Goal: Task Accomplishment & Management: Manage account settings

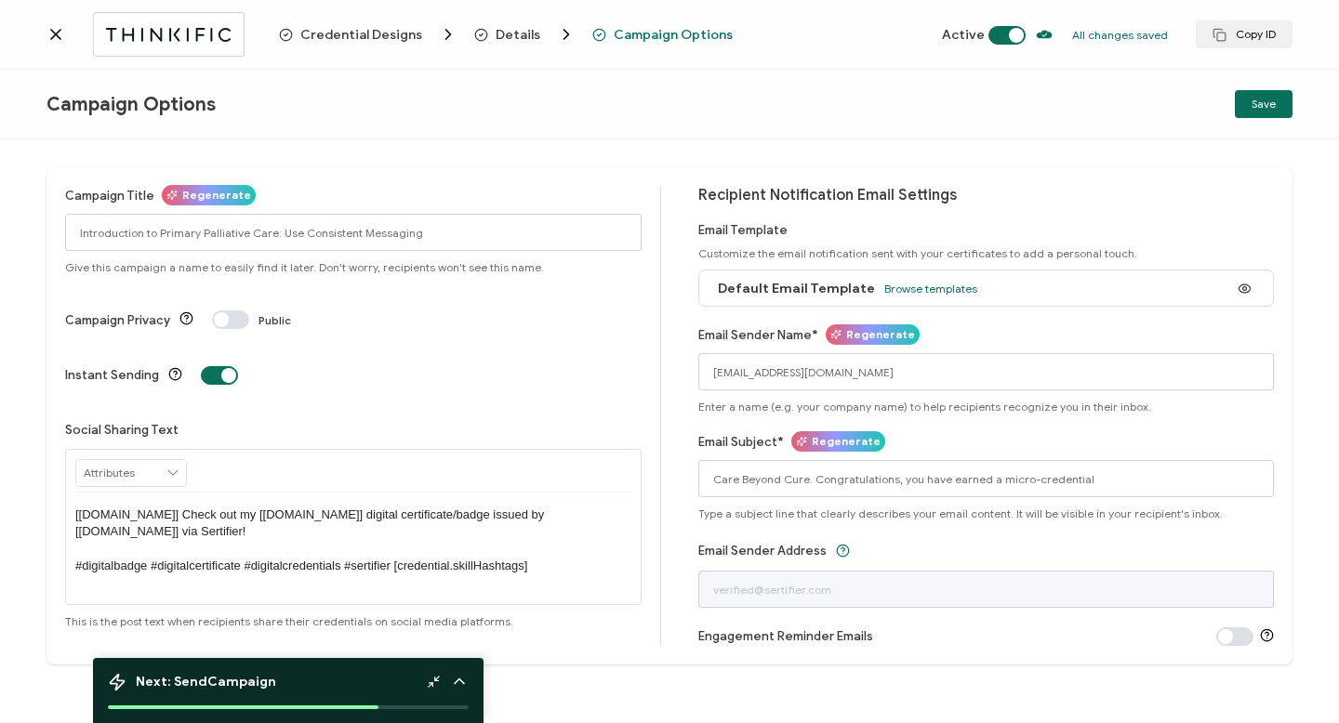
click at [1016, 33] on span at bounding box center [1006, 35] width 37 height 19
click at [367, 34] on span "Credential Designs" at bounding box center [361, 35] width 122 height 14
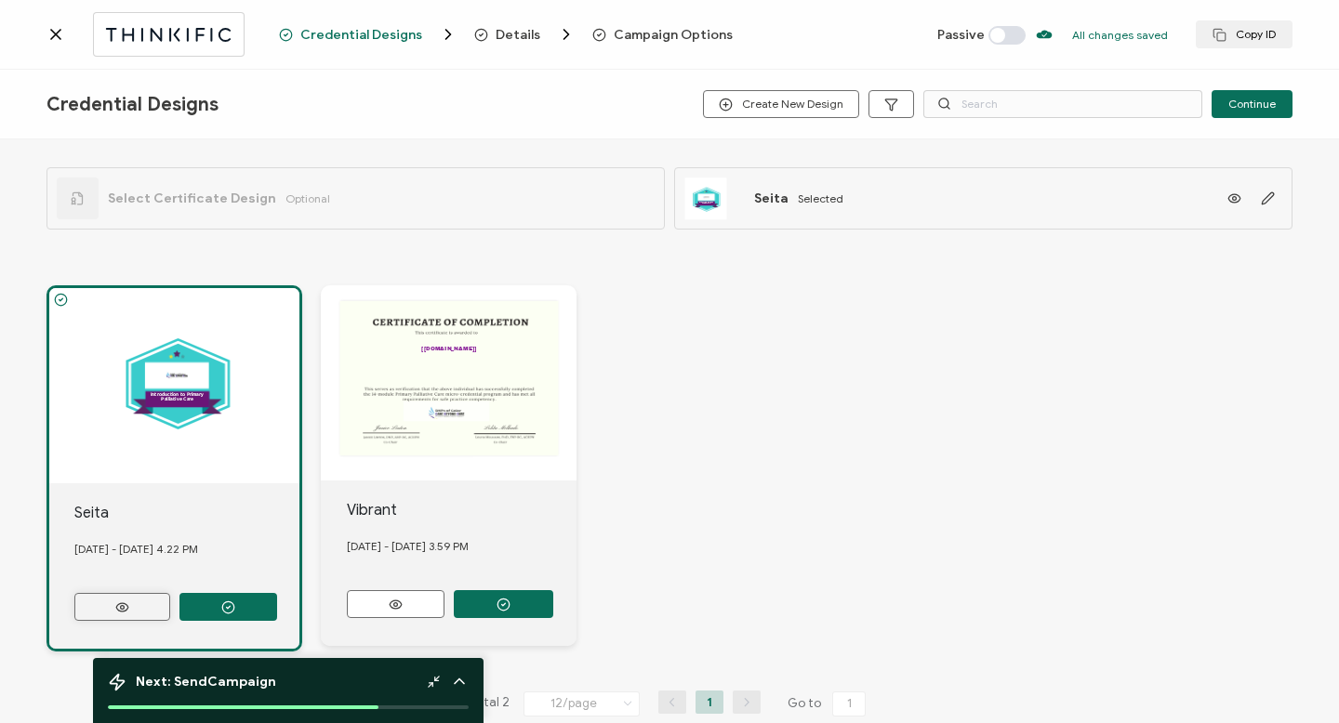
click at [119, 603] on icon at bounding box center [122, 608] width 23 height 14
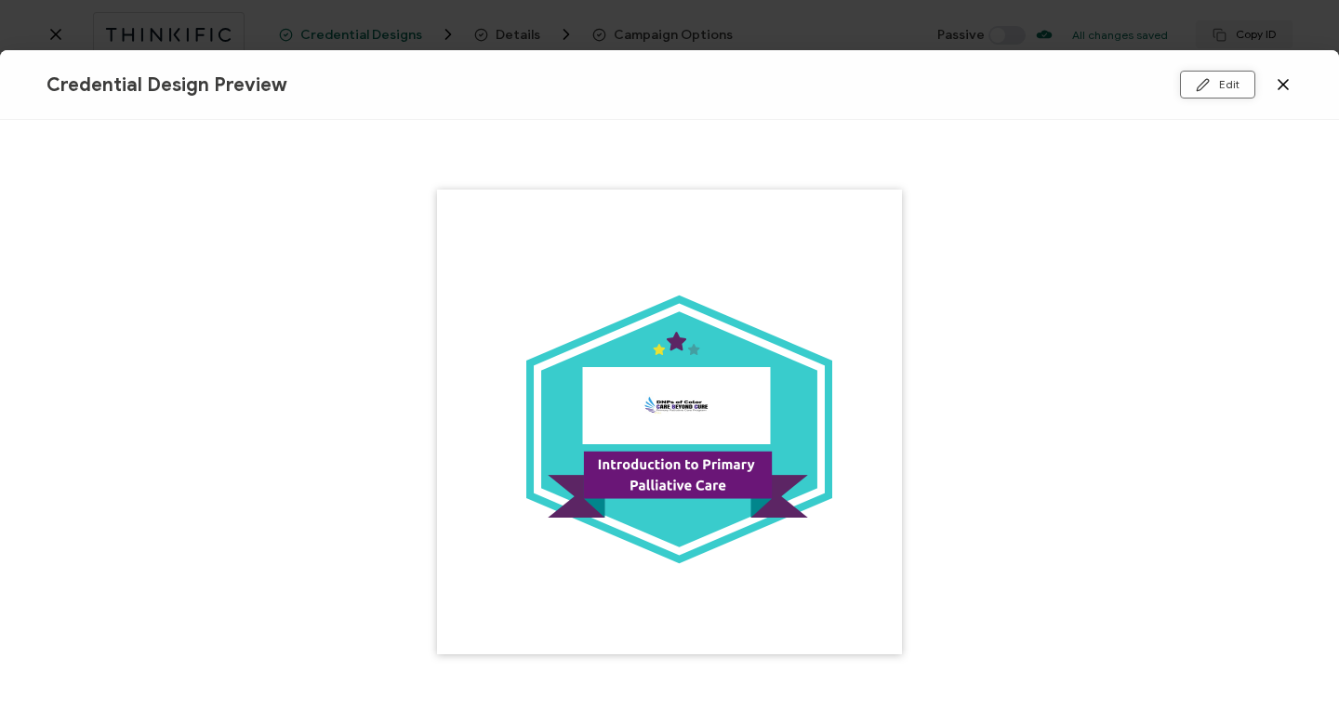
click at [1207, 81] on icon at bounding box center [1203, 85] width 14 height 14
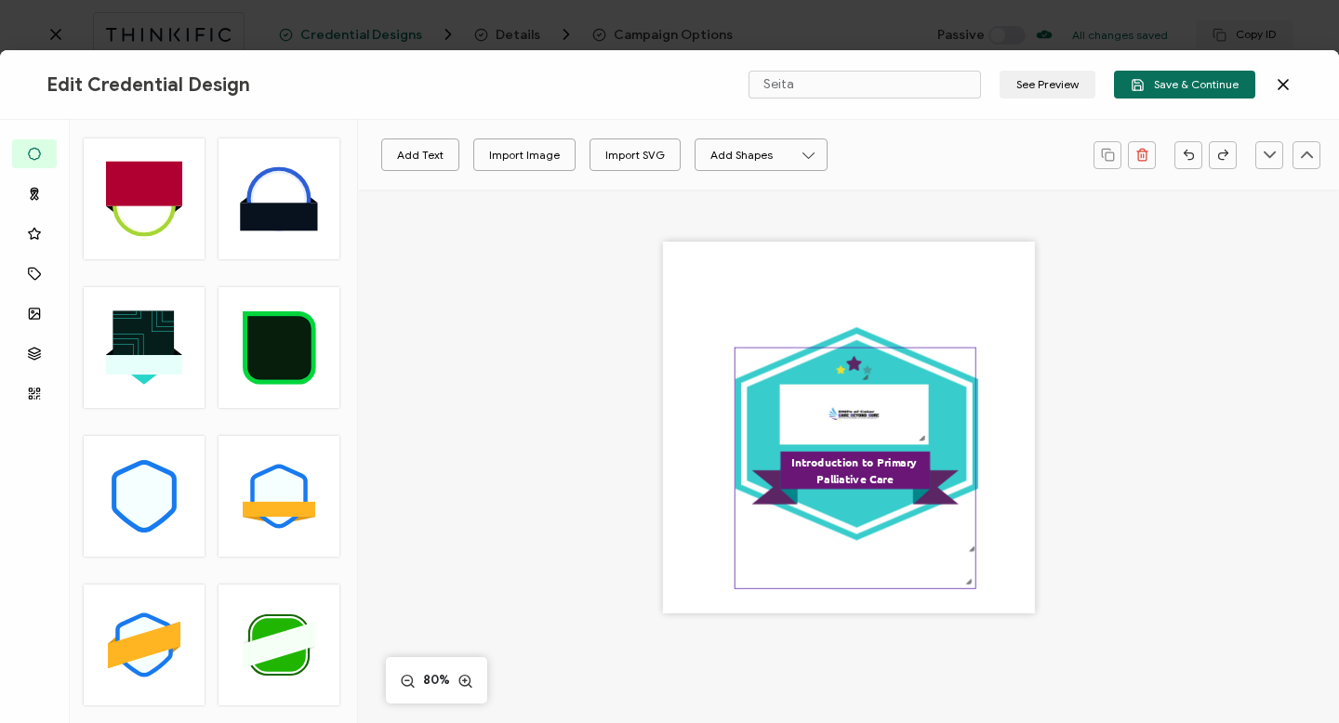
click at [865, 441] on icon ".eb3d4f13-6c53-4b88-82d0-1eb54875a895{}.ac2cfd11-26b2-4077-9cd1-2fd463eb6ca3{}.…" at bounding box center [856, 469] width 240 height 240
click at [913, 441] on icon ".eb3d4f13-6c53-4b88-82d0-1eb54875a895{}.ac2cfd11-26b2-4077-9cd1-2fd463eb6ca3{}.…" at bounding box center [856, 469] width 240 height 240
click at [912, 430] on icon ".eb3d4f13-6c53-4b88-82d0-1eb54875a895{}.ac2cfd11-26b2-4077-9cd1-2fd463eb6ca3{}.…" at bounding box center [856, 469] width 240 height 240
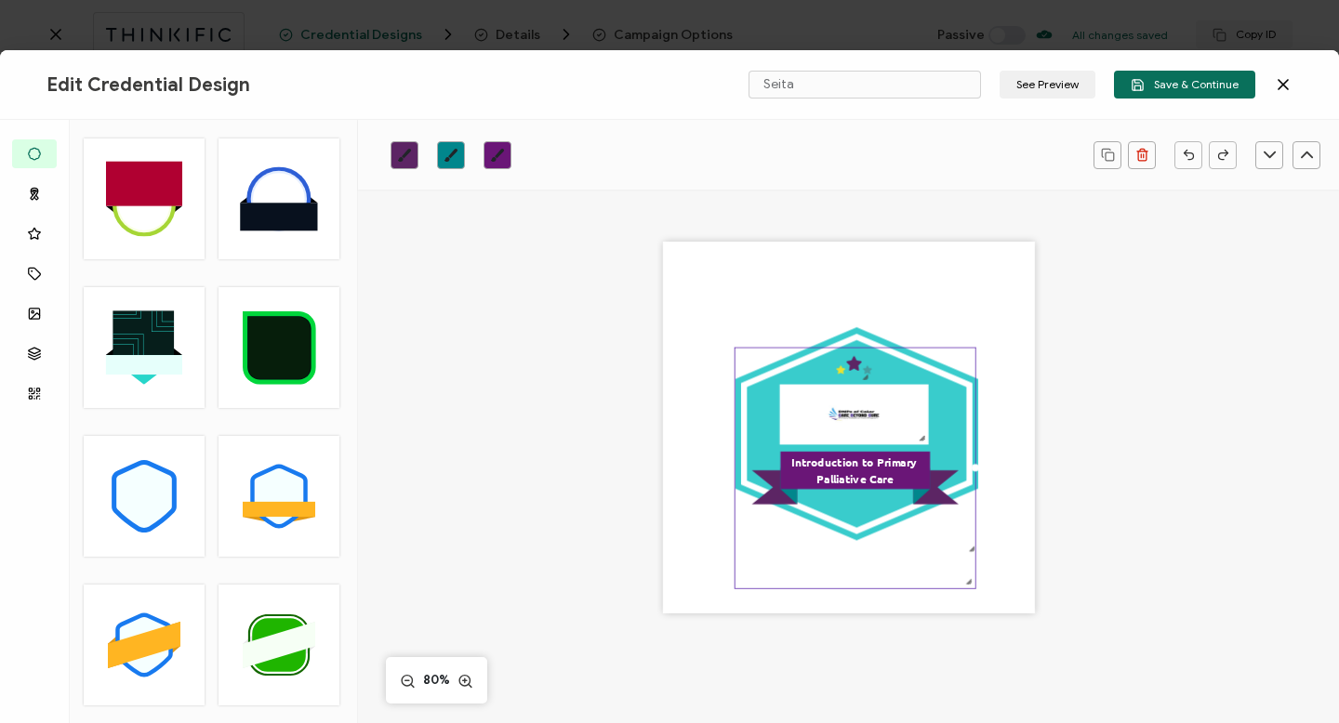
click at [912, 430] on icon ".eb3d4f13-6c53-4b88-82d0-1eb54875a895{}.ac2cfd11-26b2-4077-9cd1-2fd463eb6ca3{}.…" at bounding box center [856, 469] width 240 height 240
click at [900, 425] on icon ".eb3d4f13-6c53-4b88-82d0-1eb54875a895{}.ac2cfd11-26b2-4077-9cd1-2fd463eb6ca3{}.…" at bounding box center [856, 469] width 240 height 240
click at [881, 417] on icon ".eb3d4f13-6c53-4b88-82d0-1eb54875a895{}.ac2cfd11-26b2-4077-9cd1-2fd463eb6ca3{}.…" at bounding box center [856, 469] width 240 height 240
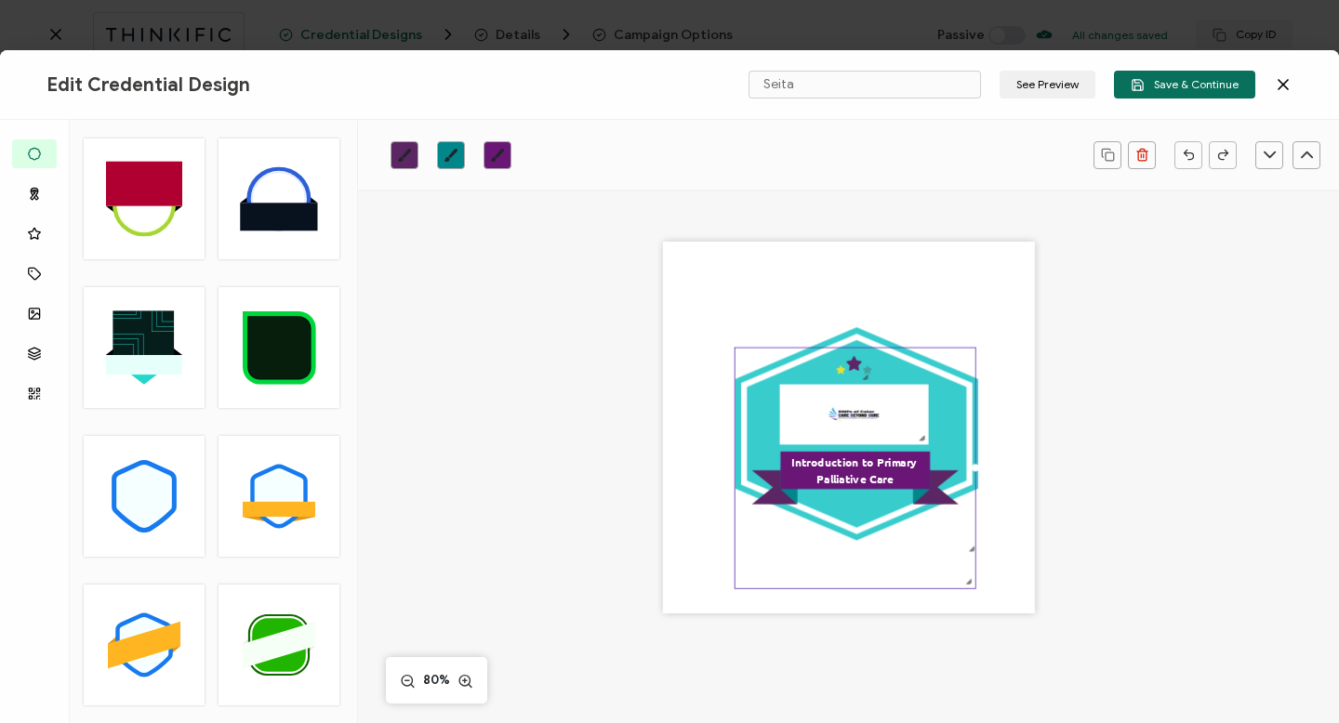
click at [881, 417] on icon ".eb3d4f13-6c53-4b88-82d0-1eb54875a895{}.ac2cfd11-26b2-4077-9cd1-2fd463eb6ca3{}.…" at bounding box center [856, 469] width 240 height 240
click at [855, 372] on icon ".eb3d4f13-6c53-4b88-82d0-1eb54875a895{}.ac2cfd11-26b2-4077-9cd1-2fd463eb6ca3{}.…" at bounding box center [856, 469] width 240 height 240
click at [854, 366] on icon ".eb3d4f13-6c53-4b88-82d0-1eb54875a895{}.ac2cfd11-26b2-4077-9cd1-2fd463eb6ca3{}.…" at bounding box center [856, 469] width 240 height 240
click at [846, 367] on icon ".eb3d4f13-6c53-4b88-82d0-1eb54875a895{}.ac2cfd11-26b2-4077-9cd1-2fd463eb6ca3{}.…" at bounding box center [856, 469] width 240 height 240
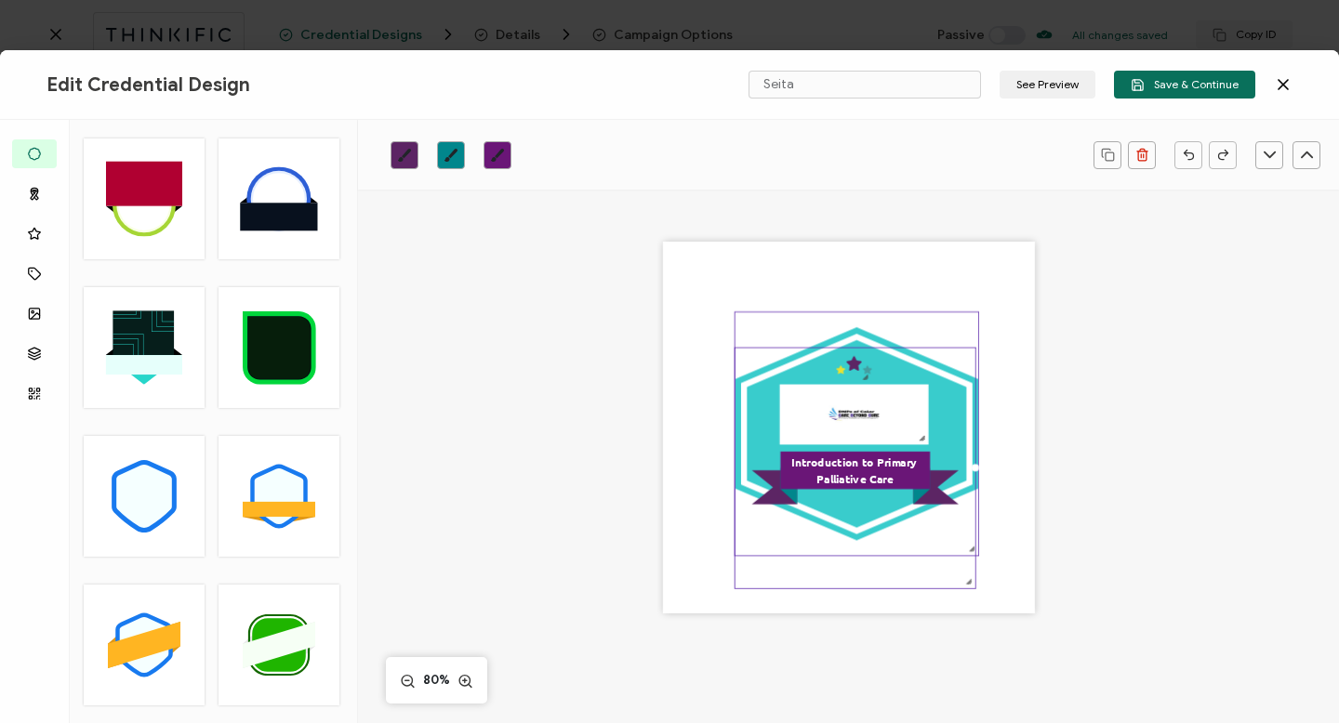
click at [858, 330] on icon at bounding box center [857, 433] width 244 height 213
click at [850, 357] on icon ".eb3d4f13-6c53-4b88-82d0-1eb54875a895{}.ac2cfd11-26b2-4077-9cd1-2fd463eb6ca3{}.…" at bounding box center [856, 469] width 240 height 240
click at [832, 533] on icon ".eb3d4f13-6c53-4b88-82d0-1eb54875a895{}.ac2cfd11-26b2-4077-9cd1-2fd463eb6ca3{}.…" at bounding box center [856, 469] width 240 height 240
click at [840, 550] on icon ".eb3d4f13-6c53-4b88-82d0-1eb54875a895{}.ac2cfd11-26b2-4077-9cd1-2fd463eb6ca3{}.…" at bounding box center [856, 469] width 240 height 240
click at [989, 553] on div ".uuid-dfa4a8b0-75b3-457d-8659-10f68ec50406{}.uuid-1a4602e0-54c3-4f6a-988b-a909d…" at bounding box center [849, 428] width 372 height 372
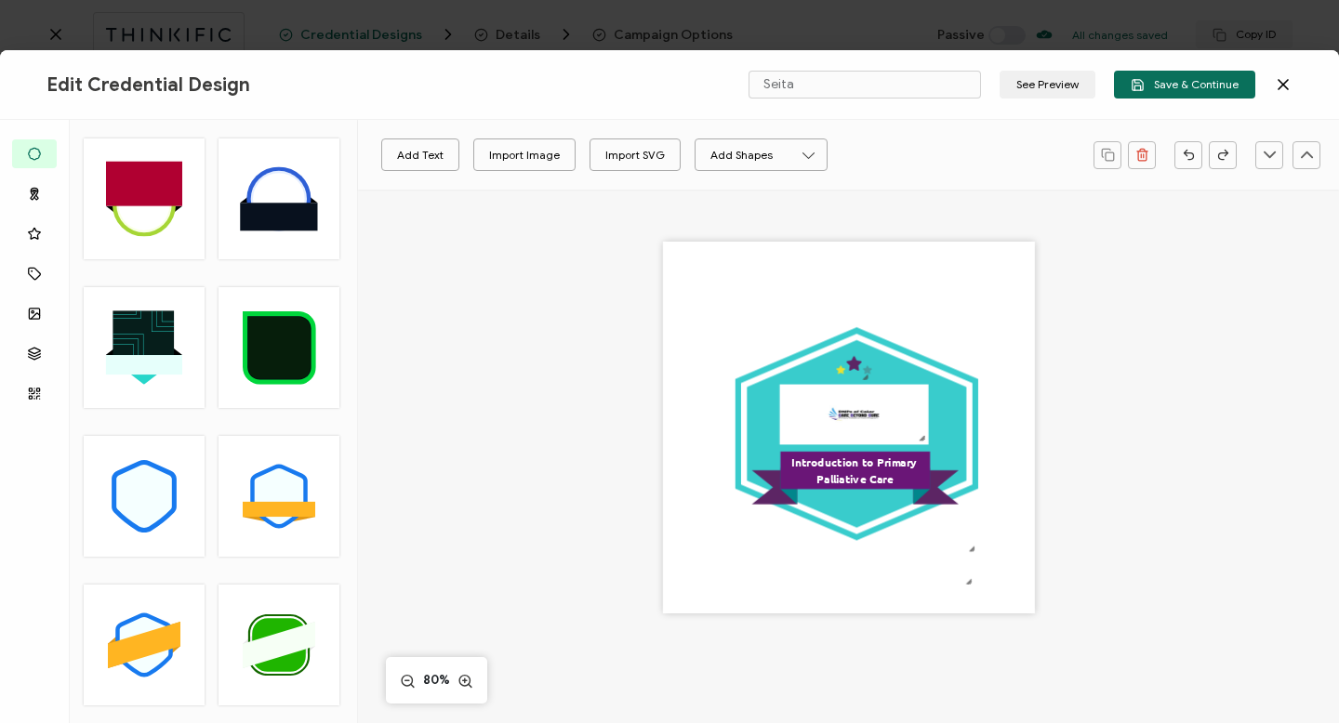
drag, startPoint x: 968, startPoint y: 550, endPoint x: 983, endPoint y: 550, distance: 14.9
click at [983, 550] on div ".uuid-dfa4a8b0-75b3-457d-8659-10f68ec50406{}.uuid-1a4602e0-54c3-4f6a-988b-a909d…" at bounding box center [849, 428] width 372 height 372
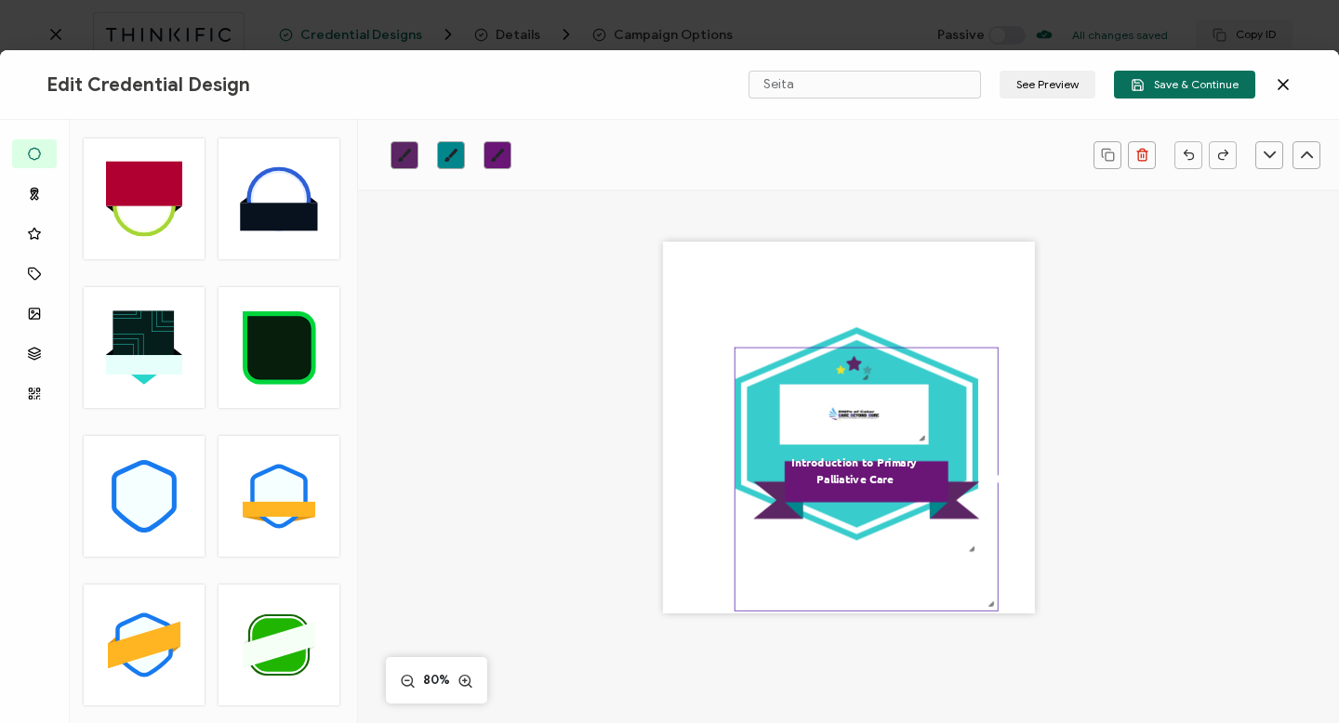
drag, startPoint x: 971, startPoint y: 464, endPoint x: 1001, endPoint y: 488, distance: 38.3
click at [1001, 488] on div ".uuid-dfa4a8b0-75b3-457d-8659-10f68ec50406{}.uuid-1a4602e0-54c3-4f6a-988b-a909d…" at bounding box center [849, 428] width 372 height 372
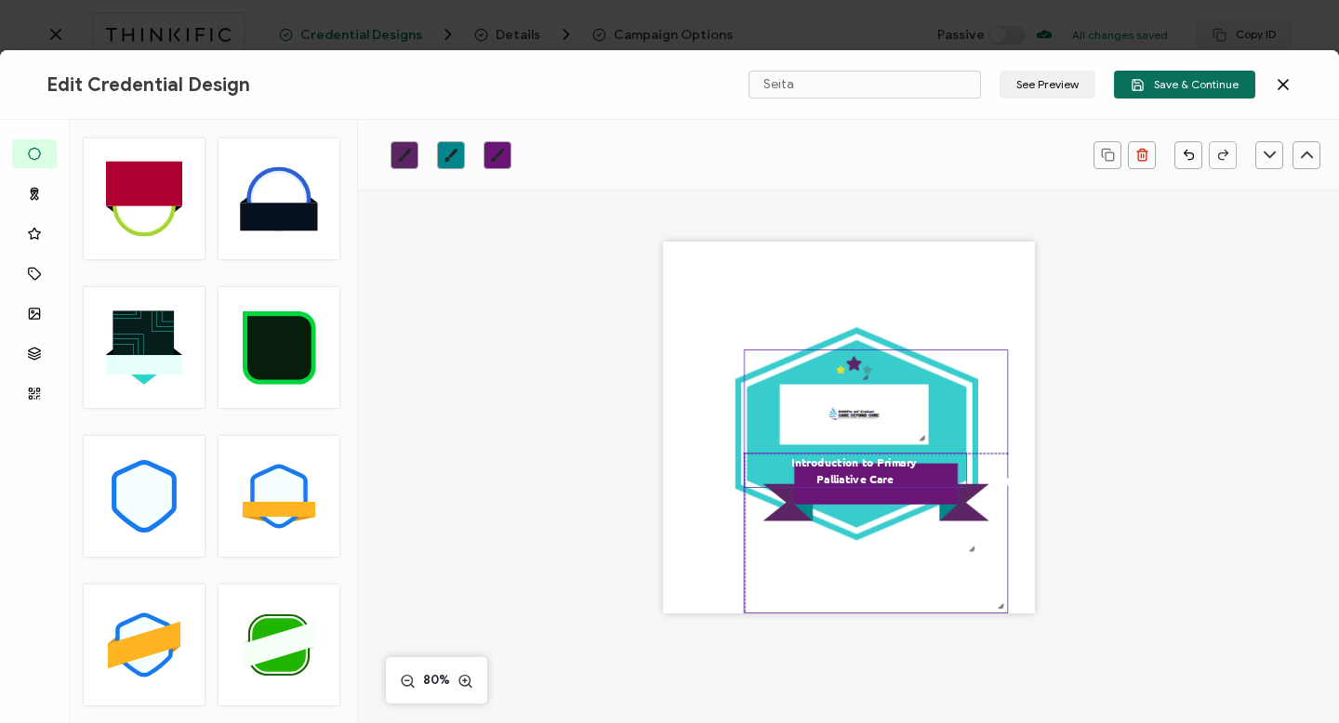
click at [875, 470] on div "Introduction to Primary Palliative Care" at bounding box center [855, 471] width 223 height 35
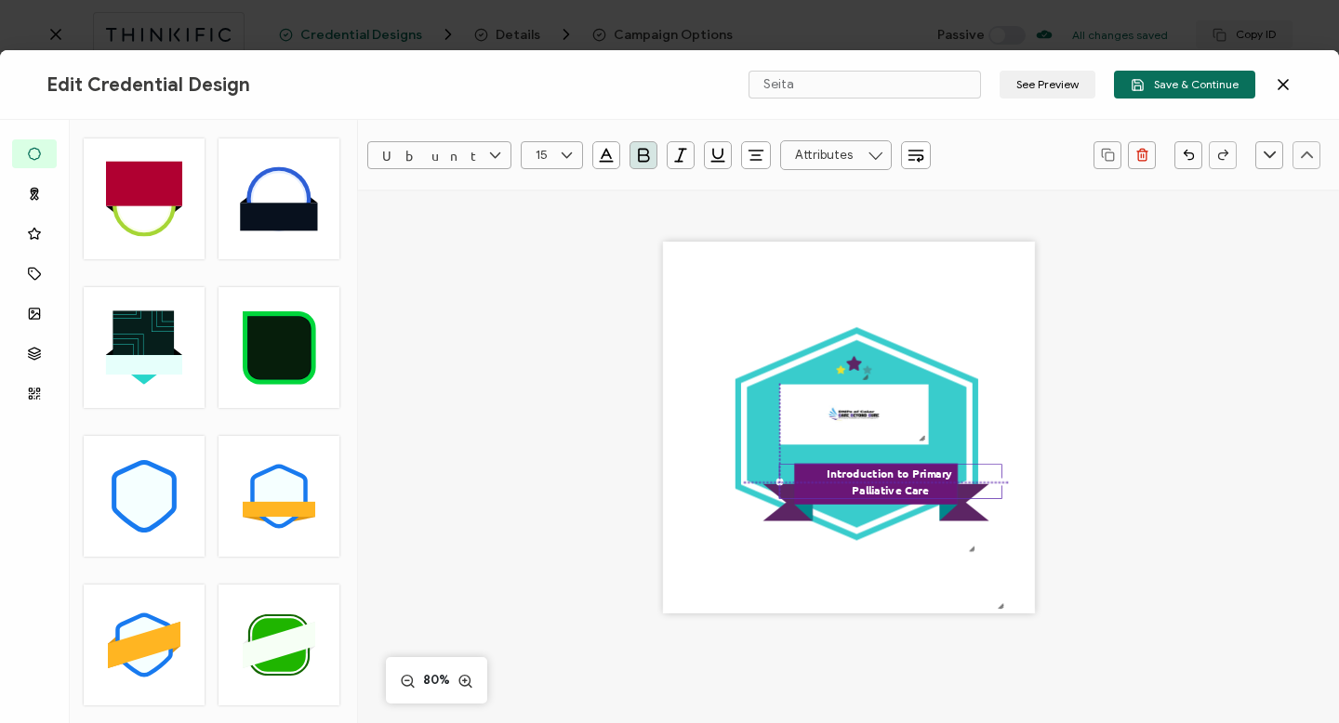
drag, startPoint x: 852, startPoint y: 484, endPoint x: 884, endPoint y: 494, distance: 34.1
click at [884, 494] on pre "Introduction to Primary Palliative Care" at bounding box center [890, 482] width 127 height 32
click at [800, 520] on icon at bounding box center [875, 502] width 226 height 37
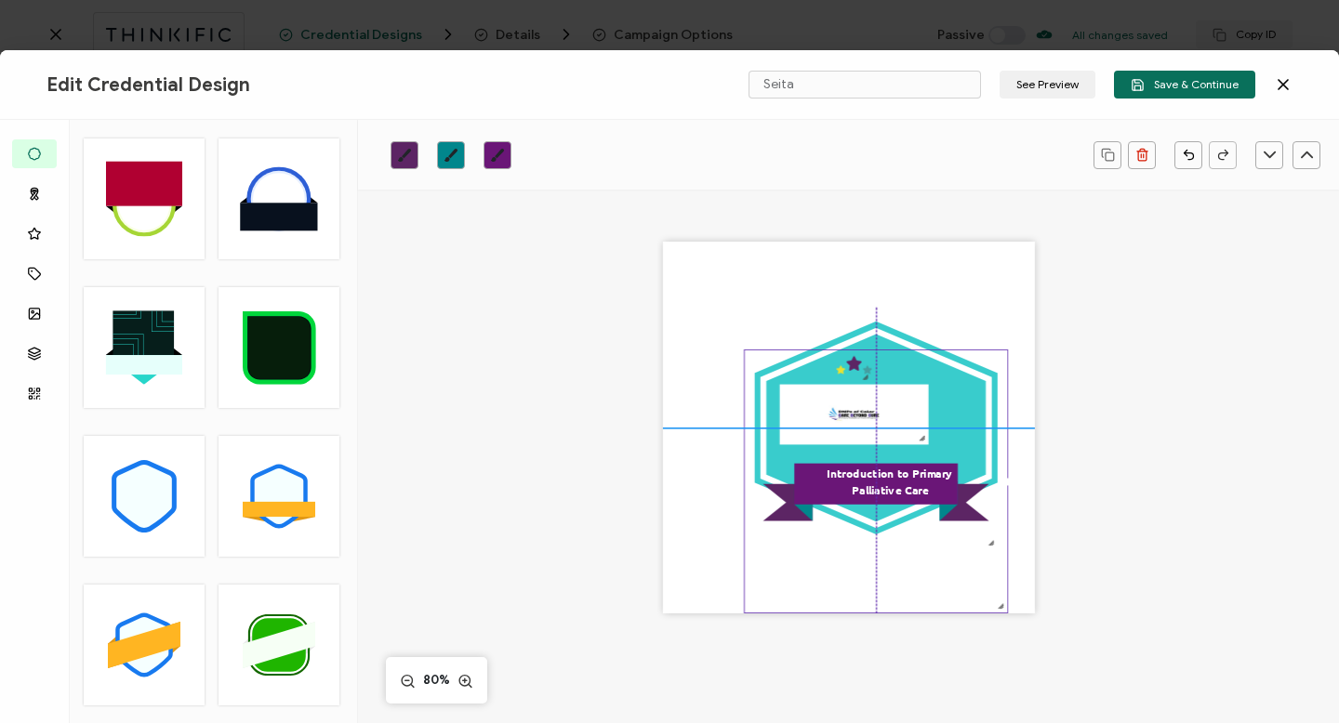
drag, startPoint x: 736, startPoint y: 516, endPoint x: 752, endPoint y: 512, distance: 16.2
click at [752, 512] on div ".uuid-dfa4a8b0-75b3-457d-8659-10f68ec50406{}.uuid-1a4602e0-54c3-4f6a-988b-a909d…" at bounding box center [849, 428] width 372 height 372
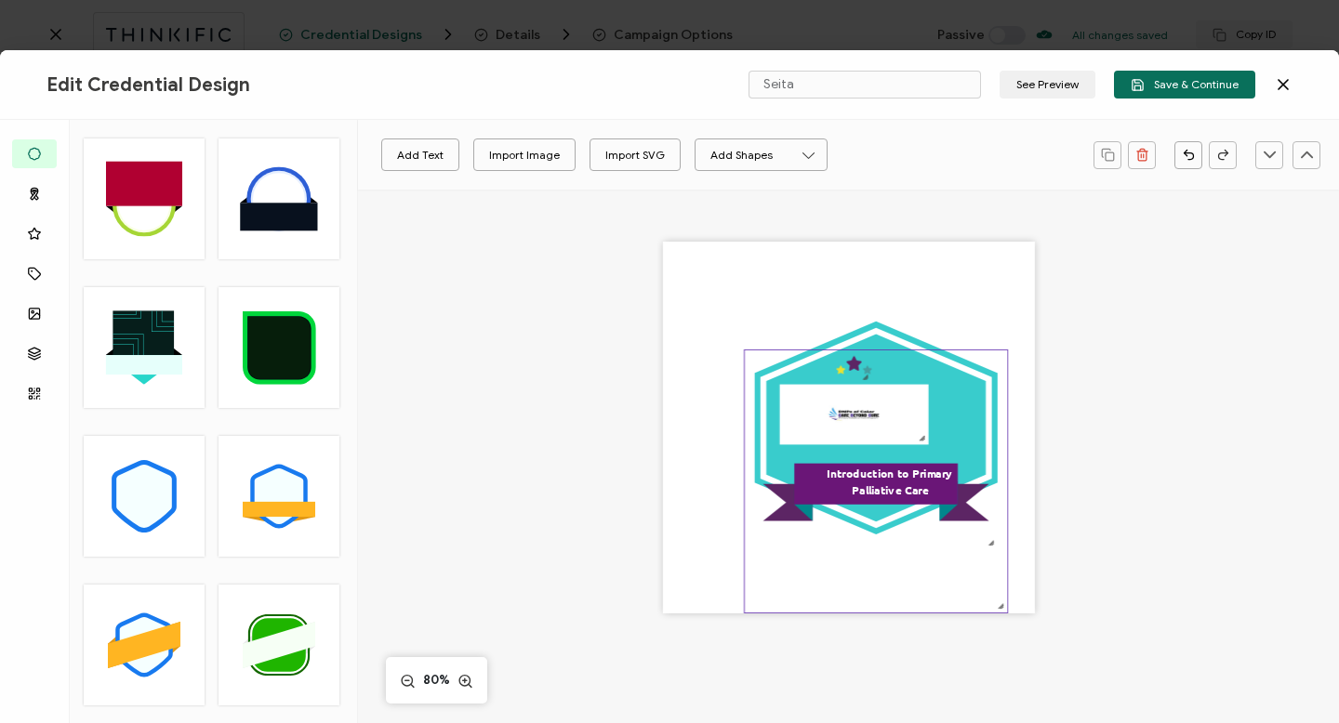
click at [815, 411] on icon ".eb3d4f13-6c53-4b88-82d0-1eb54875a895{}.ac2cfd11-26b2-4077-9cd1-2fd463eb6ca3{}.…" at bounding box center [876, 482] width 262 height 262
click at [845, 369] on icon ".eb3d4f13-6c53-4b88-82d0-1eb54875a895{}.ac2cfd11-26b2-4077-9cd1-2fd463eb6ca3{}.…" at bounding box center [876, 482] width 262 height 262
drag, startPoint x: 995, startPoint y: 606, endPoint x: 1022, endPoint y: 607, distance: 27.0
click at [1022, 607] on div ".uuid-dfa4a8b0-75b3-457d-8659-10f68ec50406{}.uuid-1a4602e0-54c3-4f6a-988b-a909d…" at bounding box center [849, 428] width 372 height 372
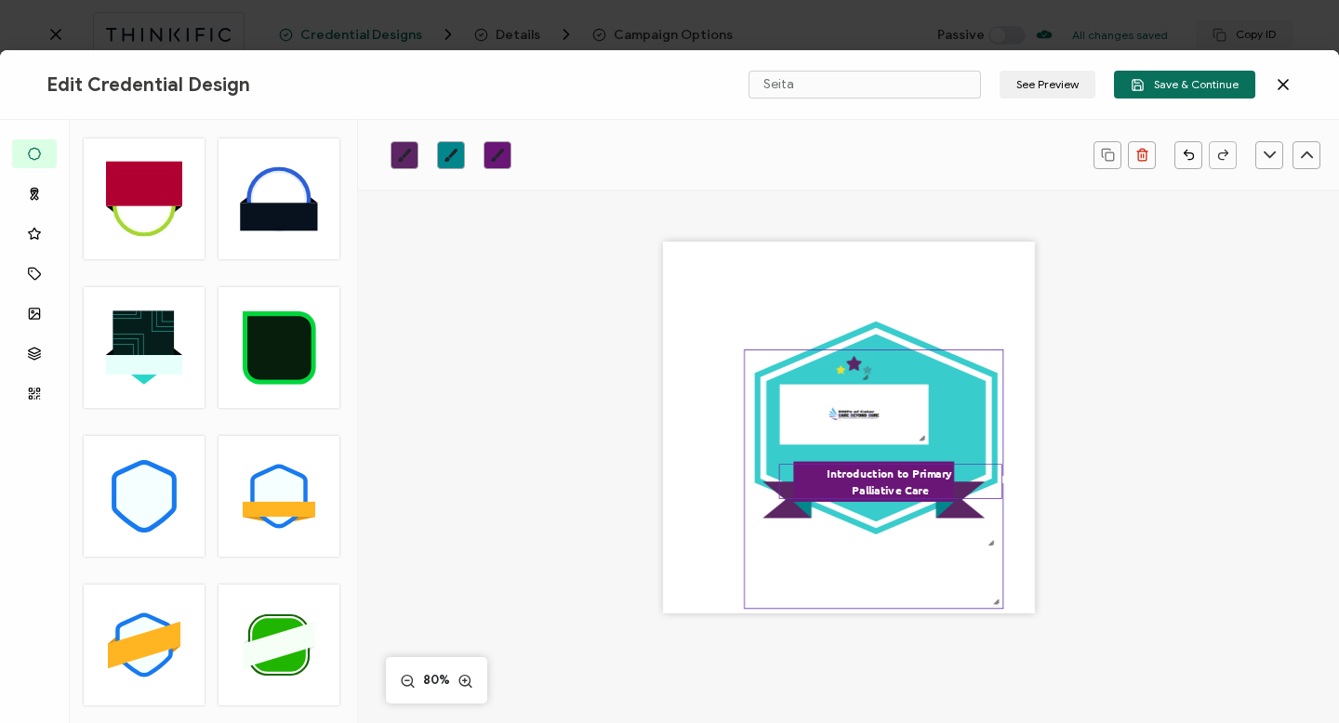
click at [1001, 478] on div ".uuid-dfa4a8b0-75b3-457d-8659-10f68ec50406{}.uuid-1a4602e0-54c3-4f6a-988b-a909d…" at bounding box center [849, 428] width 372 height 372
drag, startPoint x: 998, startPoint y: 478, endPoint x: 964, endPoint y: 480, distance: 33.5
click at [964, 480] on div "Introduction to Primary Palliative Care" at bounding box center [876, 482] width 195 height 35
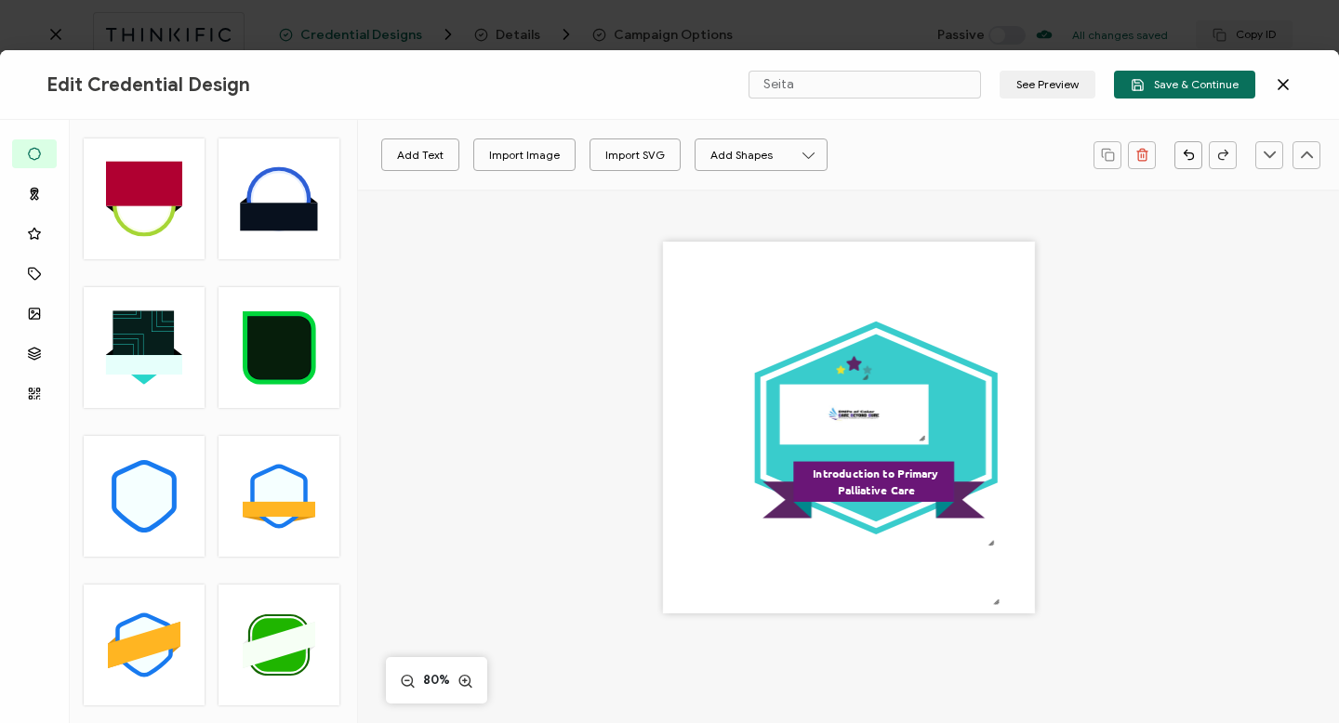
click at [1025, 480] on div ".uuid-dfa4a8b0-75b3-457d-8659-10f68ec50406{}.uuid-1a4602e0-54c3-4f6a-988b-a909d…" at bounding box center [849, 428] width 372 height 372
click at [867, 406] on icon ".eb3d4f13-6c53-4b88-82d0-1eb54875a895{}.ac2cfd11-26b2-4077-9cd1-2fd463eb6ca3{}.…" at bounding box center [874, 480] width 259 height 259
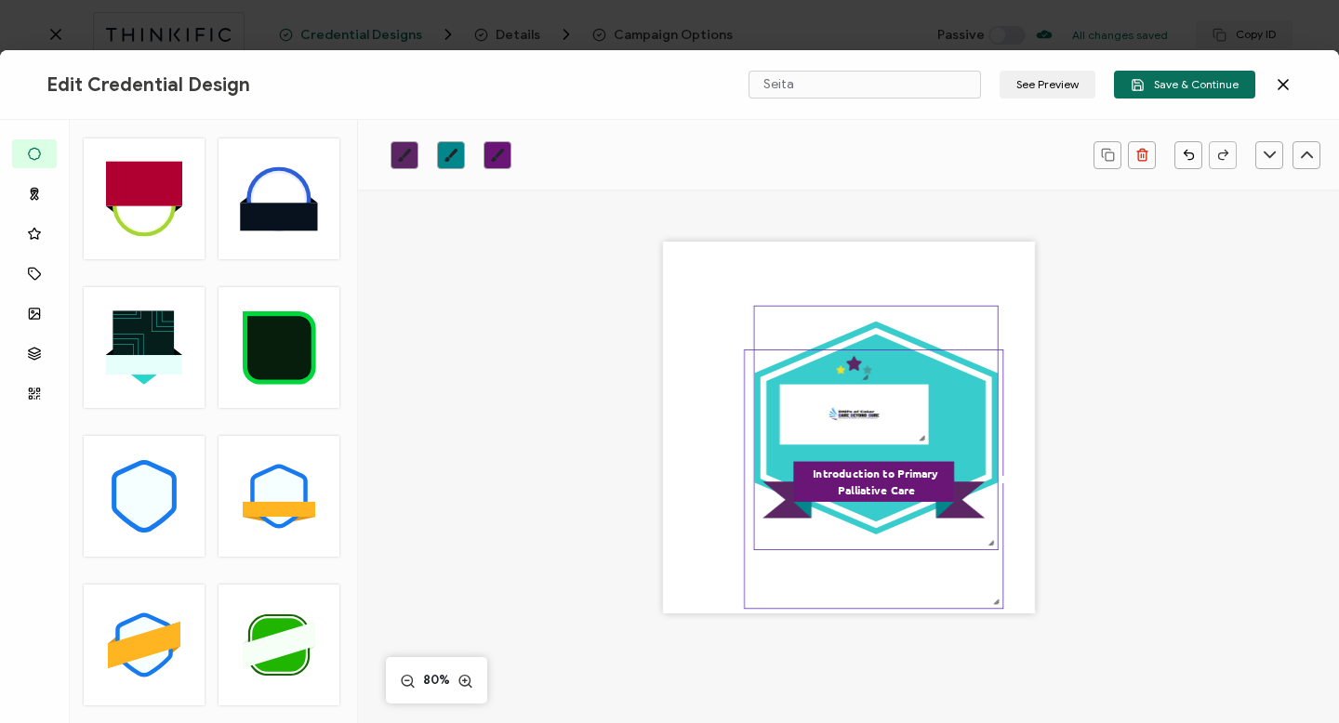
click at [864, 330] on icon at bounding box center [876, 428] width 244 height 213
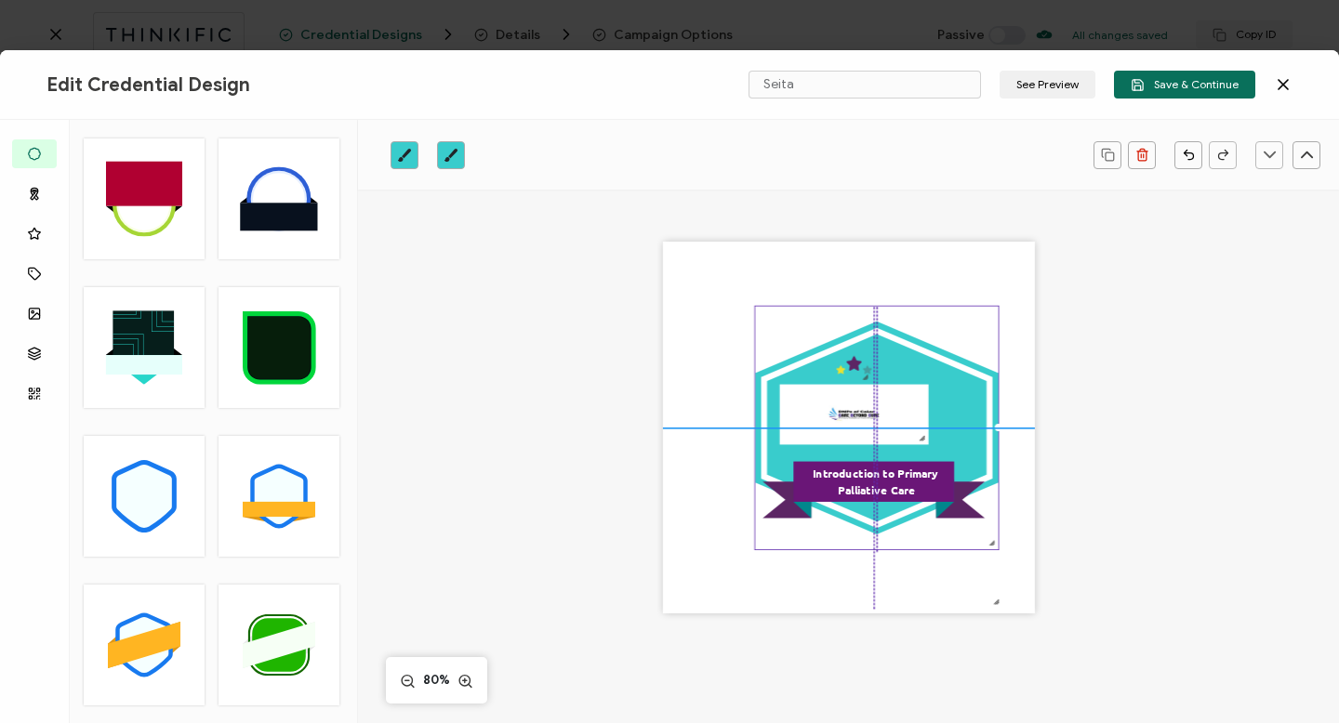
click at [865, 343] on polygon at bounding box center [875, 429] width 219 height 188
click at [856, 406] on icon ".eb3d4f13-6c53-4b88-82d0-1eb54875a895{}.ac2cfd11-26b2-4077-9cd1-2fd463eb6ca3{}.…" at bounding box center [874, 480] width 259 height 259
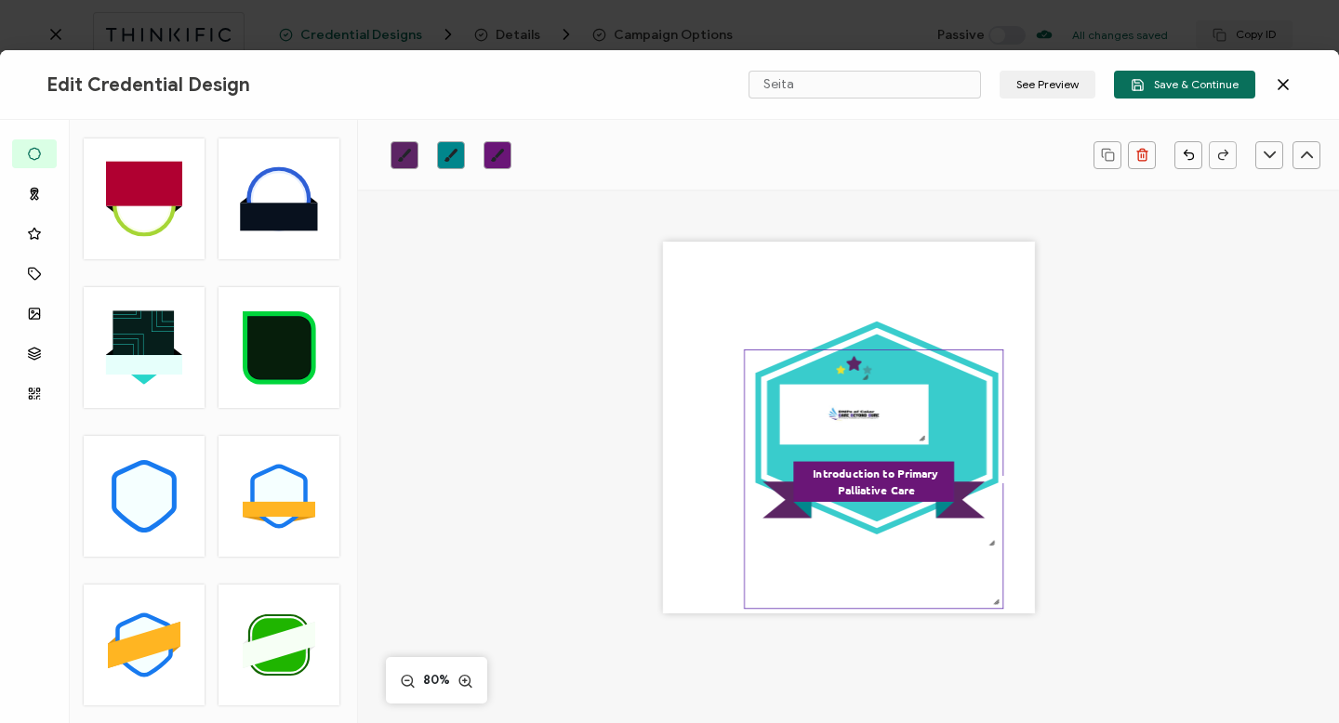
click at [859, 410] on icon ".eb3d4f13-6c53-4b88-82d0-1eb54875a895{}.ac2cfd11-26b2-4077-9cd1-2fd463eb6ca3{}.…" at bounding box center [874, 480] width 259 height 259
drag, startPoint x: 859, startPoint y: 410, endPoint x: 858, endPoint y: 396, distance: 14.0
click at [858, 396] on icon ".eb3d4f13-6c53-4b88-82d0-1eb54875a895{}.ac2cfd11-26b2-4077-9cd1-2fd463eb6ca3{}.…" at bounding box center [877, 482] width 259 height 259
drag, startPoint x: 870, startPoint y: 353, endPoint x: 867, endPoint y: 404, distance: 50.3
click at [867, 404] on icon ".eb3d4f13-6c53-4b88-82d0-1eb54875a895{}.ac2cfd11-26b2-4077-9cd1-2fd463eb6ca3{}.…" at bounding box center [877, 482] width 259 height 259
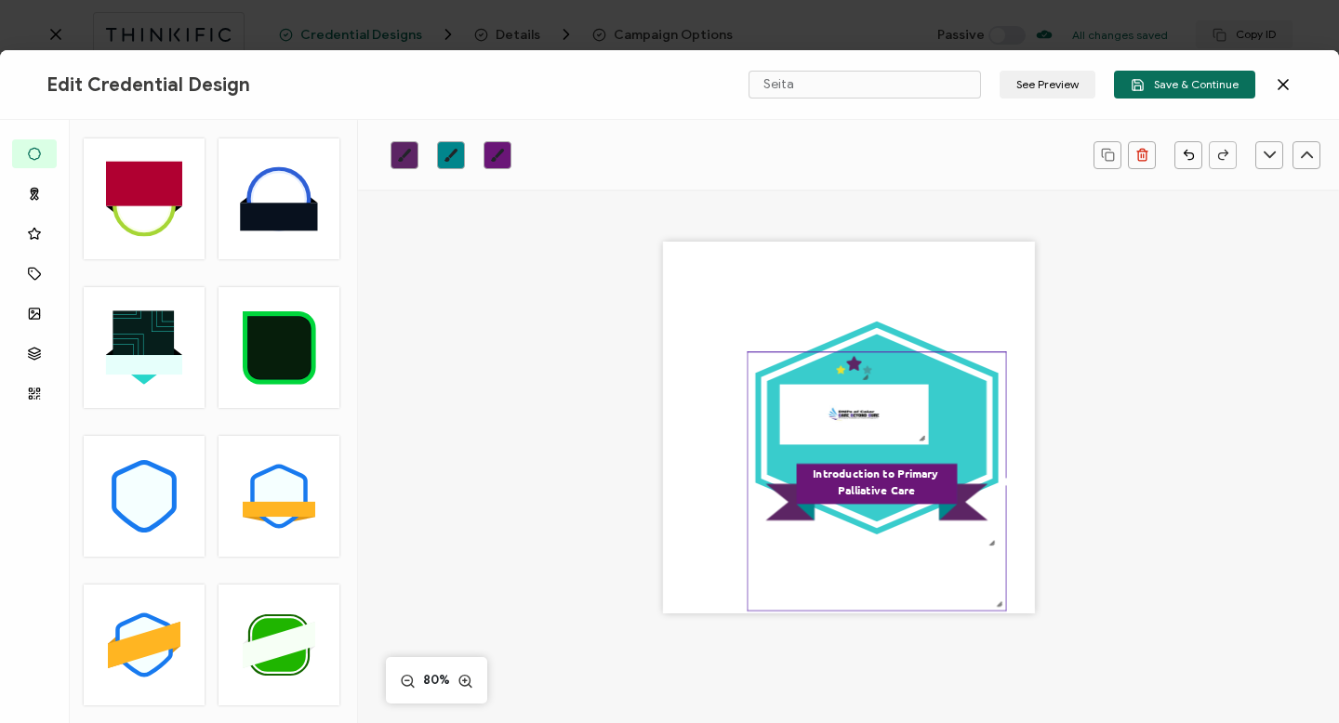
drag, startPoint x: 866, startPoint y: 403, endPoint x: 862, endPoint y: 436, distance: 33.7
click at [862, 437] on icon ".eb3d4f13-6c53-4b88-82d0-1eb54875a895{}.ac2cfd11-26b2-4077-9cd1-2fd463eb6ca3{}.…" at bounding box center [877, 482] width 259 height 259
click at [997, 484] on div ".eb3d4f13-6c53-4b88-82d0-1eb54875a895{}.ac2cfd11-26b2-4077-9cd1-2fd463eb6ca3{}.…" at bounding box center [874, 479] width 255 height 255
click at [982, 550] on icon ".eb3d4f13-6c53-4b88-82d0-1eb54875a895{}.ac2cfd11-26b2-4077-9cd1-2fd463eb6ca3{}.…" at bounding box center [874, 479] width 253 height 253
click at [988, 546] on icon ".eb3d4f13-6c53-4b88-82d0-1eb54875a895{}.ac2cfd11-26b2-4077-9cd1-2fd463eb6ca3{}.…" at bounding box center [874, 479] width 253 height 253
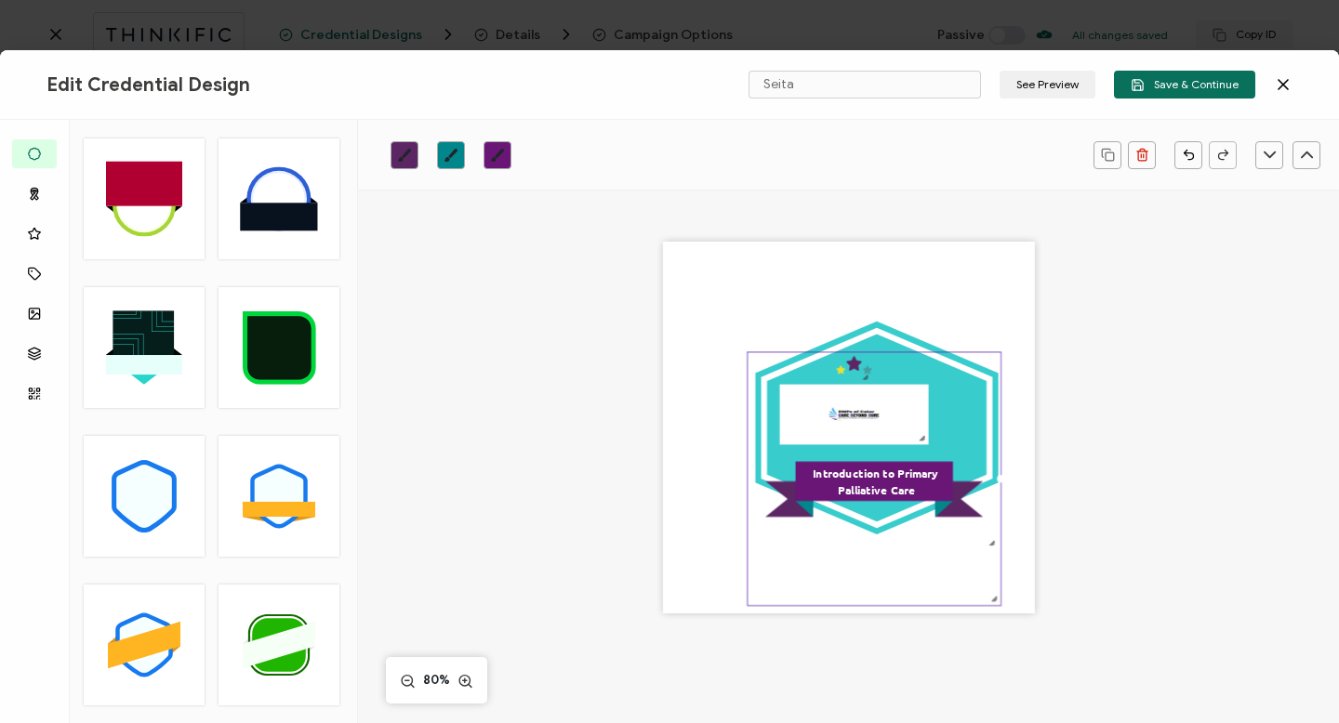
click at [1010, 535] on div ".uuid-dfa4a8b0-75b3-457d-8659-10f68ec50406{}.uuid-1a4602e0-54c3-4f6a-988b-a909d…" at bounding box center [849, 428] width 372 height 372
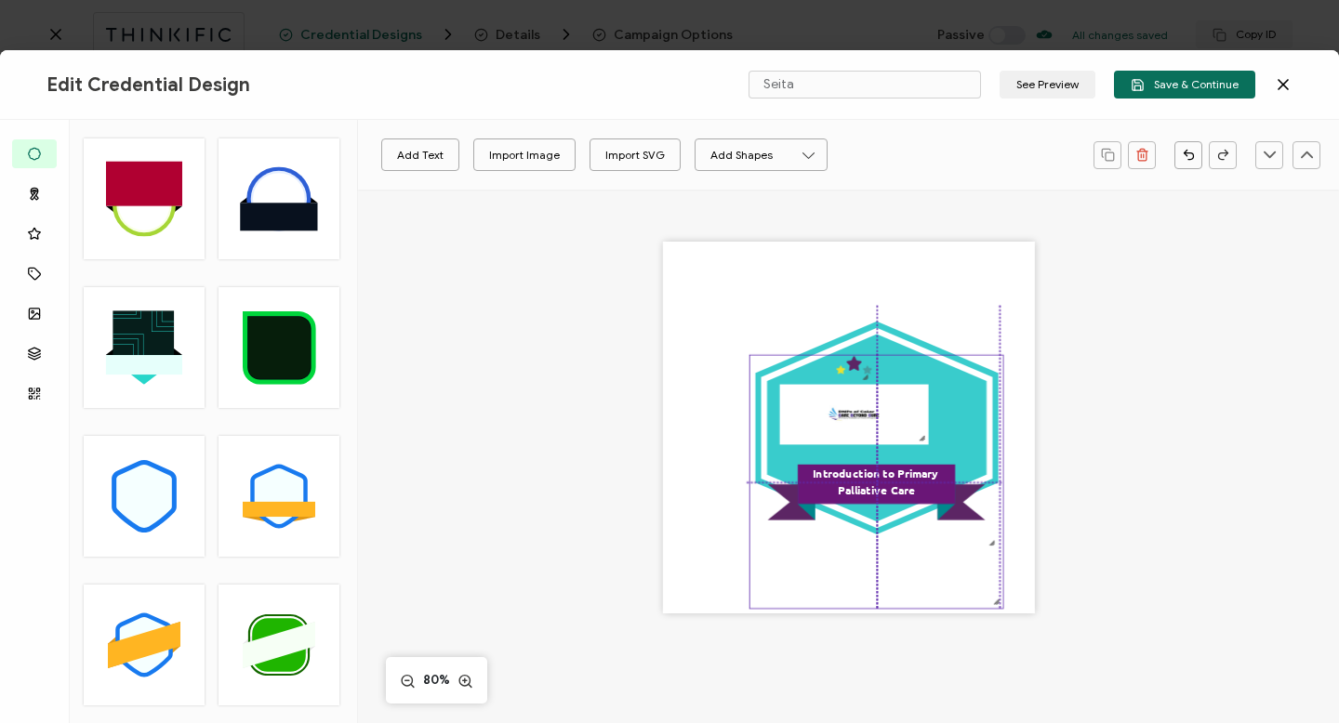
click at [989, 545] on icon ".eb3d4f13-6c53-4b88-82d0-1eb54875a895{}.ac2cfd11-26b2-4077-9cd1-2fd463eb6ca3{}.…" at bounding box center [876, 481] width 253 height 253
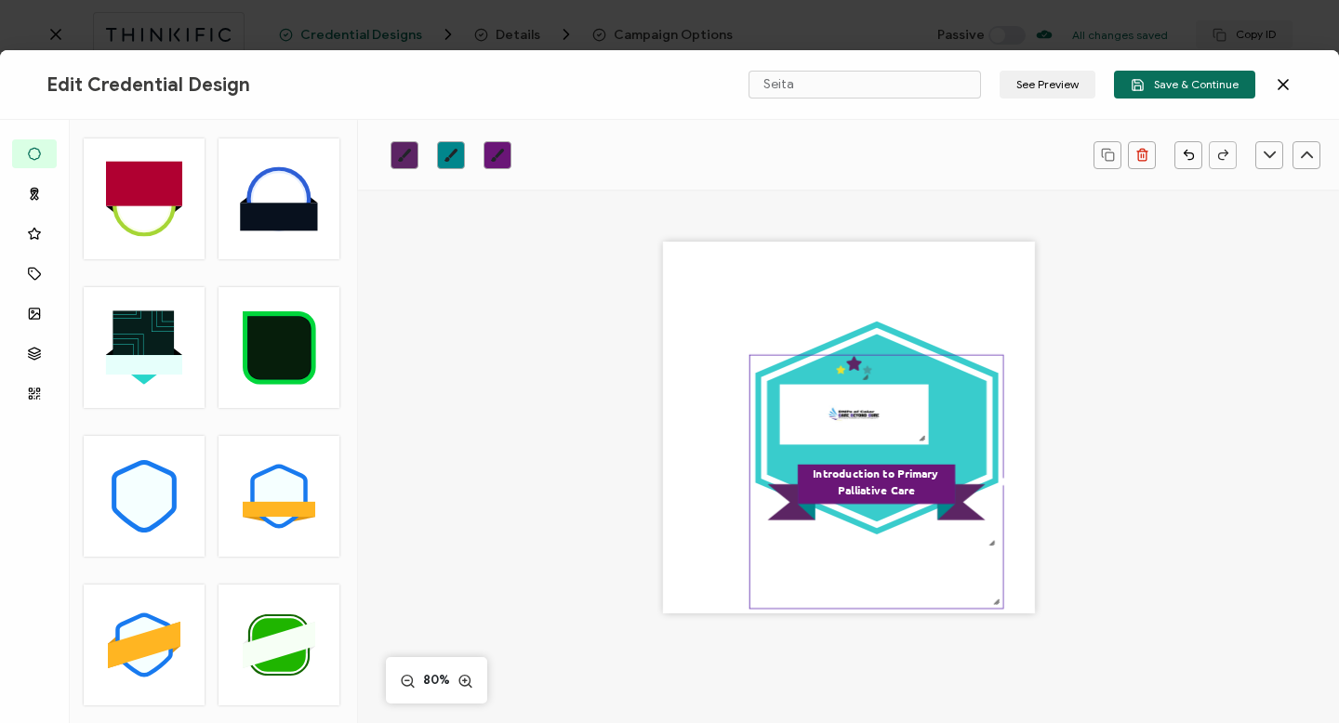
click at [1020, 560] on div ".uuid-dfa4a8b0-75b3-457d-8659-10f68ec50406{}.uuid-1a4602e0-54c3-4f6a-988b-a909d…" at bounding box center [849, 428] width 372 height 372
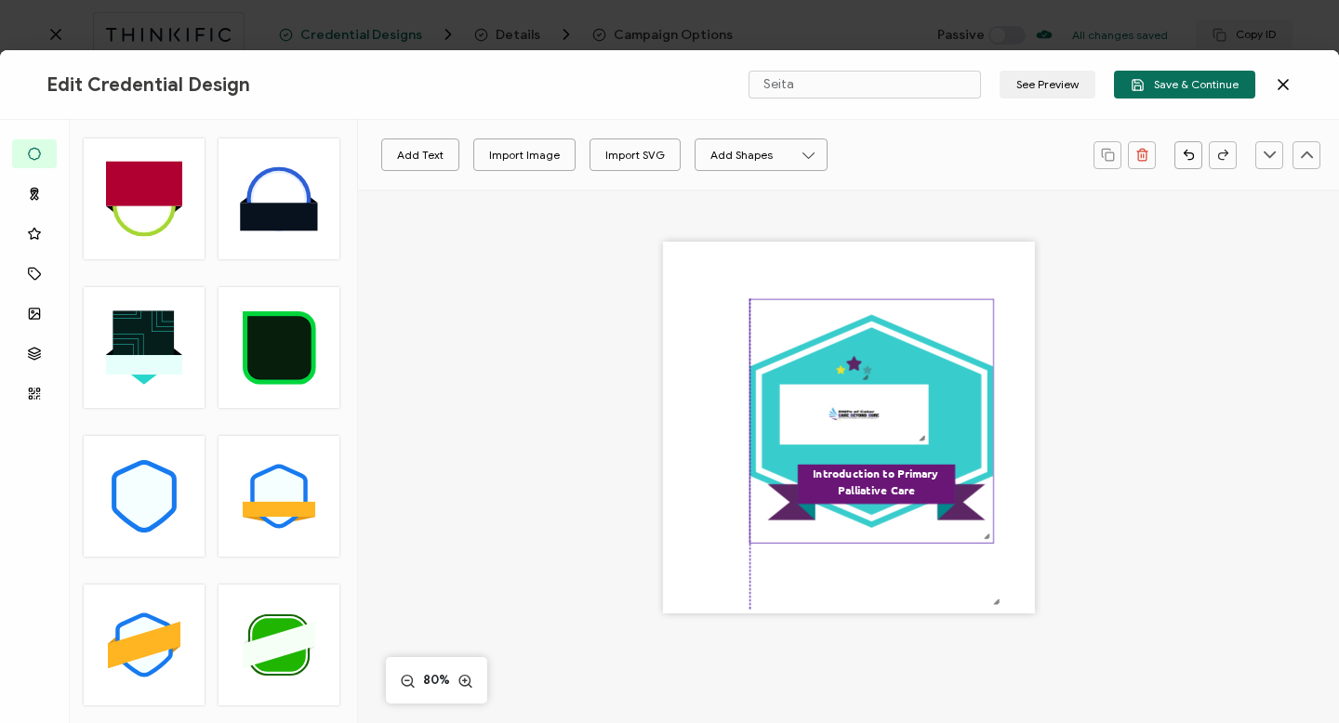
click at [868, 329] on polygon at bounding box center [871, 422] width 219 height 188
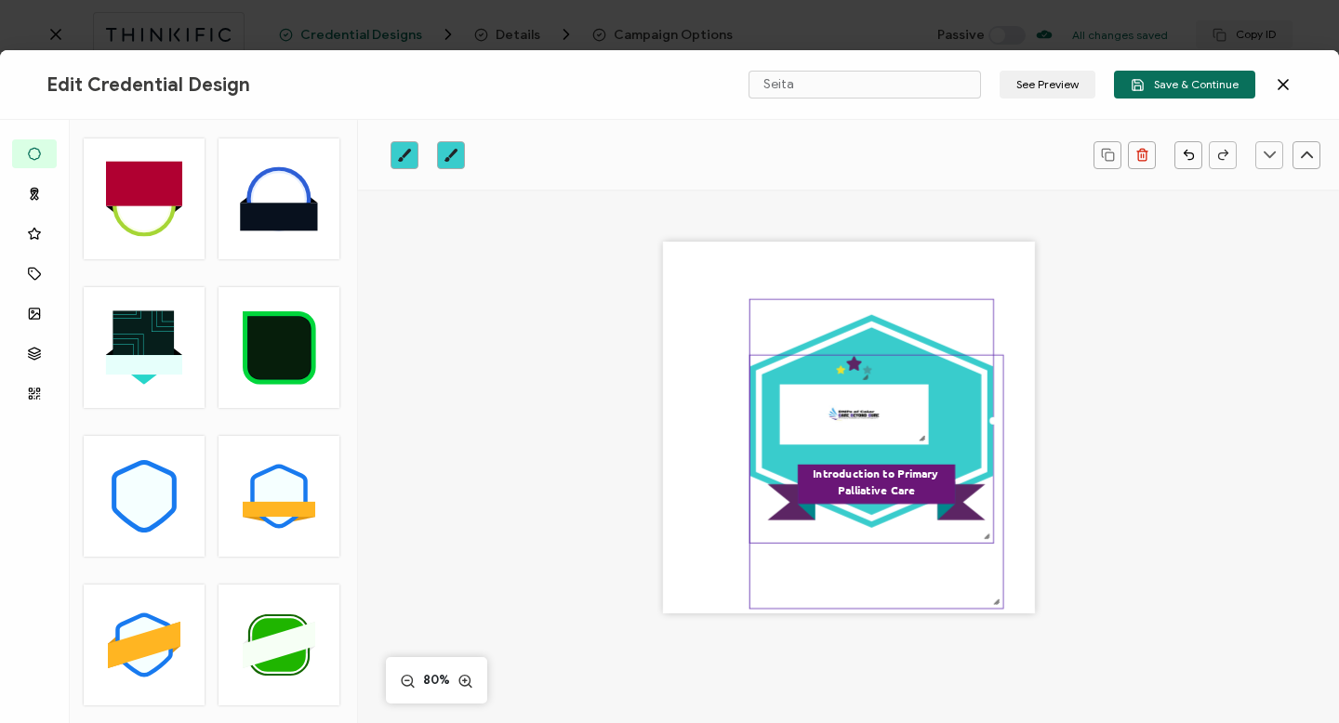
click at [853, 363] on icon ".eb3d4f13-6c53-4b88-82d0-1eb54875a895{}.ac2cfd11-26b2-4077-9cd1-2fd463eb6ca3{}.…" at bounding box center [876, 481] width 253 height 253
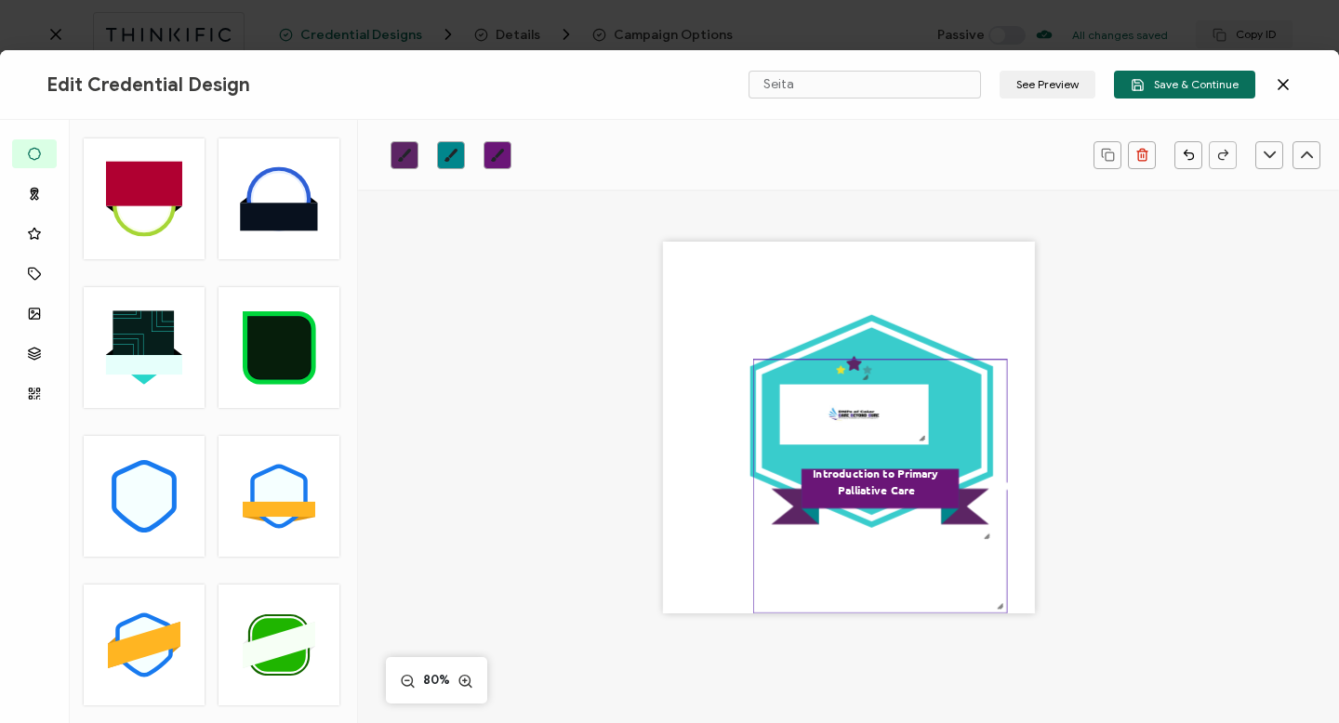
drag, startPoint x: 844, startPoint y: 367, endPoint x: 848, endPoint y: 428, distance: 60.6
click at [848, 428] on icon ".eb3d4f13-6c53-4b88-82d0-1eb54875a895{}.ac2cfd11-26b2-4077-9cd1-2fd463eb6ca3{}.…" at bounding box center [880, 487] width 253 height 253
click at [863, 331] on polygon at bounding box center [871, 422] width 219 height 188
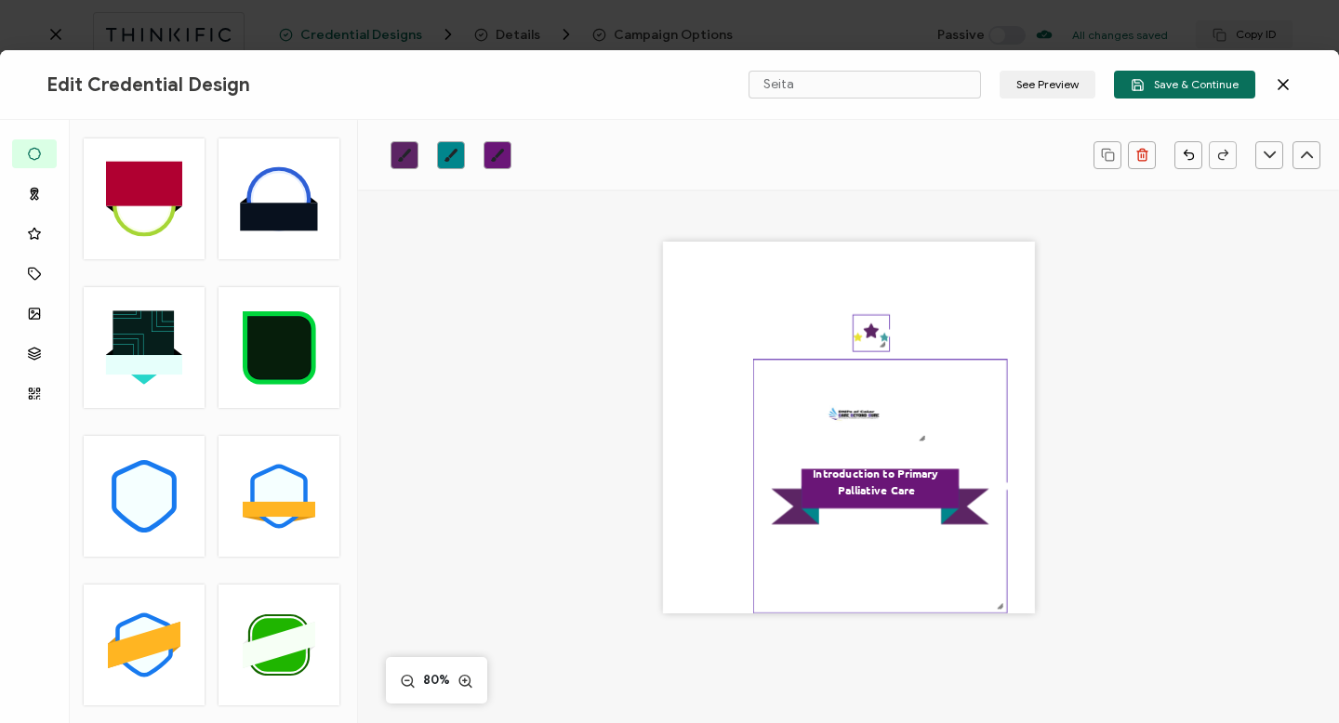
drag, startPoint x: 848, startPoint y: 356, endPoint x: 865, endPoint y: 323, distance: 37.4
click at [865, 323] on icon ".preview .aa835fc3-cf79-4142-bdaf-f814d65d1884{}" at bounding box center [870, 333] width 35 height 35
click at [846, 414] on icon ".eb3d4f13-6c53-4b88-82d0-1eb54875a895{}.ac2cfd11-26b2-4077-9cd1-2fd463eb6ca3{}.…" at bounding box center [880, 487] width 253 height 253
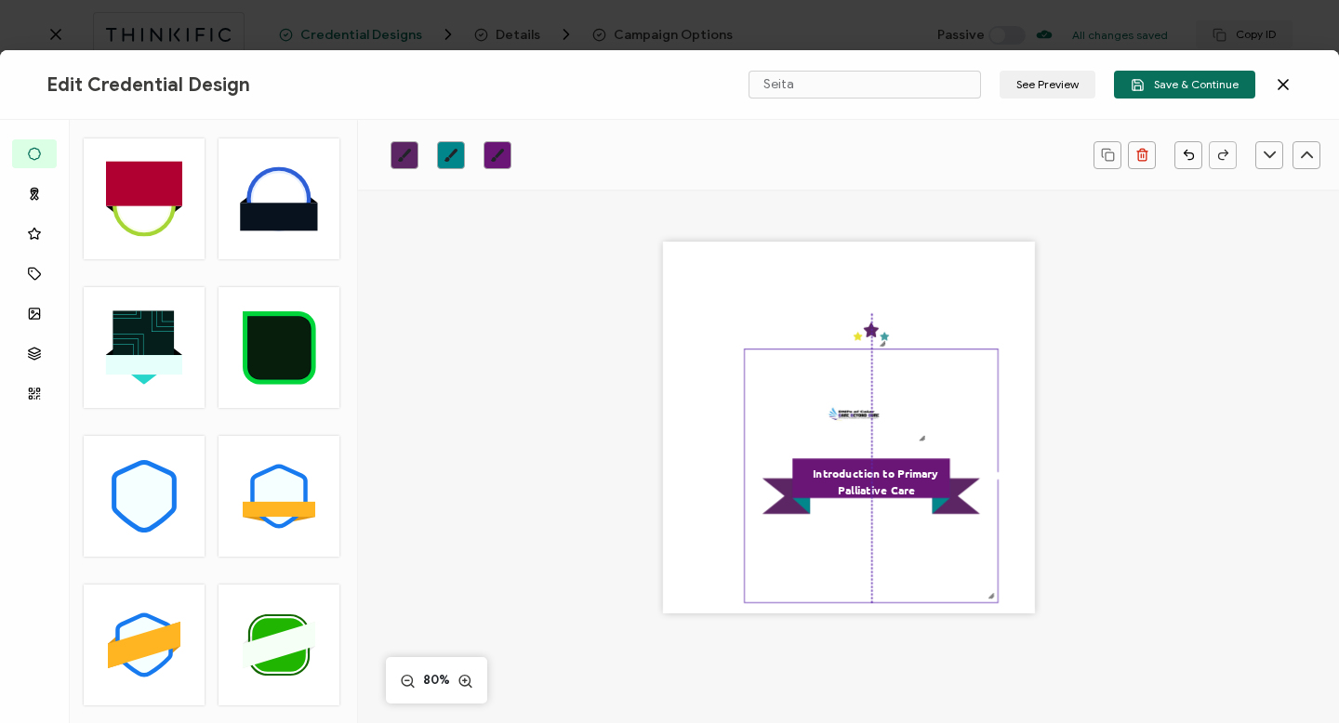
drag, startPoint x: 919, startPoint y: 439, endPoint x: 908, endPoint y: 429, distance: 15.1
click at [908, 429] on icon ".eb3d4f13-6c53-4b88-82d0-1eb54875a895{}.ac2cfd11-26b2-4077-9cd1-2fd463eb6ca3{}.…" at bounding box center [871, 477] width 253 height 253
click at [285, 484] on icon at bounding box center [278, 498] width 49 height 56
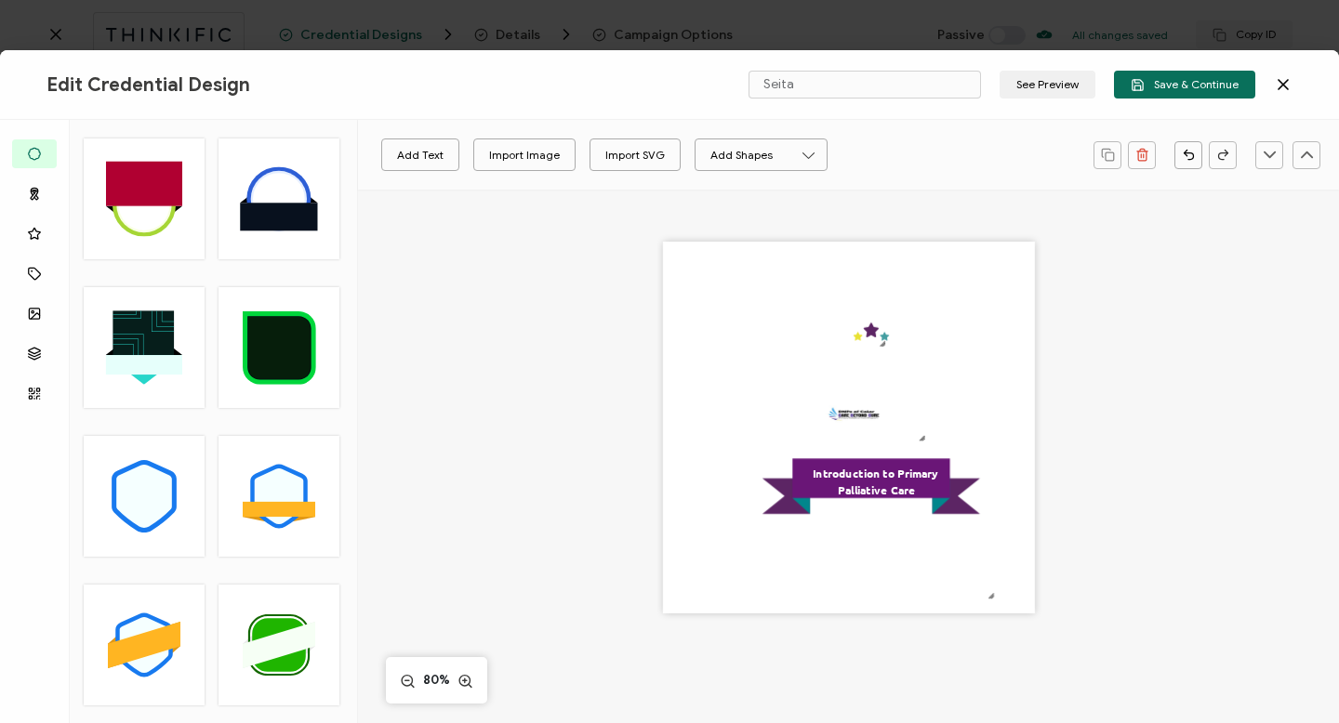
type input "Vitam"
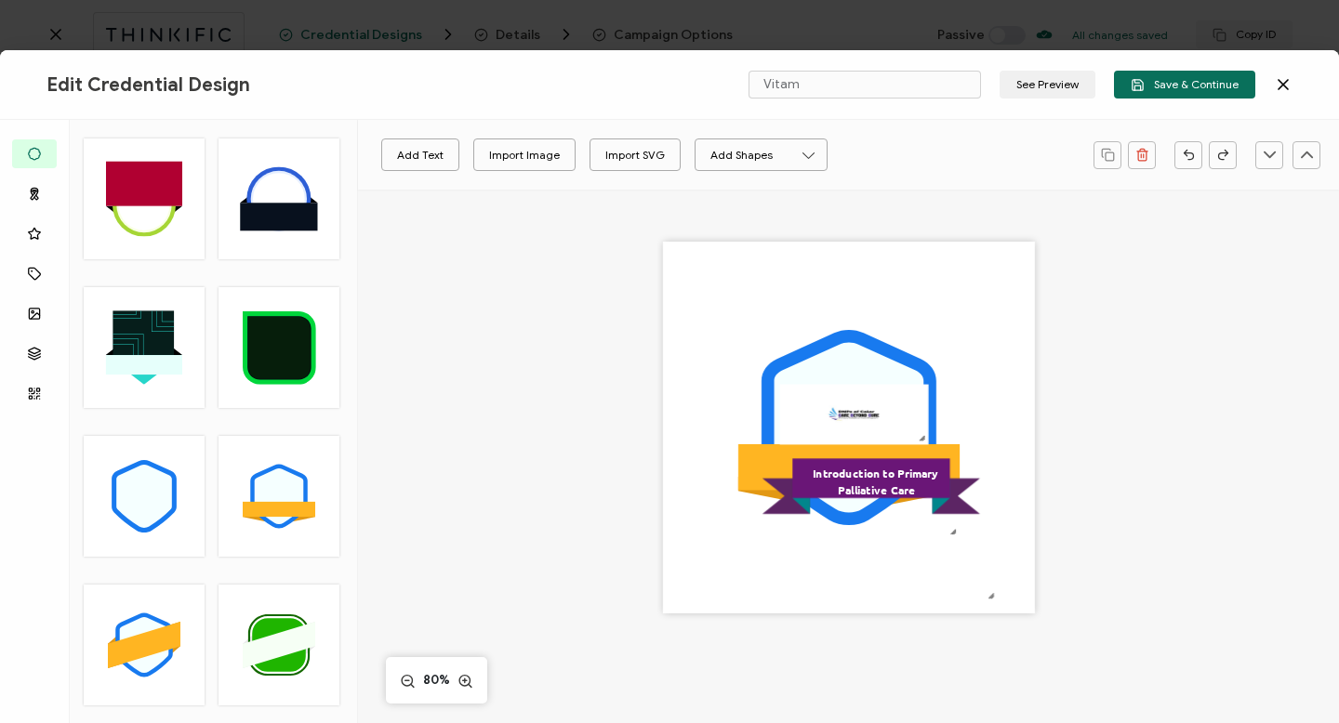
click at [283, 484] on icon at bounding box center [278, 498] width 49 height 56
click at [630, 155] on div "Import SVG" at bounding box center [635, 155] width 60 height 33
drag, startPoint x: 864, startPoint y: 485, endPoint x: 852, endPoint y: 484, distance: 12.2
click at [852, 484] on pre "Introduction to Primary Palliative Care" at bounding box center [862, 476] width 127 height 32
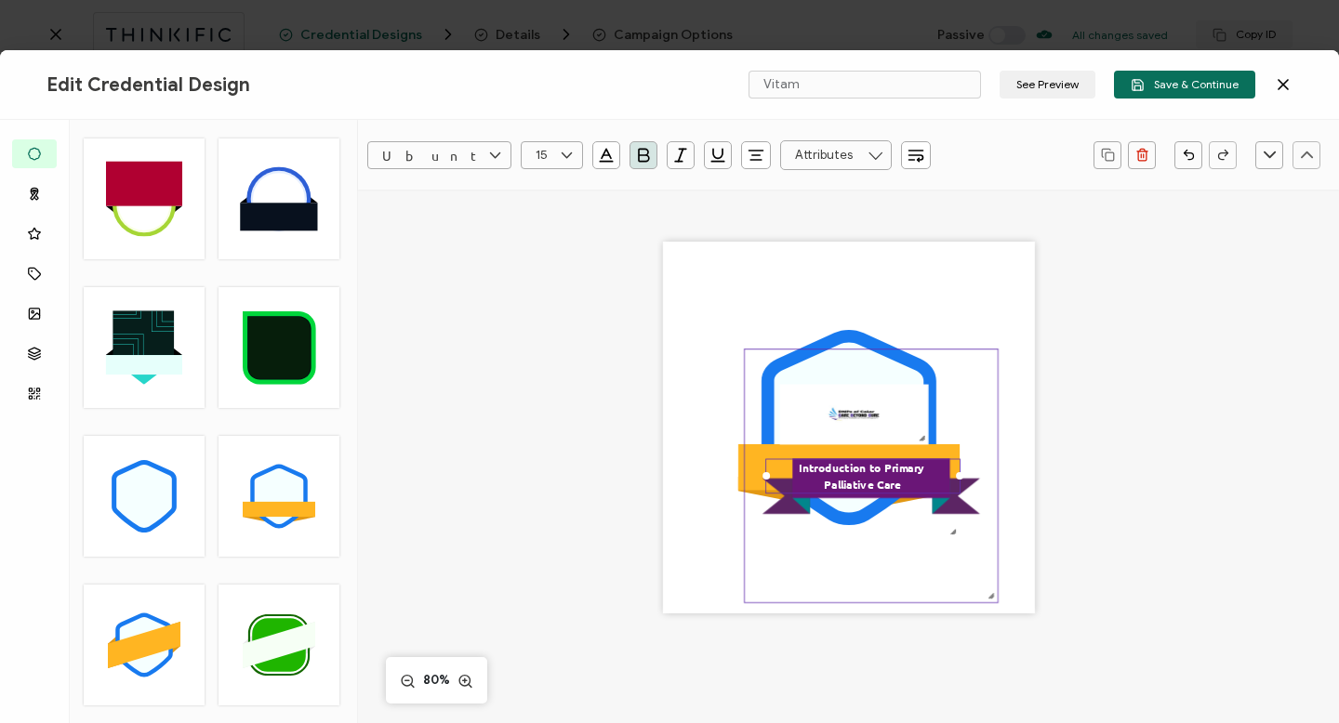
click at [749, 471] on icon ".eb3d4f13-6c53-4b88-82d0-1eb54875a895{}.ac2cfd11-26b2-4077-9cd1-2fd463eb6ca3{}.…" at bounding box center [871, 477] width 253 height 253
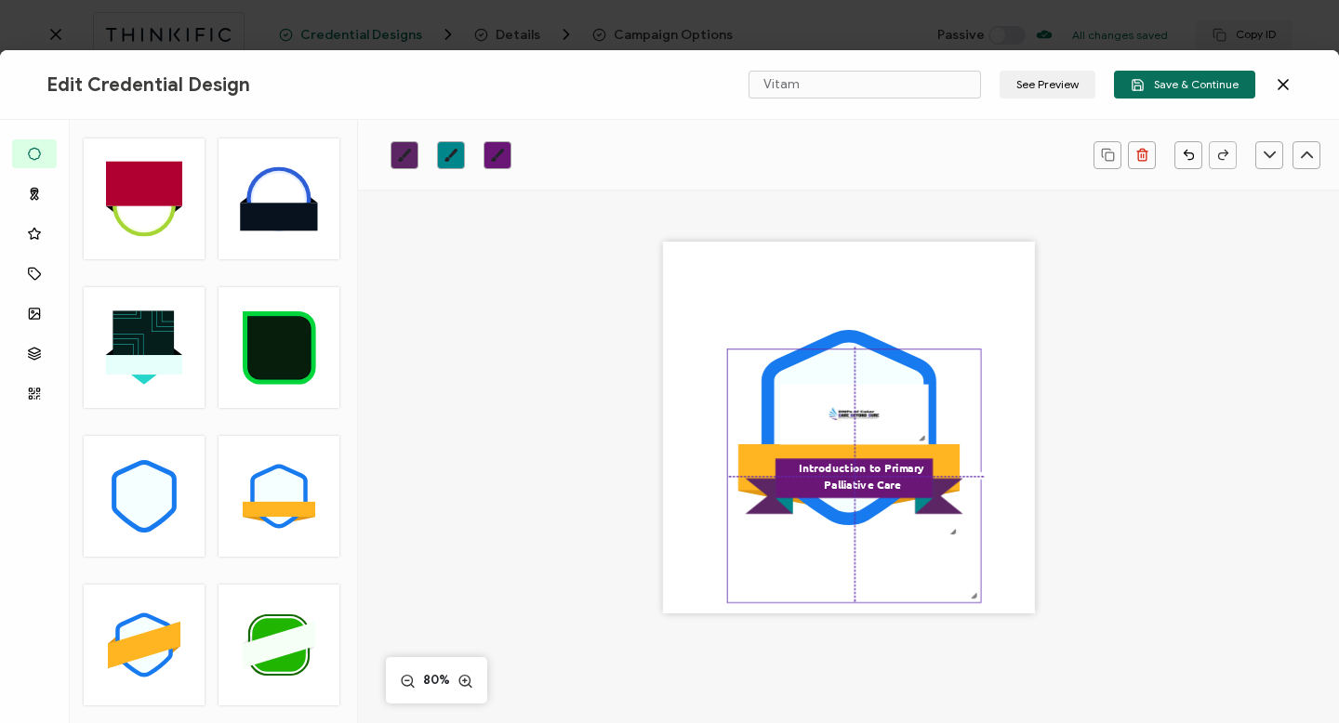
drag, startPoint x: 949, startPoint y: 454, endPoint x: 935, endPoint y: 452, distance: 15.0
click at [935, 452] on icon ".eb3d4f13-6c53-4b88-82d0-1eb54875a895{}.ac2cfd11-26b2-4077-9cd1-2fd463eb6ca3{}.…" at bounding box center [854, 477] width 253 height 253
click at [750, 457] on icon ".eb3d4f13-6c53-4b88-82d0-1eb54875a895{}.ac2cfd11-26b2-4077-9cd1-2fd463eb6ca3{}.…" at bounding box center [854, 477] width 253 height 253
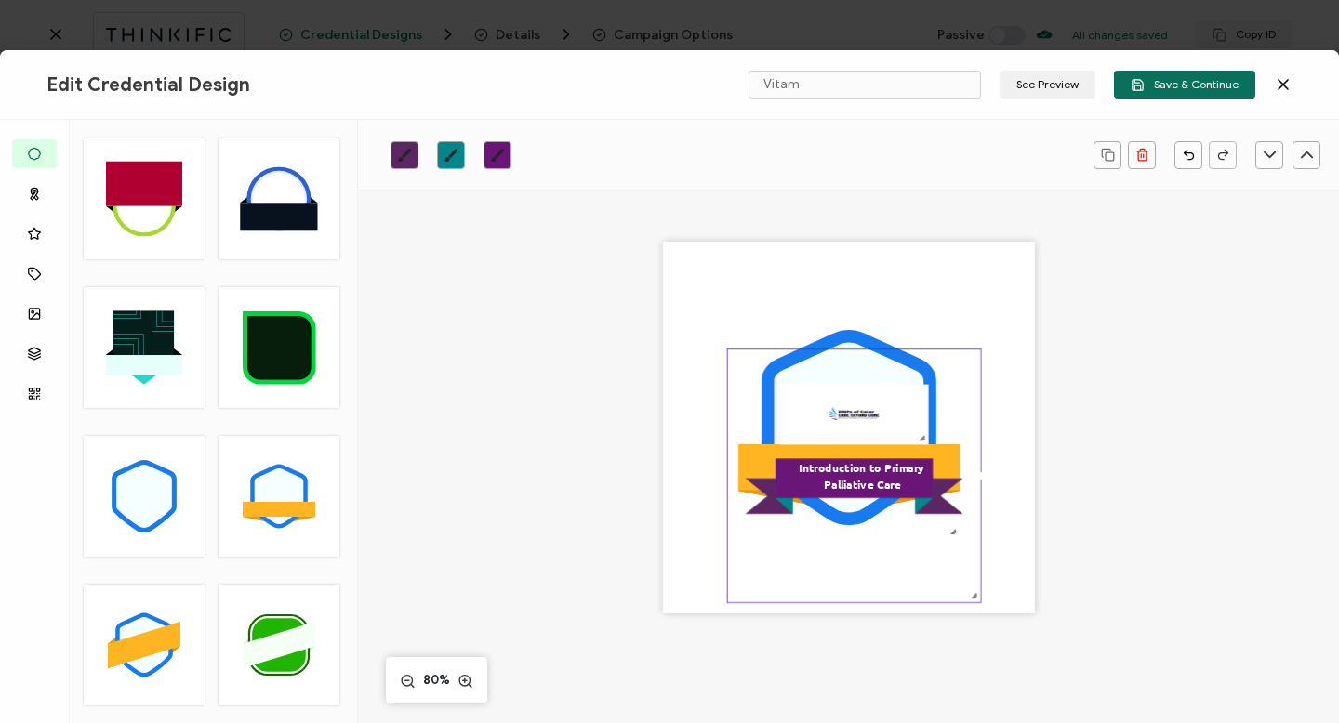
click at [812, 399] on icon ".eb3d4f13-6c53-4b88-82d0-1eb54875a895{}.ac2cfd11-26b2-4077-9cd1-2fd463eb6ca3{}.…" at bounding box center [854, 477] width 253 height 253
click at [848, 337] on icon at bounding box center [849, 427] width 175 height 195
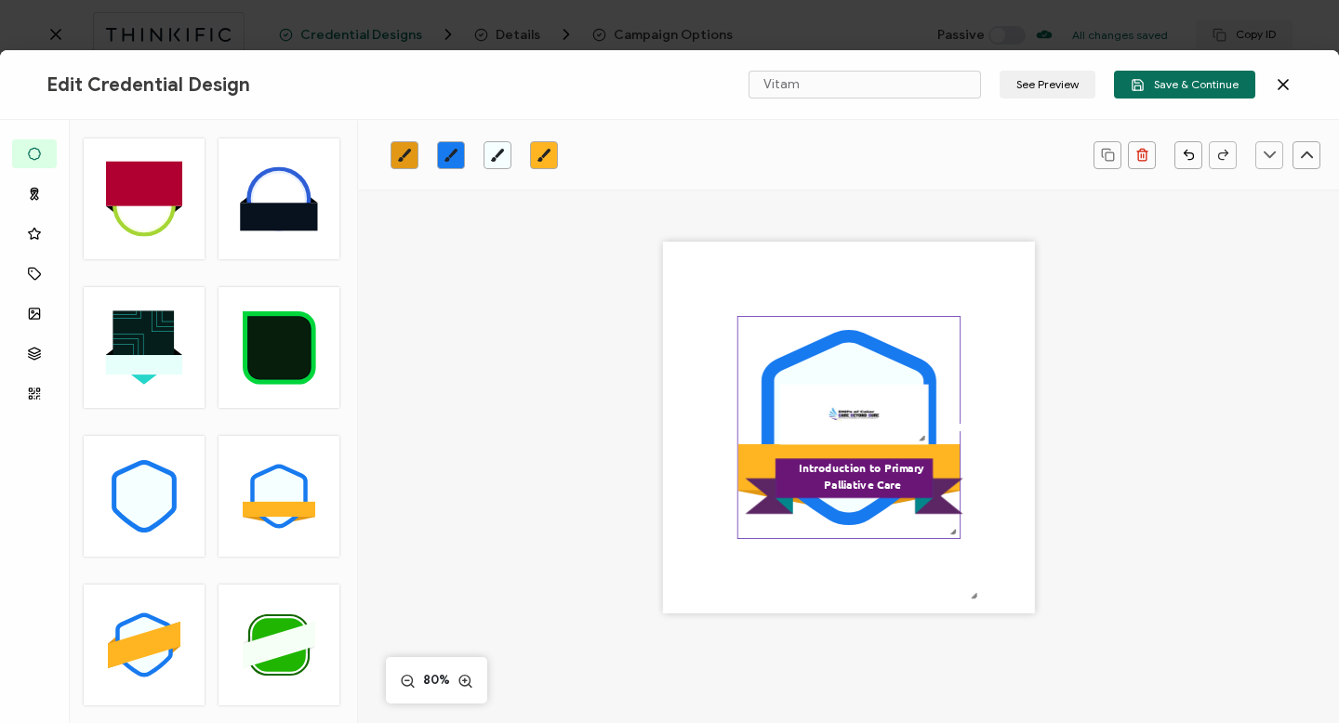
click at [545, 158] on icon "brush" at bounding box center [544, 155] width 15 height 15
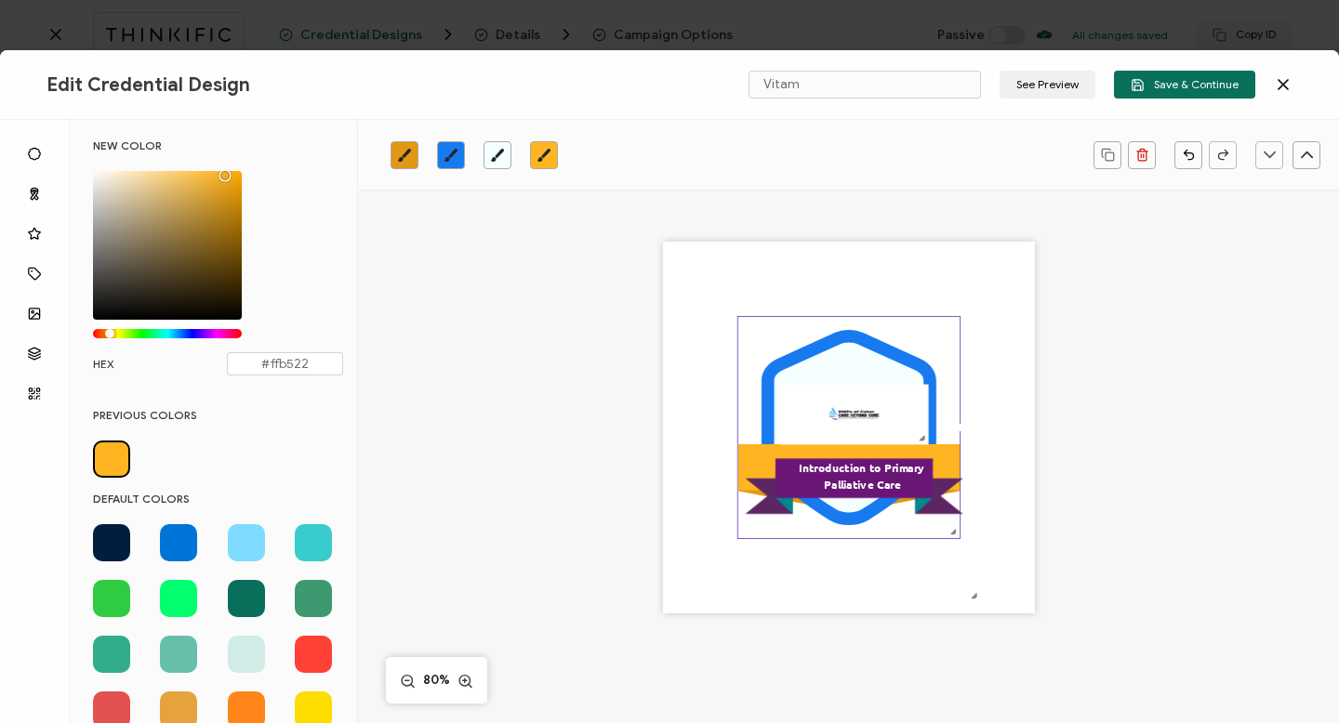
click at [245, 542] on span at bounding box center [246, 542] width 37 height 37
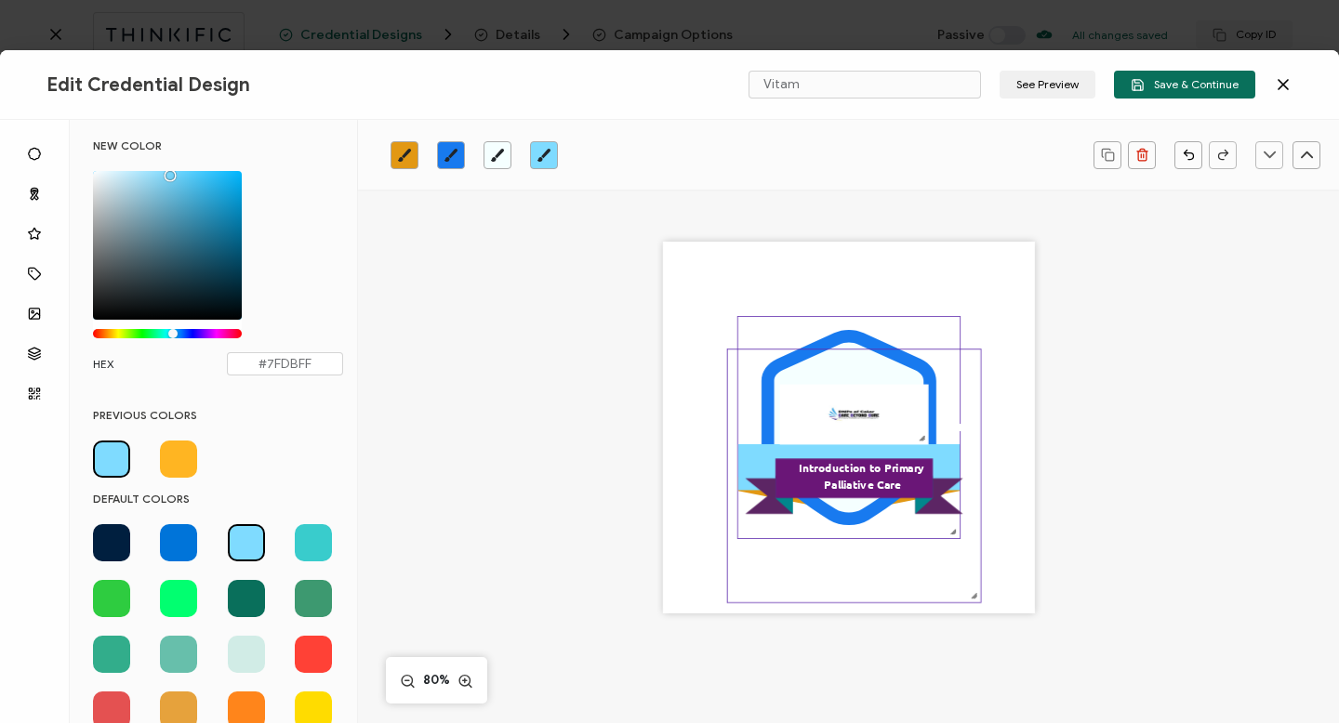
click at [784, 507] on icon at bounding box center [854, 496] width 157 height 38
click at [452, 152] on icon "brush" at bounding box center [450, 155] width 13 height 13
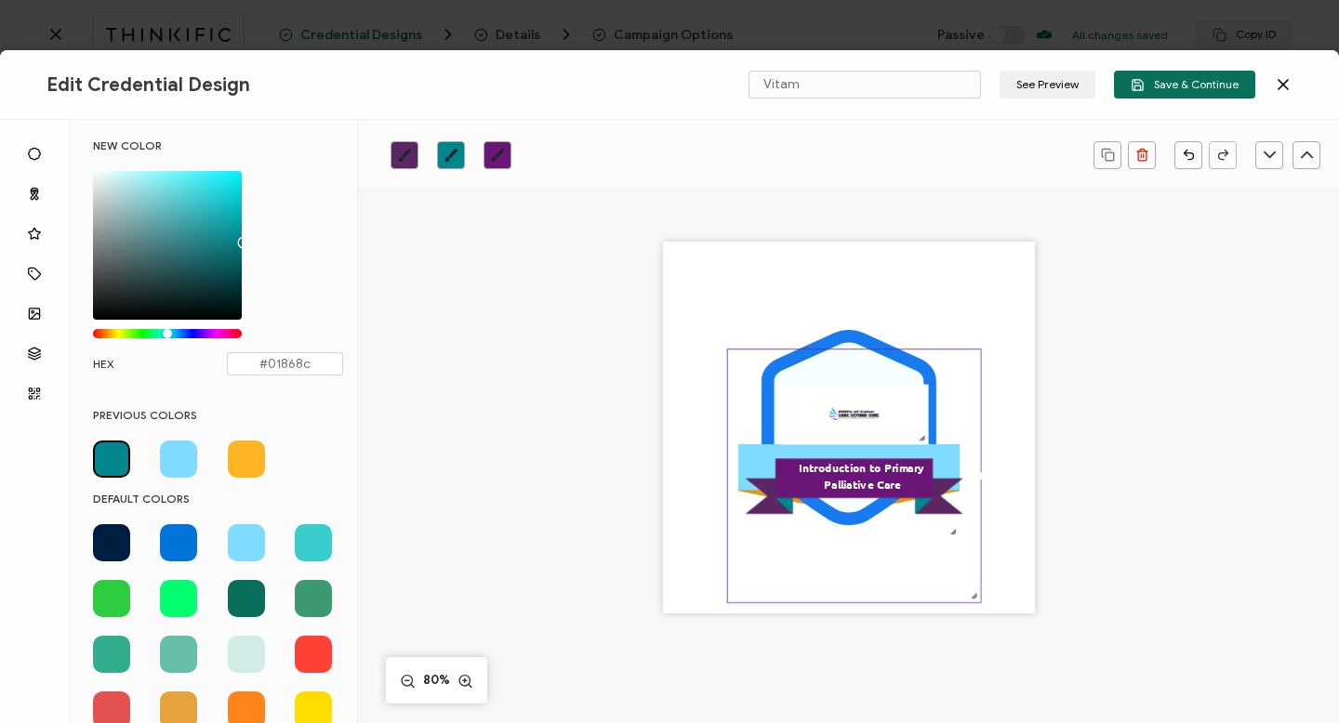
click at [178, 455] on span at bounding box center [178, 459] width 37 height 37
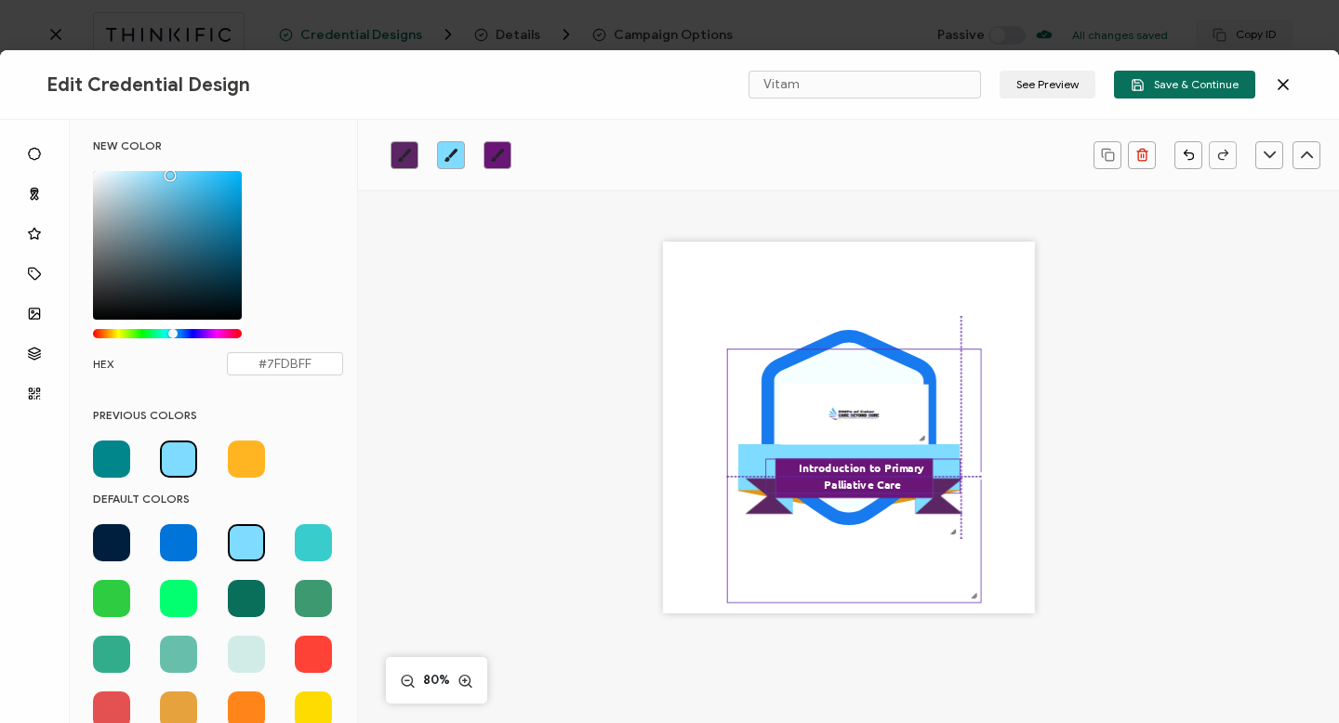
click at [837, 480] on pre "Introduction to Primary Palliative Care" at bounding box center [862, 476] width 127 height 32
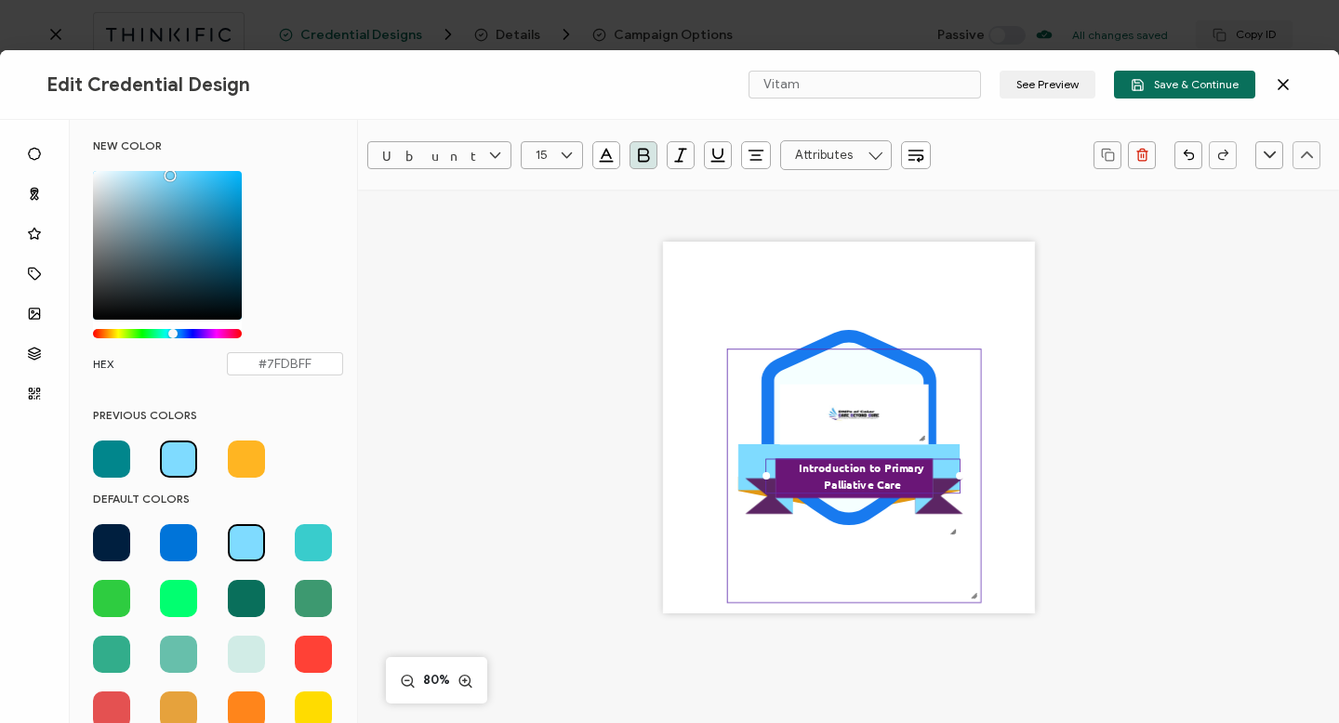
click at [765, 405] on icon ".eb3d4f13-6c53-4b88-82d0-1eb54875a895{}.ac2cfd11-26b2-4077-9cd1-2fd463eb6ca3{}.…" at bounding box center [854, 477] width 253 height 253
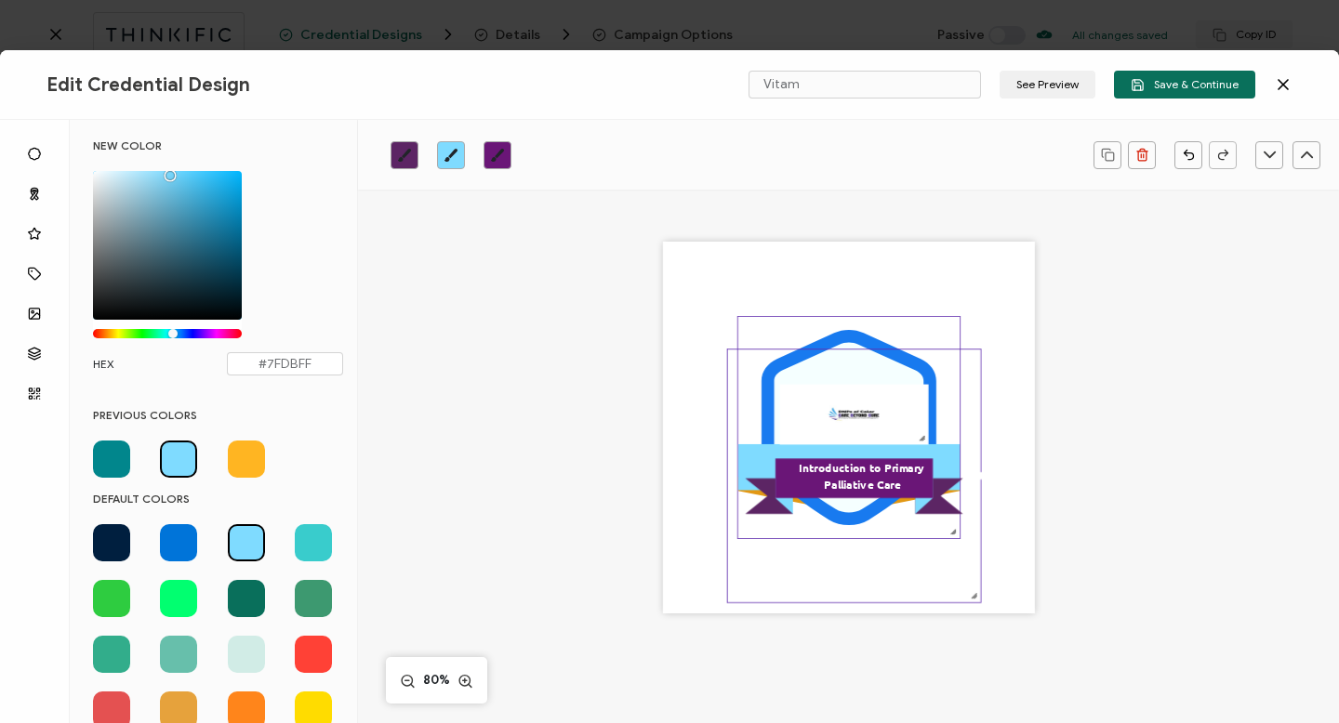
click at [833, 342] on icon at bounding box center [849, 427] width 175 height 195
click at [451, 154] on icon "brush" at bounding box center [450, 155] width 13 height 13
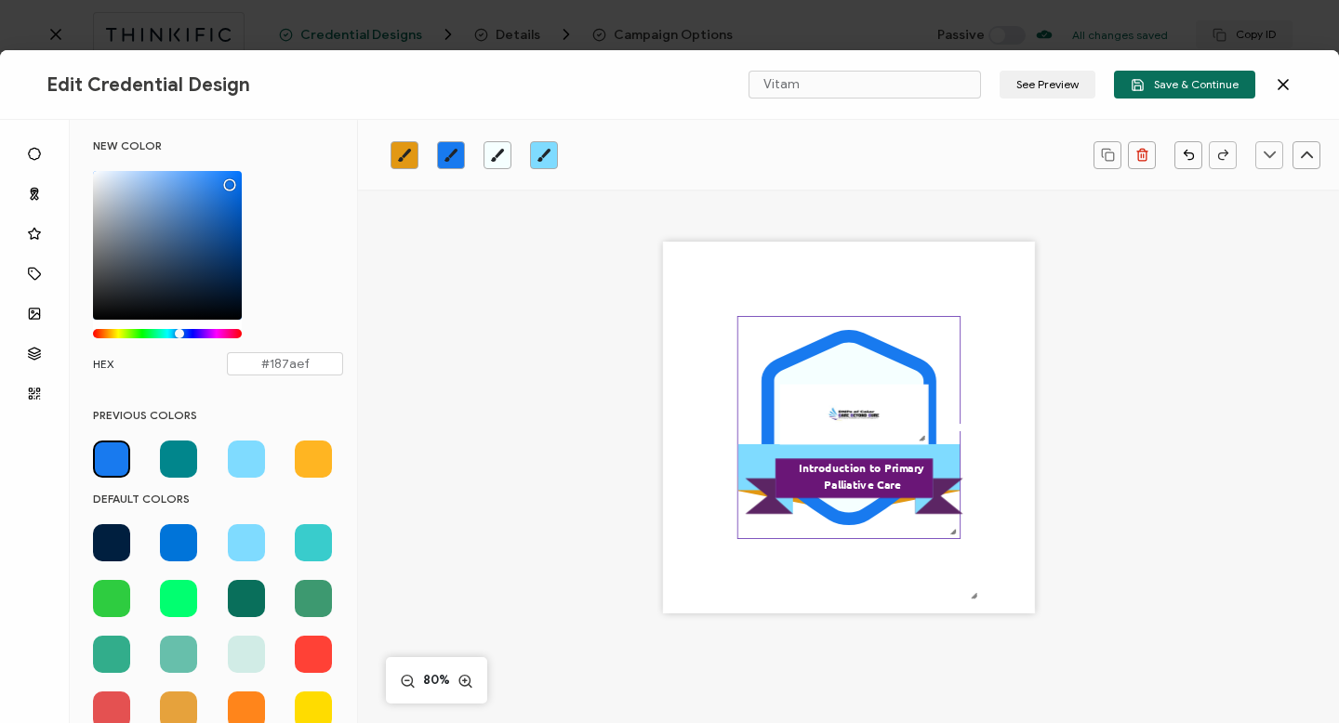
click at [113, 546] on span at bounding box center [111, 542] width 37 height 37
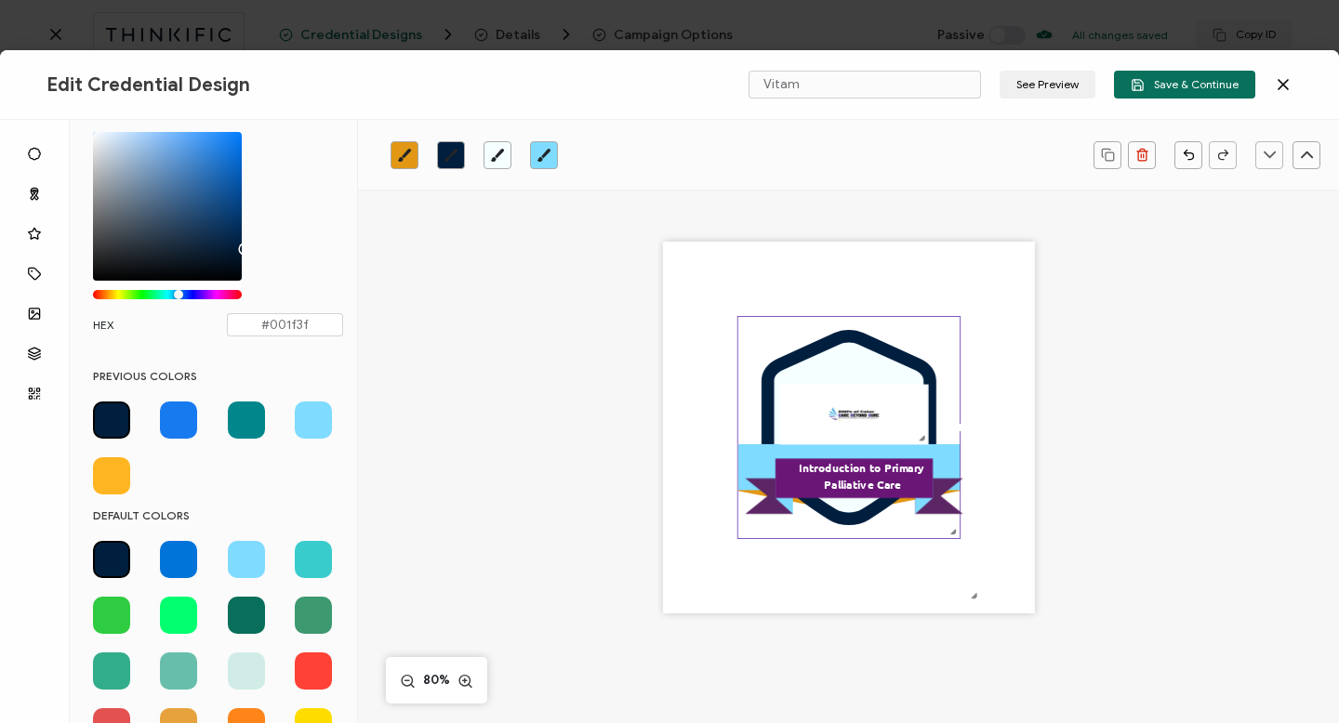
scroll to position [36, 0]
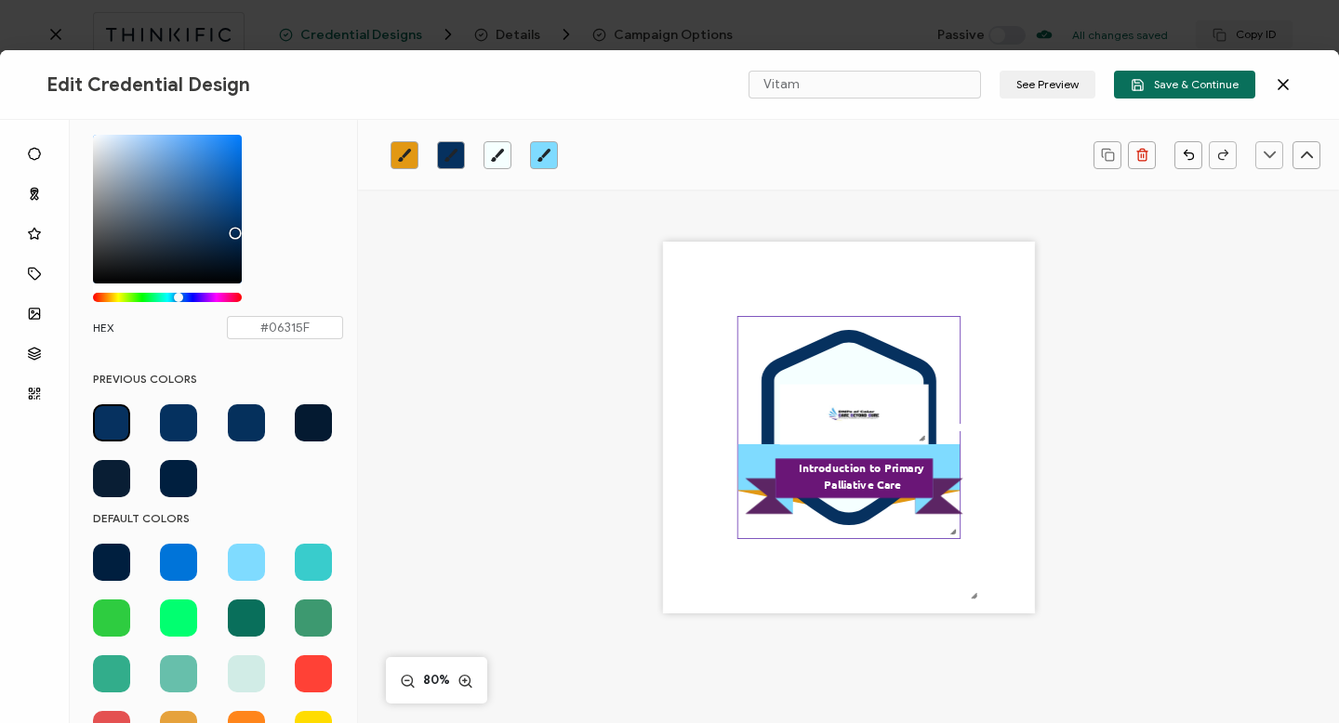
drag, startPoint x: 237, startPoint y: 251, endPoint x: 232, endPoint y: 229, distance: 22.8
click at [232, 229] on div "Chrome color picker" at bounding box center [167, 209] width 149 height 149
click at [110, 416] on span at bounding box center [111, 422] width 37 height 37
click at [841, 472] on pre "Introduction to Primary Palliative Care" at bounding box center [862, 476] width 127 height 32
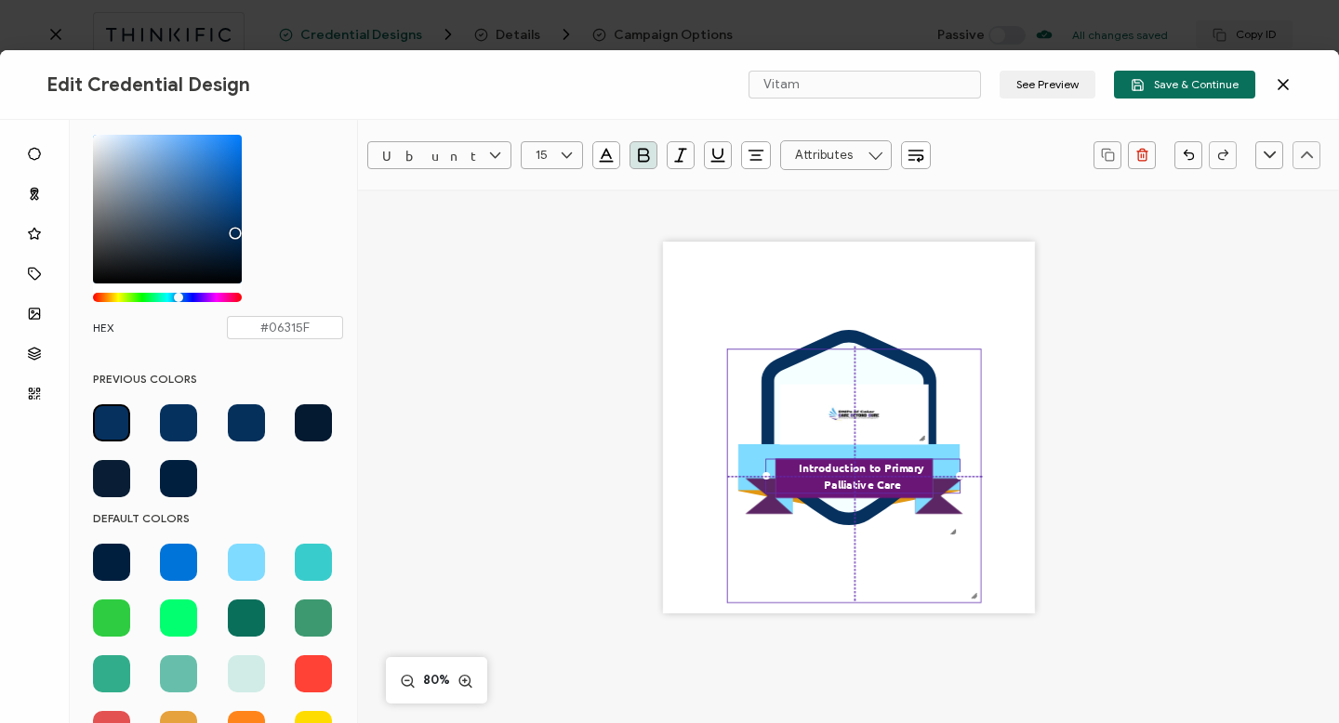
click at [776, 505] on icon at bounding box center [855, 496] width 218 height 35
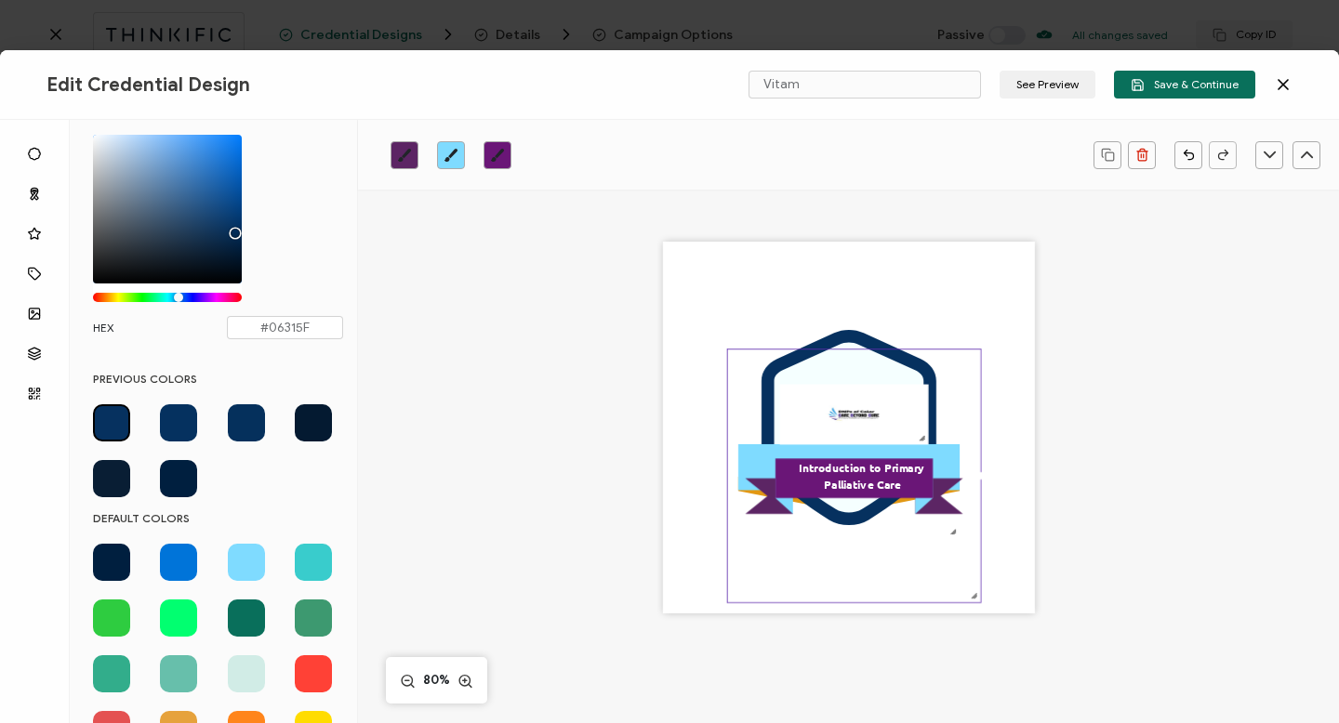
click at [758, 490] on icon at bounding box center [855, 496] width 218 height 35
click at [759, 456] on icon ".eb3d4f13-6c53-4b88-82d0-1eb54875a895{}.ac2cfd11-26b2-4077-9cd1-2fd463eb6ca3{}.…" at bounding box center [854, 477] width 253 height 253
click at [830, 398] on icon ".eb3d4f13-6c53-4b88-82d0-1eb54875a895{}.ac2cfd11-26b2-4077-9cd1-2fd463eb6ca3{}.…" at bounding box center [854, 477] width 253 height 253
click at [840, 394] on icon ".eb3d4f13-6c53-4b88-82d0-1eb54875a895{}.ac2cfd11-26b2-4077-9cd1-2fd463eb6ca3{}.…" at bounding box center [854, 477] width 253 height 253
click at [839, 341] on icon at bounding box center [849, 427] width 175 height 195
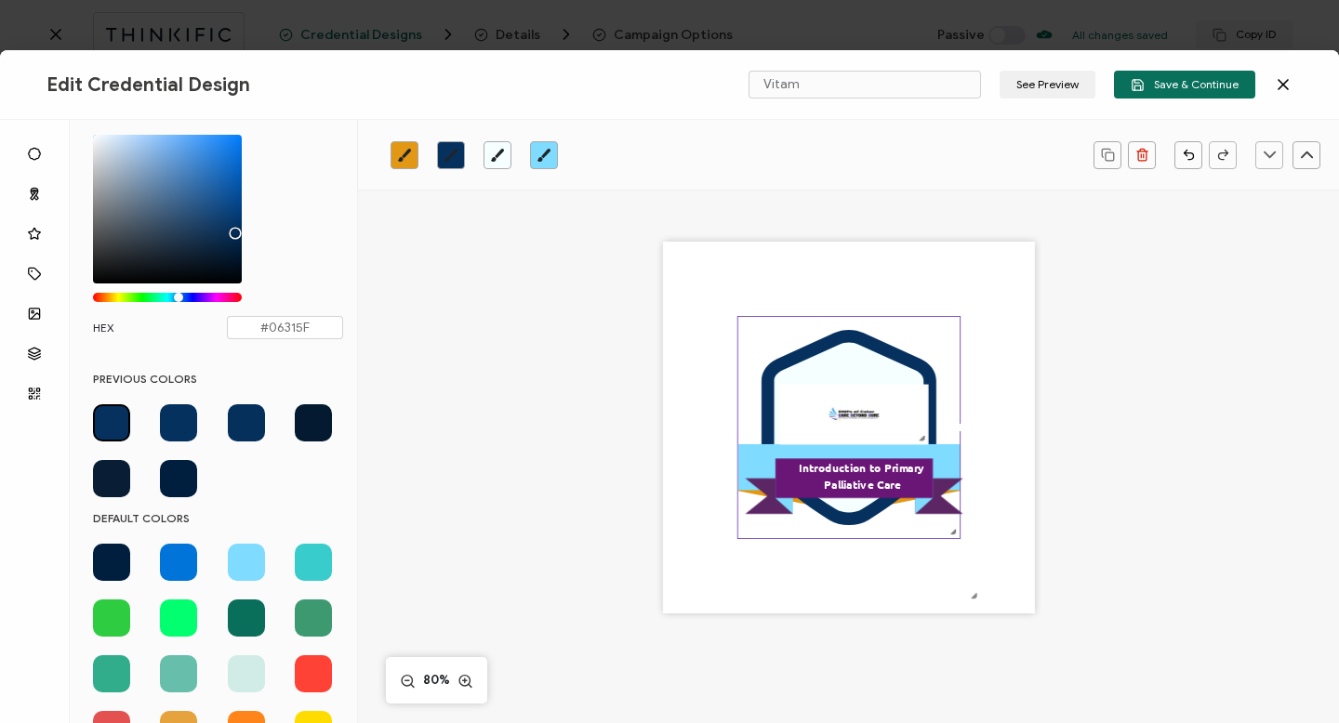
click at [403, 153] on icon "brush" at bounding box center [404, 155] width 15 height 15
click at [242, 561] on span at bounding box center [246, 562] width 37 height 37
type input "#7FDBFF"
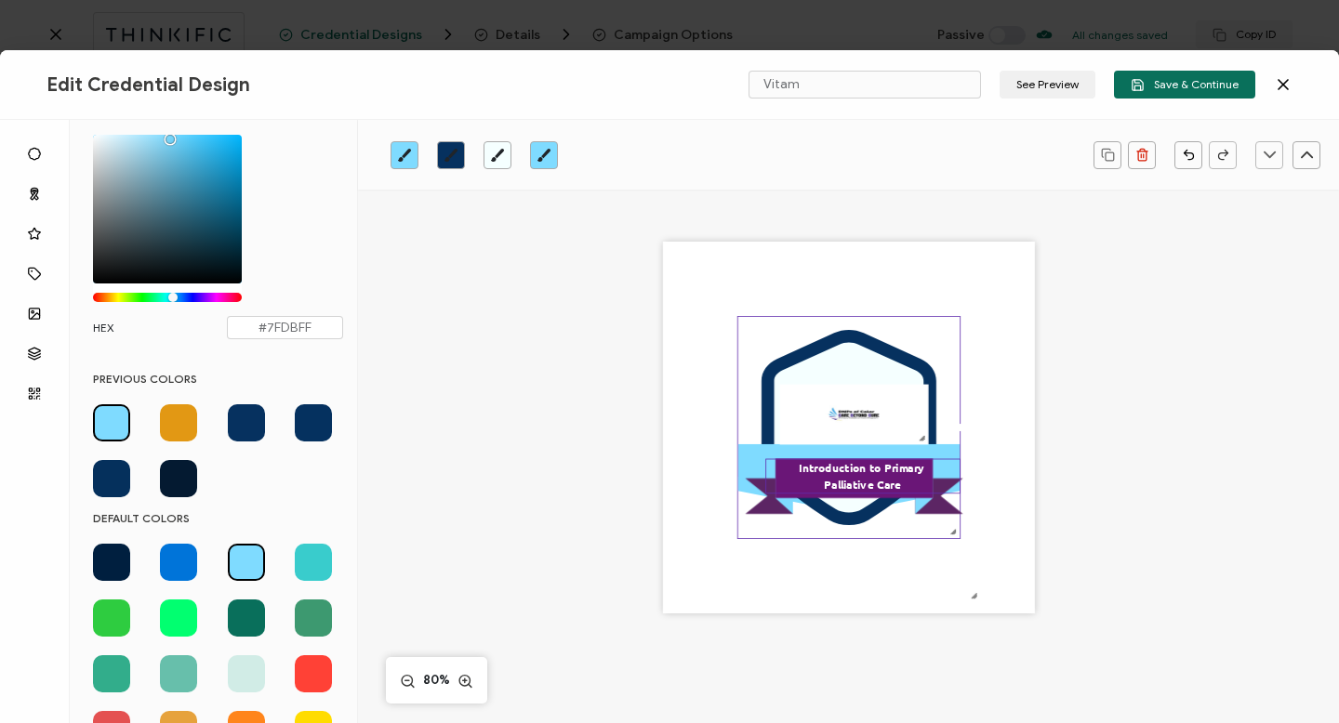
click at [805, 472] on pre "Introduction to Primary Palliative Care" at bounding box center [862, 476] width 127 height 32
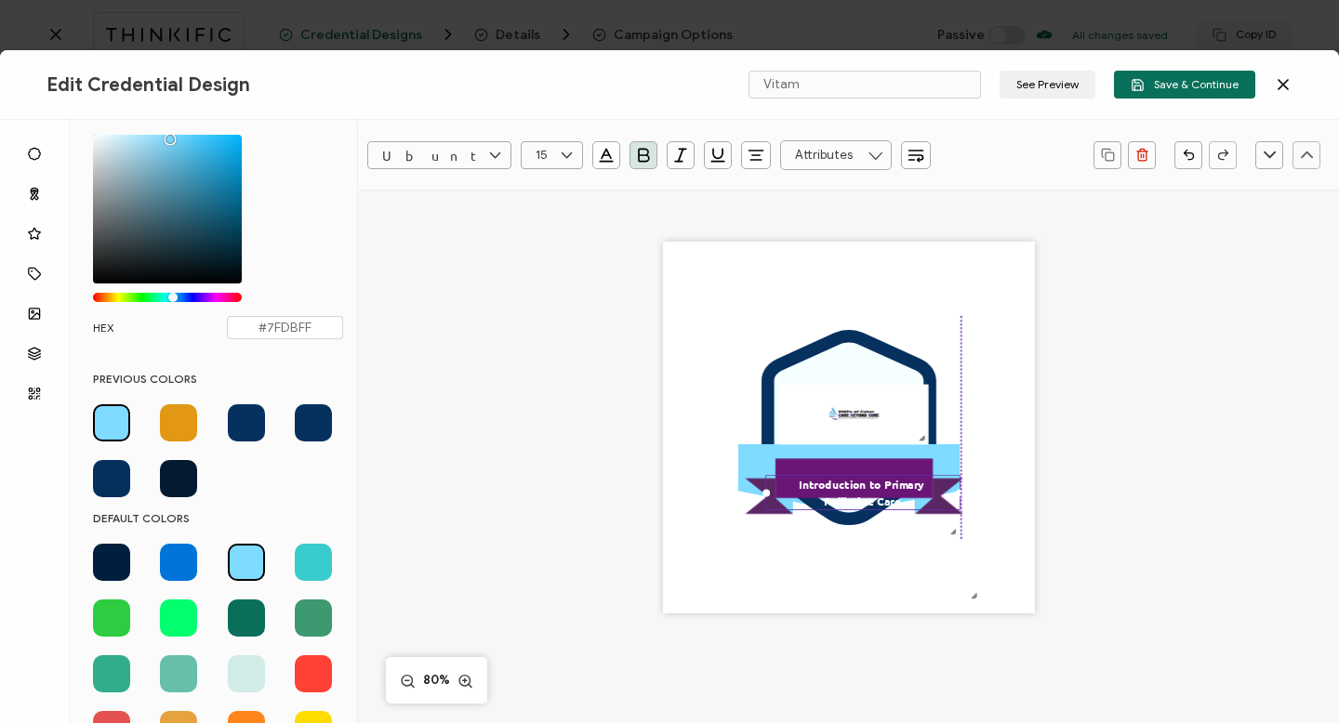
drag, startPoint x: 799, startPoint y: 477, endPoint x: 796, endPoint y: 494, distance: 17.0
click at [796, 494] on div "Introduction to Primary Palliative Care" at bounding box center [862, 493] width 195 height 35
click at [815, 471] on div ".uuid-096204d9-ca43-4101-a4c3-07b3f2f44b7a{}.uuid-3bdfa571-5bbe-4c9f-b3f4-196cc…" at bounding box center [849, 428] width 372 height 372
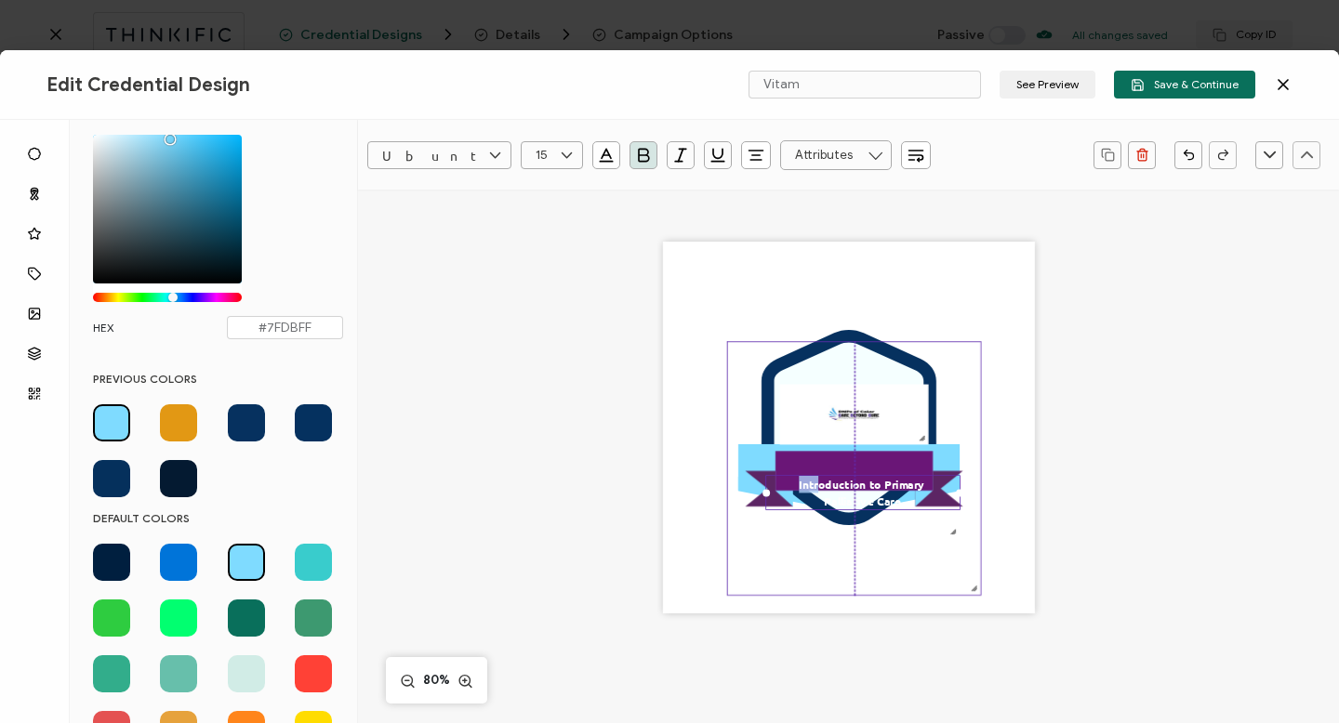
click at [952, 526] on icon ".eb3d4f13-6c53-4b88-82d0-1eb54875a895{}.ac2cfd11-26b2-4077-9cd1-2fd463eb6ca3{}.…" at bounding box center [854, 469] width 253 height 253
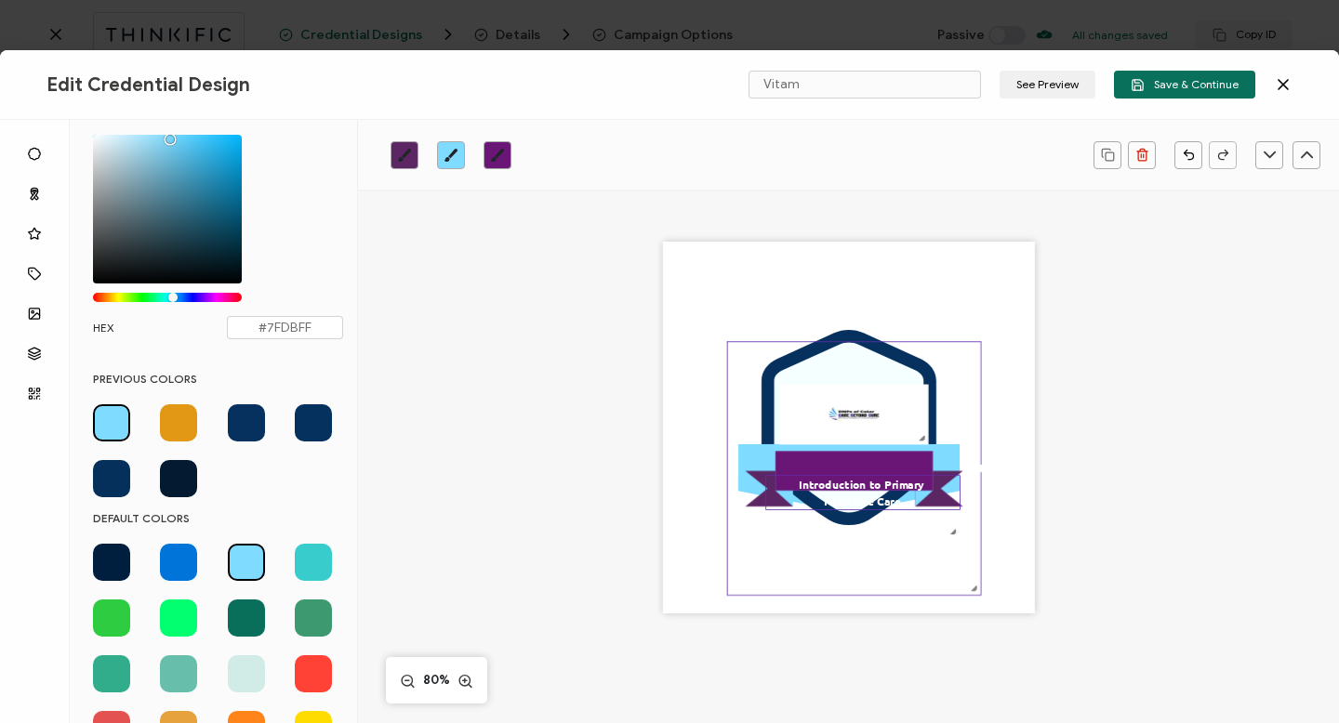
click at [878, 487] on pre "Introduction to Primary Palliative Care" at bounding box center [862, 493] width 127 height 32
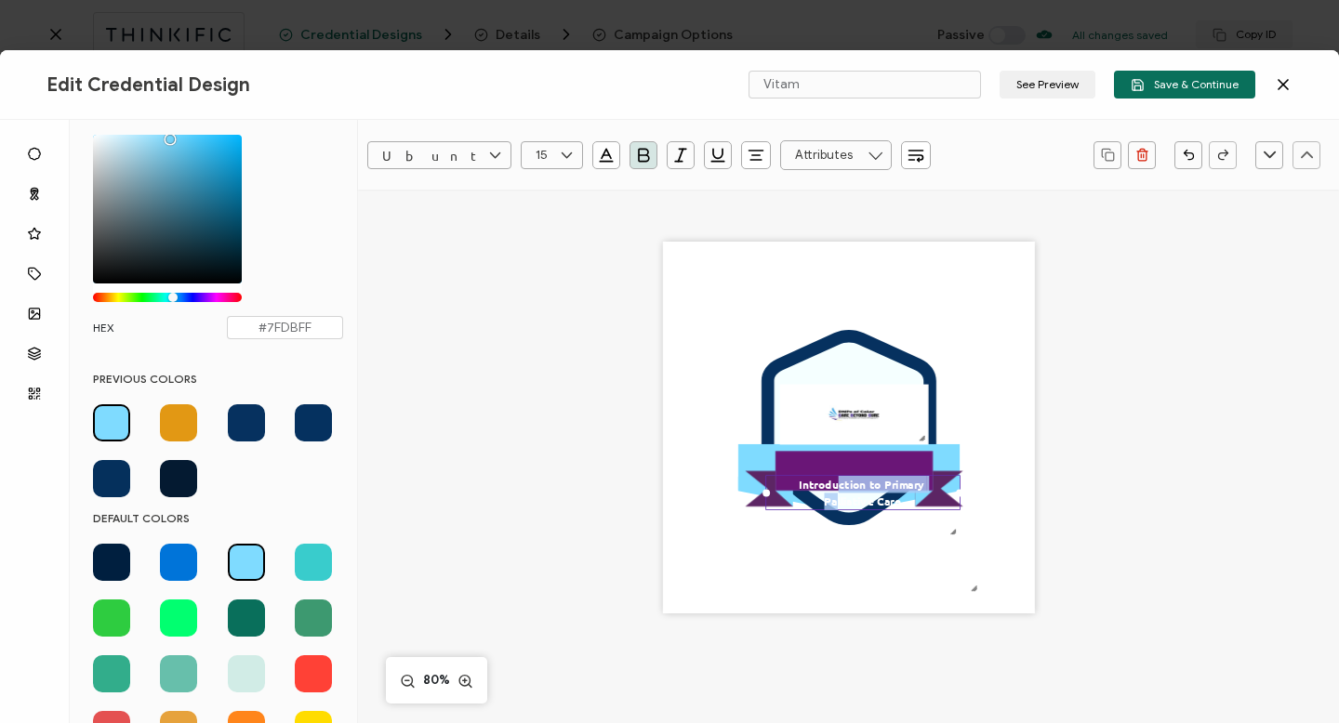
drag, startPoint x: 834, startPoint y: 497, endPoint x: 835, endPoint y: 482, distance: 14.9
click at [835, 482] on pre "Introduction to Primary Palliative Care" at bounding box center [862, 493] width 127 height 32
click at [885, 559] on icon ".eb3d4f13-6c53-4b88-82d0-1eb54875a895{}.ac2cfd11-26b2-4077-9cd1-2fd463eb6ca3{}.…" at bounding box center [854, 469] width 253 height 253
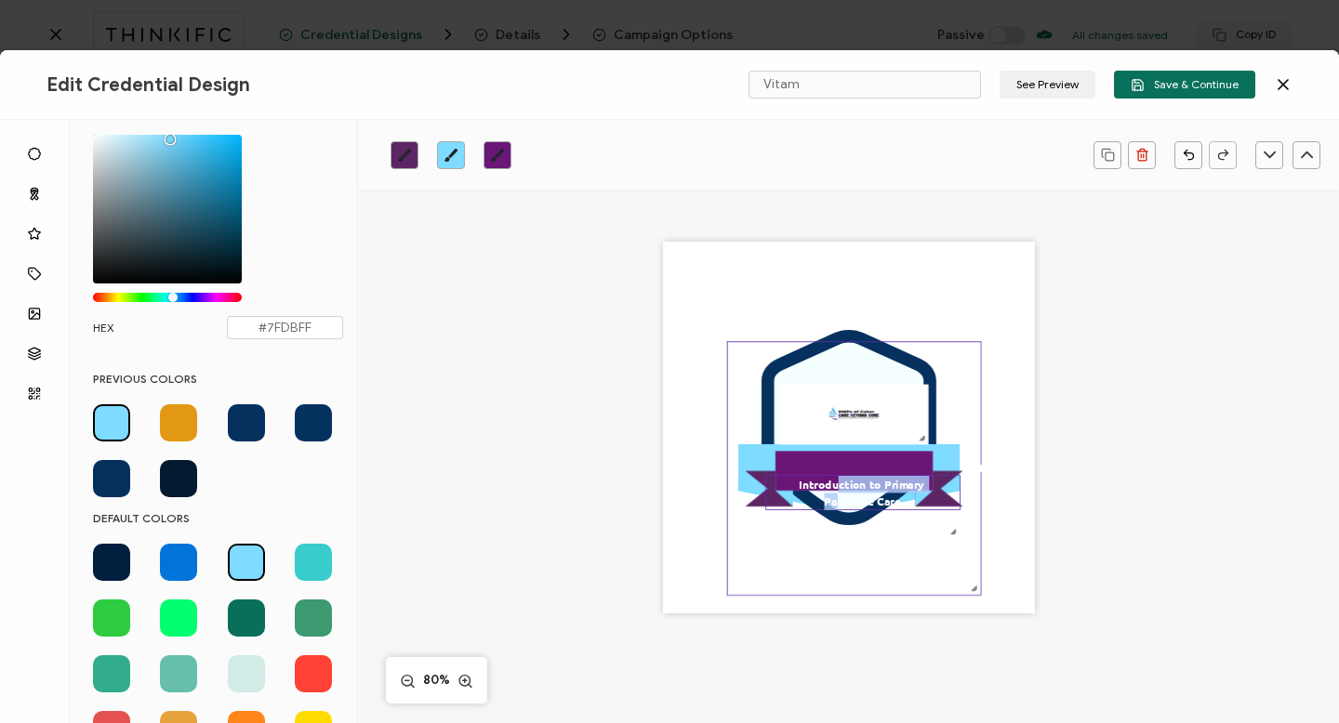
drag, startPoint x: 905, startPoint y: 494, endPoint x: 904, endPoint y: 479, distance: 14.9
click at [904, 479] on div "Introduction to Primary Palliative Care" at bounding box center [862, 493] width 195 height 35
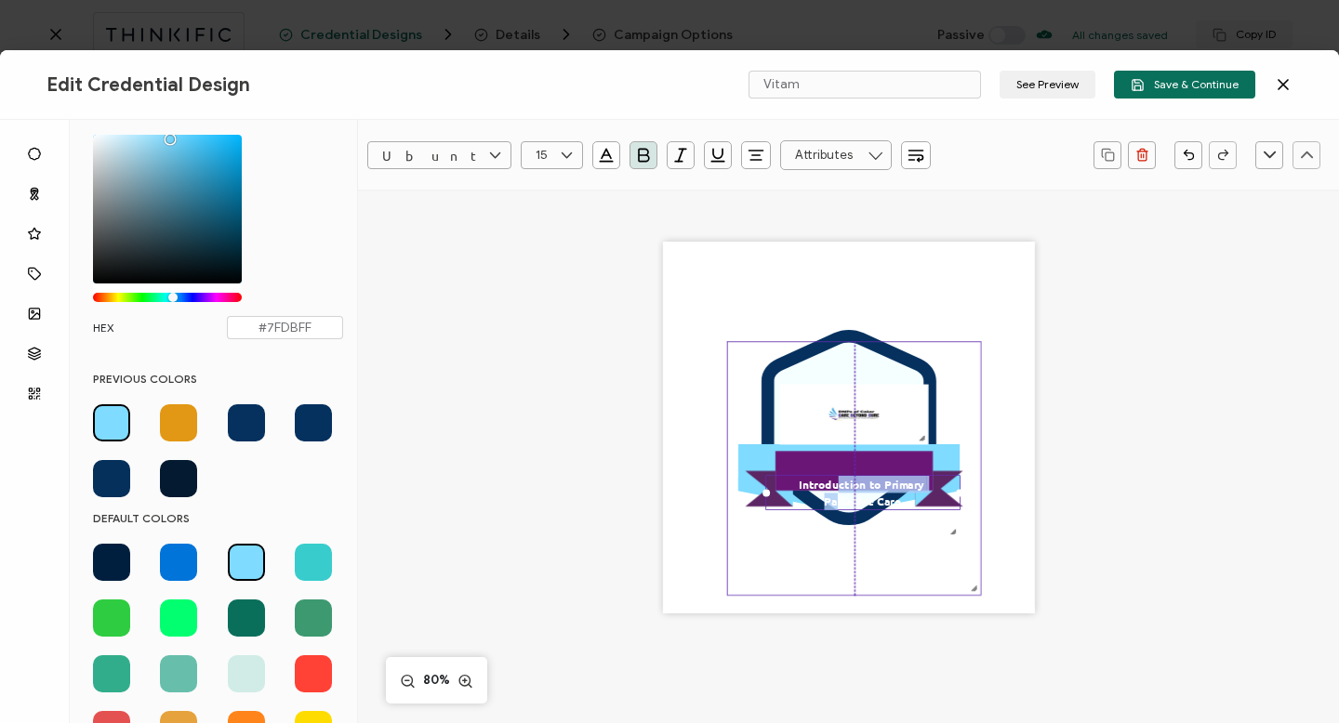
click at [930, 542] on icon ".eb3d4f13-6c53-4b88-82d0-1eb54875a895{}.ac2cfd11-26b2-4077-9cd1-2fd463eb6ca3{}.…" at bounding box center [854, 469] width 253 height 253
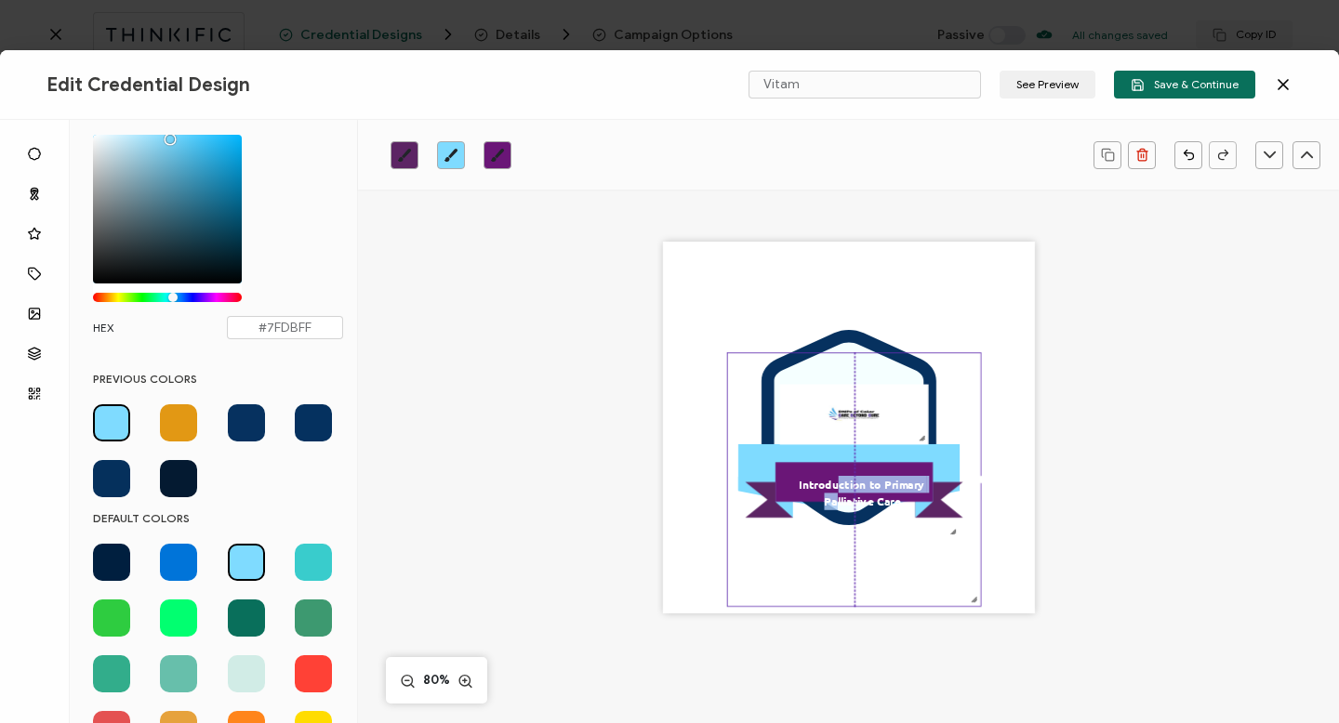
drag, startPoint x: 948, startPoint y: 536, endPoint x: 947, endPoint y: 547, distance: 11.3
click at [947, 547] on icon ".eb3d4f13-6c53-4b88-82d0-1eb54875a895{}.ac2cfd11-26b2-4077-9cd1-2fd463eb6ca3{}.…" at bounding box center [854, 480] width 253 height 253
click at [842, 476] on div "Introduction to Primary Palliative Care" at bounding box center [862, 493] width 195 height 35
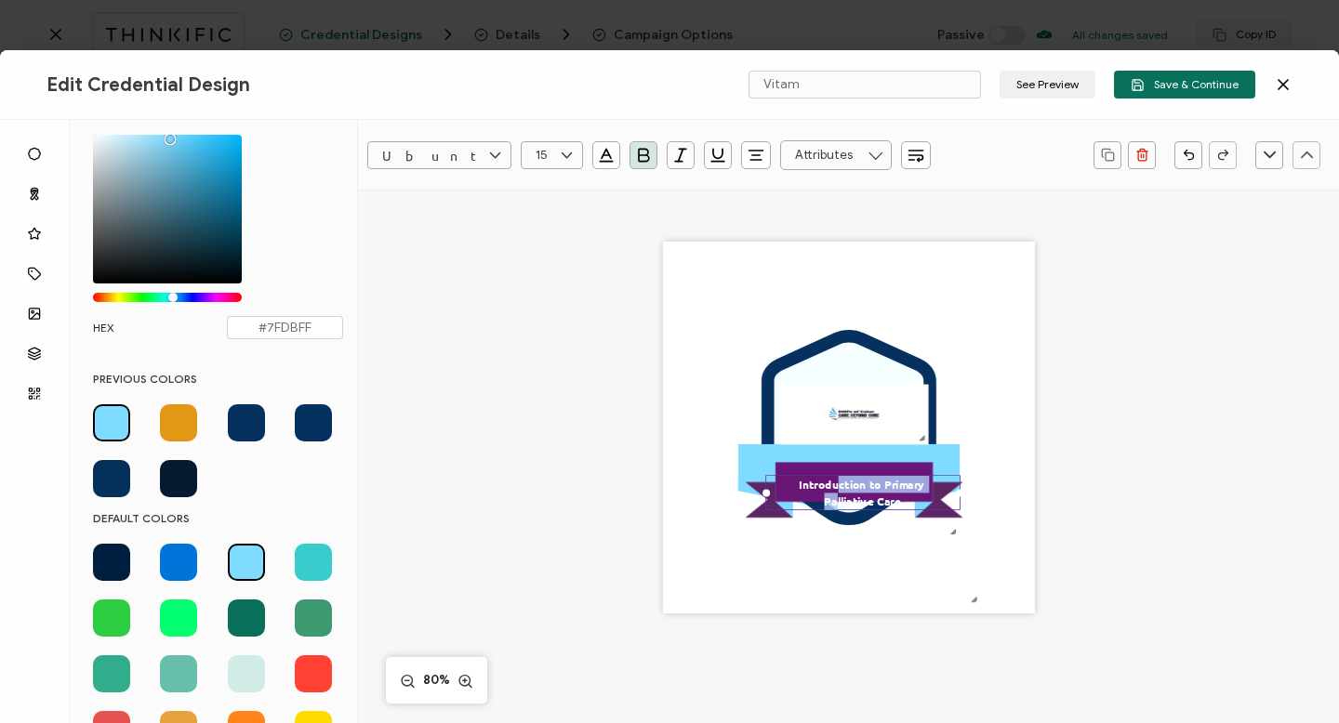
click at [842, 474] on div ".uuid-096204d9-ca43-4101-a4c3-07b3f2f44b7a{}.uuid-3bdfa571-5bbe-4c9f-b3f4-196cc…" at bounding box center [849, 428] width 372 height 372
click at [814, 491] on pre "Introduction to Primary Palliative Care" at bounding box center [862, 493] width 127 height 32
drag, startPoint x: 767, startPoint y: 494, endPoint x: 766, endPoint y: 482, distance: 12.1
click at [766, 482] on div "Introduction to Primary Palliative Care" at bounding box center [862, 493] width 195 height 35
drag, startPoint x: 765, startPoint y: 493, endPoint x: 766, endPoint y: 477, distance: 15.8
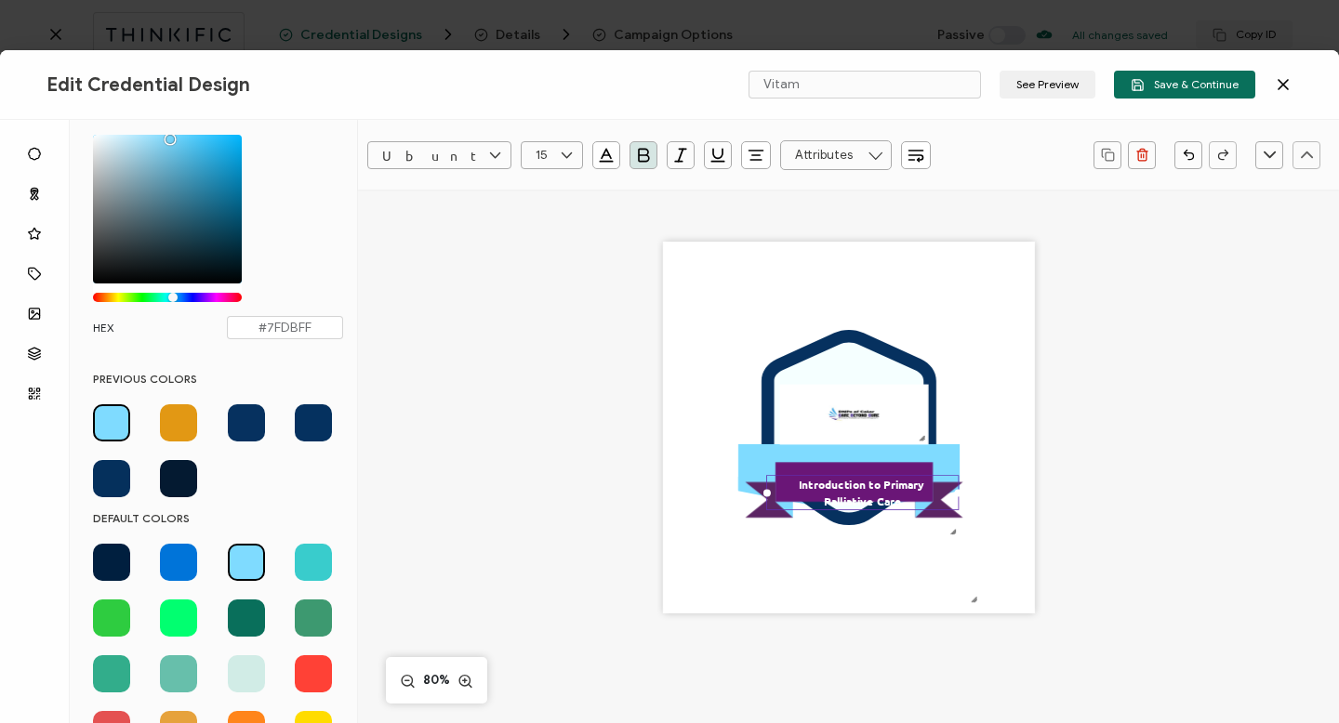
click at [766, 477] on div "Introduction to Primary Palliative Care" at bounding box center [862, 493] width 192 height 35
drag, startPoint x: 951, startPoint y: 502, endPoint x: 951, endPoint y: 488, distance: 13.9
click at [951, 488] on div "Introduction to Primary Palliative Care" at bounding box center [862, 493] width 192 height 35
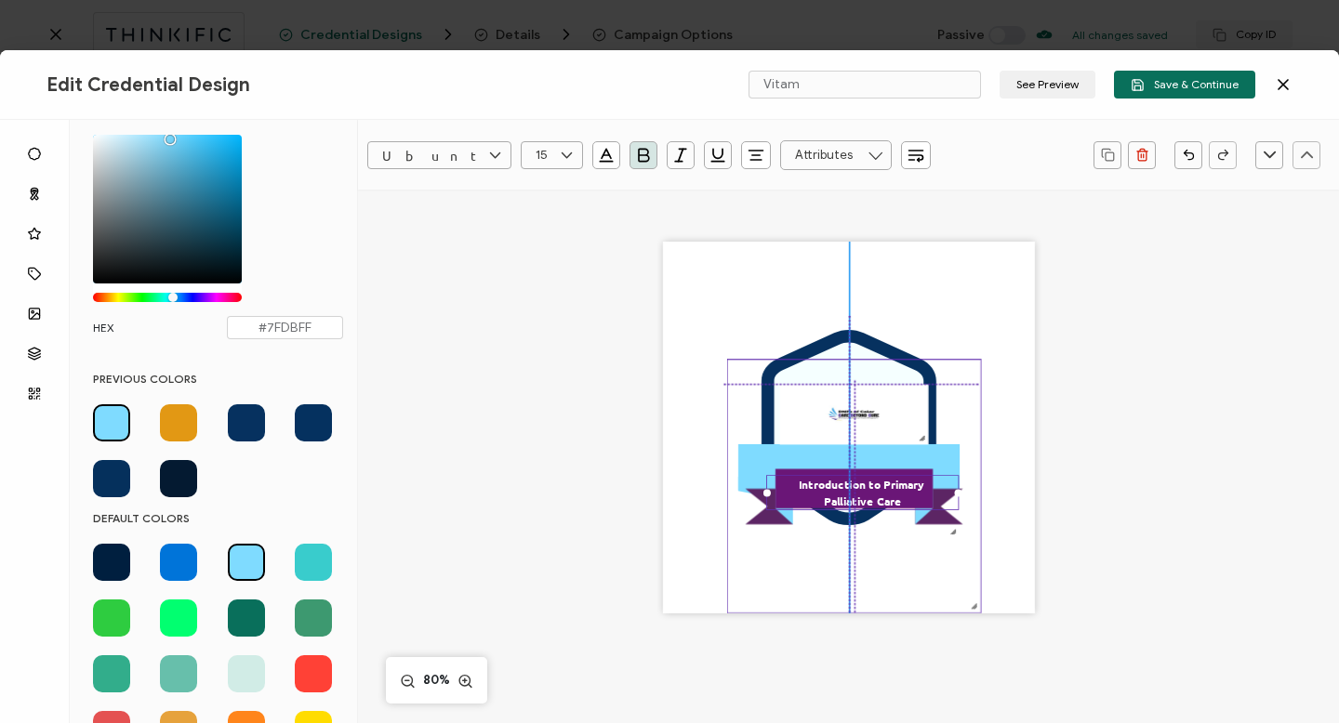
drag, startPoint x: 859, startPoint y: 512, endPoint x: 856, endPoint y: 540, distance: 28.0
click at [856, 540] on icon ".eb3d4f13-6c53-4b88-82d0-1eb54875a895{}.ac2cfd11-26b2-4077-9cd1-2fd463eb6ca3{}.…" at bounding box center [854, 487] width 253 height 253
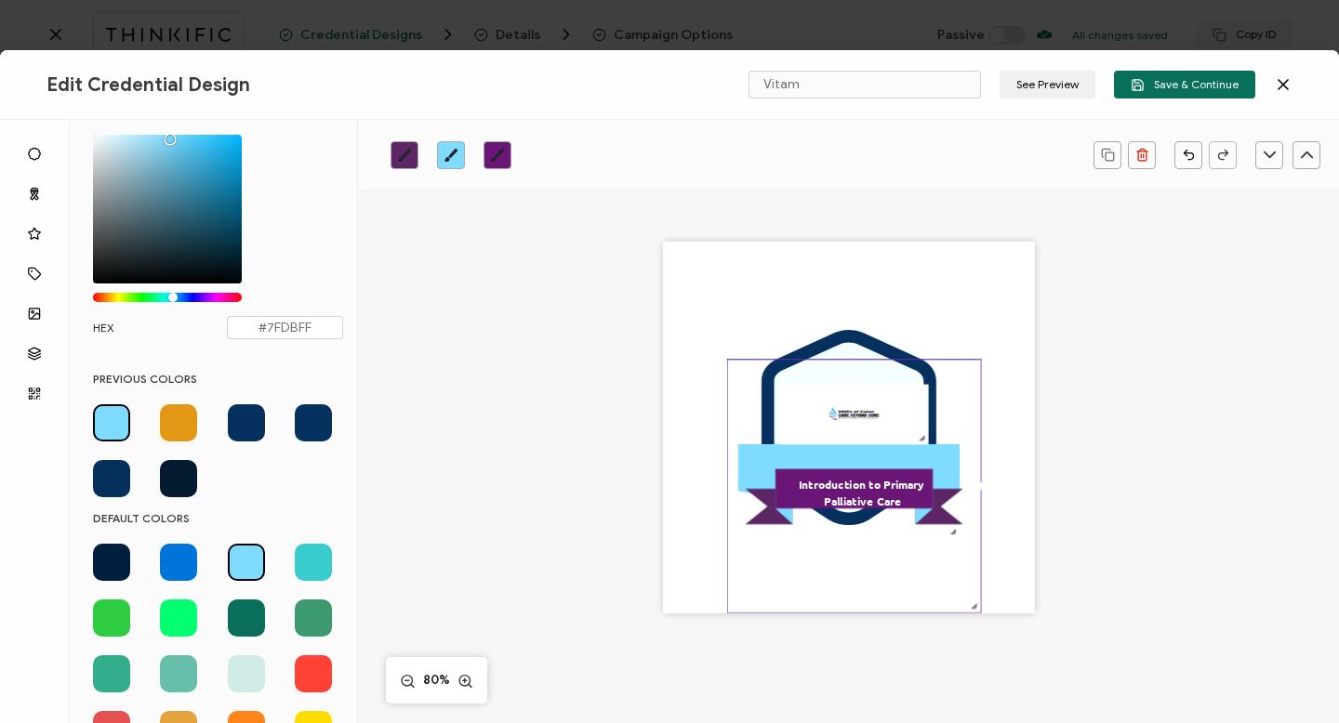
drag, startPoint x: 824, startPoint y: 484, endPoint x: 825, endPoint y: 474, distance: 10.3
click at [825, 474] on div ".uuid-096204d9-ca43-4101-a4c3-07b3f2f44b7a{}.uuid-3bdfa571-5bbe-4c9f-b3f4-196cc…" at bounding box center [849, 428] width 372 height 372
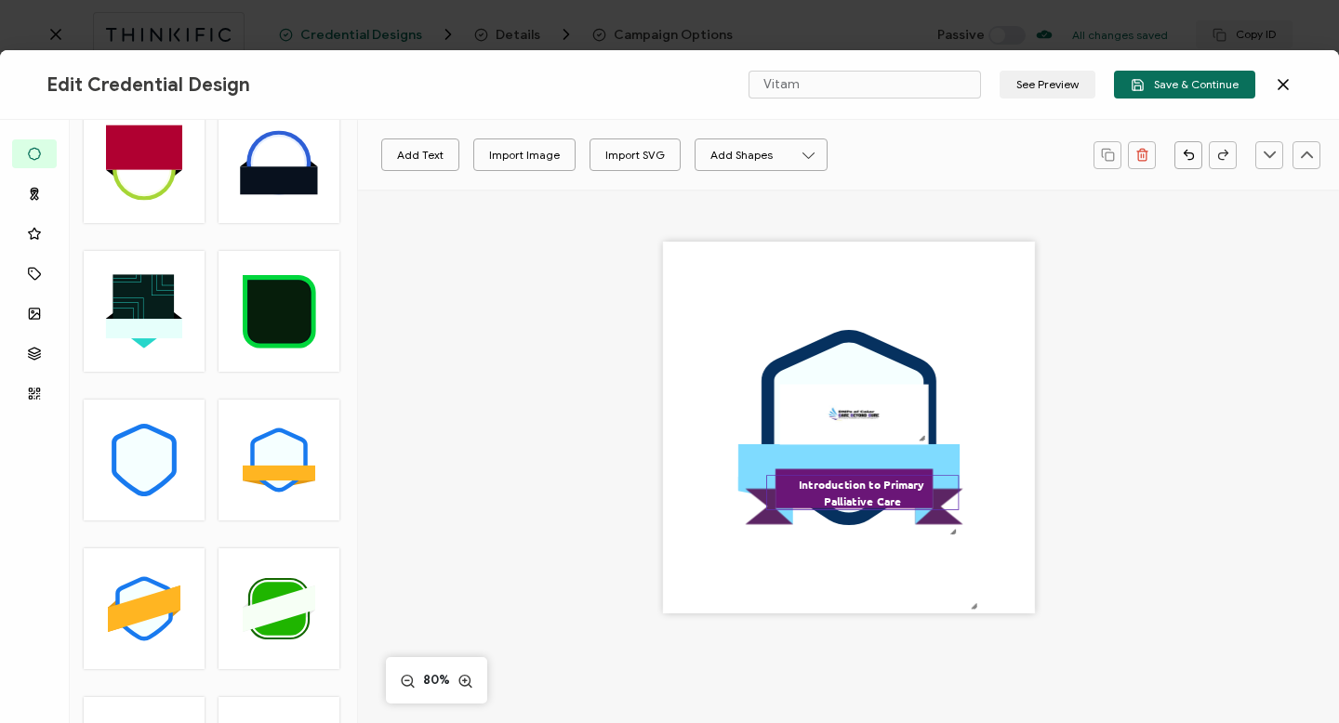
click at [825, 479] on pre "Introduction to Primary Palliative Care" at bounding box center [862, 493] width 127 height 32
click at [825, 471] on div ".uuid-096204d9-ca43-4101-a4c3-07b3f2f44b7a{}.uuid-3bdfa571-5bbe-4c9f-b3f4-196cc…" at bounding box center [849, 428] width 372 height 372
drag, startPoint x: 829, startPoint y: 493, endPoint x: 831, endPoint y: 479, distance: 14.2
click at [831, 479] on div "Introduction to Primary Palliative Care" at bounding box center [862, 493] width 192 height 35
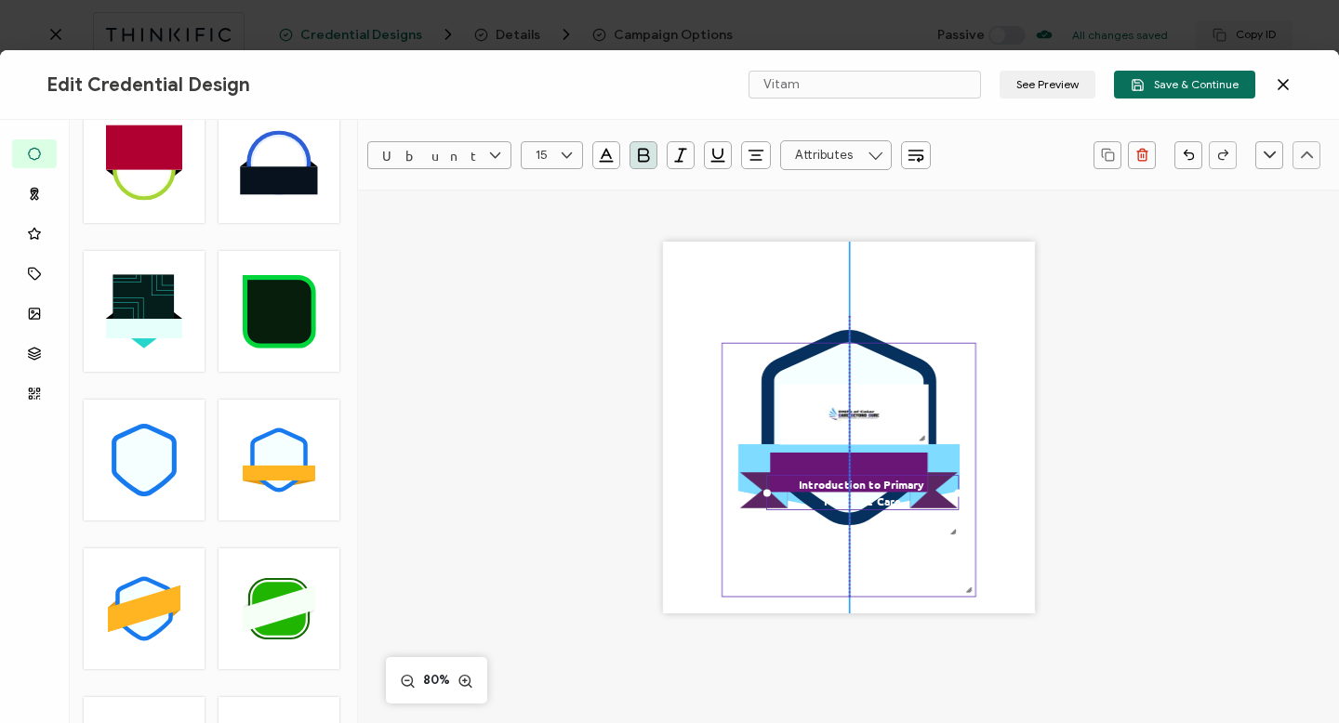
drag, startPoint x: 950, startPoint y: 534, endPoint x: 943, endPoint y: 517, distance: 18.3
click at [943, 517] on icon ".eb3d4f13-6c53-4b88-82d0-1eb54875a895{}.ac2cfd11-26b2-4077-9cd1-2fd463eb6ca3{}.…" at bounding box center [848, 470] width 253 height 253
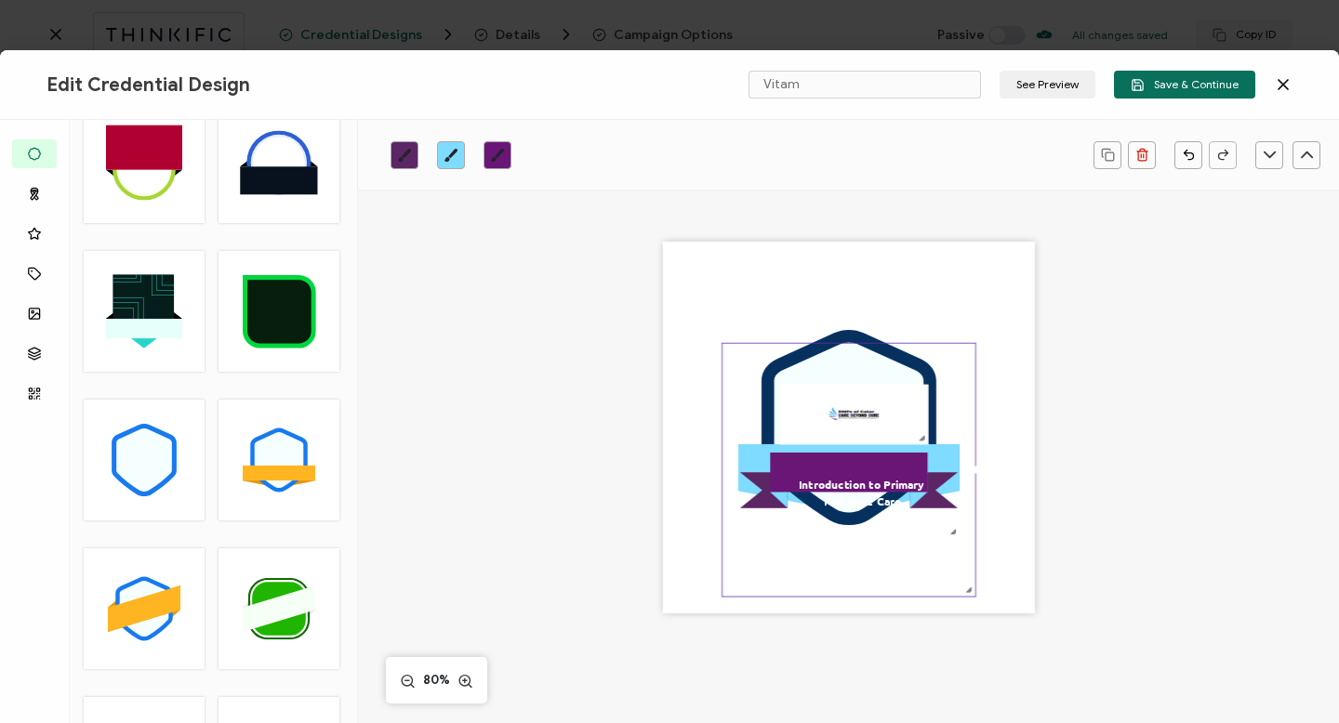
click at [969, 478] on icon ".eb3d4f13-6c53-4b88-82d0-1eb54875a895{}.ac2cfd11-26b2-4077-9cd1-2fd463eb6ca3{}.…" at bounding box center [848, 470] width 253 height 253
click at [872, 515] on icon ".eb3d4f13-6c53-4b88-82d0-1eb54875a895{}.ac2cfd11-26b2-4077-9cd1-2fd463eb6ca3{}.…" at bounding box center [848, 470] width 253 height 253
drag, startPoint x: 859, startPoint y: 500, endPoint x: 855, endPoint y: 482, distance: 19.2
click at [855, 482] on pre "Introduction to Primary Palliative Care" at bounding box center [853, 474] width 127 height 32
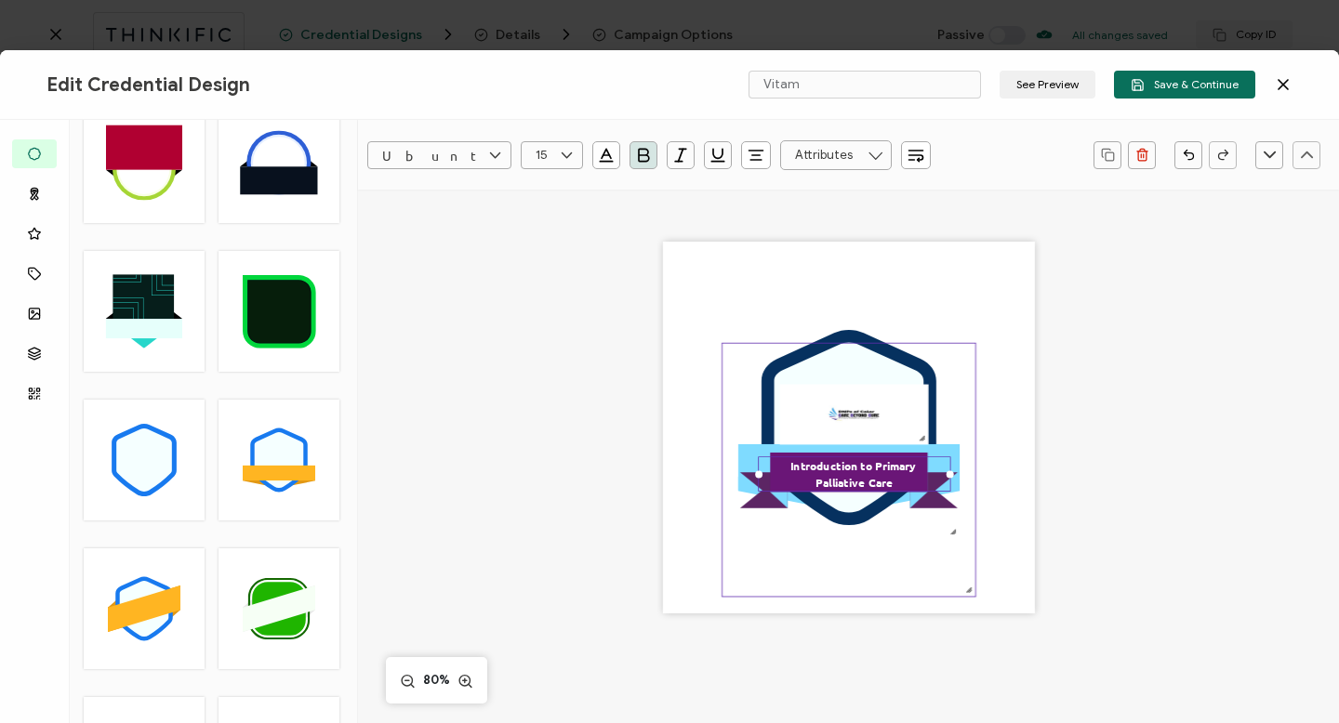
click at [839, 577] on icon ".eb3d4f13-6c53-4b88-82d0-1eb54875a895{}.ac2cfd11-26b2-4077-9cd1-2fd463eb6ca3{}.…" at bounding box center [848, 470] width 253 height 253
click at [851, 412] on icon ".eb3d4f13-6c53-4b88-82d0-1eb54875a895{}.ac2cfd11-26b2-4077-9cd1-2fd463eb6ca3{}.…" at bounding box center [848, 470] width 253 height 253
click at [849, 412] on icon ".eb3d4f13-6c53-4b88-82d0-1eb54875a895{}.ac2cfd11-26b2-4077-9cd1-2fd463eb6ca3{}.…" at bounding box center [848, 470] width 253 height 253
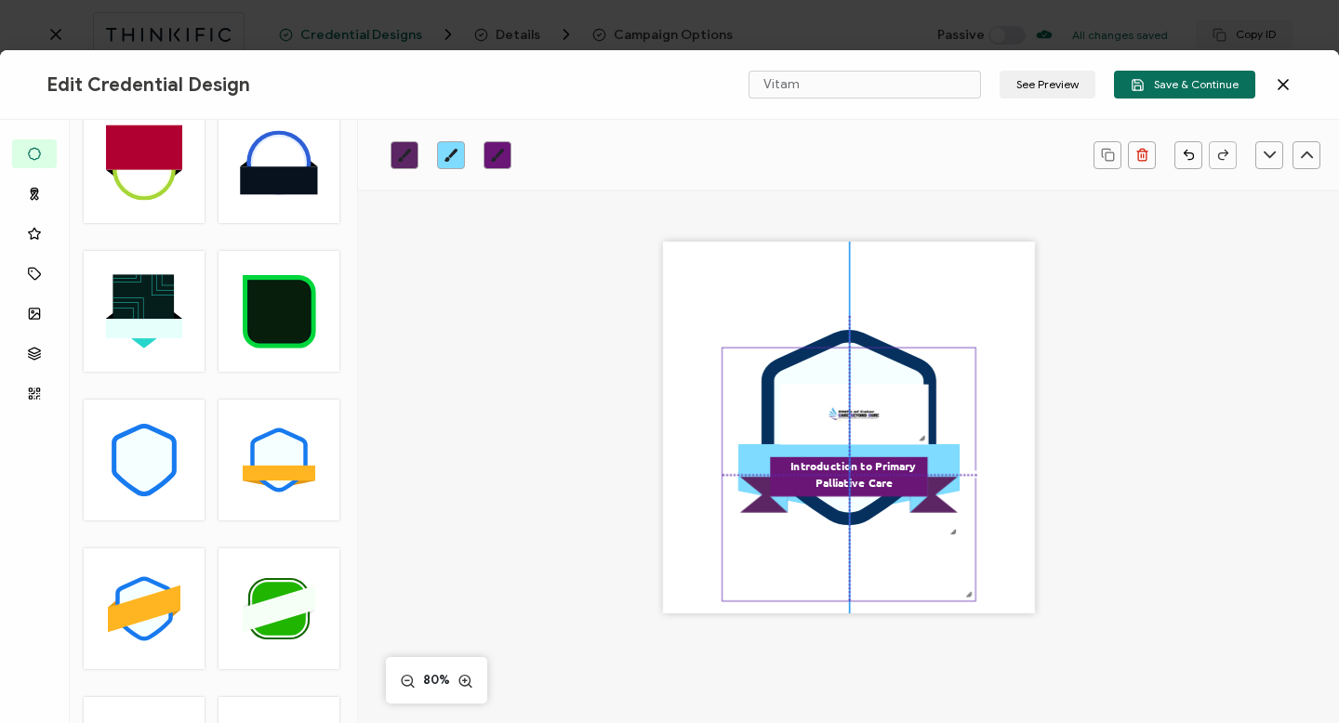
click at [850, 416] on icon ".eb3d4f13-6c53-4b88-82d0-1eb54875a895{}.ac2cfd11-26b2-4077-9cd1-2fd463eb6ca3{}.…" at bounding box center [848, 475] width 253 height 253
click at [855, 404] on icon ".eb3d4f13-6c53-4b88-82d0-1eb54875a895{}.ac2cfd11-26b2-4077-9cd1-2fd463eb6ca3{}.…" at bounding box center [848, 475] width 253 height 253
click at [949, 374] on icon ".eb3d4f13-6c53-4b88-82d0-1eb54875a895{}.ac2cfd11-26b2-4077-9cd1-2fd463eb6ca3{}.…" at bounding box center [848, 475] width 253 height 253
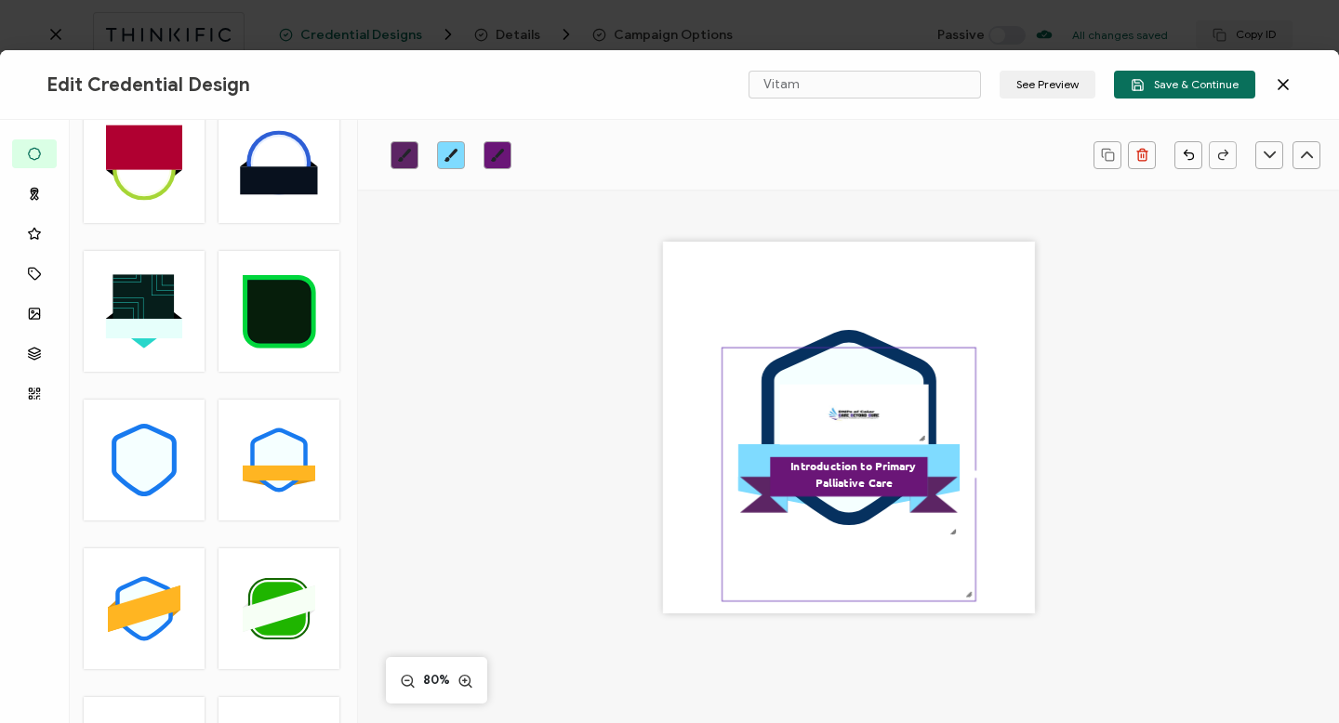
click at [946, 361] on icon ".eb3d4f13-6c53-4b88-82d0-1eb54875a895{}.ac2cfd11-26b2-4077-9cd1-2fd463eb6ca3{}.…" at bounding box center [848, 475] width 253 height 253
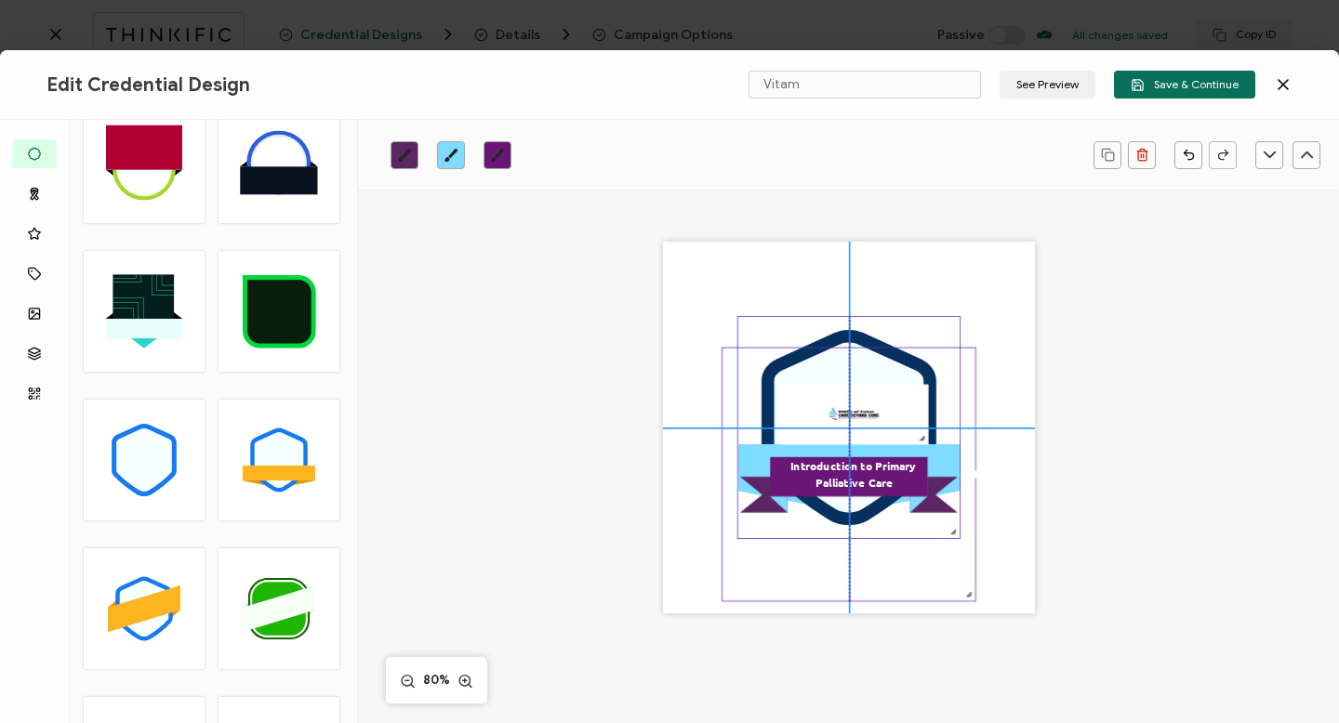
click at [922, 333] on icon ".uuid-096204d9-ca43-4101-a4c3-07b3f2f44b7a{}.uuid-3bdfa571-5bbe-4c9f-b3f4-196cc…" at bounding box center [847, 427] width 221 height 221
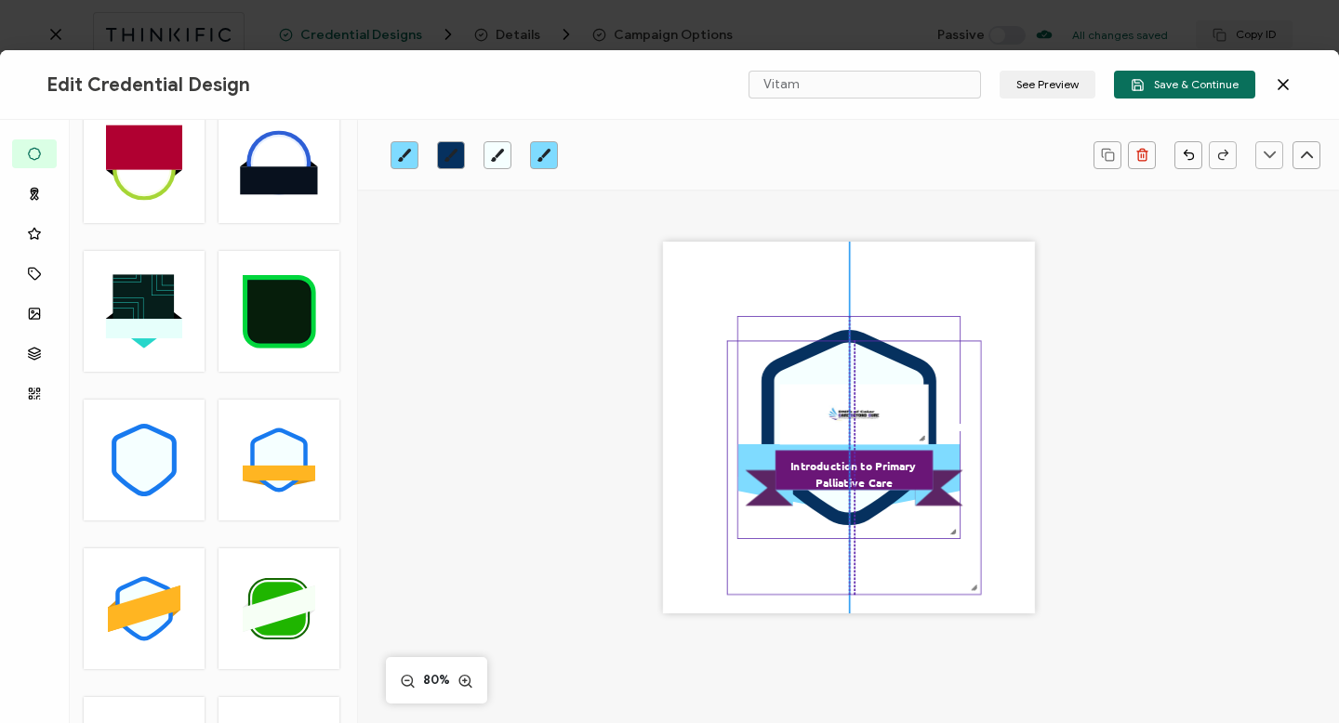
click at [838, 403] on icon ".eb3d4f13-6c53-4b88-82d0-1eb54875a895{}.ac2cfd11-26b2-4077-9cd1-2fd463eb6ca3{}.…" at bounding box center [854, 468] width 253 height 253
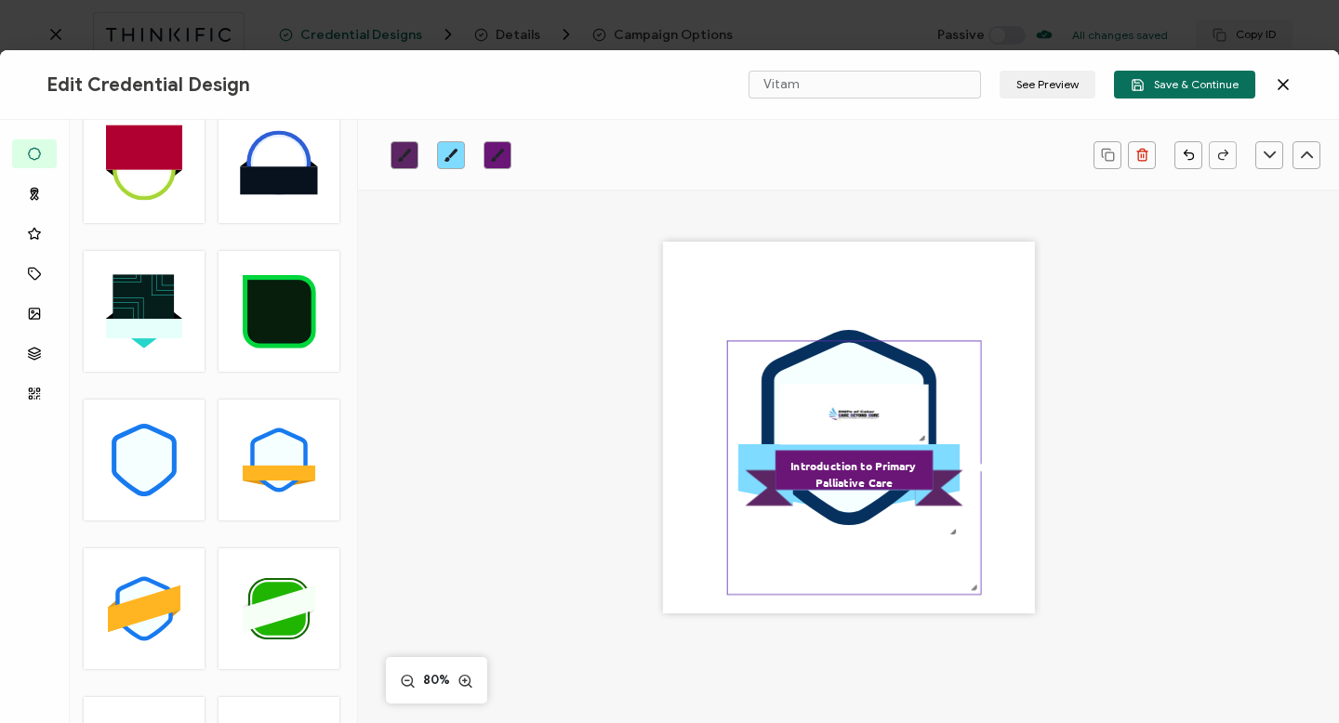
click at [835, 414] on icon ".eb3d4f13-6c53-4b88-82d0-1eb54875a895{}.ac2cfd11-26b2-4077-9cd1-2fd463eb6ca3{}.…" at bounding box center [854, 468] width 253 height 253
click at [920, 439] on icon ".eb3d4f13-6c53-4b88-82d0-1eb54875a895{}.ac2cfd11-26b2-4077-9cd1-2fd463eb6ca3{}.…" at bounding box center [854, 468] width 253 height 253
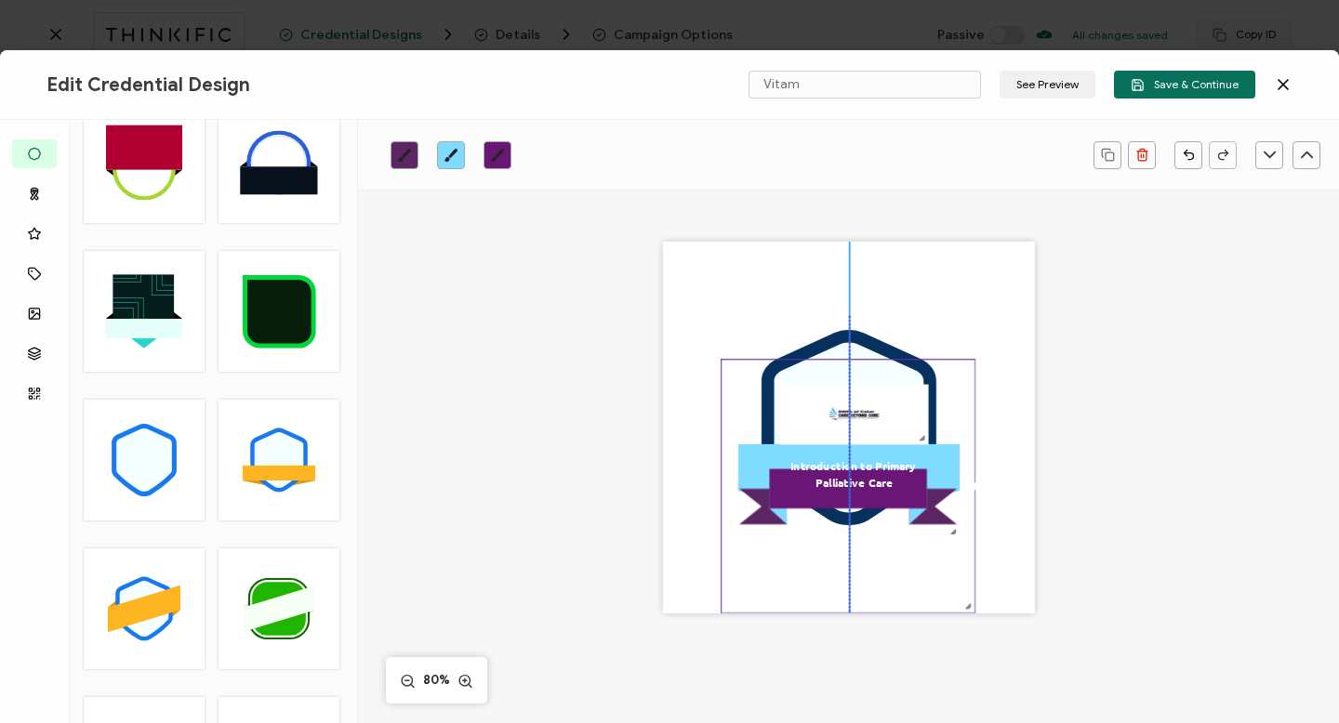
drag, startPoint x: 920, startPoint y: 439, endPoint x: 911, endPoint y: 524, distance: 86.0
click at [911, 524] on icon ".eb3d4f13-6c53-4b88-82d0-1eb54875a895{}.ac2cfd11-26b2-4077-9cd1-2fd463eb6ca3{}.…" at bounding box center [848, 487] width 253 height 253
click at [865, 433] on icon ".eb3d4f13-6c53-4b88-82d0-1eb54875a895{}.ac2cfd11-26b2-4077-9cd1-2fd463eb6ca3{}.…" at bounding box center [848, 487] width 253 height 253
click at [862, 420] on icon ".eb3d4f13-6c53-4b88-82d0-1eb54875a895{}.ac2cfd11-26b2-4077-9cd1-2fd463eb6ca3{}.…" at bounding box center [848, 487] width 253 height 253
click at [850, 349] on icon at bounding box center [849, 428] width 150 height 170
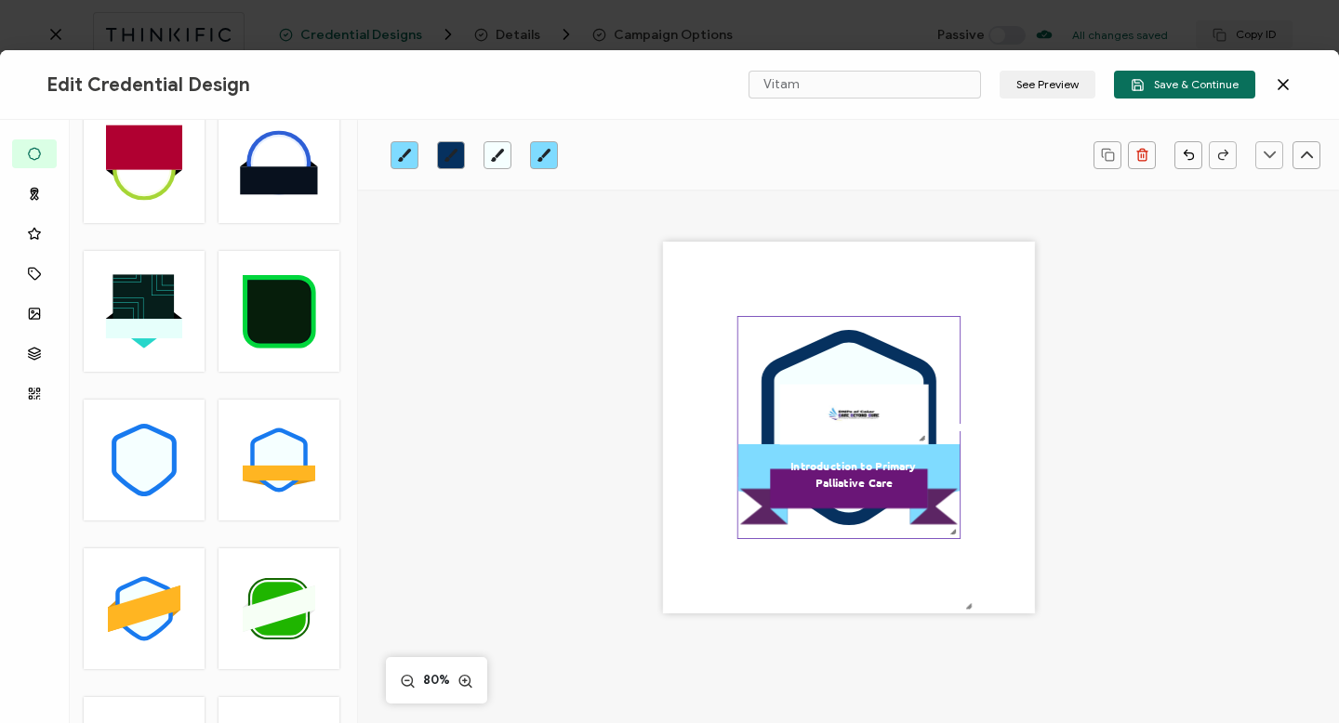
click at [850, 349] on icon at bounding box center [849, 428] width 150 height 170
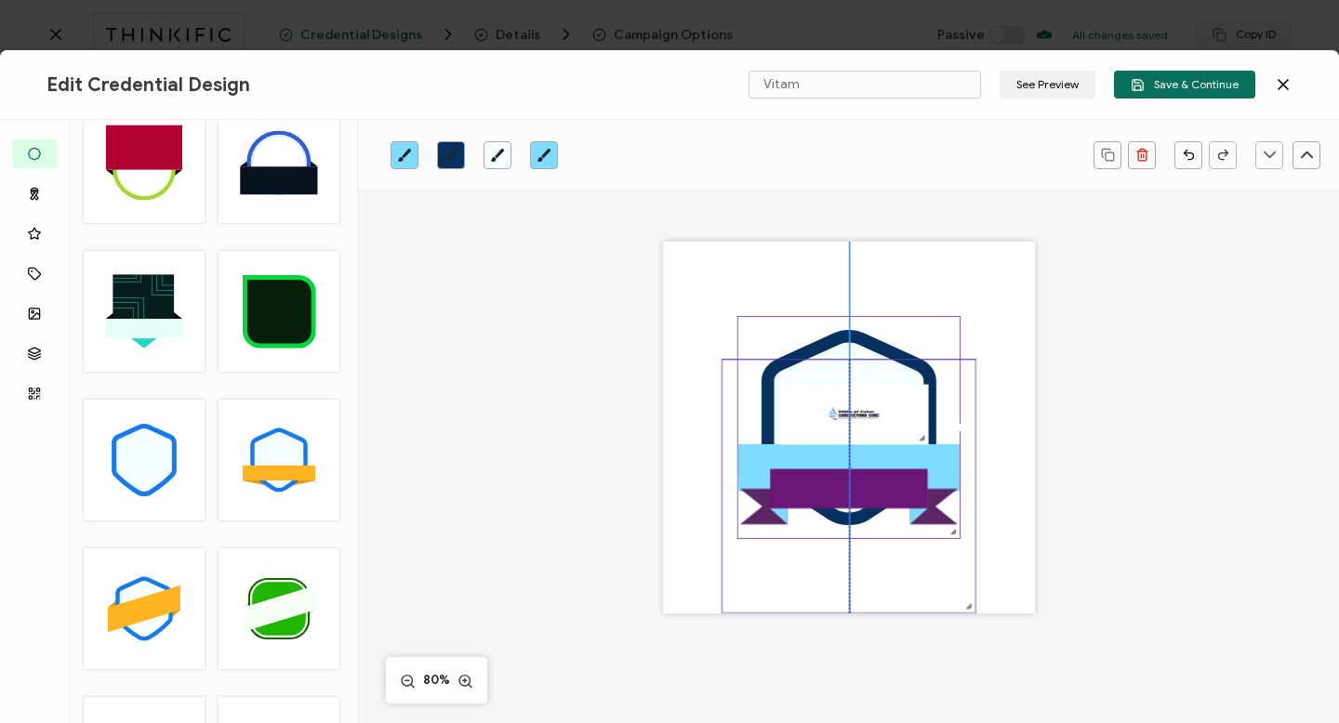
drag, startPoint x: 846, startPoint y: 412, endPoint x: 876, endPoint y: 418, distance: 30.5
click at [876, 418] on icon ".eb3d4f13-6c53-4b88-82d0-1eb54875a895{}.ac2cfd11-26b2-4077-9cd1-2fd463eb6ca3{}.…" at bounding box center [848, 487] width 253 height 253
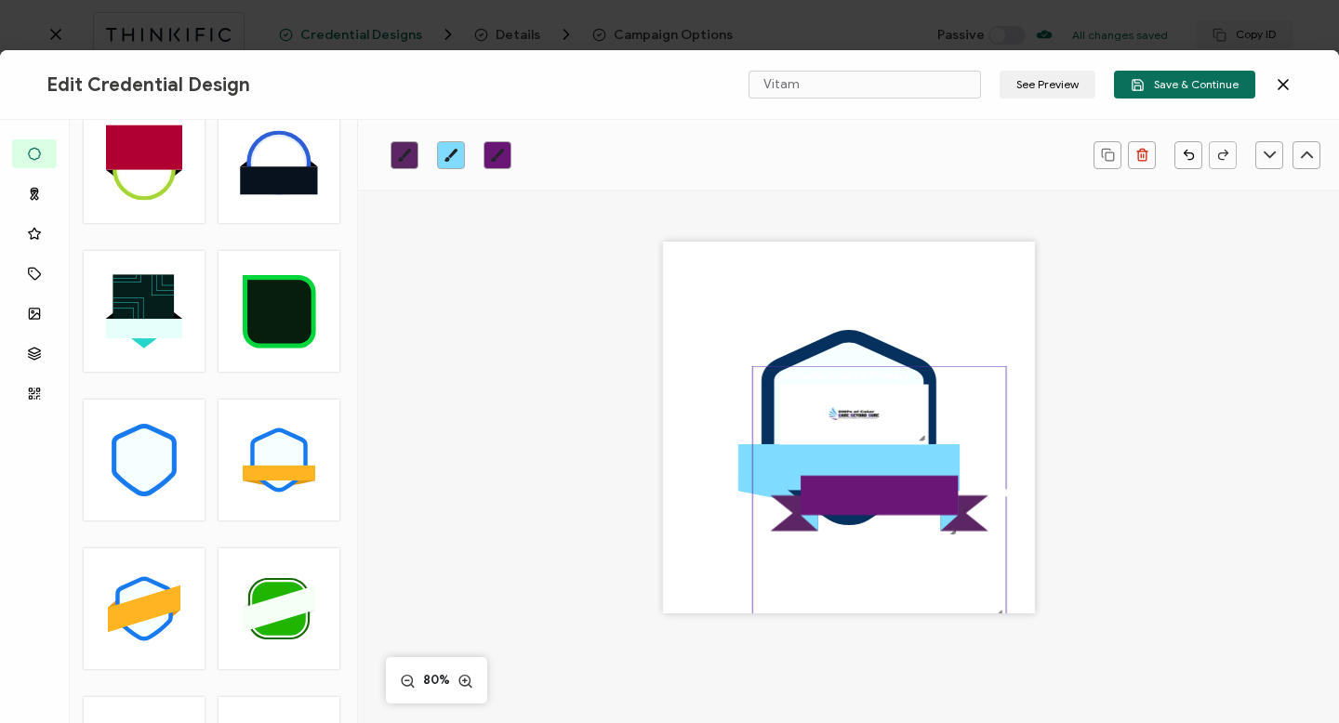
click at [855, 415] on icon ".eb3d4f13-6c53-4b88-82d0-1eb54875a895{}.ac2cfd11-26b2-4077-9cd1-2fd463eb6ca3{}.…" at bounding box center [879, 493] width 253 height 253
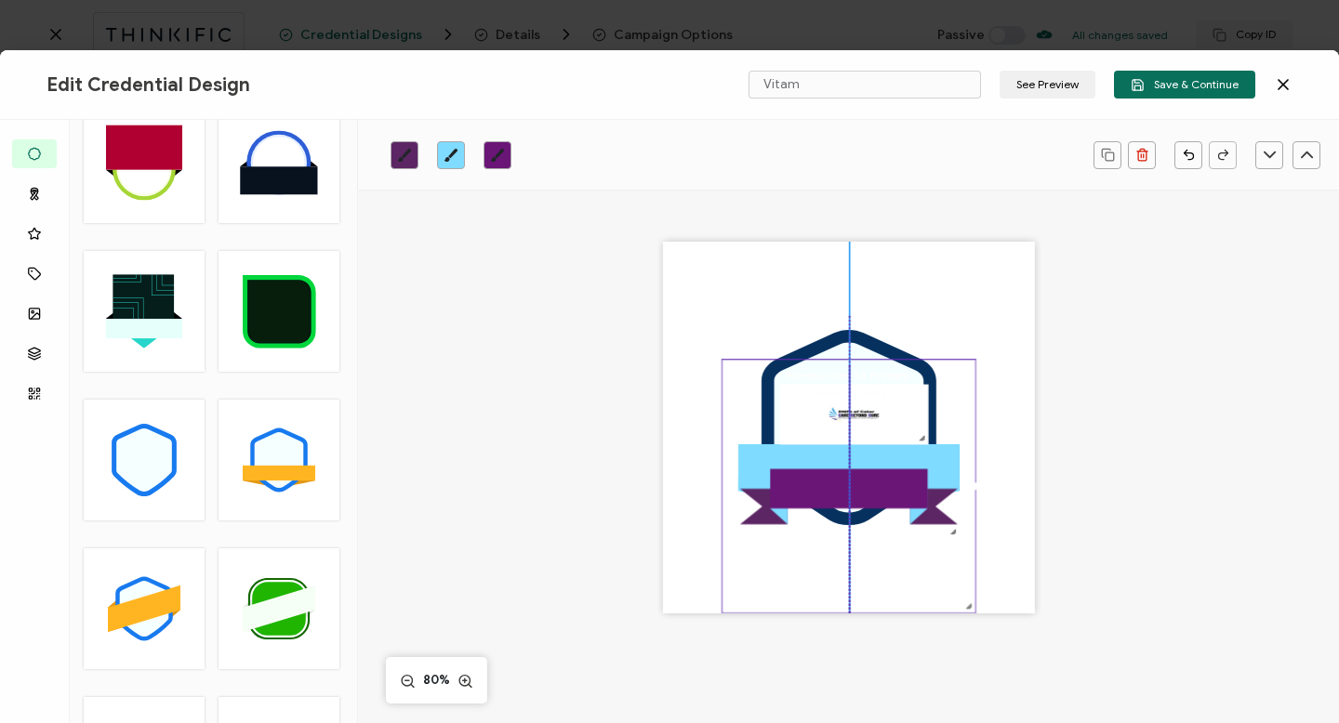
drag, startPoint x: 918, startPoint y: 438, endPoint x: 883, endPoint y: 465, distance: 43.7
click at [883, 465] on icon ".eb3d4f13-6c53-4b88-82d0-1eb54875a895{}.ac2cfd11-26b2-4077-9cd1-2fd463eb6ca3{}.…" at bounding box center [848, 487] width 253 height 253
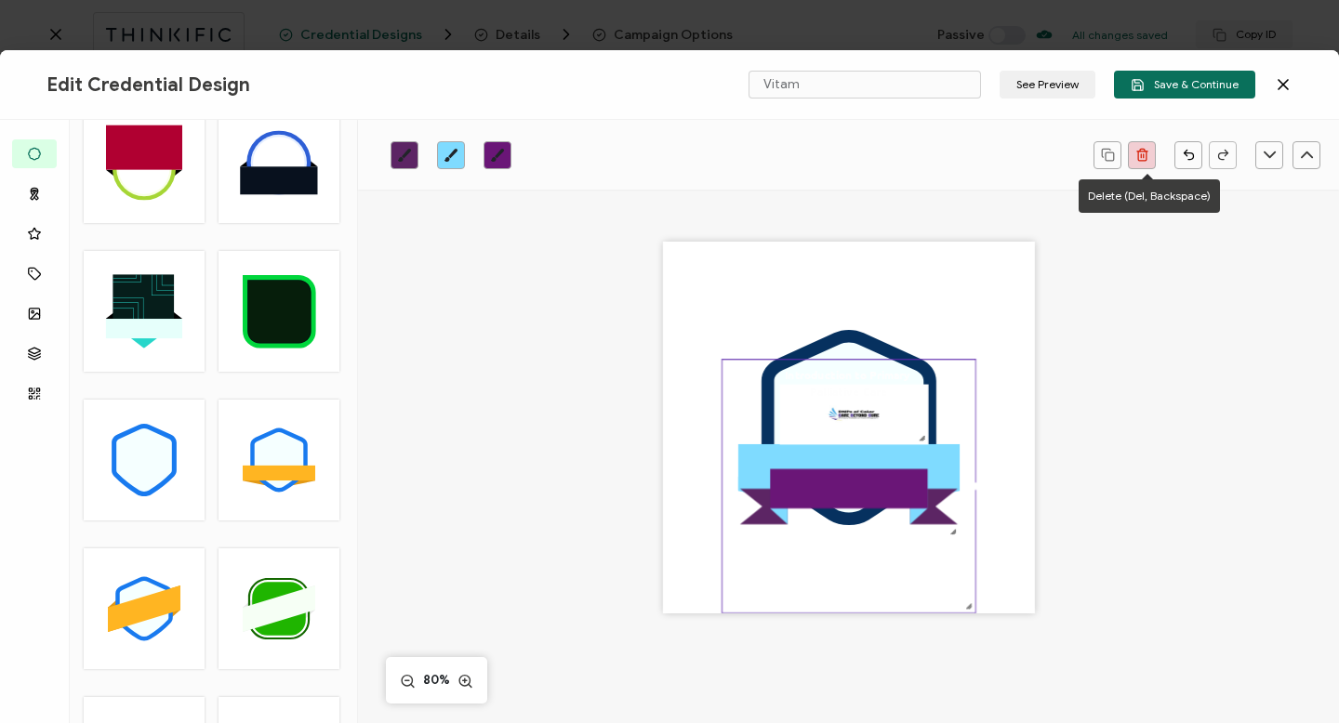
click at [1141, 151] on icon "button" at bounding box center [1142, 155] width 14 height 14
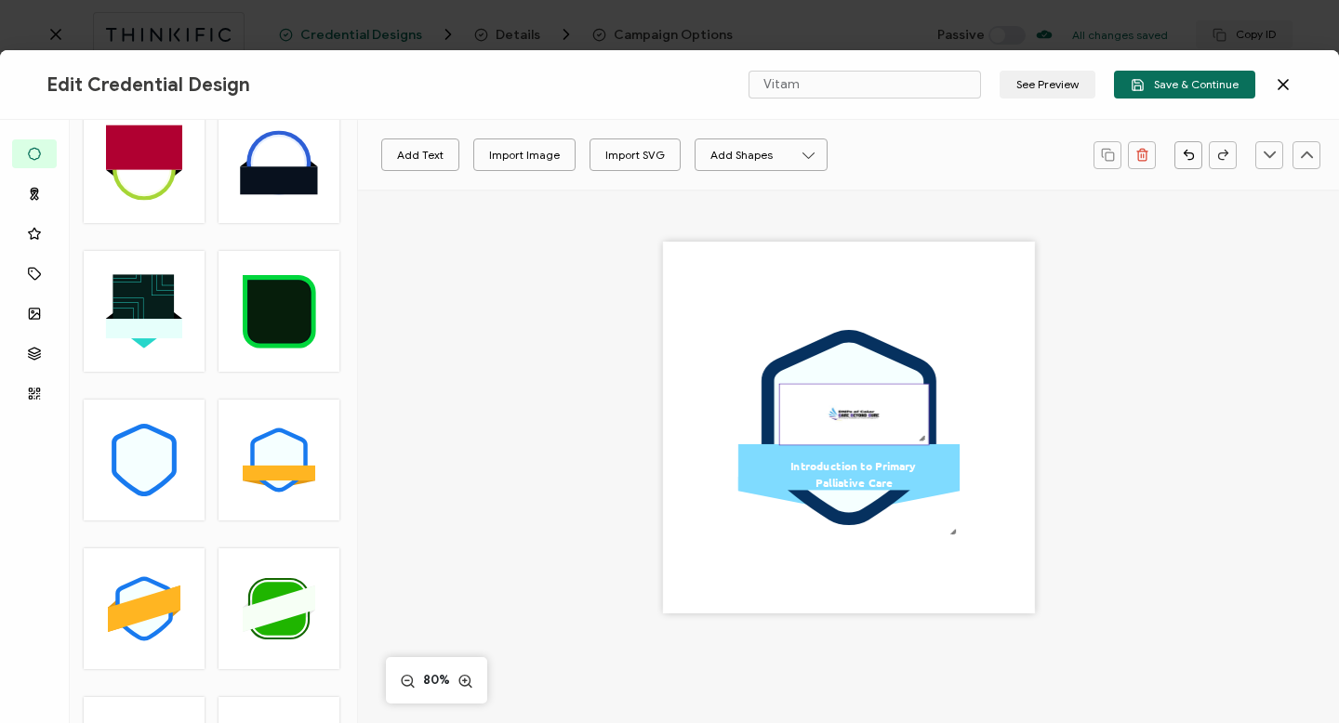
click at [892, 423] on img at bounding box center [854, 415] width 149 height 60
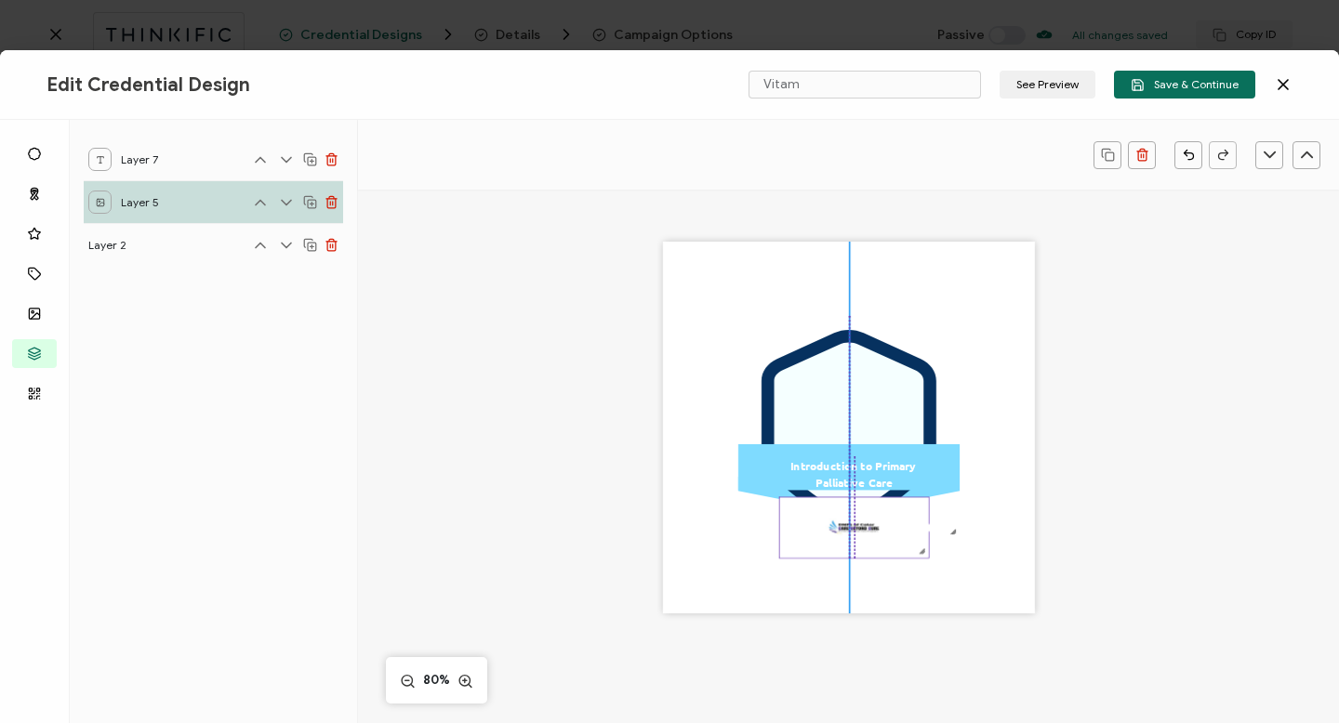
drag, startPoint x: 882, startPoint y: 417, endPoint x: 878, endPoint y: 533, distance: 116.3
click at [878, 533] on img at bounding box center [854, 528] width 149 height 60
click at [867, 481] on pre "Introduction to Primary Palliative Care" at bounding box center [853, 474] width 127 height 32
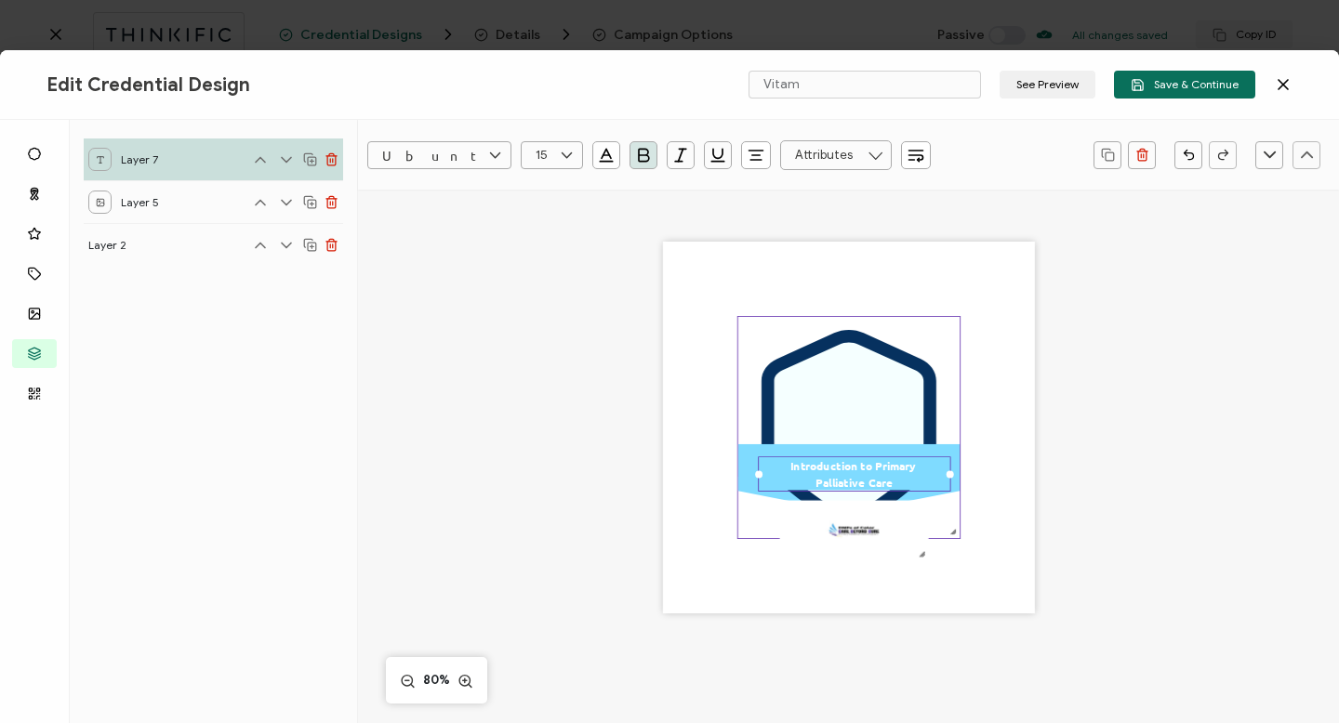
click at [855, 397] on icon at bounding box center [849, 428] width 150 height 170
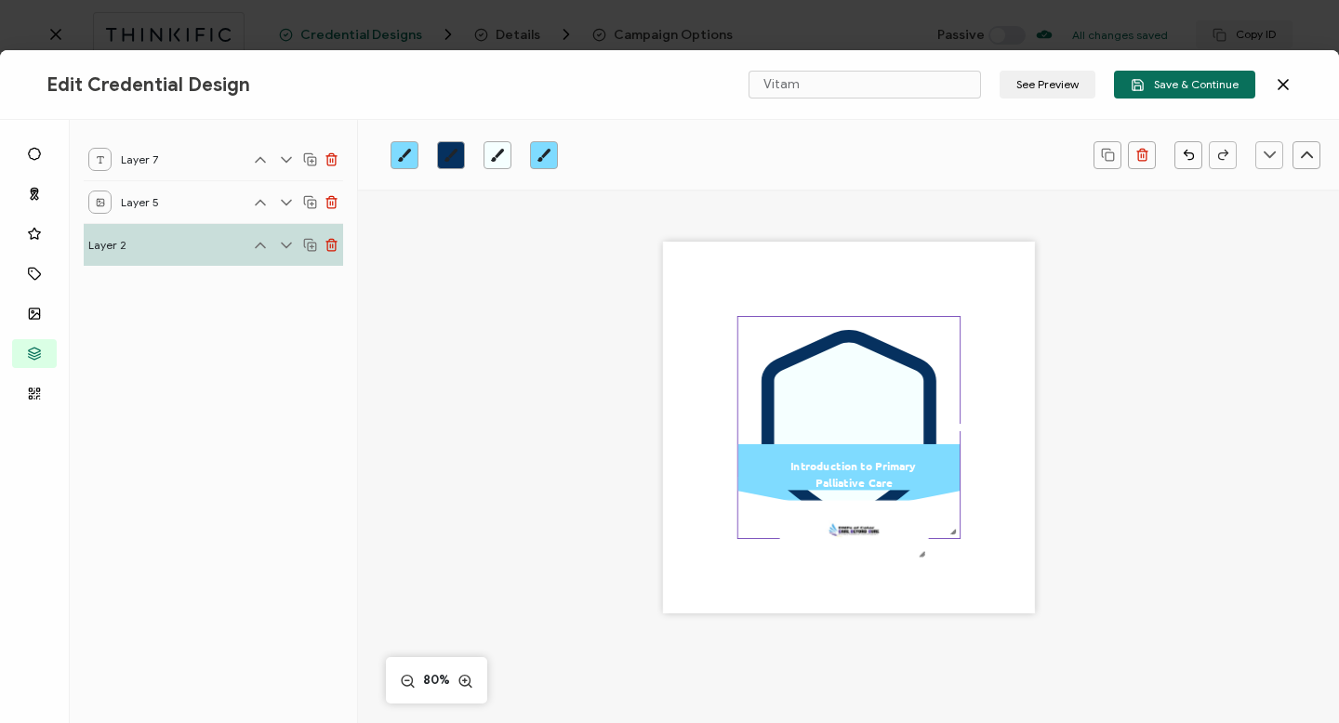
click at [499, 158] on icon "brush" at bounding box center [497, 155] width 15 height 15
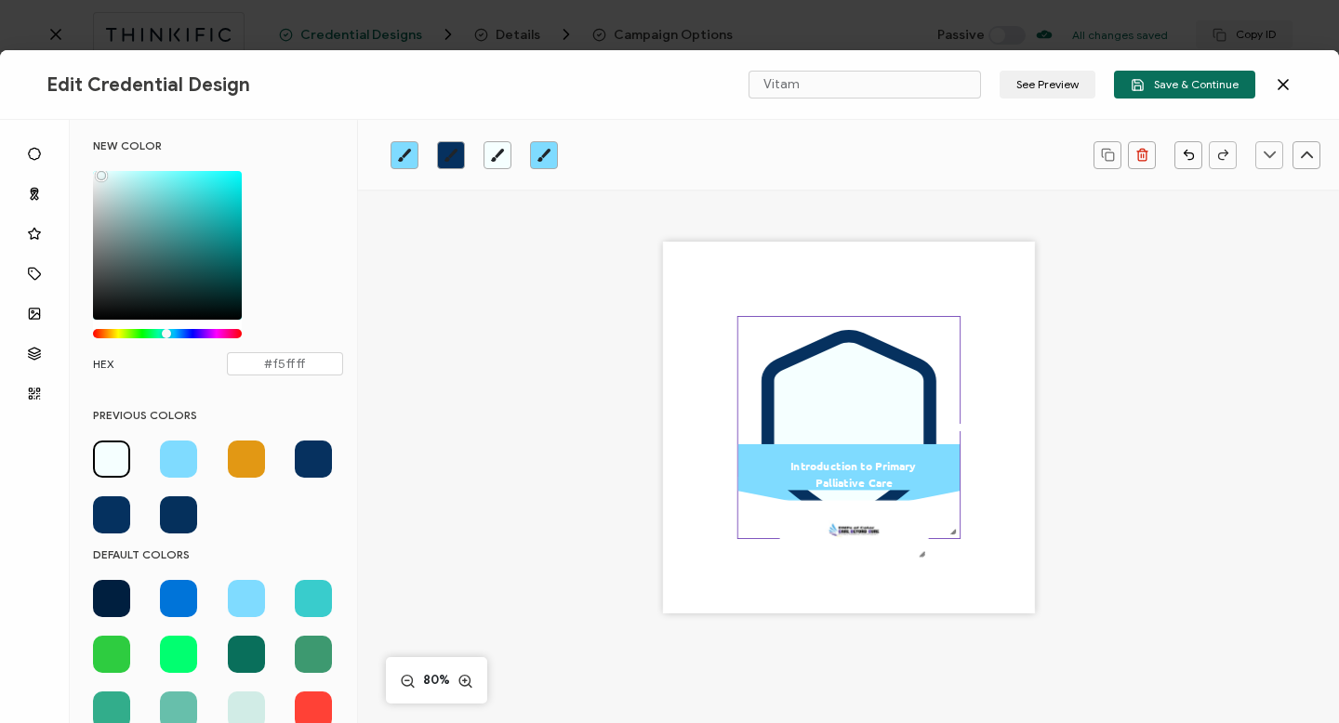
click at [449, 152] on icon "brush" at bounding box center [451, 155] width 15 height 15
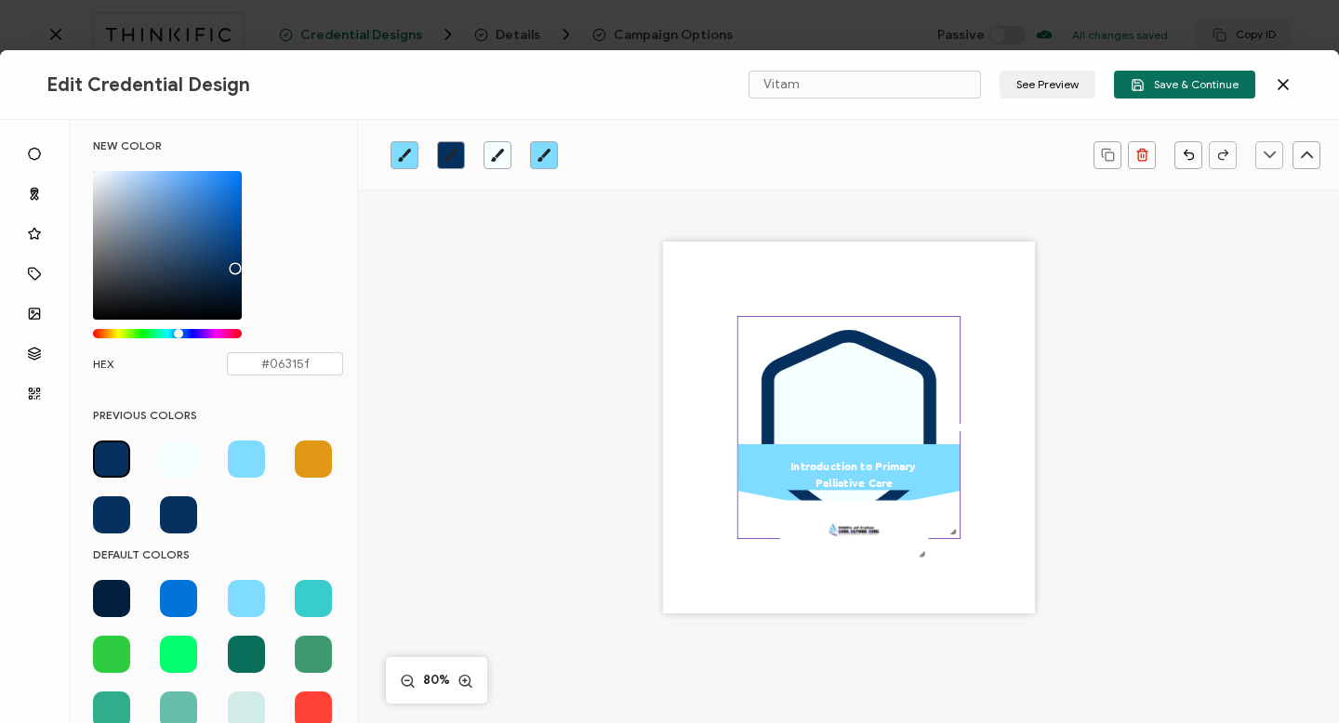
click at [832, 403] on icon at bounding box center [849, 428] width 150 height 170
click at [497, 155] on icon "brush" at bounding box center [497, 155] width 13 height 13
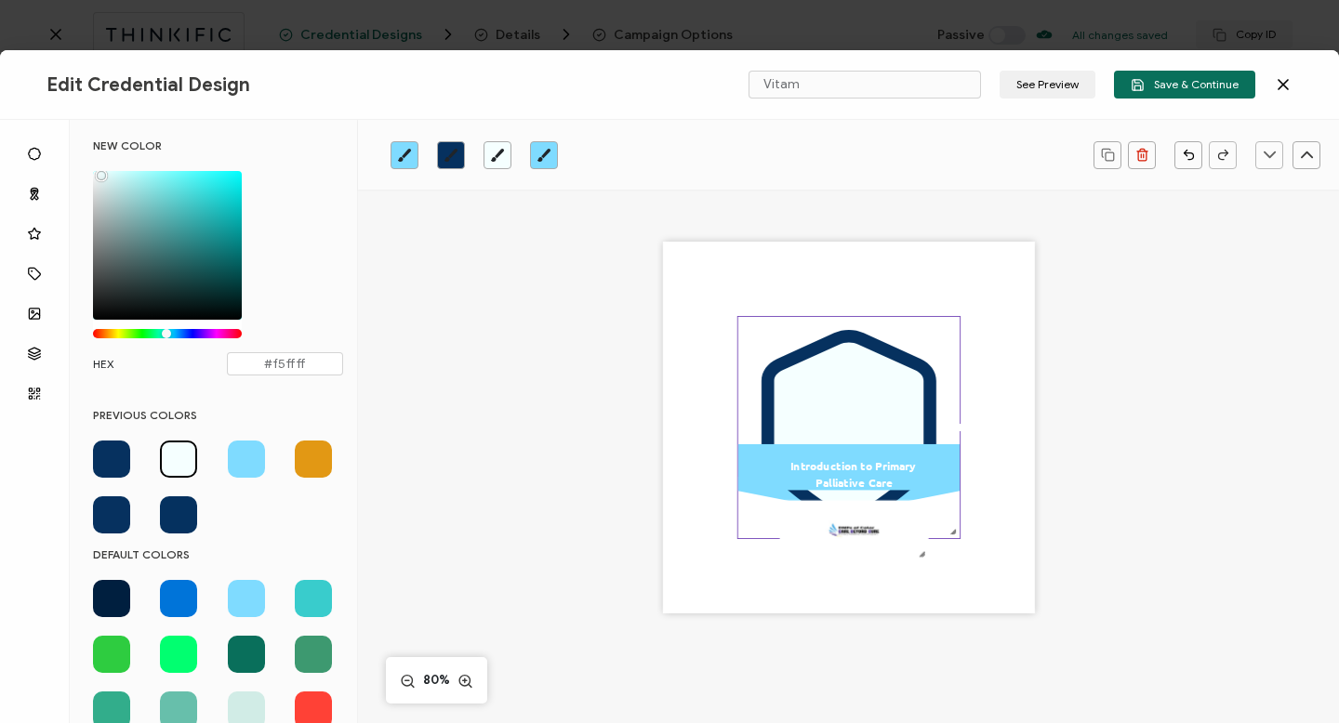
click at [107, 455] on span at bounding box center [111, 459] width 37 height 37
type input "#06315f"
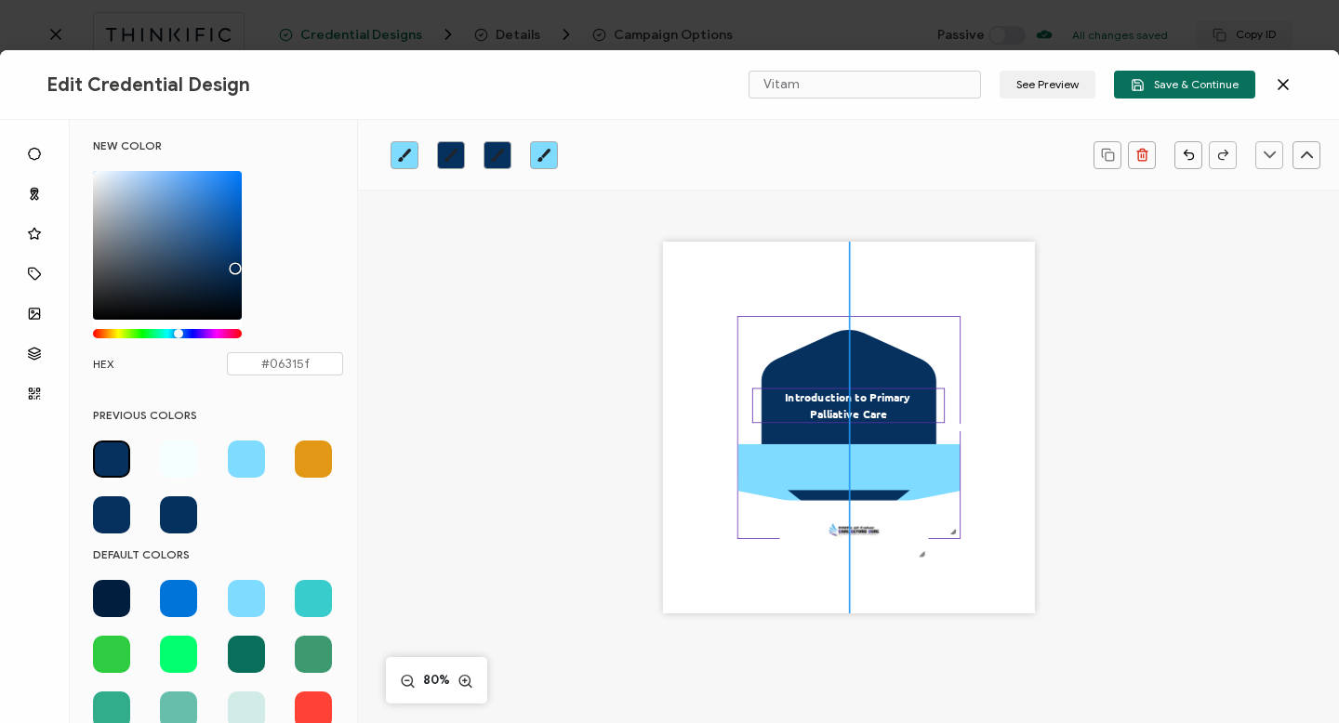
drag, startPoint x: 823, startPoint y: 476, endPoint x: 817, endPoint y: 407, distance: 69.0
click at [817, 407] on div "Introduction to Primary Palliative Care" at bounding box center [848, 406] width 192 height 35
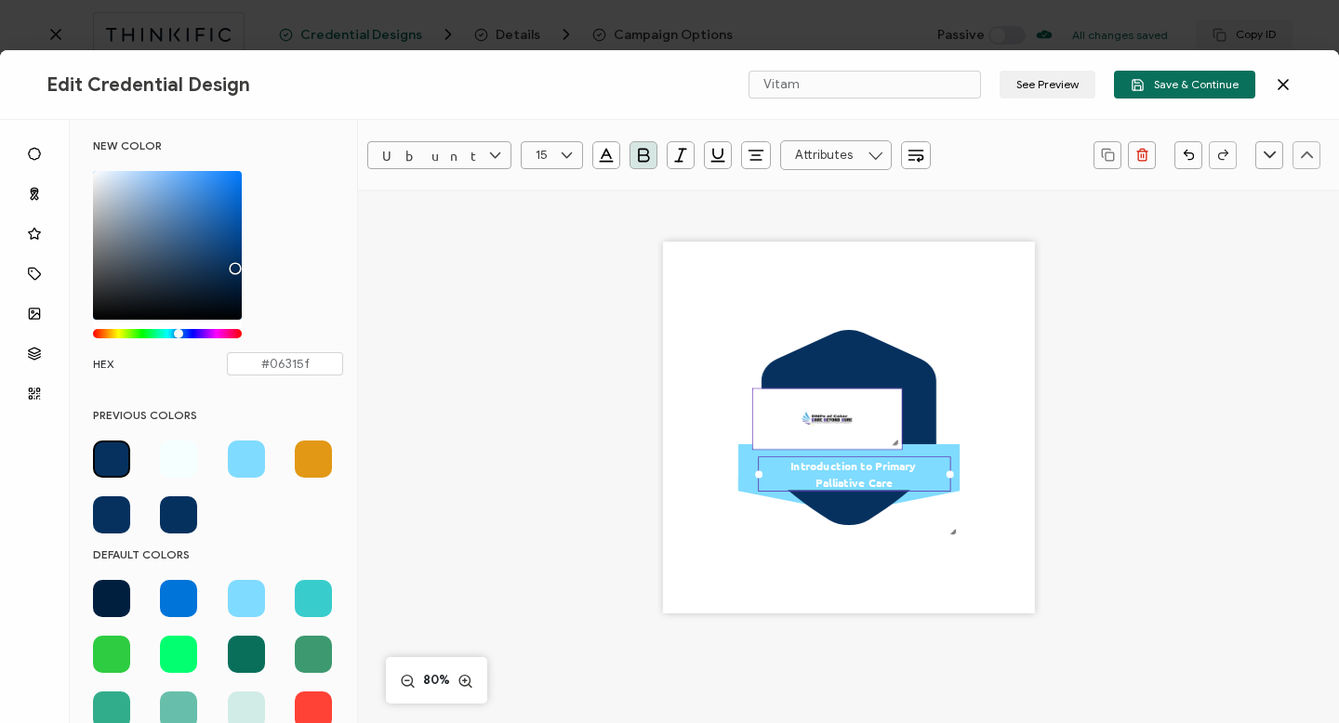
click at [829, 416] on img at bounding box center [827, 420] width 149 height 60
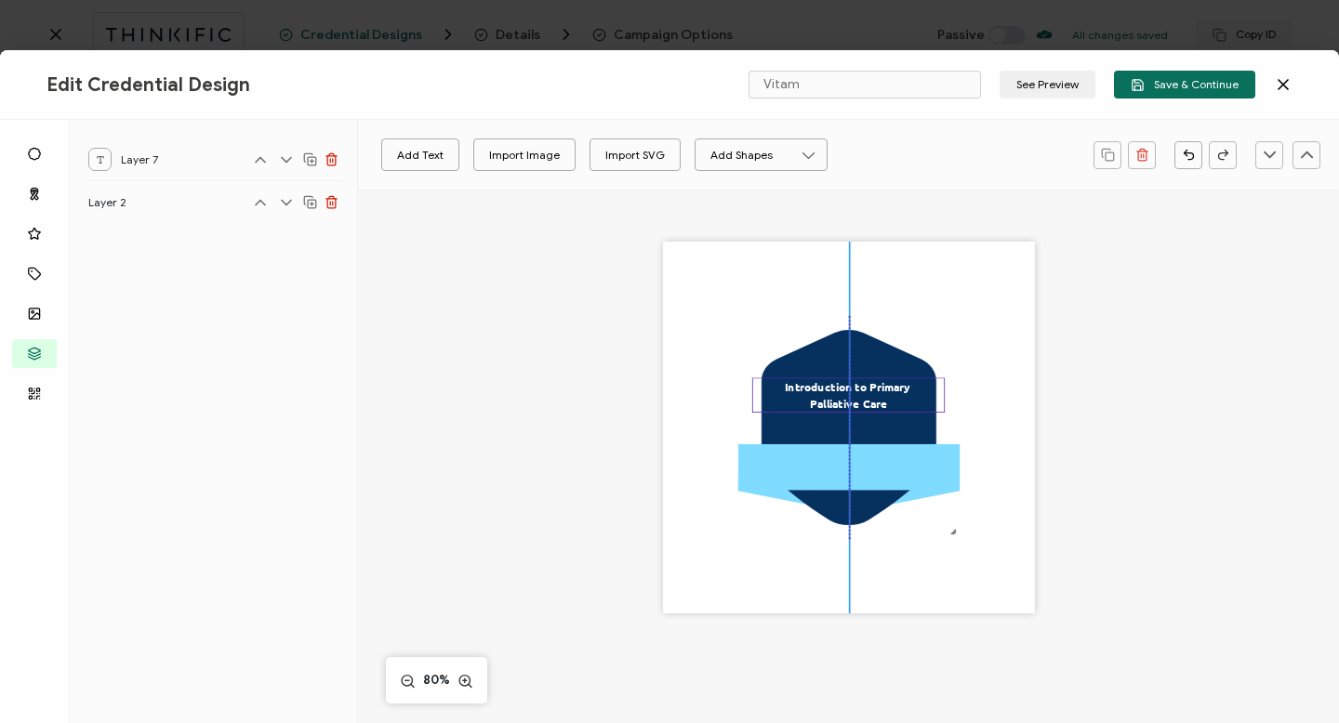
drag, startPoint x: 843, startPoint y: 480, endPoint x: 840, endPoint y: 403, distance: 77.3
click at [840, 401] on pre "Introduction to Primary Palliative Care" at bounding box center [848, 395] width 127 height 32
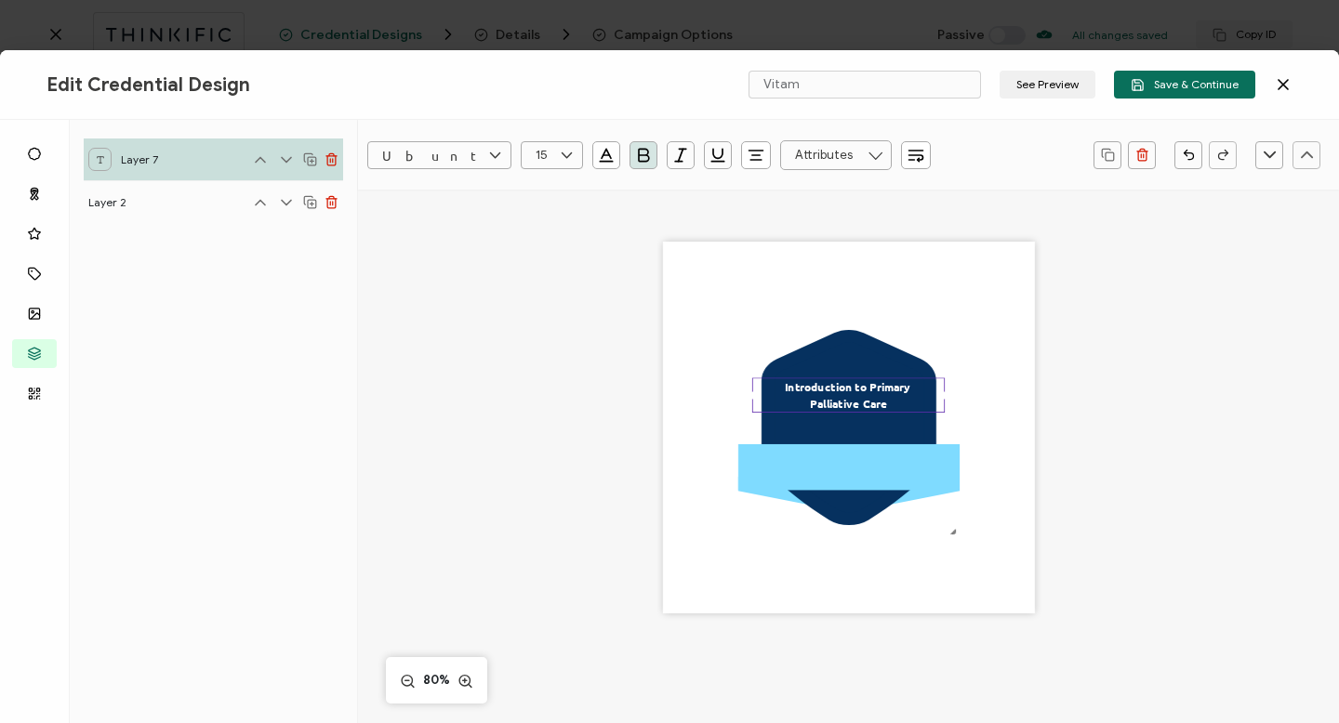
click at [961, 439] on div ".uuid-096204d9-ca43-4101-a4c3-07b3f2f44b7a{}.uuid-3bdfa571-5bbe-4c9f-b3f4-196cc…" at bounding box center [849, 428] width 372 height 372
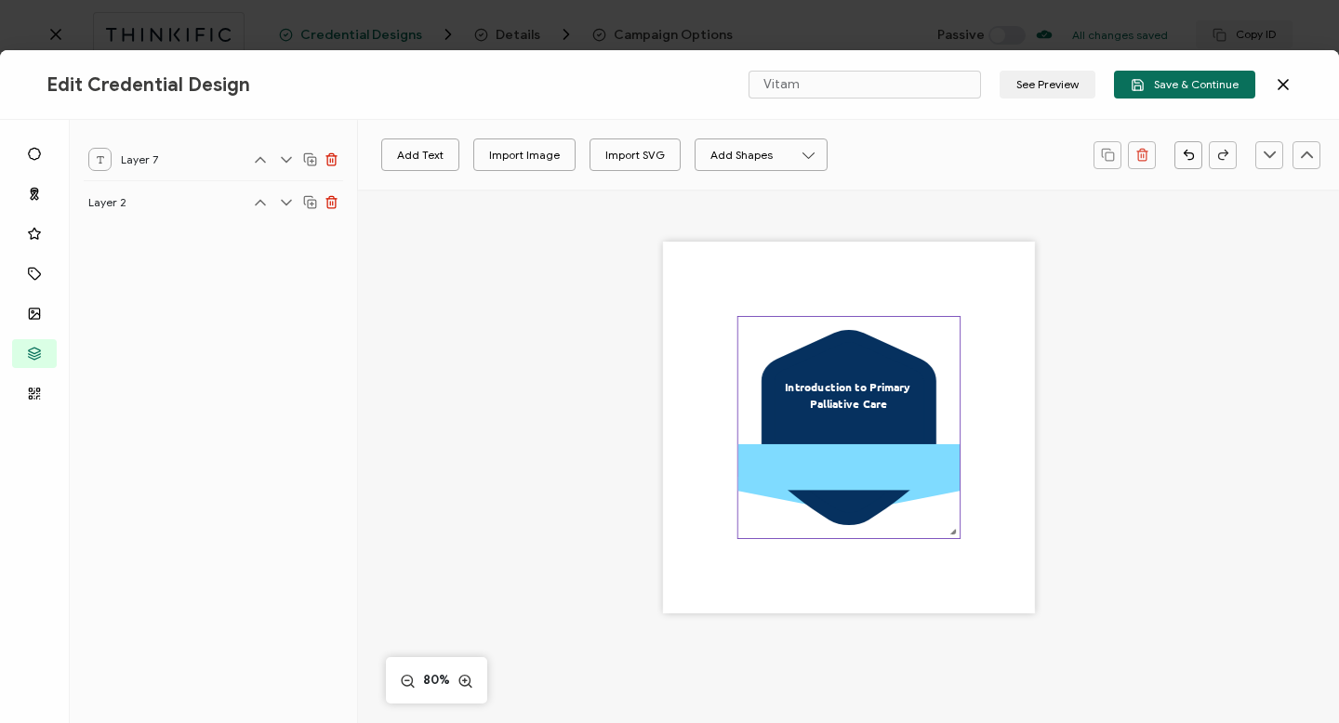
click at [829, 472] on rect at bounding box center [847, 467] width 221 height 46
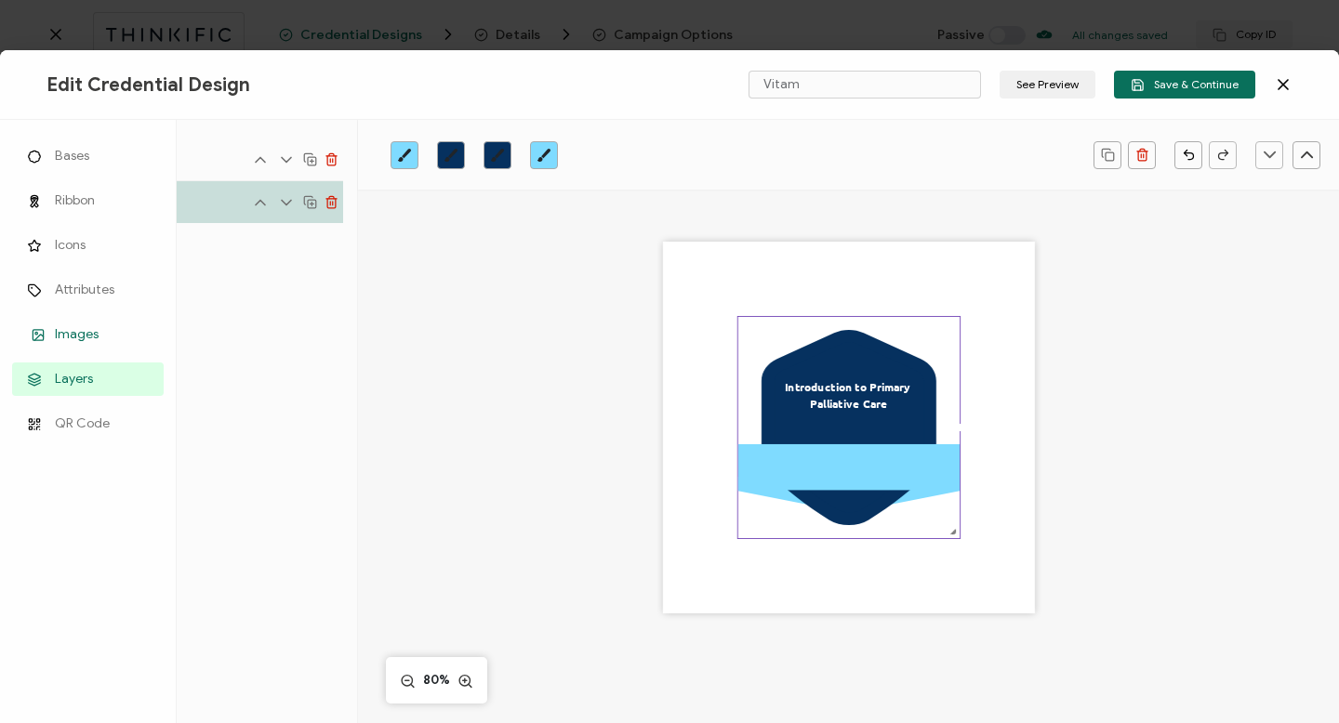
click at [71, 329] on span "Images" at bounding box center [77, 334] width 44 height 19
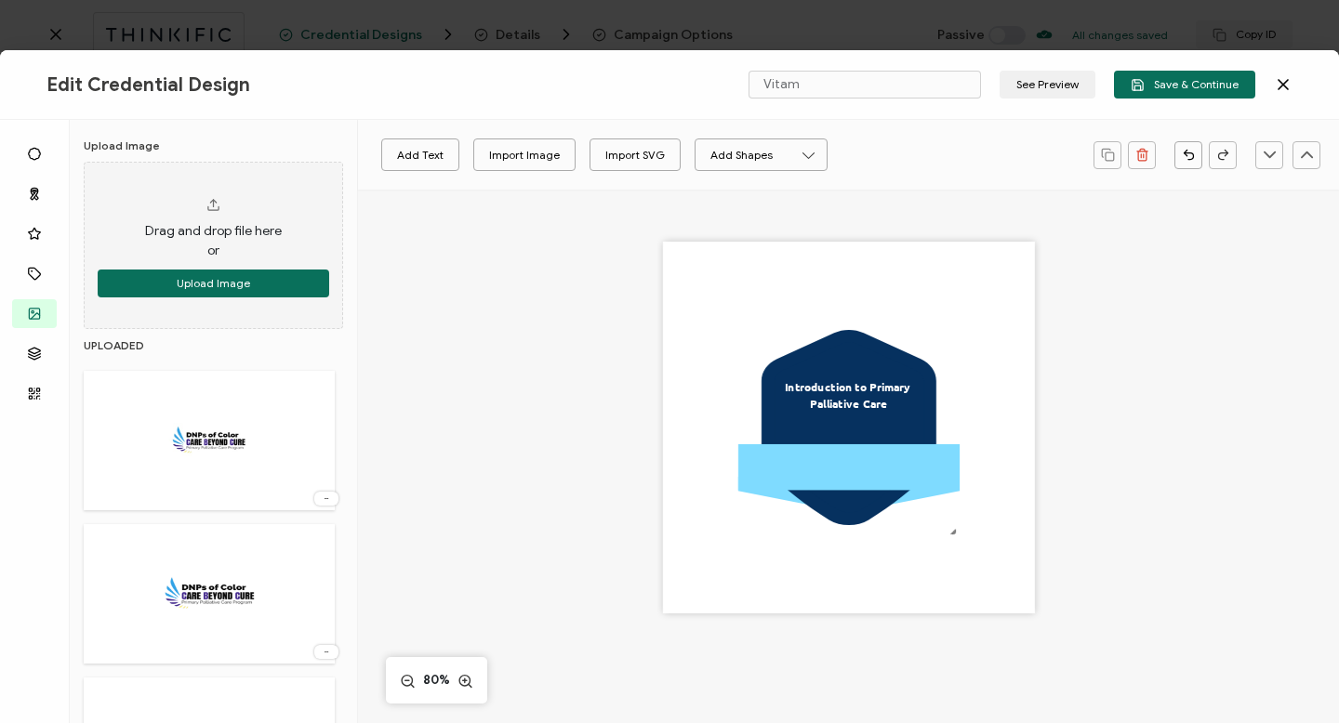
click at [236, 602] on img at bounding box center [208, 594] width 215 height 121
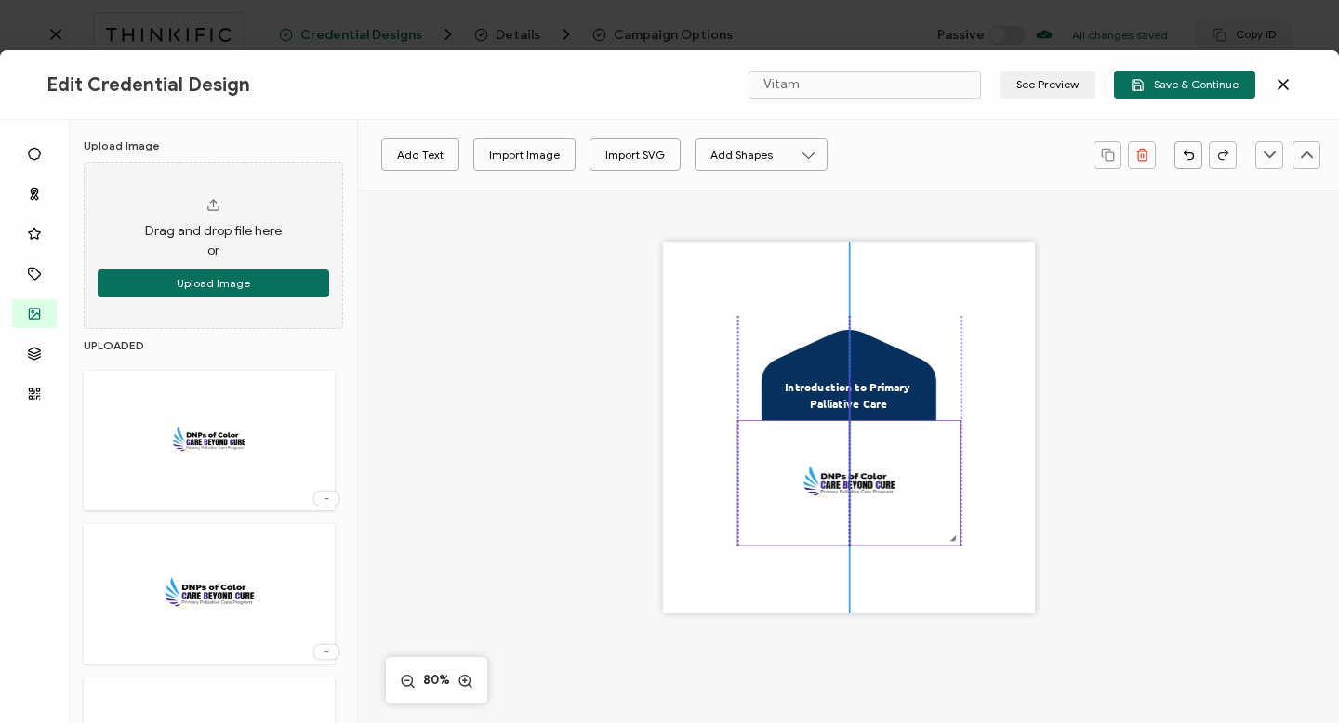
drag, startPoint x: 832, startPoint y: 374, endPoint x: 830, endPoint y: 478, distance: 104.2
click at [830, 478] on img at bounding box center [847, 483] width 221 height 125
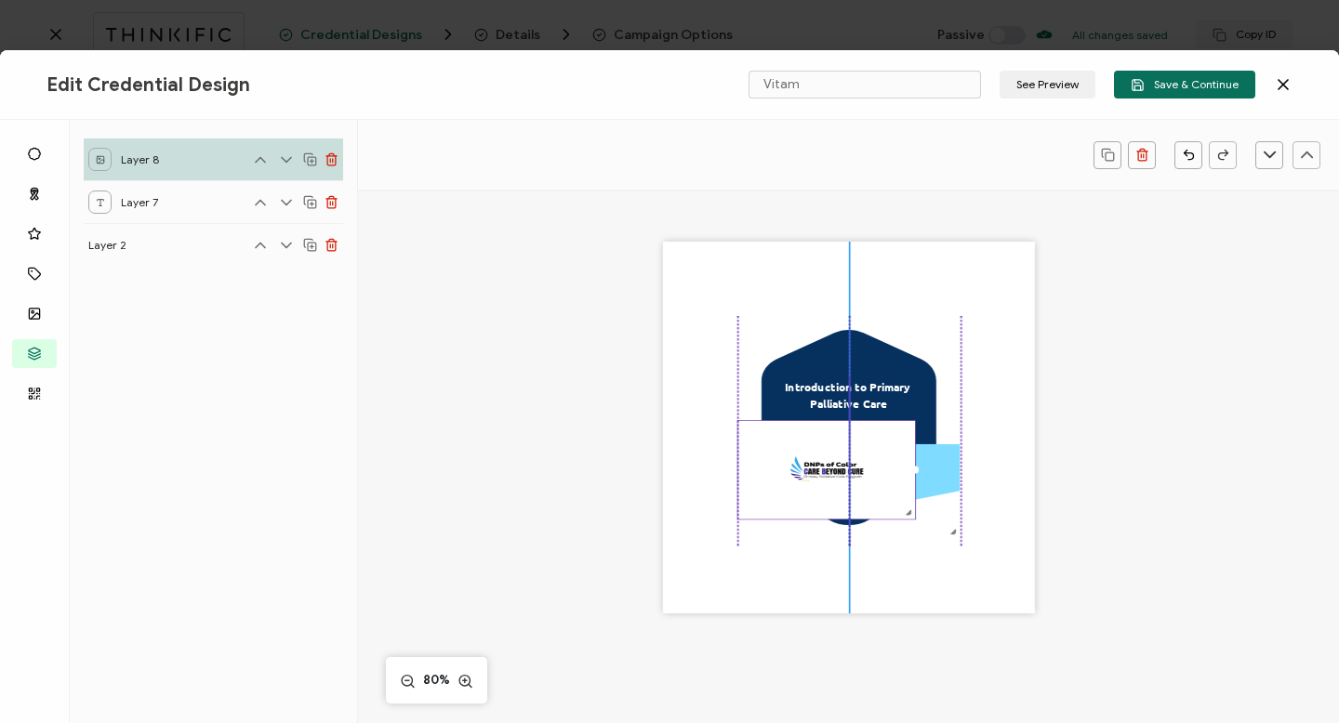
drag, startPoint x: 953, startPoint y: 538, endPoint x: 899, endPoint y: 472, distance: 85.2
click at [899, 472] on div at bounding box center [826, 470] width 179 height 100
click at [737, 517] on img at bounding box center [825, 470] width 177 height 99
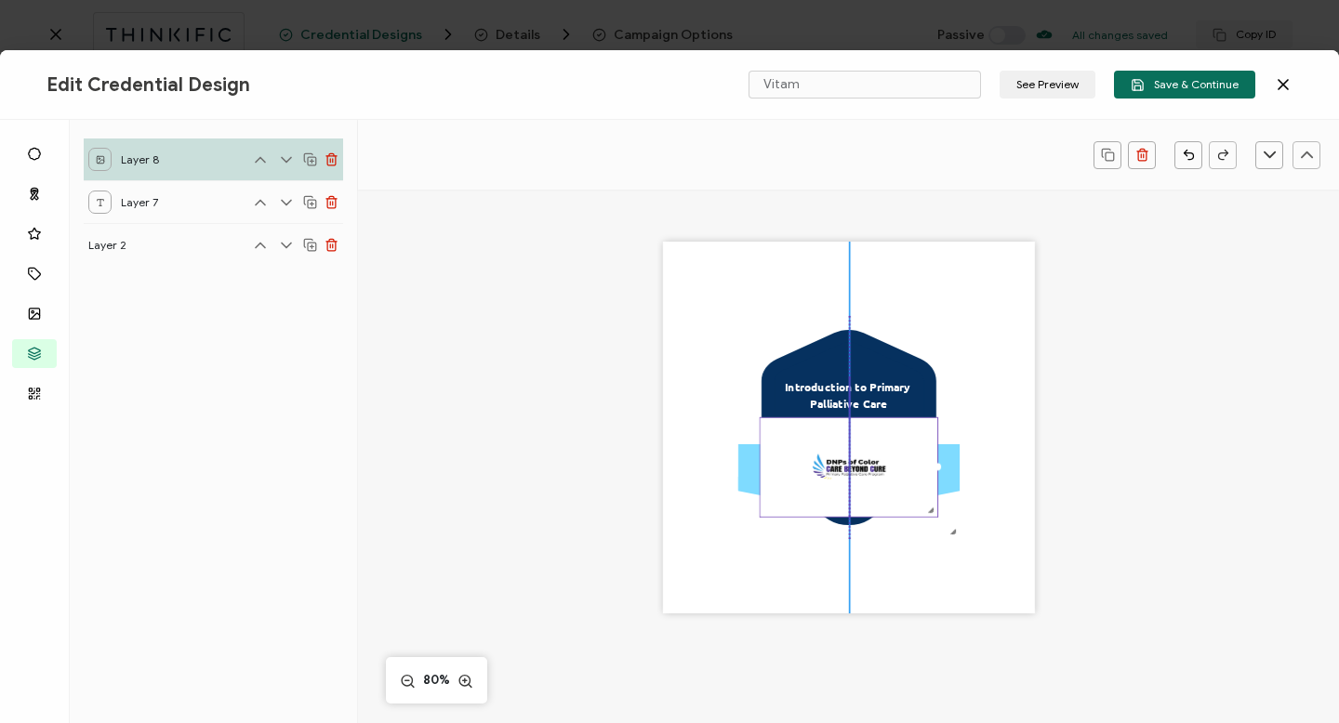
drag, startPoint x: 734, startPoint y: 517, endPoint x: 758, endPoint y: 514, distance: 24.3
click at [760, 514] on img at bounding box center [848, 467] width 177 height 99
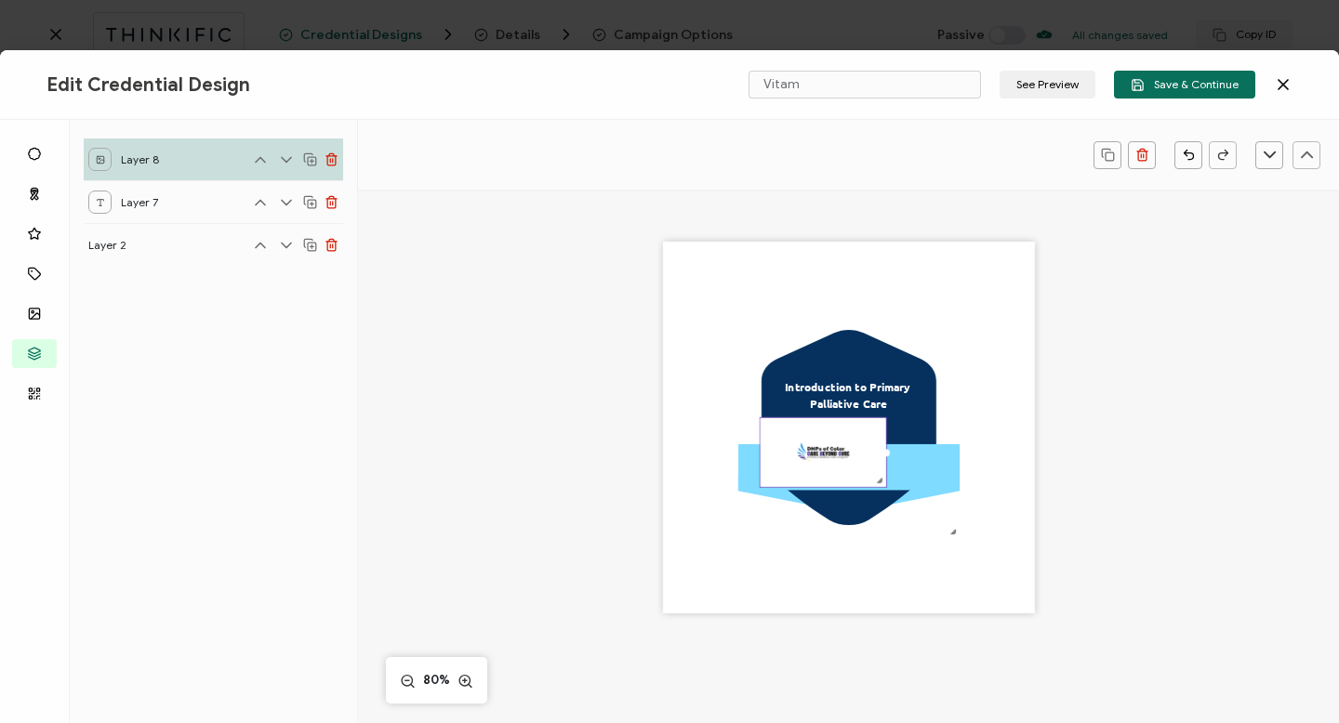
drag, startPoint x: 930, startPoint y: 515, endPoint x: 868, endPoint y: 457, distance: 84.9
click at [868, 457] on div at bounding box center [823, 453] width 127 height 71
click at [882, 454] on div ".uuid-096204d9-ca43-4101-a4c3-07b3f2f44b7a{}.uuid-3bdfa571-5bbe-4c9f-b3f4-196cc…" at bounding box center [849, 428] width 372 height 372
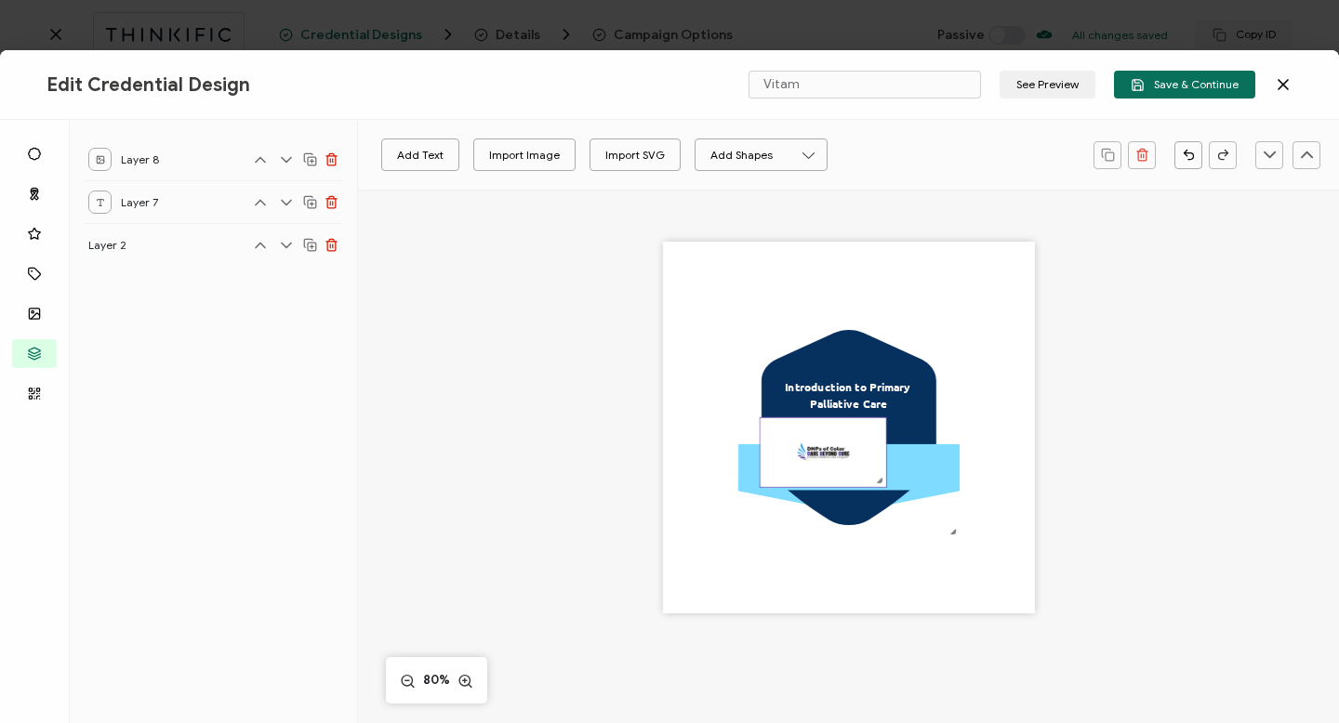
drag, startPoint x: 796, startPoint y: 458, endPoint x: 831, endPoint y: 464, distance: 35.8
click at [831, 464] on img at bounding box center [823, 453] width 126 height 70
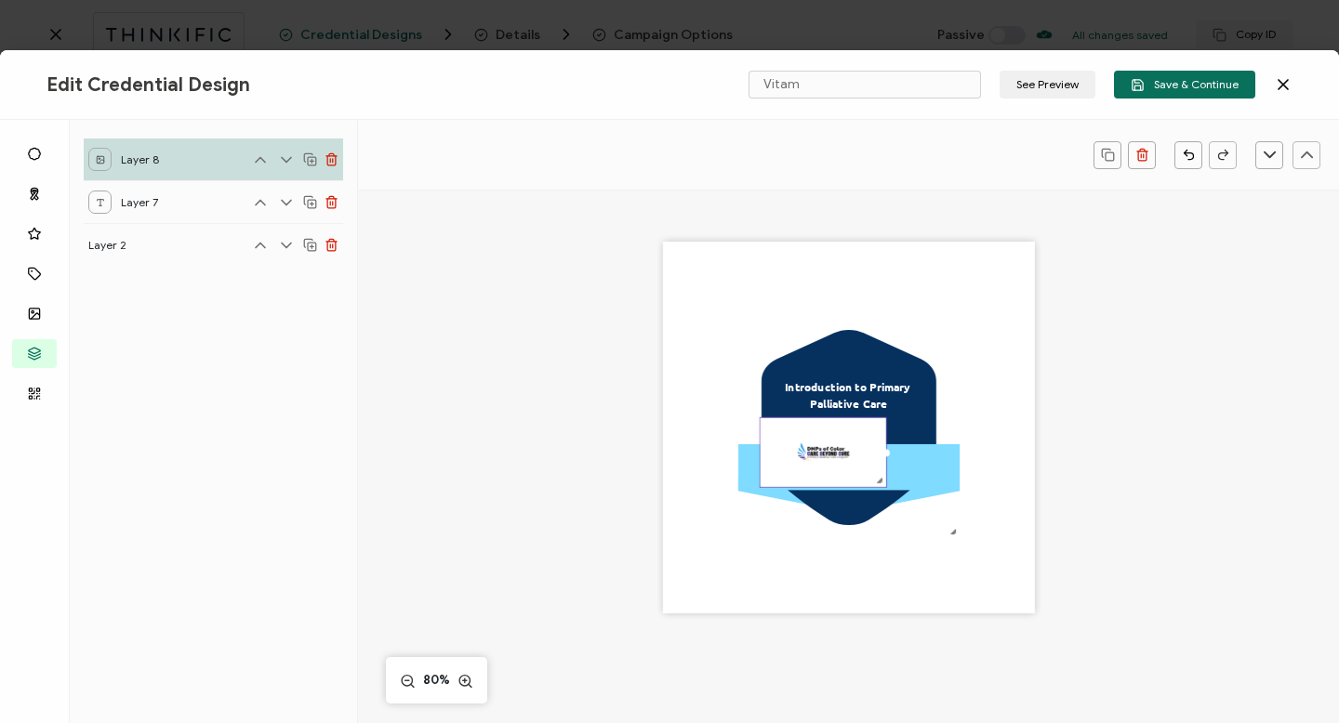
click at [788, 459] on img at bounding box center [823, 453] width 126 height 70
drag, startPoint x: 781, startPoint y: 459, endPoint x: 833, endPoint y: 474, distance: 54.2
click at [833, 475] on img at bounding box center [823, 453] width 126 height 70
drag, startPoint x: 881, startPoint y: 452, endPoint x: 936, endPoint y: 454, distance: 55.8
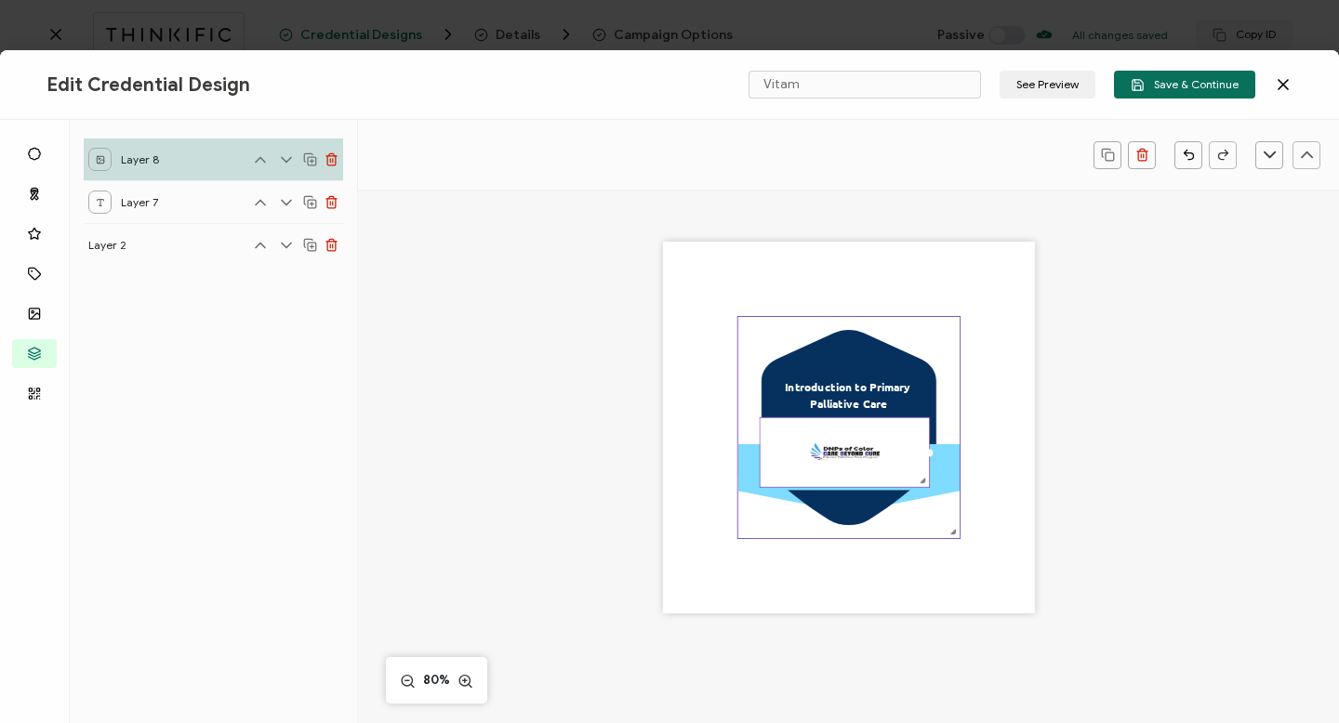
click at [936, 454] on div ".uuid-096204d9-ca43-4101-a4c3-07b3f2f44b7a{}.uuid-3bdfa571-5bbe-4c9f-b3f4-196cc…" at bounding box center [849, 428] width 372 height 372
click at [802, 421] on img at bounding box center [844, 452] width 169 height 68
click at [832, 423] on img at bounding box center [844, 452] width 169 height 68
click at [847, 484] on img at bounding box center [844, 452] width 169 height 68
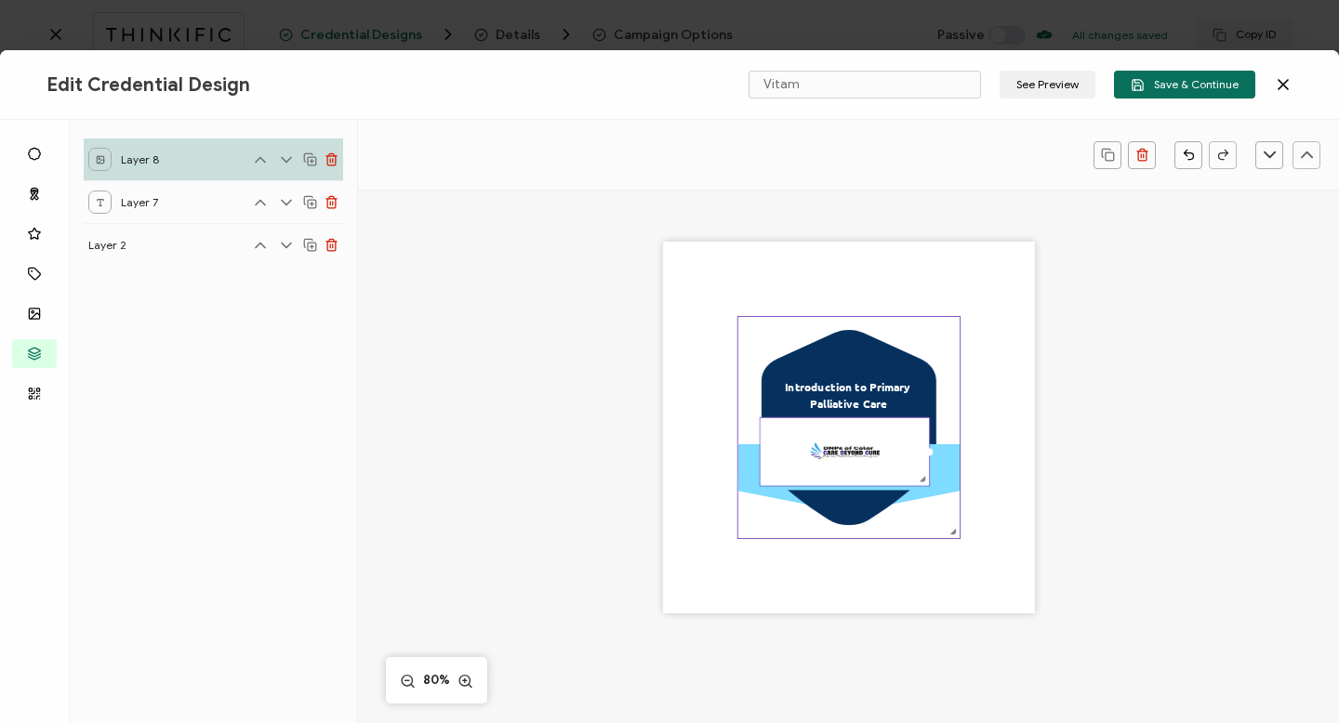
click at [857, 496] on icon at bounding box center [849, 428] width 150 height 170
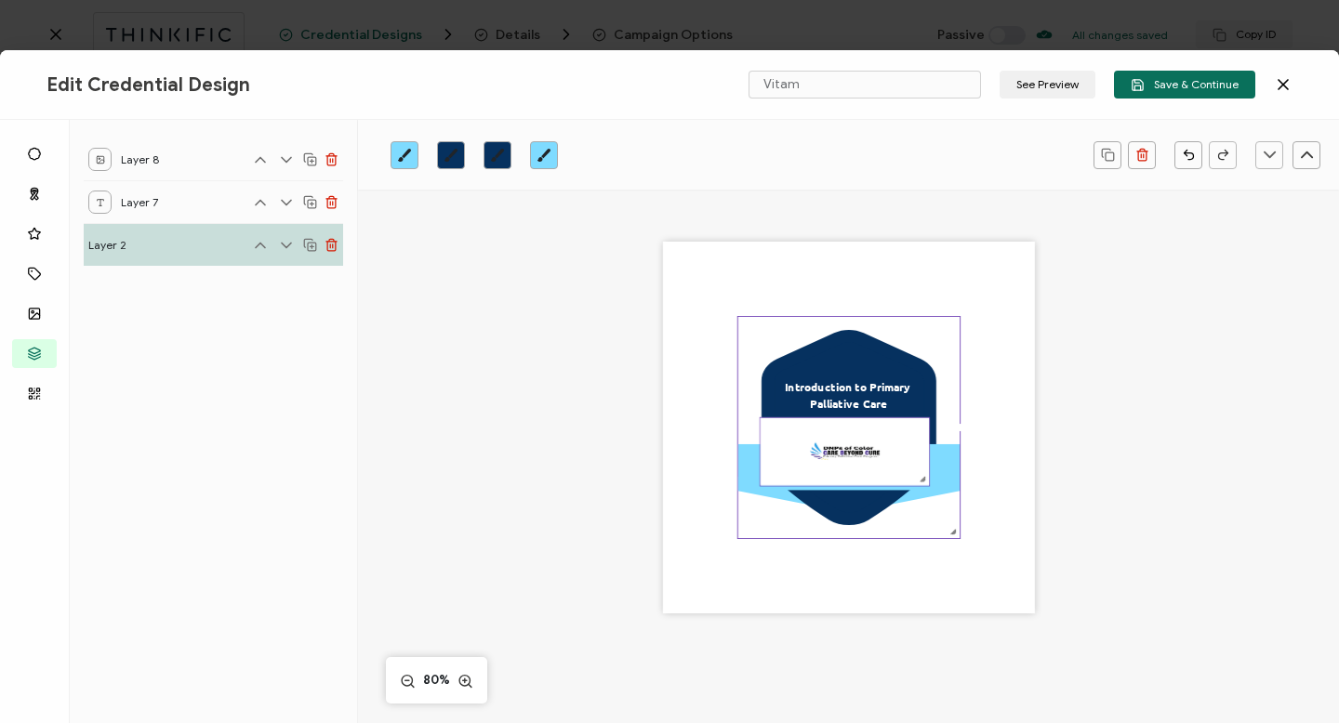
click at [859, 464] on img at bounding box center [844, 452] width 169 height 68
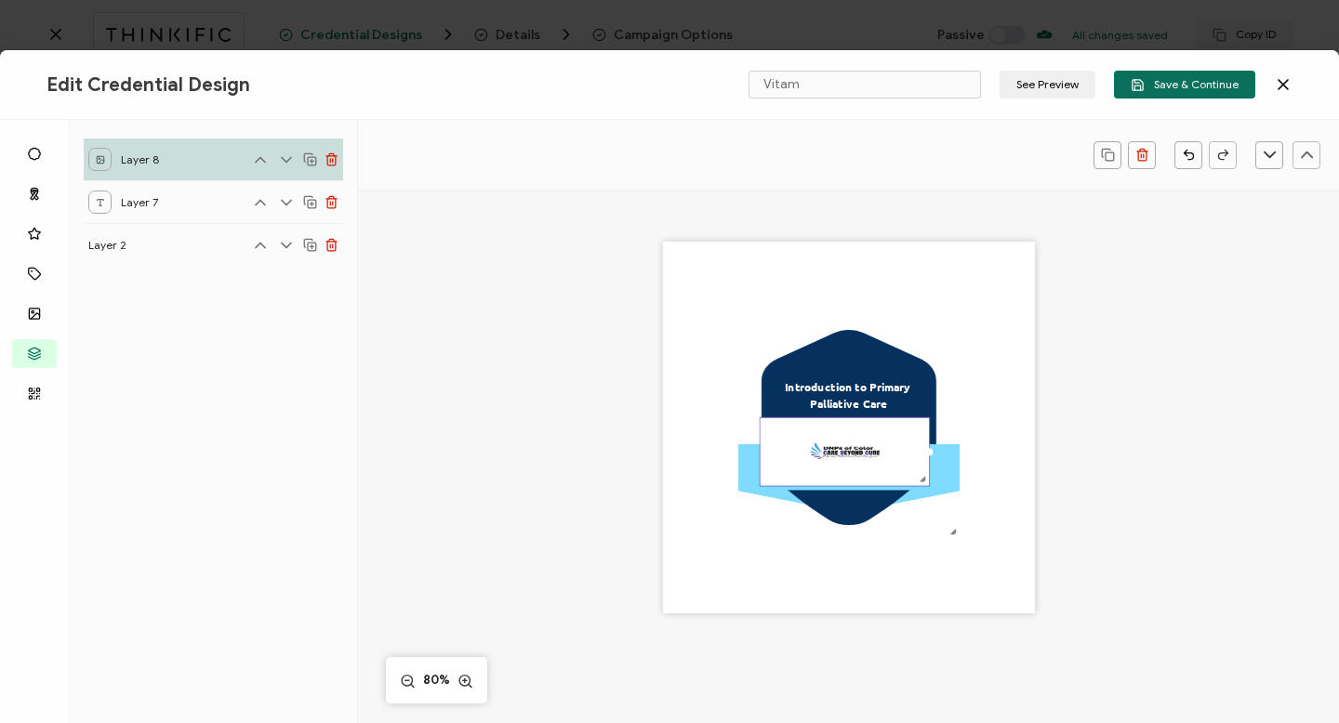
click at [859, 464] on img at bounding box center [844, 452] width 169 height 68
click at [841, 459] on img at bounding box center [844, 452] width 169 height 68
click at [831, 425] on img at bounding box center [844, 452] width 169 height 68
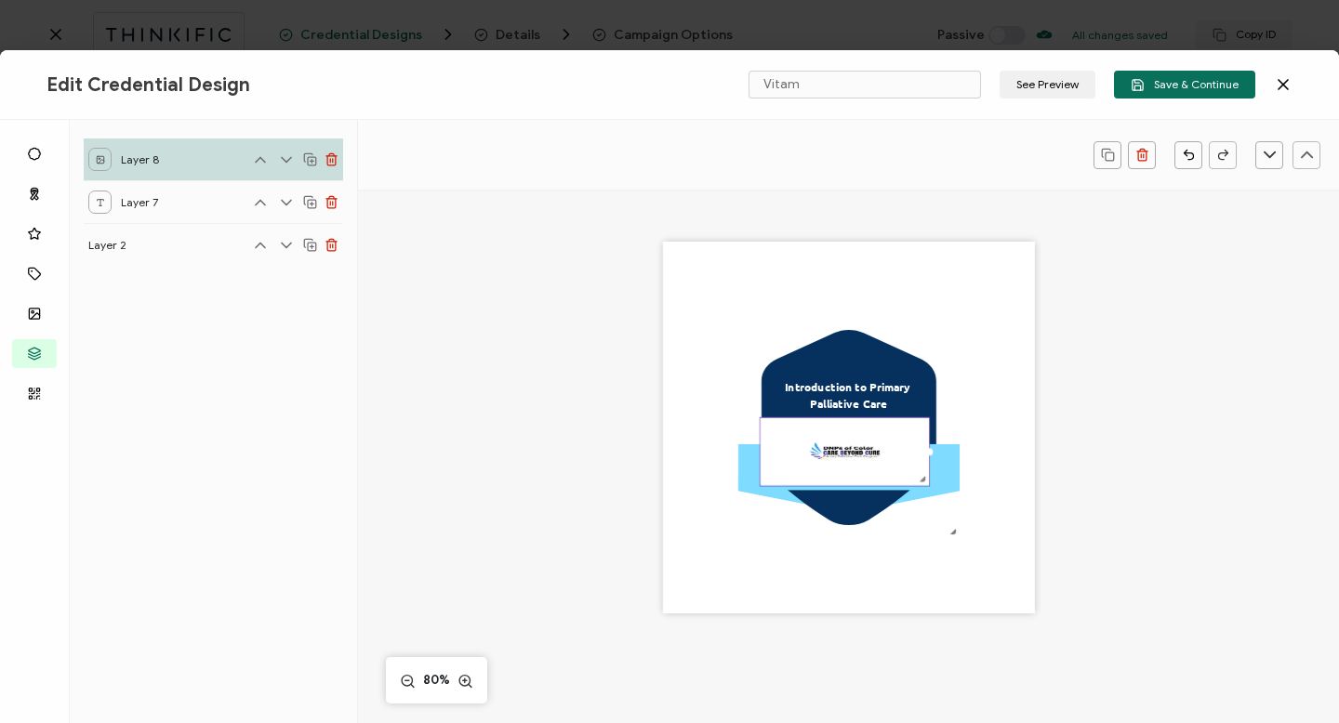
click at [842, 435] on img at bounding box center [844, 452] width 169 height 68
click at [837, 427] on img at bounding box center [844, 452] width 169 height 68
drag, startPoint x: 837, startPoint y: 439, endPoint x: 855, endPoint y: 447, distance: 19.5
click at [855, 447] on img at bounding box center [844, 452] width 169 height 68
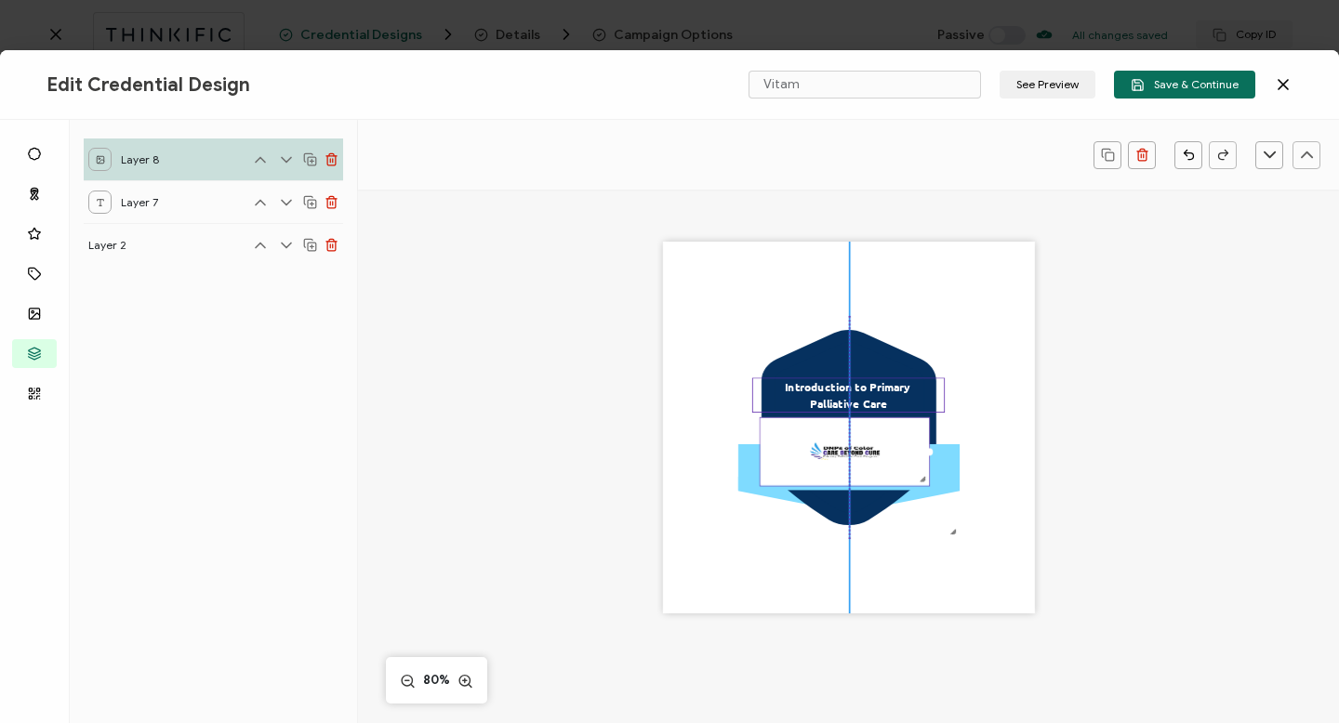
click at [887, 384] on pre "Introduction to Primary Palliative Care" at bounding box center [848, 395] width 127 height 32
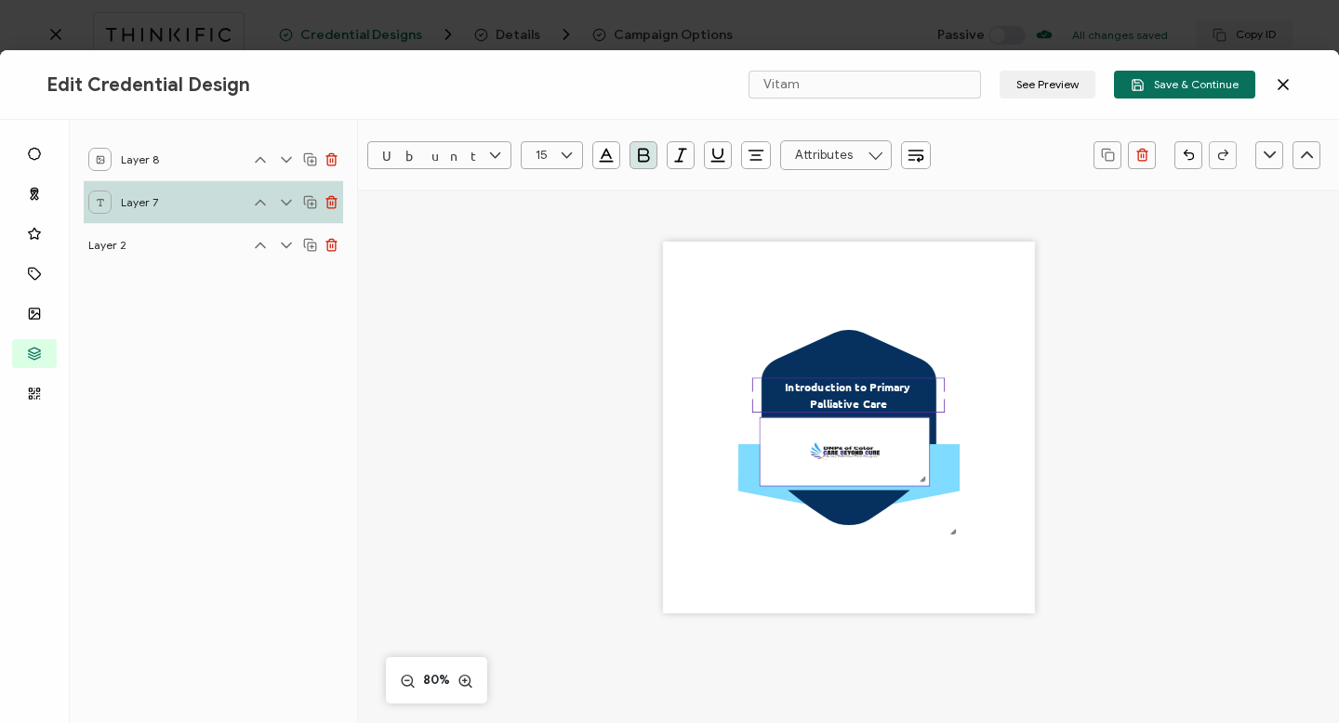
click at [881, 487] on div at bounding box center [844, 488] width 169 height 6
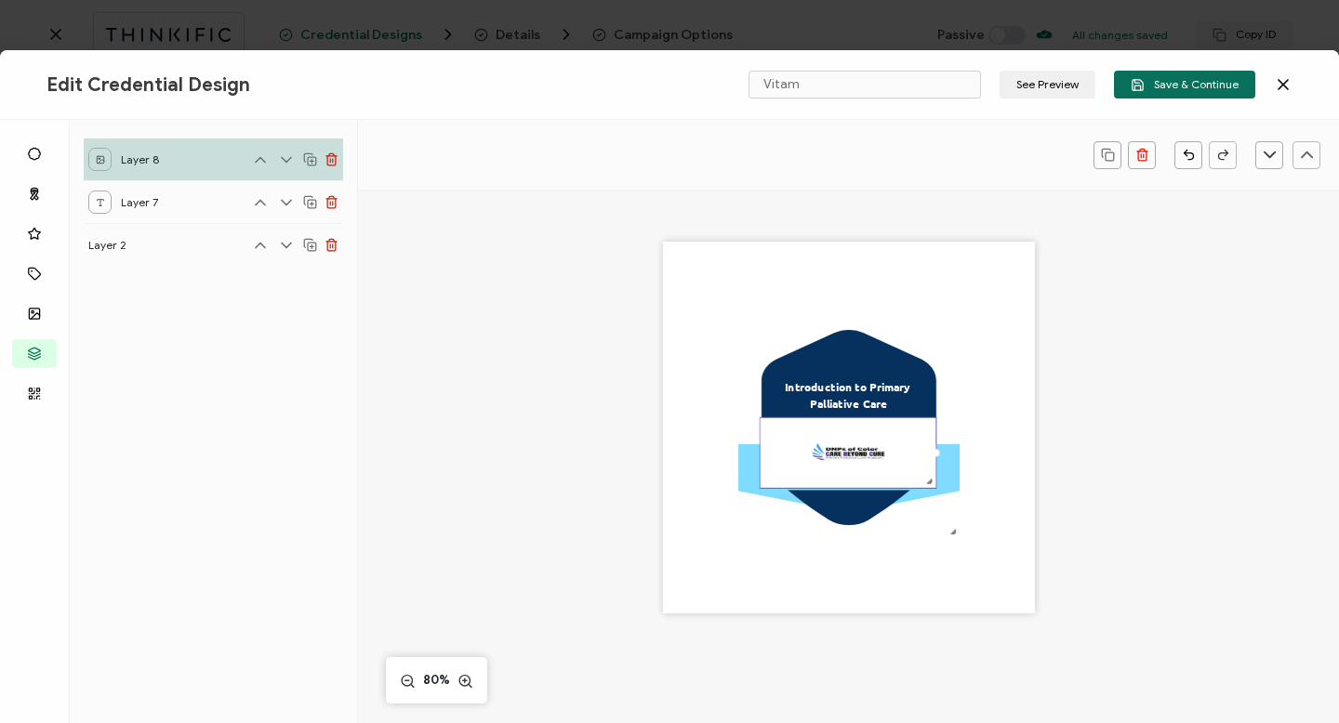
drag, startPoint x: 922, startPoint y: 482, endPoint x: 933, endPoint y: 486, distance: 11.2
click at [933, 486] on div at bounding box center [848, 453] width 177 height 71
click at [762, 461] on div at bounding box center [848, 453] width 177 height 71
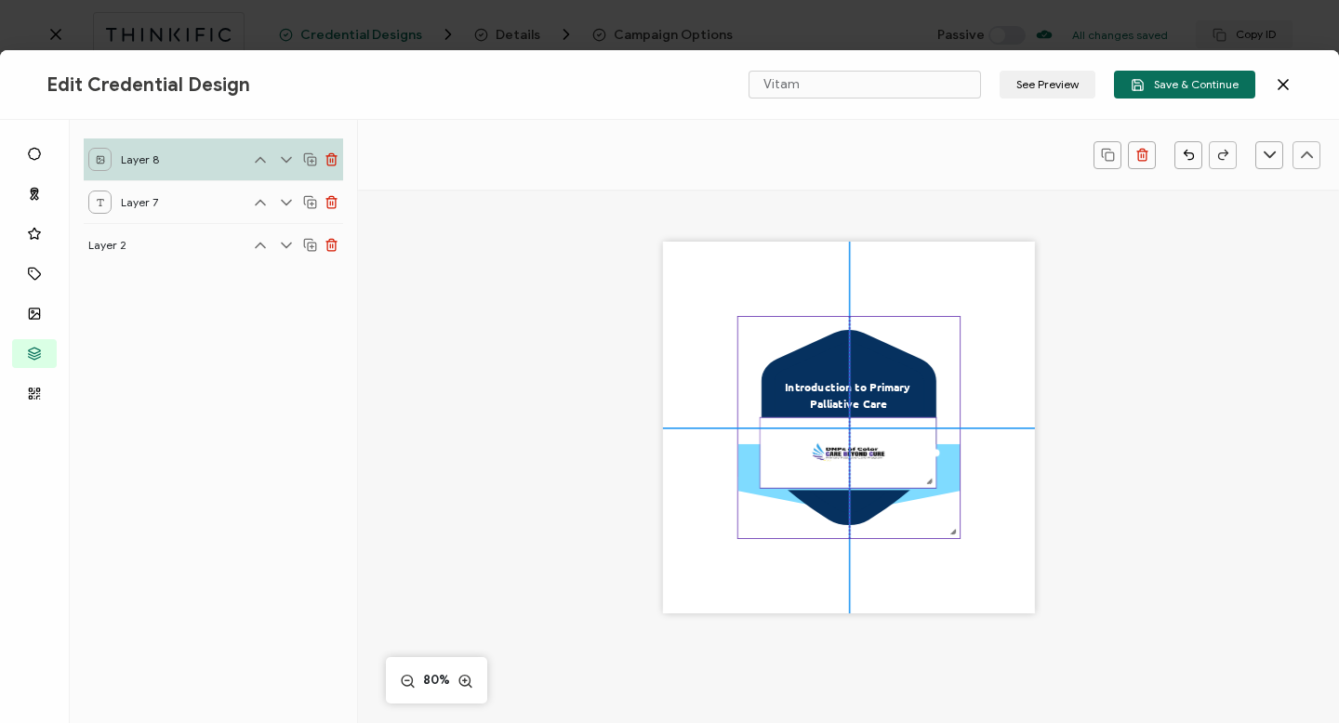
click at [756, 417] on icon ".uuid-096204d9-ca43-4101-a4c3-07b3f2f44b7a{}.uuid-3bdfa571-5bbe-4c9f-b3f4-196cc…" at bounding box center [847, 427] width 221 height 221
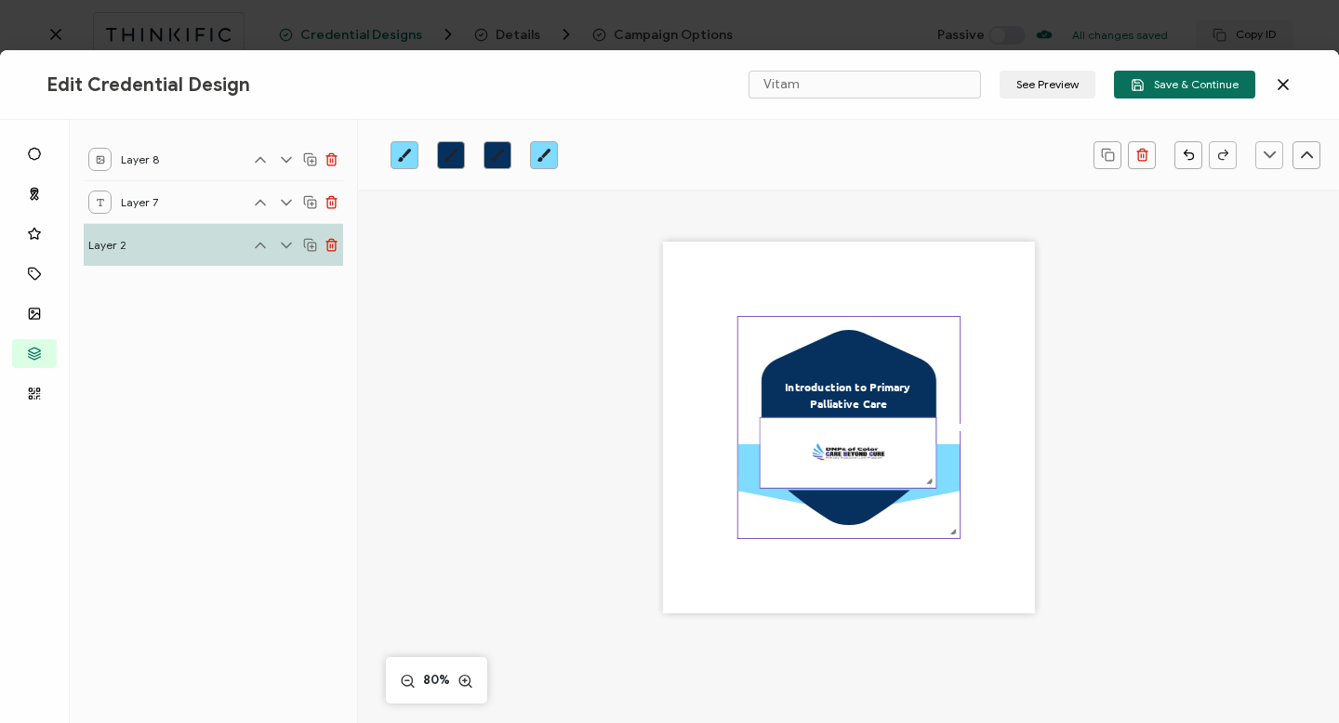
click at [928, 491] on div at bounding box center [848, 490] width 176 height 6
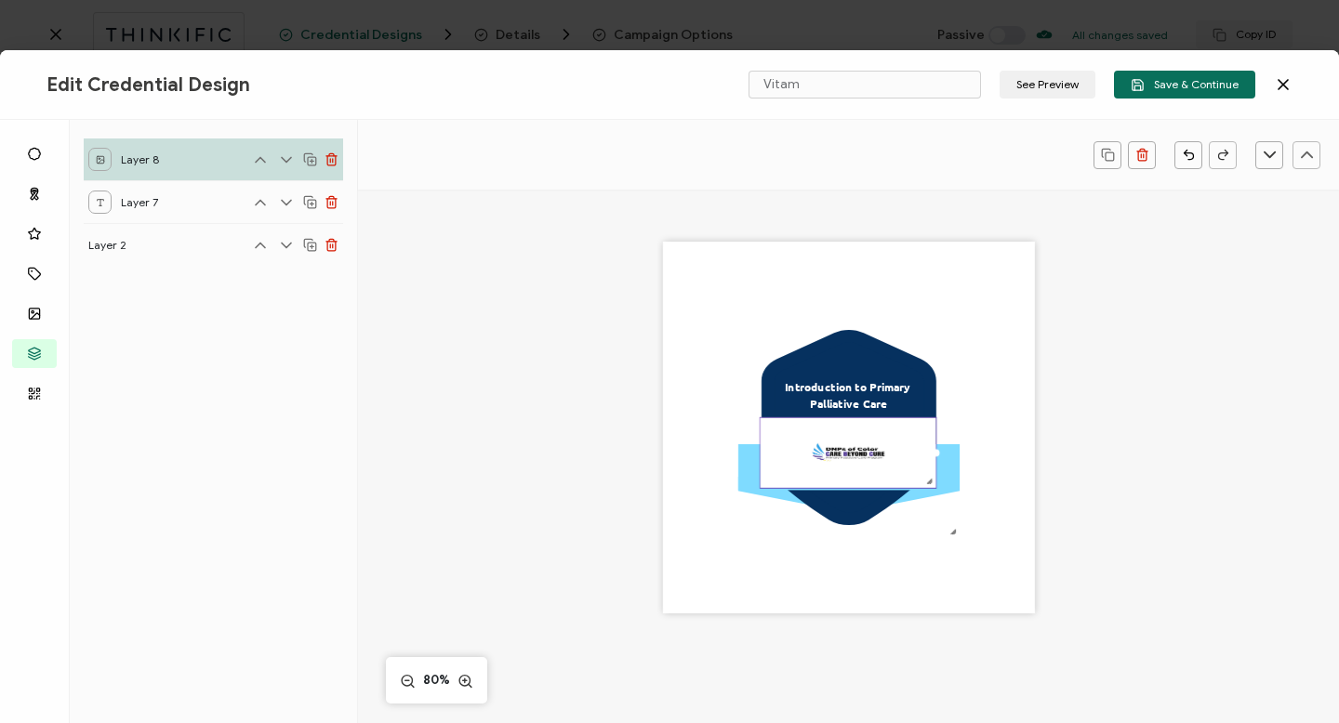
drag, startPoint x: 872, startPoint y: 459, endPoint x: 872, endPoint y: 478, distance: 18.6
click at [872, 478] on img at bounding box center [848, 453] width 176 height 70
drag, startPoint x: 868, startPoint y: 457, endPoint x: 868, endPoint y: 471, distance: 14.0
click at [868, 471] on img at bounding box center [848, 453] width 176 height 70
drag, startPoint x: 868, startPoint y: 457, endPoint x: 870, endPoint y: 467, distance: 9.5
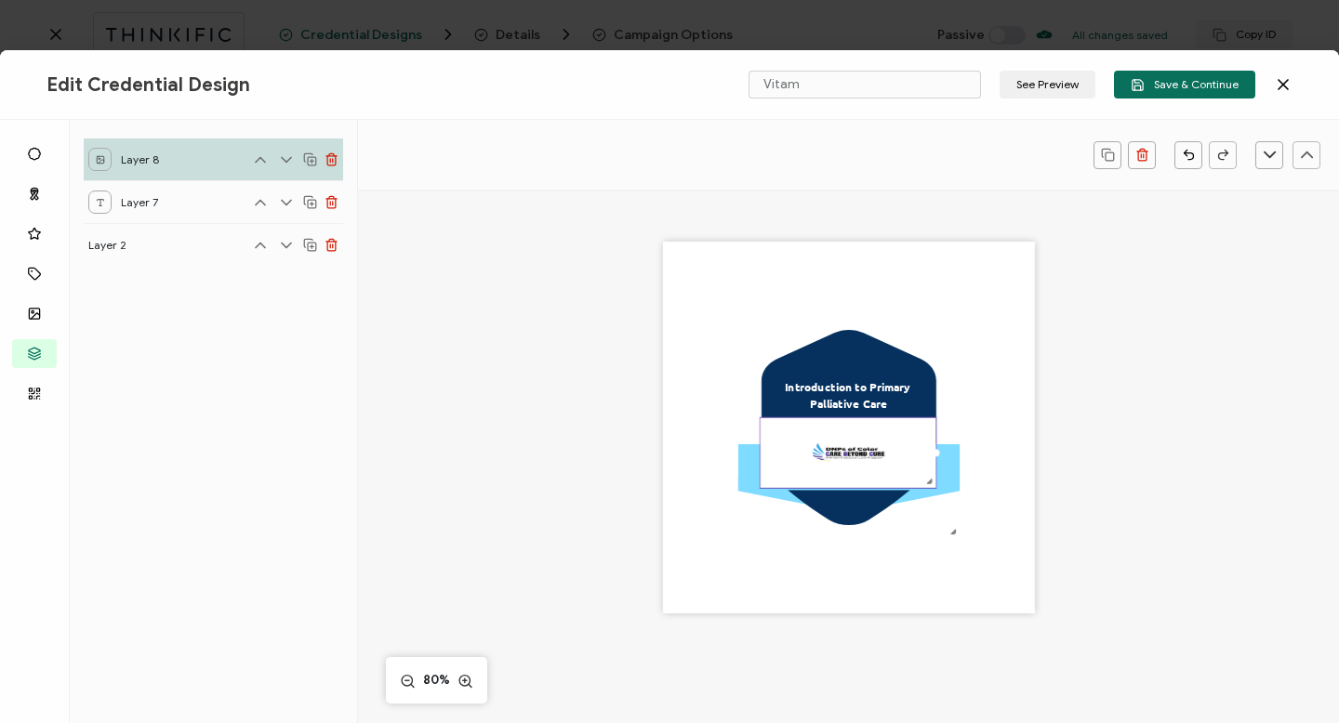
click at [870, 467] on img at bounding box center [848, 453] width 176 height 70
click at [944, 481] on rect at bounding box center [847, 467] width 221 height 46
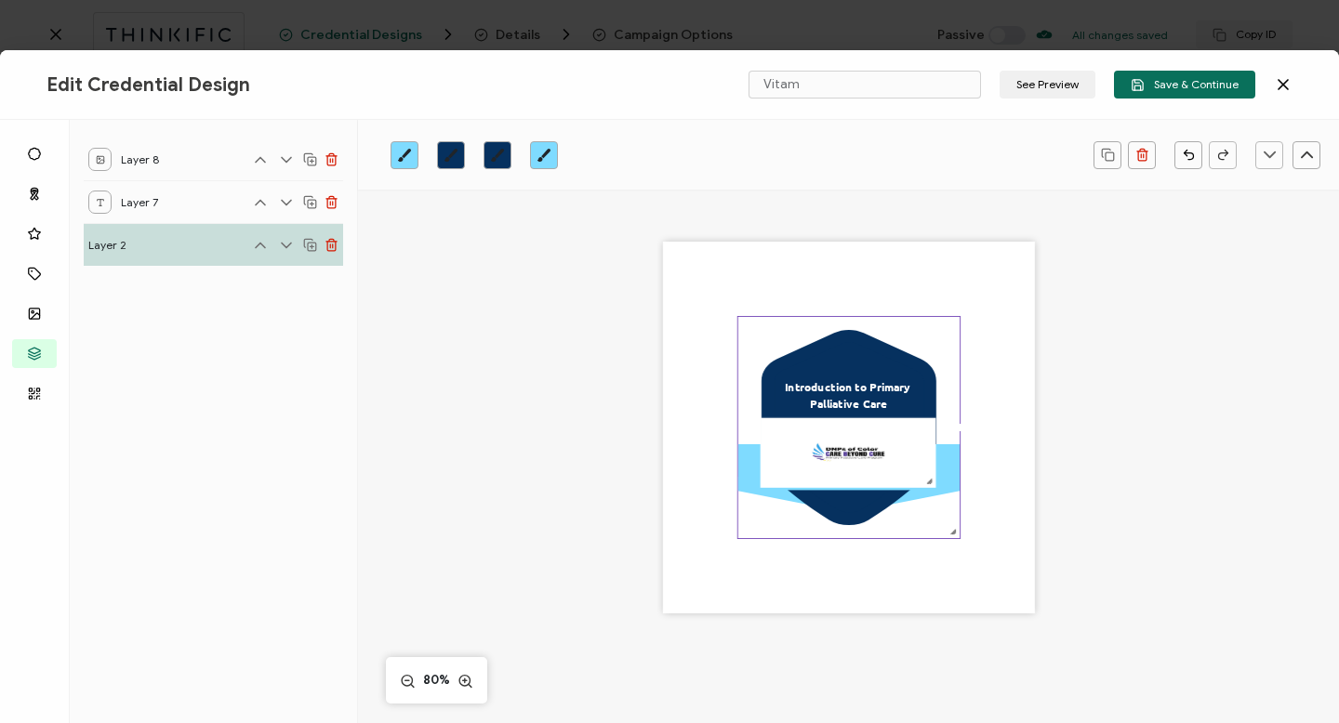
click at [834, 367] on icon at bounding box center [849, 428] width 150 height 170
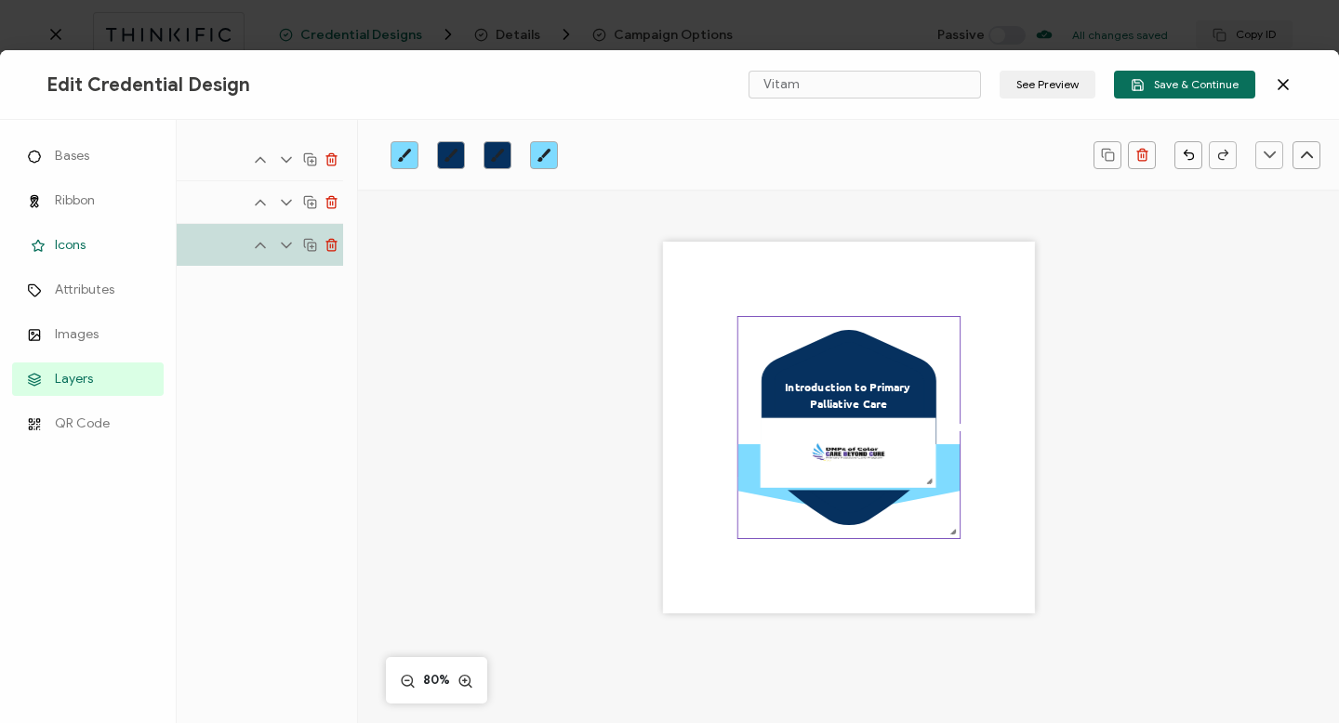
click at [73, 245] on span "Icons" at bounding box center [70, 245] width 31 height 19
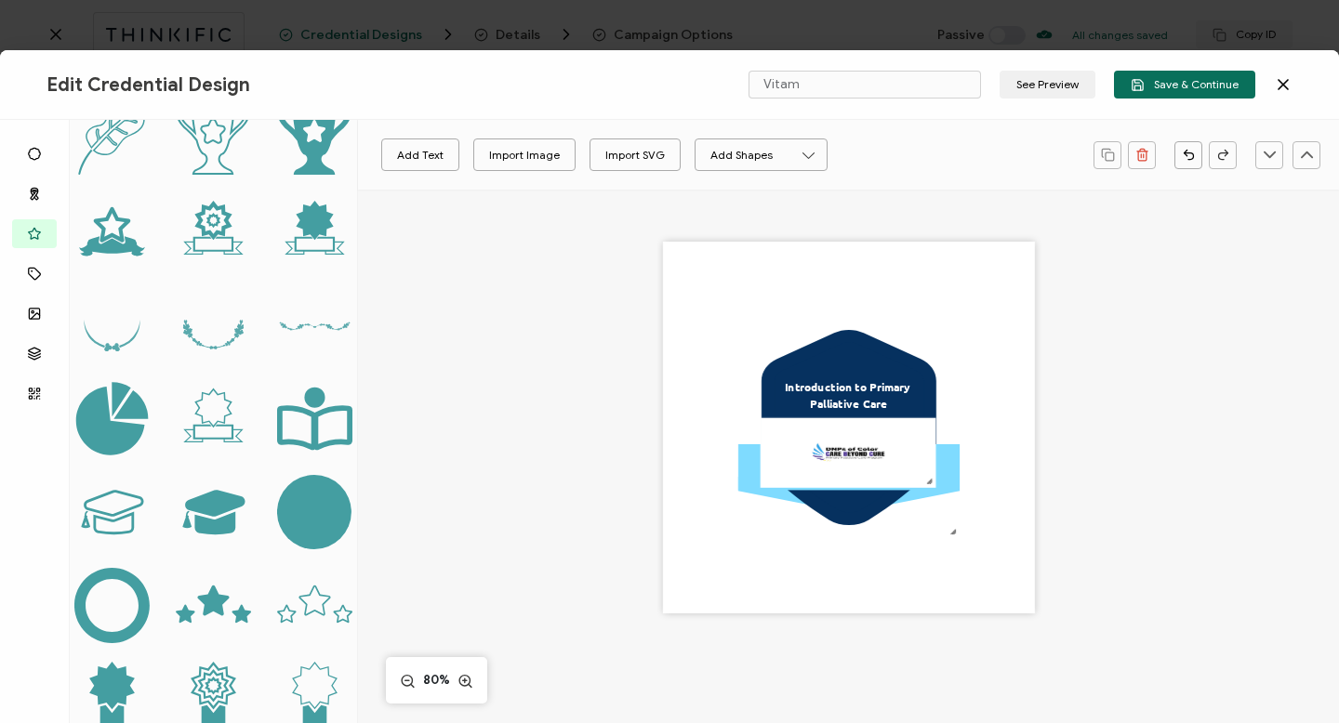
scroll to position [335, 0]
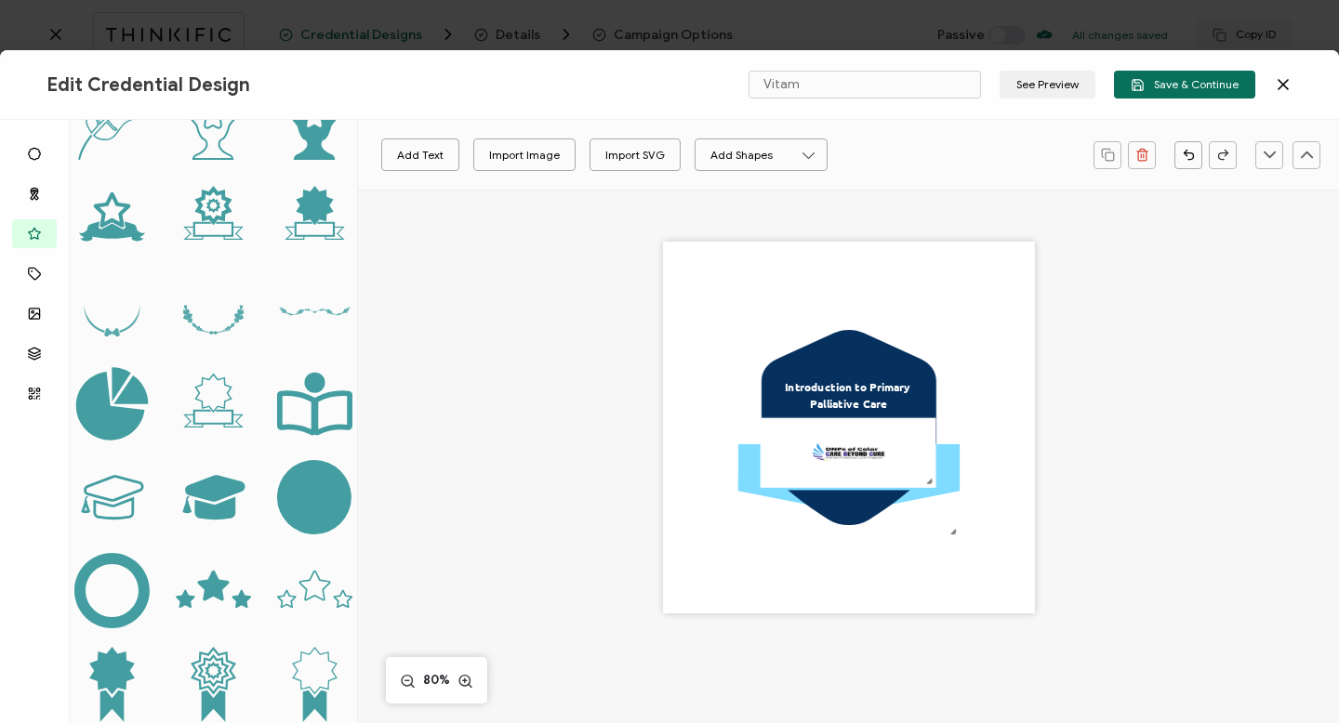
click at [220, 571] on icon at bounding box center [213, 586] width 32 height 31
drag, startPoint x: 762, startPoint y: 332, endPoint x: 771, endPoint y: 326, distance: 10.1
click at [771, 326] on icon ".preview .aa835fc3-cf79-4142-bdaf-f814d65d1884{}" at bounding box center [762, 329] width 35 height 35
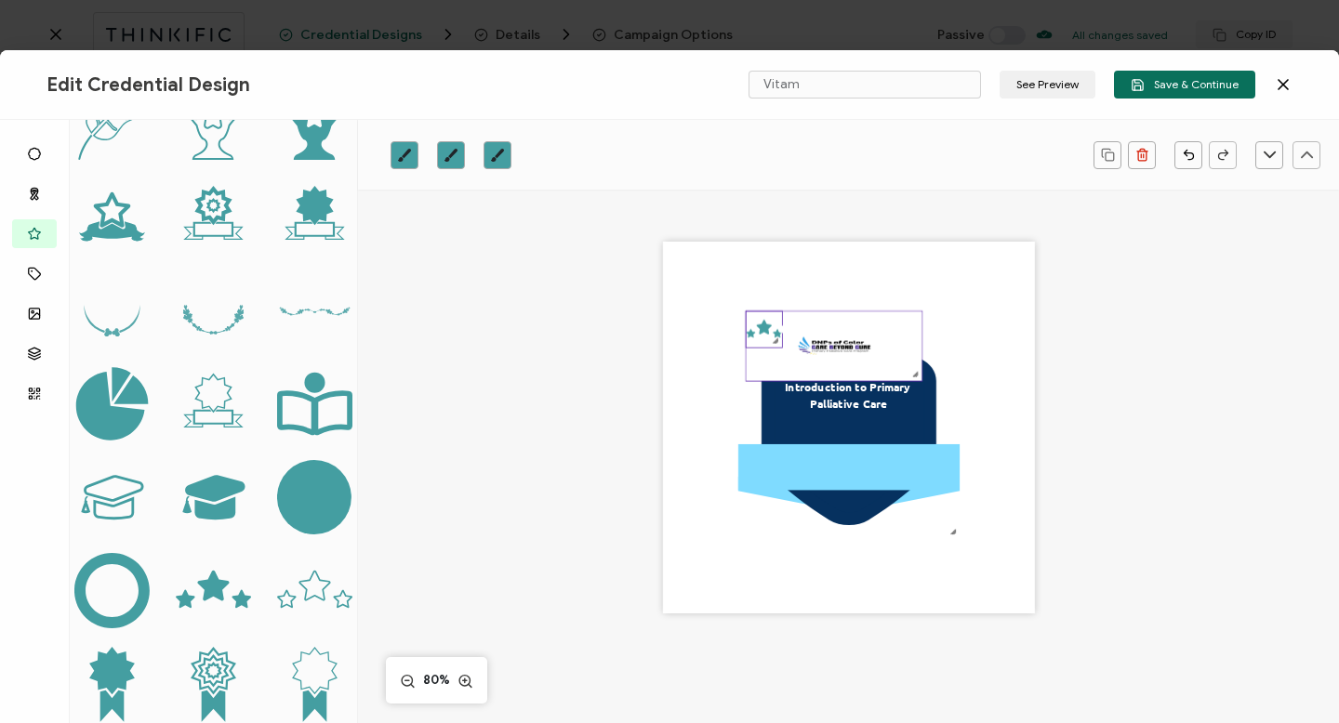
drag, startPoint x: 820, startPoint y: 343, endPoint x: 835, endPoint y: 342, distance: 14.9
click at [835, 342] on img at bounding box center [834, 347] width 176 height 70
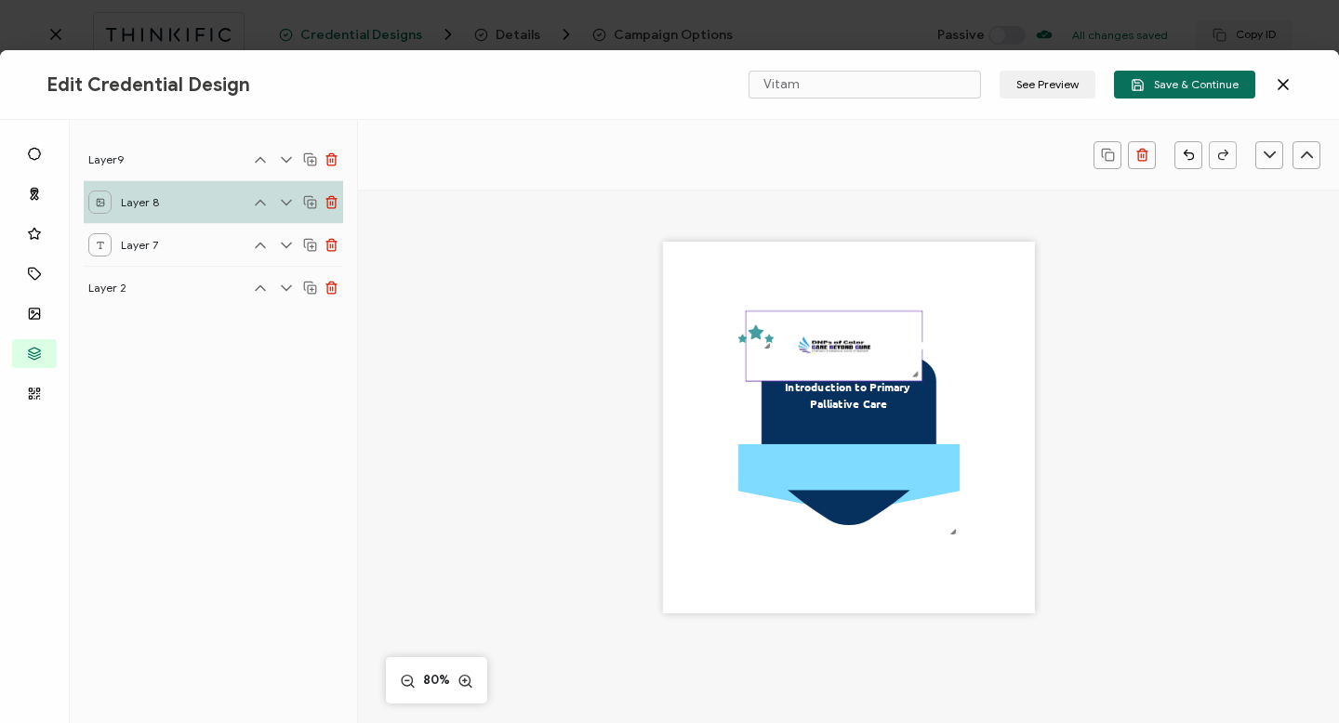
drag, startPoint x: 835, startPoint y: 342, endPoint x: 779, endPoint y: 373, distance: 63.7
click at [779, 374] on img at bounding box center [834, 347] width 176 height 70
click at [753, 362] on img at bounding box center [834, 347] width 176 height 70
drag, startPoint x: 754, startPoint y: 335, endPoint x: 707, endPoint y: 326, distance: 48.2
click at [707, 326] on div ".uuid-096204d9-ca43-4101-a4c3-07b3f2f44b7a{}.uuid-3bdfa571-5bbe-4c9f-b3f4-196cc…" at bounding box center [849, 428] width 372 height 372
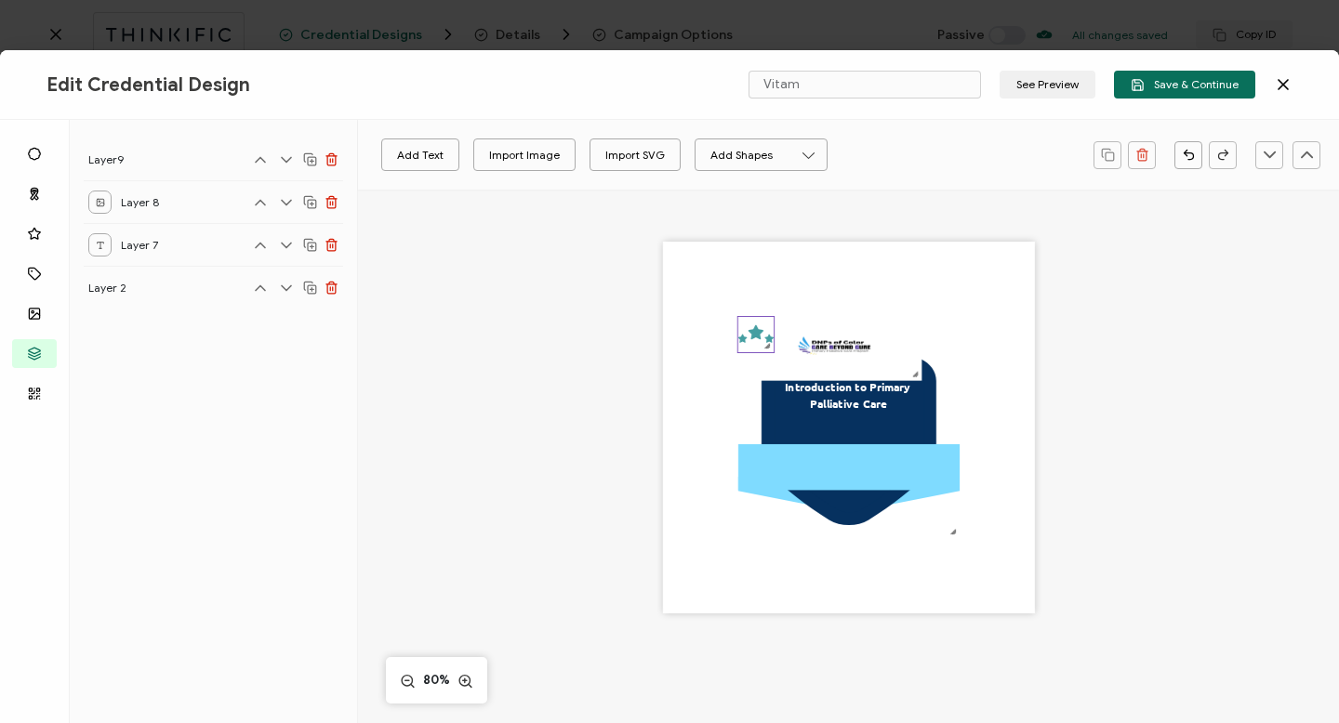
drag, startPoint x: 746, startPoint y: 336, endPoint x: 736, endPoint y: 325, distance: 13.8
click at [737, 325] on icon ".preview .aa835fc3-cf79-4142-bdaf-f814d65d1884{}" at bounding box center [754, 334] width 35 height 35
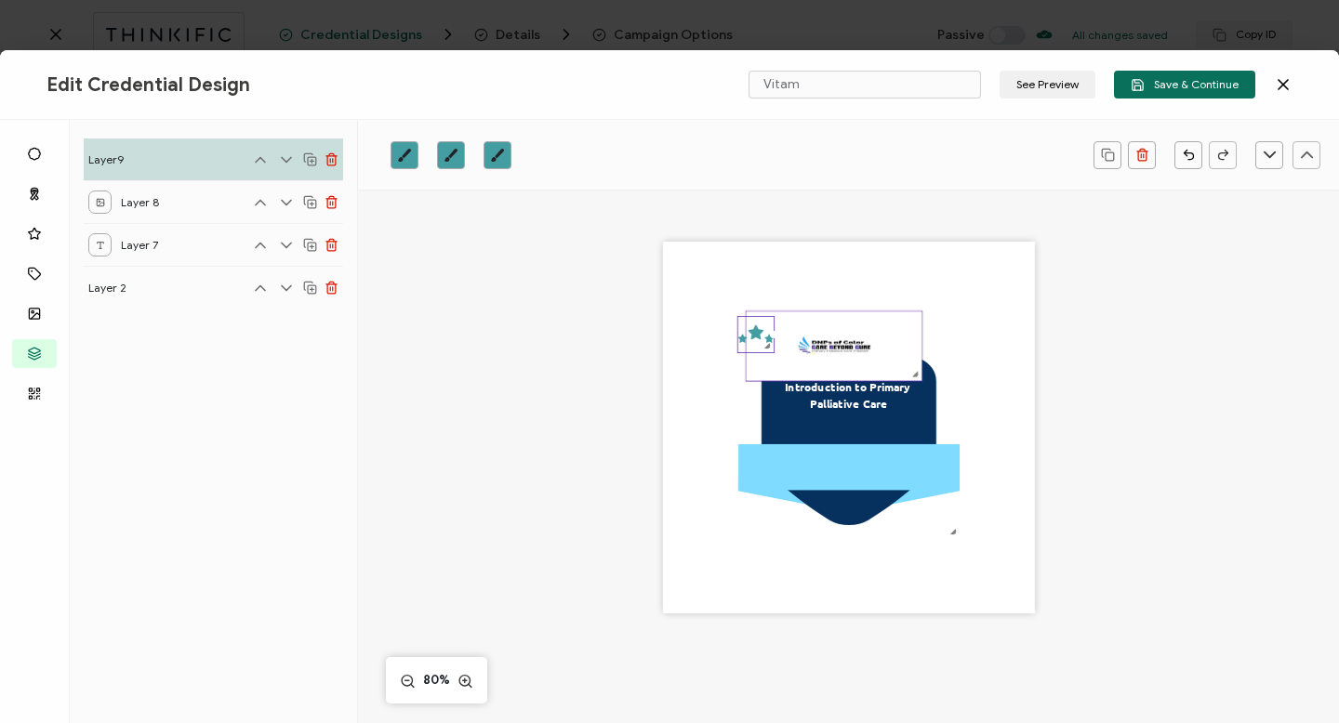
drag, startPoint x: 825, startPoint y: 352, endPoint x: 827, endPoint y: 374, distance: 21.5
click at [827, 374] on img at bounding box center [834, 347] width 176 height 70
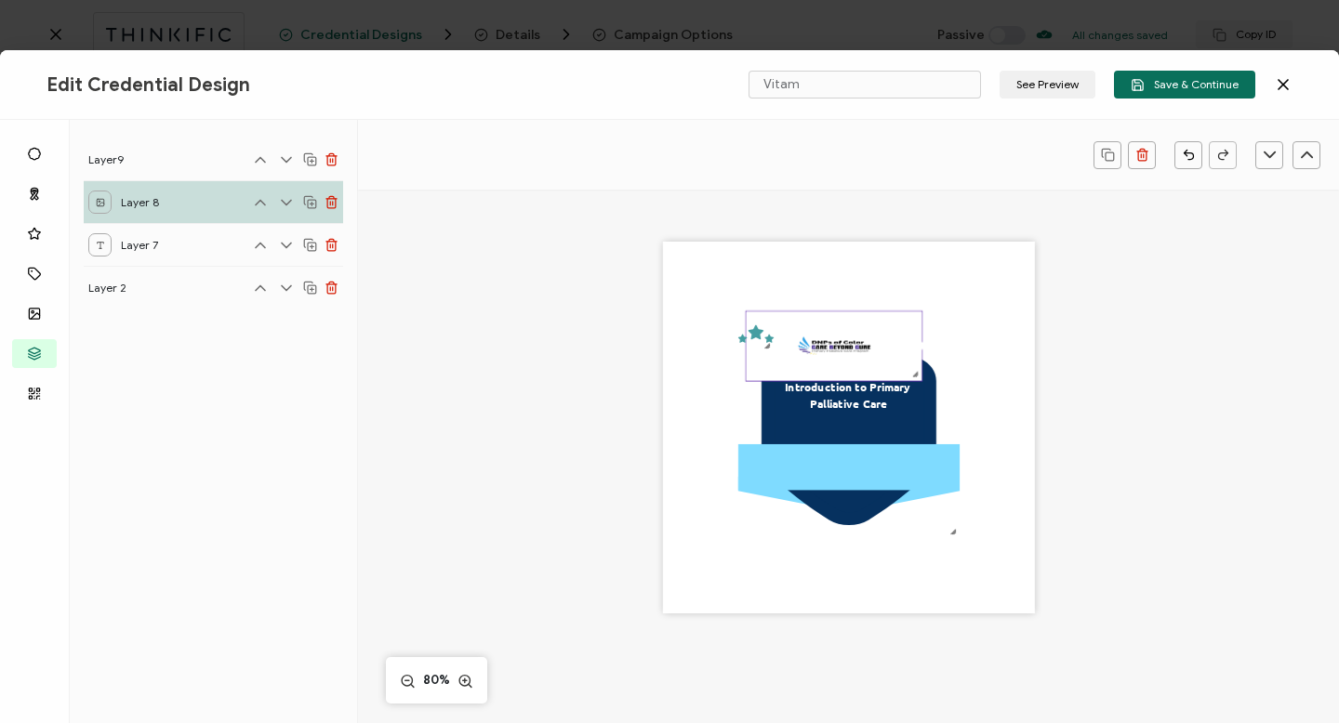
click at [842, 353] on img at bounding box center [834, 347] width 176 height 70
drag, startPoint x: 850, startPoint y: 317, endPoint x: 879, endPoint y: 349, distance: 42.8
click at [880, 350] on img at bounding box center [834, 347] width 176 height 70
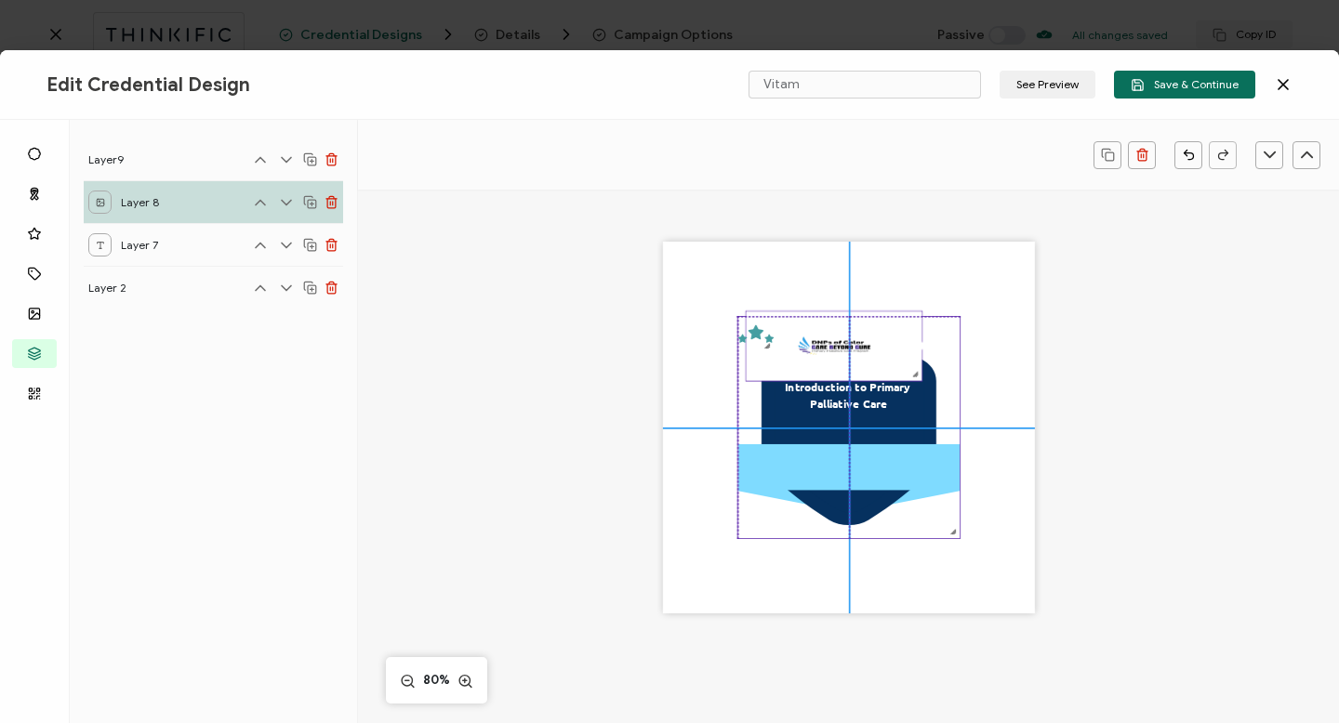
click at [944, 323] on icon ".uuid-096204d9-ca43-4101-a4c3-07b3f2f44b7a{}.uuid-3bdfa571-5bbe-4c9f-b3f4-196cc…" at bounding box center [847, 427] width 221 height 221
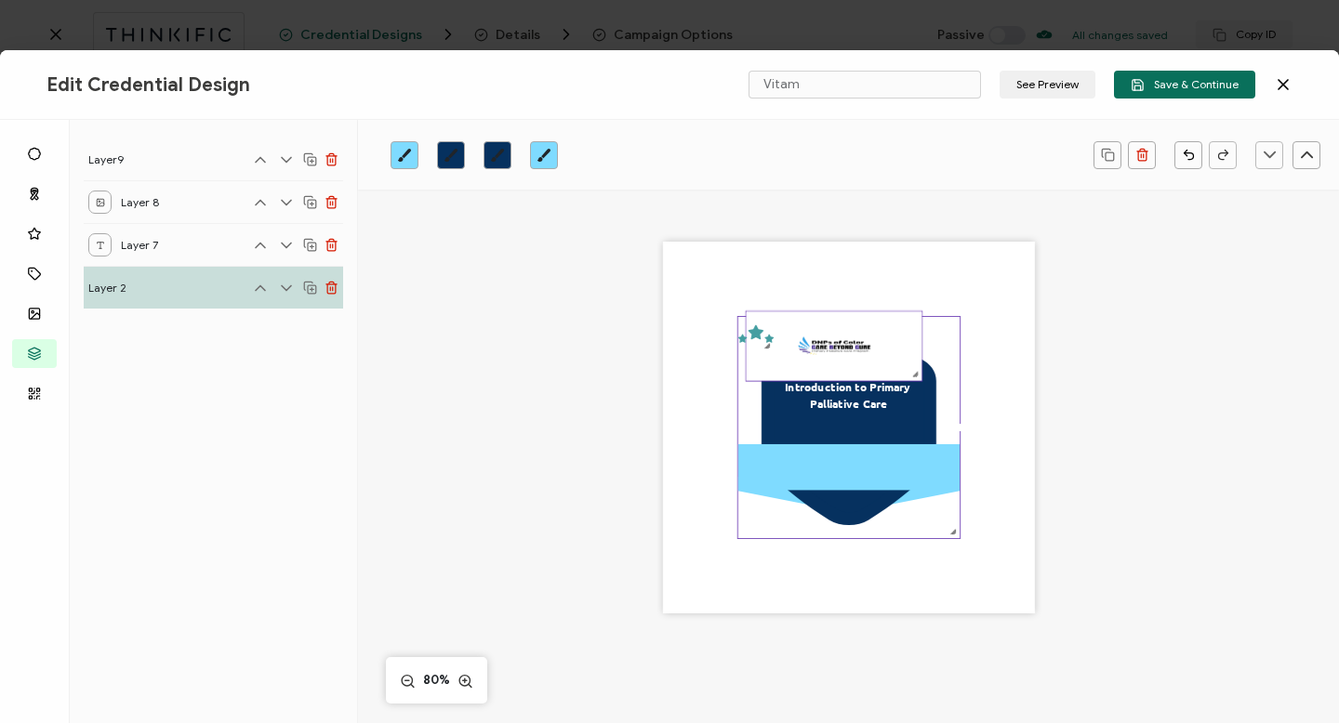
click at [836, 338] on img at bounding box center [834, 347] width 176 height 70
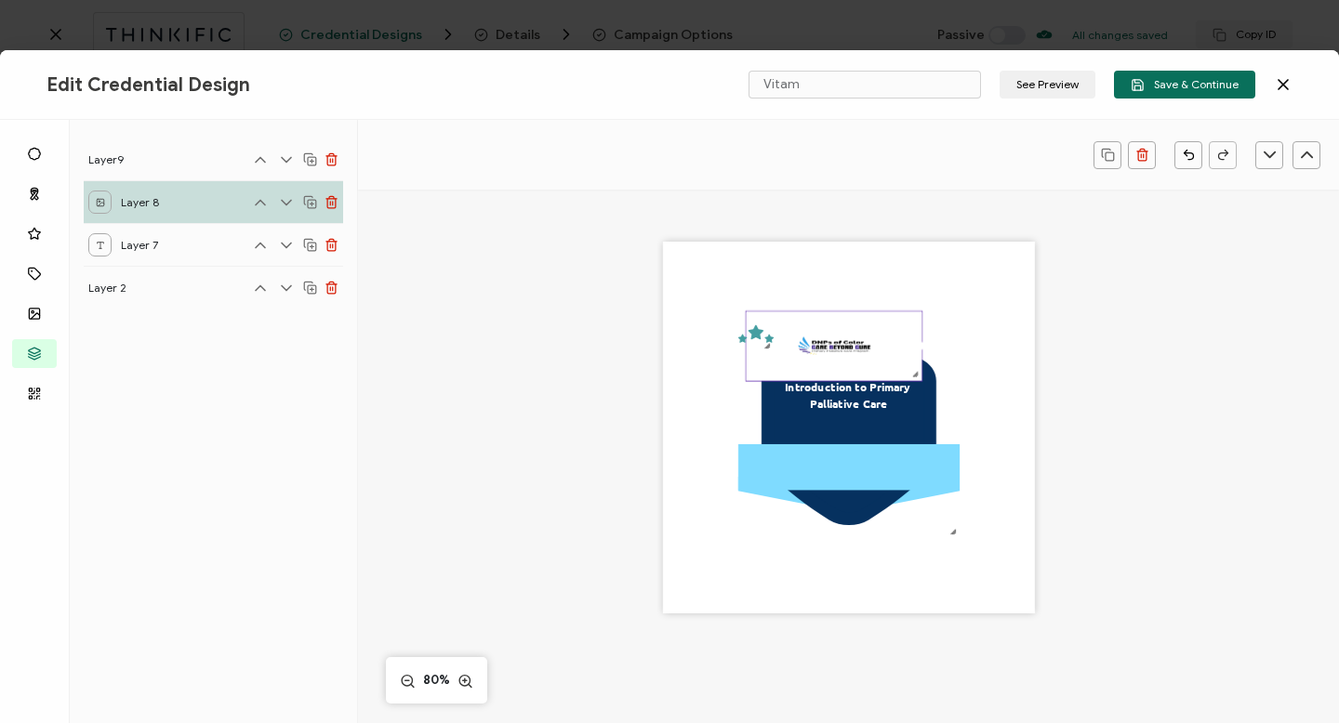
click at [837, 346] on img at bounding box center [834, 347] width 176 height 70
click at [819, 270] on div ".uuid-096204d9-ca43-4101-a4c3-07b3f2f44b7a{}.uuid-3bdfa571-5bbe-4c9f-b3f4-196cc…" at bounding box center [849, 428] width 372 height 372
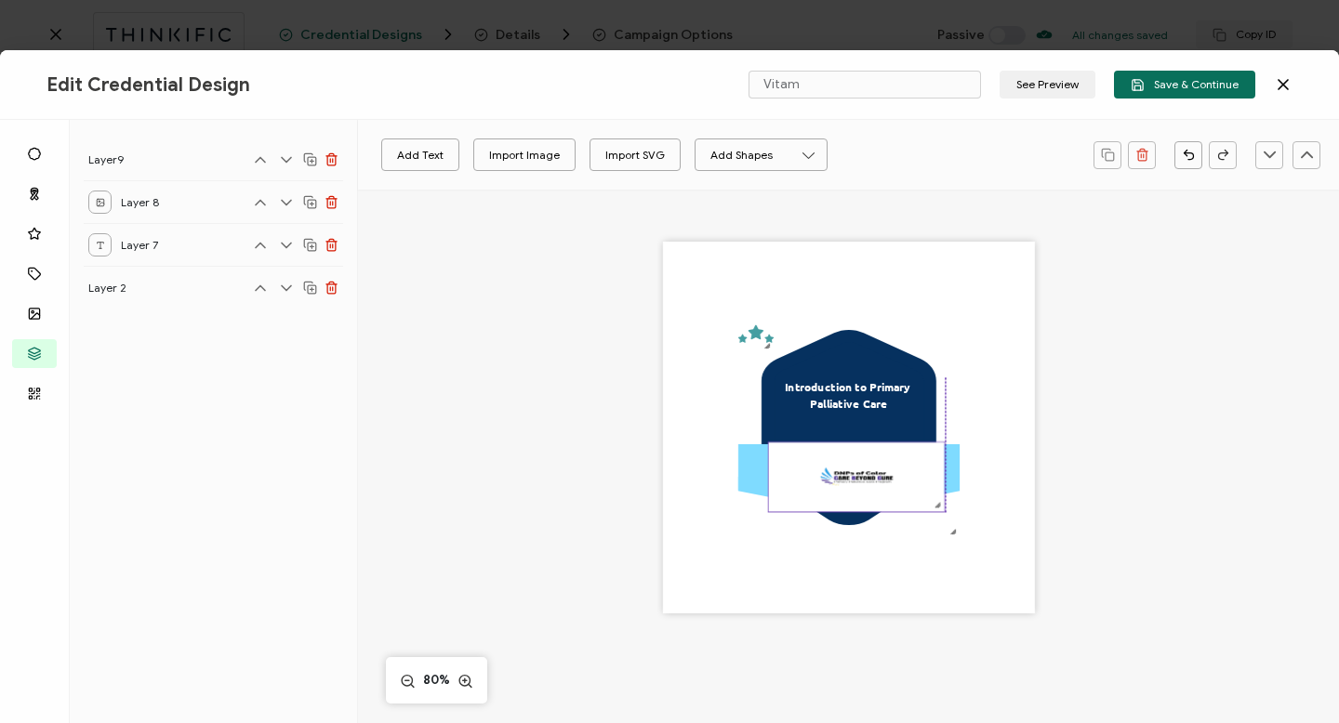
drag, startPoint x: 830, startPoint y: 351, endPoint x: 855, endPoint y: 482, distance: 133.5
click at [855, 482] on img at bounding box center [857, 478] width 176 height 70
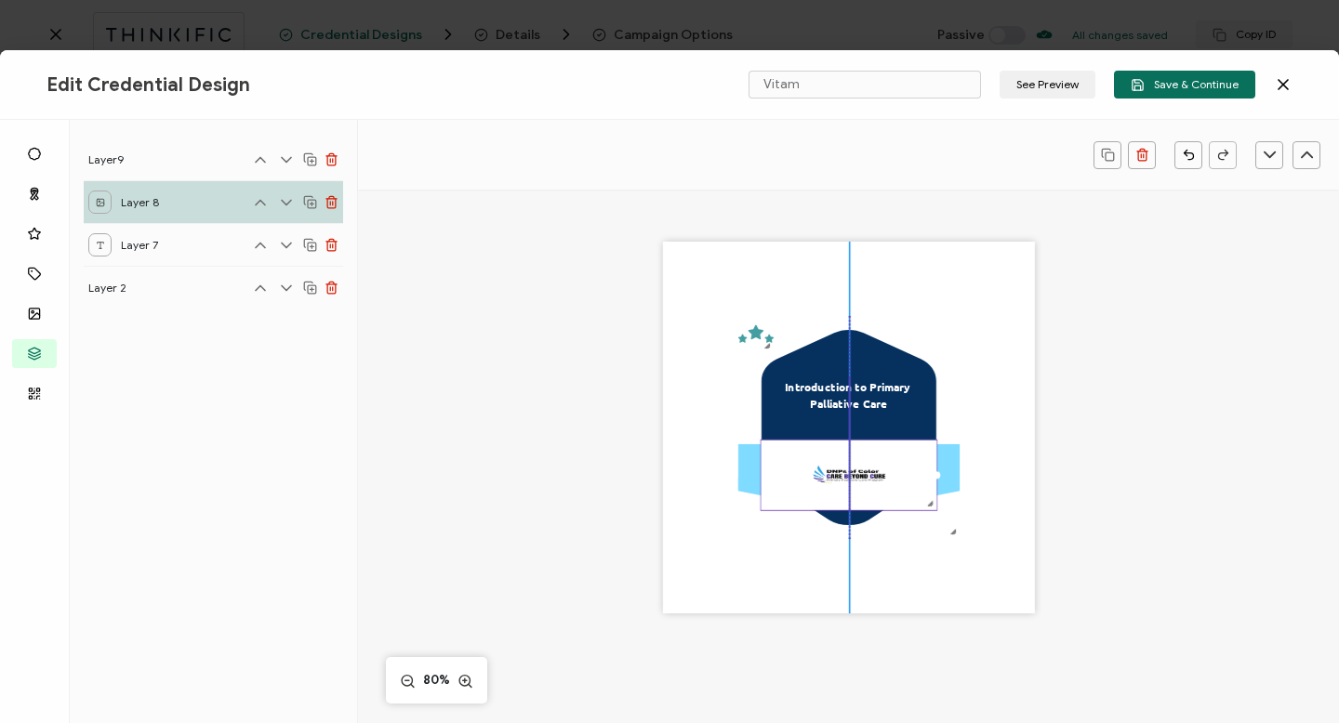
click at [886, 486] on img at bounding box center [849, 476] width 176 height 70
drag, startPoint x: 929, startPoint y: 509, endPoint x: 916, endPoint y: 498, distance: 16.6
click at [916, 498] on div at bounding box center [918, 499] width 12 height 12
drag, startPoint x: 918, startPoint y: 502, endPoint x: 910, endPoint y: 449, distance: 53.5
click at [910, 449] on div at bounding box center [839, 471] width 158 height 62
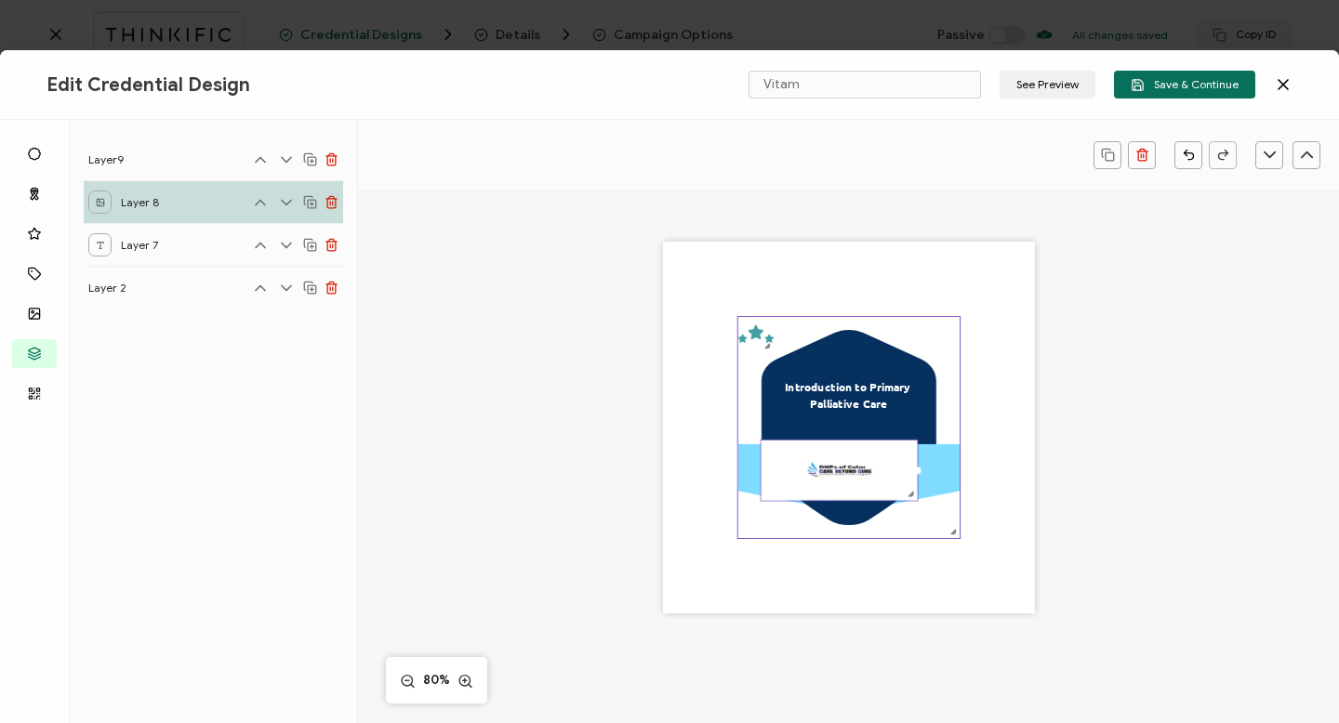
click at [913, 502] on icon ".uuid-096204d9-ca43-4101-a4c3-07b3f2f44b7a{}.uuid-3bdfa571-5bbe-4c9f-b3f4-196cc…" at bounding box center [847, 427] width 221 height 221
click at [910, 494] on div at bounding box center [914, 495] width 12 height 12
drag, startPoint x: 842, startPoint y: 468, endPoint x: 866, endPoint y: 468, distance: 23.2
click at [866, 468] on img at bounding box center [840, 471] width 159 height 60
drag, startPoint x: 849, startPoint y: 473, endPoint x: 875, endPoint y: 473, distance: 26.0
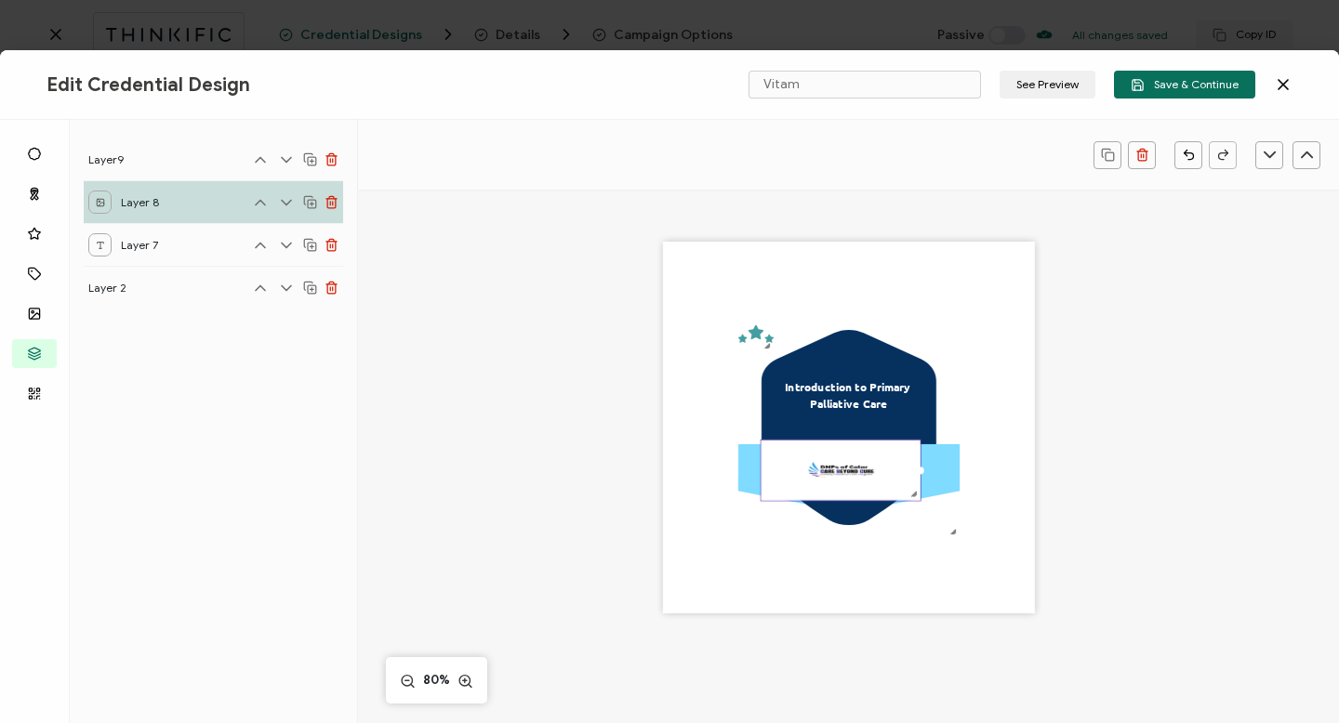
click at [875, 473] on img at bounding box center [840, 471] width 159 height 60
click at [908, 482] on img at bounding box center [840, 471] width 159 height 60
drag, startPoint x: 915, startPoint y: 471, endPoint x: 935, endPoint y: 471, distance: 19.5
click at [935, 471] on div ".uuid-096204d9-ca43-4101-a4c3-07b3f2f44b7a{}.uuid-3bdfa571-5bbe-4c9f-b3f4-196cc…" at bounding box center [849, 428] width 372 height 372
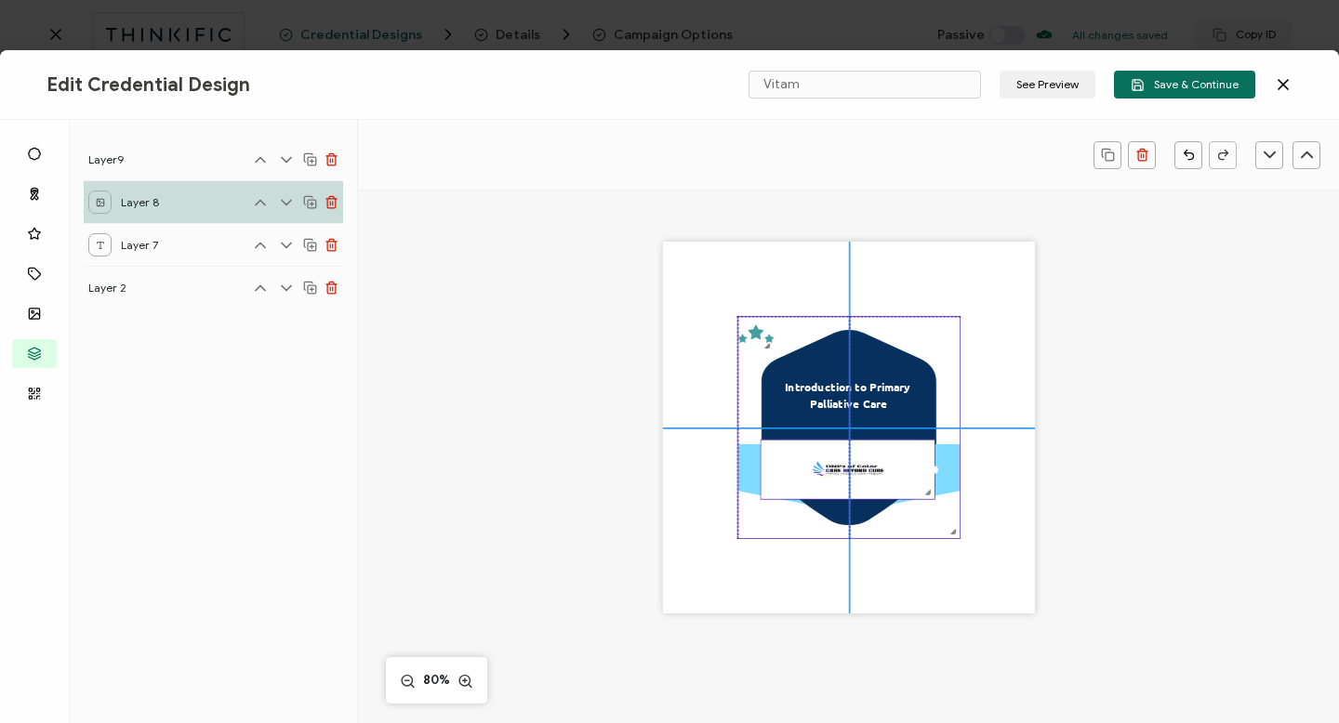
click at [842, 529] on icon ".uuid-096204d9-ca43-4101-a4c3-07b3f2f44b7a{}.uuid-3bdfa571-5bbe-4c9f-b3f4-196cc…" at bounding box center [847, 427] width 221 height 221
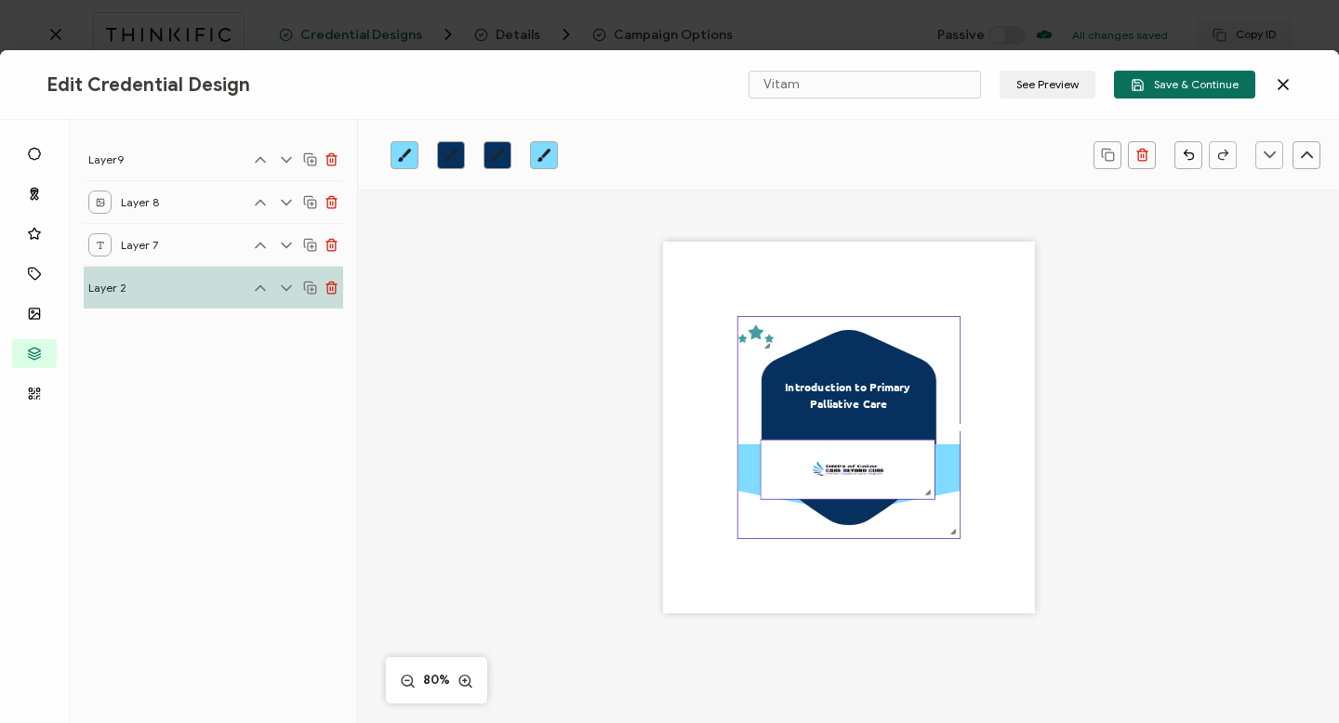
click at [795, 481] on img at bounding box center [847, 470] width 173 height 59
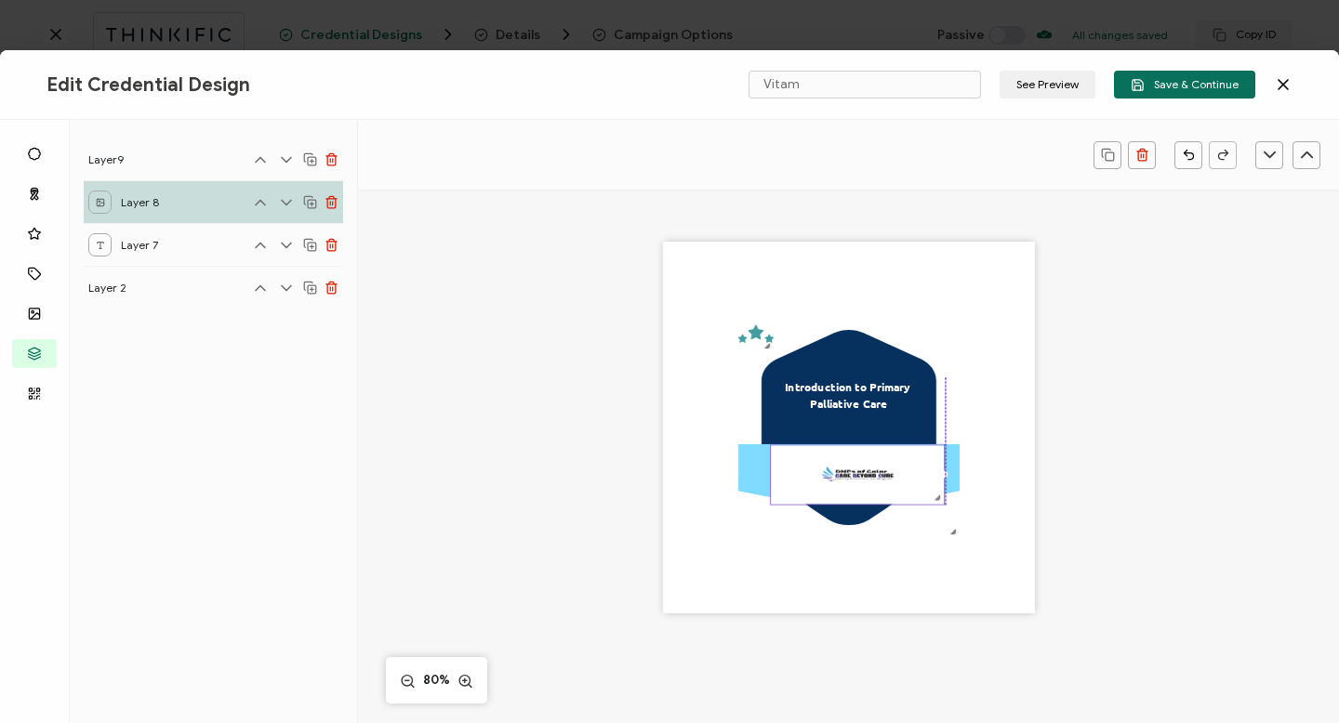
drag, startPoint x: 753, startPoint y: 339, endPoint x: 785, endPoint y: 468, distance: 132.2
click at [785, 468] on div ".uuid-096204d9-ca43-4101-a4c3-07b3f2f44b7a{}.uuid-3bdfa571-5bbe-4c9f-b3f4-196cc…" at bounding box center [849, 428] width 372 height 372
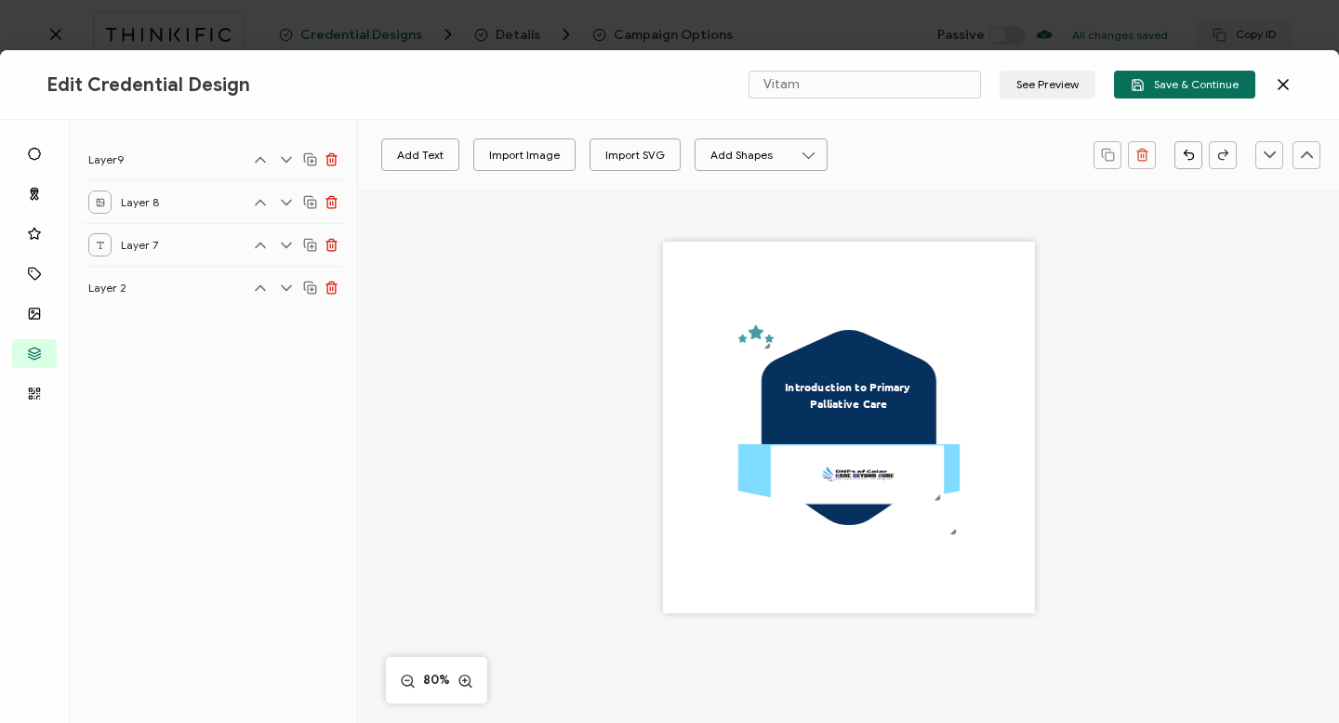
click at [745, 576] on div ".uuid-096204d9-ca43-4101-a4c3-07b3f2f44b7a{}.uuid-3bdfa571-5bbe-4c9f-b3f4-196cc…" at bounding box center [849, 428] width 372 height 372
drag, startPoint x: 745, startPoint y: 330, endPoint x: 840, endPoint y: 355, distance: 98.1
click at [840, 355] on icon ".preview .aa835fc3-cf79-4142-bdaf-f814d65d1884{}" at bounding box center [847, 359] width 35 height 35
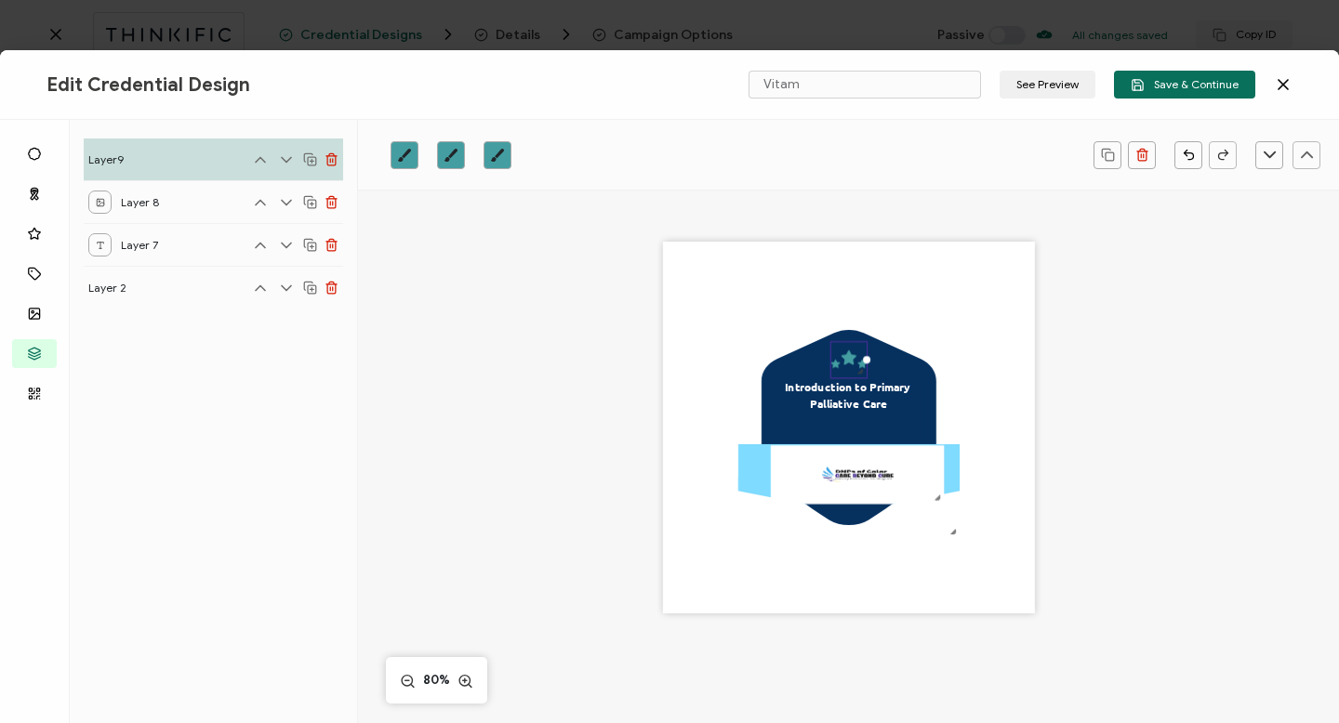
click at [404, 155] on icon "brush" at bounding box center [404, 155] width 13 height 13
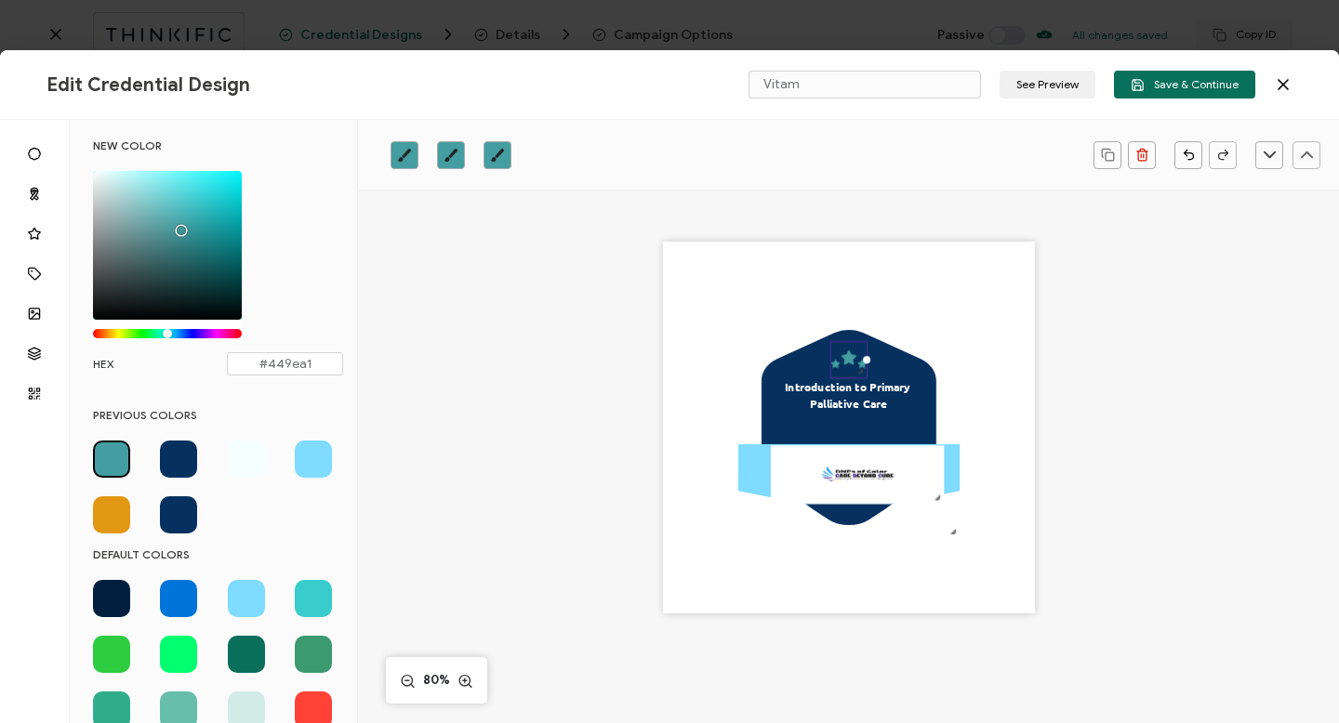
click at [242, 604] on span at bounding box center [246, 598] width 37 height 37
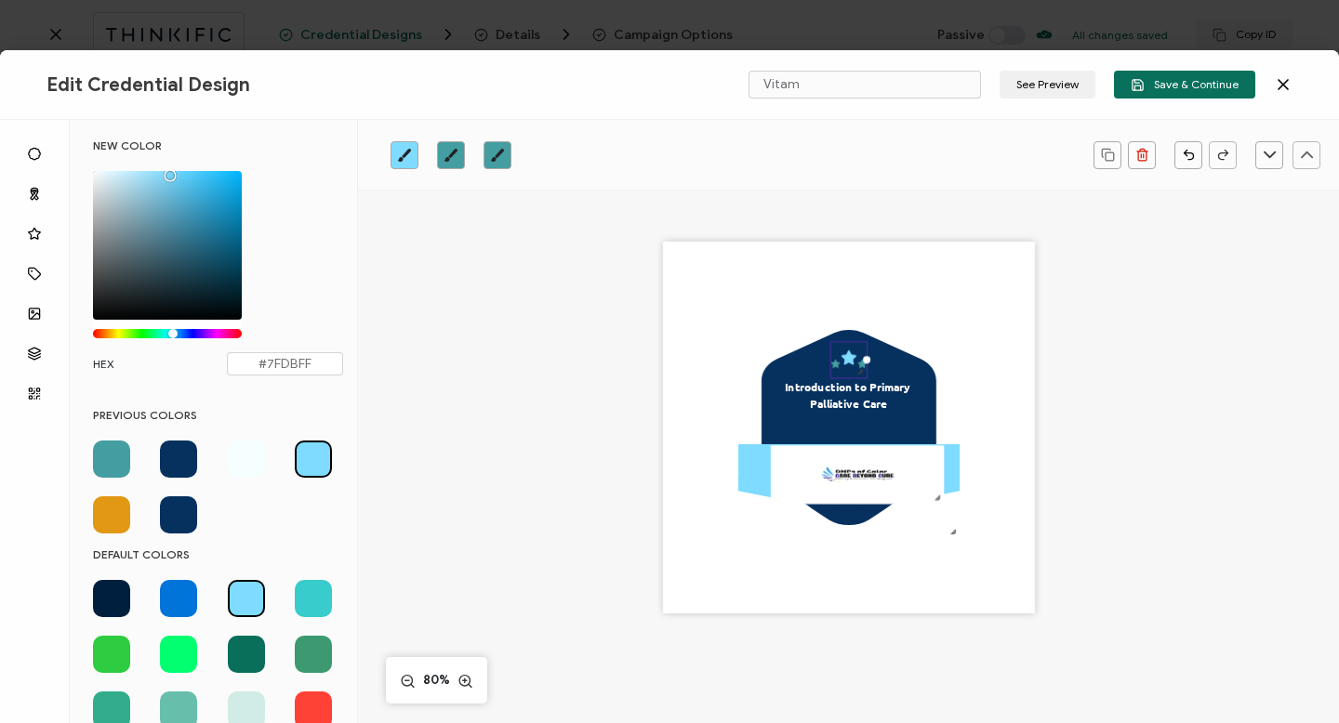
click at [451, 155] on icon "brush" at bounding box center [450, 155] width 13 height 13
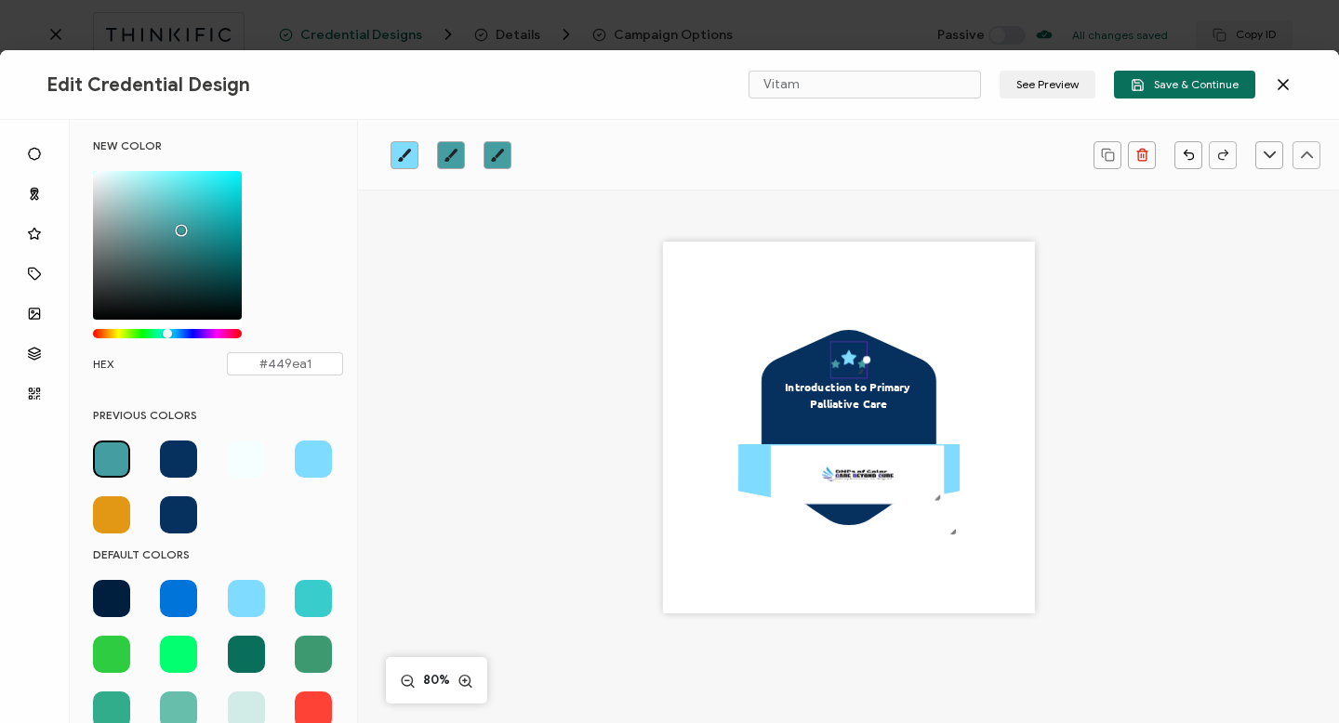
click at [103, 515] on span at bounding box center [111, 515] width 37 height 37
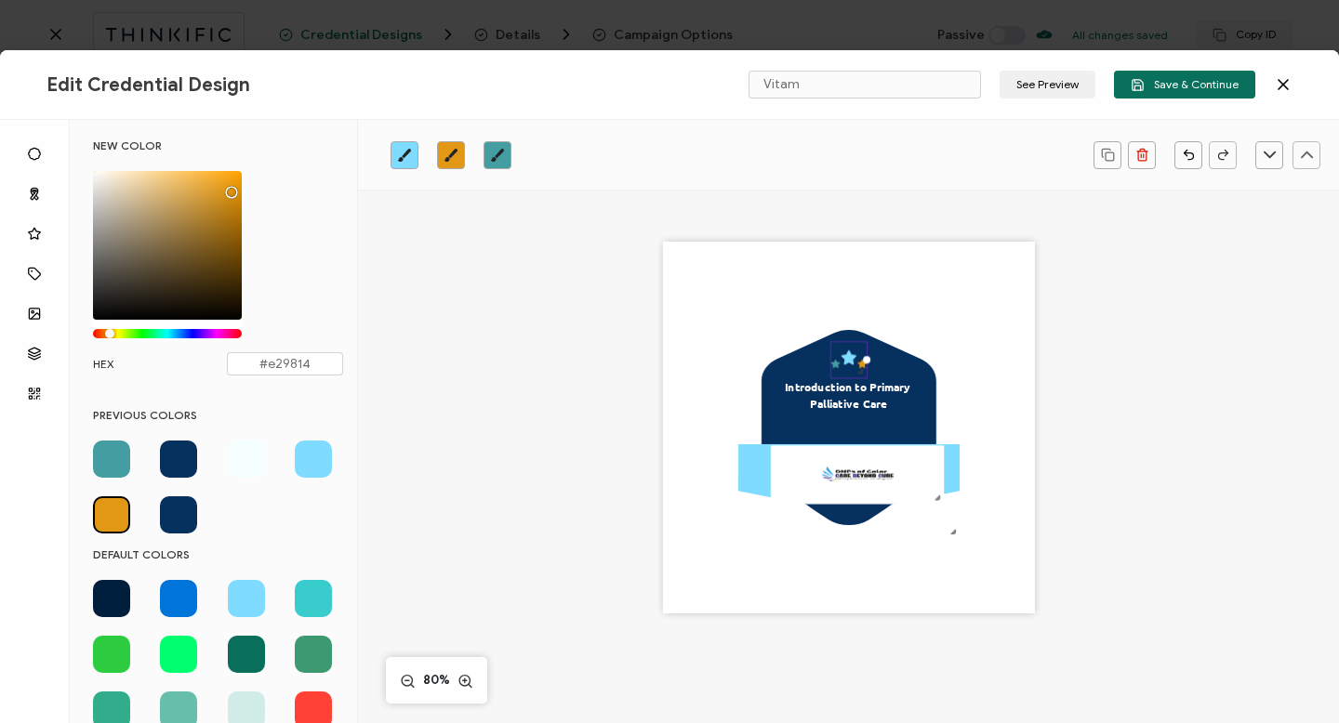
click at [495, 152] on icon "brush" at bounding box center [497, 155] width 15 height 15
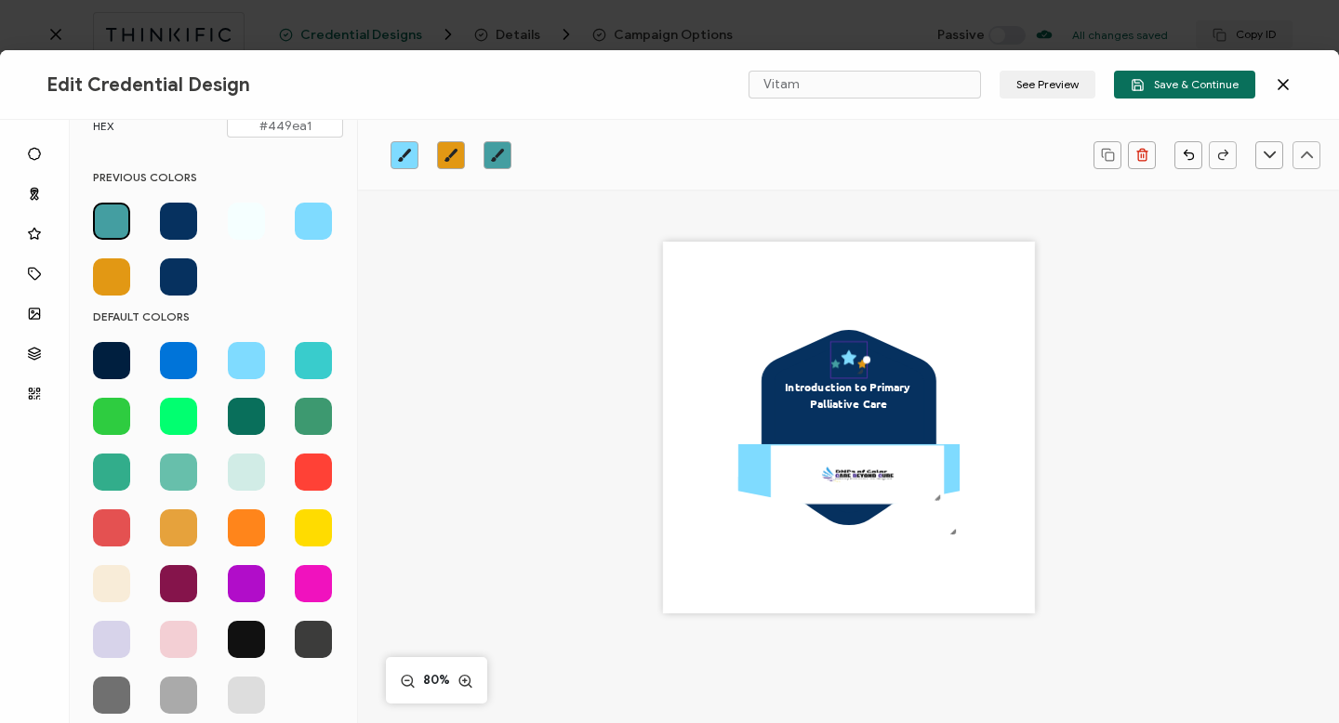
scroll to position [237, 0]
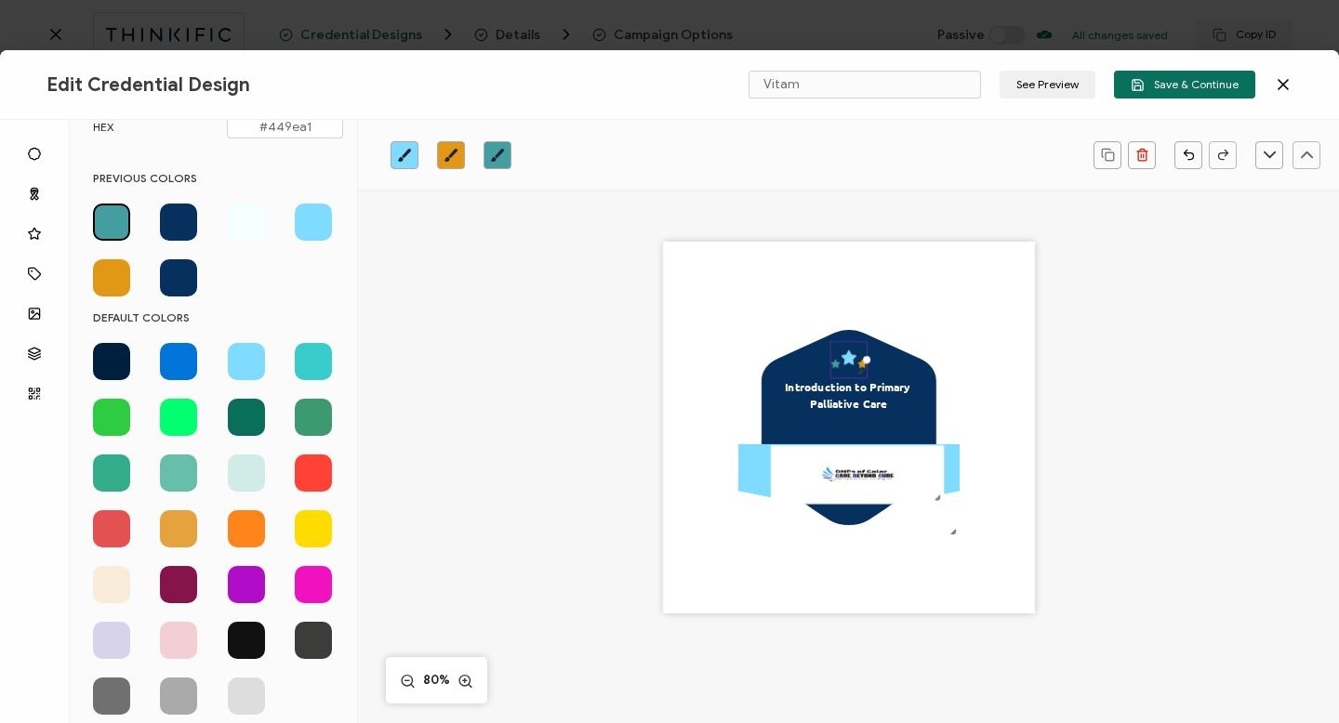
click at [244, 585] on span at bounding box center [246, 584] width 37 height 37
type input "#B10DC9"
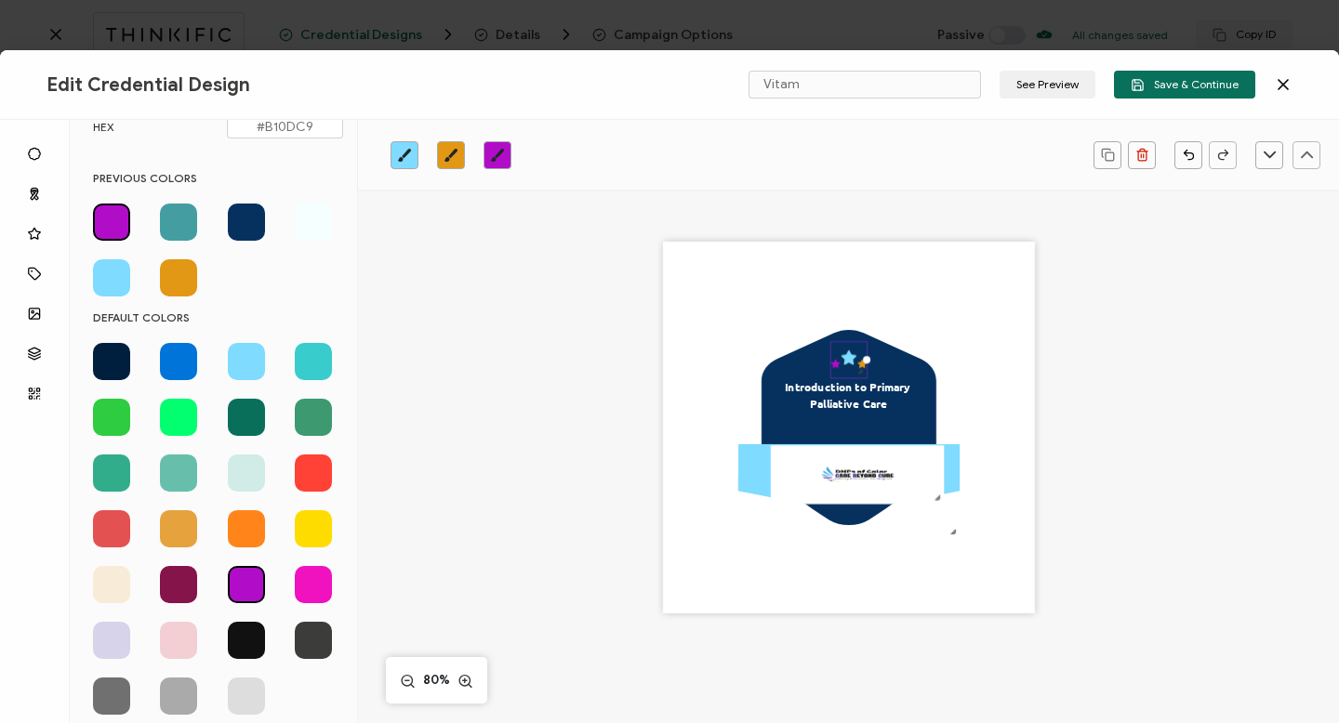
click at [820, 634] on div ".uuid-096204d9-ca43-4101-a4c3-07b3f2f44b7a{}.uuid-3bdfa571-5bbe-4c9f-b3f4-196cc…" at bounding box center [849, 454] width 785 height 528
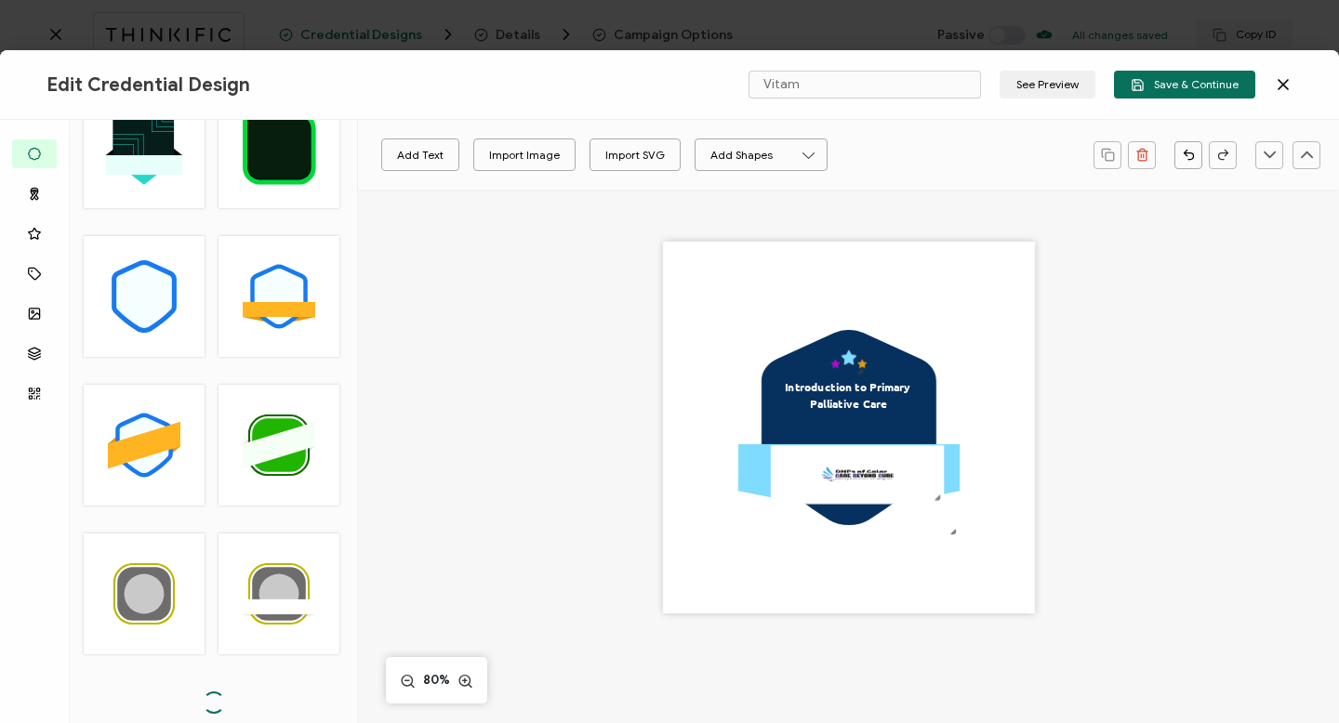
scroll to position [159, 0]
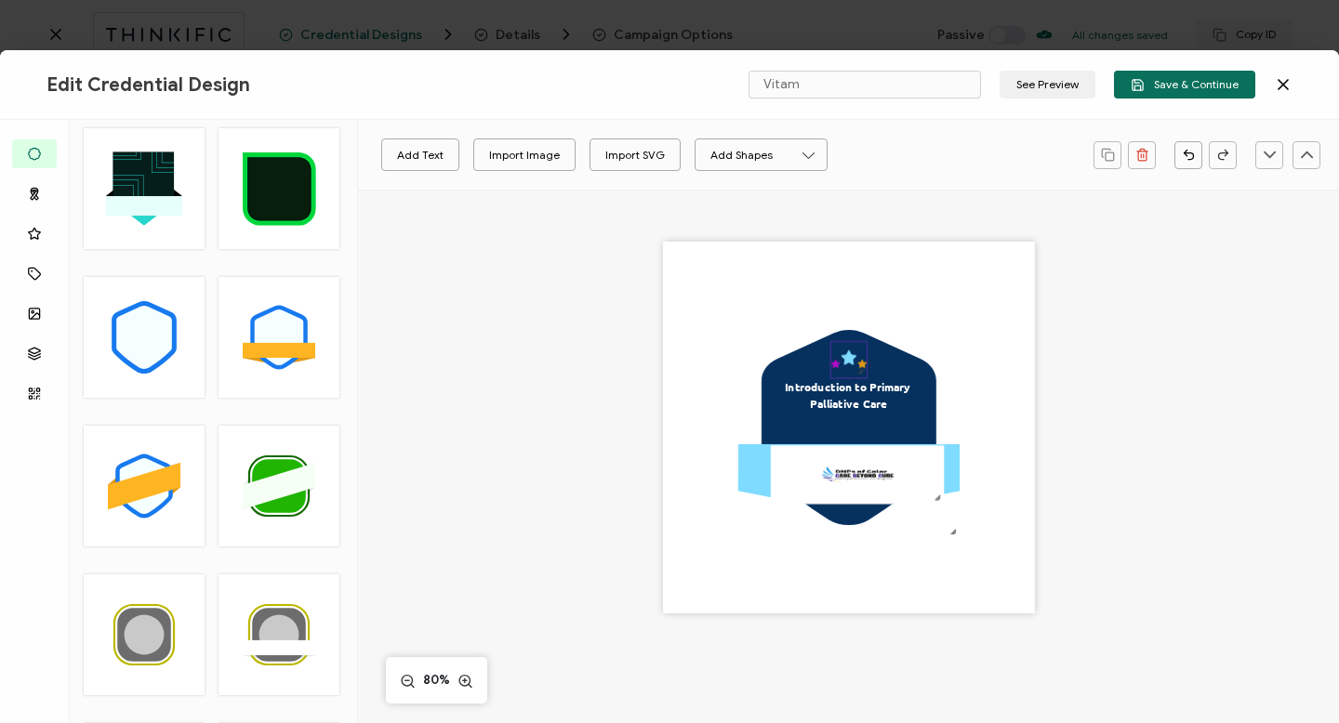
click at [851, 359] on icon ".preview .aa835fc3-cf79-4142-bdaf-f814d65d1884{}" at bounding box center [847, 359] width 35 height 35
click at [842, 359] on icon at bounding box center [848, 358] width 15 height 14
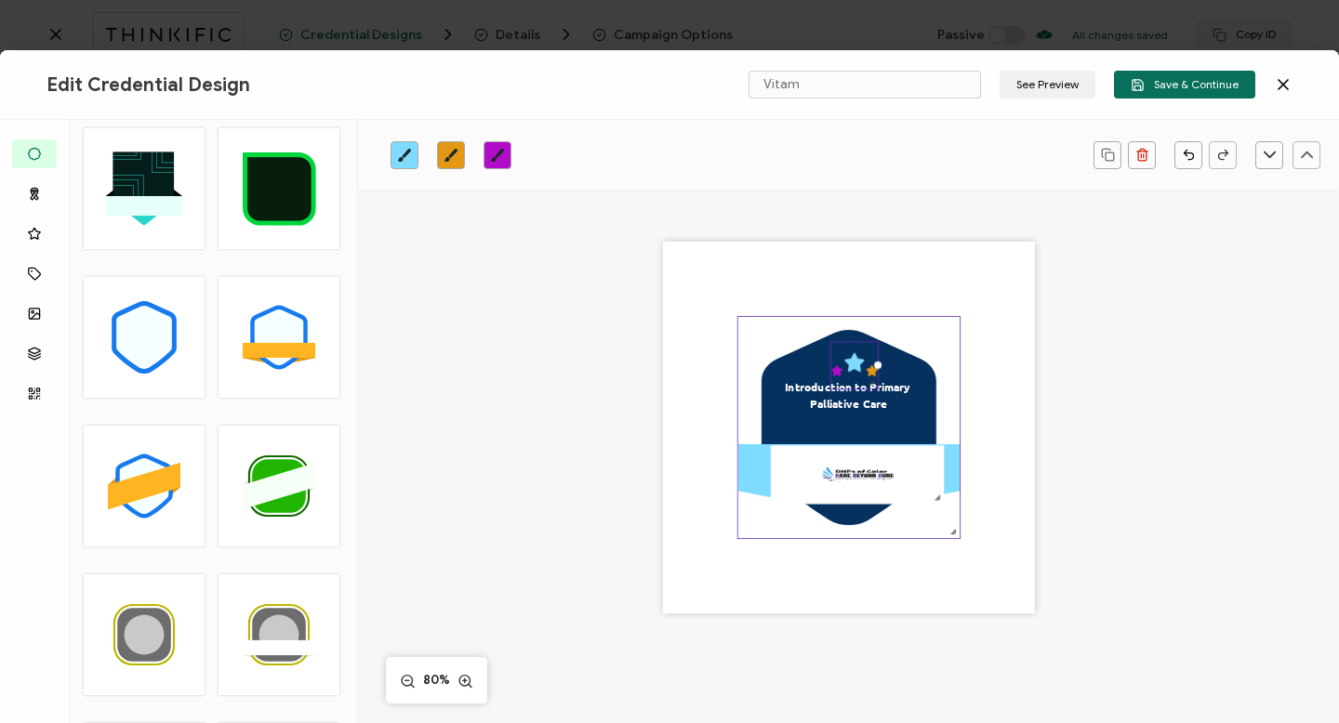
drag, startPoint x: 864, startPoint y: 360, endPoint x: 880, endPoint y: 361, distance: 15.8
click at [880, 361] on div ".uuid-096204d9-ca43-4101-a4c3-07b3f2f44b7a{}.uuid-3bdfa571-5bbe-4c9f-b3f4-196cc…" at bounding box center [849, 428] width 372 height 372
click at [841, 354] on icon ".preview .aa835fc3-cf79-4142-bdaf-f814d65d1884{}" at bounding box center [853, 365] width 46 height 46
click at [844, 365] on icon ".preview .aa835fc3-cf79-4142-bdaf-f814d65d1884{}" at bounding box center [853, 365] width 46 height 46
click at [839, 365] on icon ".preview .aa835fc3-cf79-4142-bdaf-f814d65d1884{}" at bounding box center [853, 365] width 46 height 46
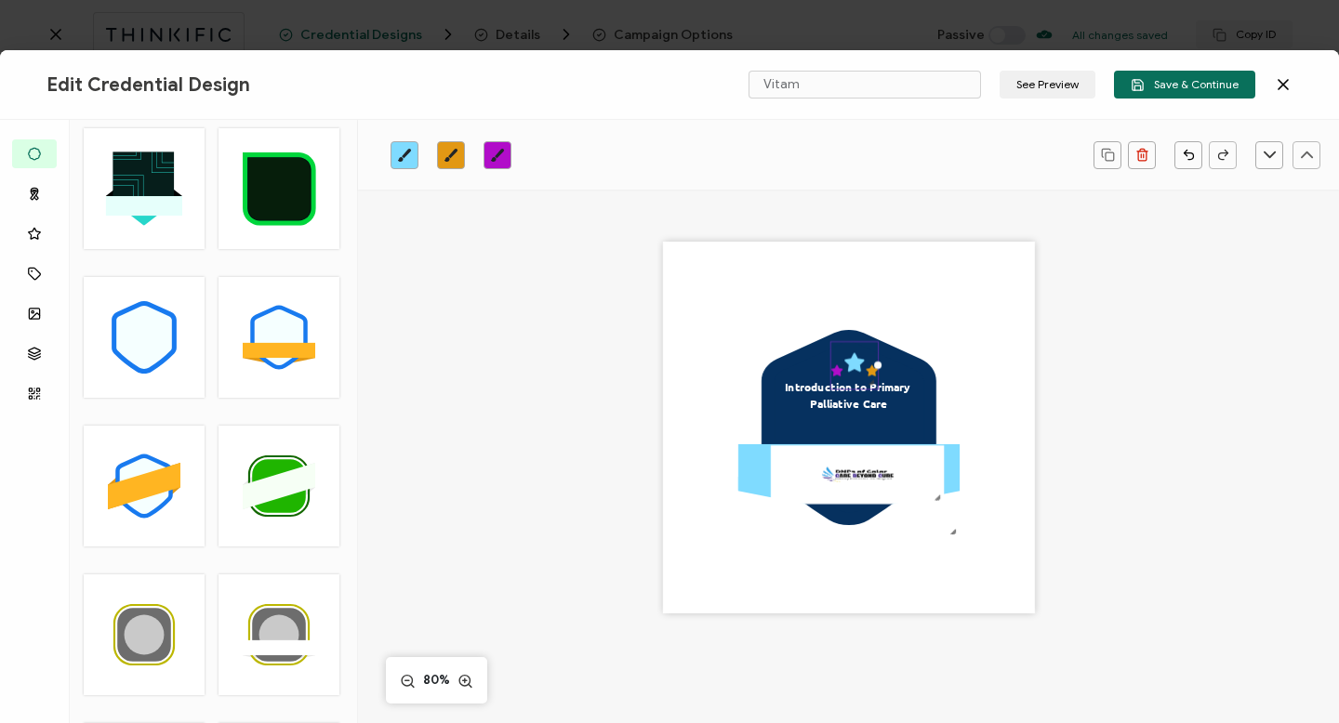
click at [869, 363] on icon ".preview .aa835fc3-cf79-4142-bdaf-f814d65d1884{}" at bounding box center [853, 365] width 46 height 46
drag, startPoint x: 843, startPoint y: 388, endPoint x: 843, endPoint y: 375, distance: 13.0
click at [843, 375] on div ".preview .aa835fc3-cf79-4142-bdaf-f814d65d1884{}" at bounding box center [848, 359] width 36 height 36
click at [841, 356] on icon at bounding box center [848, 358] width 15 height 14
click at [904, 283] on div ".uuid-096204d9-ca43-4101-a4c3-07b3f2f44b7a{}.uuid-3bdfa571-5bbe-4c9f-b3f4-196cc…" at bounding box center [849, 428] width 372 height 372
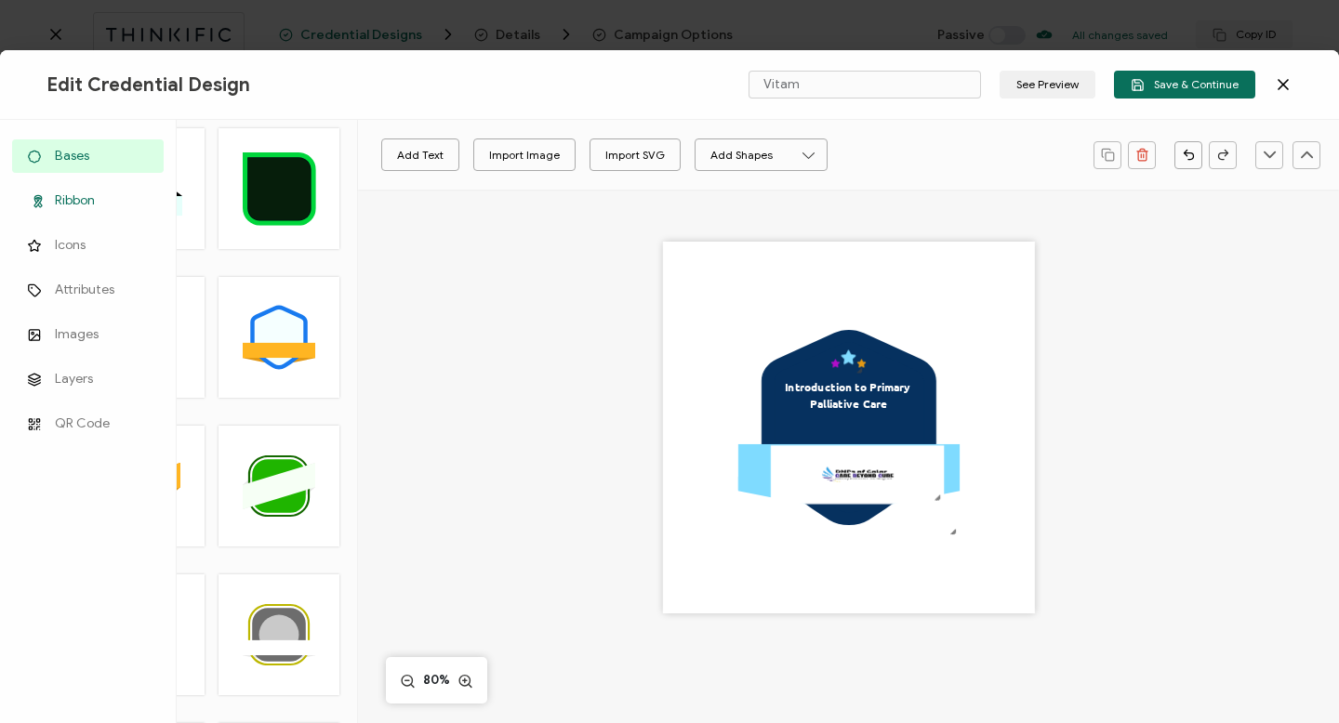
click at [66, 194] on span "Ribbon" at bounding box center [75, 201] width 40 height 19
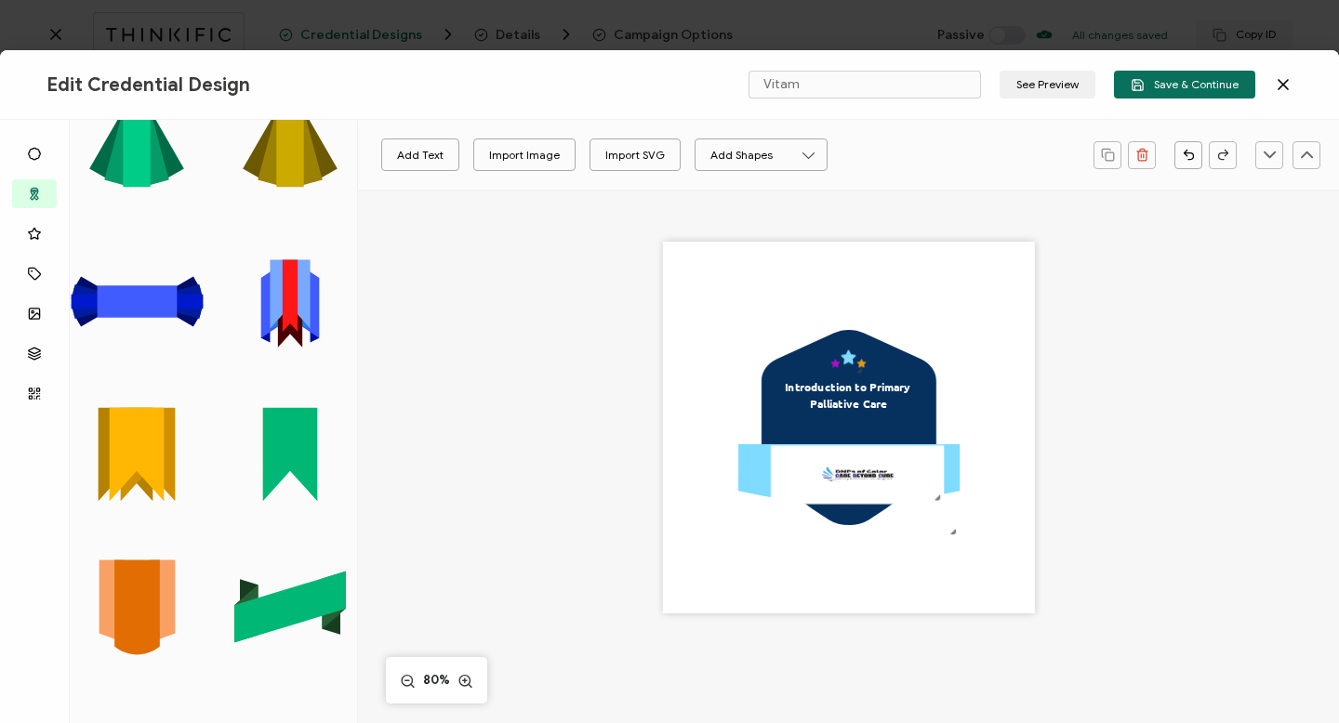
scroll to position [0, 0]
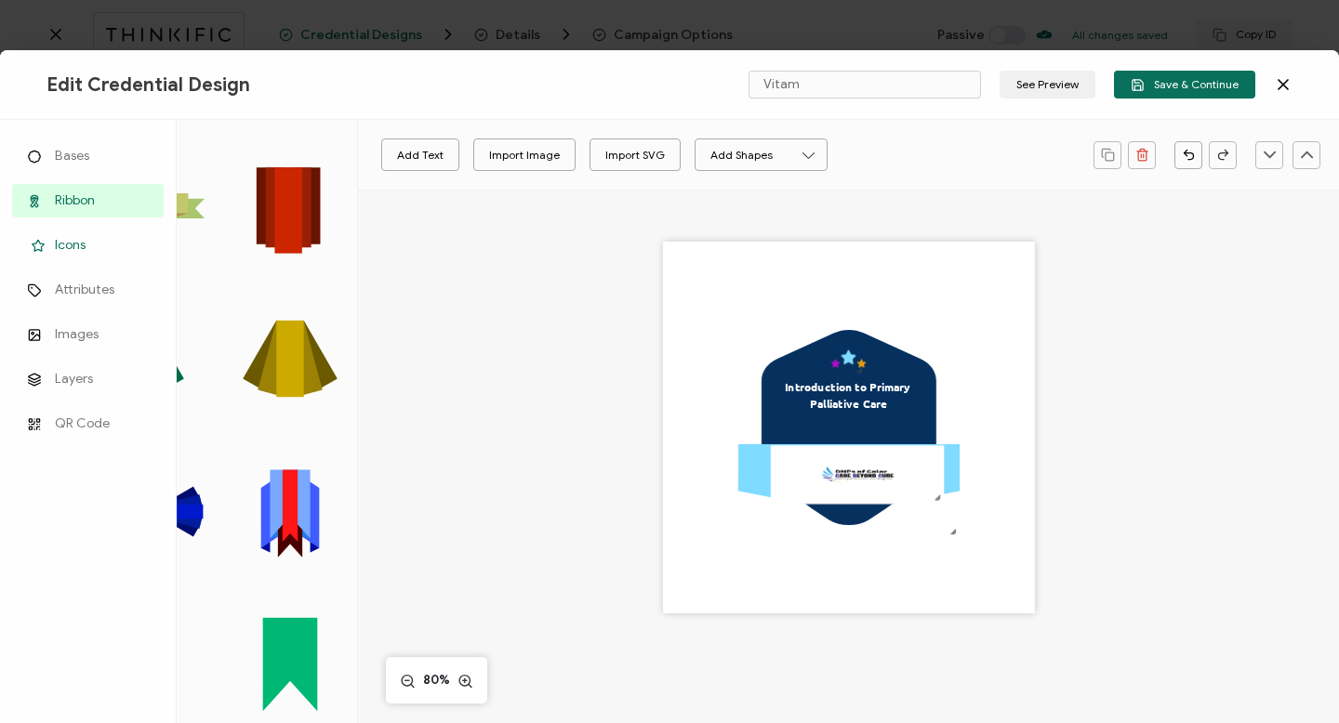
click at [65, 240] on span "Icons" at bounding box center [70, 245] width 31 height 19
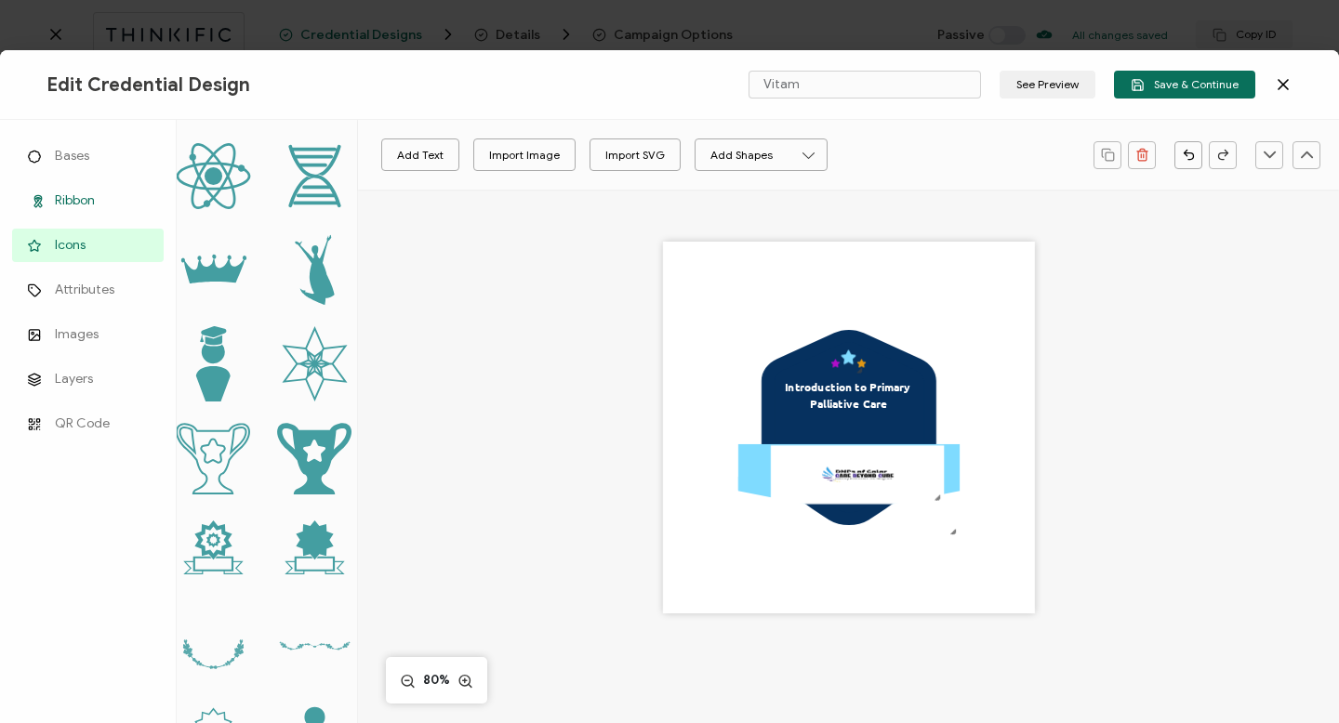
click at [72, 202] on span "Ribbon" at bounding box center [75, 201] width 40 height 19
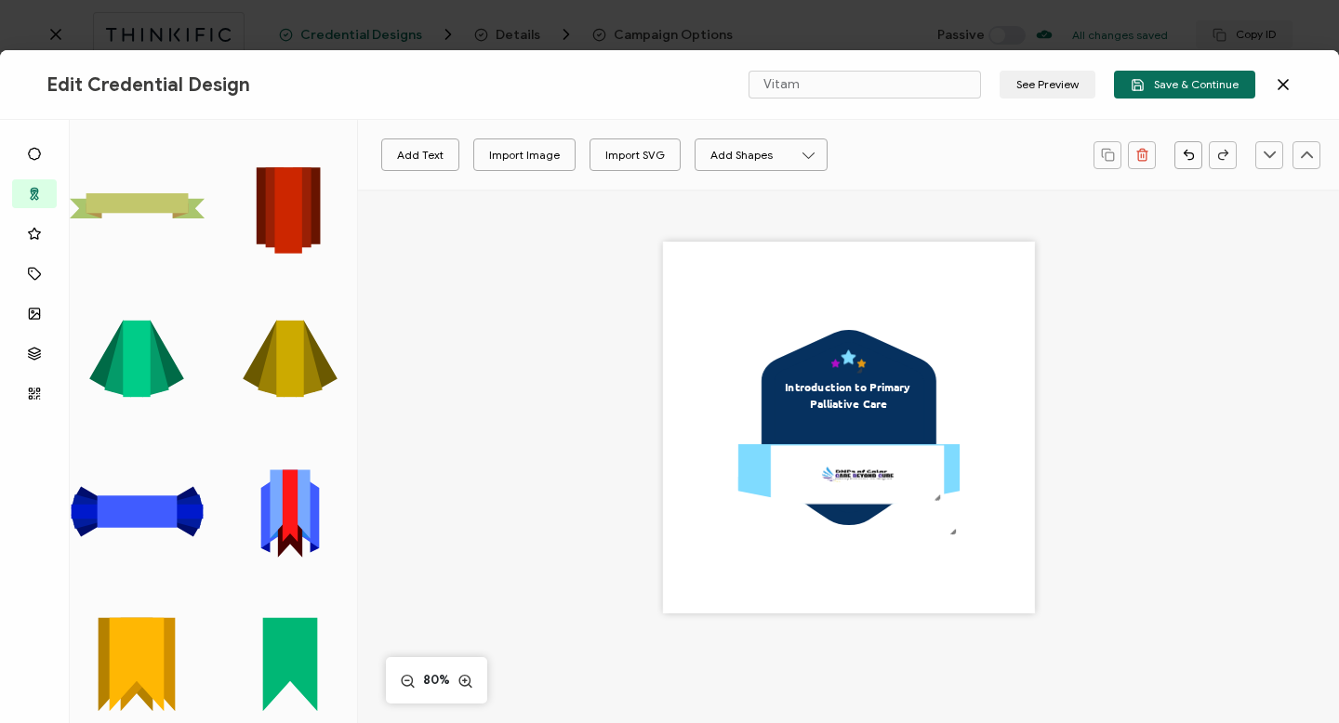
click at [174, 505] on icon at bounding box center [137, 512] width 131 height 15
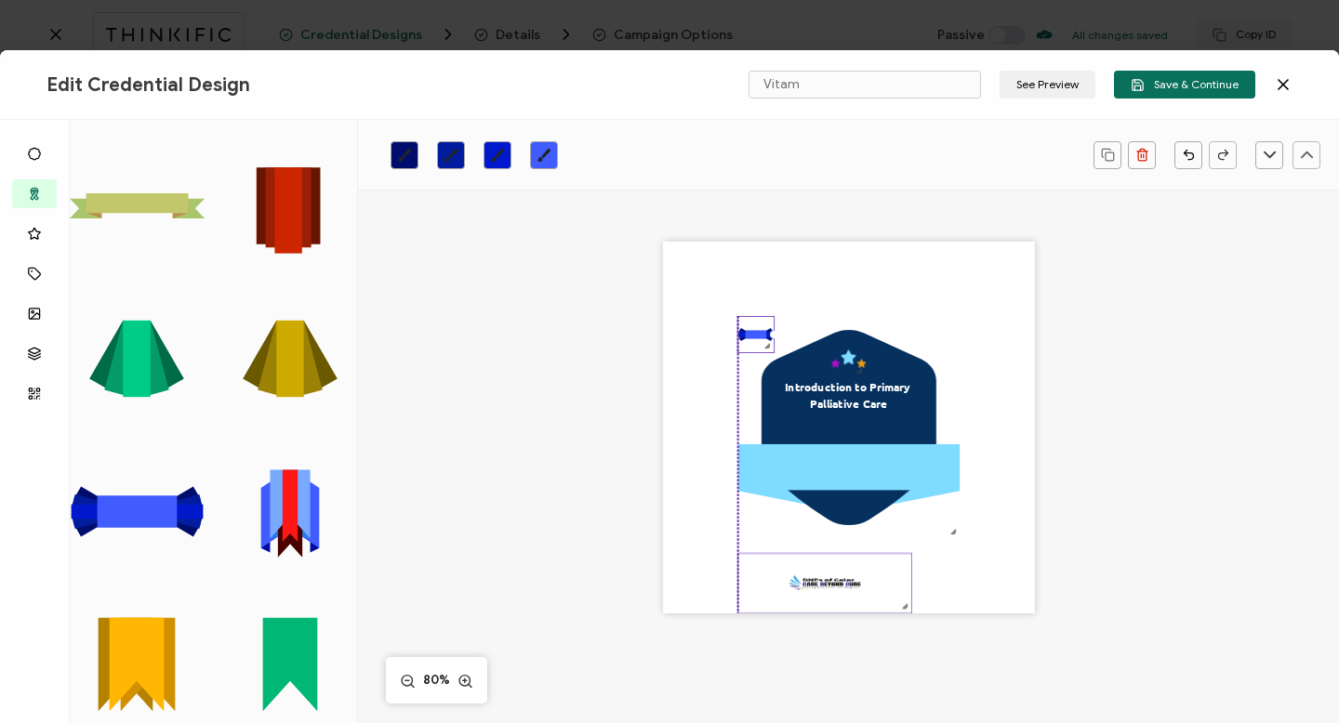
drag, startPoint x: 817, startPoint y: 472, endPoint x: 779, endPoint y: 598, distance: 131.2
click at [779, 597] on img at bounding box center [823, 583] width 173 height 59
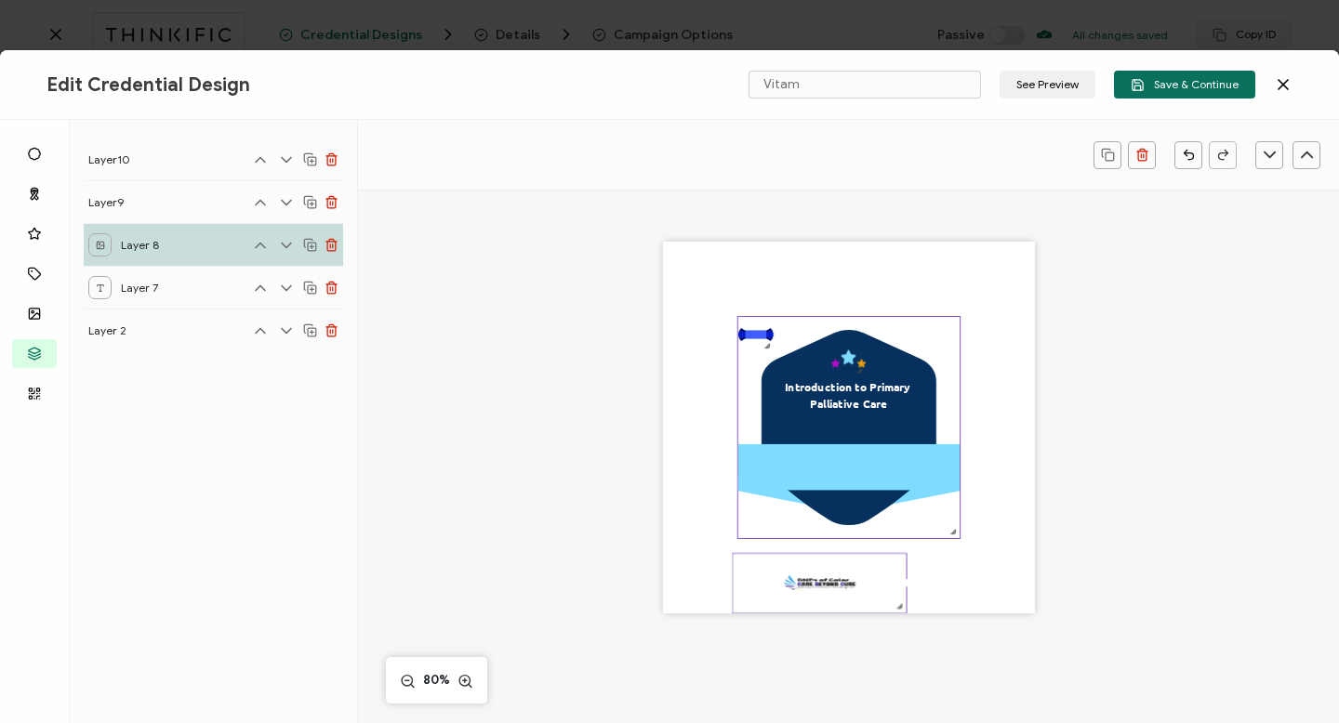
click at [839, 460] on rect at bounding box center [847, 467] width 221 height 46
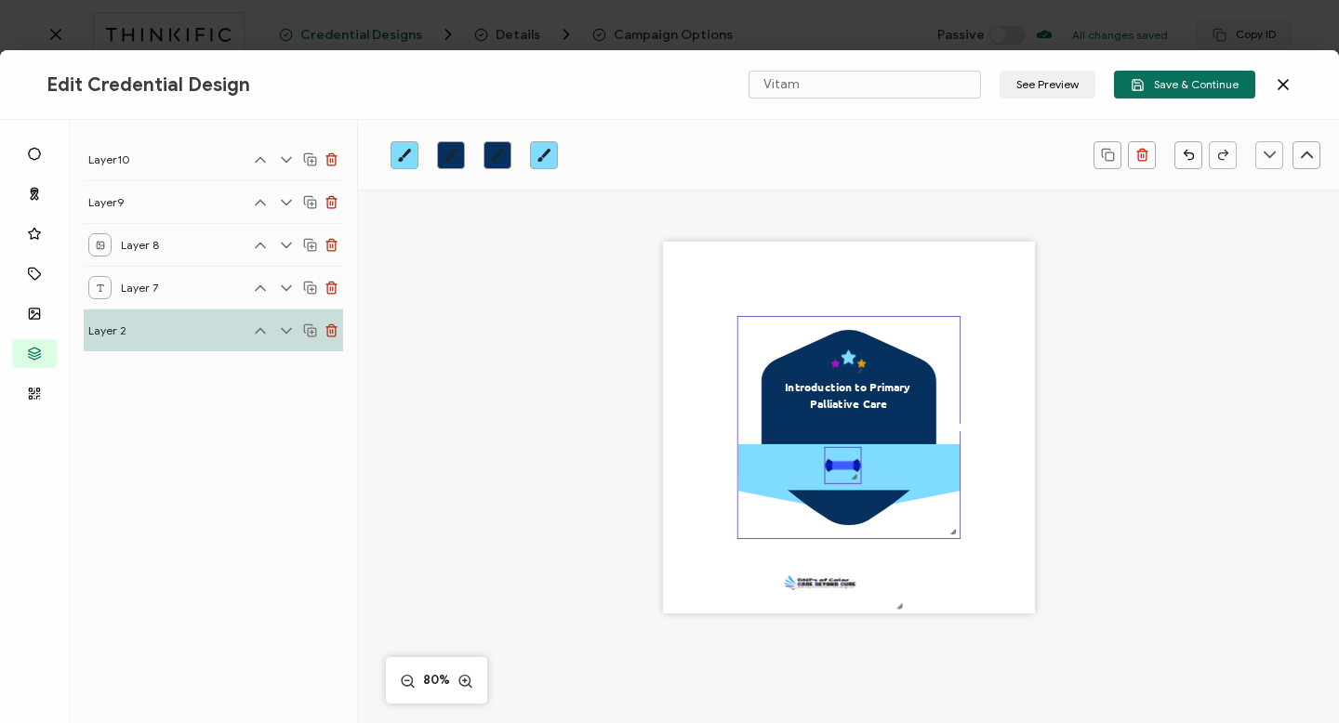
drag, startPoint x: 756, startPoint y: 338, endPoint x: 843, endPoint y: 471, distance: 159.1
click at [843, 471] on rect at bounding box center [842, 466] width 21 height 8
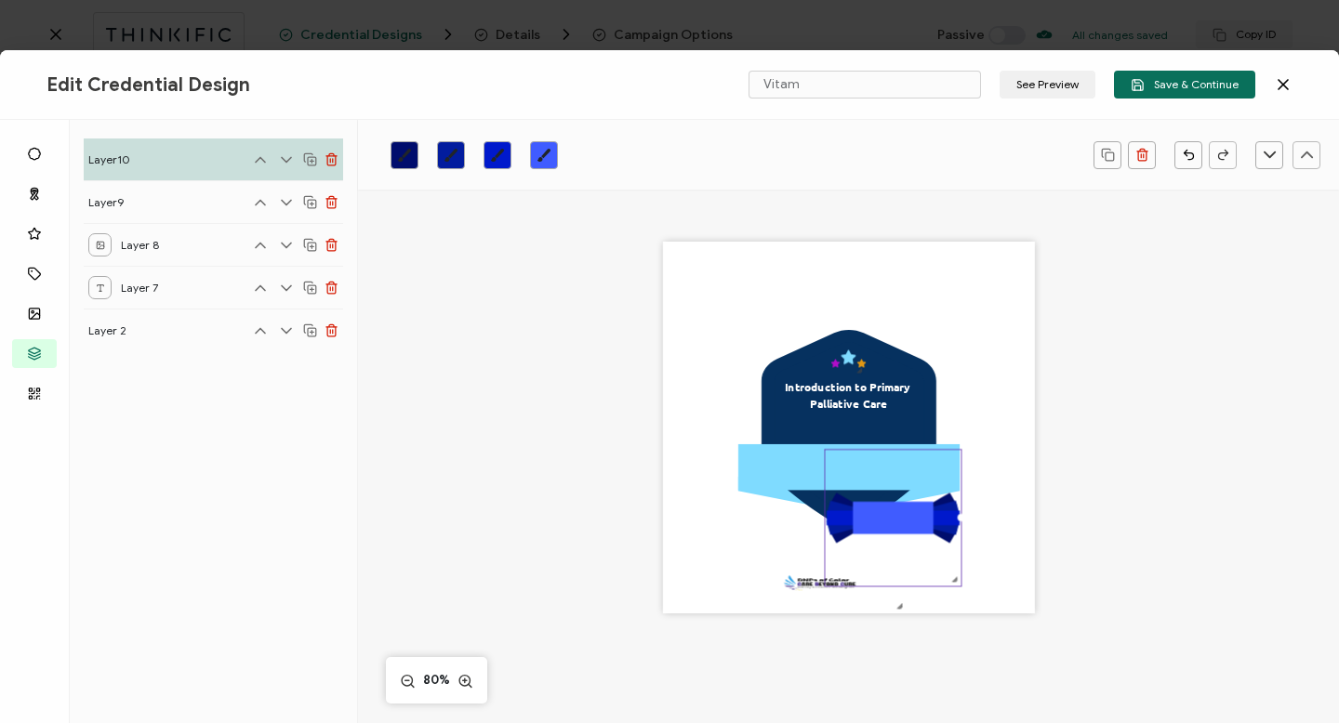
drag, startPoint x: 859, startPoint y: 470, endPoint x: 987, endPoint y: 466, distance: 127.4
click at [987, 466] on div ".uuid-096204d9-ca43-4101-a4c3-07b3f2f44b7a{}.uuid-3bdfa571-5bbe-4c9f-b3f4-196cc…" at bounding box center [849, 428] width 372 height 372
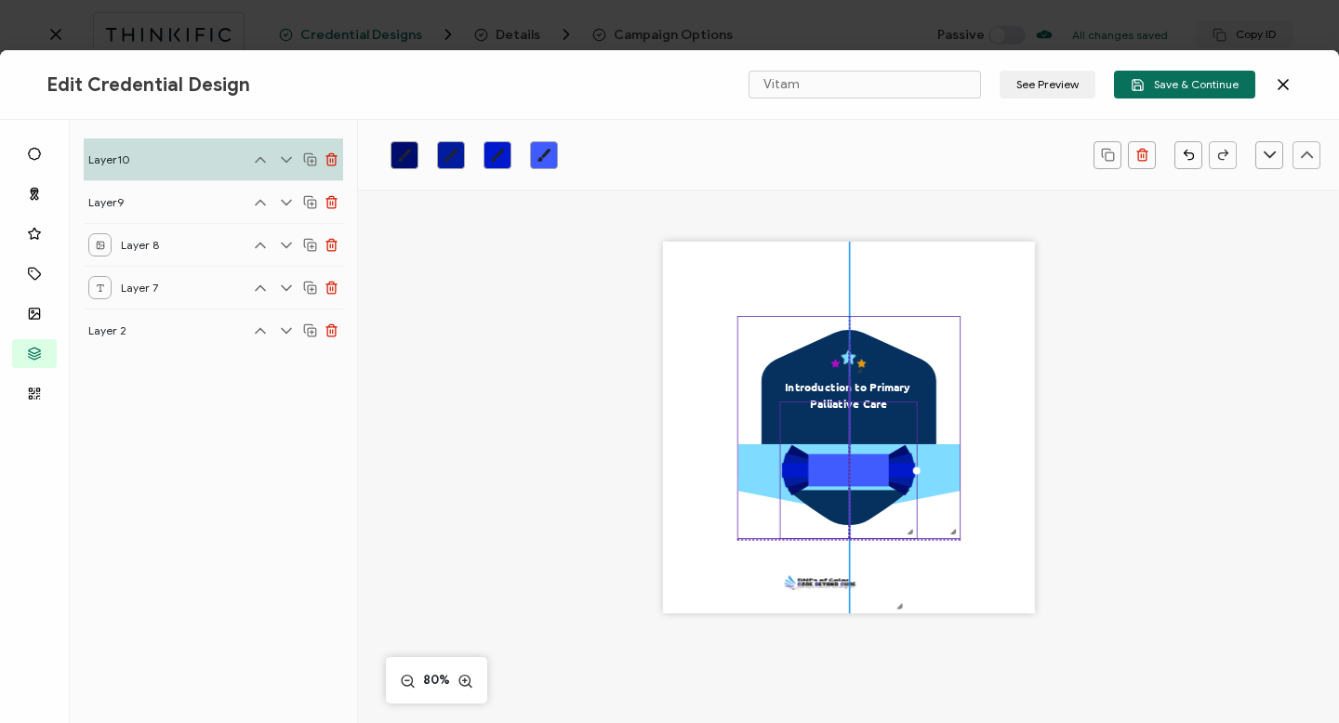
drag, startPoint x: 820, startPoint y: 522, endPoint x: 773, endPoint y: 473, distance: 67.7
click at [773, 473] on div ".uuid-096204d9-ca43-4101-a4c3-07b3f2f44b7a{}.uuid-3bdfa571-5bbe-4c9f-b3f4-196cc…" at bounding box center [849, 428] width 372 height 372
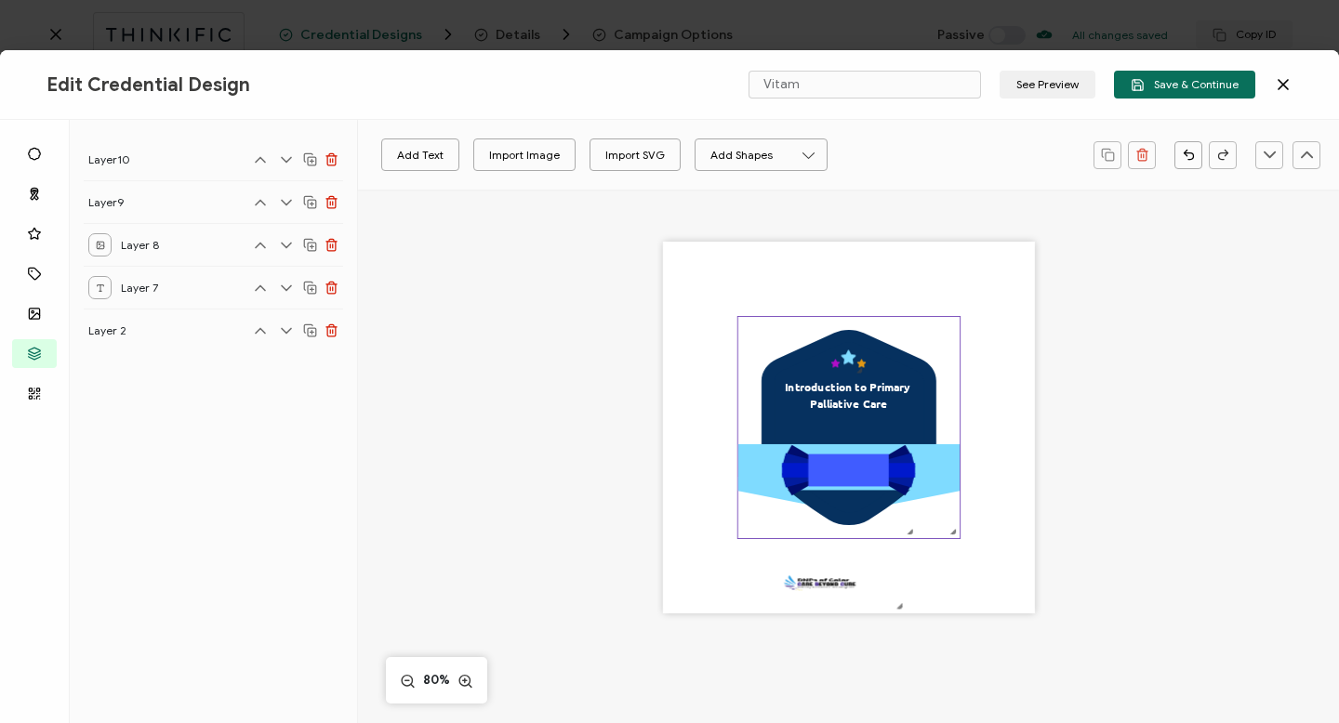
click at [936, 477] on rect at bounding box center [847, 467] width 221 height 46
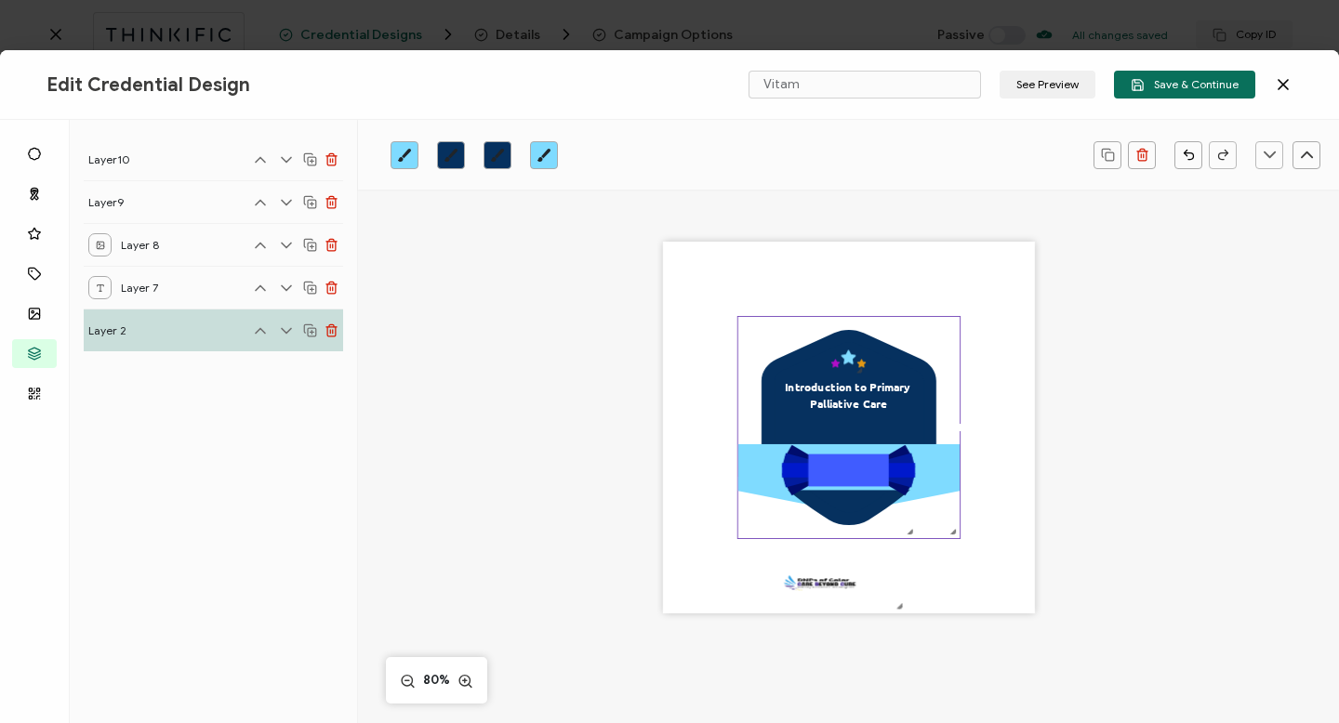
click at [936, 477] on rect at bounding box center [847, 467] width 221 height 46
click at [1140, 150] on icon "button" at bounding box center [1142, 155] width 14 height 14
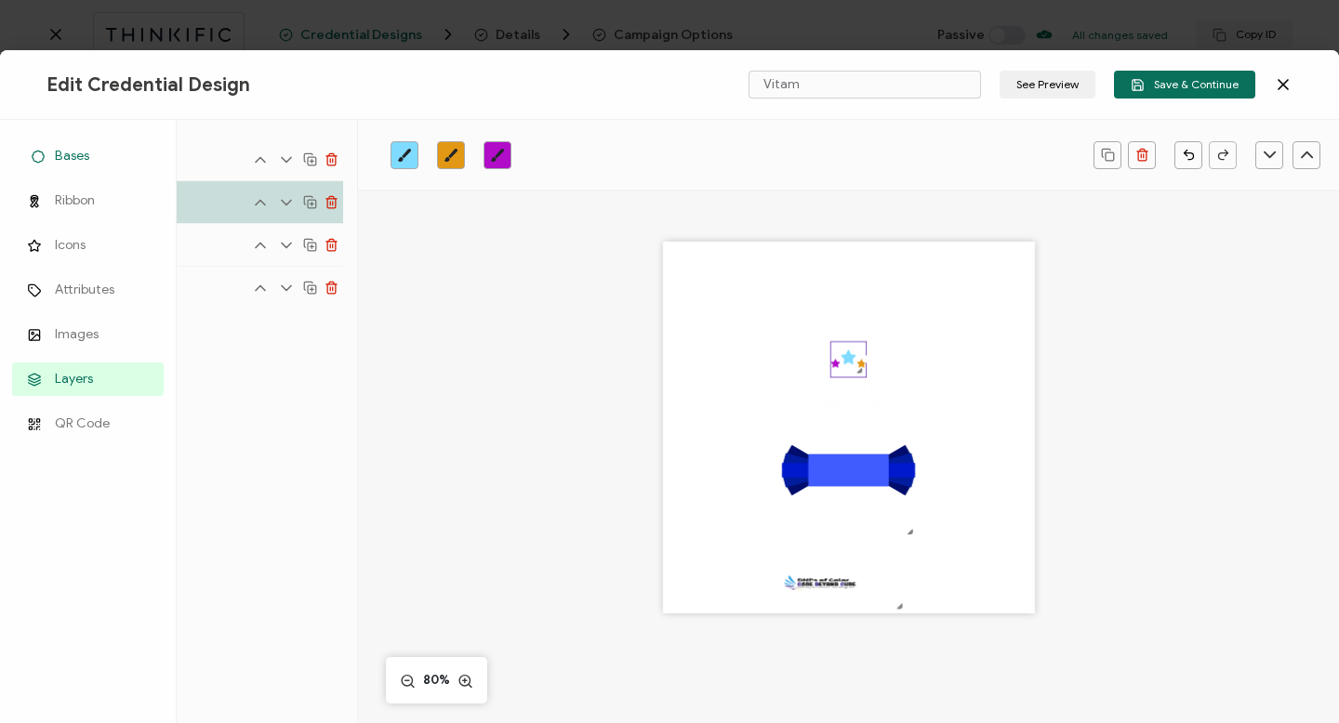
click at [72, 152] on span "Bases" at bounding box center [72, 156] width 34 height 19
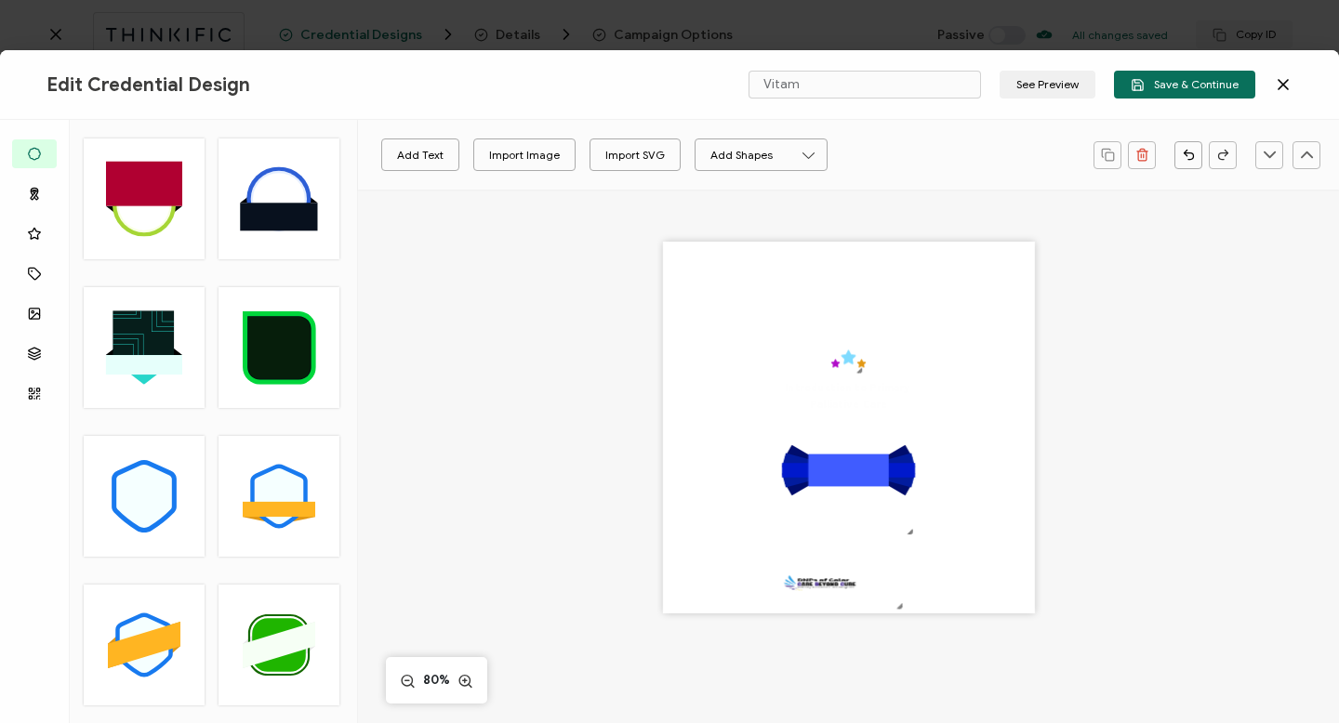
click at [147, 500] on icon at bounding box center [144, 497] width 56 height 63
type input "Navy"
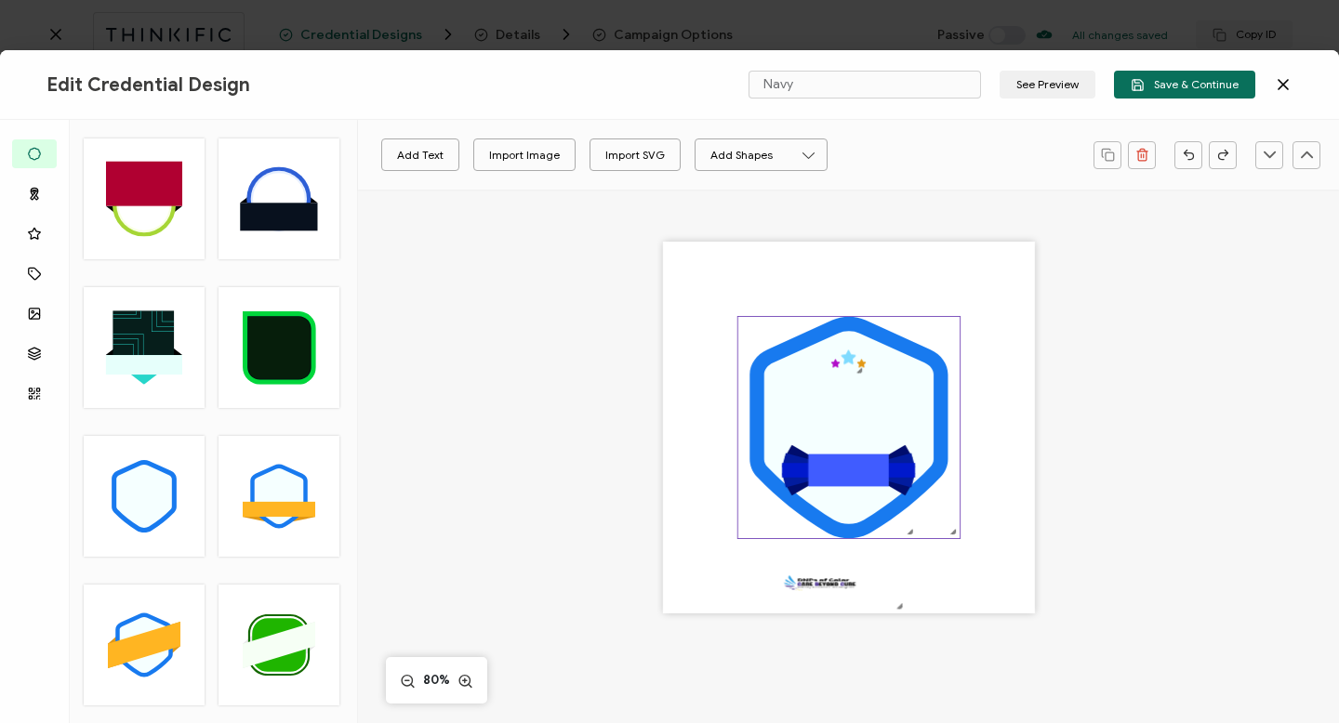
click at [900, 381] on icon at bounding box center [847, 428] width 169 height 192
click at [448, 152] on icon "brush" at bounding box center [451, 155] width 15 height 15
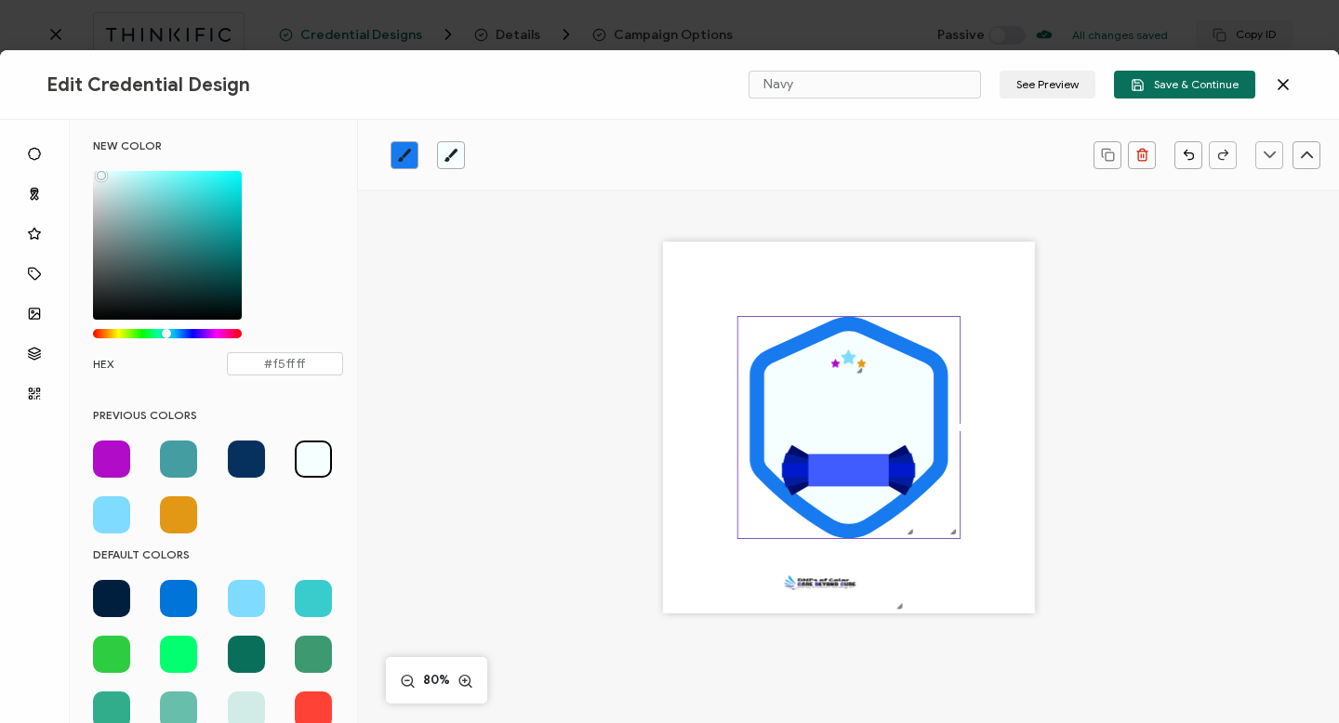
click at [240, 459] on span at bounding box center [246, 459] width 37 height 37
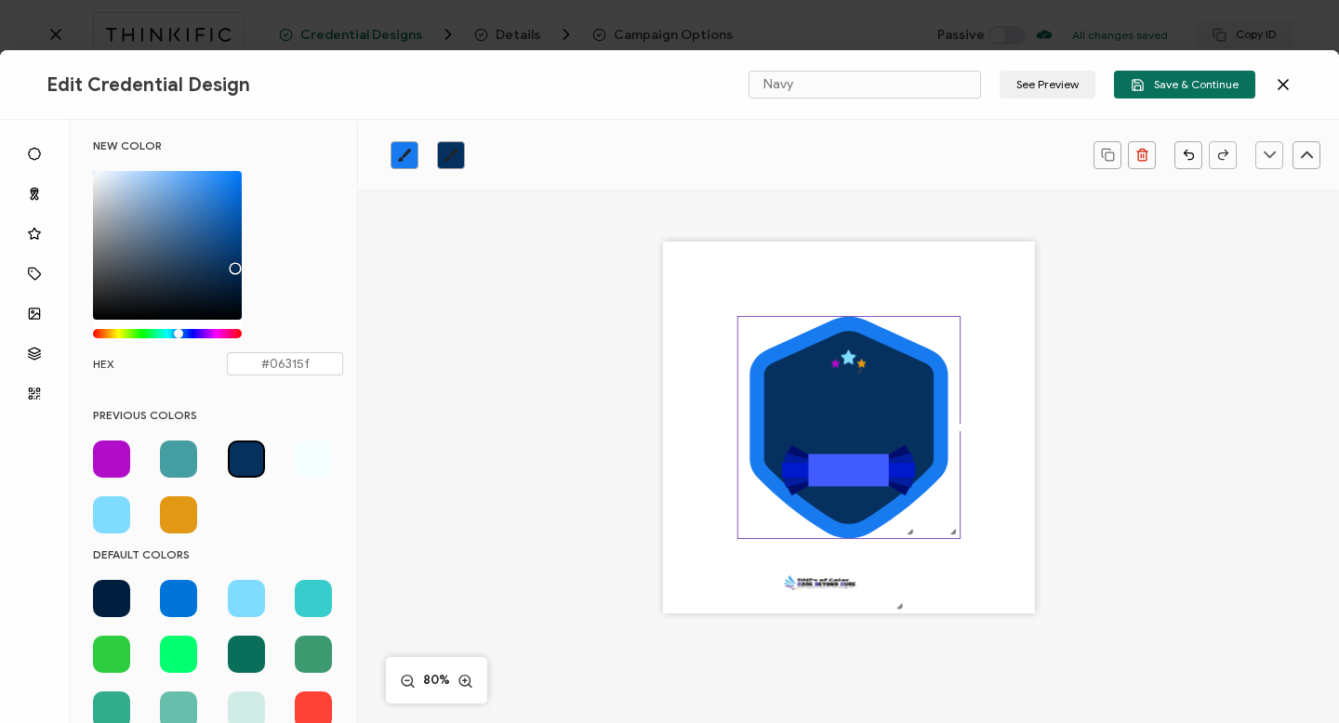
click at [407, 153] on icon "brush" at bounding box center [404, 155] width 13 height 13
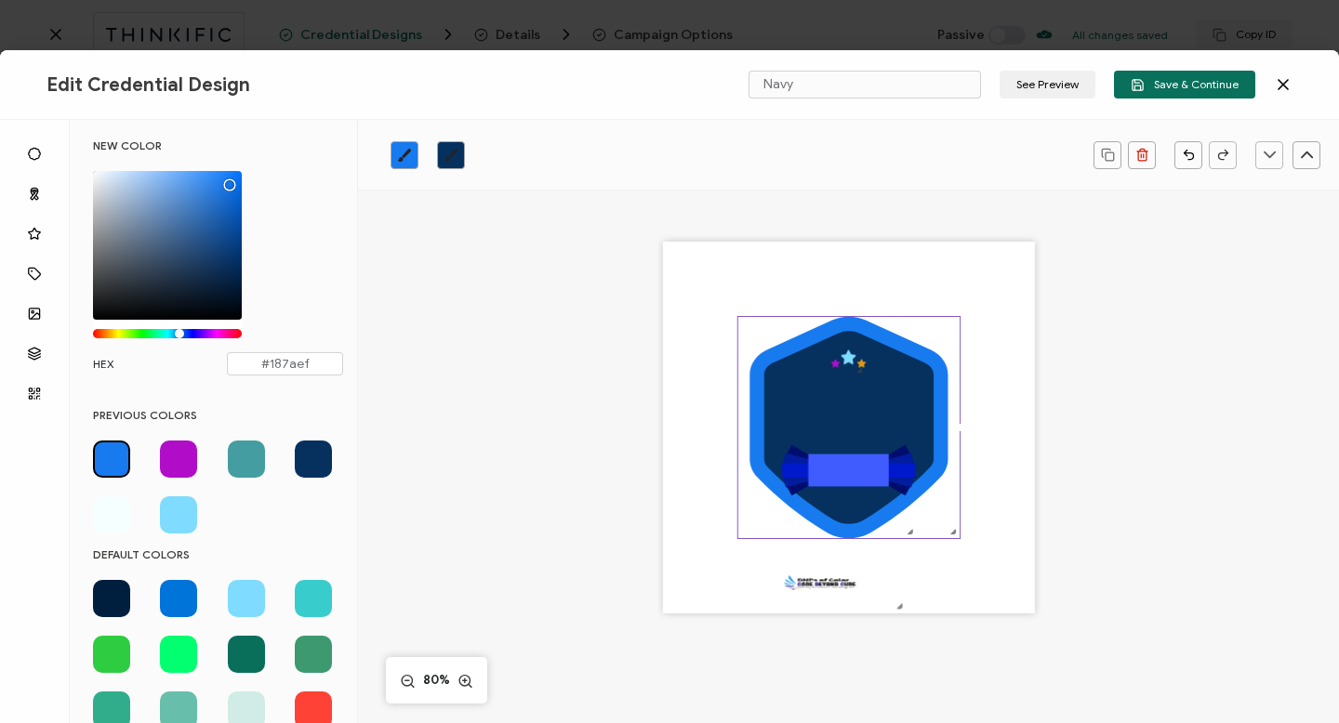
click at [173, 515] on span at bounding box center [178, 515] width 37 height 37
type input "#7FDBFF"
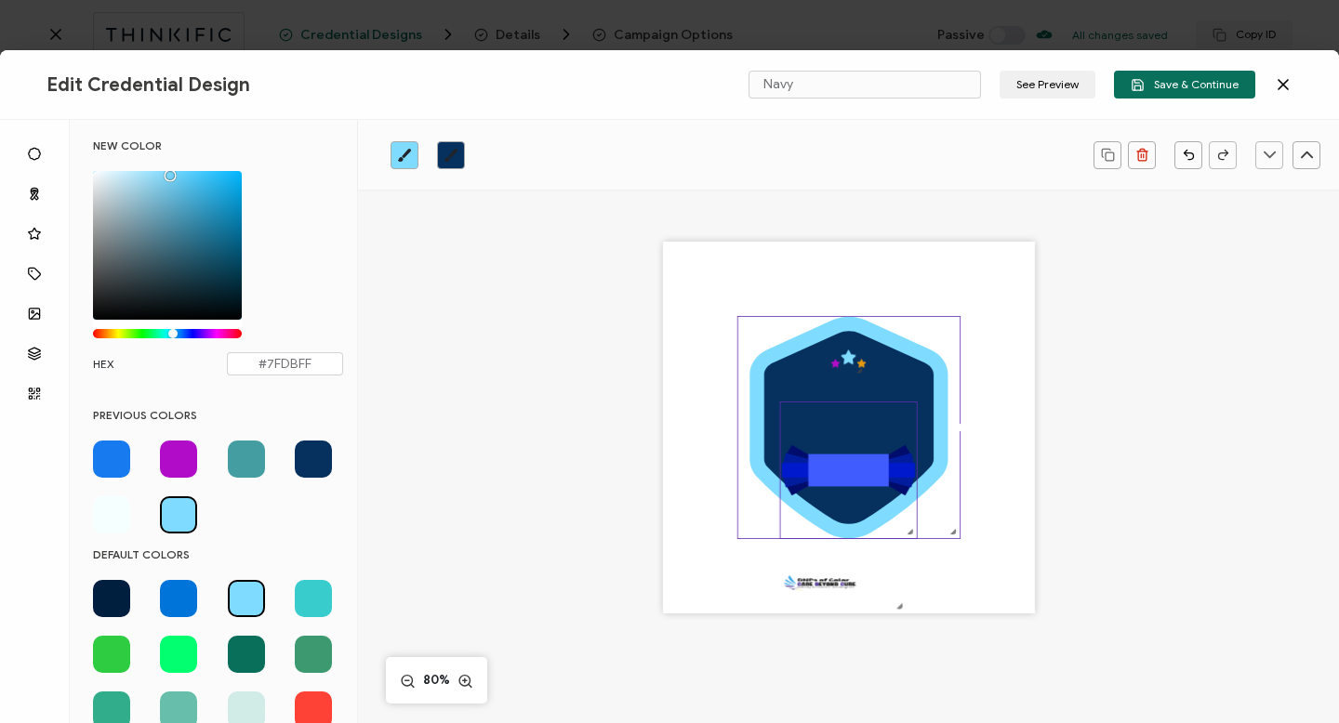
click at [848, 475] on rect at bounding box center [848, 471] width 81 height 33
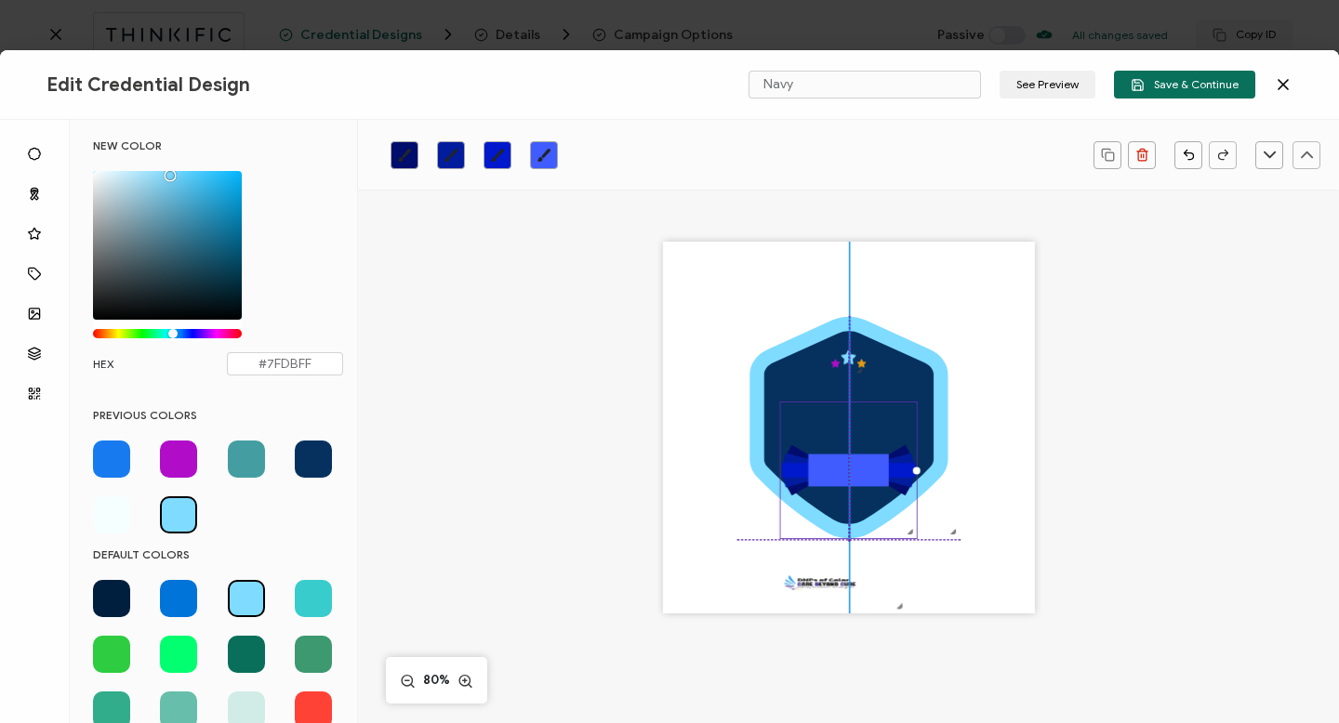
click at [862, 523] on icon ".uuid-73c3a26c-d5b3-470b-a280-6a06e0945b96{}.uuid-14c7aa54-2e1e-4991-b9b3-43398…" at bounding box center [848, 471] width 136 height 136
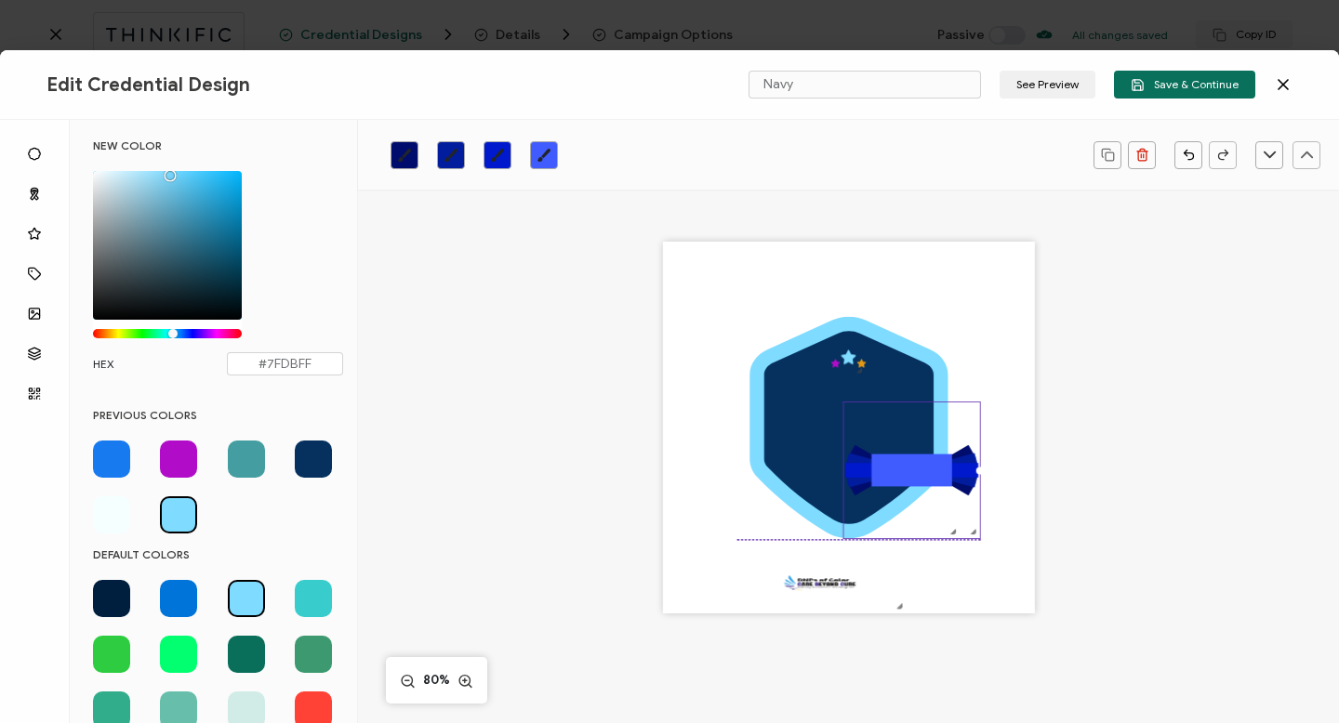
drag, startPoint x: 913, startPoint y: 478, endPoint x: 975, endPoint y: 480, distance: 62.3
click at [975, 480] on div ".uuid-a2266d8d-2533-48ea-8c95-b82d1261961c{}.uuid-e85ab5fe-b955-4eb5-8857-8b3e3…" at bounding box center [849, 428] width 372 height 372
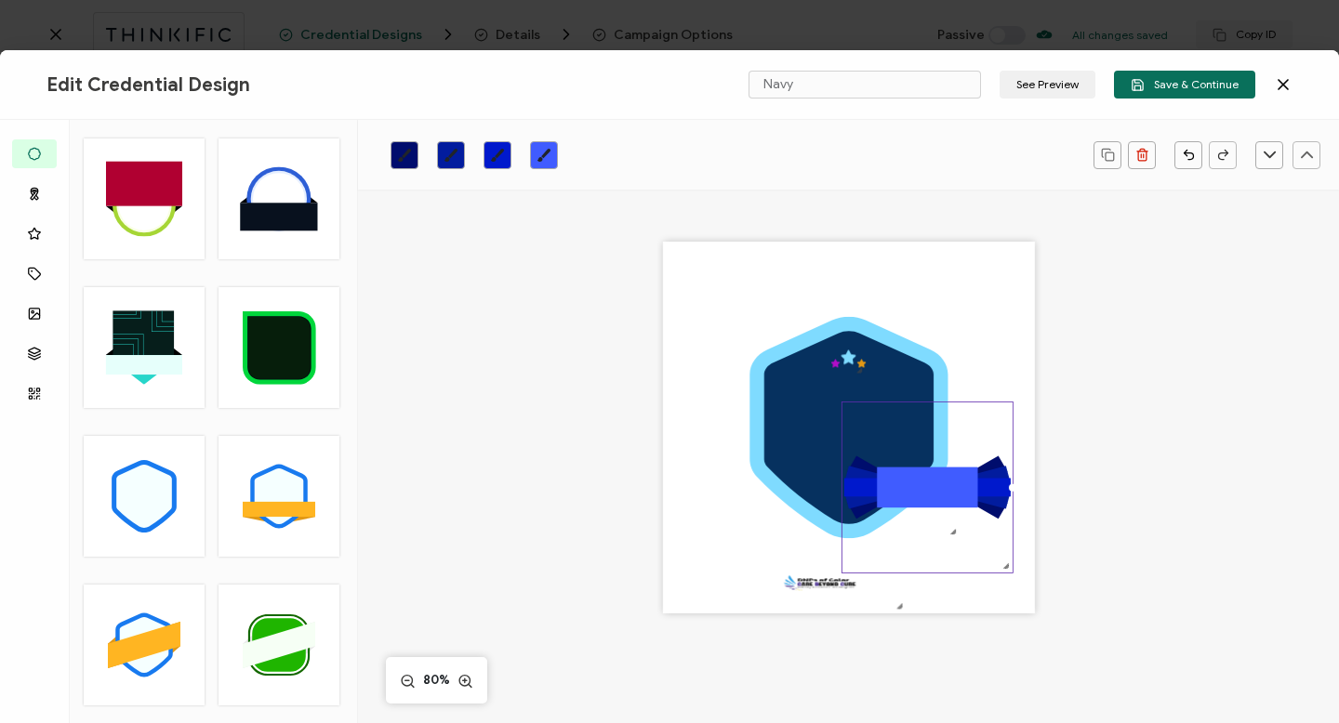
drag, startPoint x: 967, startPoint y: 532, endPoint x: 1042, endPoint y: 578, distance: 88.5
click at [1042, 578] on div ".uuid-a2266d8d-2533-48ea-8c95-b82d1261961c{}.uuid-e85ab5fe-b955-4eb5-8857-8b3e3…" at bounding box center [849, 454] width 785 height 528
drag, startPoint x: 841, startPoint y: 509, endPoint x: 762, endPoint y: 511, distance: 78.2
click at [762, 511] on div ".uuid-a2266d8d-2533-48ea-8c95-b82d1261961c{}.uuid-e85ab5fe-b955-4eb5-8857-8b3e3…" at bounding box center [849, 428] width 372 height 372
drag, startPoint x: 1009, startPoint y: 569, endPoint x: 1030, endPoint y: 585, distance: 26.6
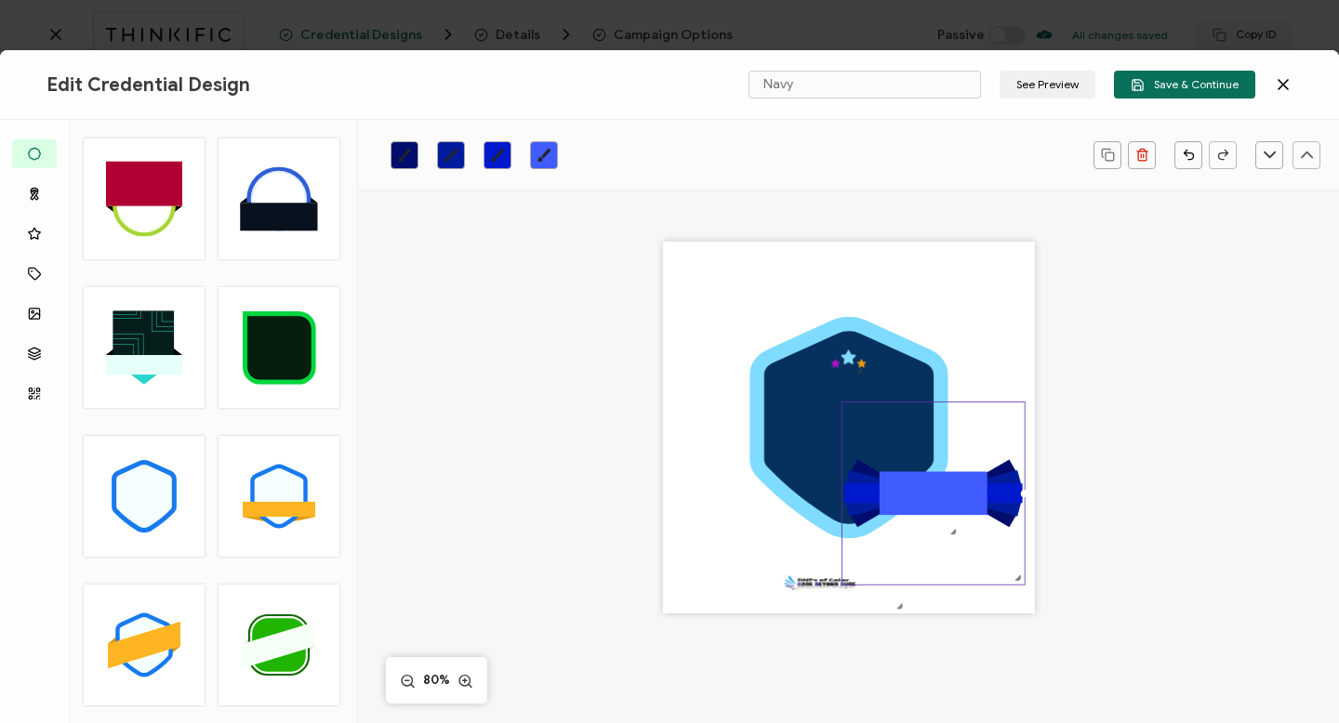
click at [1030, 585] on div ".uuid-a2266d8d-2533-48ea-8c95-b82d1261961c{}.uuid-e85ab5fe-b955-4eb5-8857-8b3e3…" at bounding box center [849, 428] width 372 height 372
click at [1025, 500] on div ".uuid-a2266d8d-2533-48ea-8c95-b82d1261961c{}.uuid-e85ab5fe-b955-4eb5-8857-8b3e3…" at bounding box center [849, 428] width 372 height 372
drag, startPoint x: 969, startPoint y: 500, endPoint x: 862, endPoint y: 501, distance: 106.9
click at [862, 501] on icon ".uuid-73c3a26c-d5b3-470b-a280-6a06e0945b96{}.uuid-14c7aa54-2e1e-4991-b9b3-43398…" at bounding box center [934, 495] width 185 height 185
click at [904, 503] on rect at bounding box center [936, 495] width 110 height 44
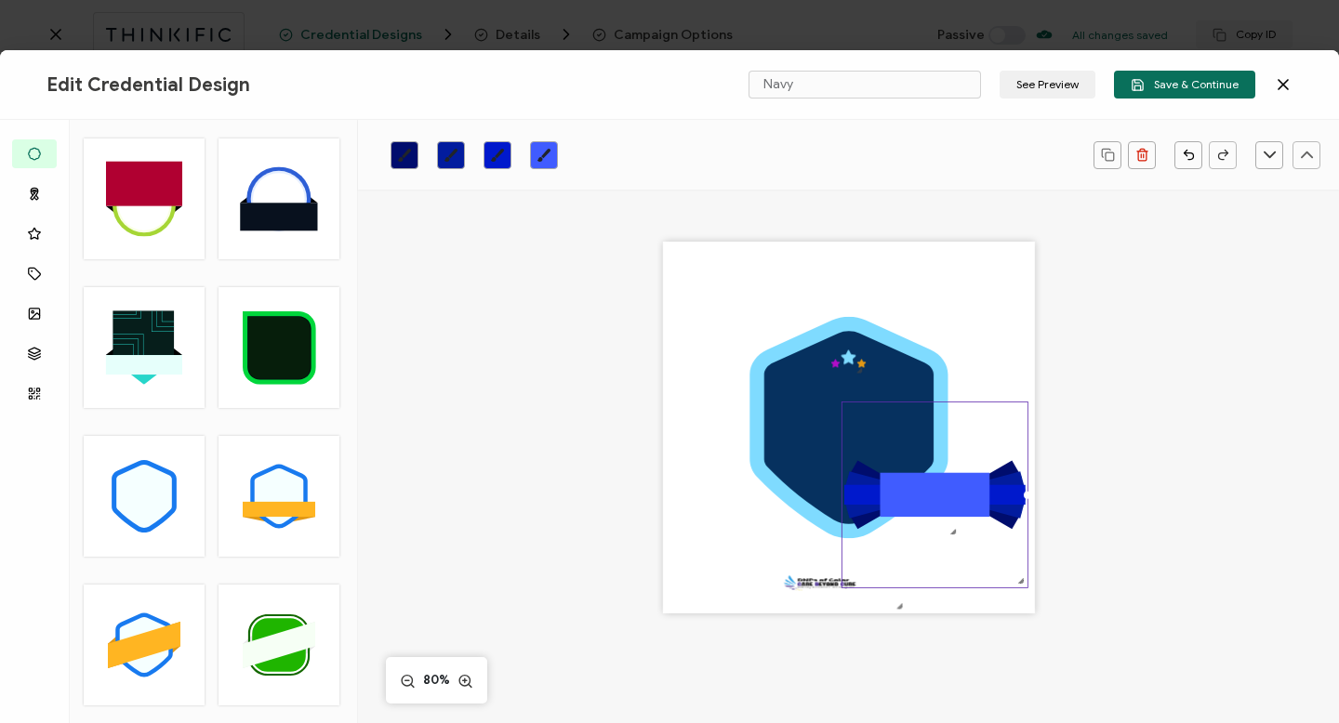
click at [701, 553] on div ".uuid-a2266d8d-2533-48ea-8c95-b82d1261961c{}.uuid-e85ab5fe-b955-4eb5-8857-8b3e3…" at bounding box center [849, 428] width 372 height 372
drag, startPoint x: 938, startPoint y: 501, endPoint x: 996, endPoint y: 492, distance: 58.4
click at [996, 492] on icon ".uuid-73c3a26c-d5b3-470b-a280-6a06e0945b96{}.uuid-14c7aa54-2e1e-4991-b9b3-43398…" at bounding box center [934, 495] width 185 height 185
click at [996, 492] on icon at bounding box center [934, 495] width 181 height 20
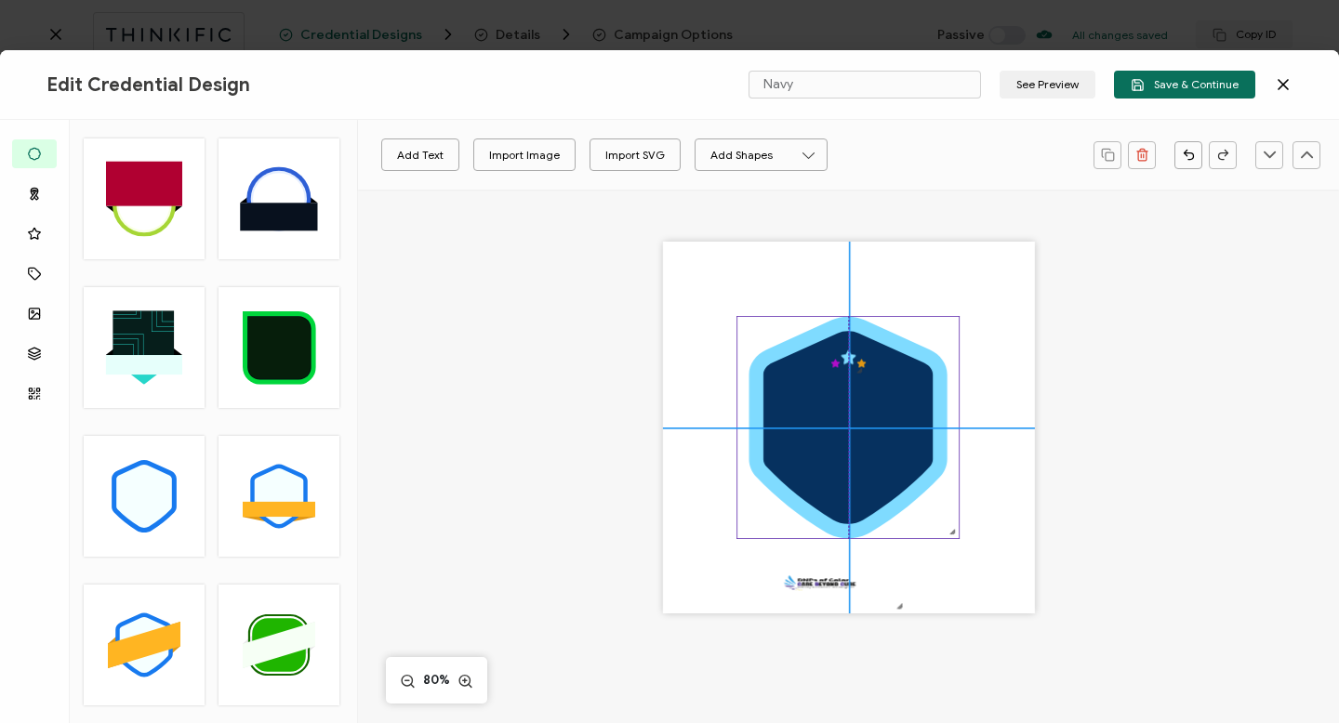
click at [825, 425] on icon at bounding box center [847, 428] width 169 height 192
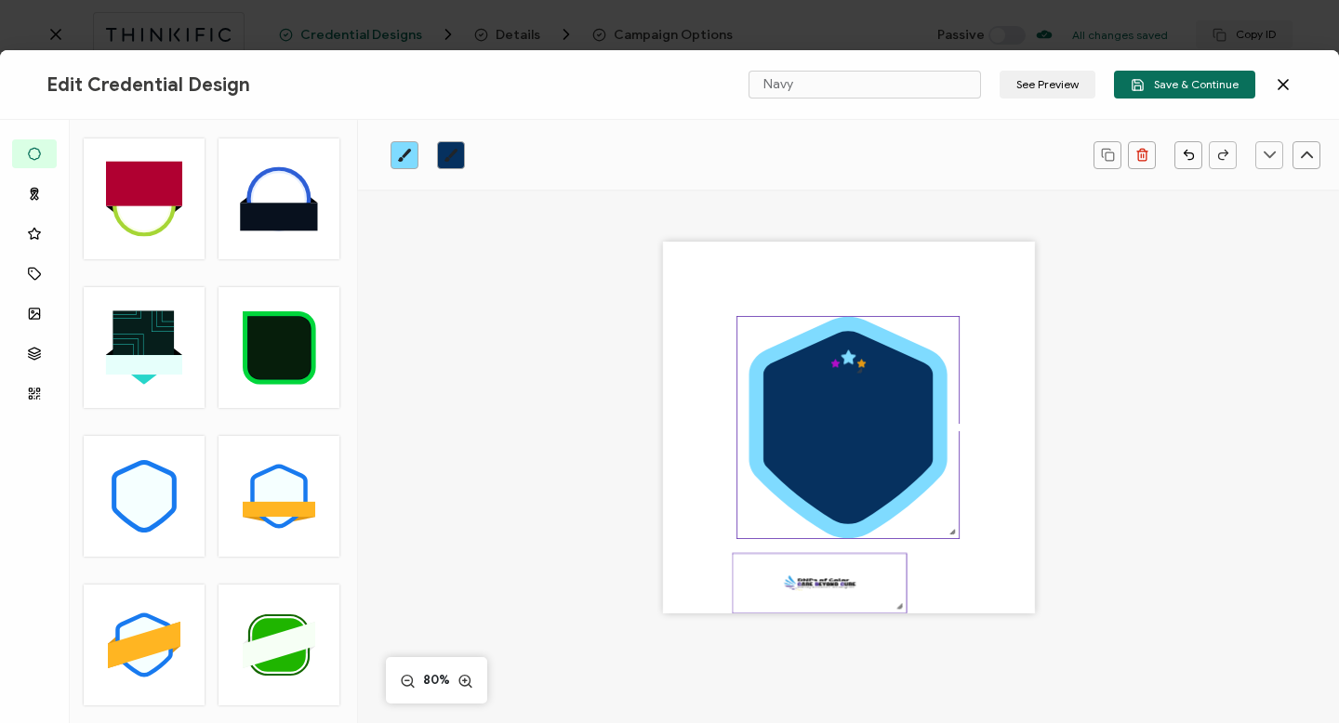
click at [834, 598] on img at bounding box center [819, 583] width 173 height 59
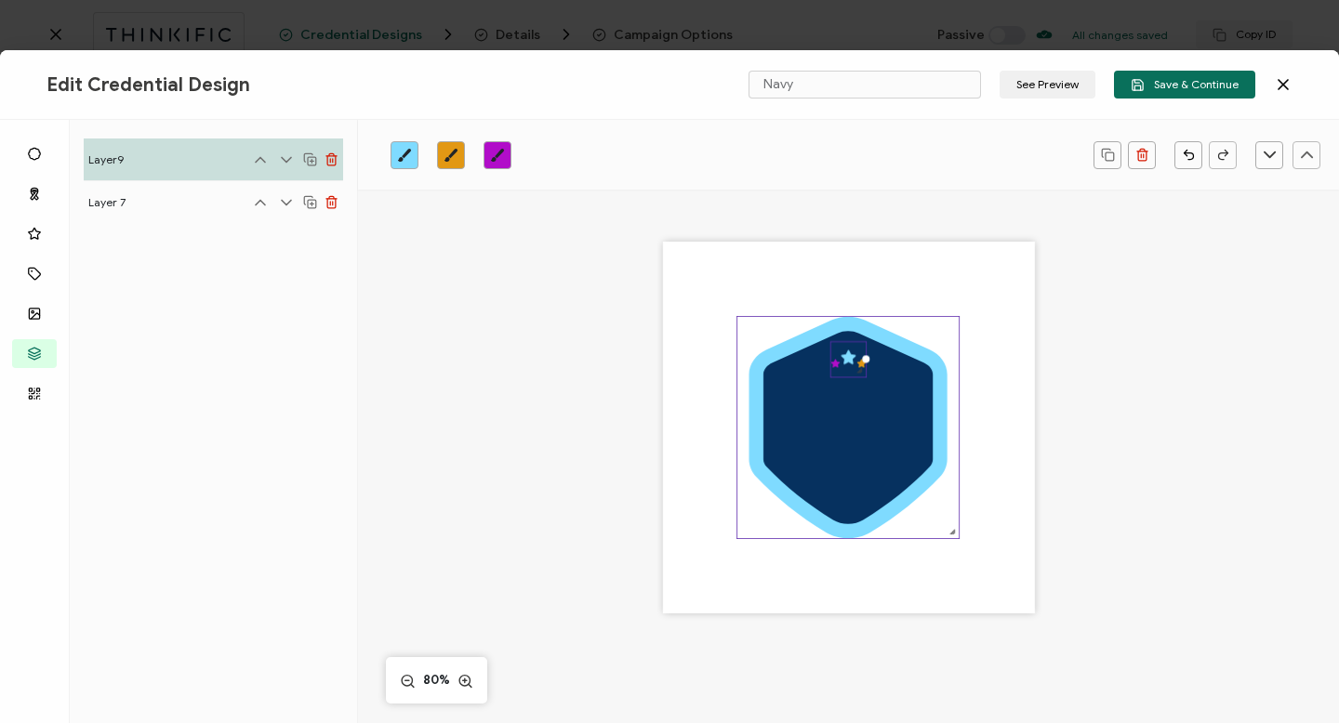
scroll to position [2, 0]
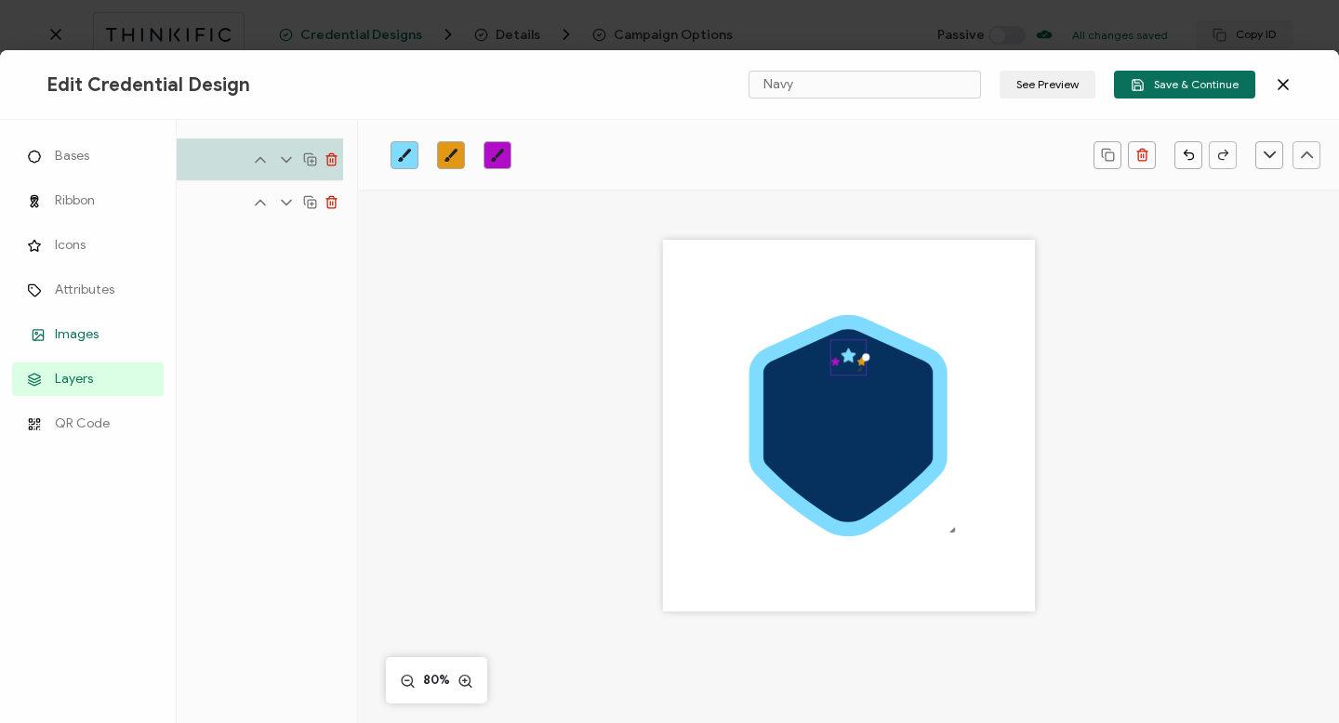
click at [67, 332] on span "Images" at bounding box center [77, 334] width 44 height 19
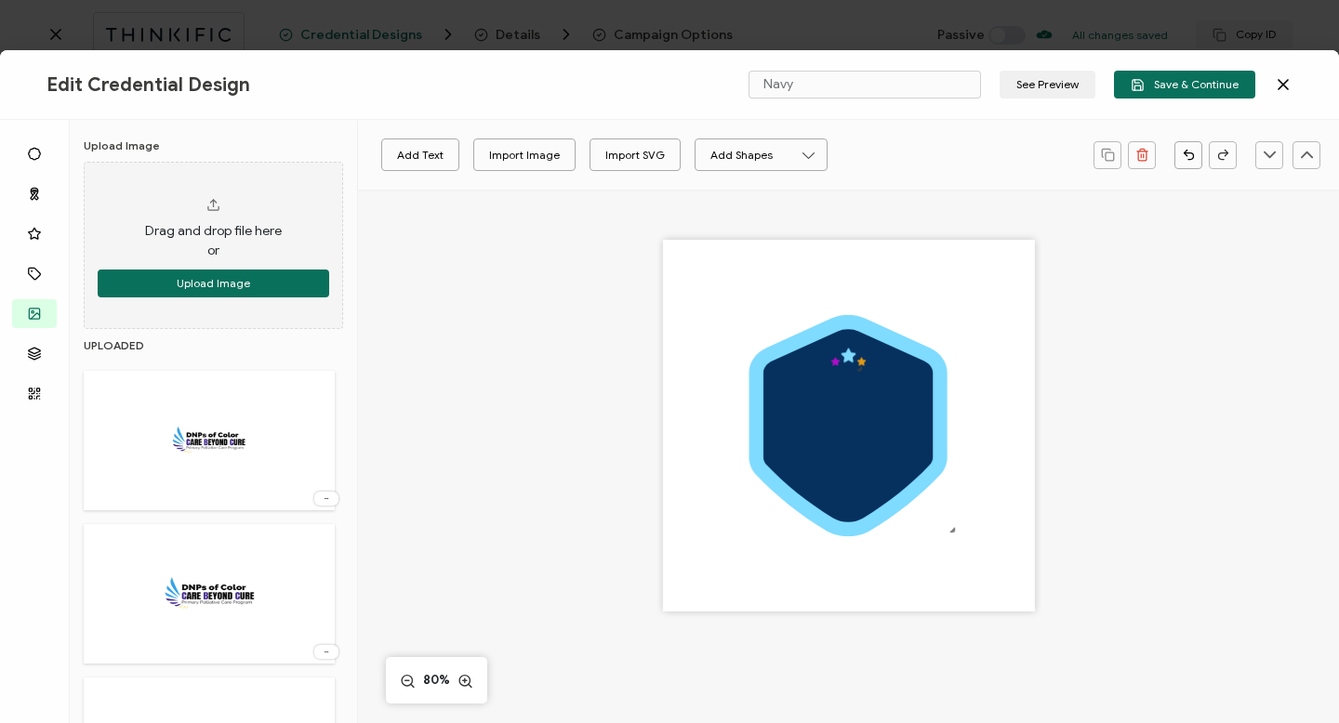
click at [226, 591] on img at bounding box center [208, 594] width 215 height 121
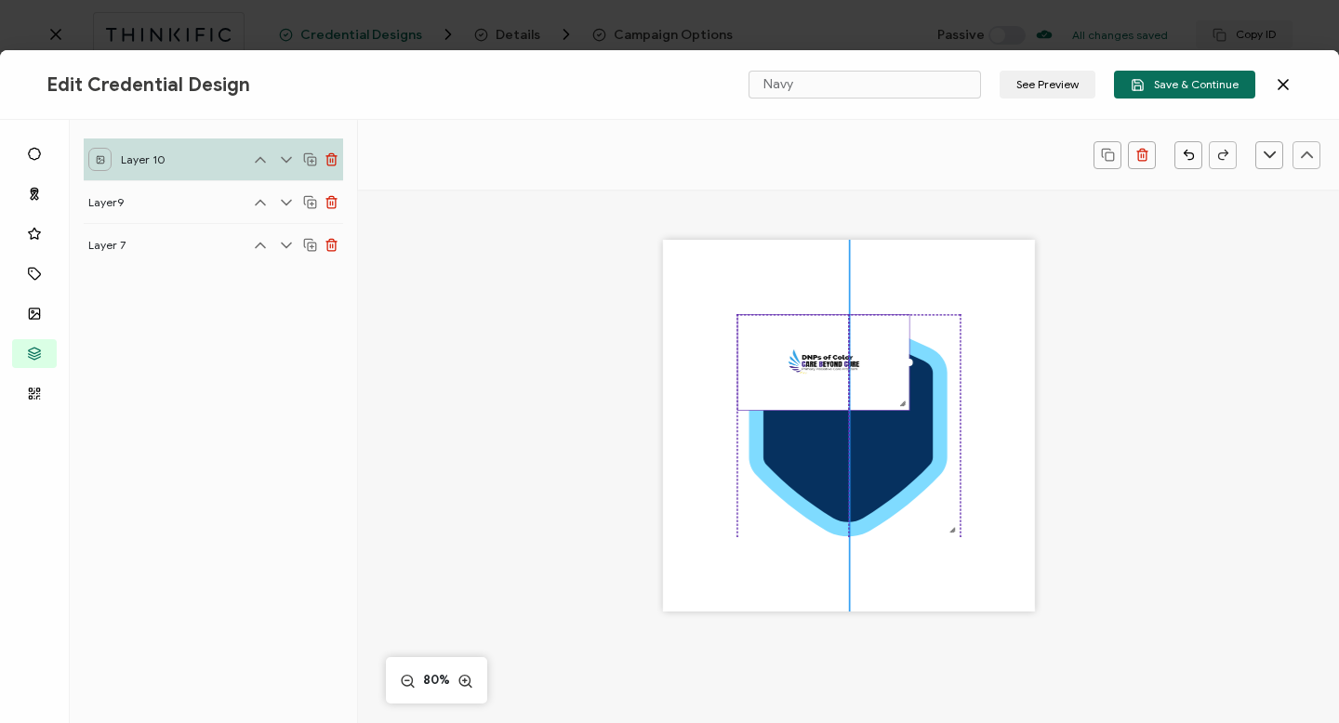
drag, startPoint x: 952, startPoint y: 436, endPoint x: 885, endPoint y: 372, distance: 92.7
click at [885, 372] on div at bounding box center [823, 362] width 173 height 97
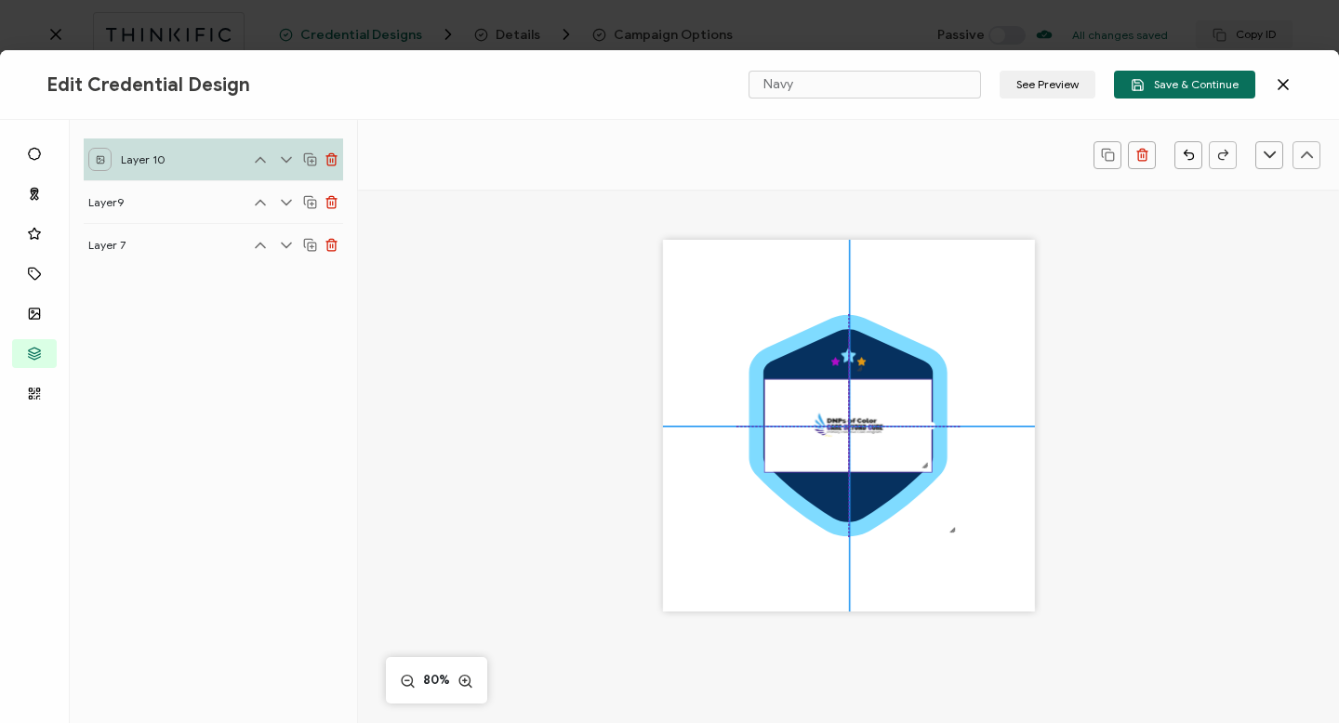
drag, startPoint x: 817, startPoint y: 354, endPoint x: 847, endPoint y: 422, distance: 74.1
click at [847, 422] on img at bounding box center [848, 426] width 166 height 93
click at [920, 461] on div at bounding box center [921, 463] width 12 height 12
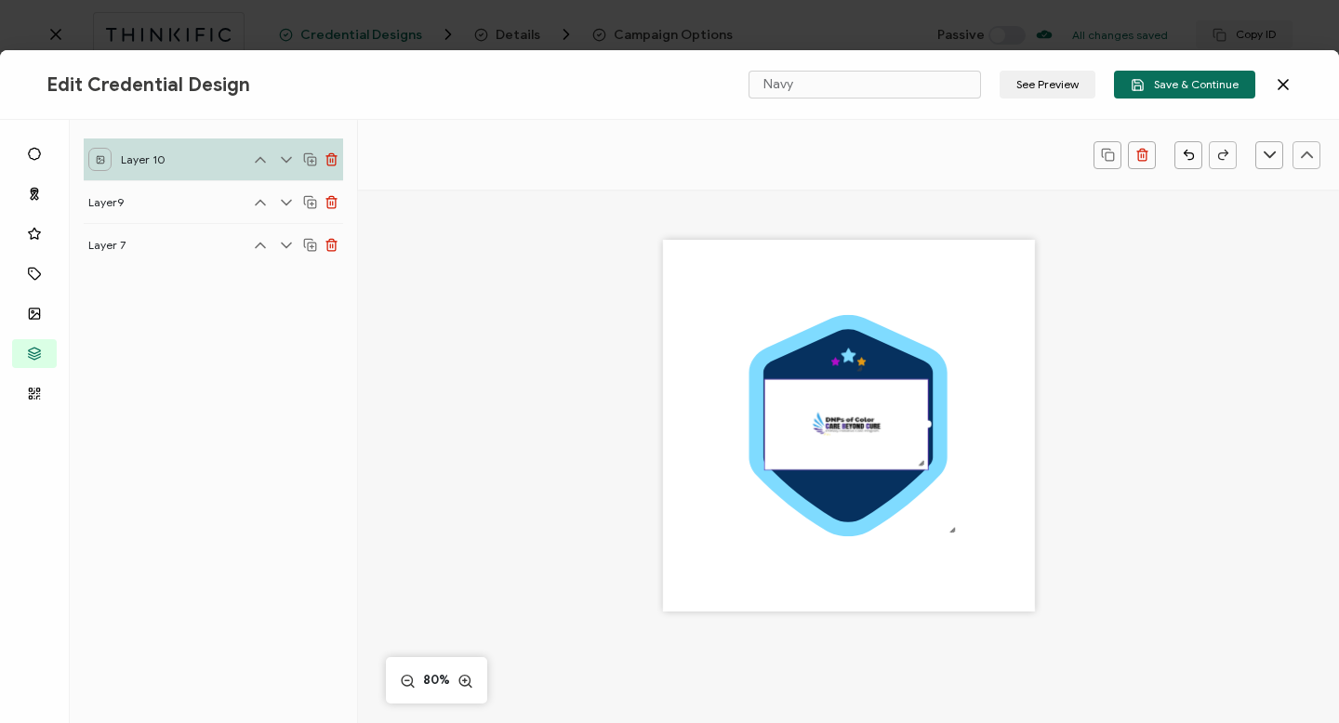
click at [921, 464] on div at bounding box center [921, 463] width 12 height 12
drag, startPoint x: 921, startPoint y: 464, endPoint x: 877, endPoint y: 413, distance: 67.9
click at [877, 413] on div at bounding box center [827, 414] width 127 height 71
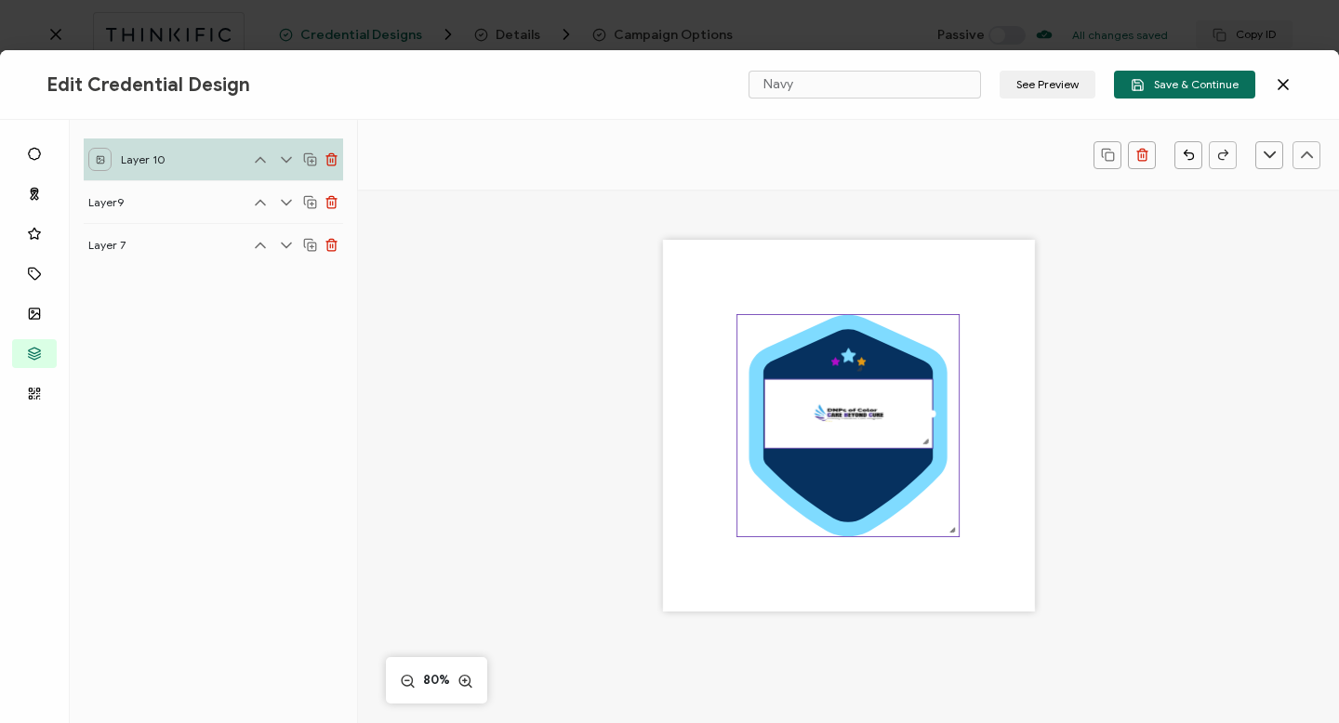
drag, startPoint x: 888, startPoint y: 416, endPoint x: 942, endPoint y: 418, distance: 54.0
click at [942, 418] on div ".uuid-a2266d8d-2533-48ea-8c95-b82d1261961c{}.uuid-e85ab5fe-b955-4eb5-8857-8b3e3…" at bounding box center [849, 426] width 372 height 372
click at [924, 446] on div at bounding box center [848, 448] width 167 height 6
drag, startPoint x: 924, startPoint y: 446, endPoint x: 922, endPoint y: 423, distance: 23.3
click at [922, 423] on div at bounding box center [847, 412] width 166 height 67
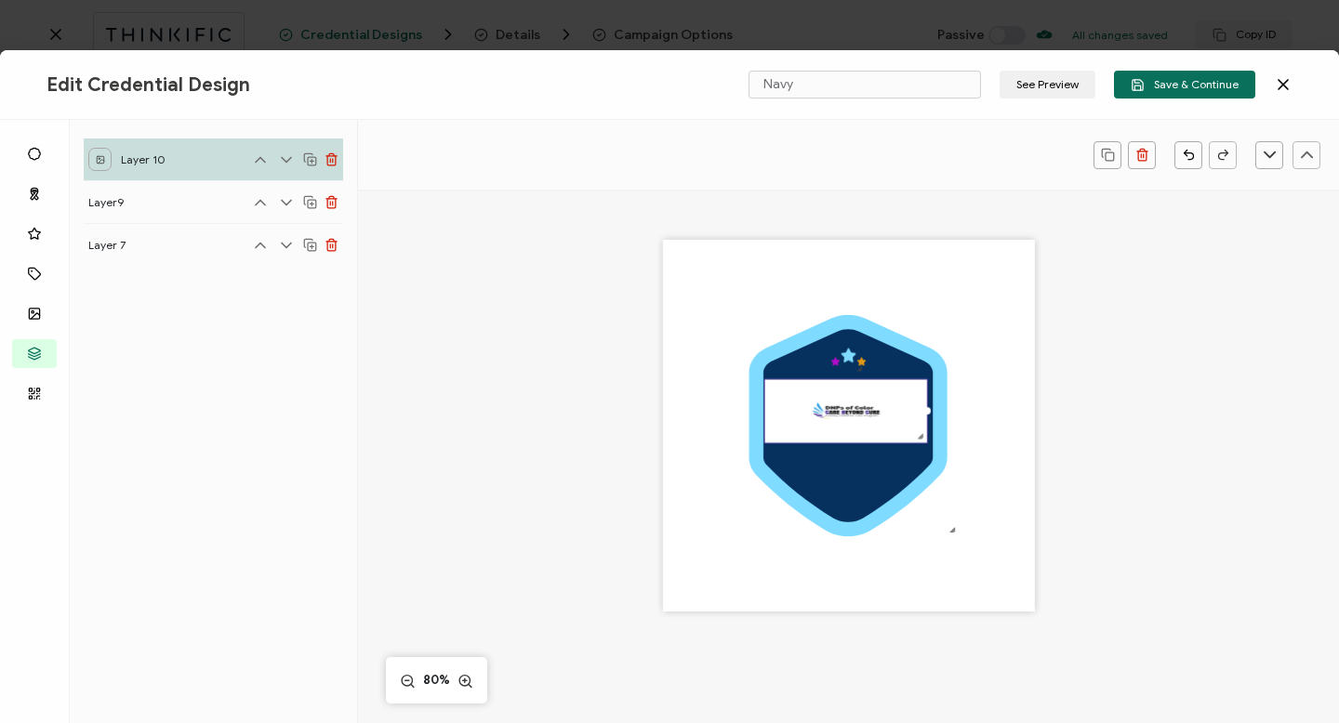
drag, startPoint x: 919, startPoint y: 444, endPoint x: 918, endPoint y: 418, distance: 26.1
click at [918, 418] on div at bounding box center [846, 411] width 164 height 65
click at [926, 410] on div at bounding box center [928, 411] width 7 height 7
click at [931, 412] on div at bounding box center [932, 410] width 7 height 7
click at [862, 469] on icon at bounding box center [847, 426] width 169 height 192
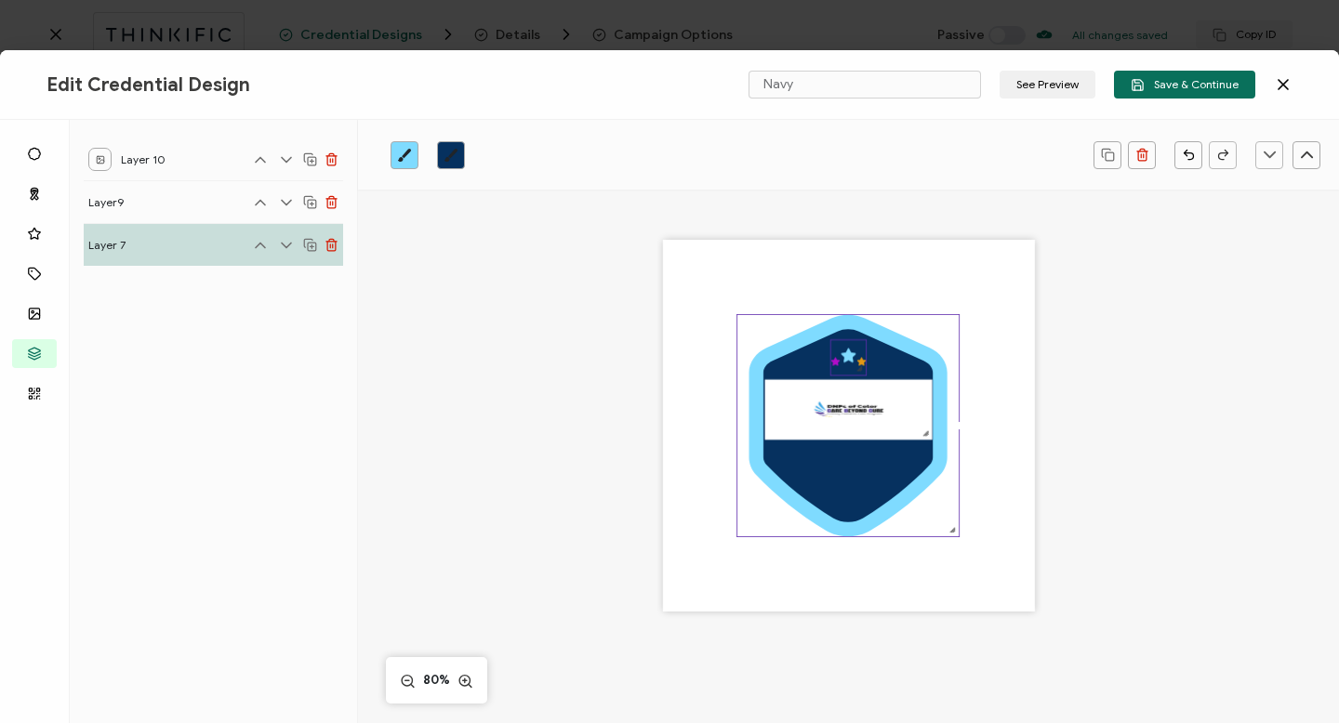
click at [843, 351] on icon at bounding box center [848, 356] width 15 height 14
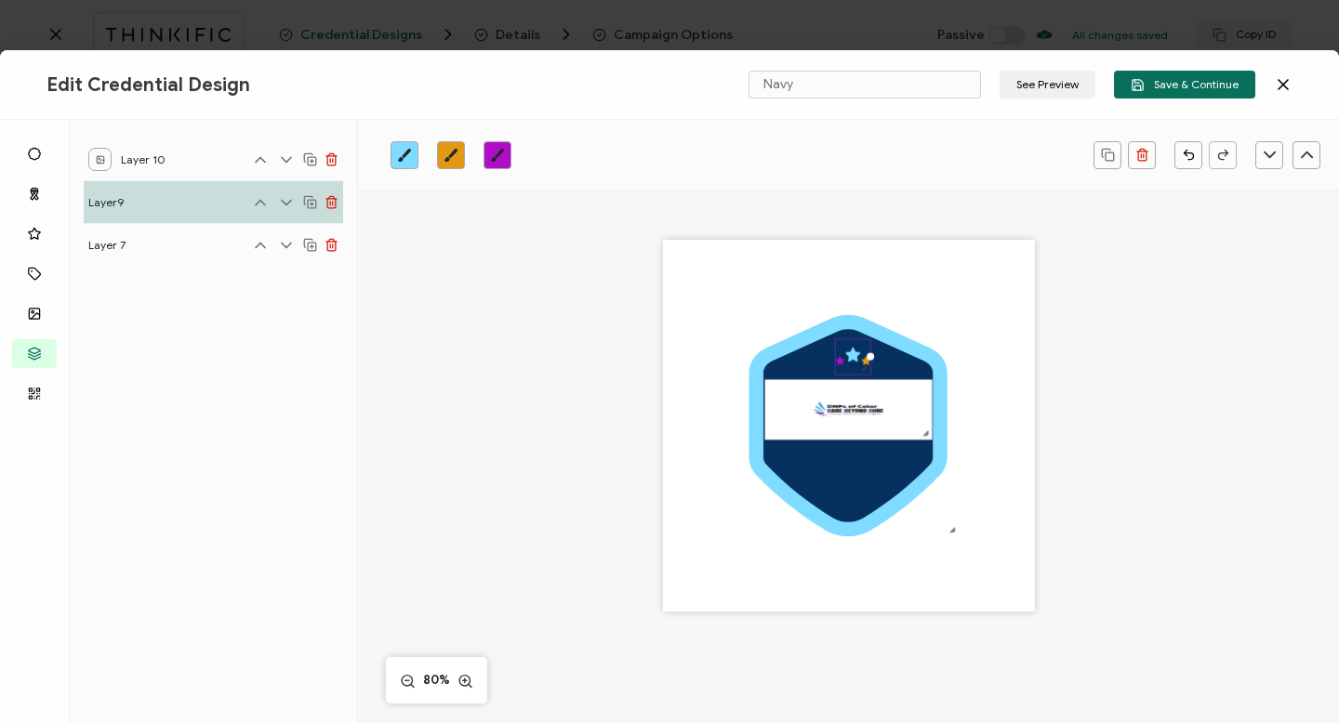
click at [848, 361] on icon ".preview .aa835fc3-cf79-4142-bdaf-f814d65d1884{}" at bounding box center [852, 356] width 35 height 35
click at [852, 484] on icon at bounding box center [847, 426] width 169 height 192
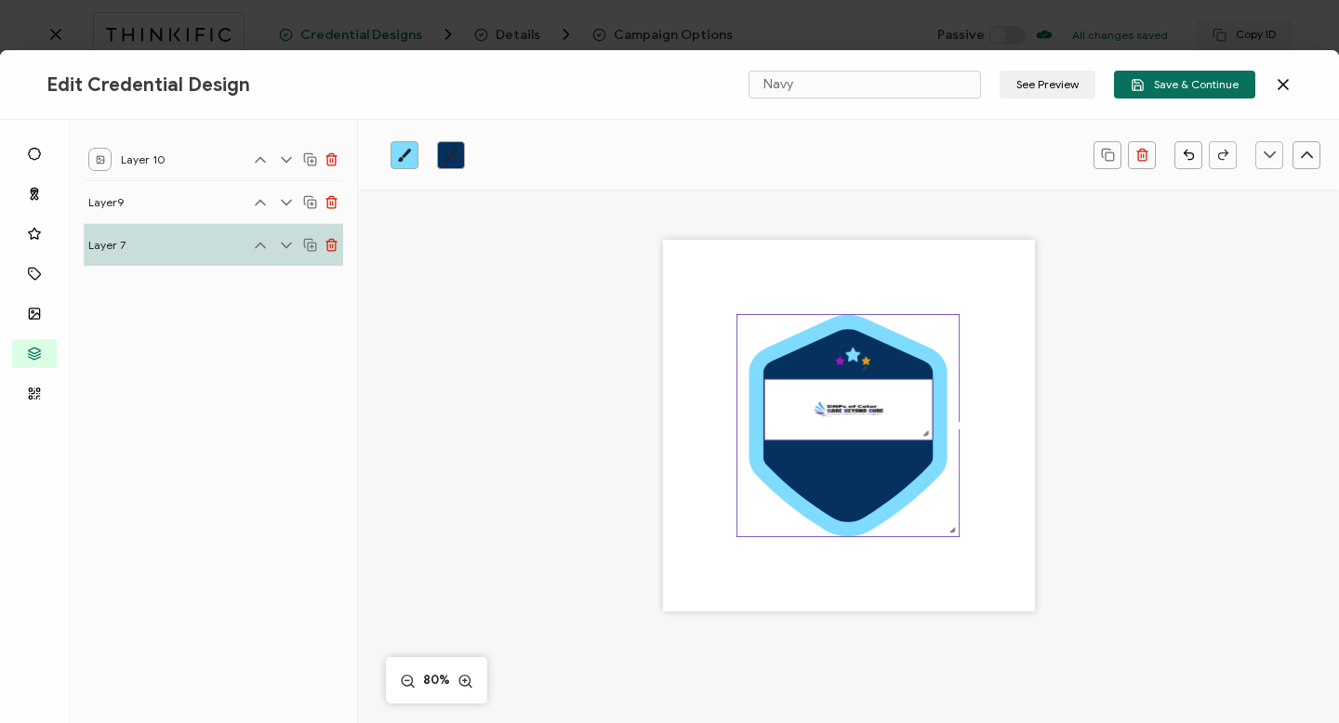
click at [855, 404] on img at bounding box center [848, 410] width 167 height 60
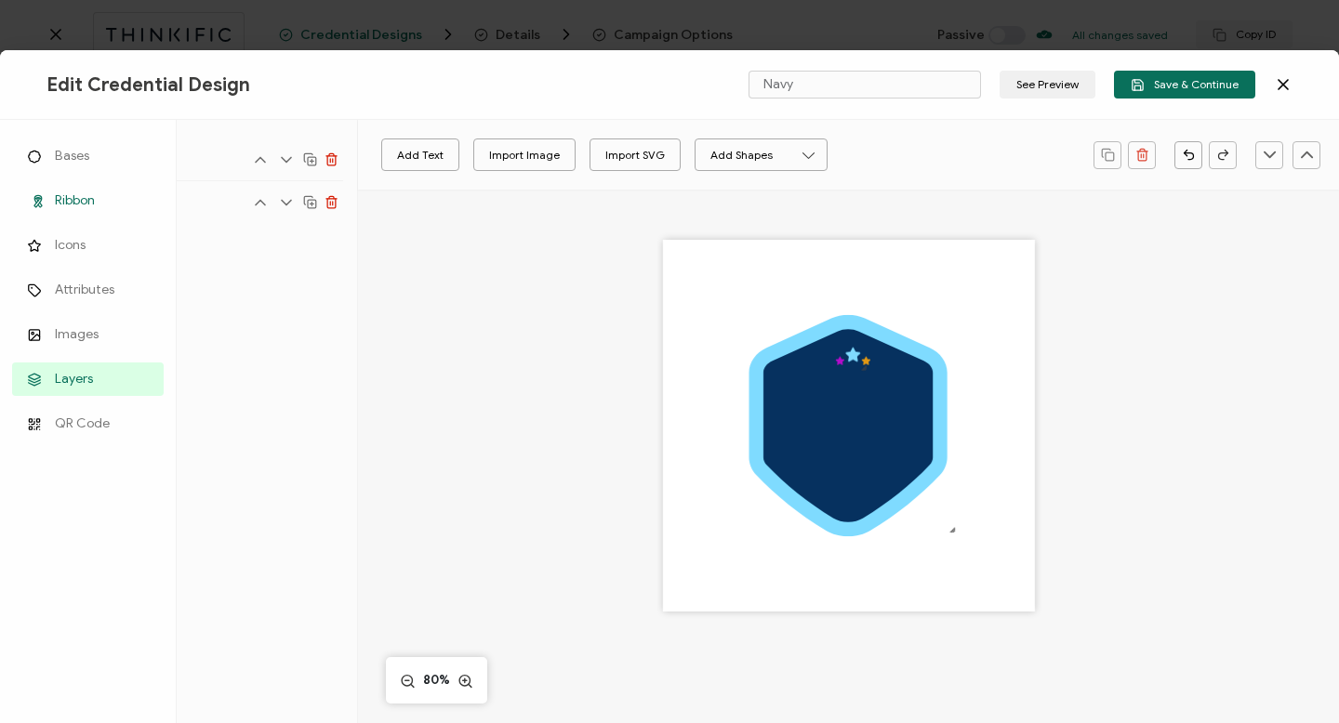
click at [71, 194] on span "Ribbon" at bounding box center [75, 201] width 40 height 19
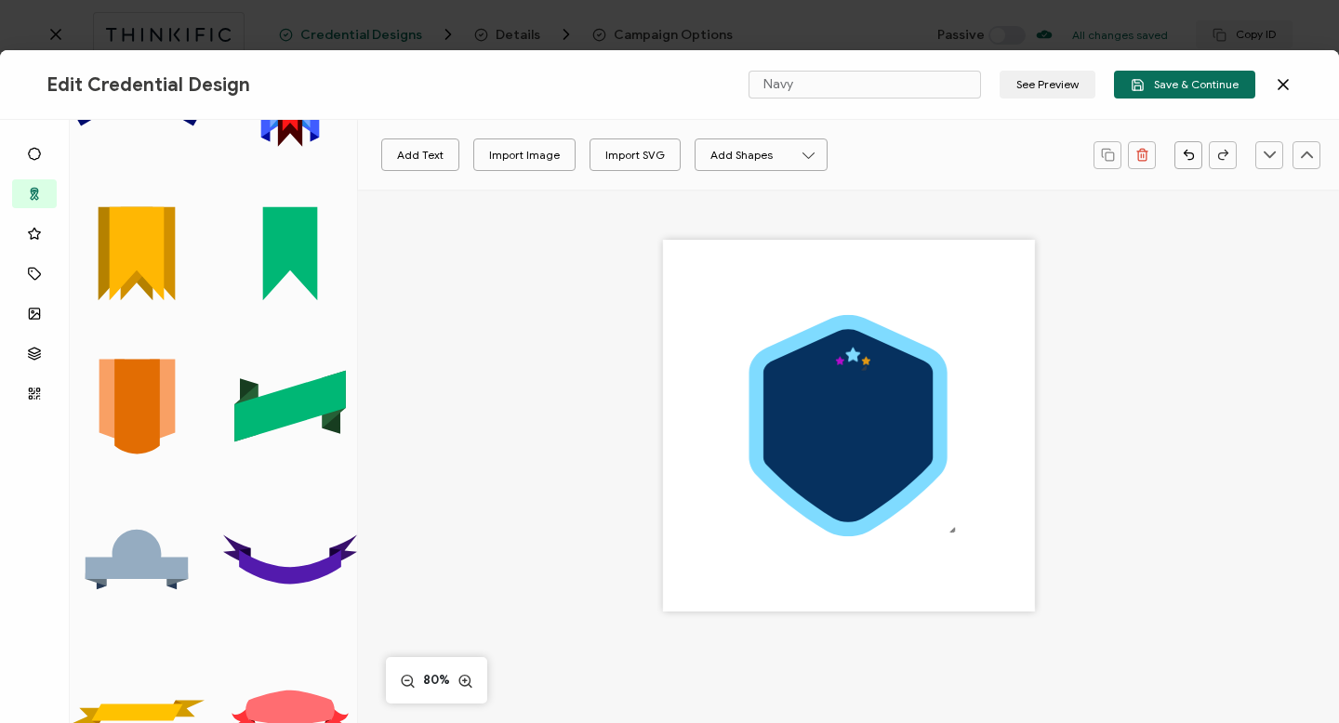
scroll to position [414, 0]
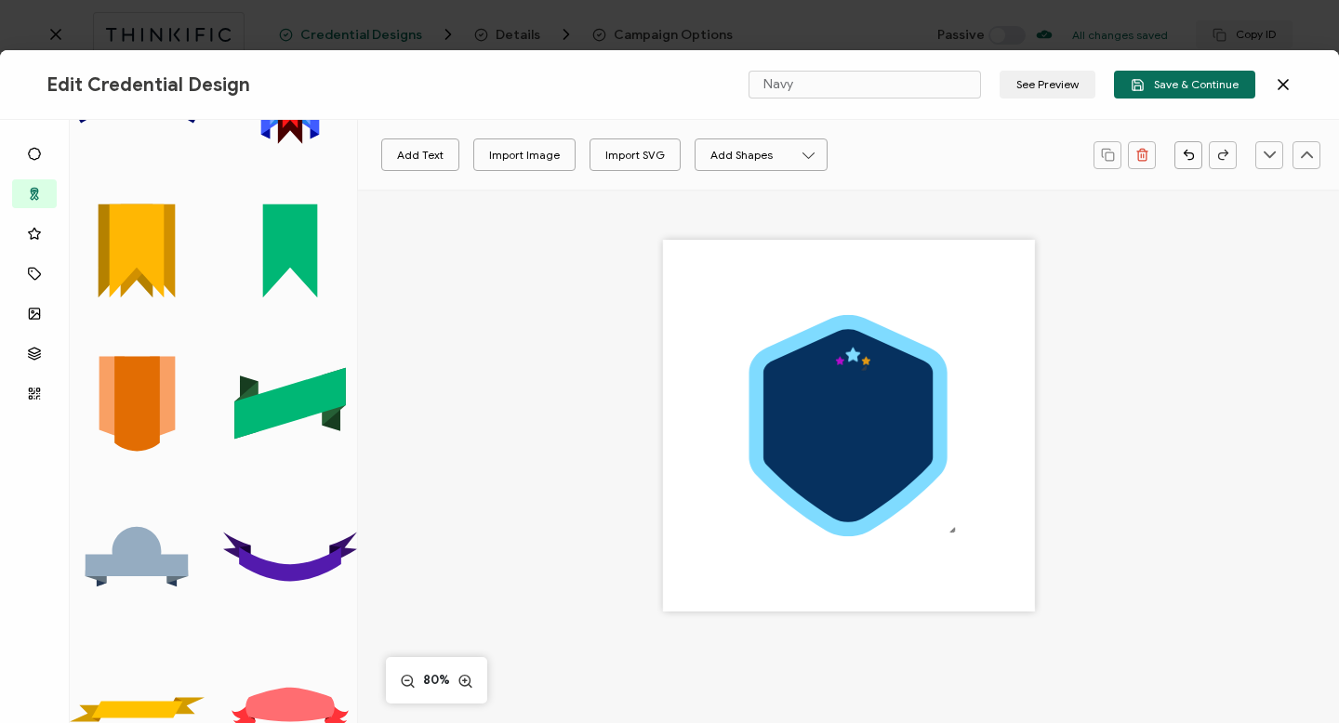
click at [264, 396] on polygon at bounding box center [290, 404] width 112 height 72
click at [768, 338] on div at bounding box center [767, 344] width 12 height 12
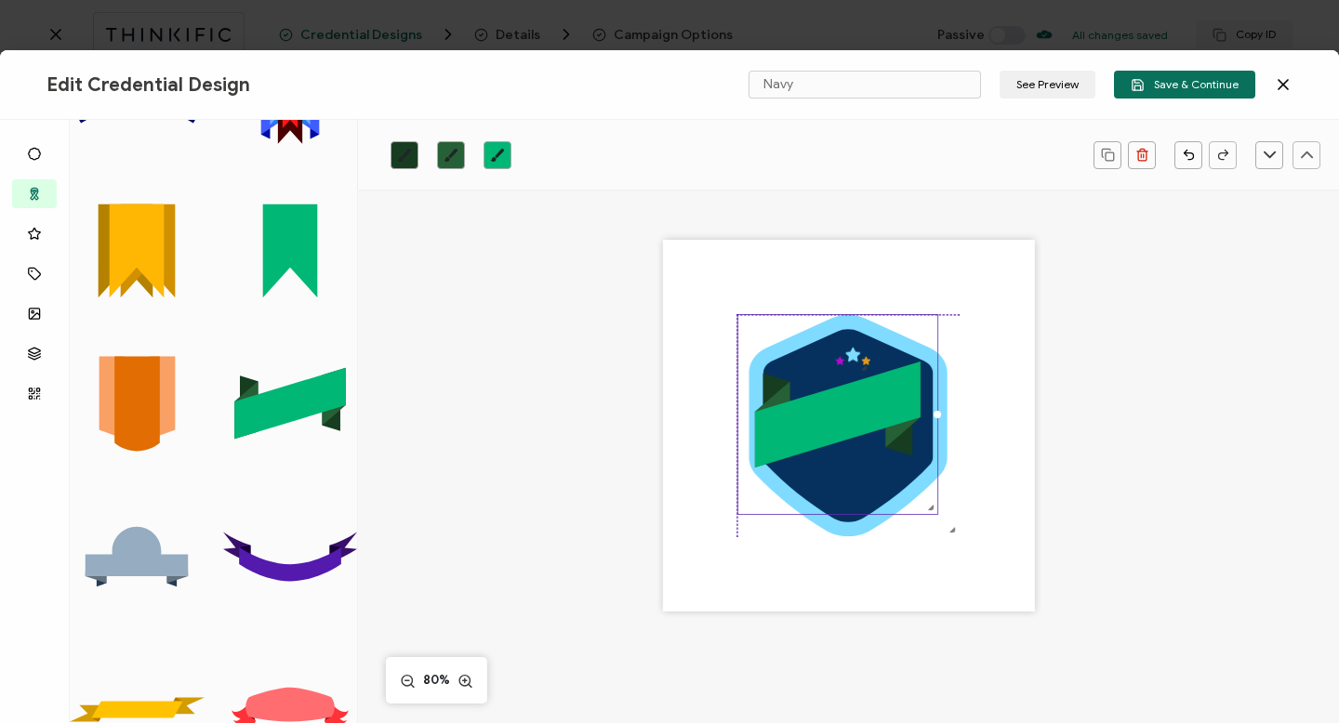
drag, startPoint x: 768, startPoint y: 338, endPoint x: 986, endPoint y: 556, distance: 307.7
click at [986, 554] on div ".uuid-a2266d8d-2533-48ea-8c95-b82d1261961c{}.uuid-e85ab5fe-b955-4eb5-8857-8b3e3…" at bounding box center [849, 426] width 372 height 372
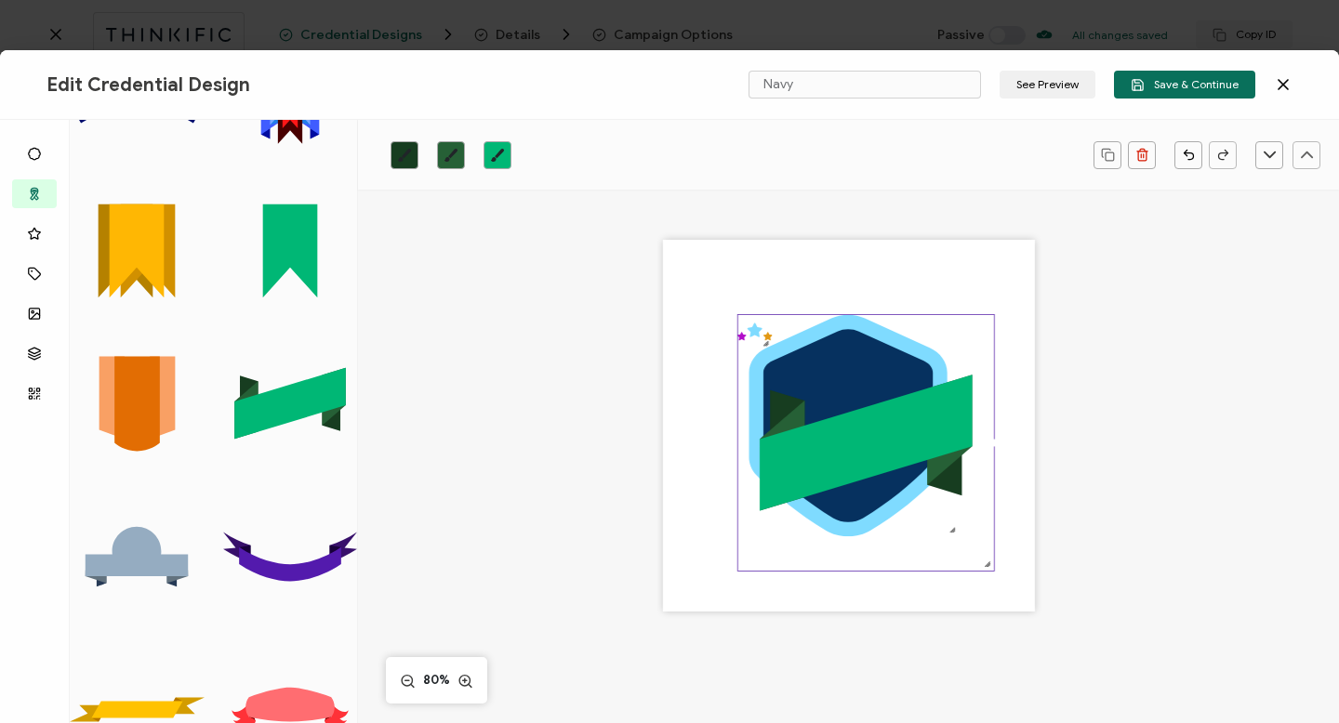
drag, startPoint x: 937, startPoint y: 519, endPoint x: 1017, endPoint y: 582, distance: 101.9
click at [1017, 582] on div ".uuid-a2266d8d-2533-48ea-8c95-b82d1261961c{}.uuid-e85ab5fe-b955-4eb5-8857-8b3e3…" at bounding box center [849, 426] width 372 height 372
drag, startPoint x: 848, startPoint y: 457, endPoint x: 804, endPoint y: 468, distance: 44.9
click at [804, 468] on polygon at bounding box center [866, 444] width 213 height 136
drag, startPoint x: 899, startPoint y: 554, endPoint x: 887, endPoint y: 577, distance: 26.2
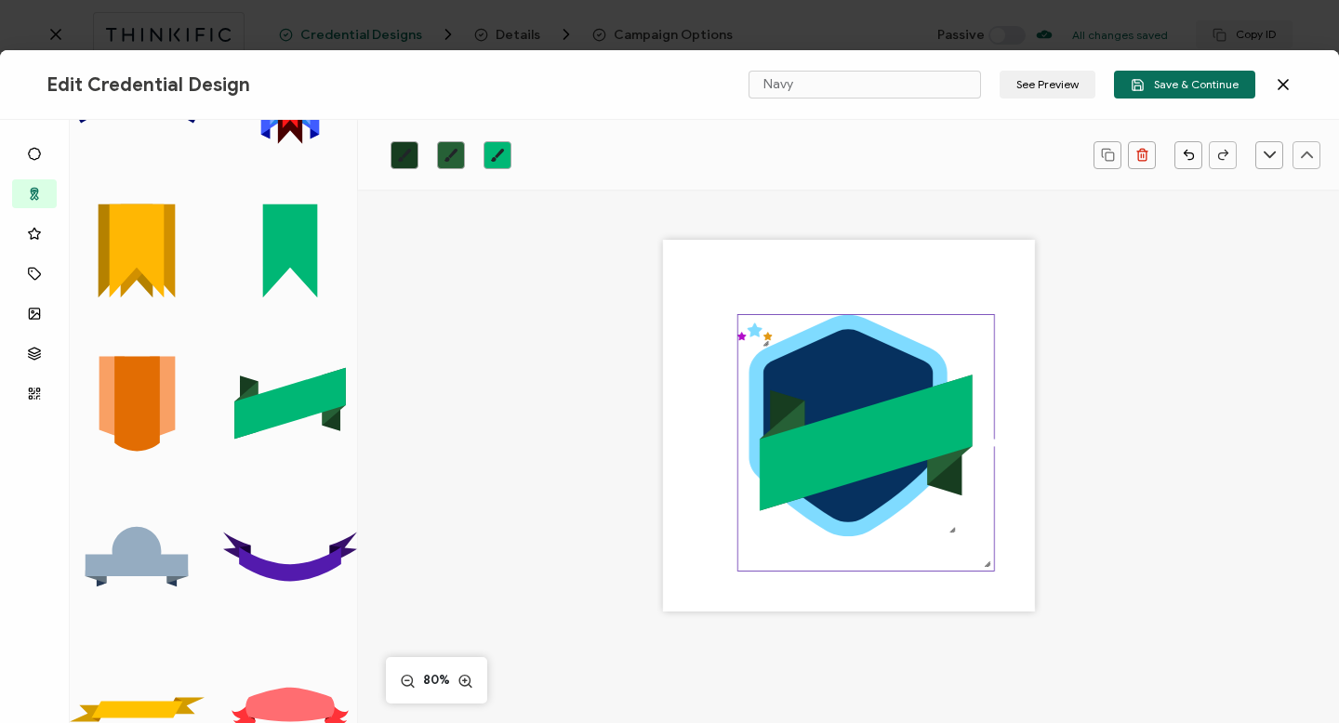
click at [887, 577] on div ".uuid-a2266d8d-2533-48ea-8c95-b82d1261961c{}.uuid-e85ab5fe-b955-4eb5-8857-8b3e3…" at bounding box center [849, 426] width 372 height 372
click at [857, 578] on div at bounding box center [867, 578] width 260 height 6
drag, startPoint x: 954, startPoint y: 418, endPoint x: 879, endPoint y: 434, distance: 77.2
click at [878, 434] on polygon at bounding box center [868, 446] width 216 height 139
drag, startPoint x: 854, startPoint y: 482, endPoint x: 831, endPoint y: 484, distance: 22.4
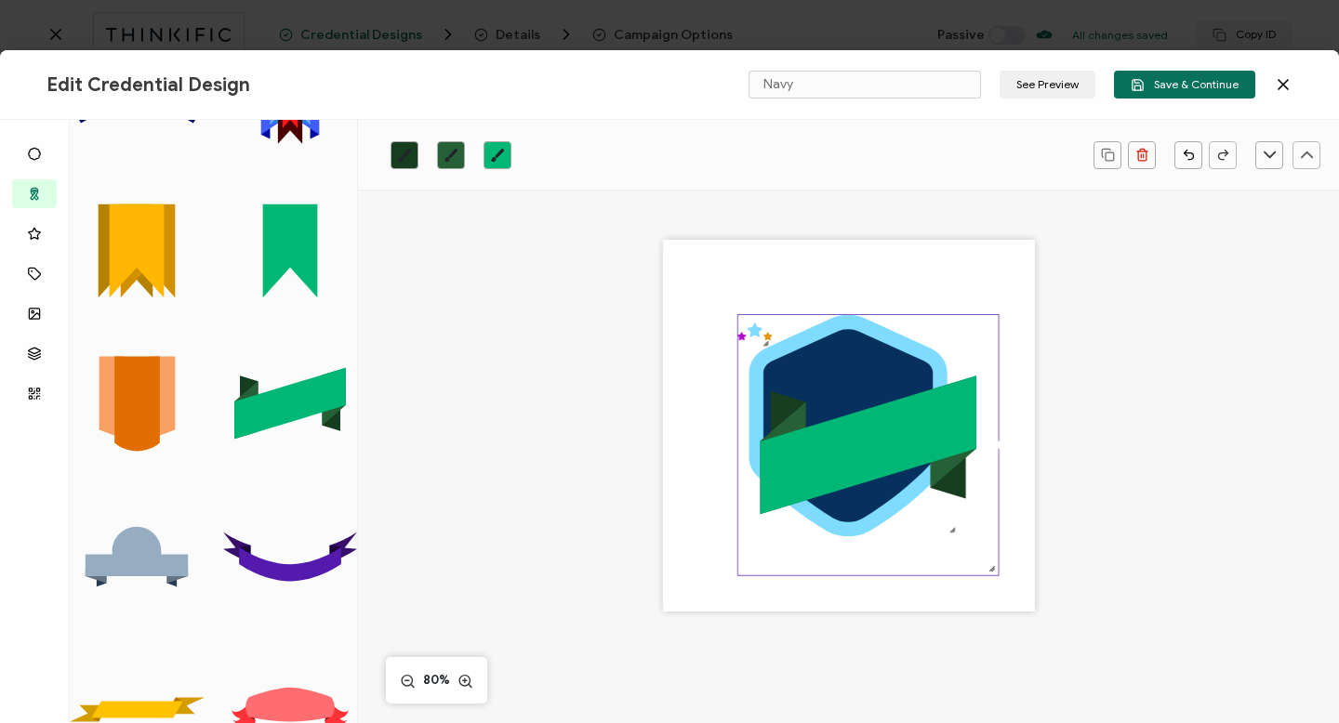
click at [831, 484] on polygon at bounding box center [868, 446] width 216 height 139
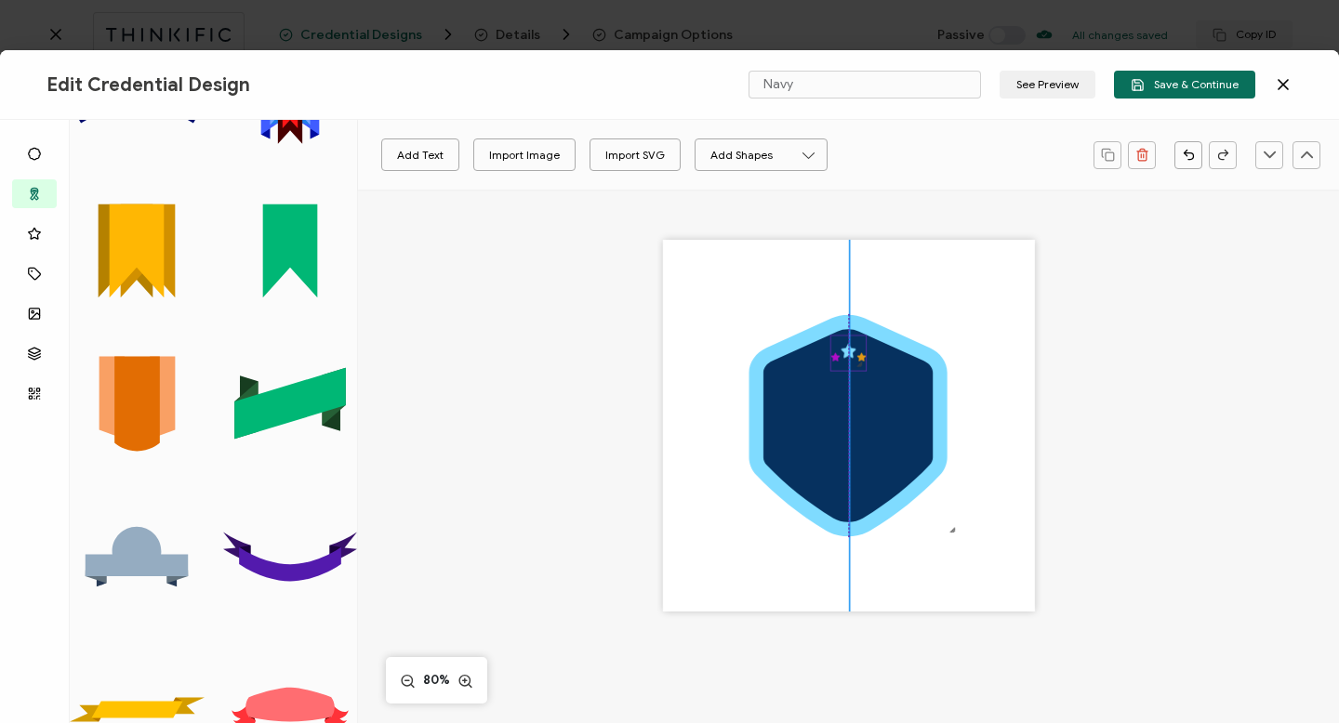
drag, startPoint x: 757, startPoint y: 332, endPoint x: 848, endPoint y: 352, distance: 93.4
click at [848, 352] on icon ".preview .aa835fc3-cf79-4142-bdaf-f814d65d1884{}" at bounding box center [847, 353] width 35 height 35
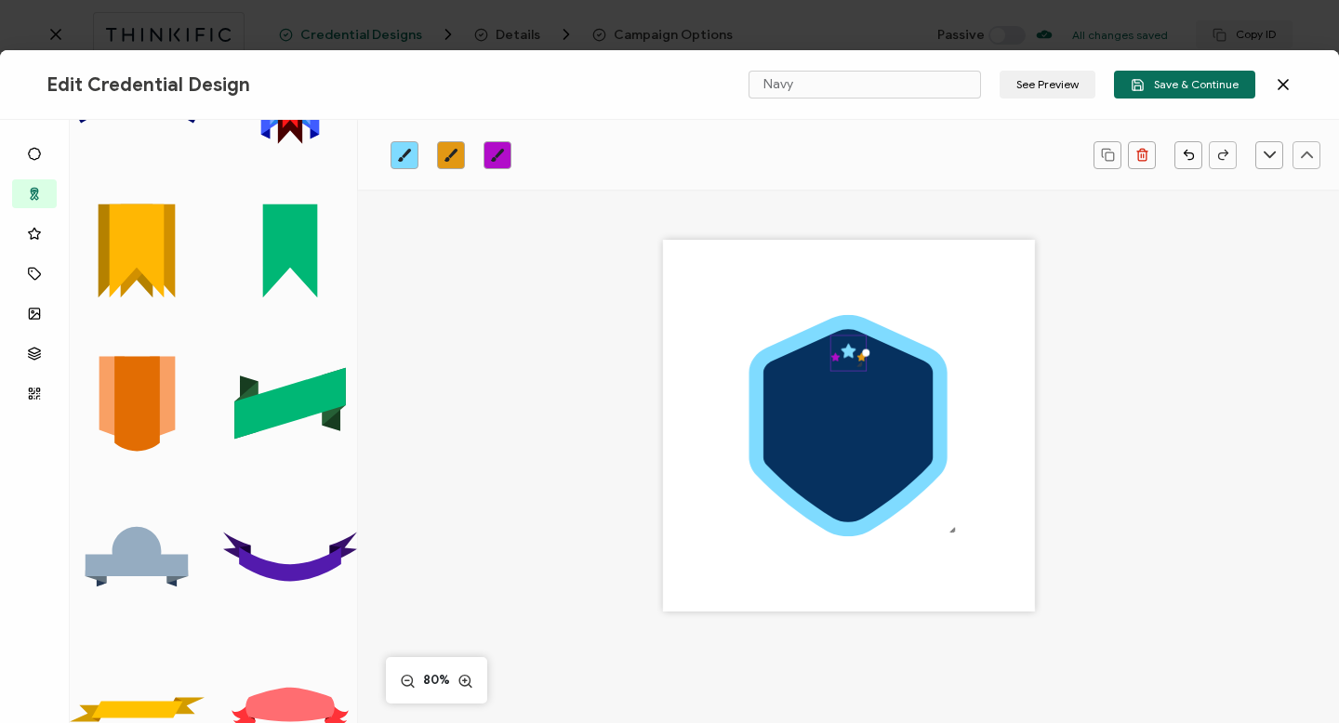
click at [858, 361] on div at bounding box center [859, 364] width 12 height 12
drag, startPoint x: 860, startPoint y: 367, endPoint x: 879, endPoint y: 388, distance: 27.6
click at [879, 388] on div ".uuid-a2266d8d-2533-48ea-8c95-b82d1261961c{}.uuid-e85ab5fe-b955-4eb5-8857-8b3e3…" at bounding box center [849, 426] width 372 height 372
drag, startPoint x: 860, startPoint y: 371, endPoint x: 845, endPoint y: 369, distance: 15.0
click at [845, 369] on icon ".preview .aa835fc3-cf79-4142-bdaf-f814d65d1884{}" at bounding box center [855, 361] width 50 height 50
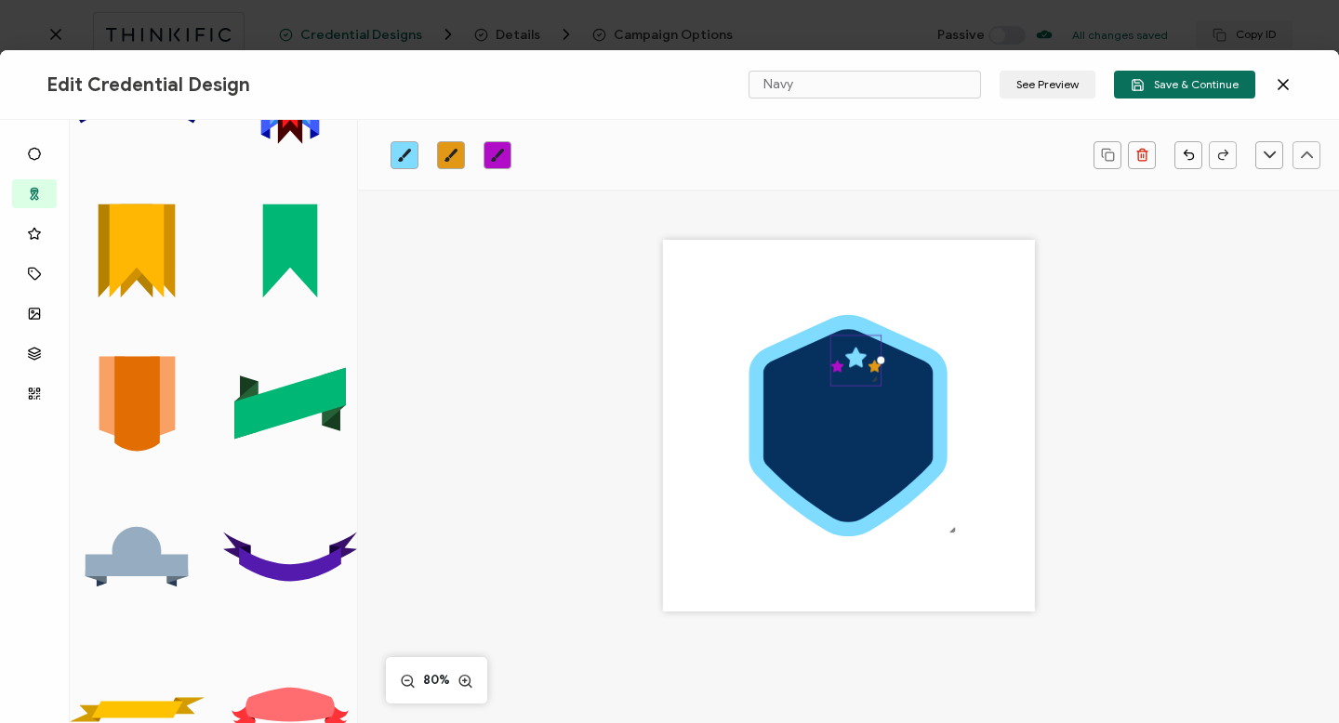
drag, startPoint x: 845, startPoint y: 369, endPoint x: 830, endPoint y: 367, distance: 15.0
click at [830, 367] on icon ".preview .aa835fc3-cf79-4142-bdaf-f814d65d1884{}" at bounding box center [855, 361] width 50 height 50
click at [822, 366] on div ".uuid-a2266d8d-2533-48ea-8c95-b82d1261961c{}.uuid-e85ab5fe-b955-4eb5-8857-8b3e3…" at bounding box center [849, 426] width 372 height 372
drag, startPoint x: 859, startPoint y: 360, endPoint x: 842, endPoint y: 360, distance: 16.7
click at [842, 360] on icon ".preview .aa835fc3-cf79-4142-bdaf-f814d65d1884{}" at bounding box center [855, 361] width 50 height 50
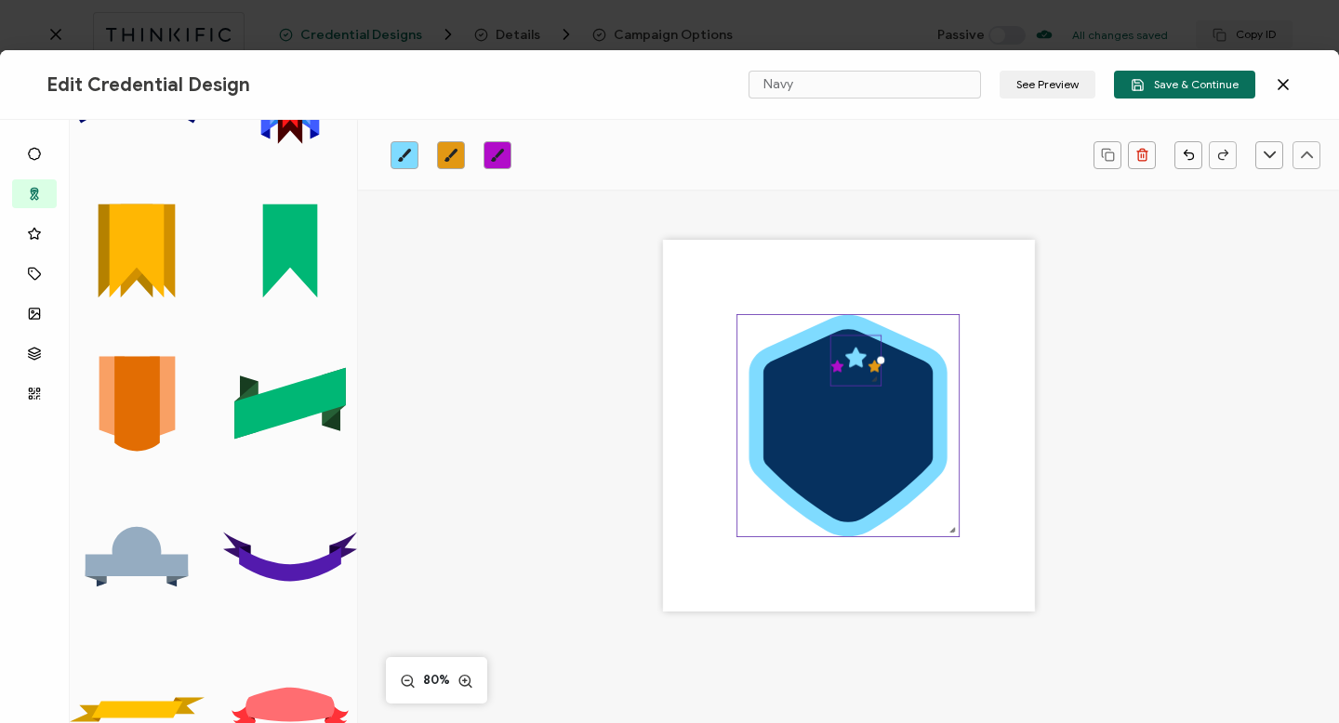
drag, startPoint x: 829, startPoint y: 358, endPoint x: 812, endPoint y: 358, distance: 16.7
click at [812, 358] on div ".uuid-a2266d8d-2533-48ea-8c95-b82d1261961c{}.uuid-e85ab5fe-b955-4eb5-8857-8b3e3…" at bounding box center [849, 426] width 372 height 372
click at [882, 361] on div at bounding box center [884, 362] width 7 height 7
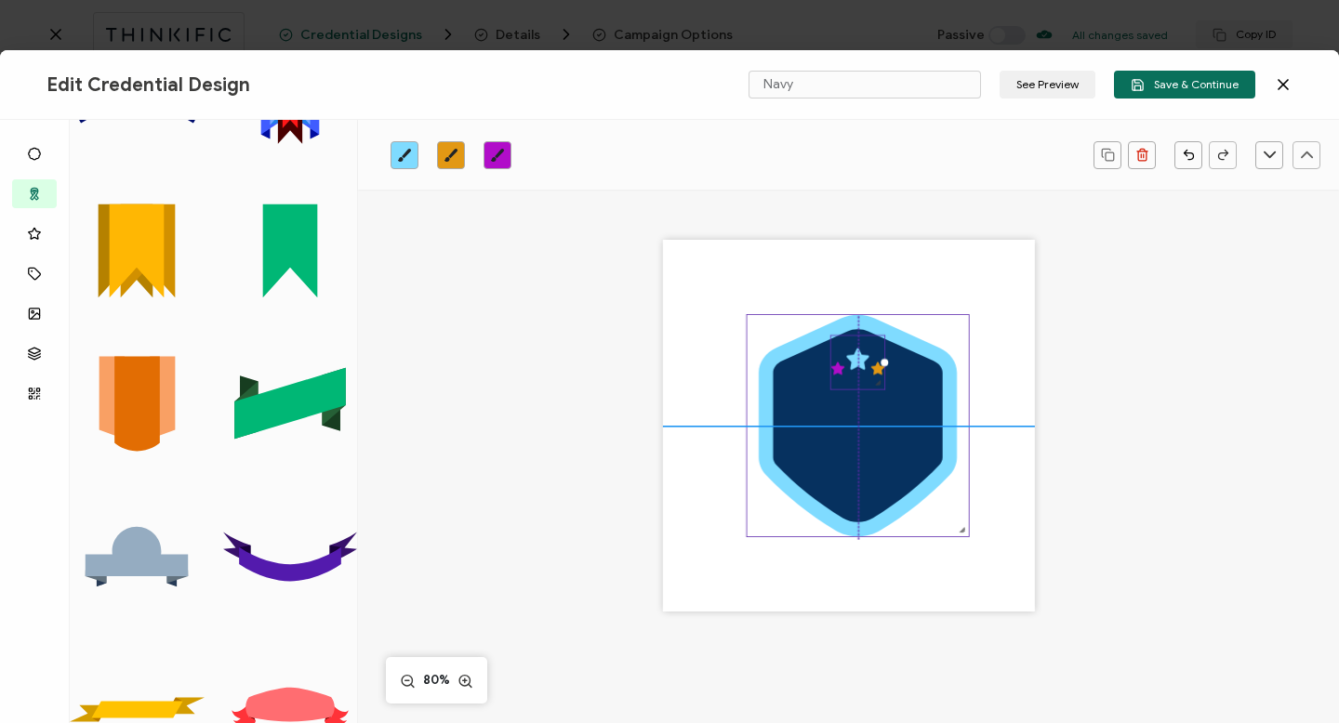
click at [923, 355] on icon at bounding box center [858, 425] width 198 height 221
click at [828, 561] on div ".uuid-a2266d8d-2533-48ea-8c95-b82d1261961c{}.uuid-e85ab5fe-b955-4eb5-8857-8b3e3…" at bounding box center [849, 426] width 372 height 372
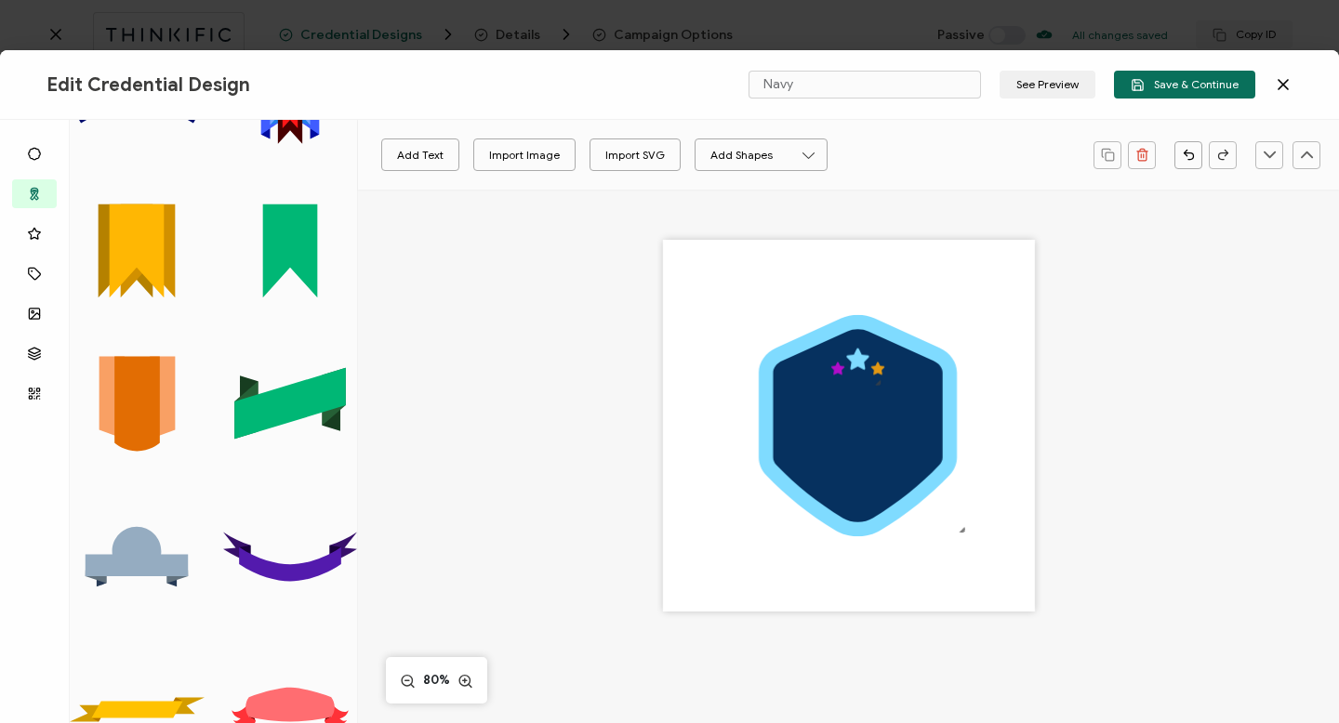
click at [291, 551] on icon at bounding box center [290, 565] width 102 height 34
drag, startPoint x: 752, startPoint y: 330, endPoint x: 726, endPoint y: 504, distance: 175.8
click at [726, 504] on icon ".uuid-73073be7-54c3-4483-a76a-07a0dec4503d{}.uuid-fb452850-c10b-42f2-b7c1-a04e2…" at bounding box center [728, 503] width 35 height 35
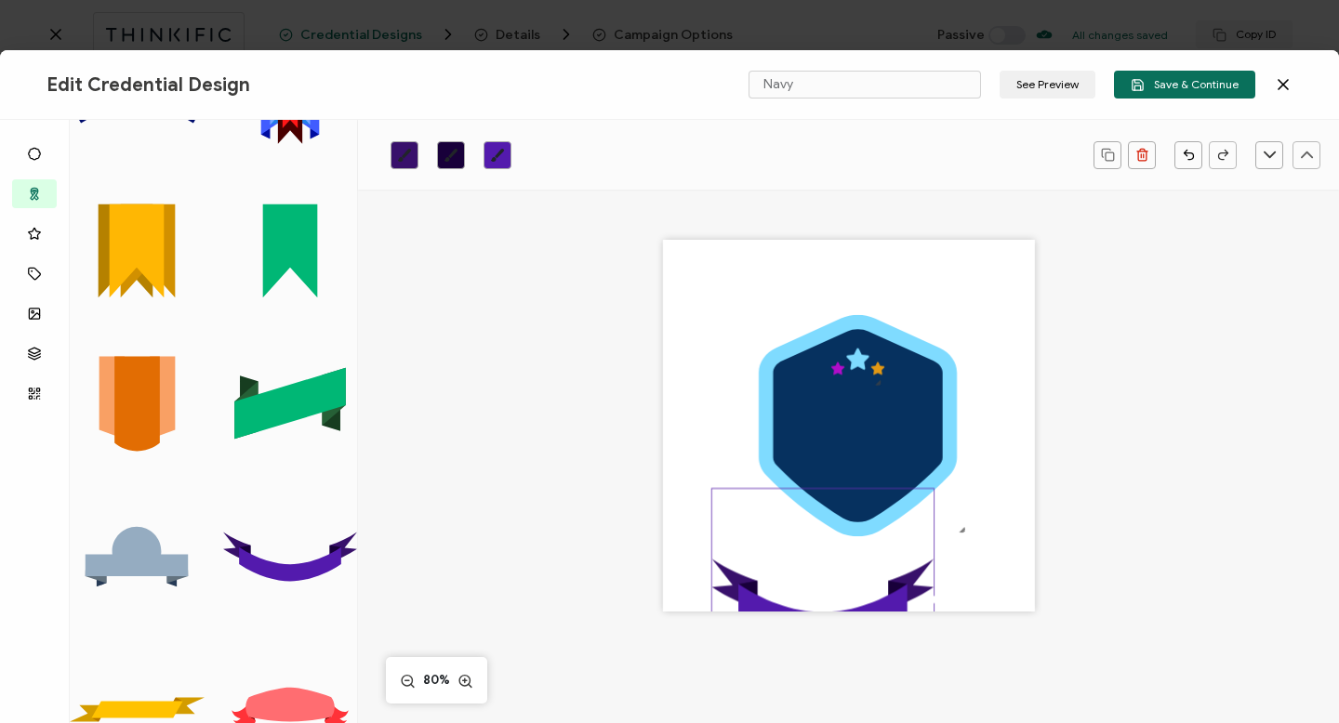
drag, startPoint x: 742, startPoint y: 508, endPoint x: 971, endPoint y: 479, distance: 230.6
click at [971, 479] on div ".uuid-a2266d8d-2533-48ea-8c95-b82d1261961c{}.uuid-e85ab5fe-b955-4eb5-8857-8b3e3…" at bounding box center [849, 426] width 372 height 372
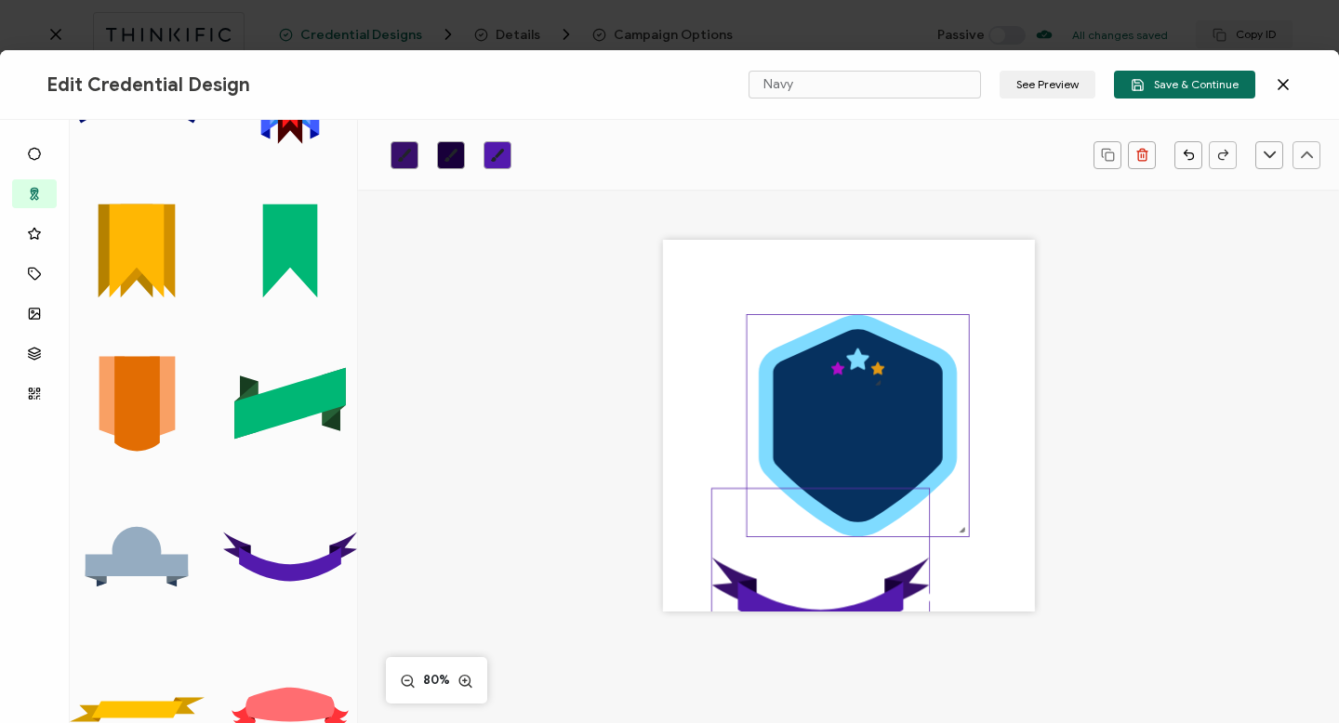
drag, startPoint x: 841, startPoint y: 569, endPoint x: 886, endPoint y: 487, distance: 93.7
click at [886, 487] on div ".uuid-a2266d8d-2533-48ea-8c95-b82d1261961c{}.uuid-e85ab5fe-b955-4eb5-8857-8b3e3…" at bounding box center [849, 426] width 372 height 372
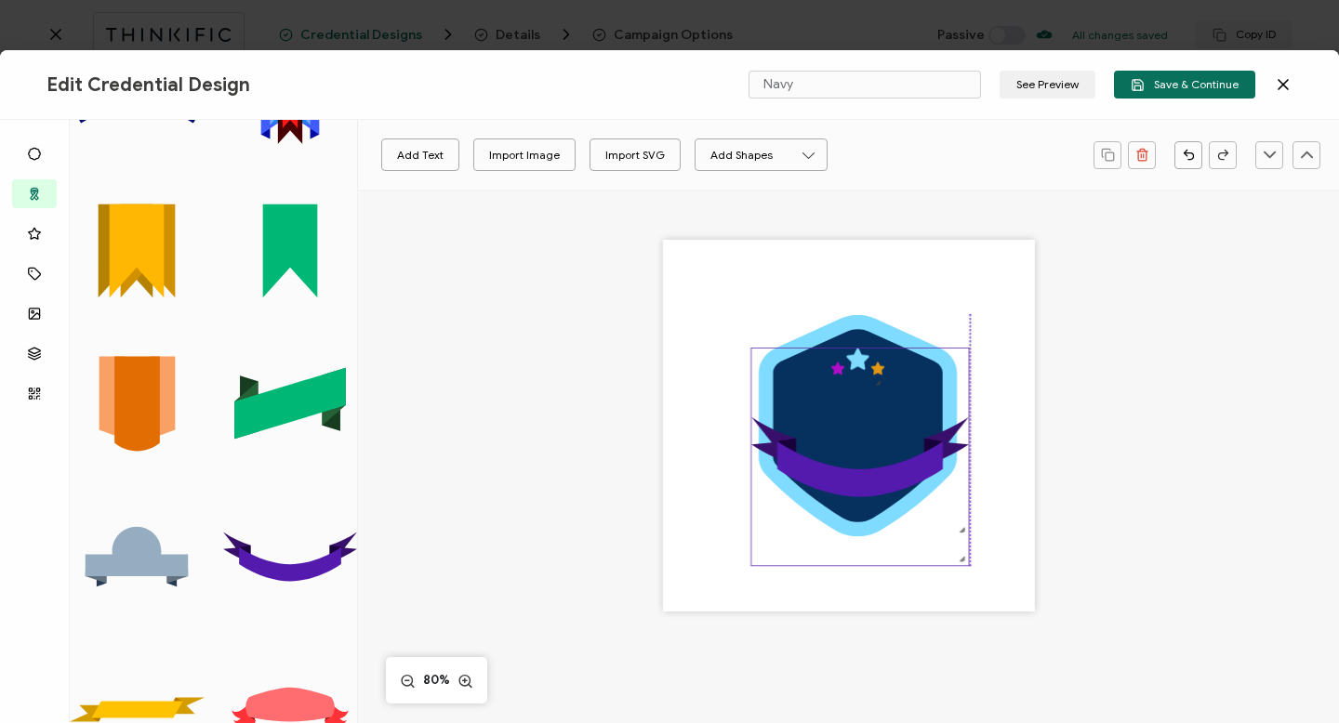
drag, startPoint x: 769, startPoint y: 557, endPoint x: 811, endPoint y: 417, distance: 146.5
click at [811, 417] on icon ".uuid-73073be7-54c3-4483-a76a-07a0dec4503d{}.uuid-fb452850-c10b-42f2-b7c1-a04e2…" at bounding box center [860, 458] width 218 height 218
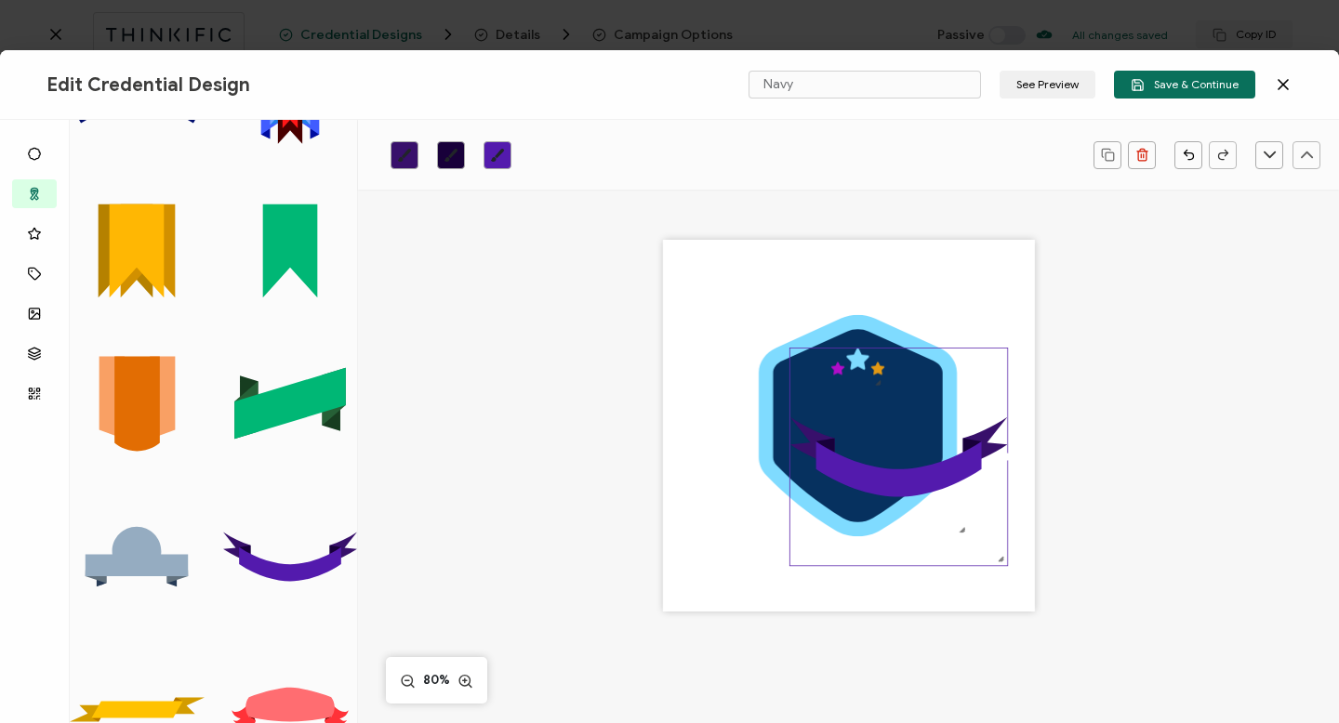
drag, startPoint x: 965, startPoint y: 450, endPoint x: 1004, endPoint y: 450, distance: 39.1
click at [1004, 450] on div ".uuid-a2266d8d-2533-48ea-8c95-b82d1261961c{}.uuid-e85ab5fe-b955-4eb5-8857-8b3e3…" at bounding box center [849, 426] width 372 height 372
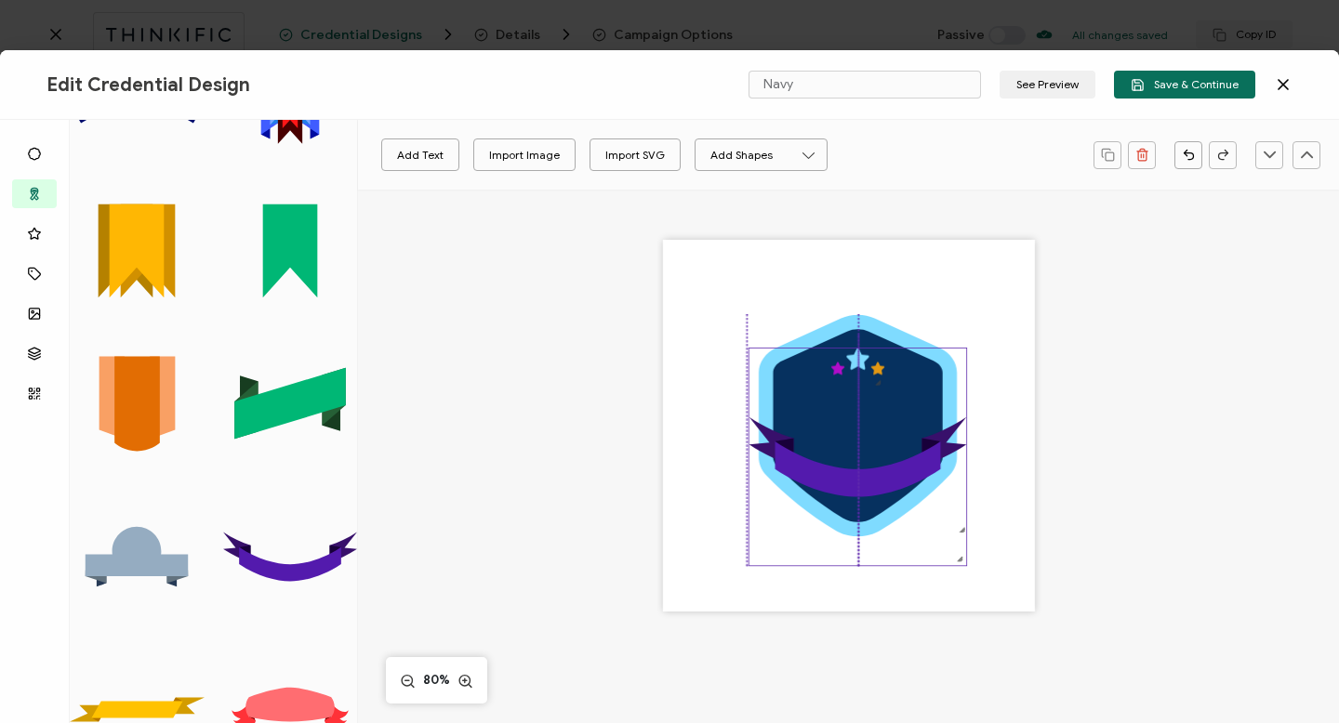
drag, startPoint x: 935, startPoint y: 471, endPoint x: 890, endPoint y: 471, distance: 44.6
click at [890, 471] on icon at bounding box center [858, 469] width 166 height 55
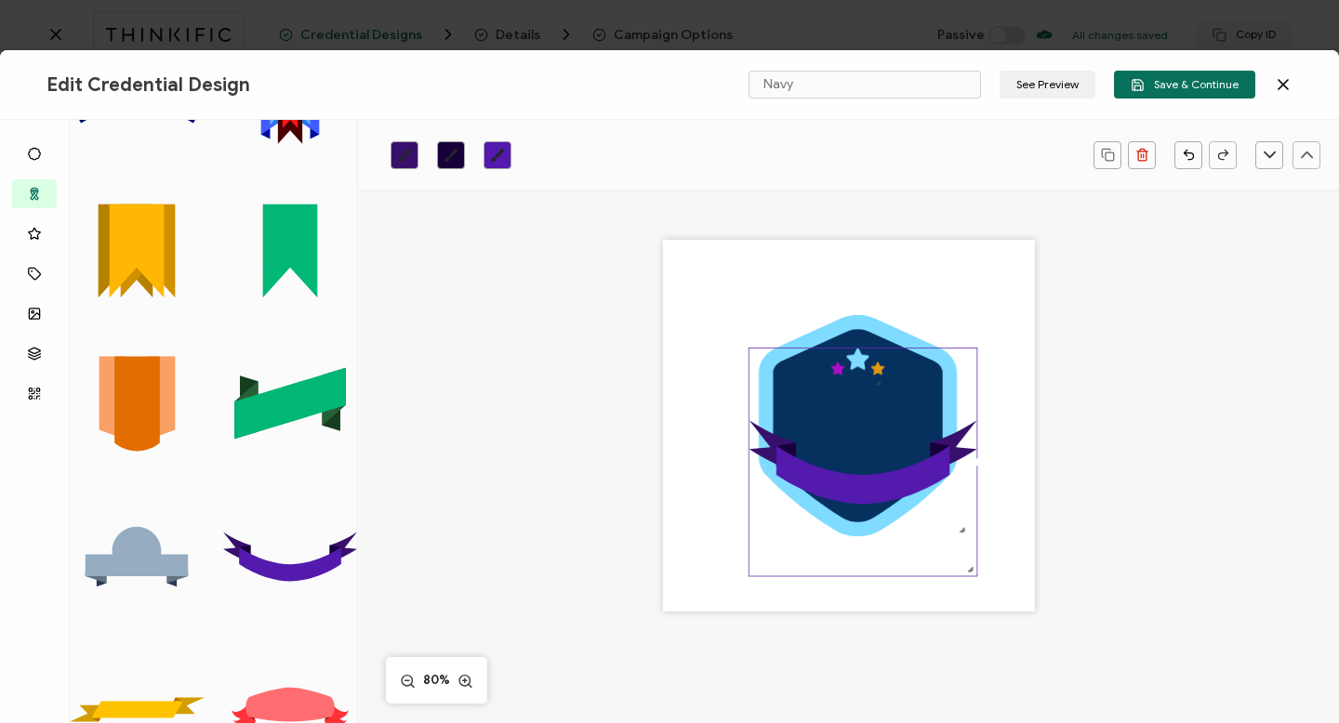
drag, startPoint x: 962, startPoint y: 454, endPoint x: 977, endPoint y: 450, distance: 15.3
click at [977, 450] on div ".uuid-a2266d8d-2533-48ea-8c95-b82d1261961c{}.uuid-e85ab5fe-b955-4eb5-8857-8b3e3…" at bounding box center [849, 426] width 372 height 372
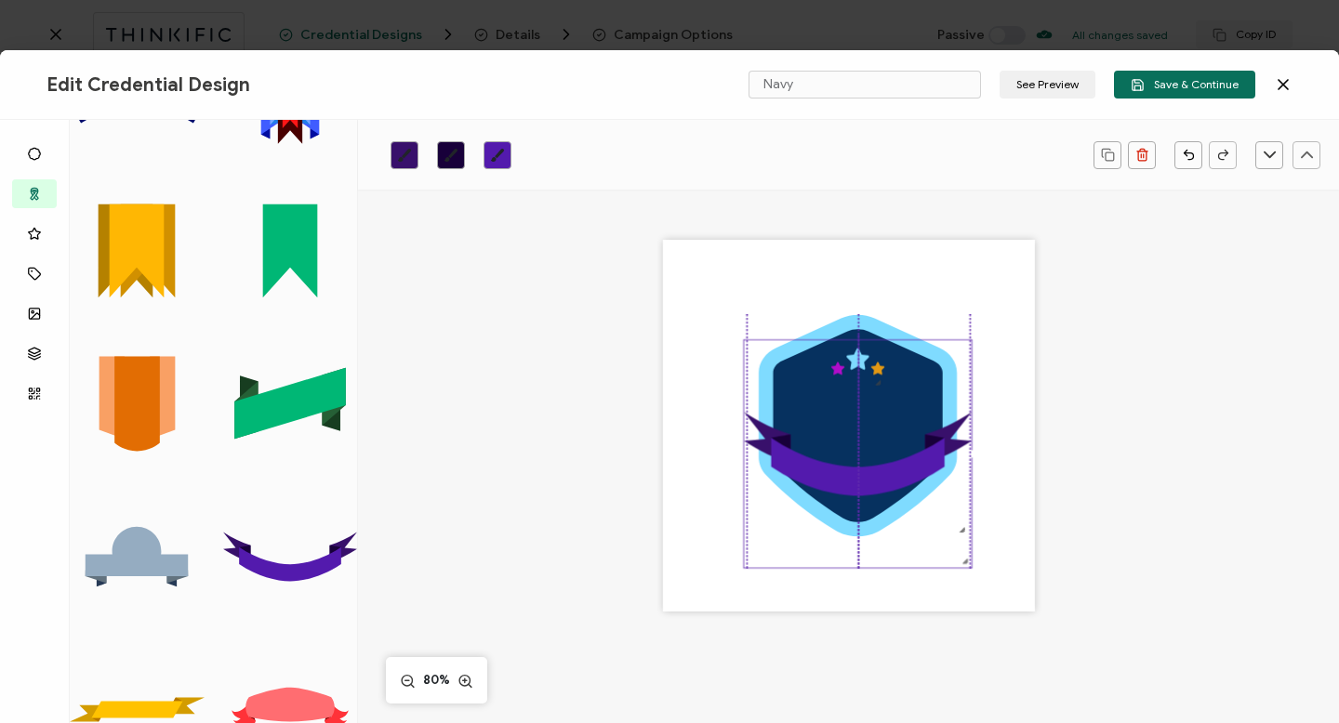
drag, startPoint x: 869, startPoint y: 491, endPoint x: 864, endPoint y: 483, distance: 10.1
click at [864, 483] on icon at bounding box center [857, 467] width 173 height 58
click at [953, 445] on icon at bounding box center [861, 433] width 228 height 51
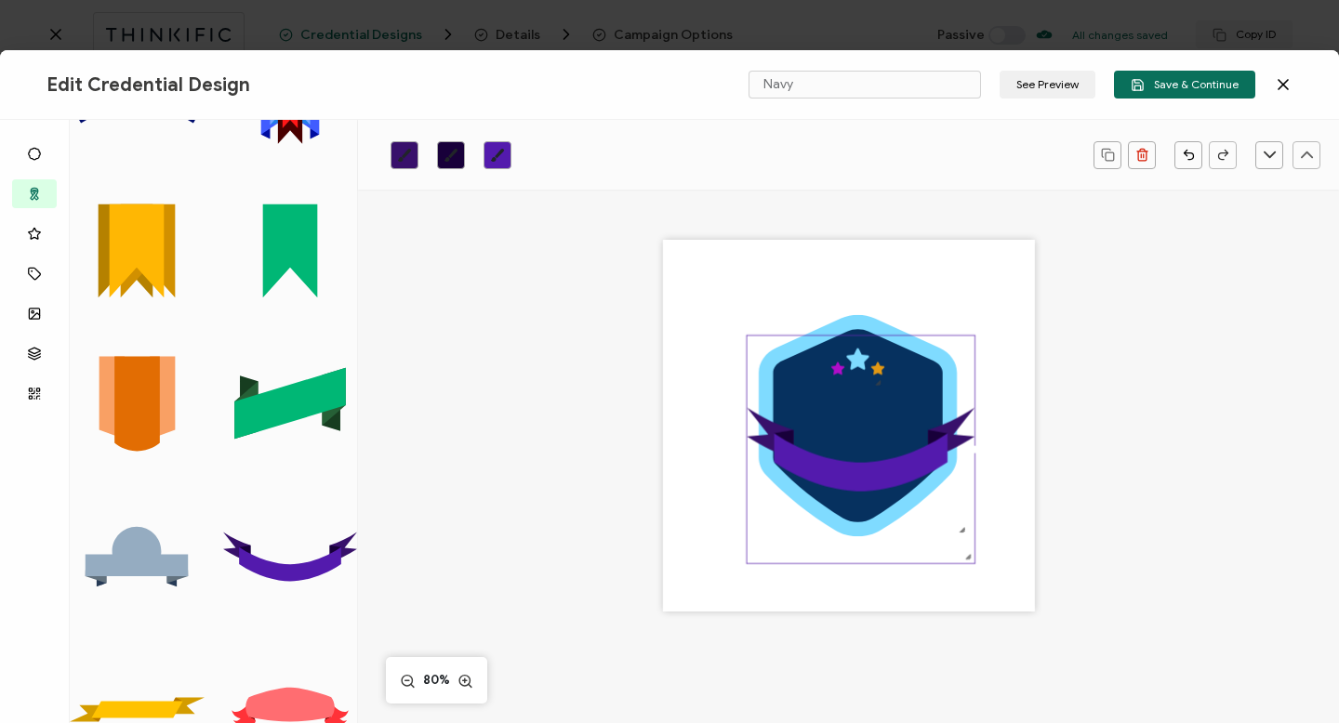
click at [890, 428] on icon ".uuid-73073be7-54c3-4483-a76a-07a0dec4503d{}.uuid-fb452850-c10b-42f2-b7c1-a04e2…" at bounding box center [861, 450] width 228 height 228
click at [868, 424] on icon ".uuid-73073be7-54c3-4483-a76a-07a0dec4503d{}.uuid-fb452850-c10b-42f2-b7c1-a04e2…" at bounding box center [861, 450] width 228 height 228
click at [829, 413] on icon ".uuid-73073be7-54c3-4483-a76a-07a0dec4503d{}.uuid-fb452850-c10b-42f2-b7c1-a04e2…" at bounding box center [861, 450] width 228 height 228
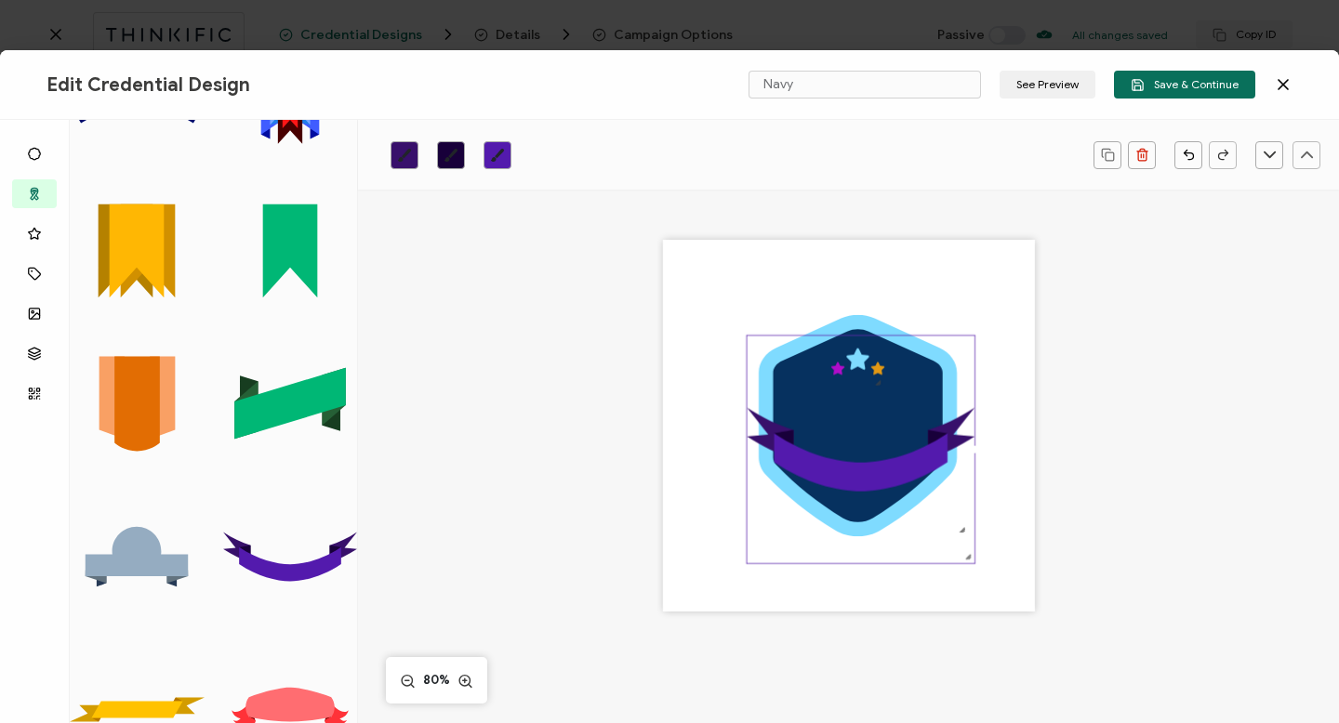
click at [939, 356] on icon ".uuid-73073be7-54c3-4483-a76a-07a0dec4503d{}.uuid-fb452850-c10b-42f2-b7c1-a04e2…" at bounding box center [861, 450] width 228 height 228
click at [822, 593] on div ".uuid-a2266d8d-2533-48ea-8c95-b82d1261961c{}.uuid-e85ab5fe-b955-4eb5-8857-8b3e3…" at bounding box center [849, 426] width 372 height 372
click at [833, 498] on icon ".uuid-73073be7-54c3-4483-a76a-07a0dec4503d{}.uuid-fb452850-c10b-42f2-b7c1-a04e2…" at bounding box center [861, 450] width 228 height 228
click at [943, 371] on icon ".uuid-73073be7-54c3-4483-a76a-07a0dec4503d{}.uuid-fb452850-c10b-42f2-b7c1-a04e2…" at bounding box center [861, 450] width 228 height 228
click at [872, 292] on div ".uuid-a2266d8d-2533-48ea-8c95-b82d1261961c{}.uuid-e85ab5fe-b955-4eb5-8857-8b3e3…" at bounding box center [849, 426] width 372 height 372
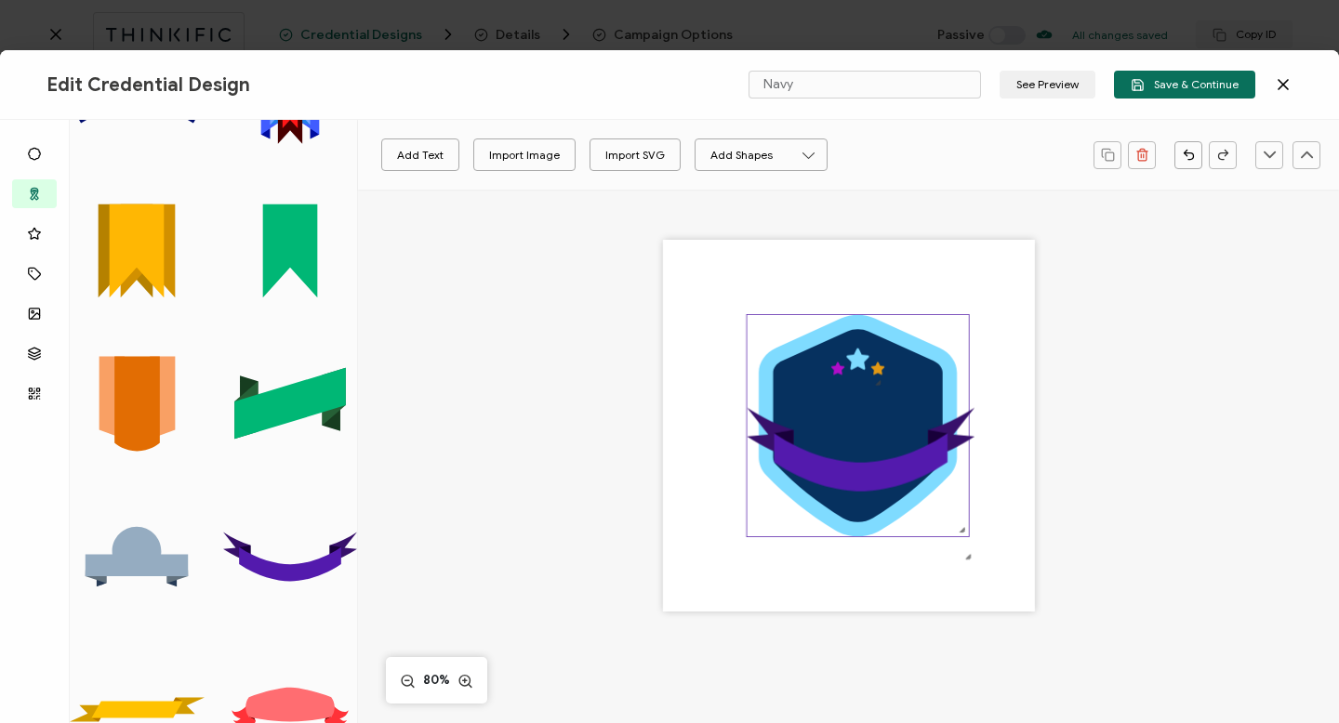
click at [846, 323] on icon at bounding box center [858, 425] width 198 height 221
click at [455, 152] on icon "brush" at bounding box center [450, 155] width 13 height 13
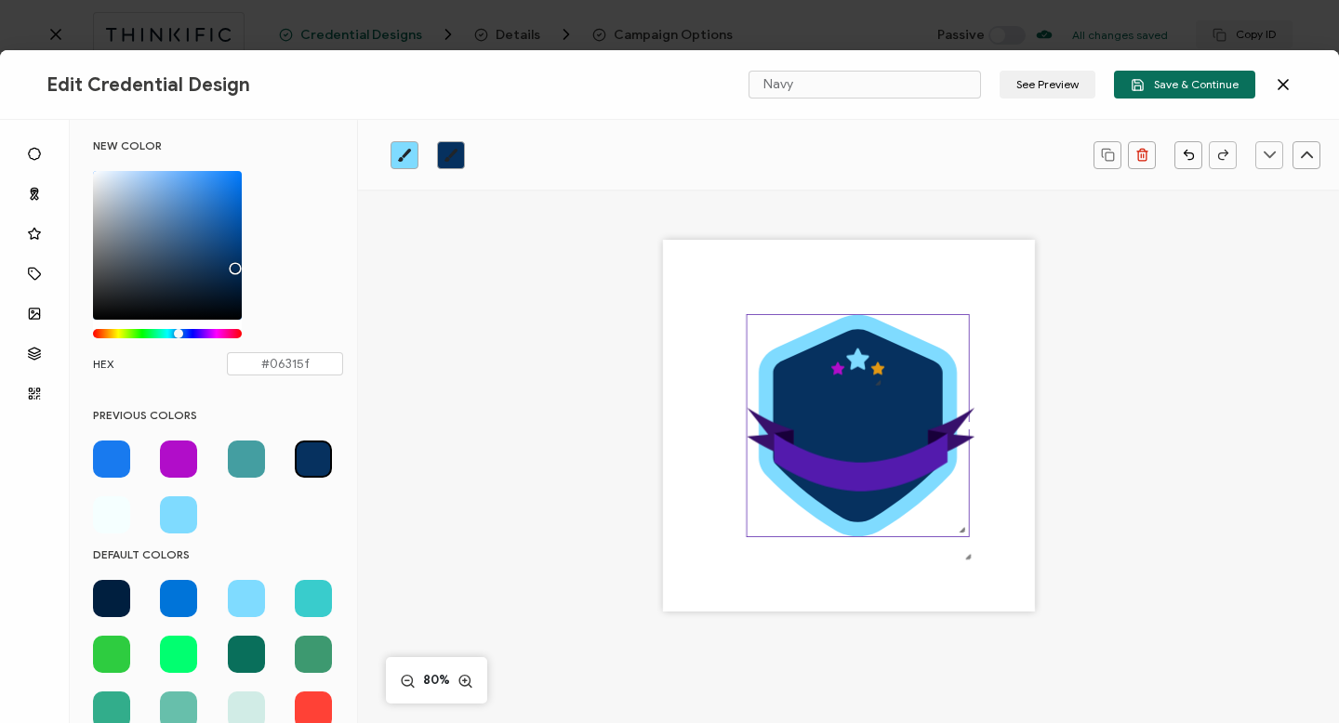
click at [110, 503] on span at bounding box center [111, 515] width 37 height 37
type input "#f5ffff"
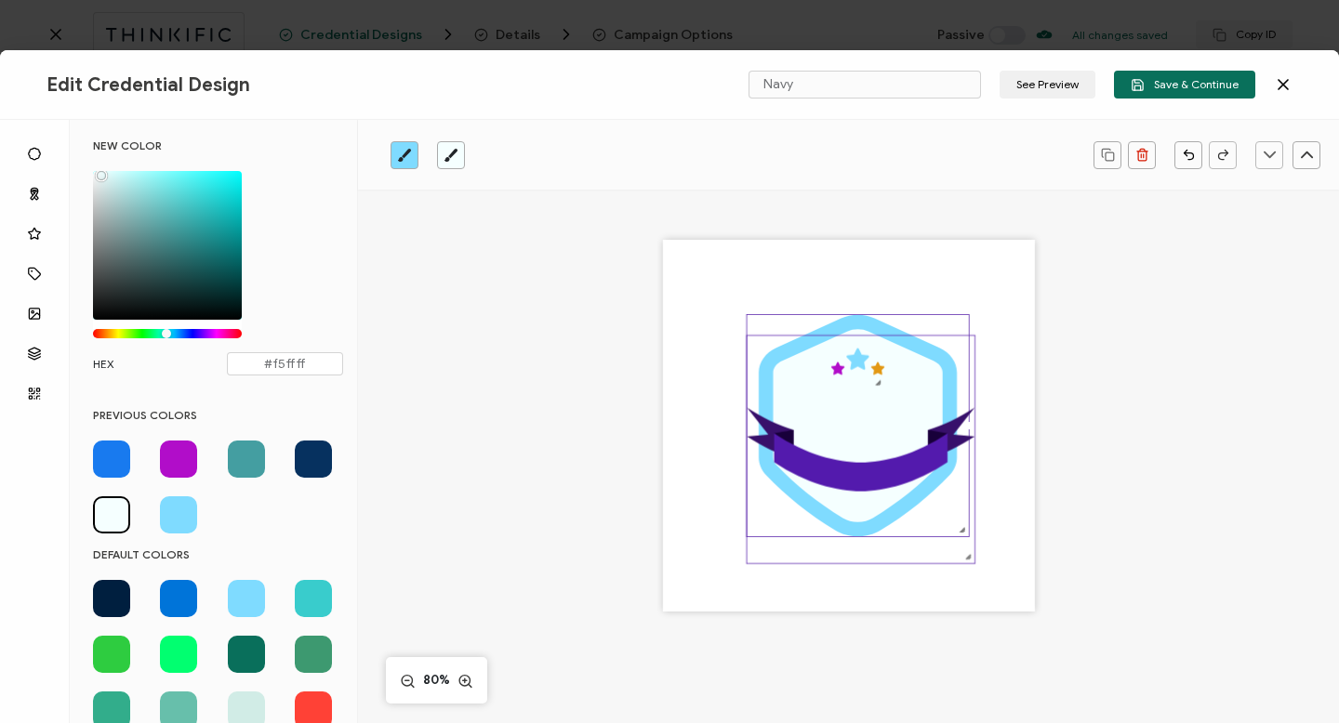
click at [810, 415] on icon ".uuid-73073be7-54c3-4483-a76a-07a0dec4503d{}.uuid-fb452850-c10b-42f2-b7c1-a04e2…" at bounding box center [861, 450] width 228 height 228
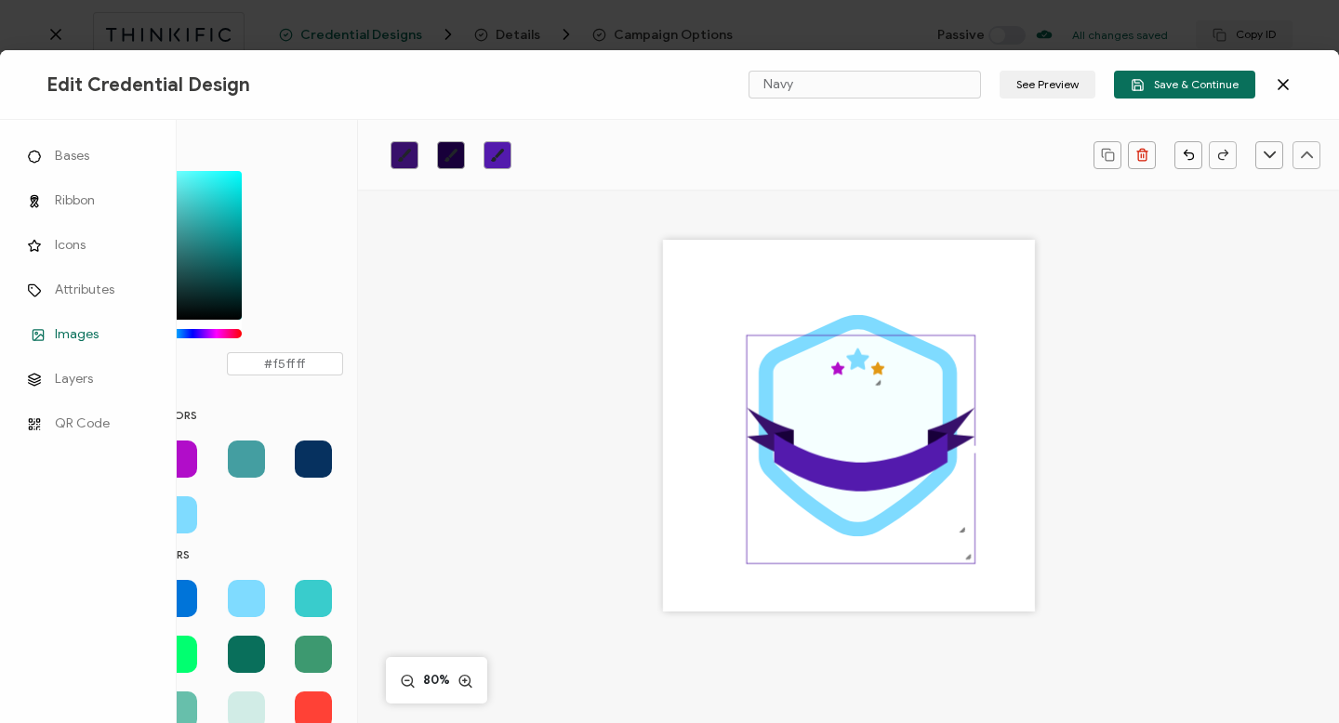
click at [69, 332] on span "Images" at bounding box center [77, 334] width 44 height 19
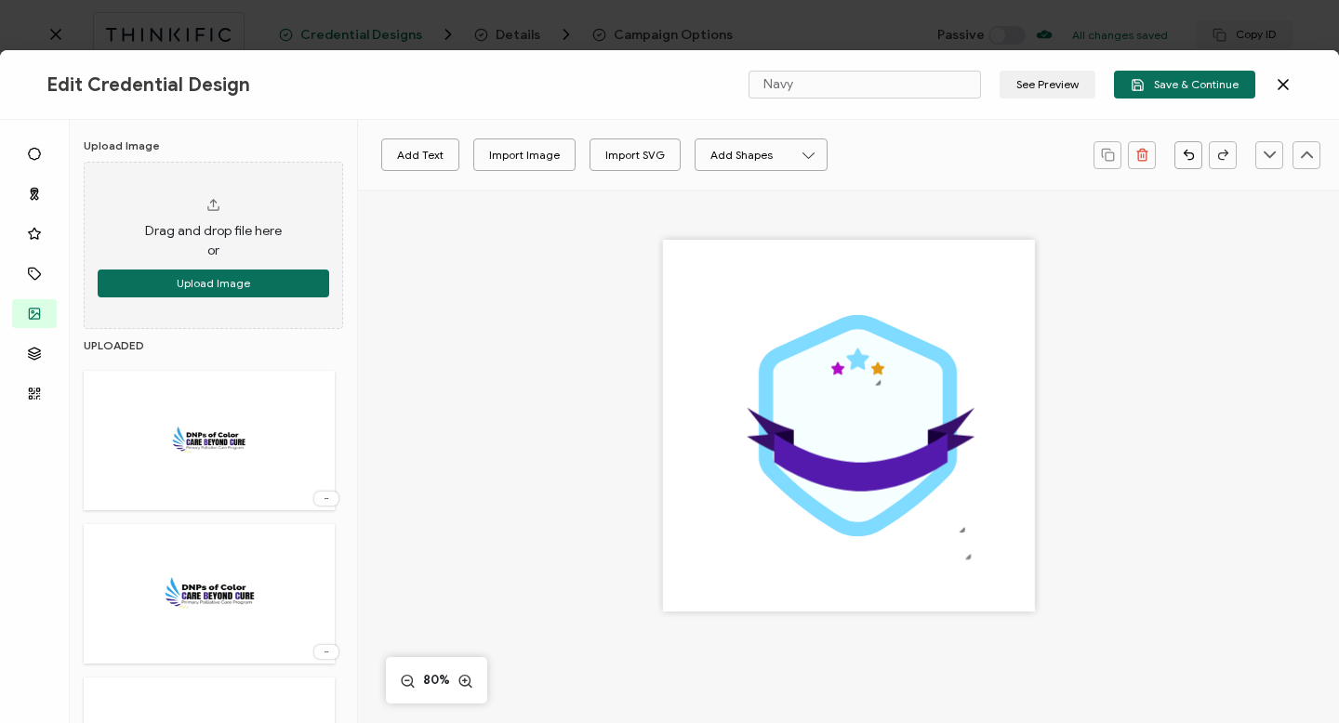
click at [220, 446] on img at bounding box center [208, 440] width 215 height 121
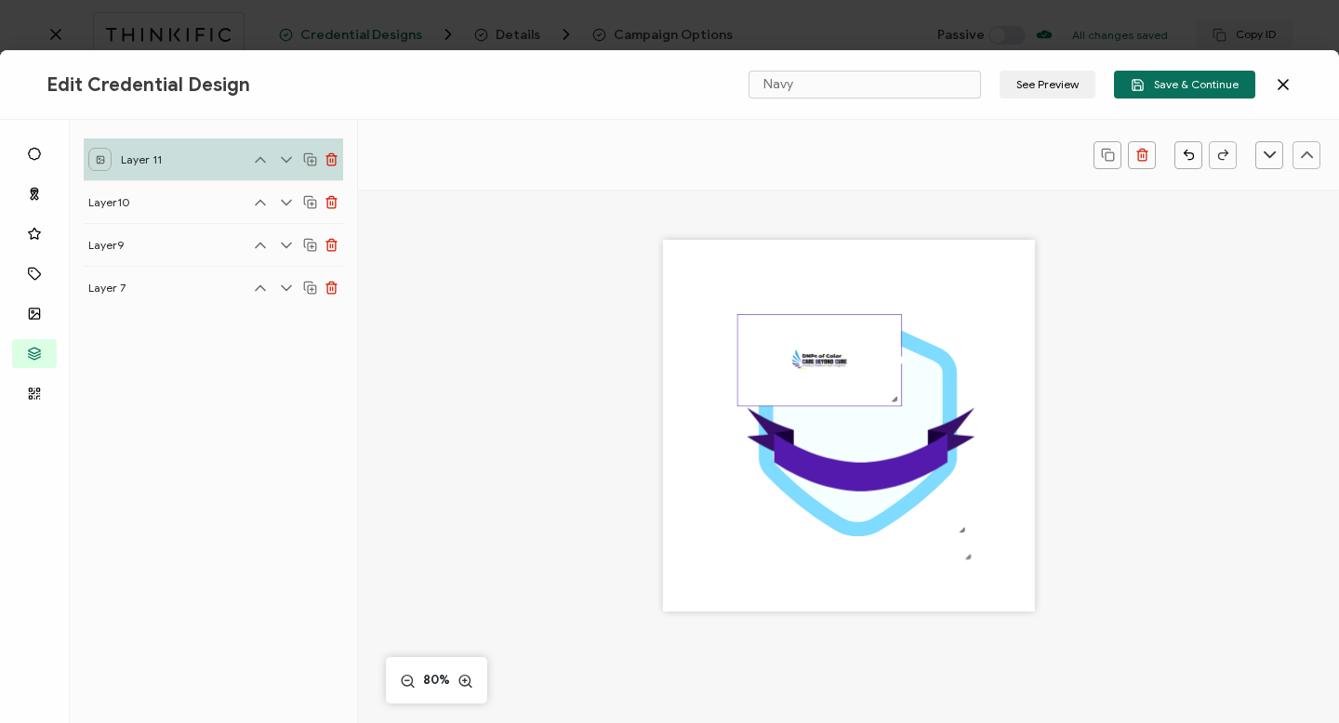
drag, startPoint x: 953, startPoint y: 436, endPoint x: 877, endPoint y: 319, distance: 139.8
click at [877, 319] on div at bounding box center [819, 360] width 165 height 92
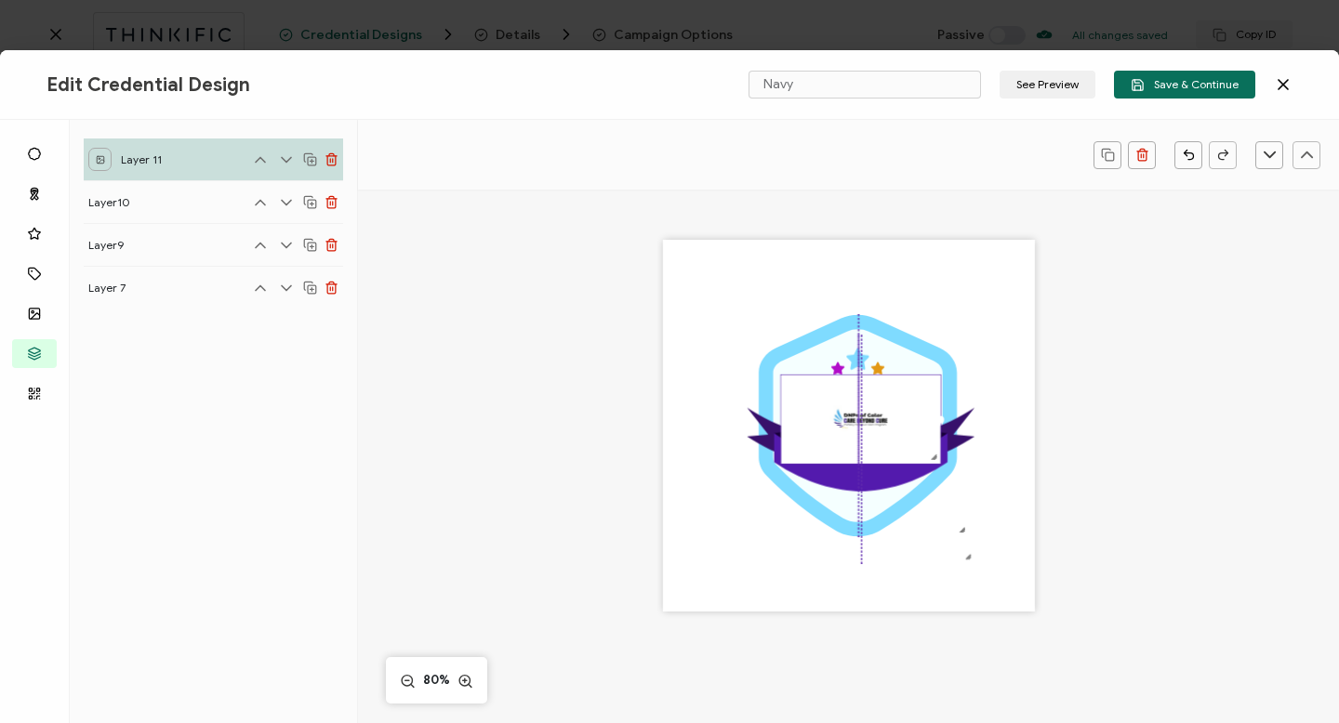
drag, startPoint x: 838, startPoint y: 345, endPoint x: 880, endPoint y: 405, distance: 73.5
click at [880, 405] on img at bounding box center [860, 420] width 159 height 88
drag, startPoint x: 934, startPoint y: 461, endPoint x: 905, endPoint y: 426, distance: 45.6
click at [905, 425] on div at bounding box center [848, 412] width 136 height 75
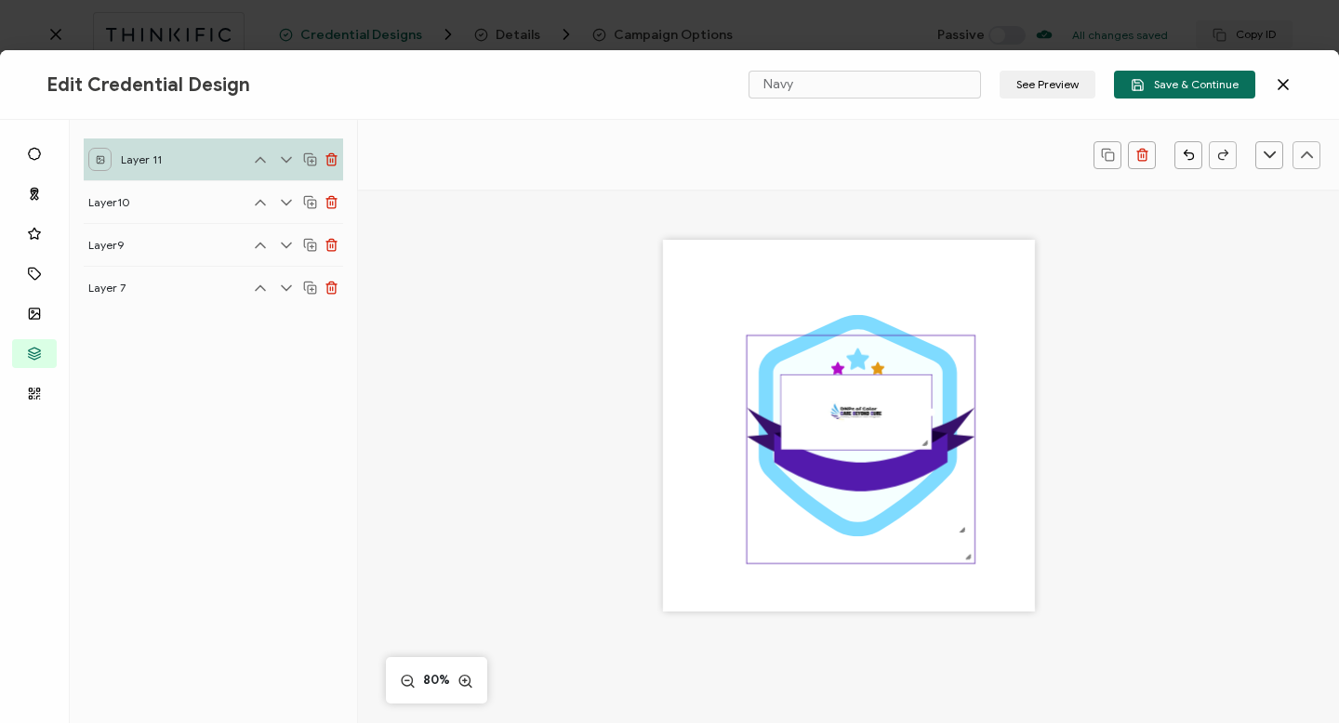
drag, startPoint x: 914, startPoint y: 411, endPoint x: 935, endPoint y: 414, distance: 20.6
click at [935, 414] on div ".uuid-a2266d8d-2533-48ea-8c95-b82d1261961c{}.uuid-e85ab5fe-b955-4eb5-8857-8b3e3…" at bounding box center [849, 426] width 372 height 372
click at [867, 359] on icon ".uuid-73073be7-54c3-4483-a76a-07a0dec4503d{}.uuid-fb452850-c10b-42f2-b7c1-a04e2…" at bounding box center [861, 450] width 228 height 228
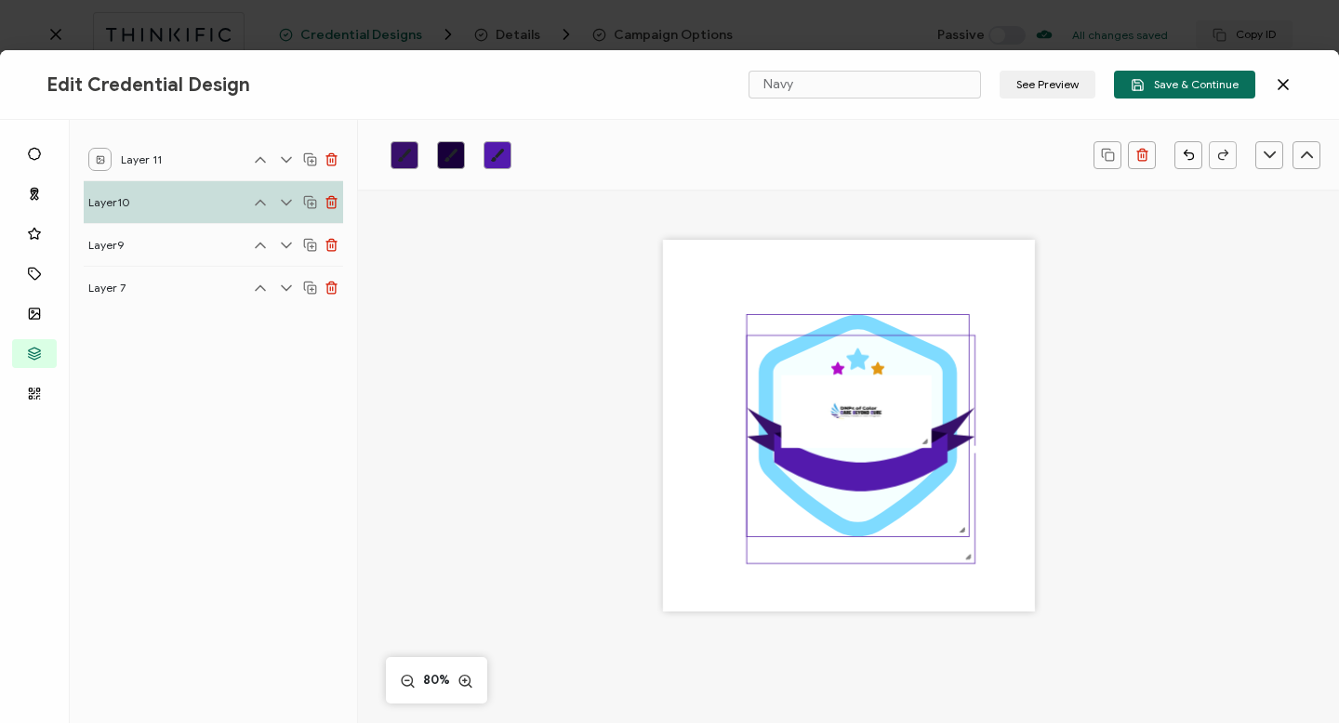
click at [858, 320] on icon at bounding box center [858, 425] width 198 height 221
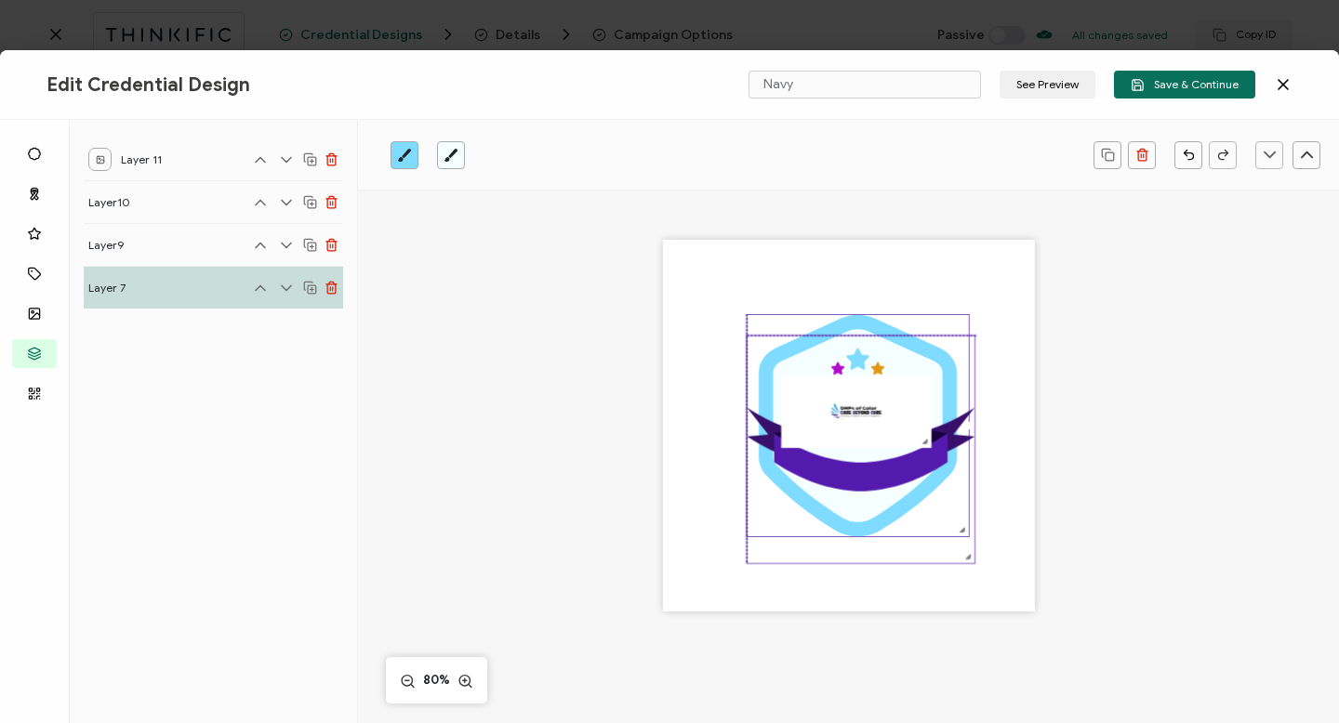
click at [859, 365] on icon ".uuid-73073be7-54c3-4483-a76a-07a0dec4503d{}.uuid-fb452850-c10b-42f2-b7c1-a04e2…" at bounding box center [861, 450] width 228 height 228
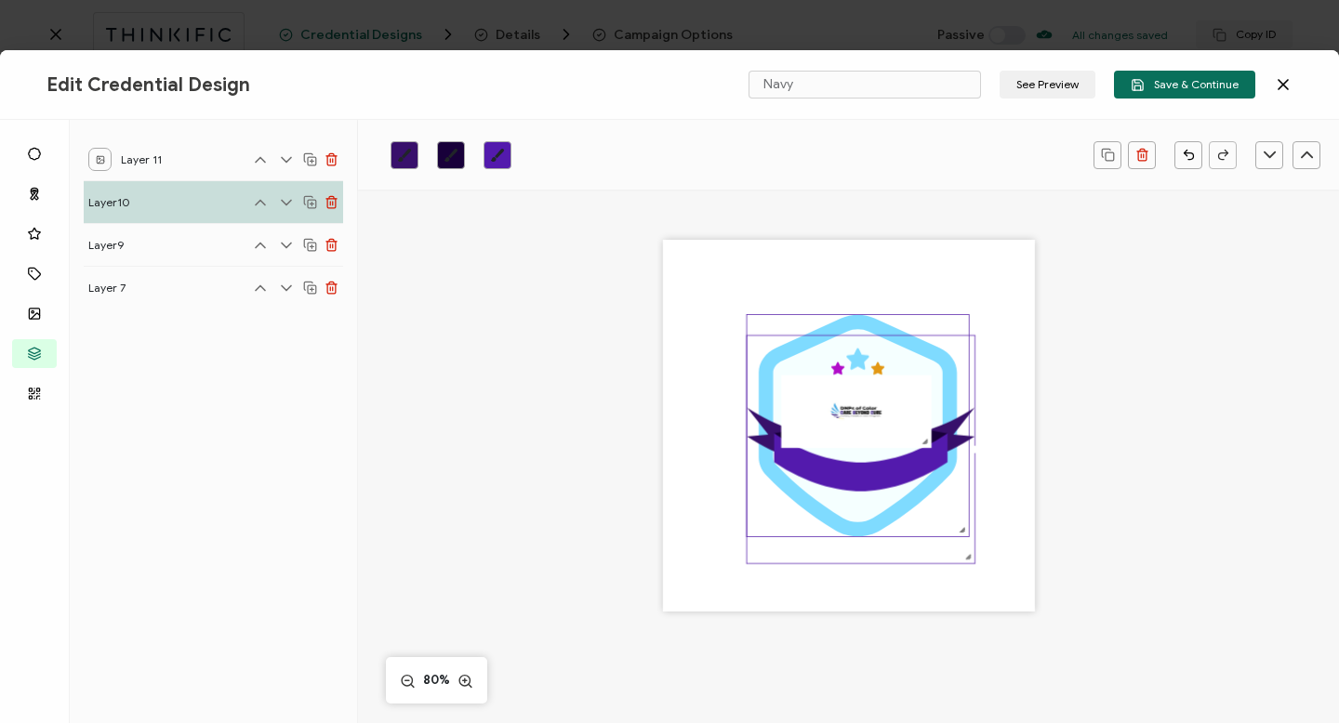
click at [860, 323] on icon at bounding box center [858, 425] width 198 height 221
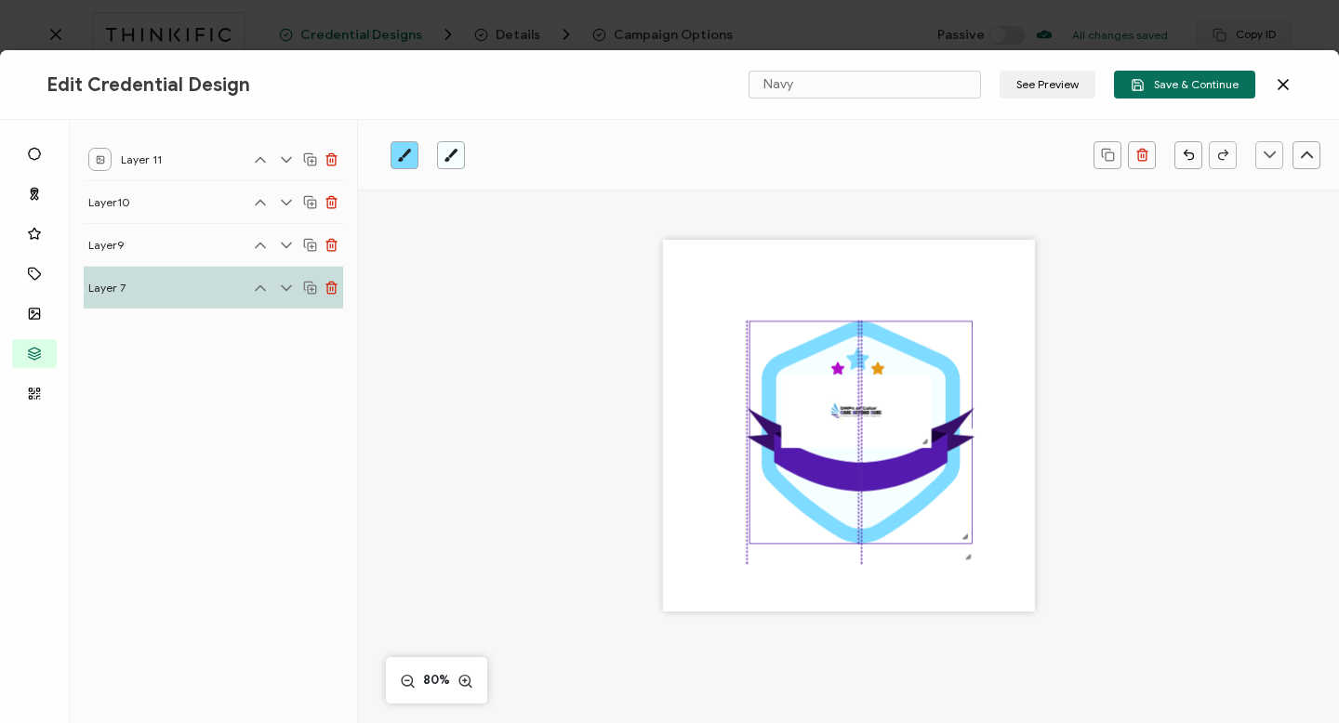
click at [860, 329] on icon at bounding box center [861, 432] width 198 height 221
click at [877, 481] on icon at bounding box center [860, 462] width 173 height 58
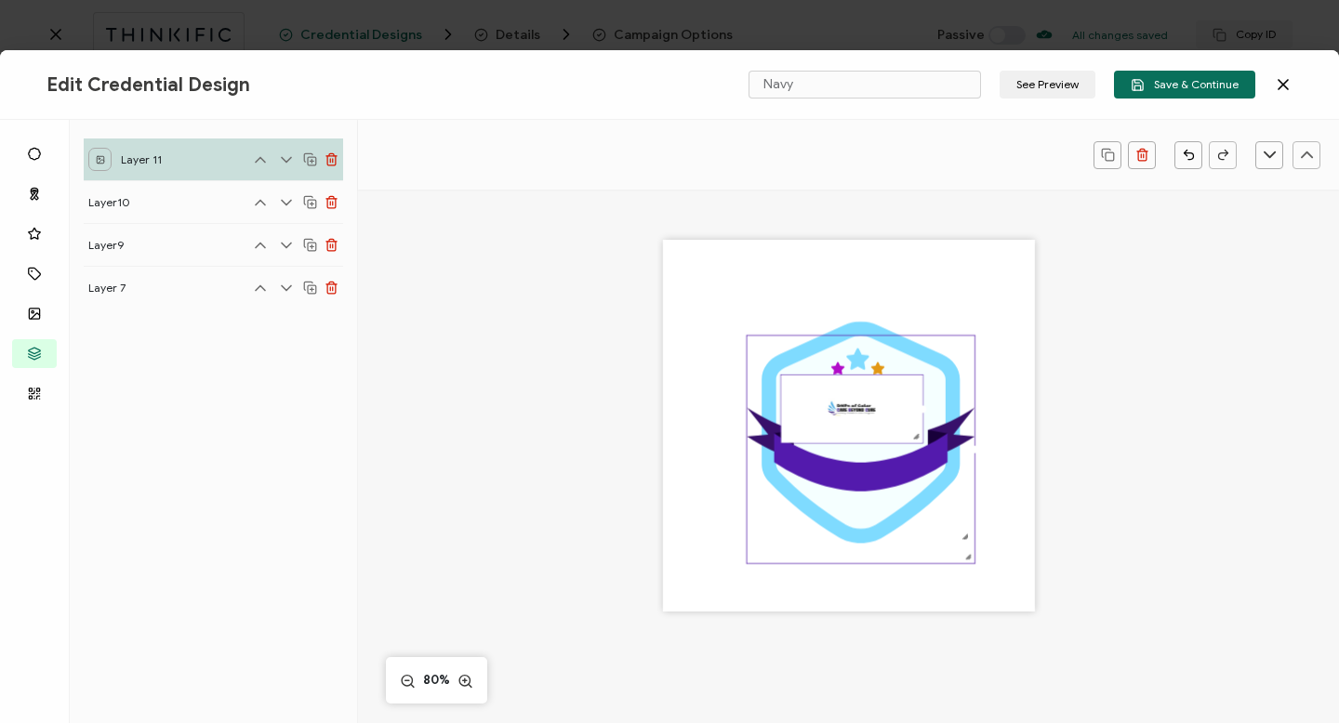
drag, startPoint x: 921, startPoint y: 442, endPoint x: 912, endPoint y: 435, distance: 11.4
click at [912, 435] on div at bounding box center [915, 437] width 12 height 12
drag, startPoint x: 865, startPoint y: 418, endPoint x: 895, endPoint y: 412, distance: 31.2
click at [895, 412] on img at bounding box center [851, 410] width 141 height 68
drag, startPoint x: 918, startPoint y: 410, endPoint x: 946, endPoint y: 406, distance: 28.1
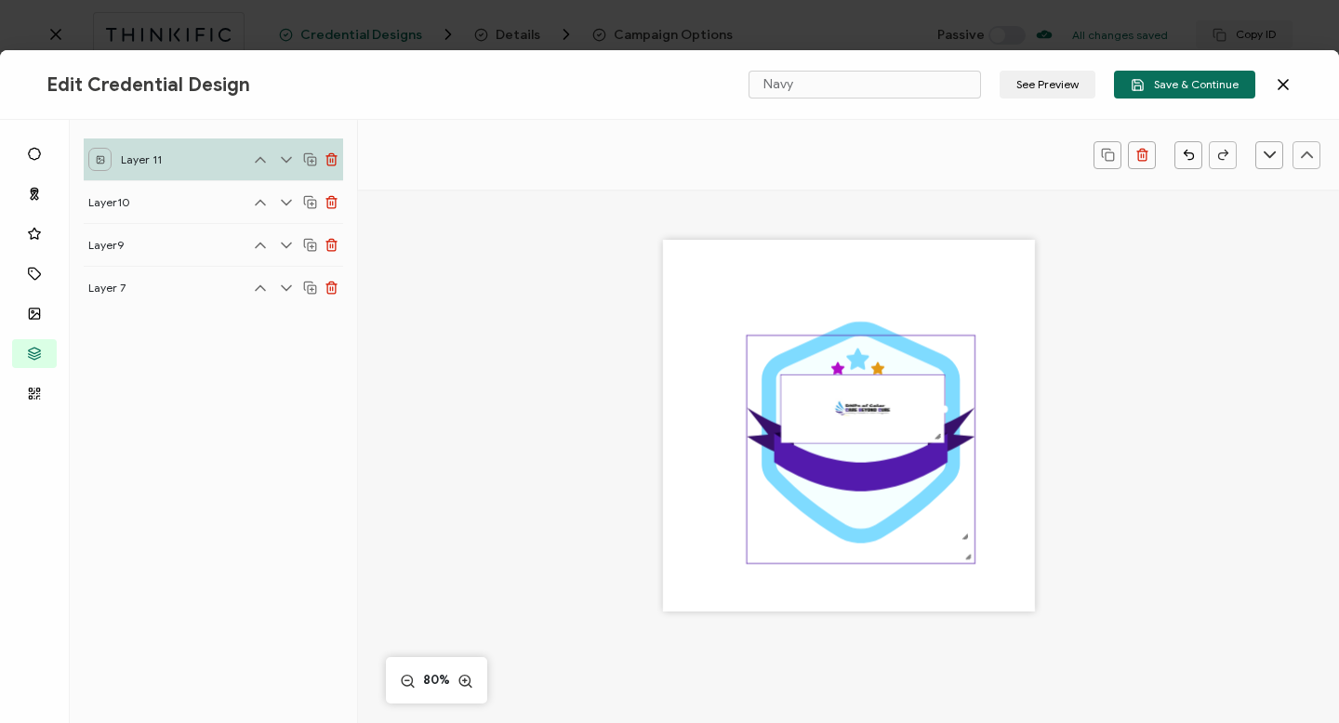
click at [946, 406] on div ".uuid-a2266d8d-2533-48ea-8c95-b82d1261961c{}.uuid-e85ab5fe-b955-4eb5-8857-8b3e3…" at bounding box center [849, 426] width 372 height 372
click at [848, 457] on icon ".uuid-73073be7-54c3-4483-a76a-07a0dec4503d{}.uuid-fb452850-c10b-42f2-b7c1-a04e2…" at bounding box center [861, 450] width 228 height 228
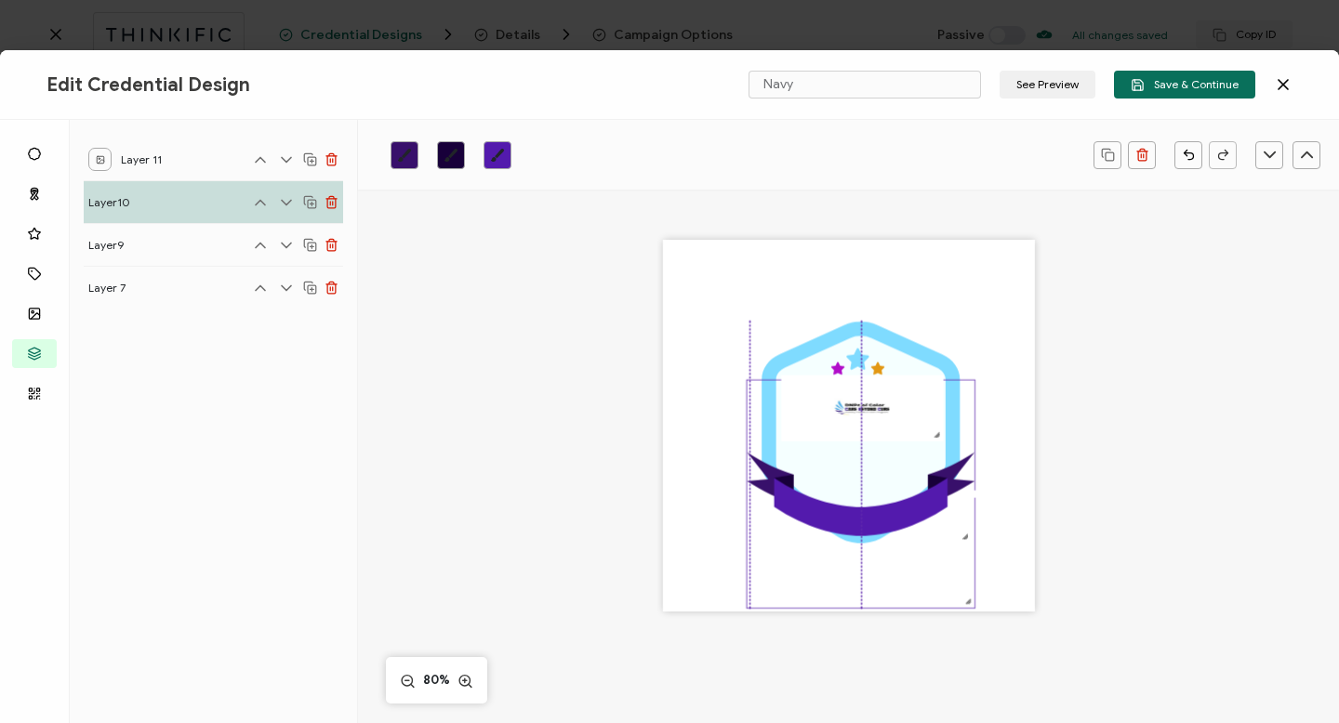
drag, startPoint x: 853, startPoint y: 472, endPoint x: 855, endPoint y: 517, distance: 44.7
click at [855, 517] on icon at bounding box center [860, 507] width 173 height 58
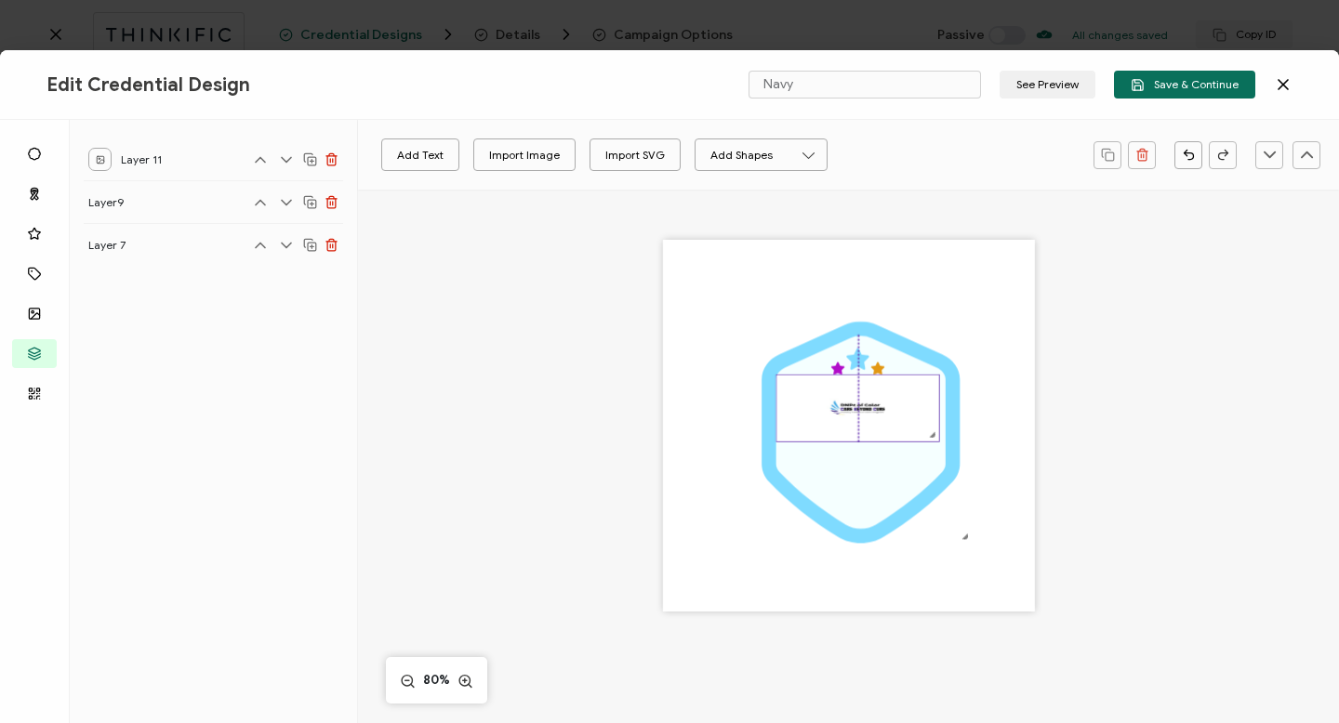
click at [861, 406] on img at bounding box center [857, 409] width 162 height 66
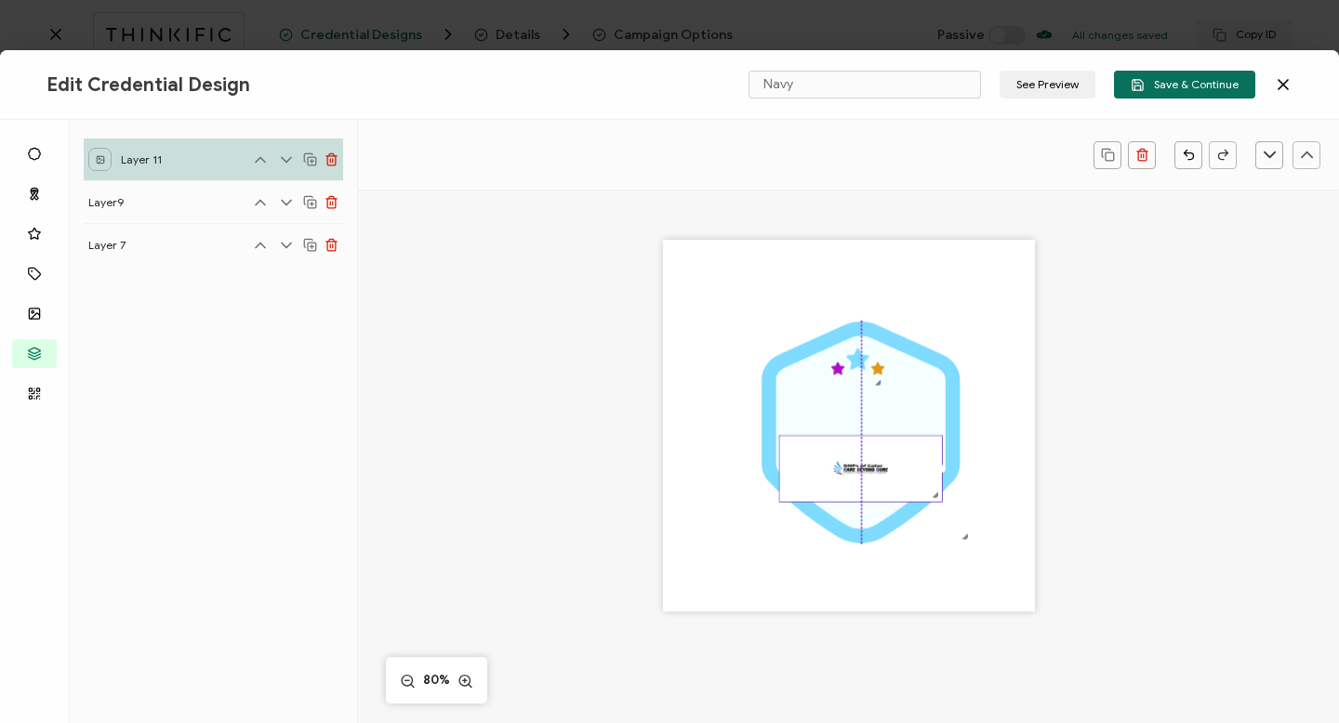
drag, startPoint x: 855, startPoint y: 412, endPoint x: 861, endPoint y: 472, distance: 60.7
click at [861, 472] on img at bounding box center [860, 469] width 162 height 66
click at [935, 498] on div at bounding box center [935, 496] width 12 height 12
drag, startPoint x: 935, startPoint y: 498, endPoint x: 915, endPoint y: 483, distance: 25.9
click at [915, 483] on div at bounding box center [917, 488] width 12 height 12
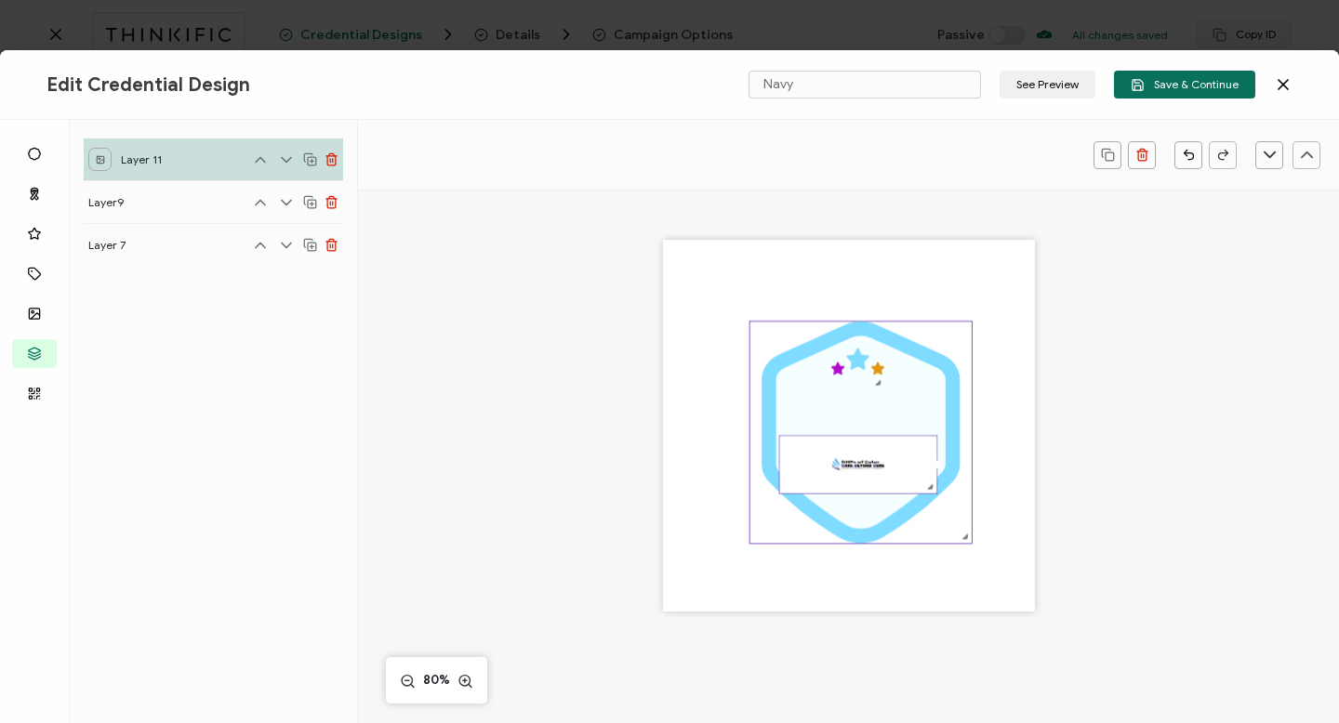
drag, startPoint x: 920, startPoint y: 464, endPoint x: 937, endPoint y: 465, distance: 17.7
click at [937, 465] on div ".uuid-a2266d8d-2533-48ea-8c95-b82d1261961c{}.uuid-e85ab5fe-b955-4eb5-8857-8b3e3…" at bounding box center [849, 426] width 372 height 372
drag, startPoint x: 928, startPoint y: 490, endPoint x: 926, endPoint y: 479, distance: 11.3
click at [926, 479] on div at bounding box center [927, 484] width 12 height 12
click at [780, 486] on img at bounding box center [856, 463] width 154 height 55
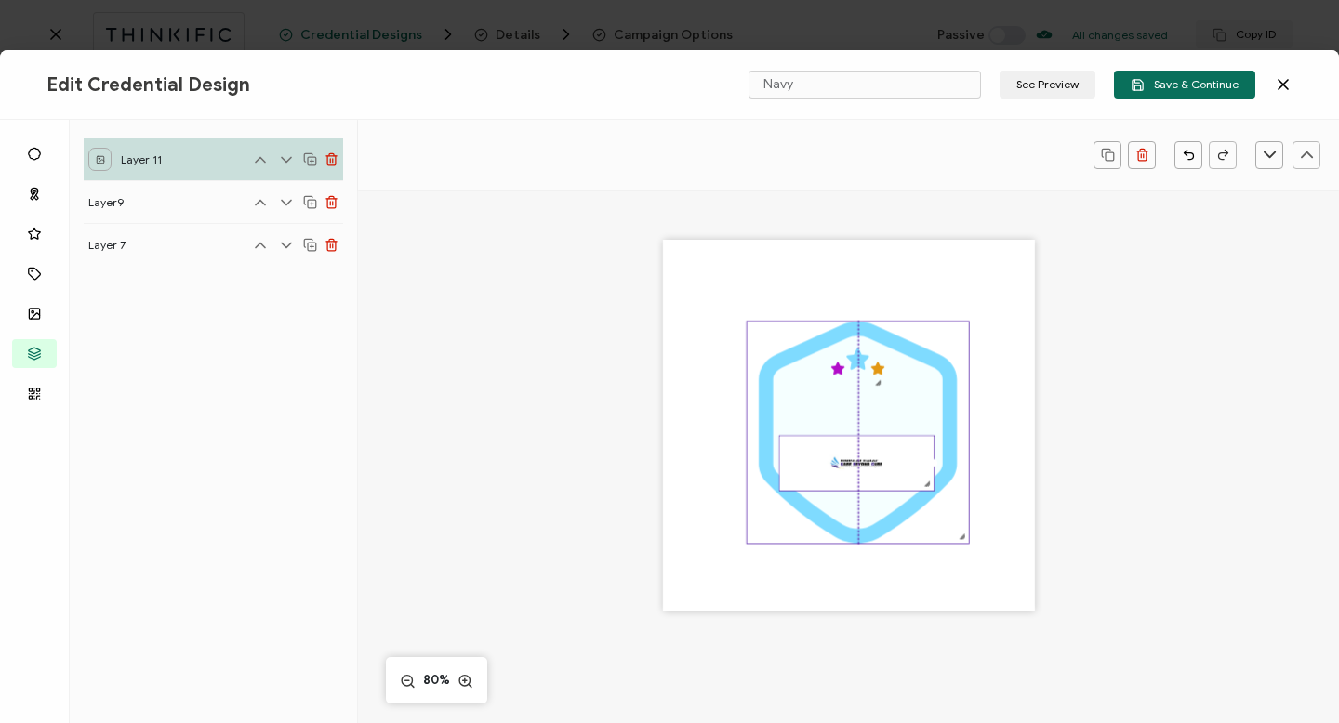
click at [906, 357] on icon ".uuid-a2266d8d-2533-48ea-8c95-b82d1261961c{}.uuid-e85ab5fe-b955-4eb5-8857-8b3e3…" at bounding box center [857, 432] width 221 height 221
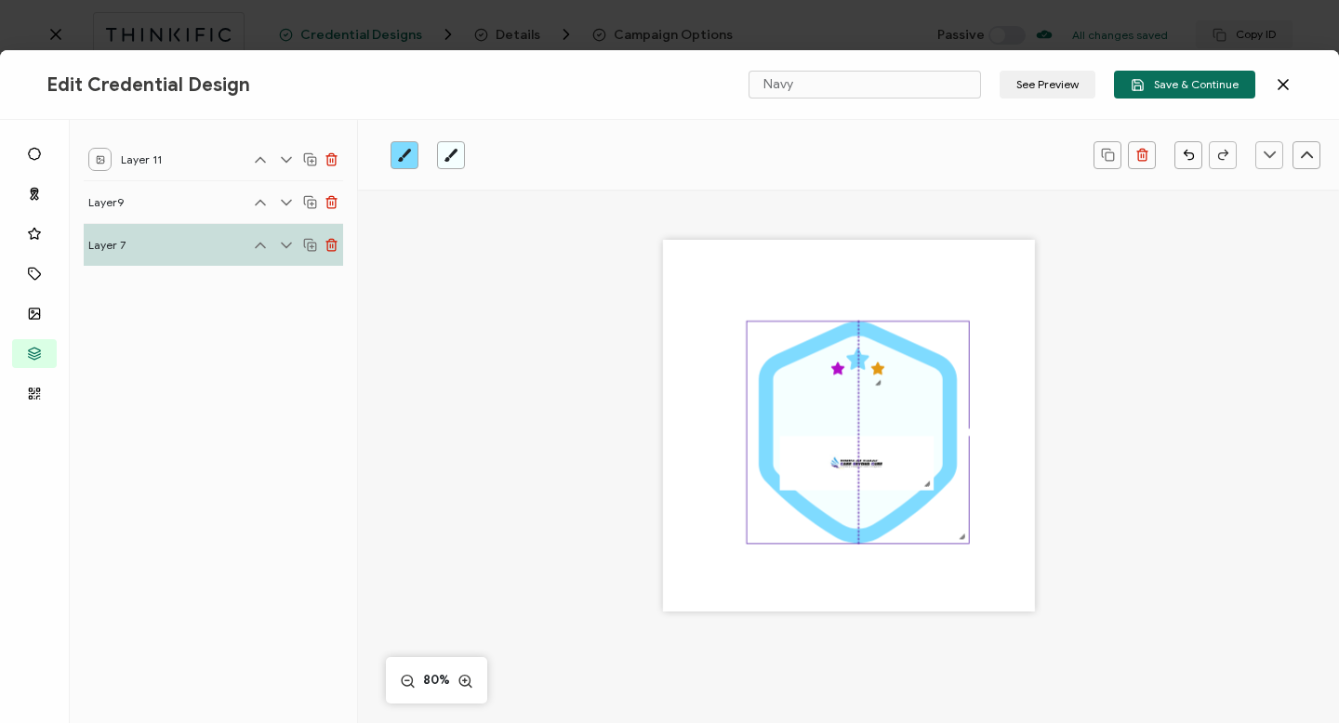
click at [936, 467] on icon at bounding box center [857, 433] width 169 height 192
click at [923, 487] on div at bounding box center [927, 484] width 12 height 12
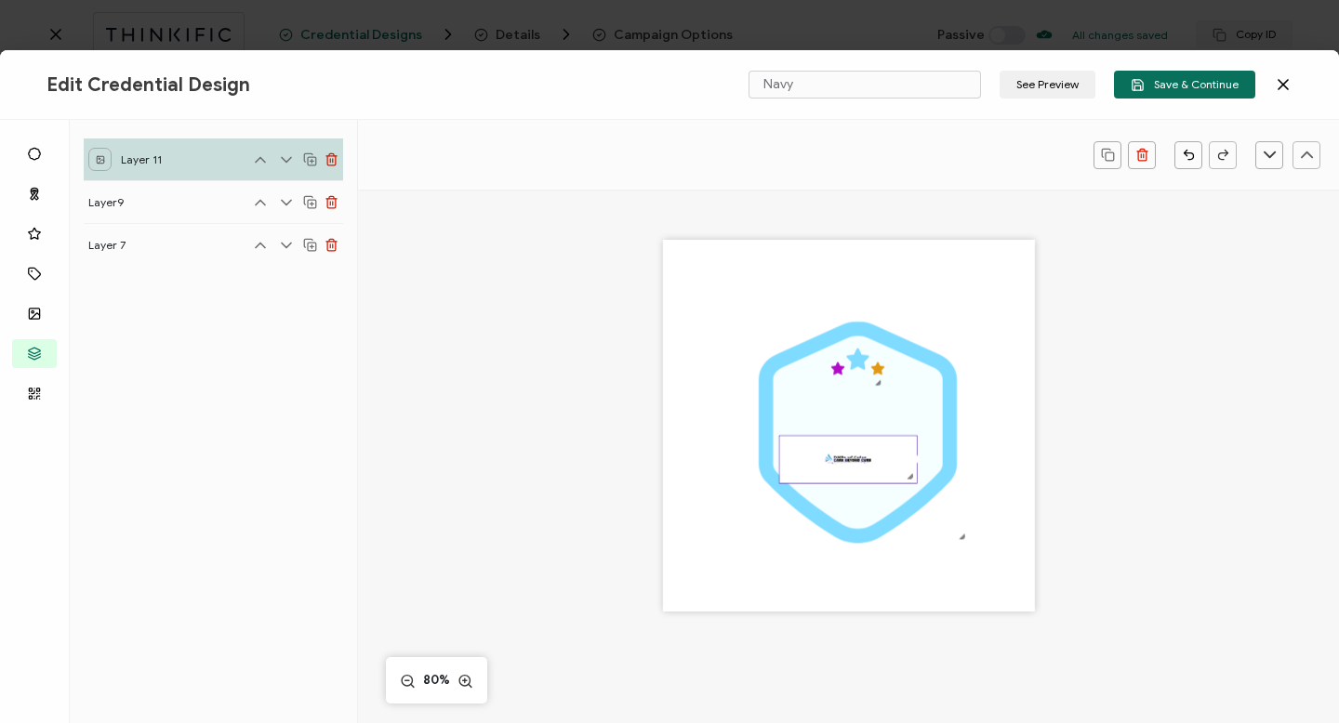
drag, startPoint x: 923, startPoint y: 487, endPoint x: 904, endPoint y: 465, distance: 29.7
click at [904, 465] on div at bounding box center [847, 459] width 139 height 49
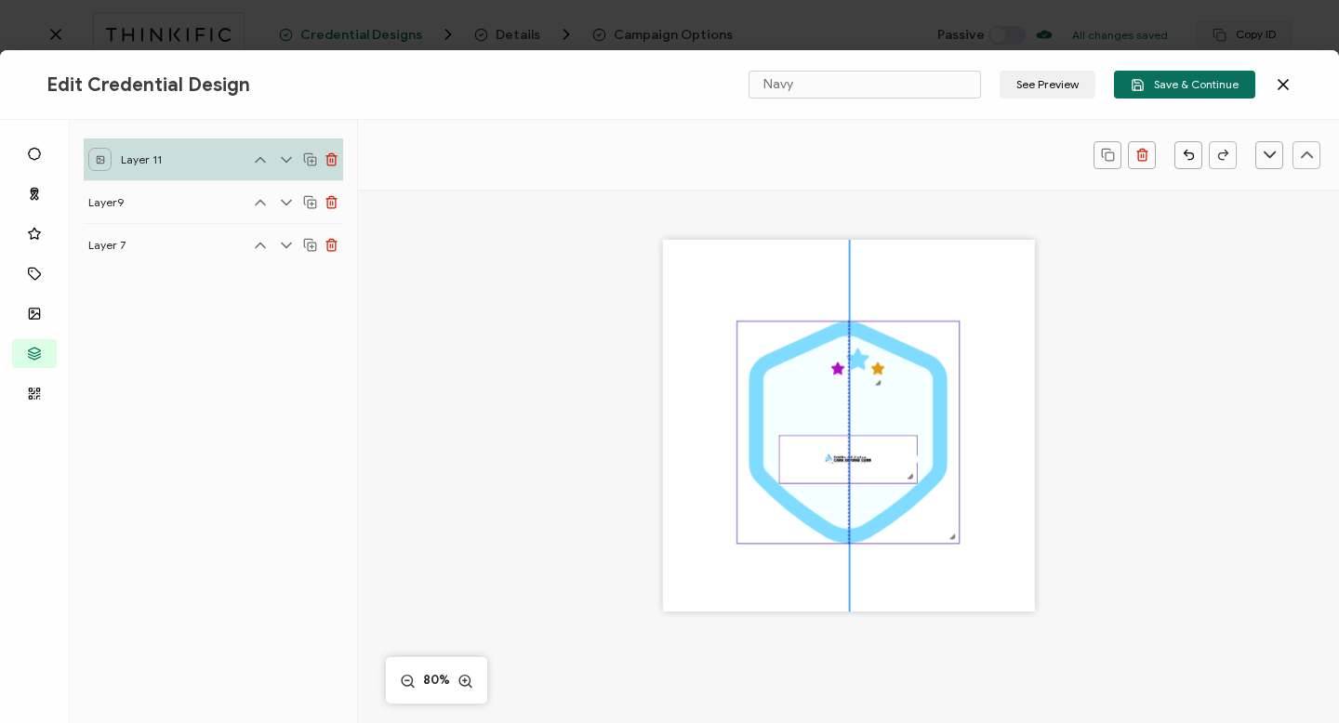
drag, startPoint x: 871, startPoint y: 329, endPoint x: 861, endPoint y: 329, distance: 10.2
click at [861, 329] on icon at bounding box center [848, 432] width 198 height 221
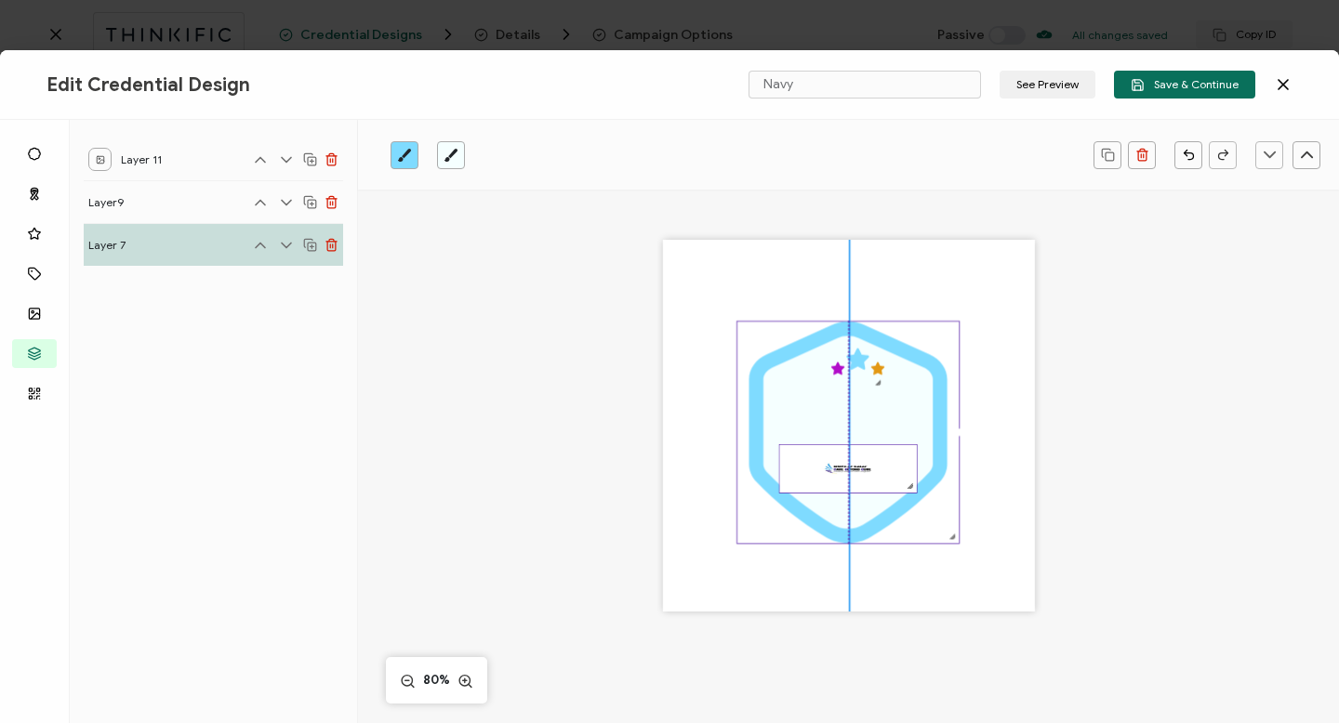
click at [879, 468] on img at bounding box center [847, 468] width 137 height 47
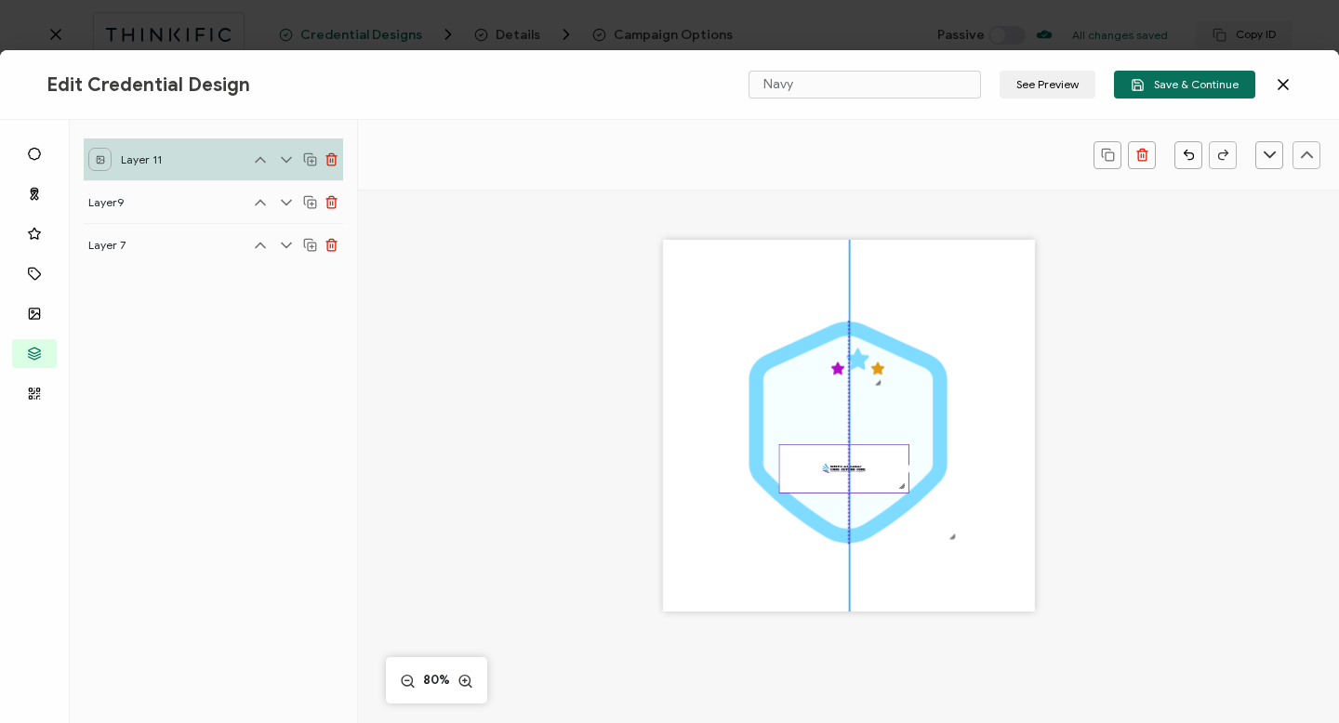
click at [906, 467] on div at bounding box center [908, 469] width 7 height 7
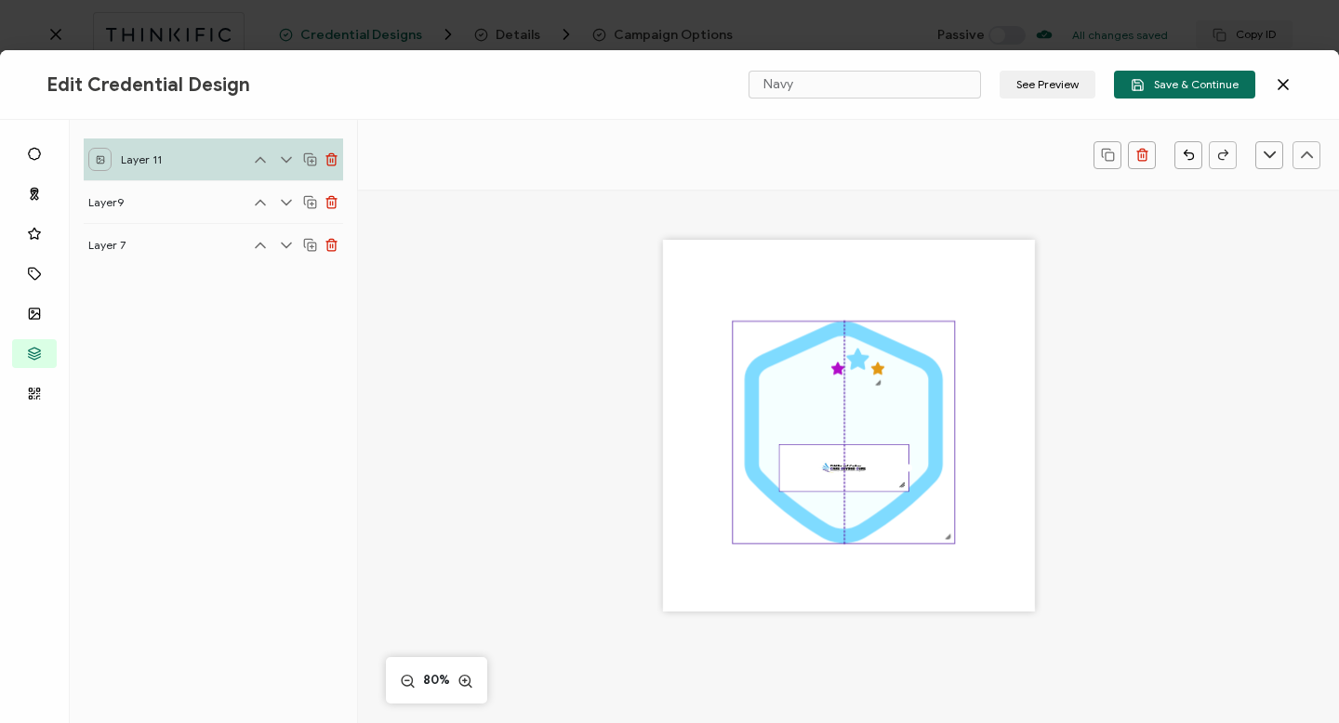
click at [841, 328] on icon at bounding box center [844, 432] width 198 height 221
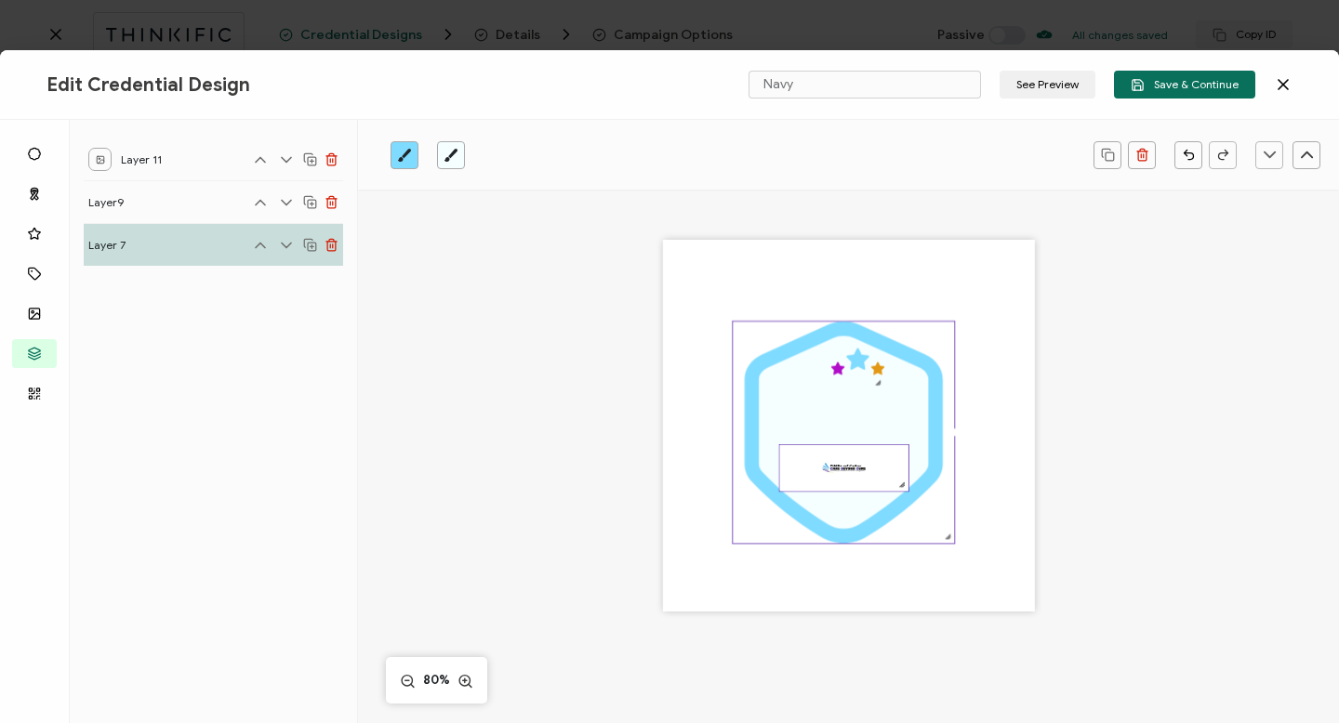
click at [902, 471] on img at bounding box center [843, 468] width 128 height 46
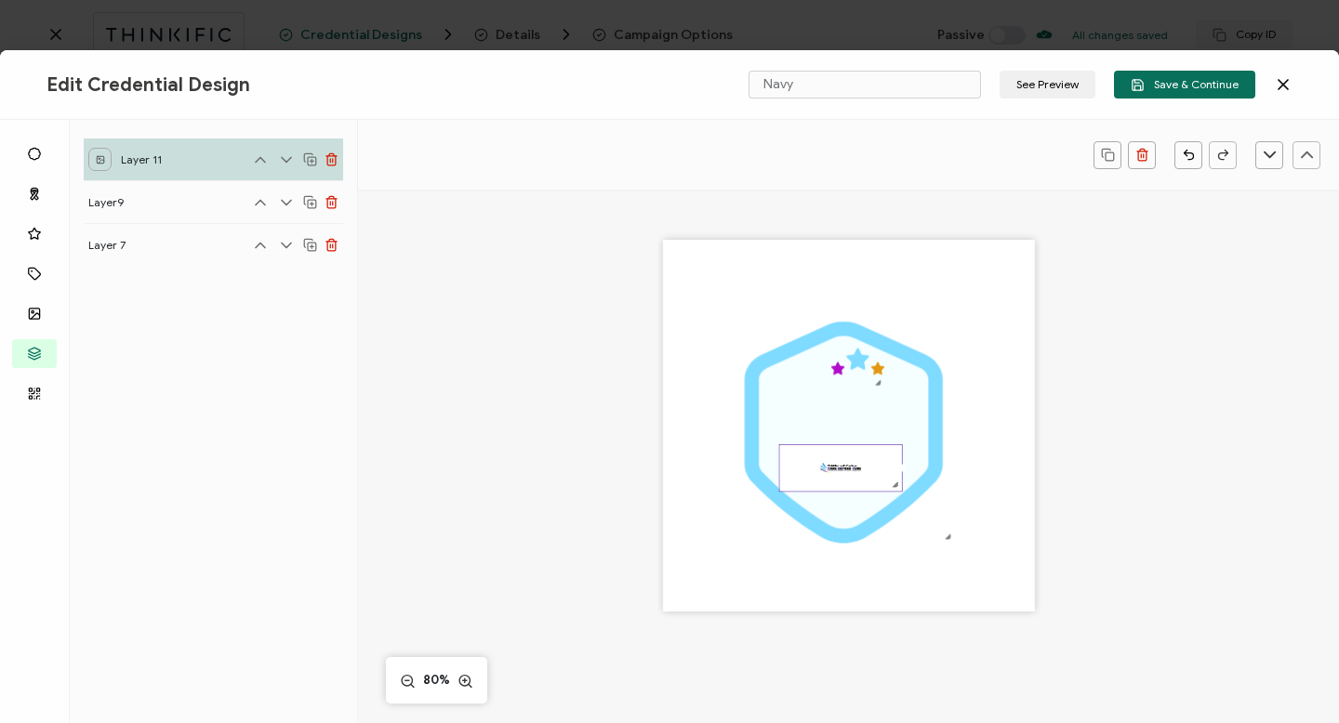
click at [897, 469] on div at bounding box center [900, 468] width 7 height 7
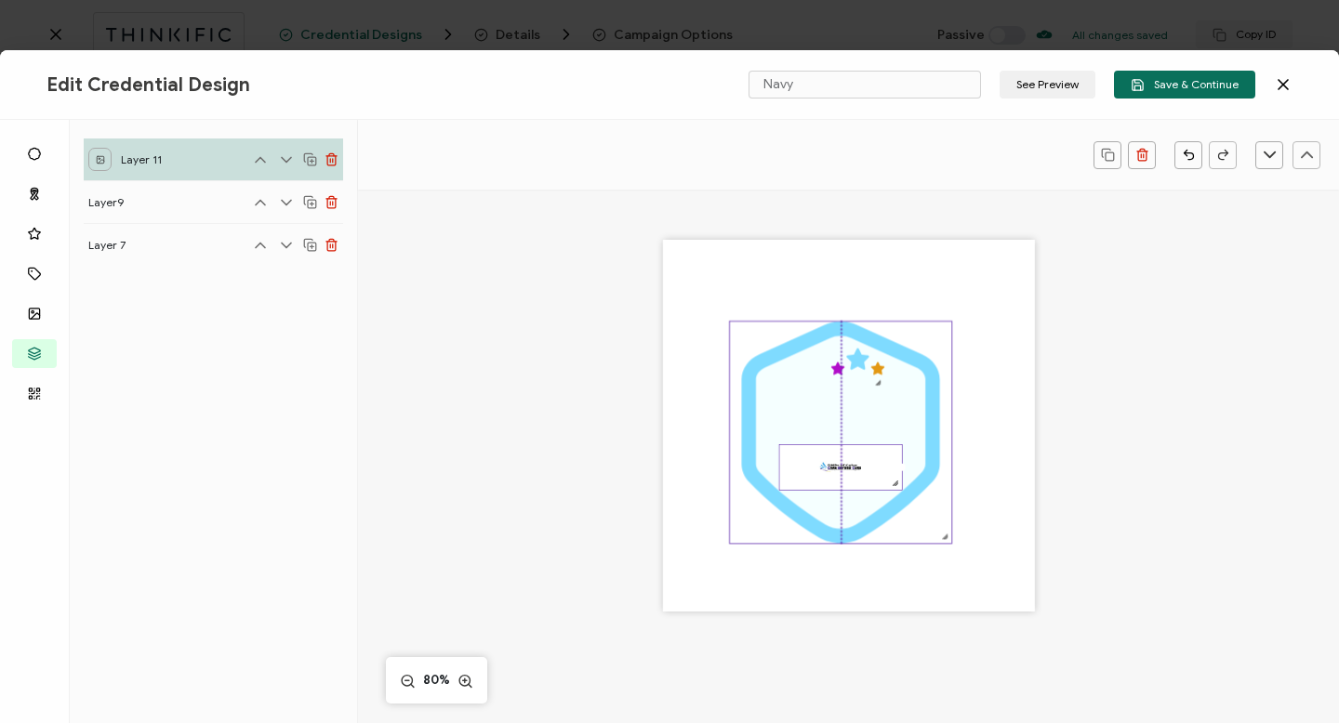
click at [838, 329] on icon at bounding box center [840, 432] width 198 height 221
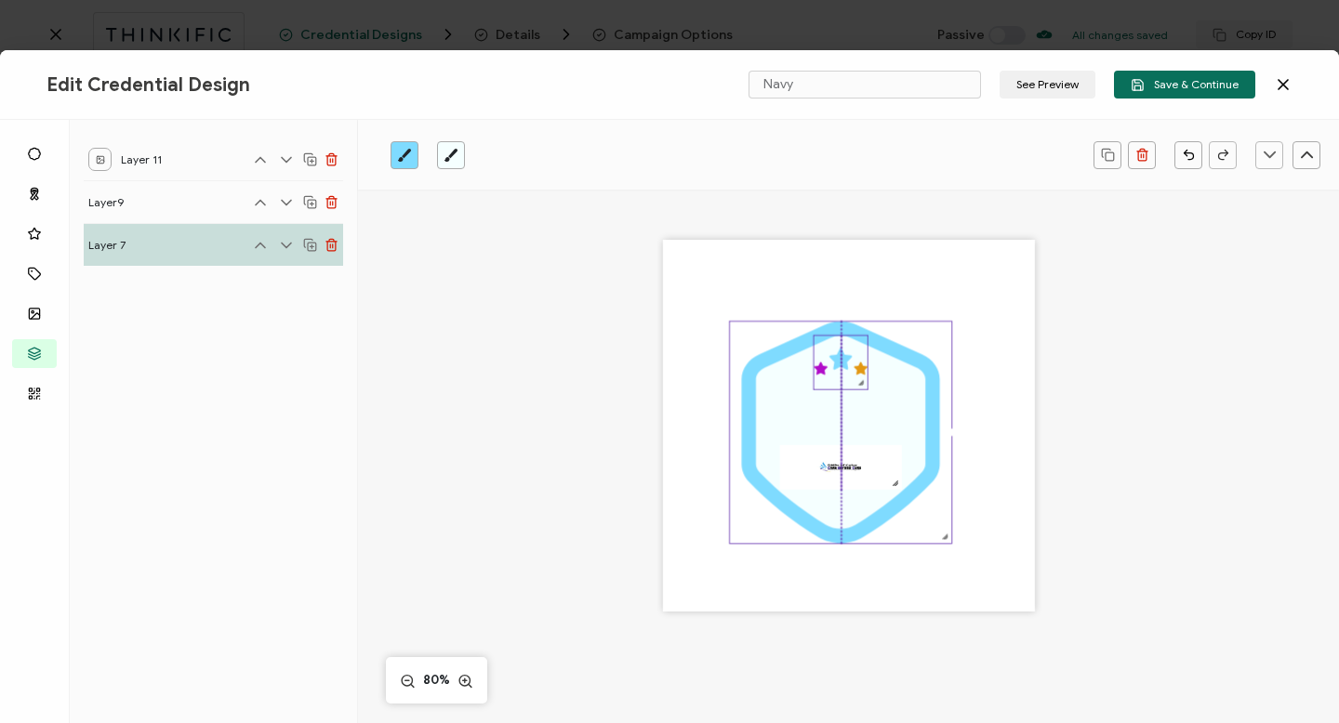
drag, startPoint x: 854, startPoint y: 356, endPoint x: 837, endPoint y: 356, distance: 16.7
click at [837, 356] on icon at bounding box center [840, 359] width 22 height 21
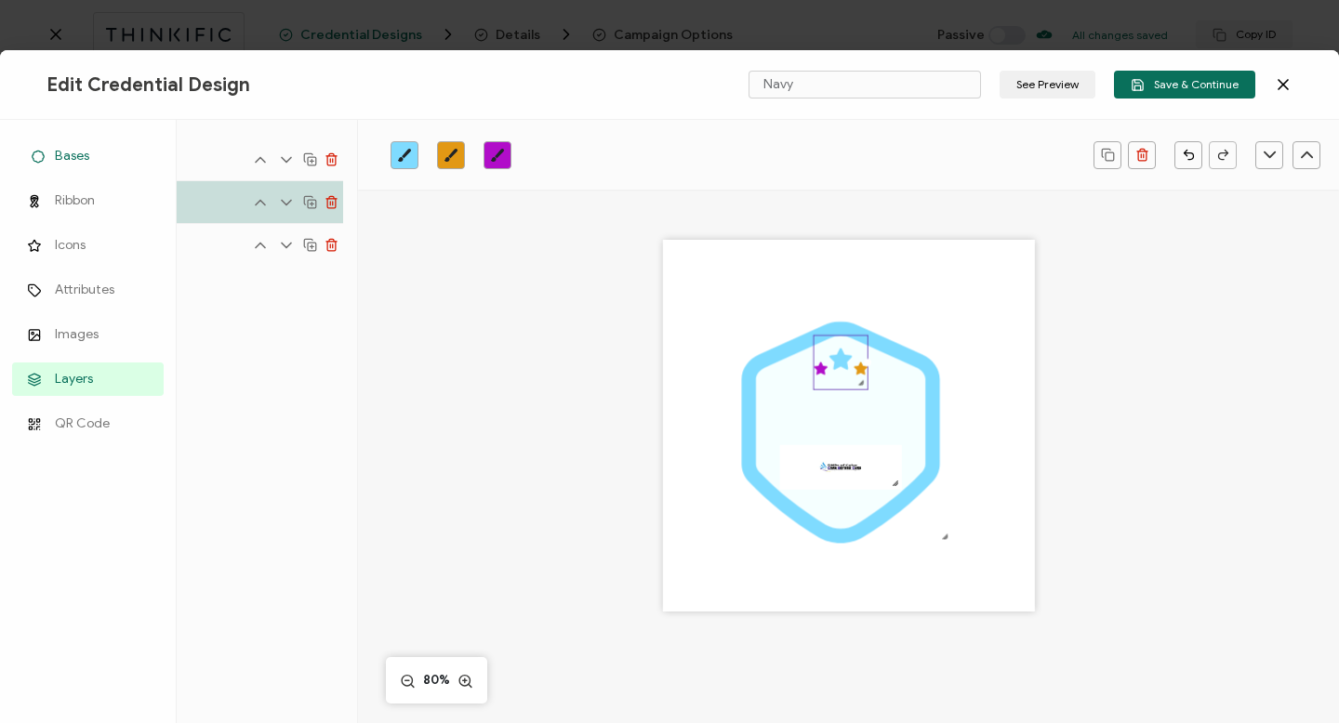
click at [74, 155] on span "Bases" at bounding box center [72, 156] width 34 height 19
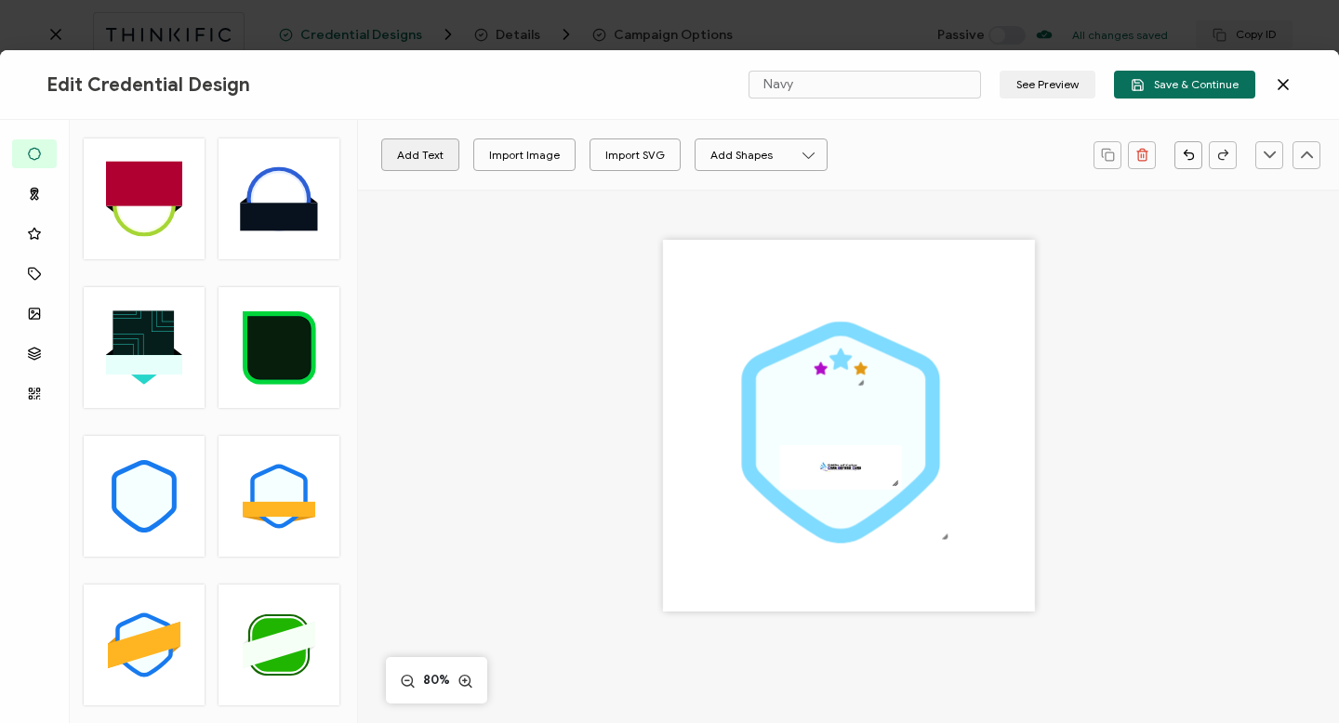
click at [413, 152] on button "Add Text" at bounding box center [420, 155] width 78 height 33
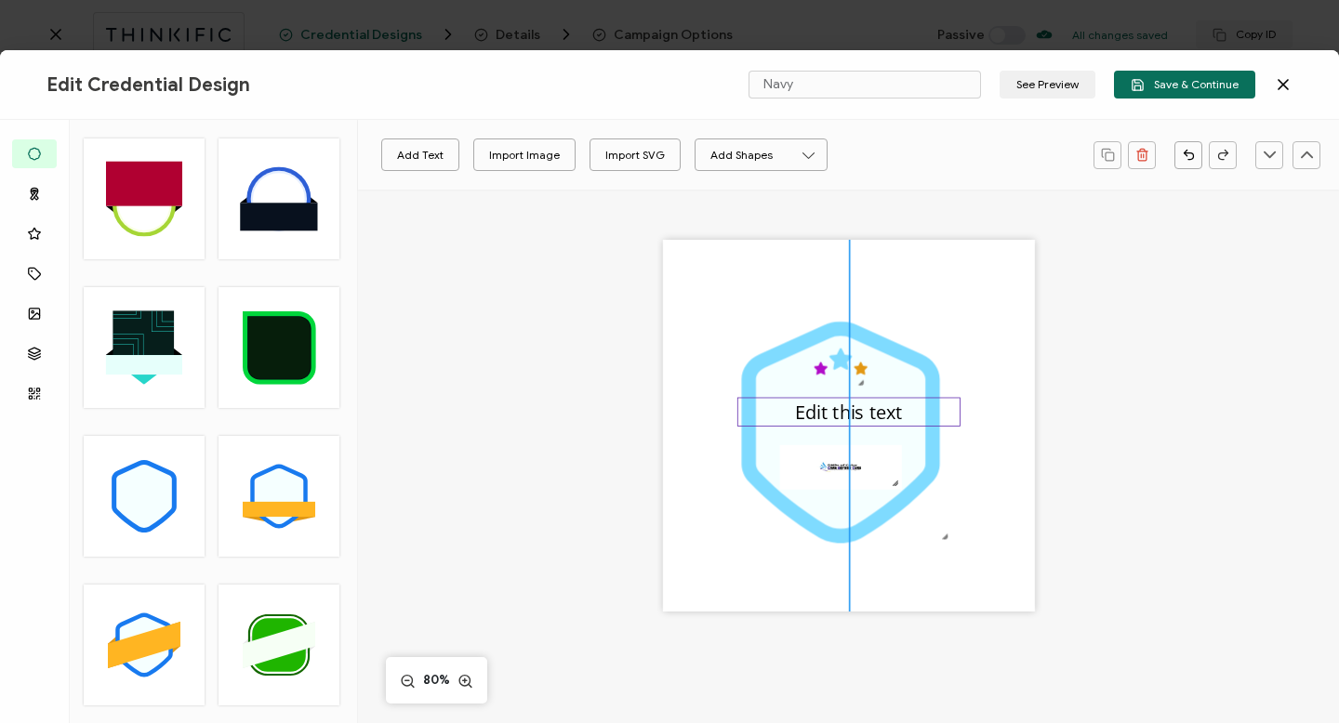
drag, startPoint x: 810, startPoint y: 421, endPoint x: 807, endPoint y: 407, distance: 14.2
click at [807, 407] on pre "Edit this text" at bounding box center [849, 411] width 108 height 25
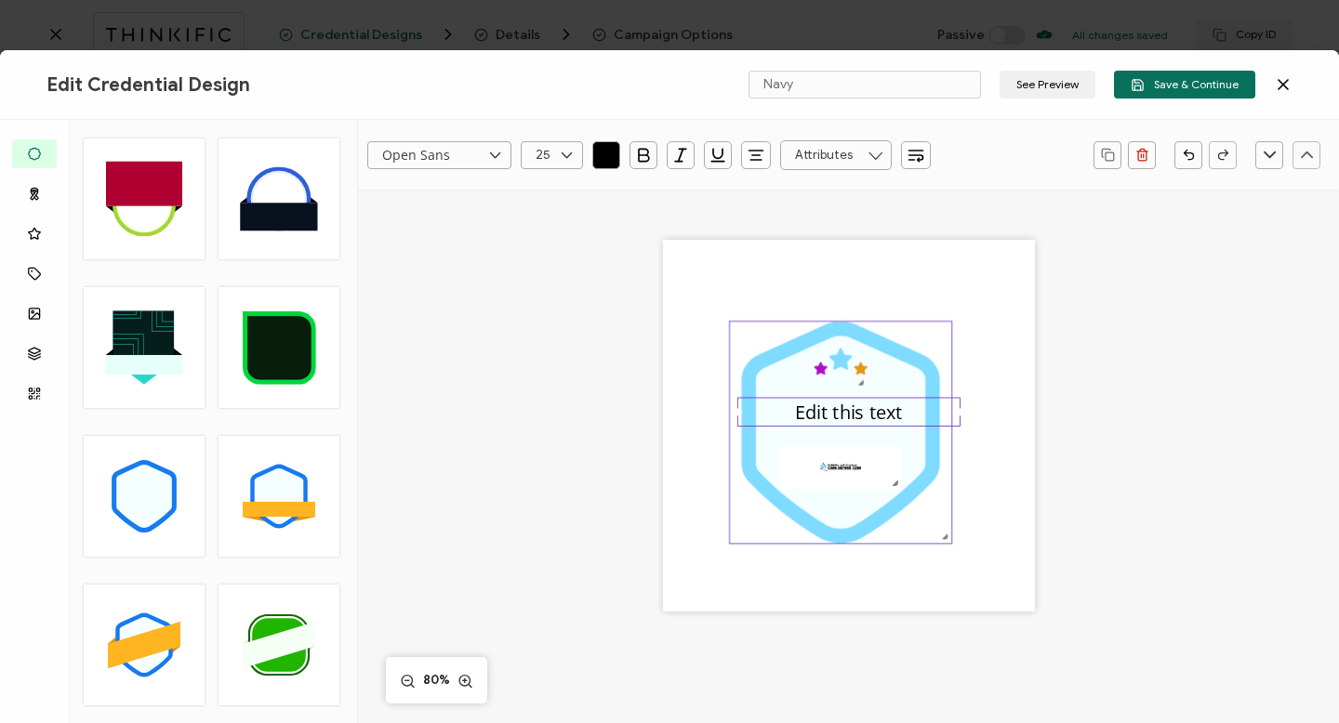
click at [789, 382] on icon at bounding box center [840, 433] width 169 height 192
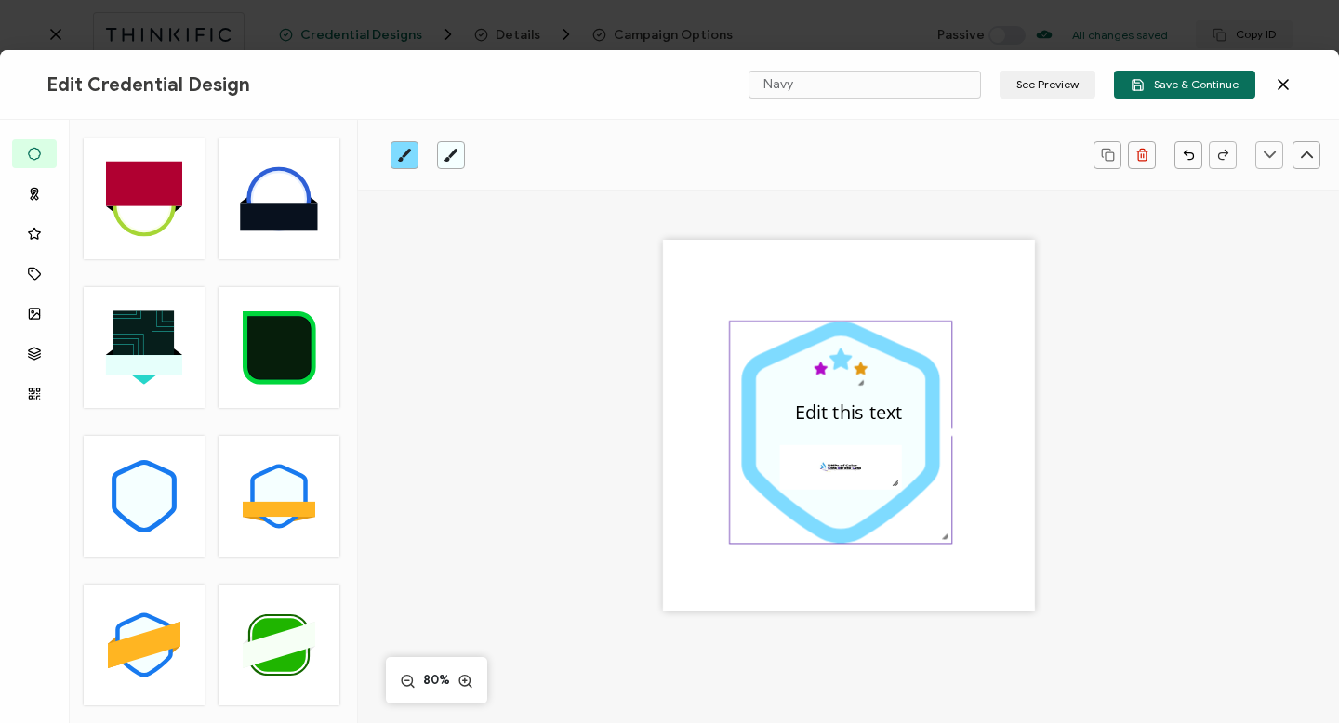
click at [457, 152] on icon "brush" at bounding box center [451, 155] width 15 height 15
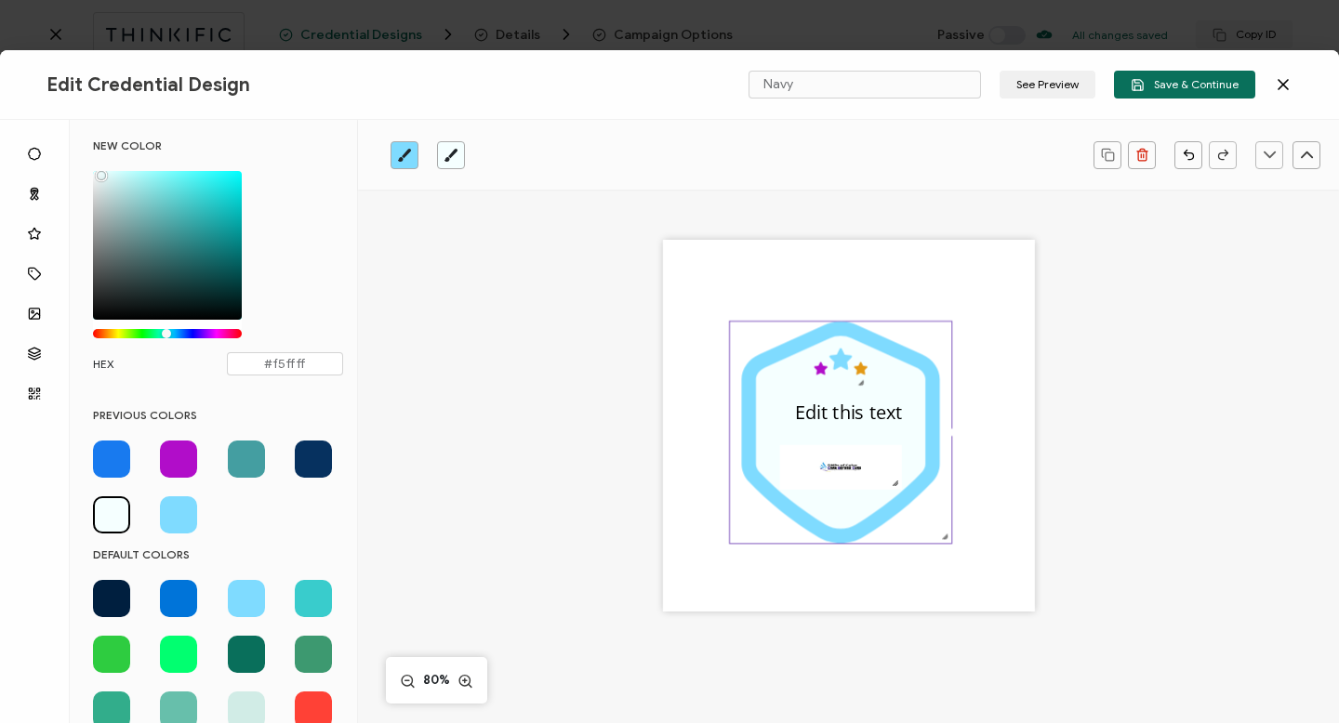
click at [180, 596] on span at bounding box center [178, 598] width 37 height 37
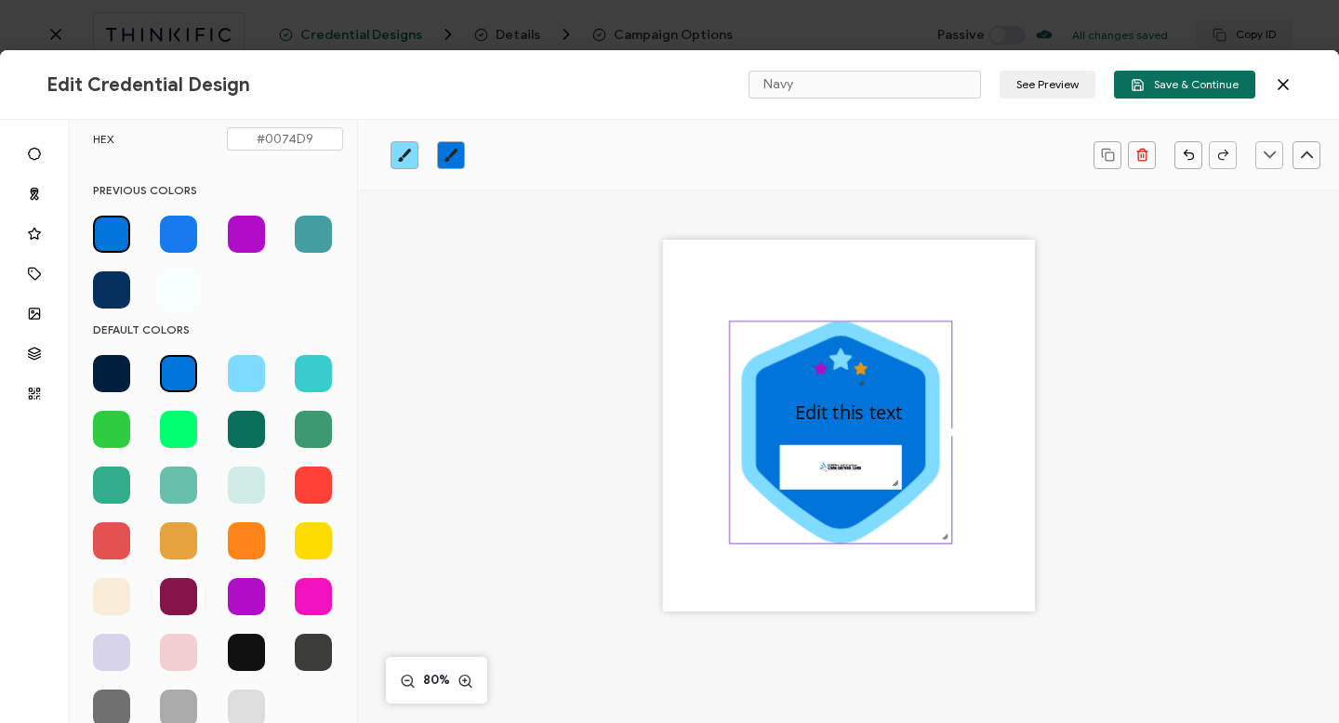
scroll to position [232, 0]
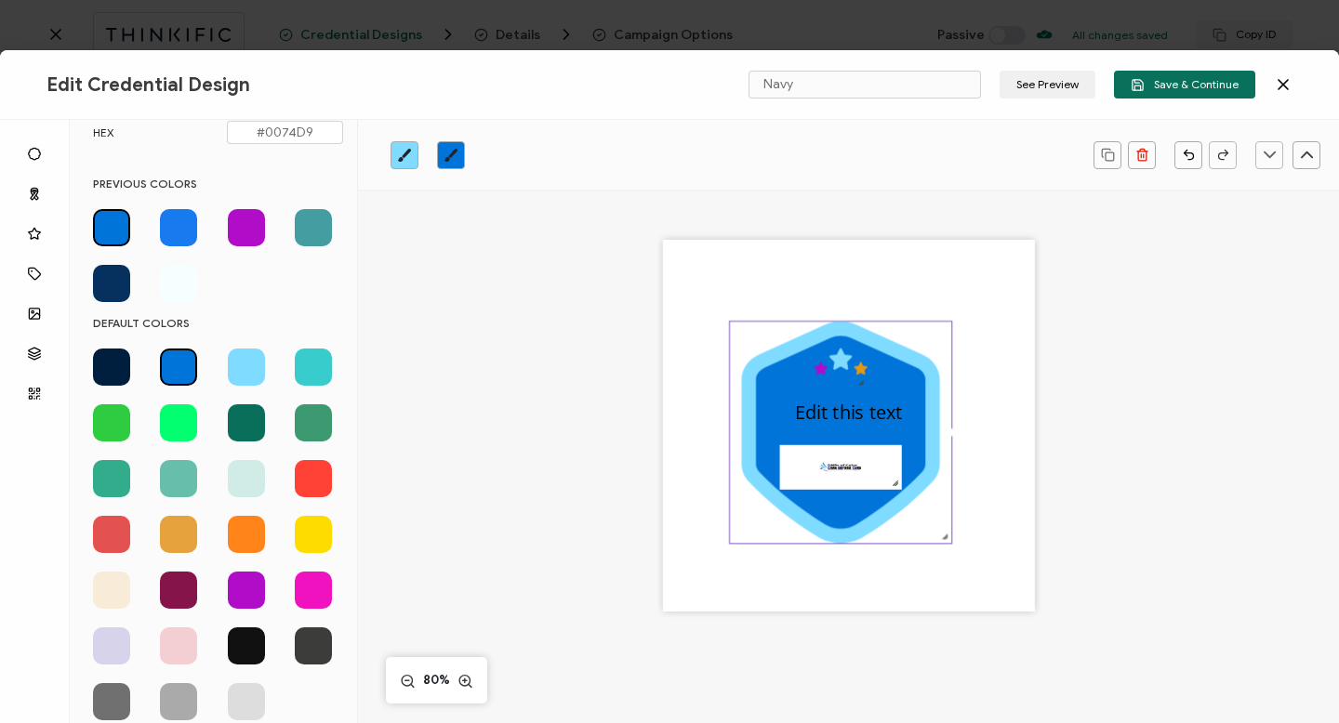
click at [180, 596] on span at bounding box center [178, 590] width 37 height 37
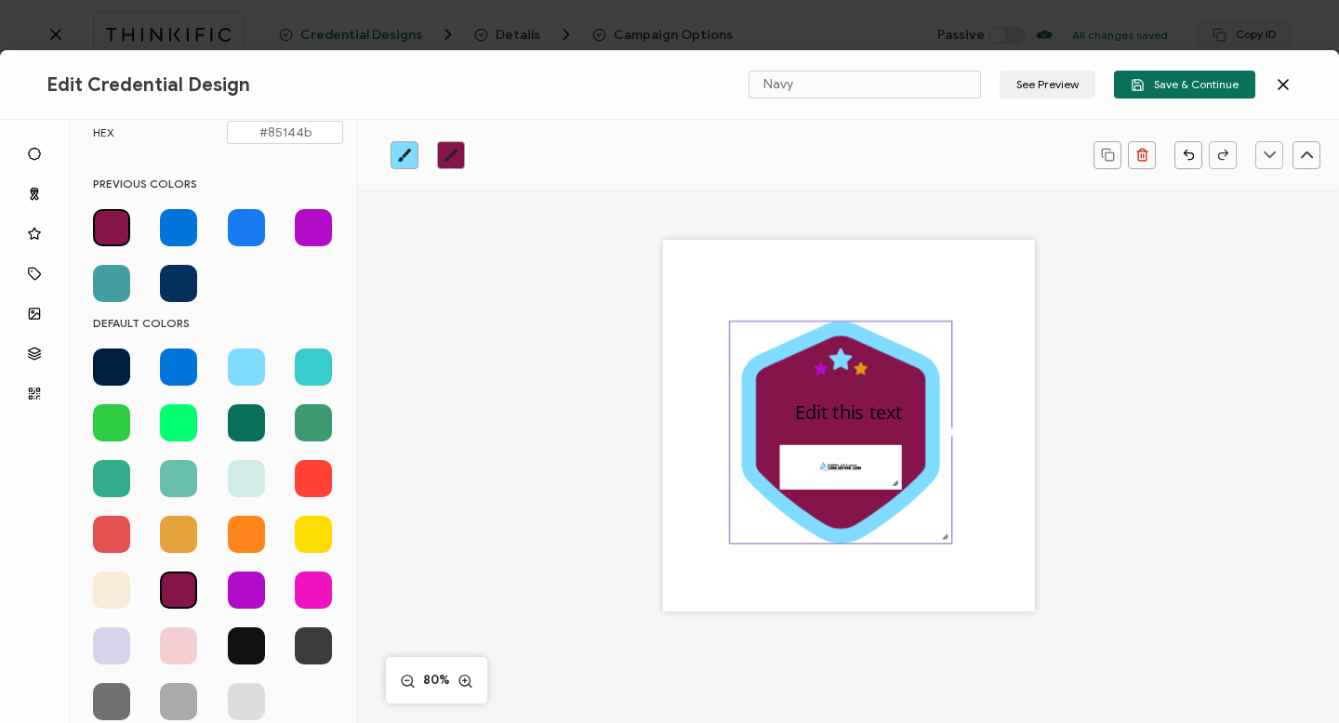
click at [247, 594] on span at bounding box center [246, 590] width 37 height 37
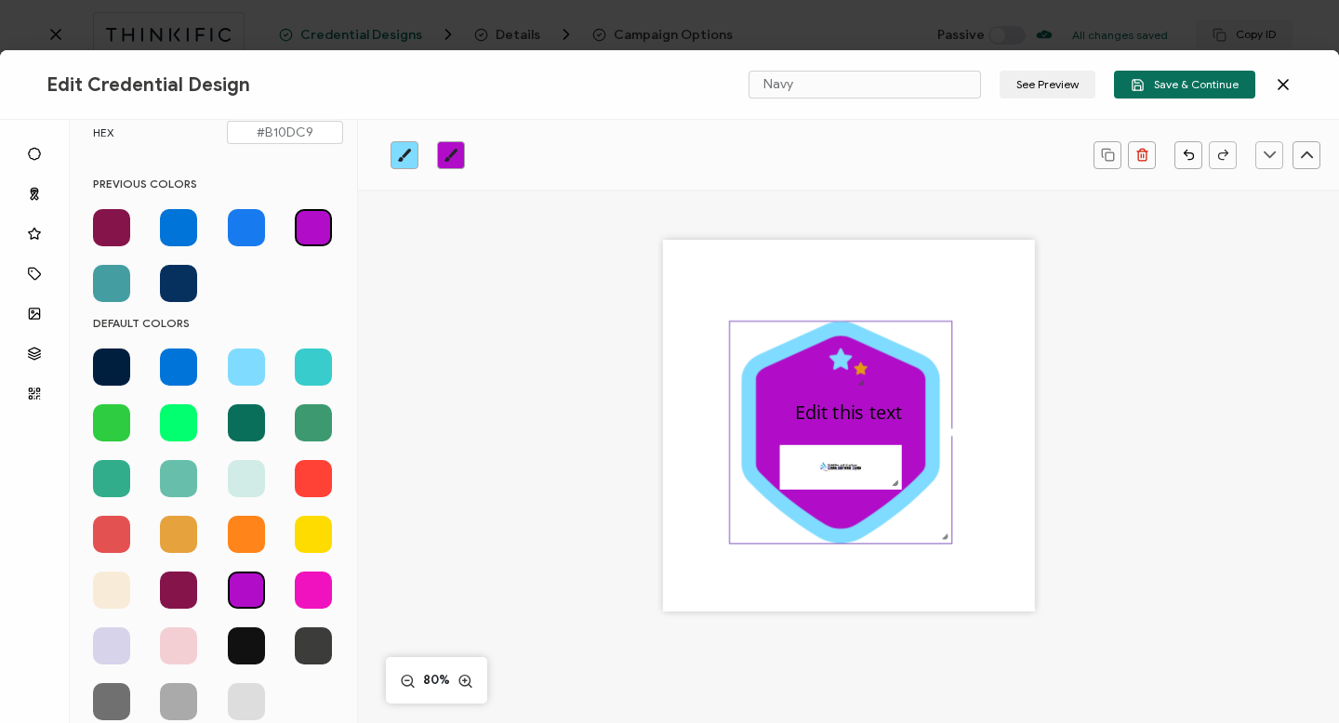
click at [248, 643] on span at bounding box center [246, 646] width 37 height 37
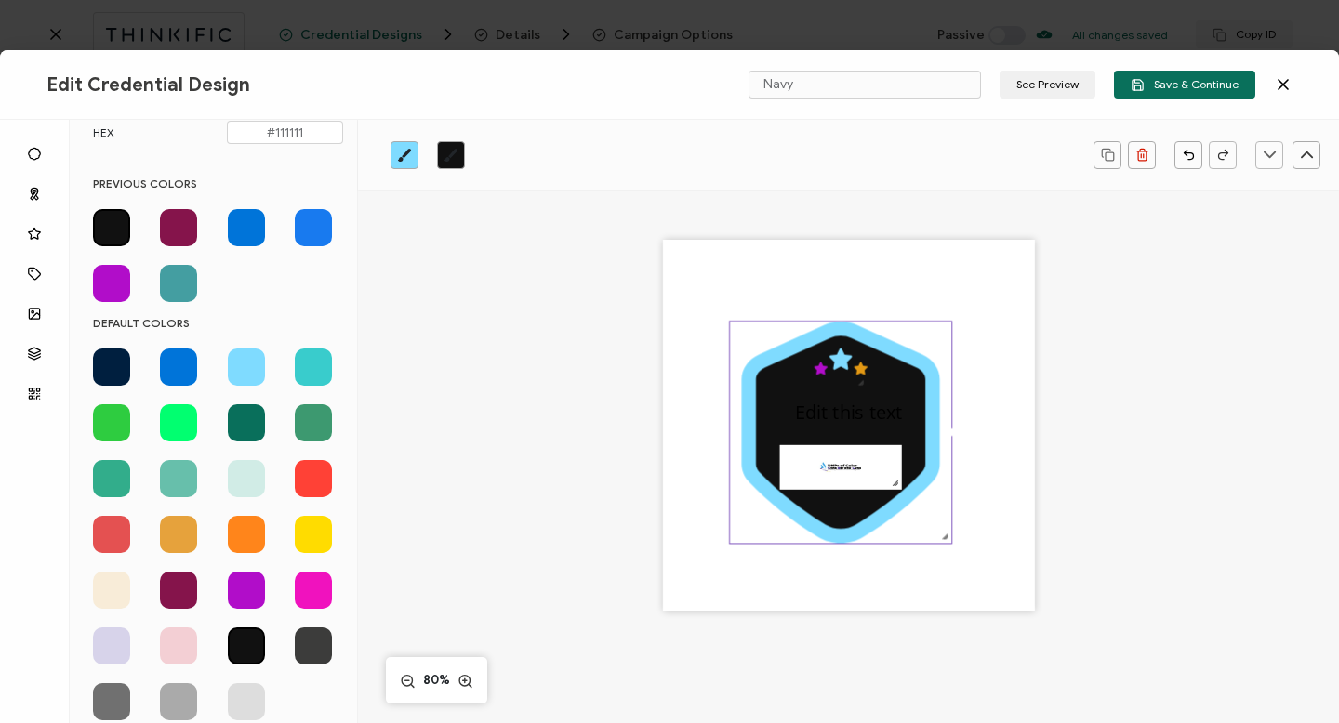
click at [299, 648] on span at bounding box center [313, 646] width 37 height 37
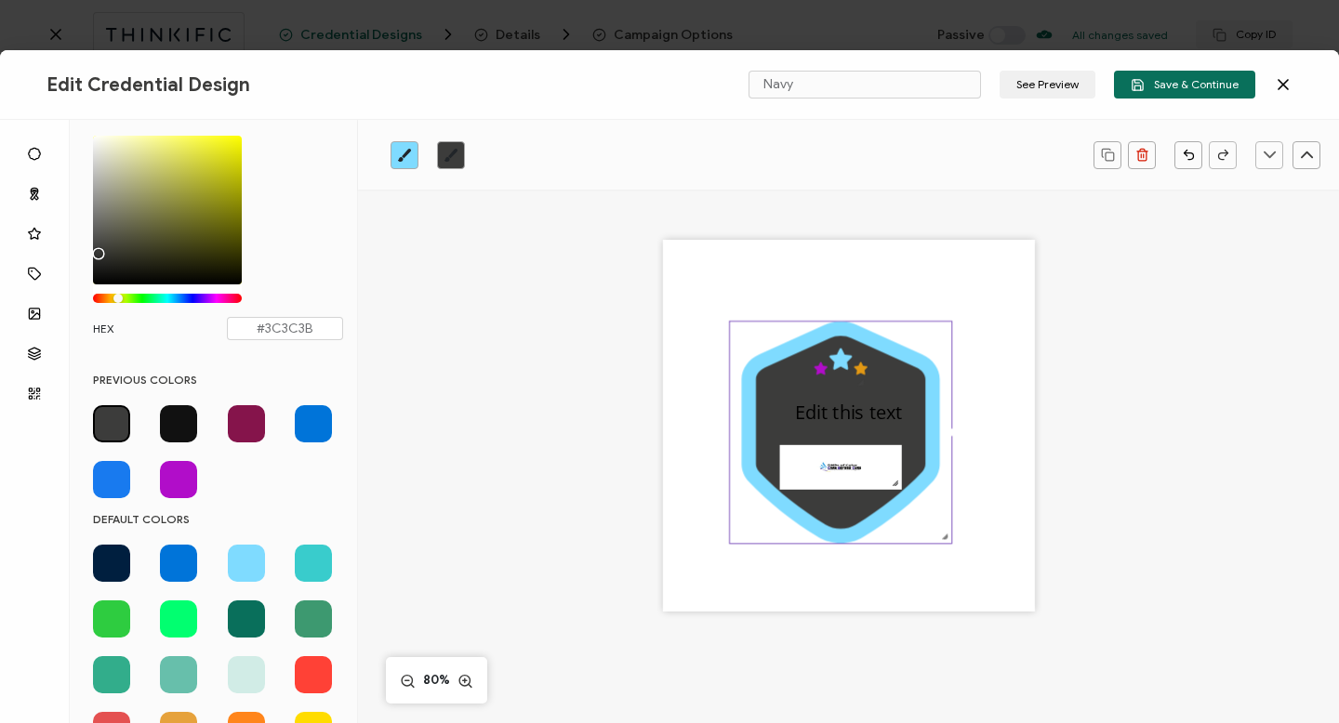
scroll to position [0, 0]
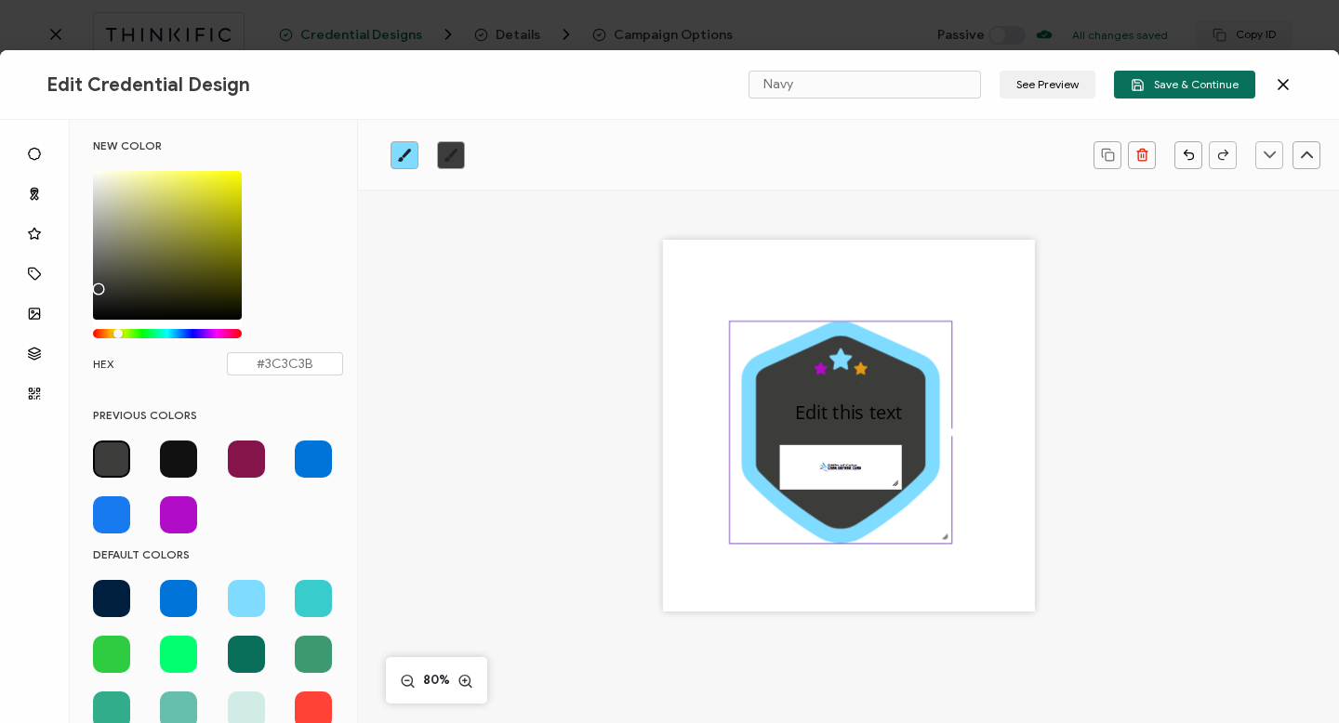
click at [240, 457] on span at bounding box center [246, 459] width 37 height 37
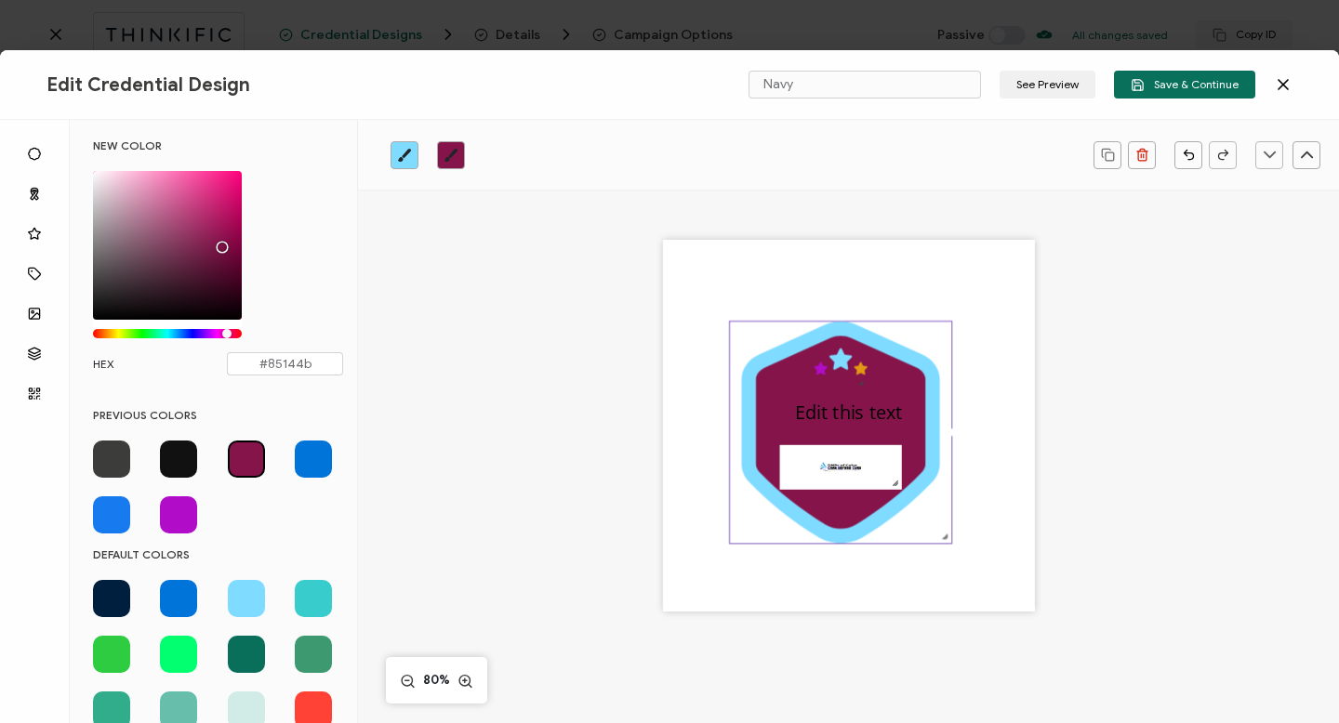
click at [180, 457] on span at bounding box center [178, 459] width 37 height 37
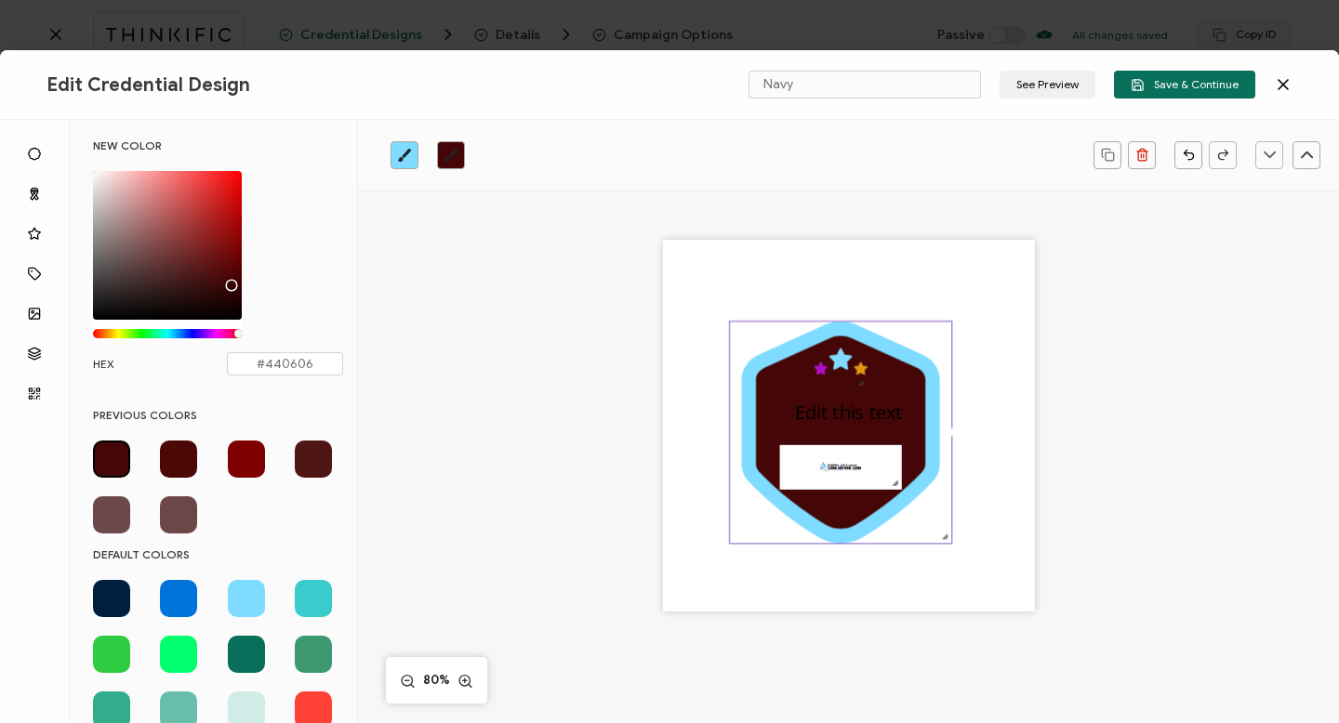
drag, startPoint x: 93, startPoint y: 311, endPoint x: 229, endPoint y: 281, distance: 139.0
click at [229, 281] on div "Chrome color picker" at bounding box center [231, 285] width 9 height 9
click at [801, 418] on pre "Edit this text" at bounding box center [849, 411] width 108 height 25
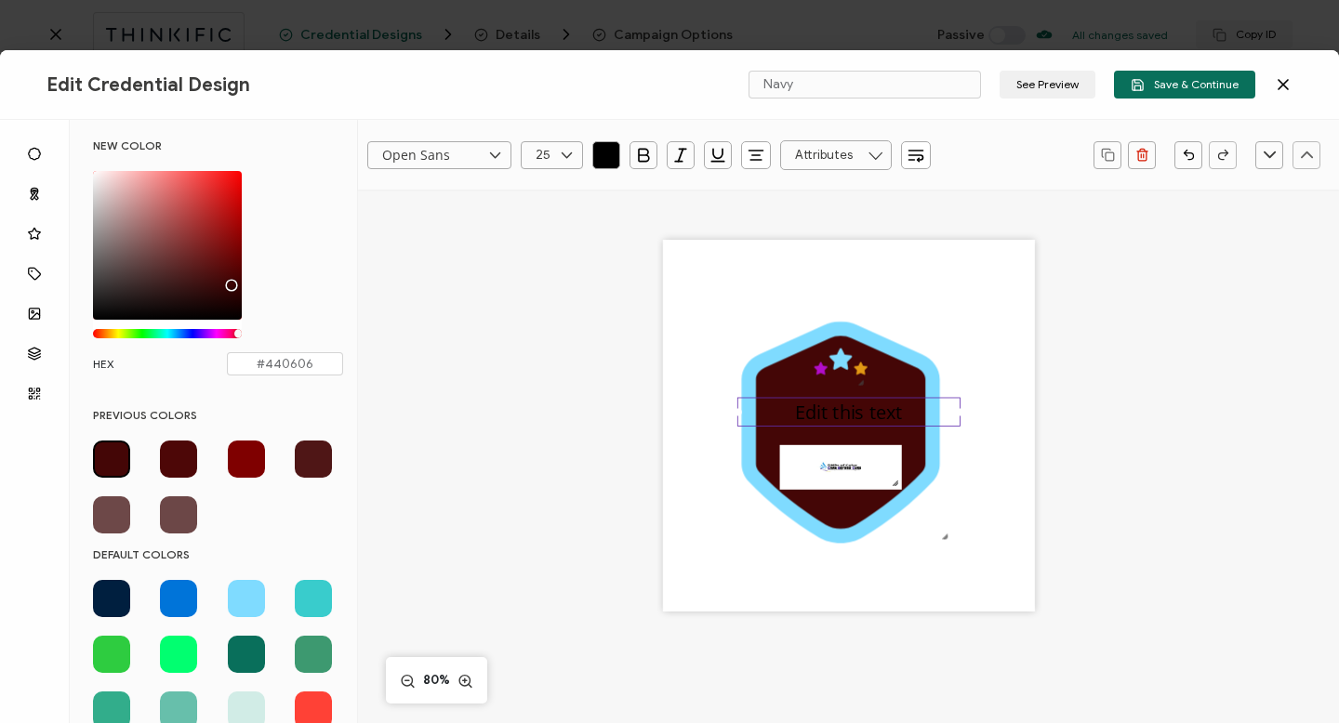
click at [615, 152] on icon "button" at bounding box center [606, 155] width 19 height 19
click at [606, 152] on icon "button" at bounding box center [606, 155] width 19 height 19
click at [244, 603] on span at bounding box center [246, 598] width 37 height 37
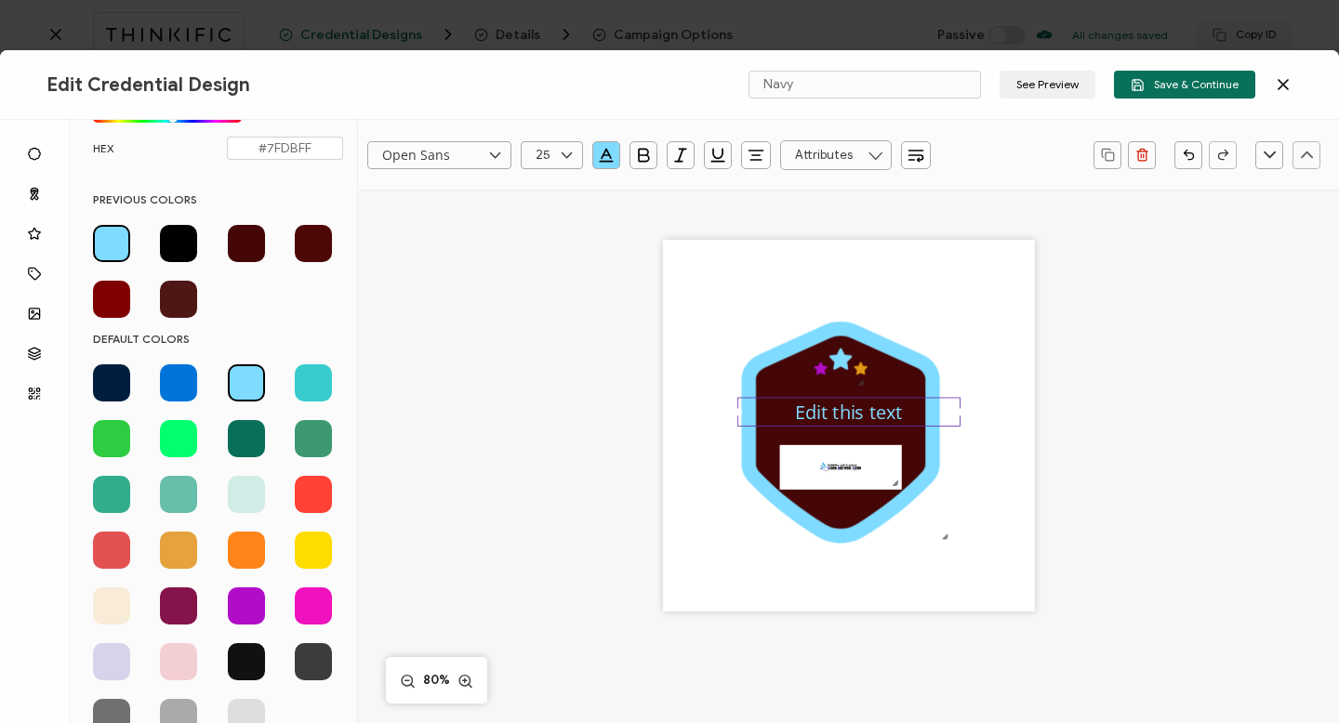
scroll to position [238, 0]
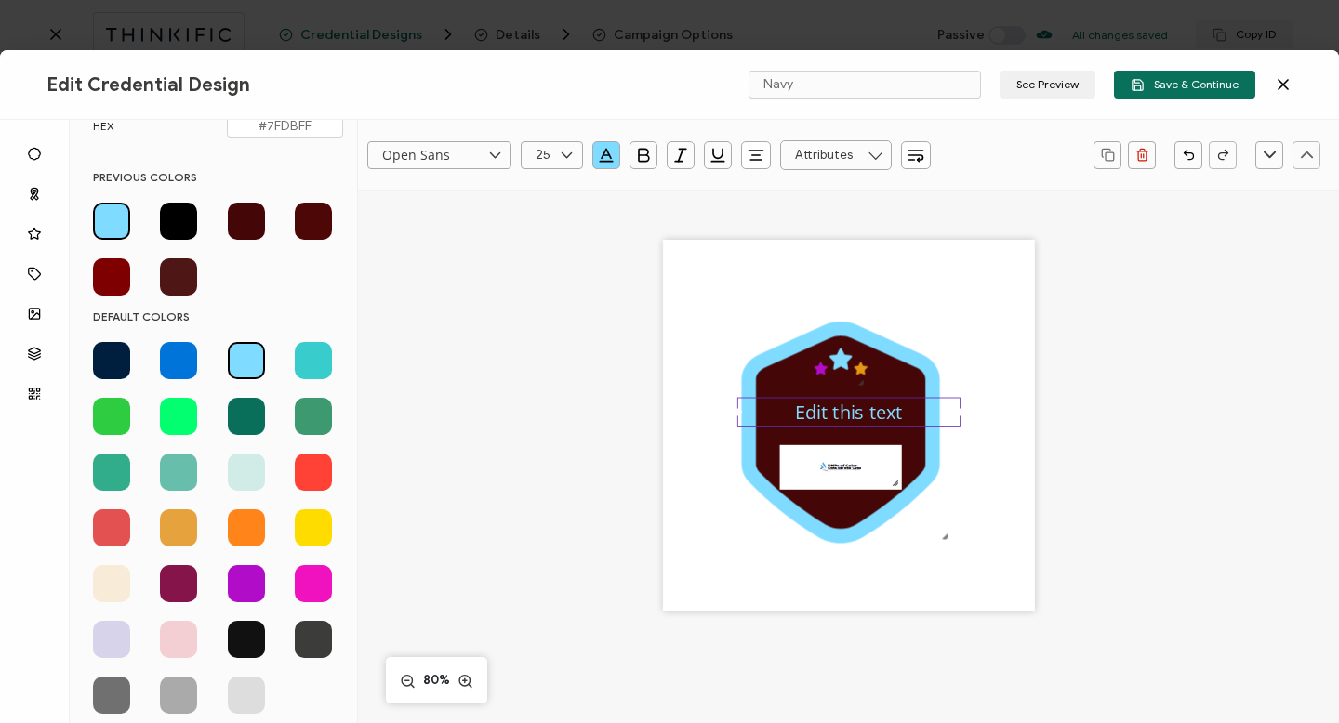
click at [245, 701] on span at bounding box center [246, 695] width 37 height 37
type input "#DDDDDD"
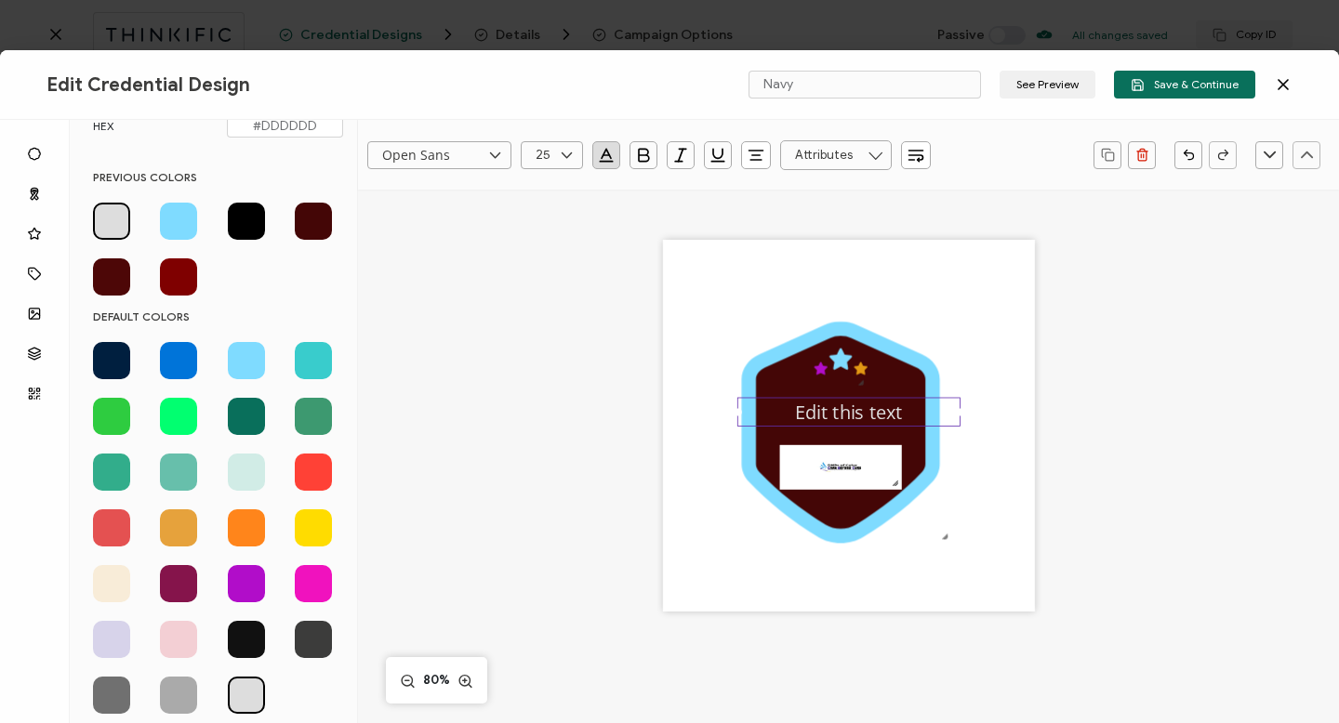
click at [566, 157] on icon at bounding box center [566, 155] width 23 height 28
click at [547, 188] on span "18" at bounding box center [545, 188] width 11 height 14
type input "18"
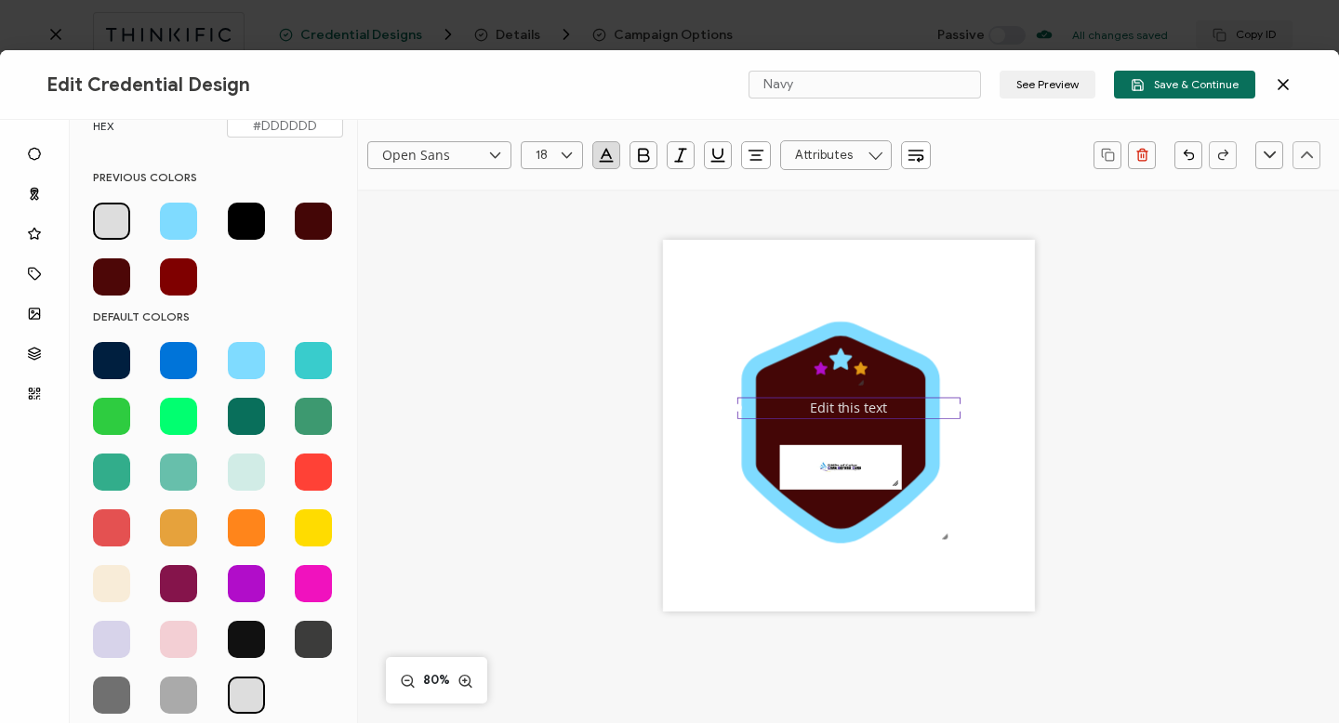
click at [811, 407] on pre "Edit this text" at bounding box center [848, 408] width 77 height 18
click at [880, 448] on div "Introduction to Primary Palliative Care this text" at bounding box center [848, 428] width 223 height 61
click at [873, 452] on div "Introduction to Primary Palliative Care this text" at bounding box center [848, 428] width 223 height 61
drag, startPoint x: 820, startPoint y: 452, endPoint x: 889, endPoint y: 446, distance: 69.0
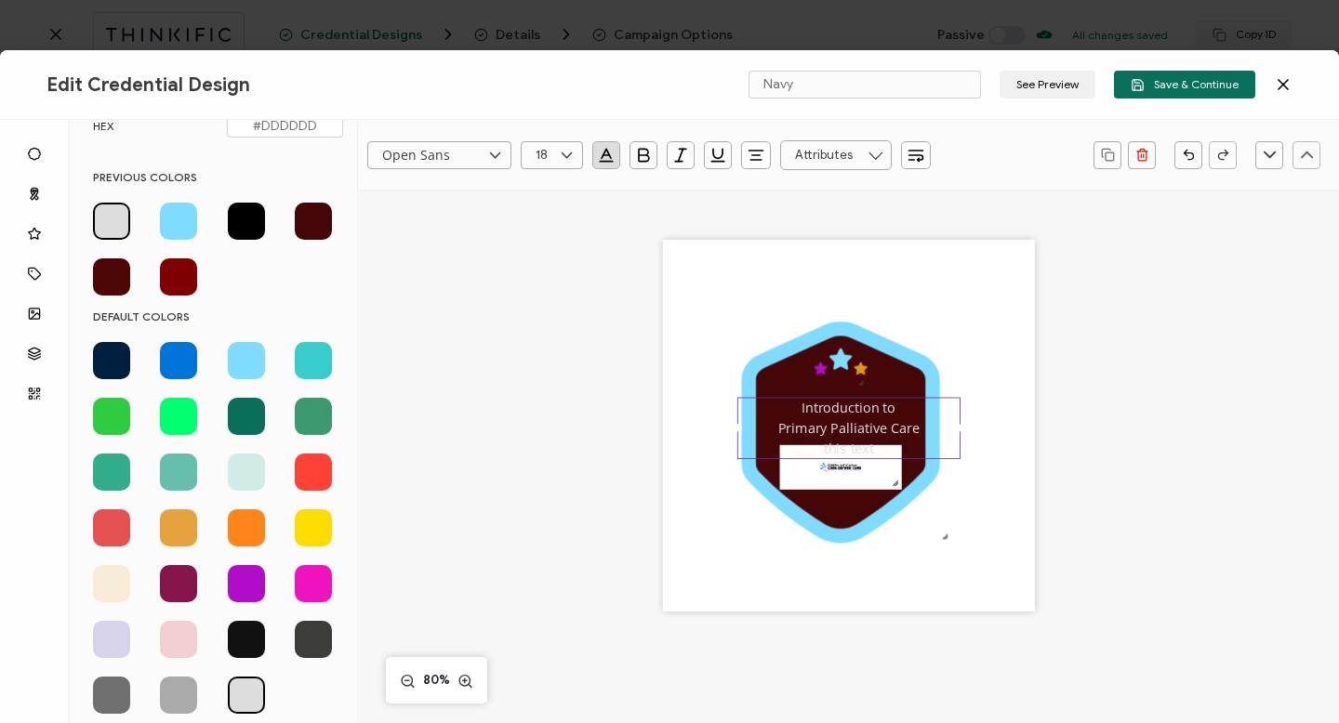
click at [889, 446] on div "Introduction to Primary Palliative Care this text" at bounding box center [848, 428] width 223 height 61
click at [795, 407] on div "Introduction to Primary Palliative Care" at bounding box center [848, 419] width 223 height 42
click at [792, 398] on div "Introduction to Primary Palliative Care" at bounding box center [848, 419] width 223 height 42
click at [608, 156] on icon "button" at bounding box center [606, 155] width 19 height 19
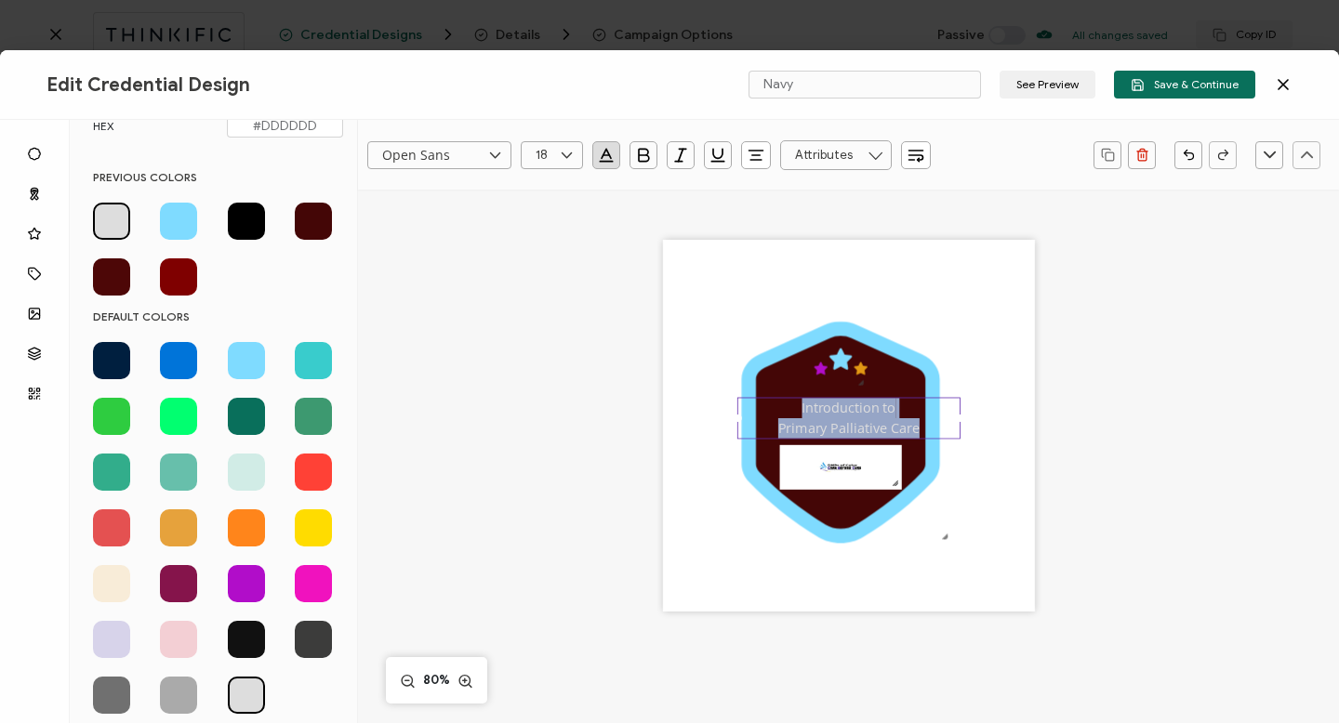
drag, startPoint x: 796, startPoint y: 408, endPoint x: 920, endPoint y: 431, distance: 125.8
click at [920, 431] on div "Introduction to Primary Palliative Care" at bounding box center [848, 419] width 223 height 42
click at [642, 152] on icon "button" at bounding box center [643, 155] width 19 height 19
click at [970, 498] on div ".uuid-a2266d8d-2533-48ea-8c95-b82d1261961c{}.uuid-e85ab5fe-b955-4eb5-8857-8b3e3…" at bounding box center [849, 426] width 372 height 372
click at [974, 343] on div ".uuid-a2266d8d-2533-48ea-8c95-b82d1261961c{}.uuid-e85ab5fe-b955-4eb5-8857-8b3e3…" at bounding box center [849, 426] width 372 height 372
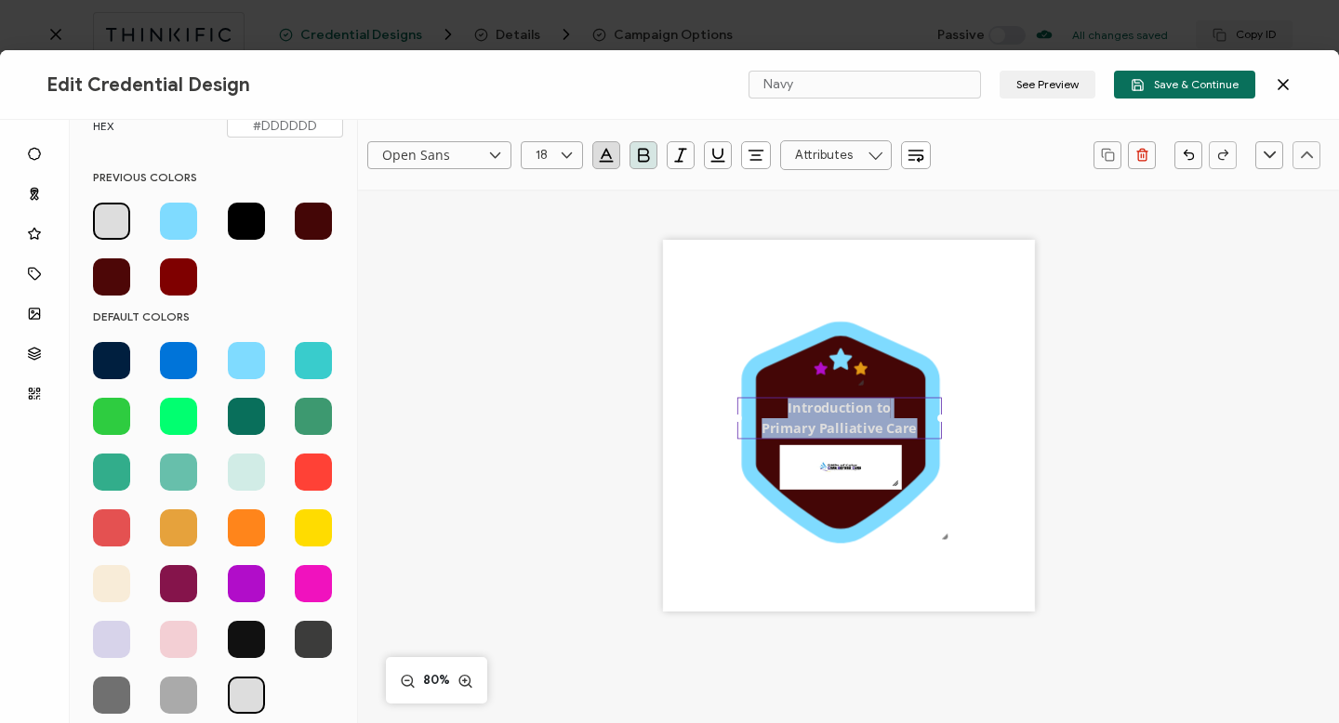
drag, startPoint x: 958, startPoint y: 418, endPoint x: 936, endPoint y: 420, distance: 21.6
click at [937, 420] on div at bounding box center [940, 418] width 7 height 7
drag, startPoint x: 935, startPoint y: 418, endPoint x: 926, endPoint y: 421, distance: 9.7
click at [928, 421] on div at bounding box center [931, 418] width 7 height 7
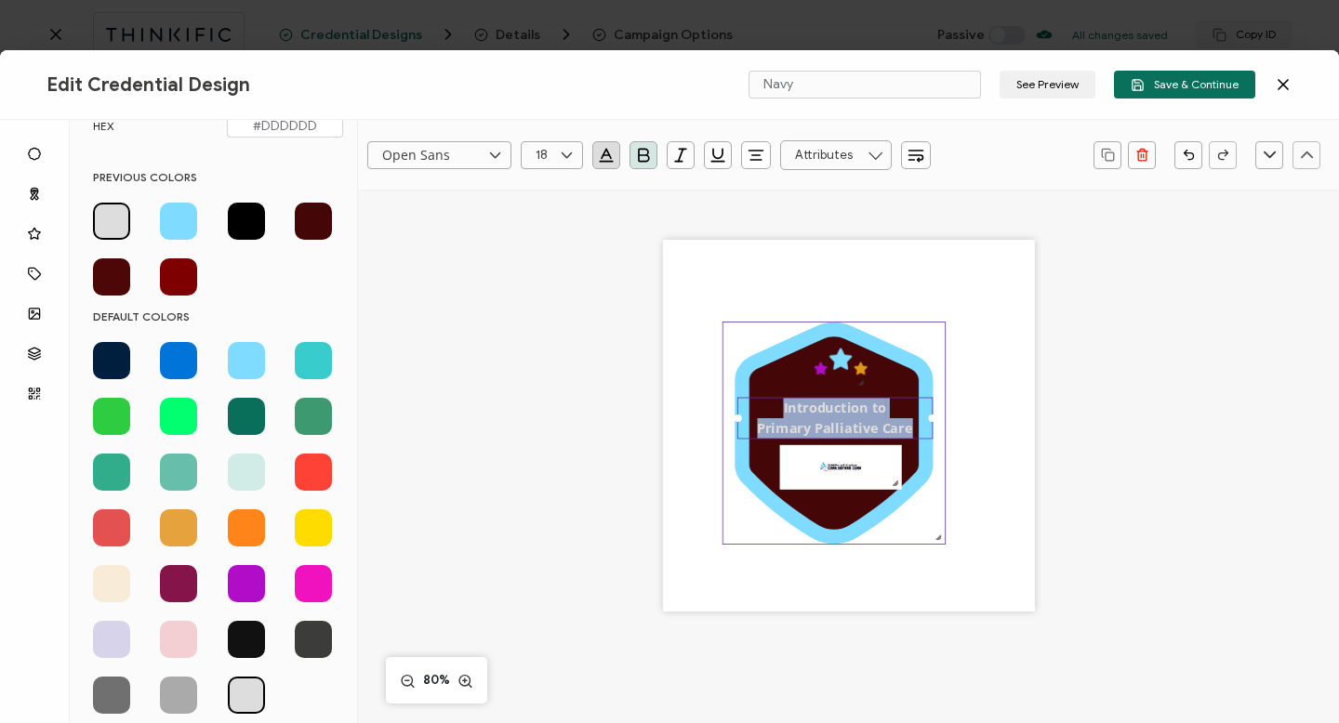
click at [725, 422] on icon ".uuid-a2266d8d-2533-48ea-8c95-b82d1261961c{}.uuid-e85ab5fe-b955-4eb5-8857-8b3e3…" at bounding box center [833, 433] width 221 height 221
click at [744, 418] on div "Introduction to Primary Palliative Care" at bounding box center [834, 419] width 195 height 42
click at [825, 468] on img at bounding box center [835, 467] width 122 height 45
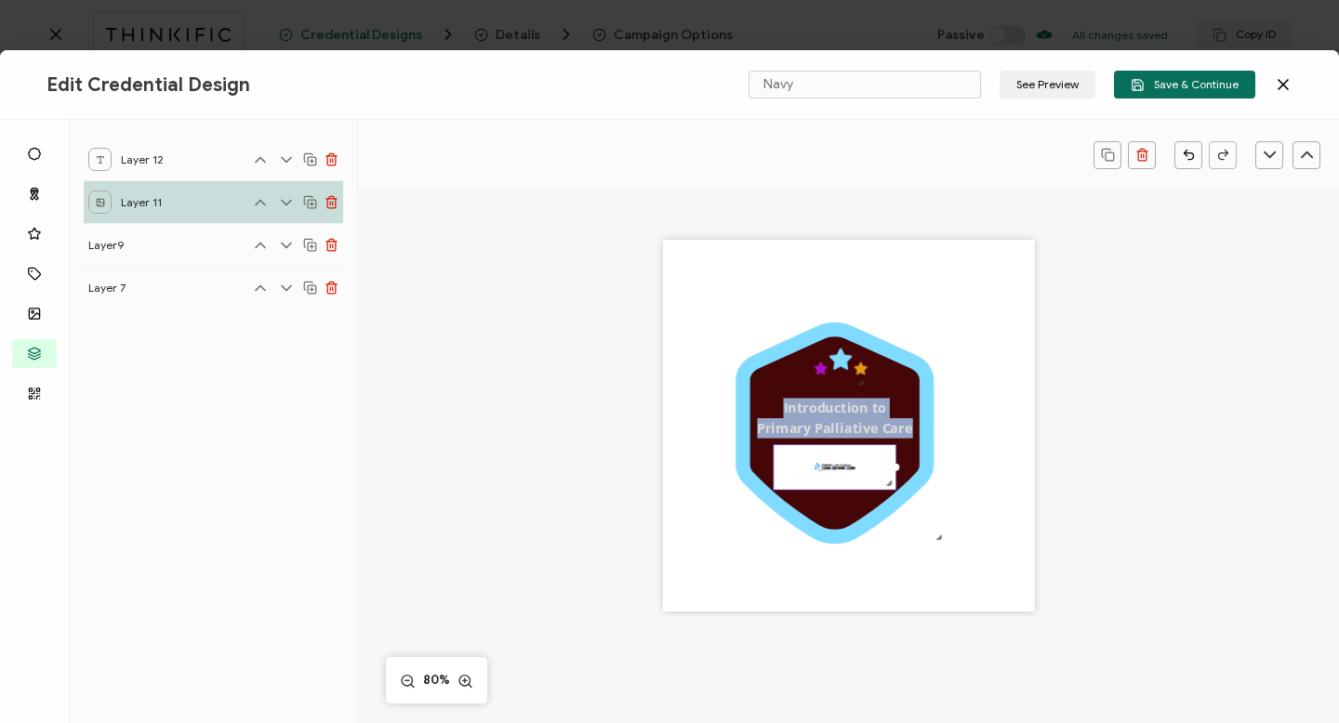
scroll to position [0, 0]
click at [967, 425] on div ".uuid-a2266d8d-2533-48ea-8c95-b82d1261961c{}.uuid-e85ab5fe-b955-4eb5-8857-8b3e3…" at bounding box center [849, 426] width 372 height 372
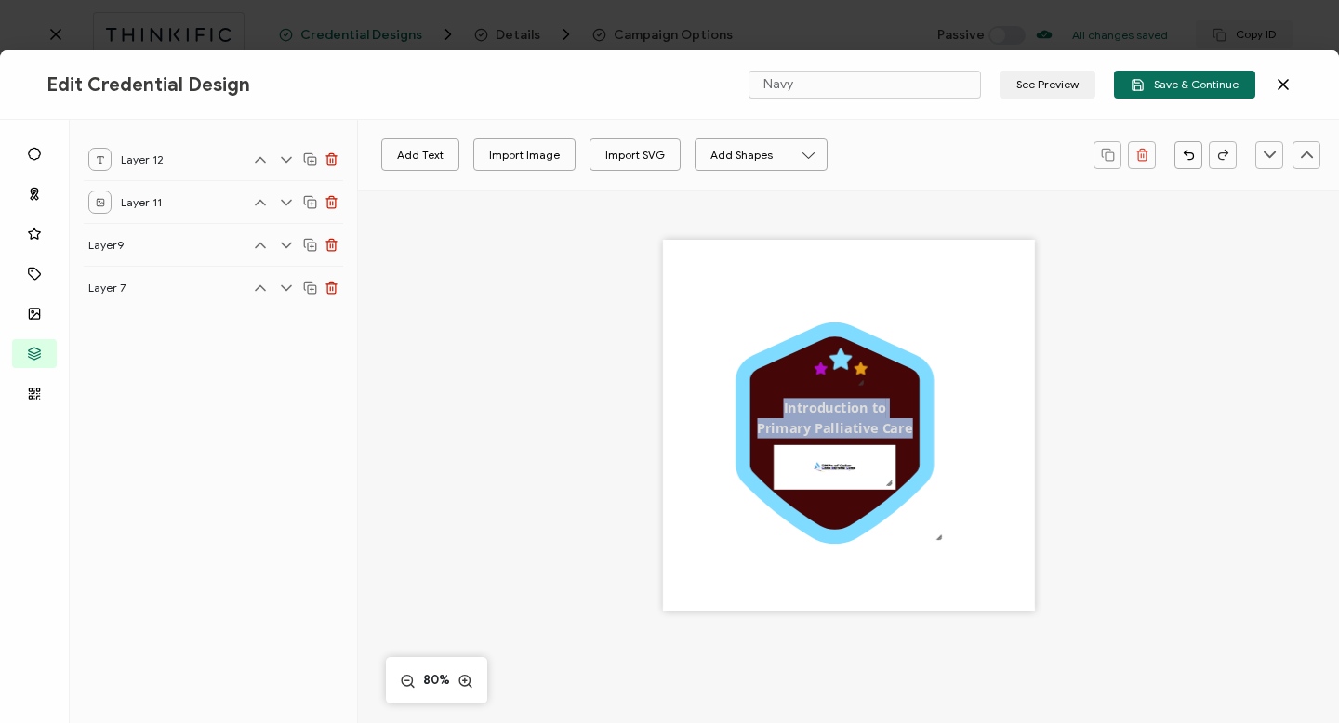
click at [962, 375] on div ".uuid-a2266d8d-2533-48ea-8c95-b82d1261961c{}.uuid-e85ab5fe-b955-4eb5-8857-8b3e3…" at bounding box center [849, 426] width 372 height 372
click at [931, 318] on div ".uuid-a2266d8d-2533-48ea-8c95-b82d1261961c{}.uuid-e85ab5fe-b955-4eb5-8857-8b3e3…" at bounding box center [849, 426] width 372 height 372
click at [622, 543] on div ".uuid-a2266d8d-2533-48ea-8c95-b82d1261961c{}.uuid-e85ab5fe-b955-4eb5-8857-8b3e3…" at bounding box center [849, 452] width 785 height 528
click at [725, 558] on div ".uuid-a2266d8d-2533-48ea-8c95-b82d1261961c{}.uuid-e85ab5fe-b955-4eb5-8857-8b3e3…" at bounding box center [849, 426] width 372 height 372
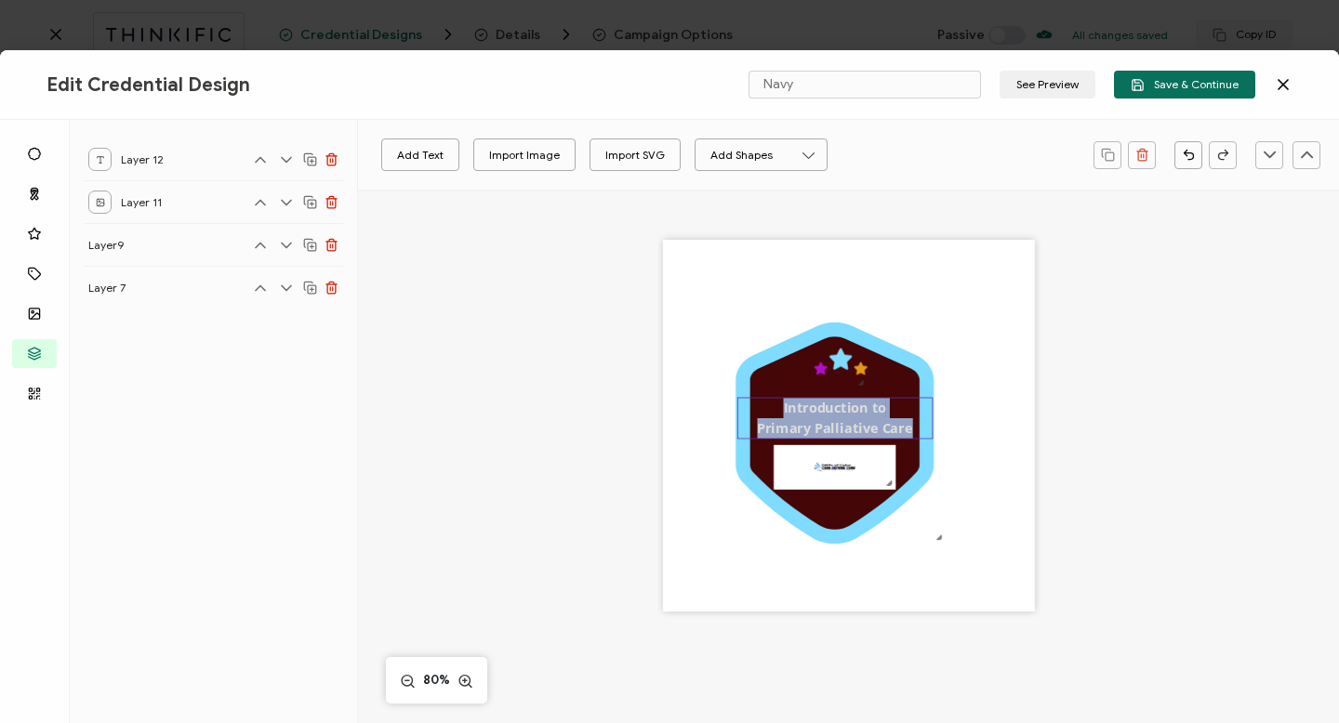
click at [811, 427] on pre "Introduction to Primary Palliative Care" at bounding box center [834, 418] width 155 height 38
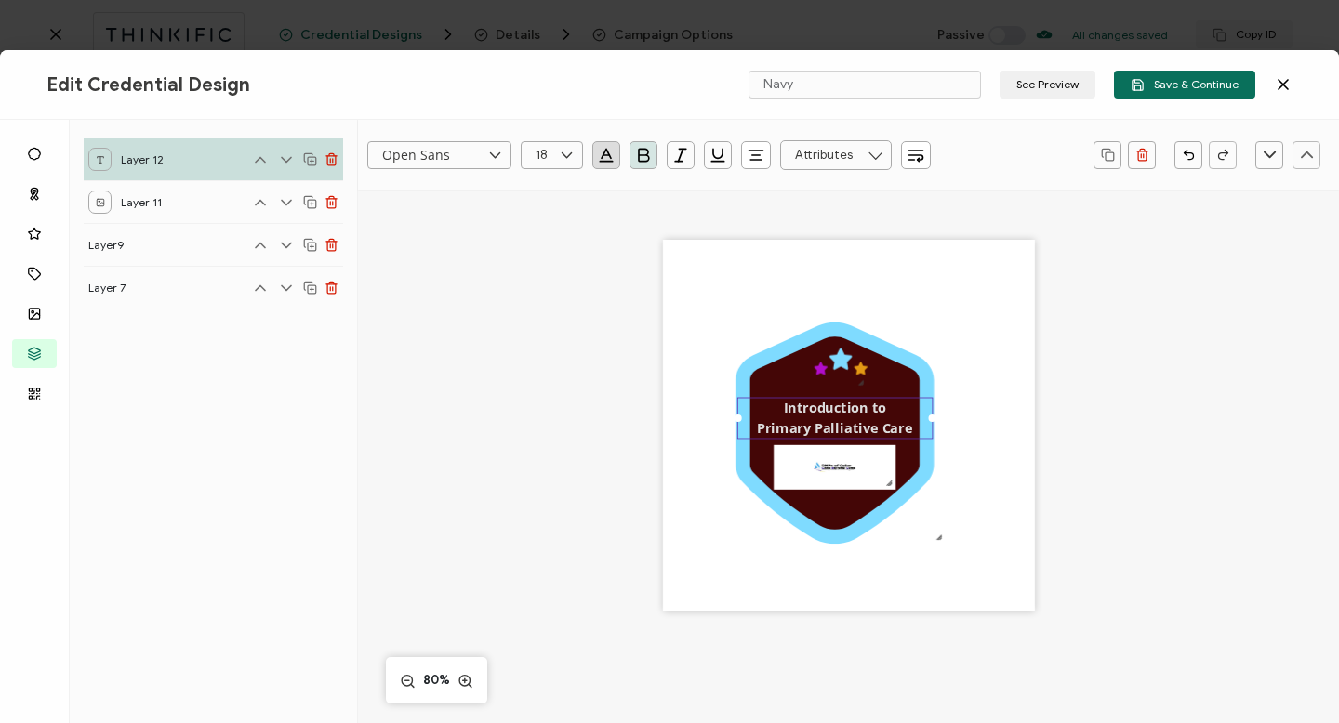
click at [713, 564] on div ".uuid-a2266d8d-2533-48ea-8c95-b82d1261961c{}.uuid-e85ab5fe-b955-4eb5-8857-8b3e3…" at bounding box center [849, 426] width 372 height 372
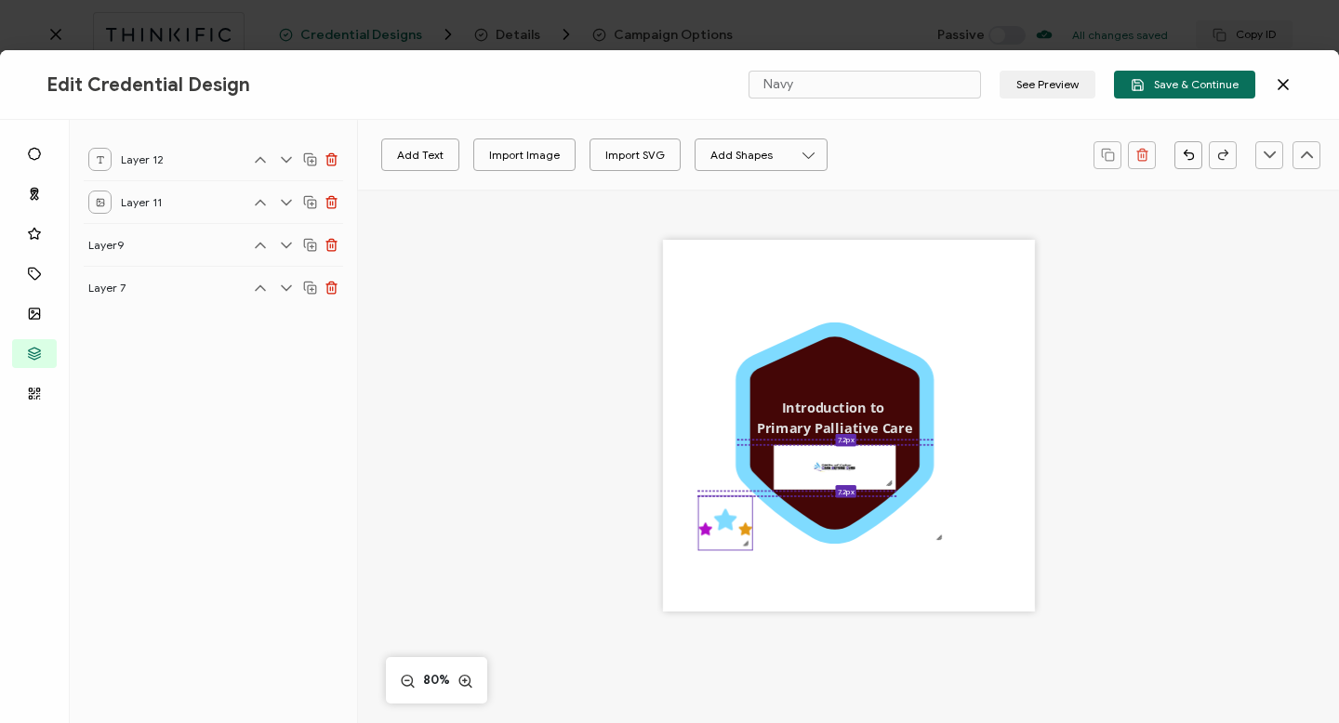
drag, startPoint x: 847, startPoint y: 363, endPoint x: 730, endPoint y: 536, distance: 208.9
click at [730, 537] on icon ".preview .aa835fc3-cf79-4142-bdaf-f814d65d1884{}" at bounding box center [725, 524] width 54 height 54
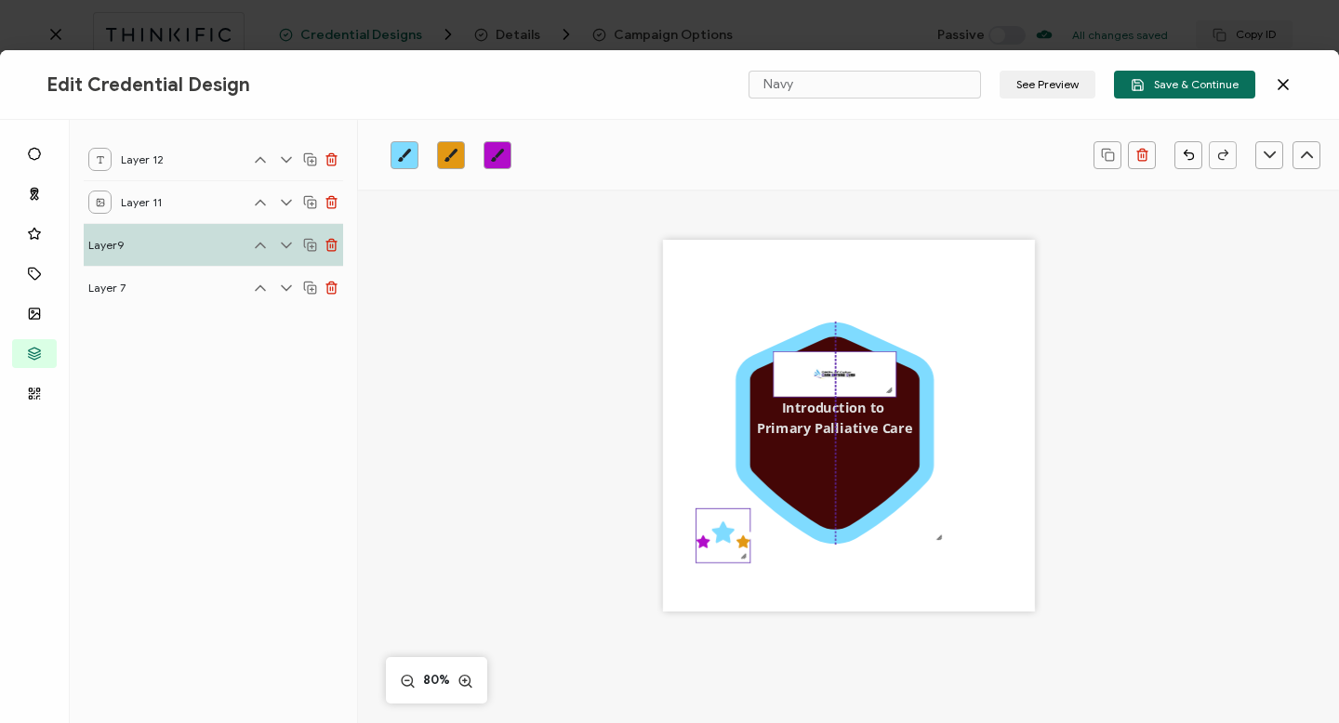
drag, startPoint x: 834, startPoint y: 477, endPoint x: 837, endPoint y: 384, distance: 93.0
click at [837, 384] on img at bounding box center [835, 374] width 122 height 45
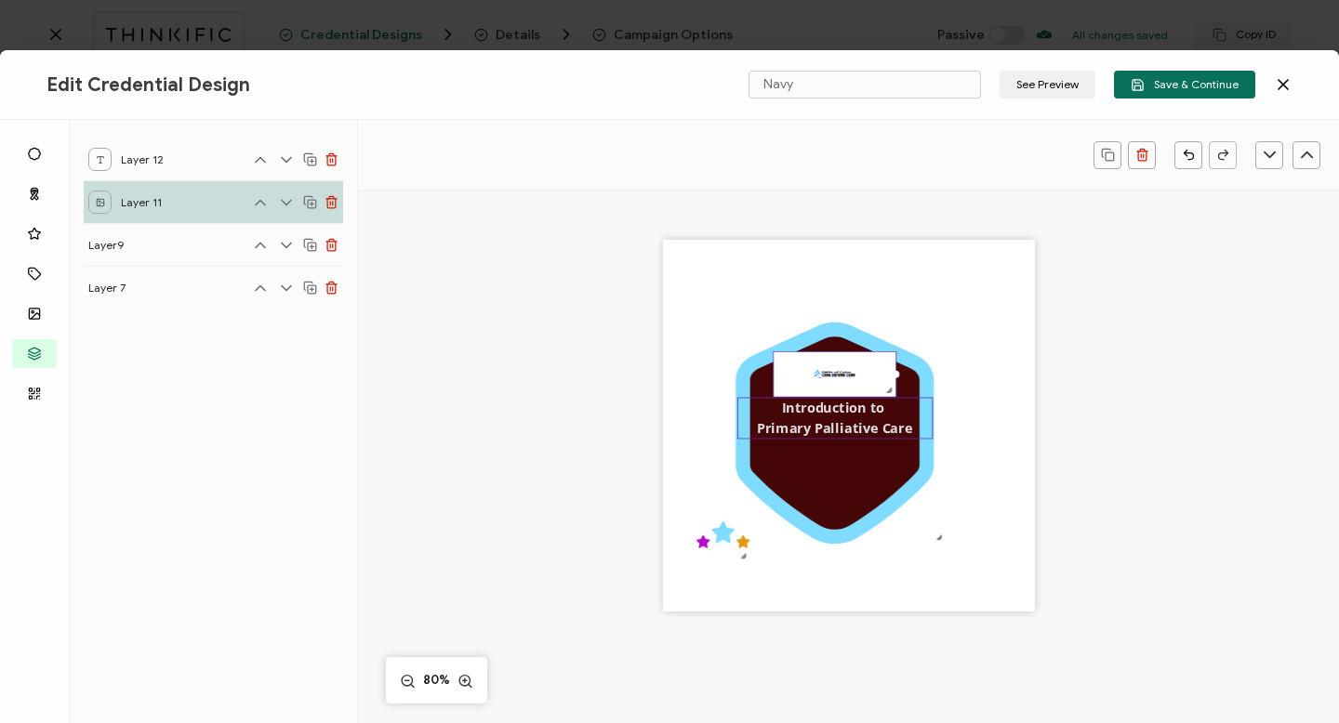
click at [833, 419] on pre "Introduction to Primary Palliative Care" at bounding box center [834, 418] width 155 height 38
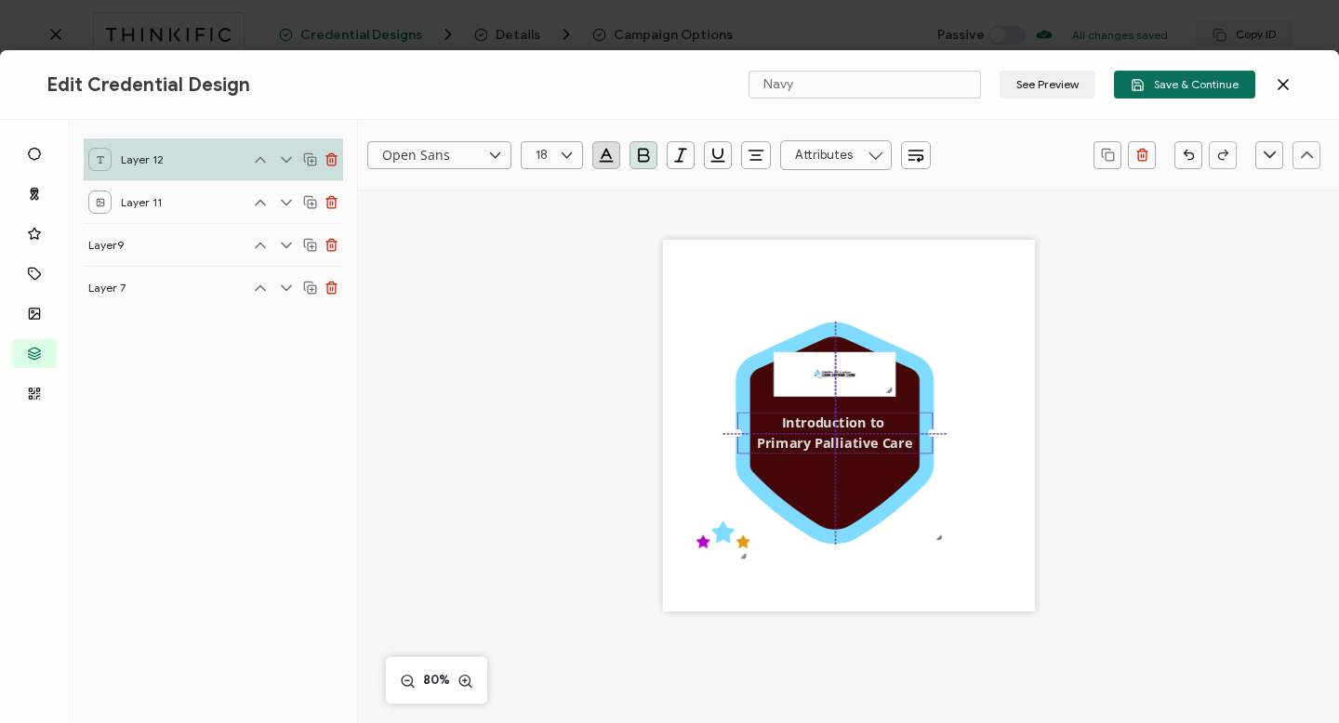
drag, startPoint x: 835, startPoint y: 405, endPoint x: 835, endPoint y: 419, distance: 13.9
click at [835, 420] on pre "Introduction to Primary Palliative Care" at bounding box center [834, 434] width 155 height 38
drag, startPoint x: 820, startPoint y: 379, endPoint x: 817, endPoint y: 391, distance: 12.4
click at [817, 391] on img at bounding box center [835, 387] width 122 height 45
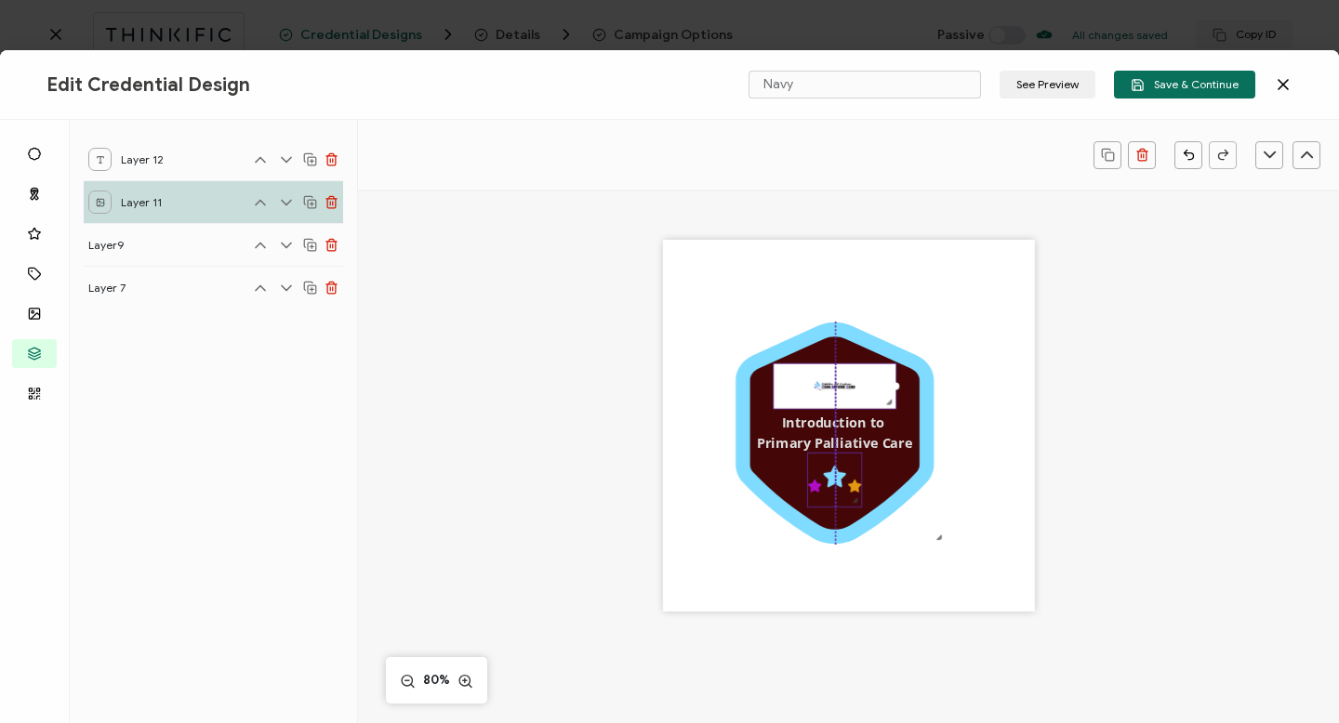
drag, startPoint x: 709, startPoint y: 545, endPoint x: 821, endPoint y: 489, distance: 125.6
click at [821, 489] on icon ".preview .aa835fc3-cf79-4142-bdaf-f814d65d1884{}" at bounding box center [835, 481] width 54 height 54
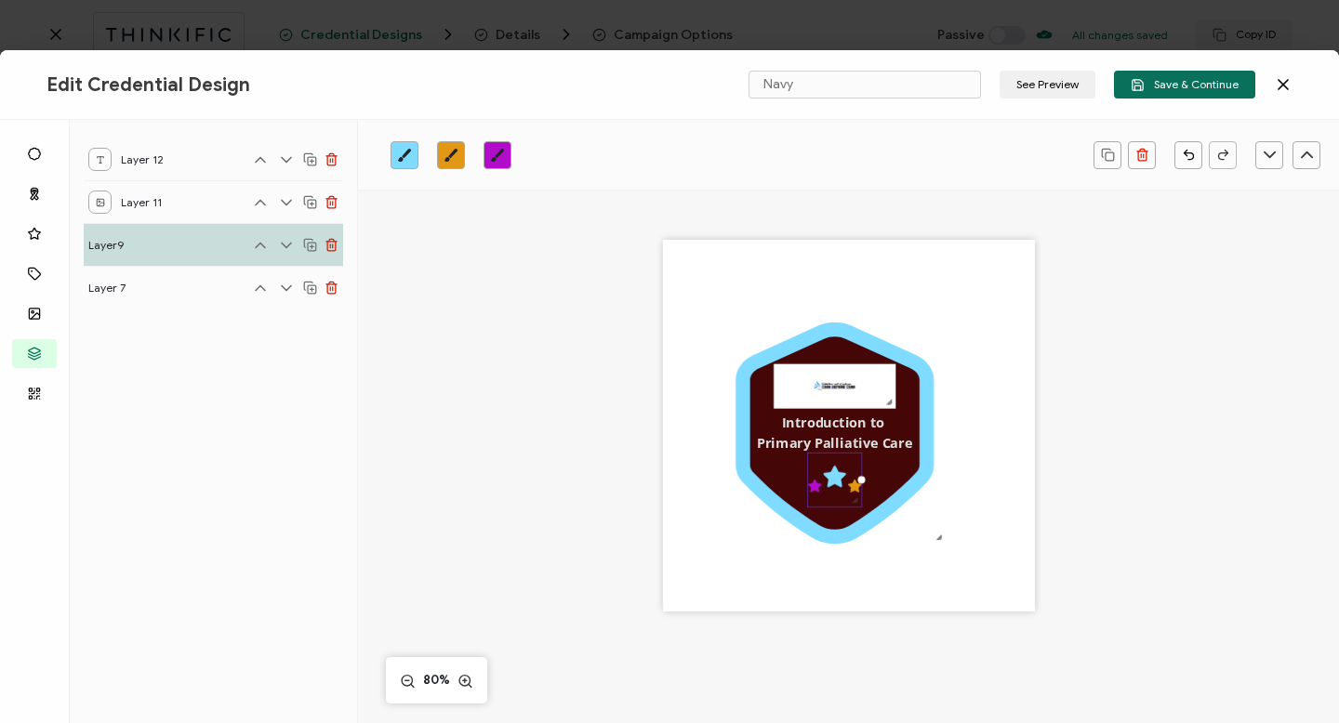
click at [717, 560] on div ".uuid-a2266d8d-2533-48ea-8c95-b82d1261961c{}.uuid-e85ab5fe-b955-4eb5-8857-8b3e3…" at bounding box center [849, 426] width 372 height 372
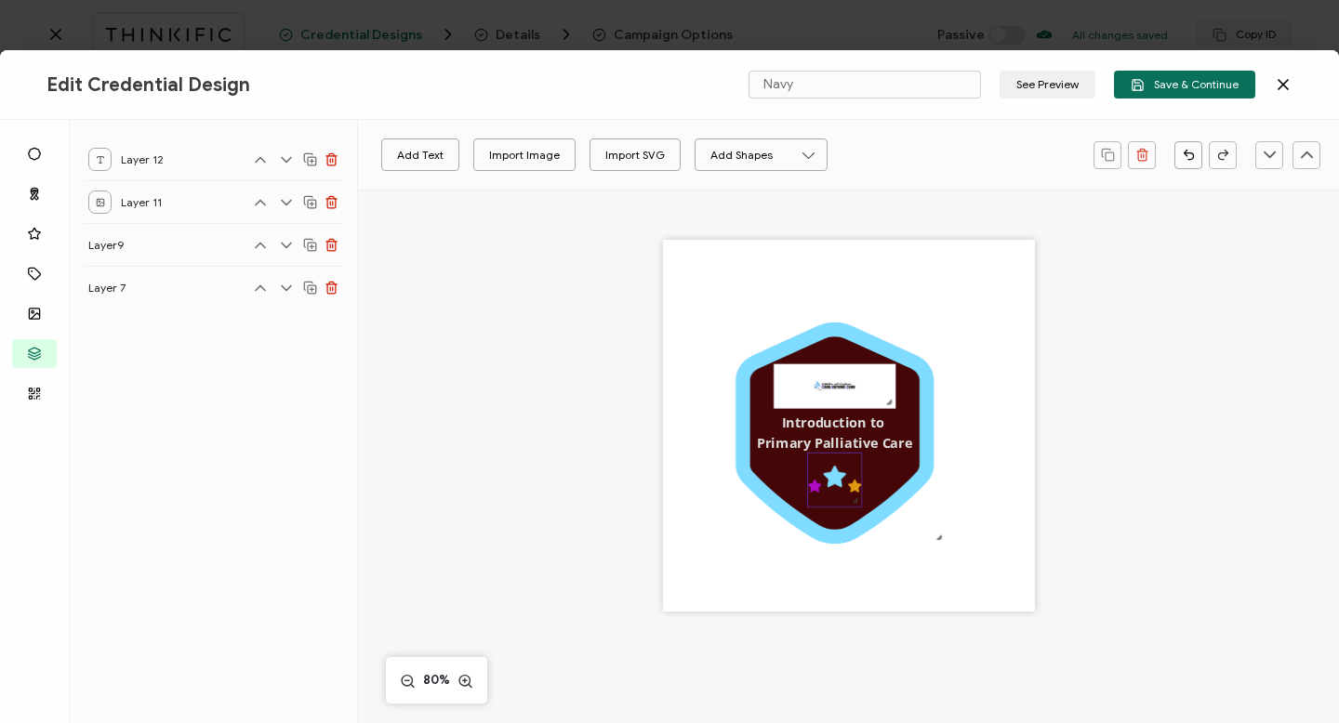
click at [851, 485] on icon at bounding box center [855, 486] width 14 height 13
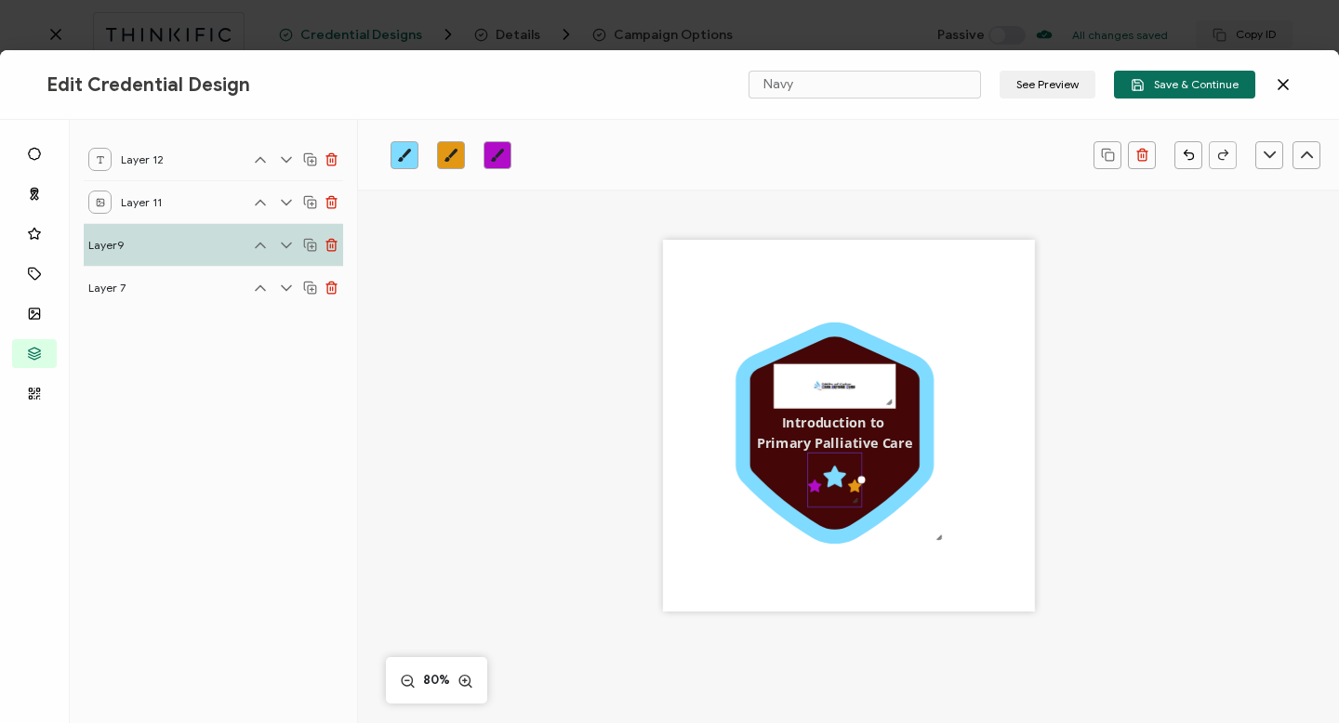
click at [831, 479] on icon at bounding box center [835, 477] width 22 height 21
click at [409, 154] on icon "brush" at bounding box center [404, 155] width 15 height 15
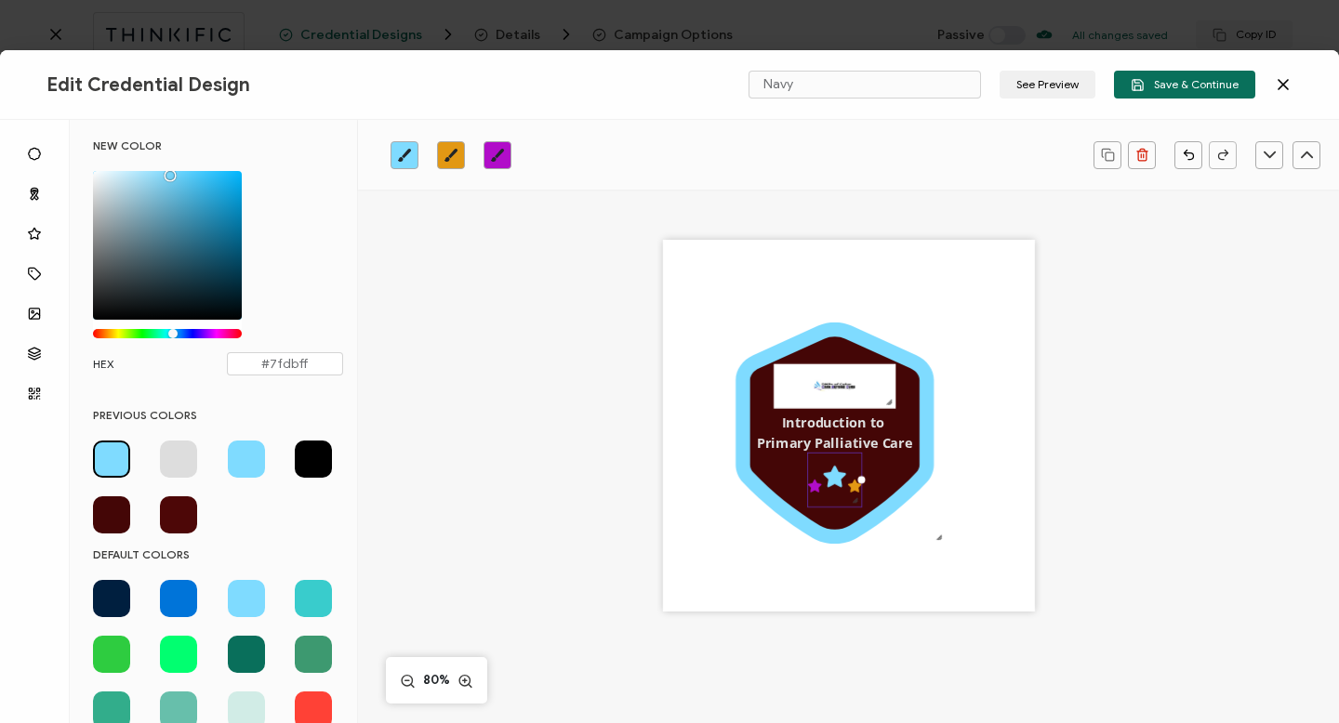
click at [175, 604] on span at bounding box center [178, 598] width 37 height 37
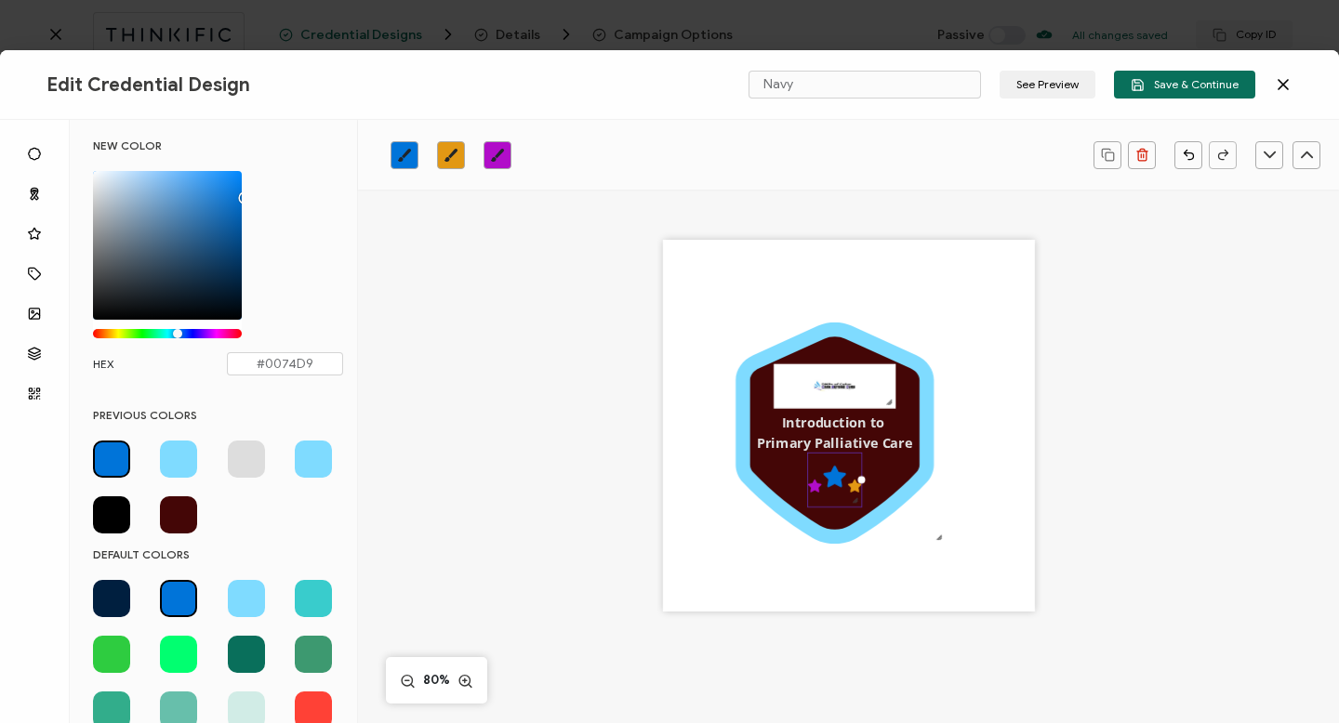
click at [454, 154] on icon "brush" at bounding box center [451, 155] width 15 height 15
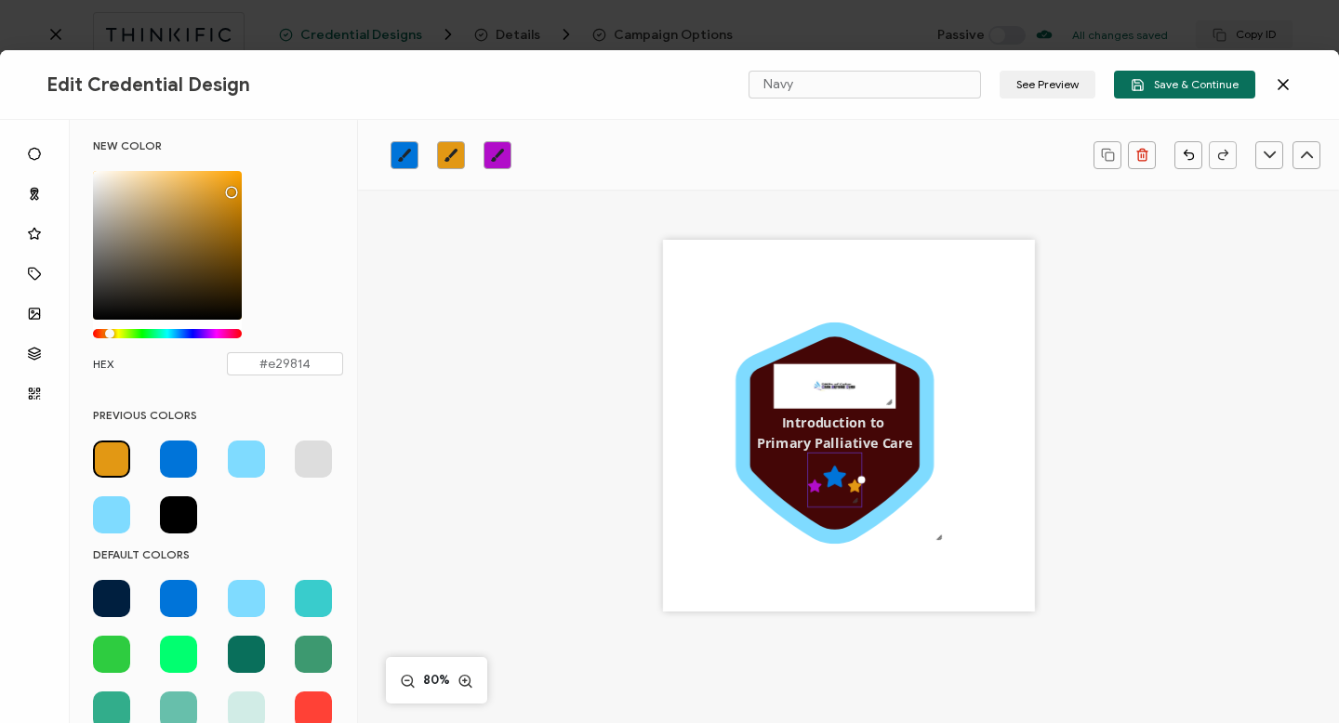
click at [104, 513] on span at bounding box center [111, 515] width 37 height 37
type input "#7FDBFF"
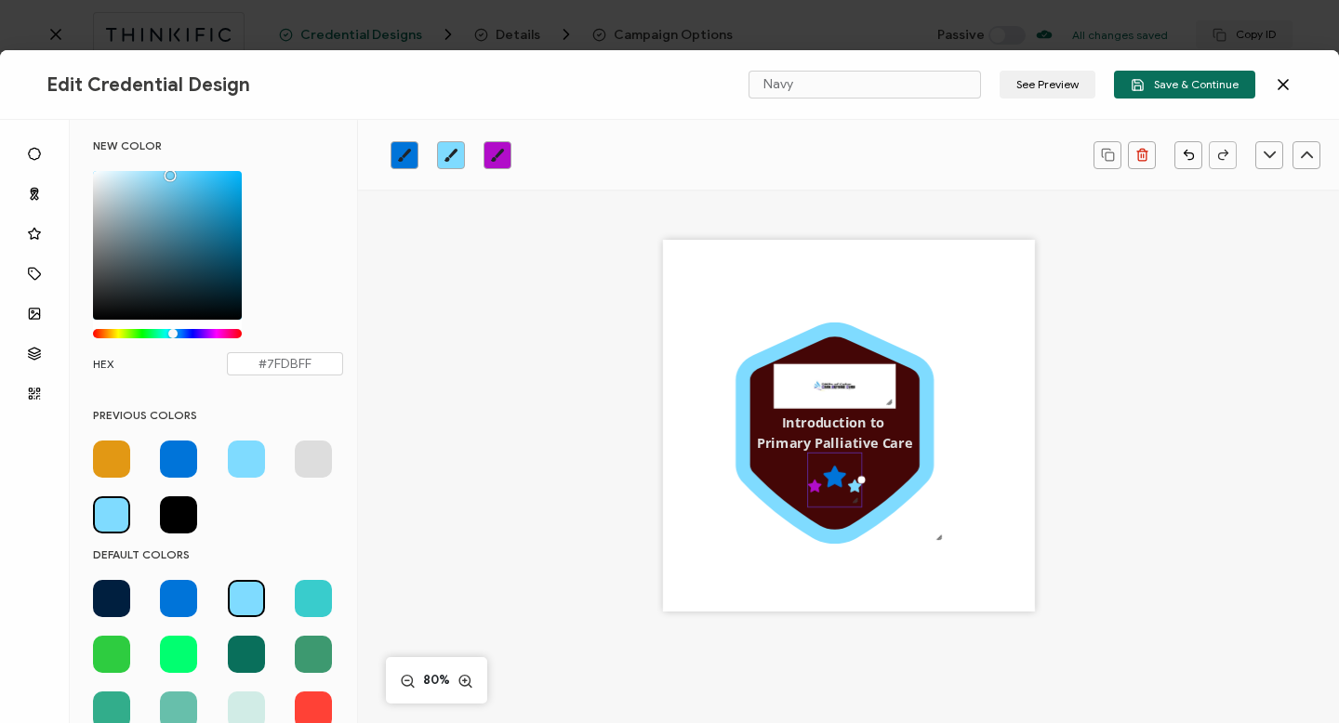
click at [846, 485] on icon ".preview .aa835fc3-cf79-4142-bdaf-f814d65d1884{}" at bounding box center [835, 481] width 54 height 54
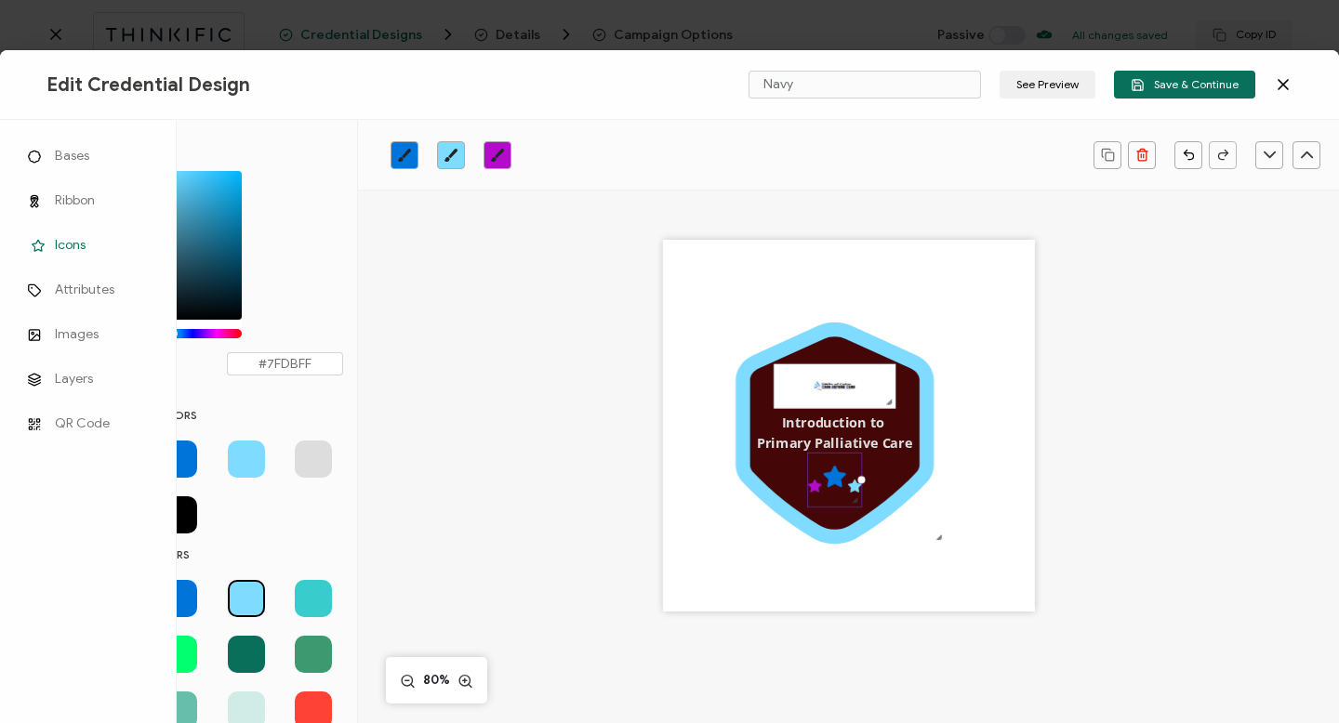
click at [64, 243] on span "Icons" at bounding box center [70, 245] width 31 height 19
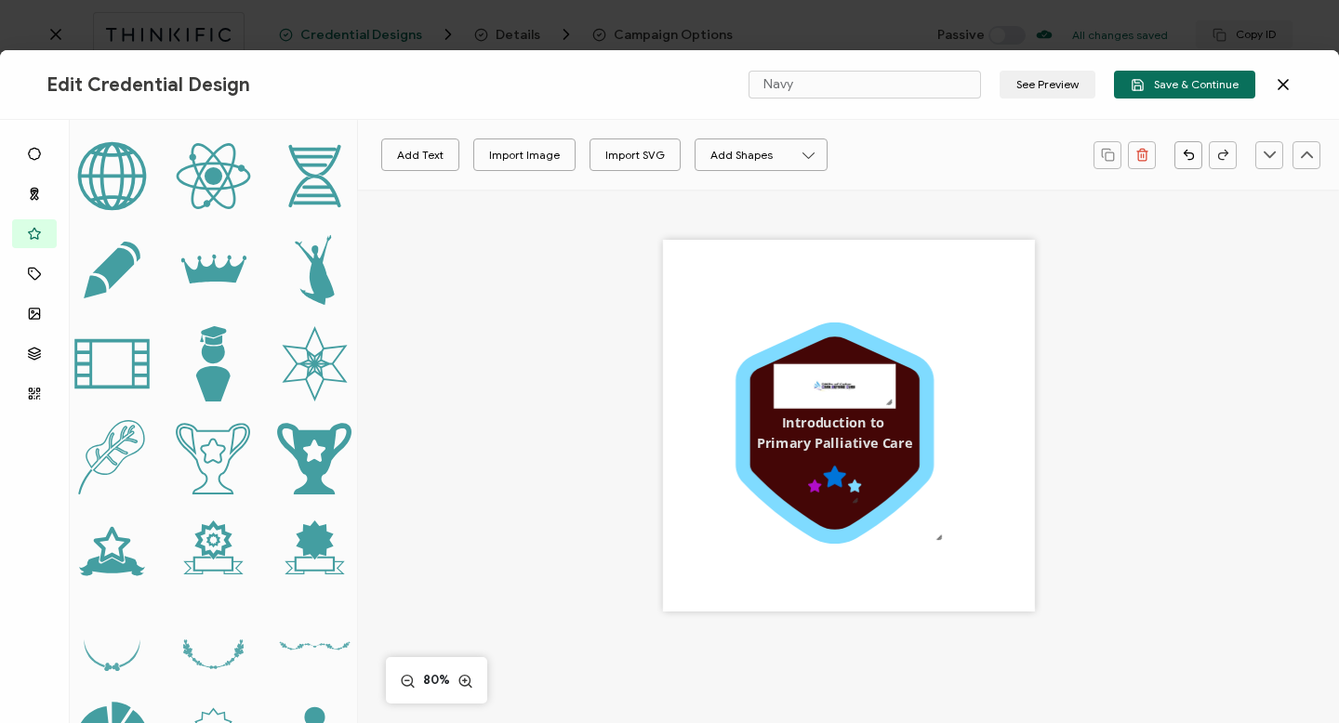
click at [212, 370] on icon at bounding box center [213, 373] width 34 height 58
click at [834, 482] on icon at bounding box center [835, 477] width 22 height 21
drag, startPoint x: 756, startPoint y: 330, endPoint x: 741, endPoint y: 296, distance: 37.5
click at [741, 296] on icon at bounding box center [742, 304] width 16 height 28
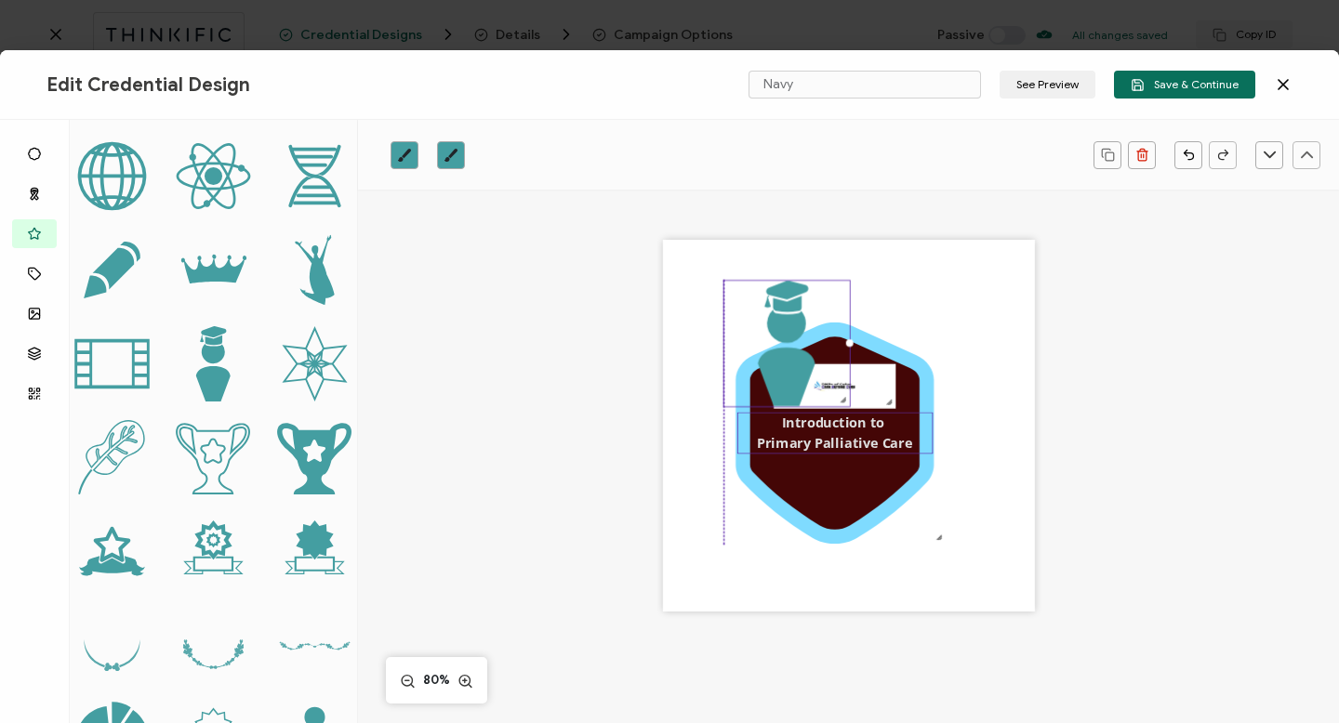
drag, startPoint x: 750, startPoint y: 311, endPoint x: 814, endPoint y: 425, distance: 130.7
click at [814, 425] on div ".uuid-a2266d8d-2533-48ea-8c95-b82d1261961c{}.uuid-e85ab5fe-b955-4eb5-8857-8b3e3…" at bounding box center [849, 426] width 372 height 372
drag, startPoint x: 783, startPoint y: 337, endPoint x: 760, endPoint y: 288, distance: 53.7
click at [760, 288] on icon ".preview .bcfacd7d-388f-49a0-a5a7-7c2ea2d80891{}" at bounding box center [787, 344] width 126 height 126
drag, startPoint x: 747, startPoint y: 293, endPoint x: 820, endPoint y: 285, distance: 73.8
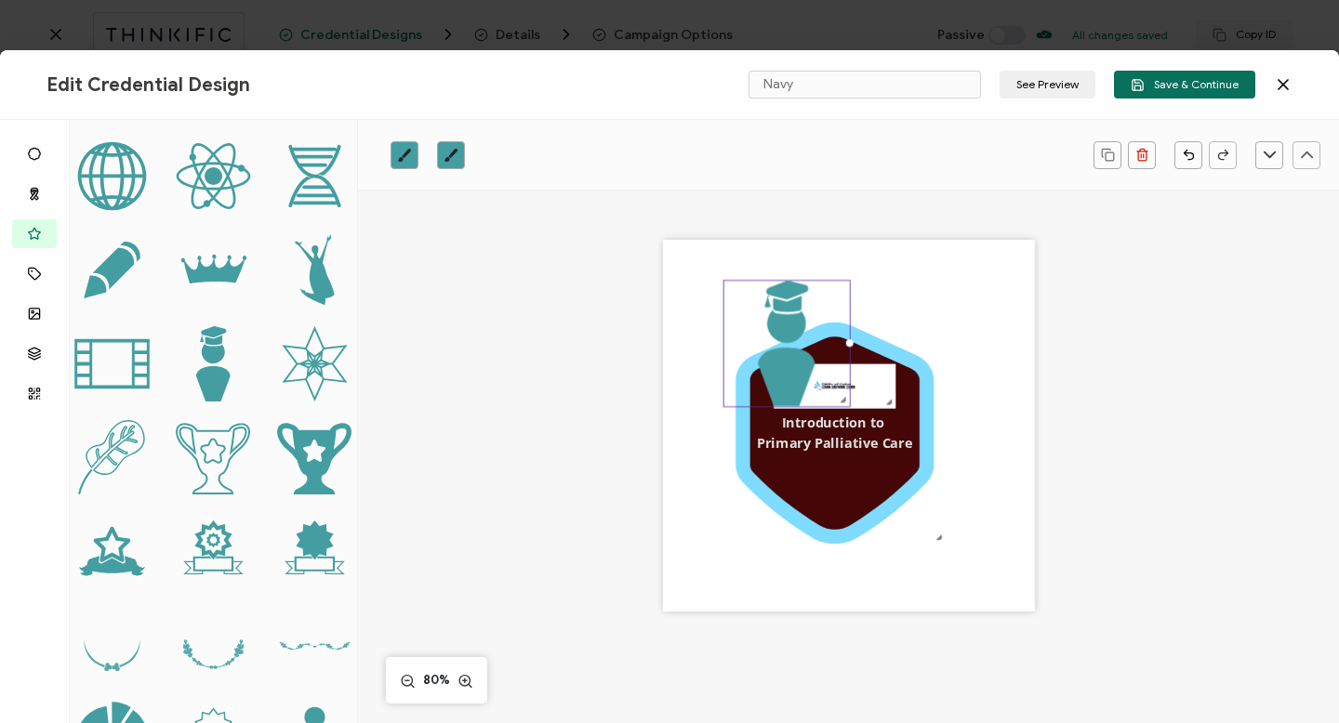
click at [820, 285] on icon ".preview .bcfacd7d-388f-49a0-a5a7-7c2ea2d80891{}" at bounding box center [787, 344] width 126 height 126
click at [900, 271] on div ".uuid-a2266d8d-2533-48ea-8c95-b82d1261961c{}.uuid-e85ab5fe-b955-4eb5-8857-8b3e3…" at bounding box center [849, 426] width 372 height 372
drag, startPoint x: 801, startPoint y: 311, endPoint x: 835, endPoint y: 347, distance: 50.0
click at [835, 347] on icon ".preview .bcfacd7d-388f-49a0-a5a7-7c2ea2d80891{}" at bounding box center [787, 344] width 126 height 126
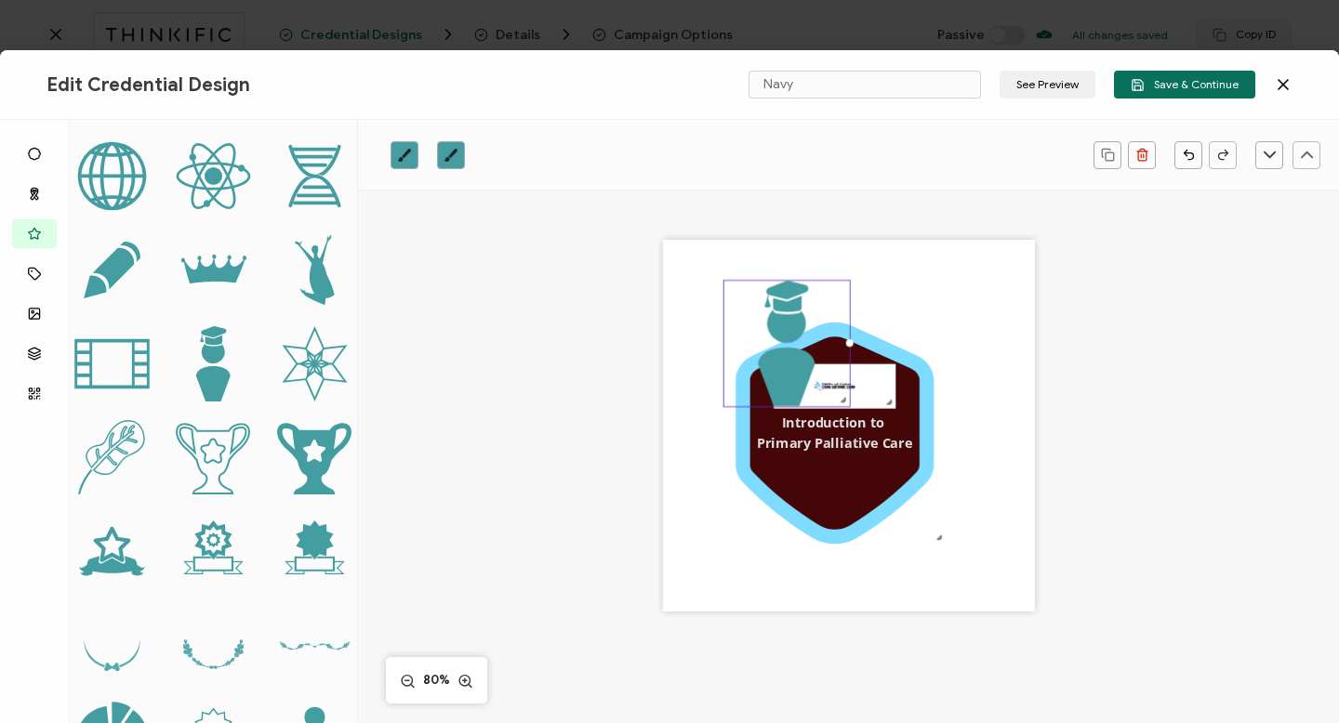
click at [786, 309] on icon at bounding box center [786, 297] width 44 height 32
click at [709, 358] on div ".uuid-a2266d8d-2533-48ea-8c95-b82d1261961c{}.uuid-e85ab5fe-b955-4eb5-8857-8b3e3…" at bounding box center [849, 426] width 372 height 372
drag, startPoint x: 791, startPoint y: 338, endPoint x: 850, endPoint y: 340, distance: 58.6
click at [851, 341] on div ".uuid-a2266d8d-2533-48ea-8c95-b82d1261961c{}.uuid-e85ab5fe-b955-4eb5-8857-8b3e3…" at bounding box center [849, 426] width 372 height 372
drag, startPoint x: 792, startPoint y: 311, endPoint x: 722, endPoint y: 325, distance: 71.3
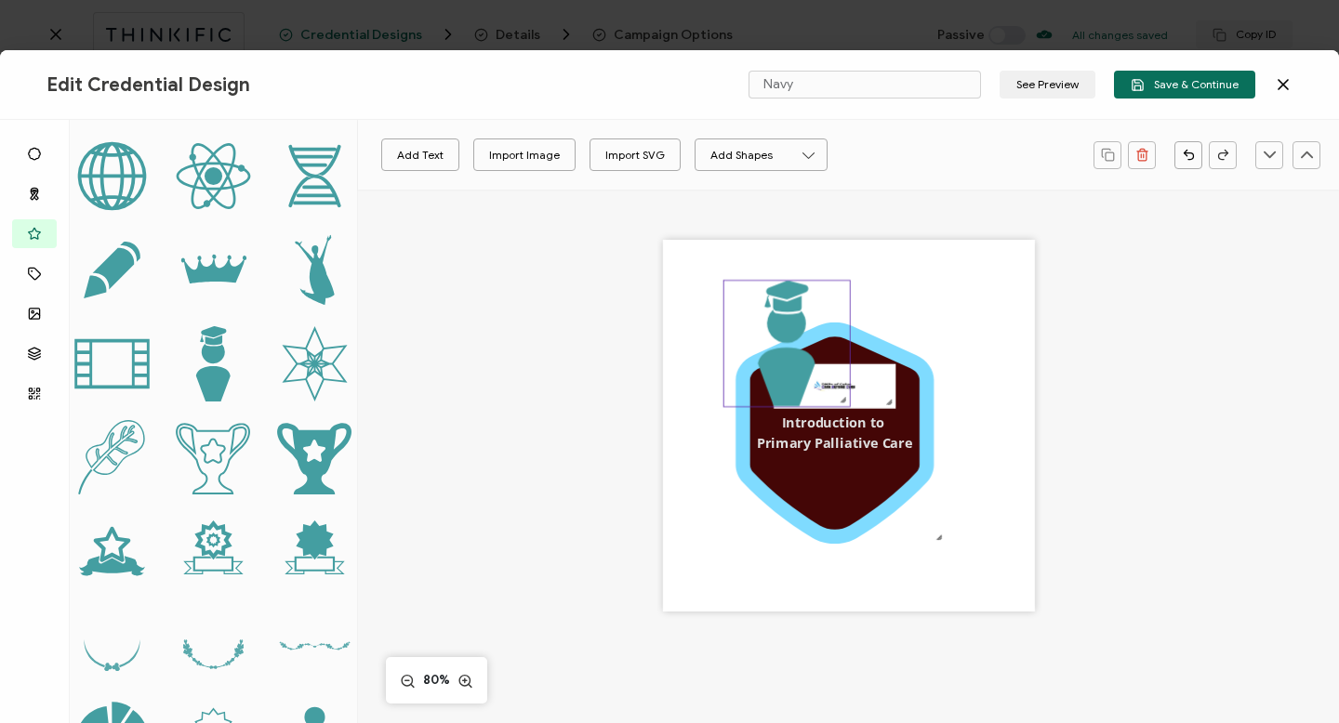
click at [724, 326] on icon ".preview .bcfacd7d-388f-49a0-a5a7-7c2ea2d80891{}" at bounding box center [787, 344] width 126 height 126
click at [784, 321] on icon at bounding box center [786, 358] width 57 height 97
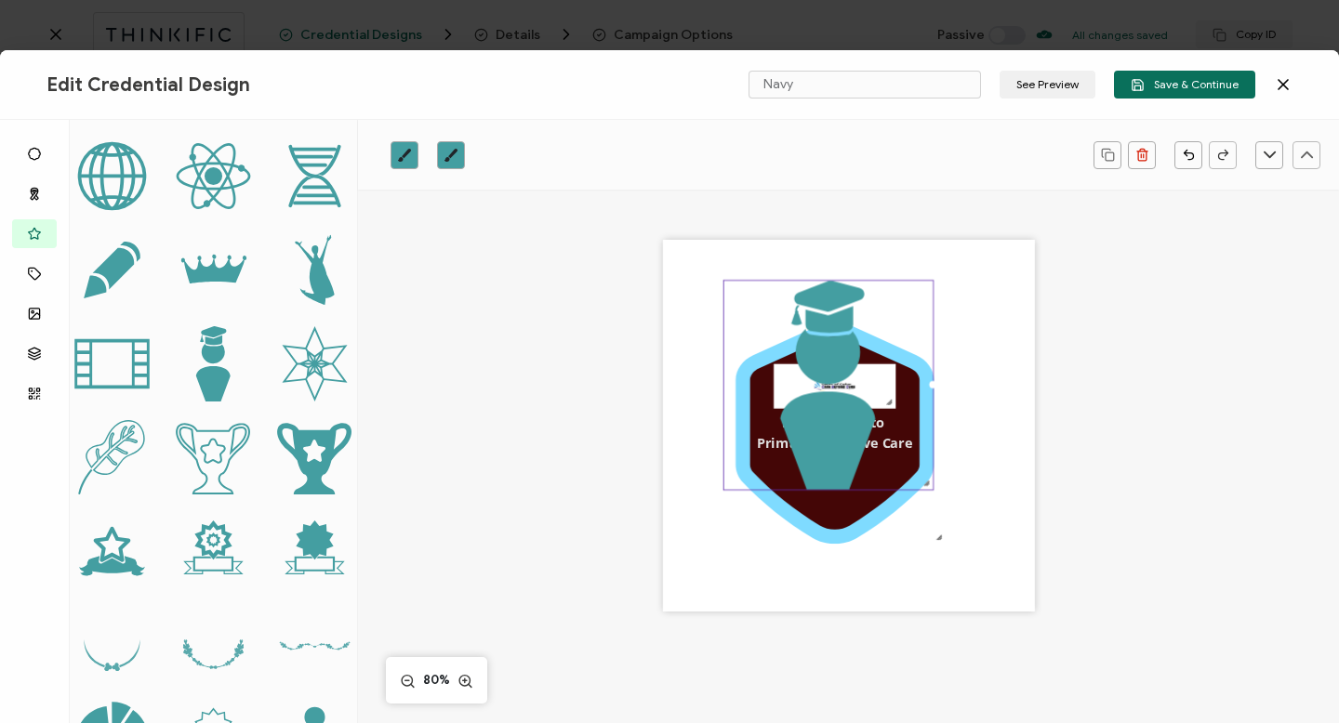
drag, startPoint x: 844, startPoint y: 342, endPoint x: 950, endPoint y: 415, distance: 128.4
click at [950, 415] on div ".uuid-a2266d8d-2533-48ea-8c95-b82d1261961c{}.uuid-e85ab5fe-b955-4eb5-8857-8b3e3…" at bounding box center [849, 426] width 372 height 372
drag, startPoint x: 822, startPoint y: 306, endPoint x: 822, endPoint y: 351, distance: 44.6
click at [822, 351] on icon ".preview .bcfacd7d-388f-49a0-a5a7-7c2ea2d80891{}" at bounding box center [828, 385] width 209 height 209
drag, startPoint x: 881, startPoint y: 281, endPoint x: 922, endPoint y: 404, distance: 130.6
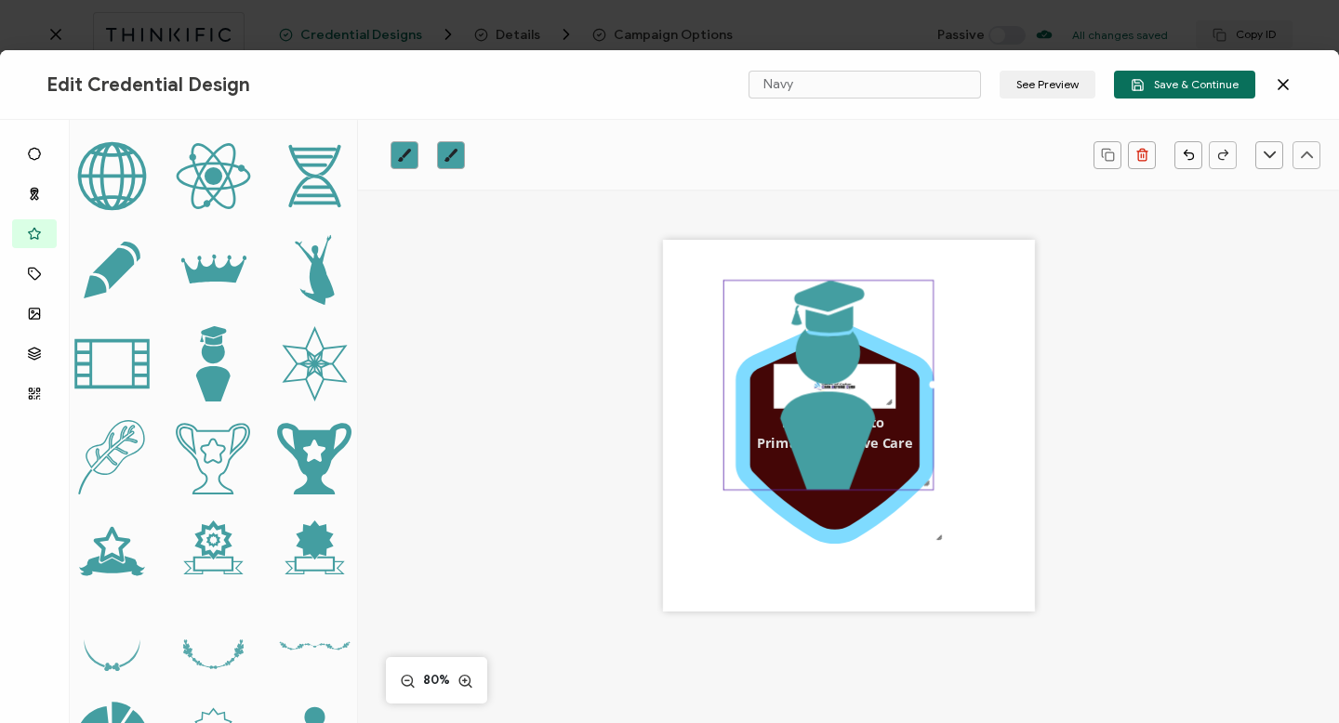
click at [922, 404] on icon ".preview .bcfacd7d-388f-49a0-a5a7-7c2ea2d80891{}" at bounding box center [828, 385] width 209 height 209
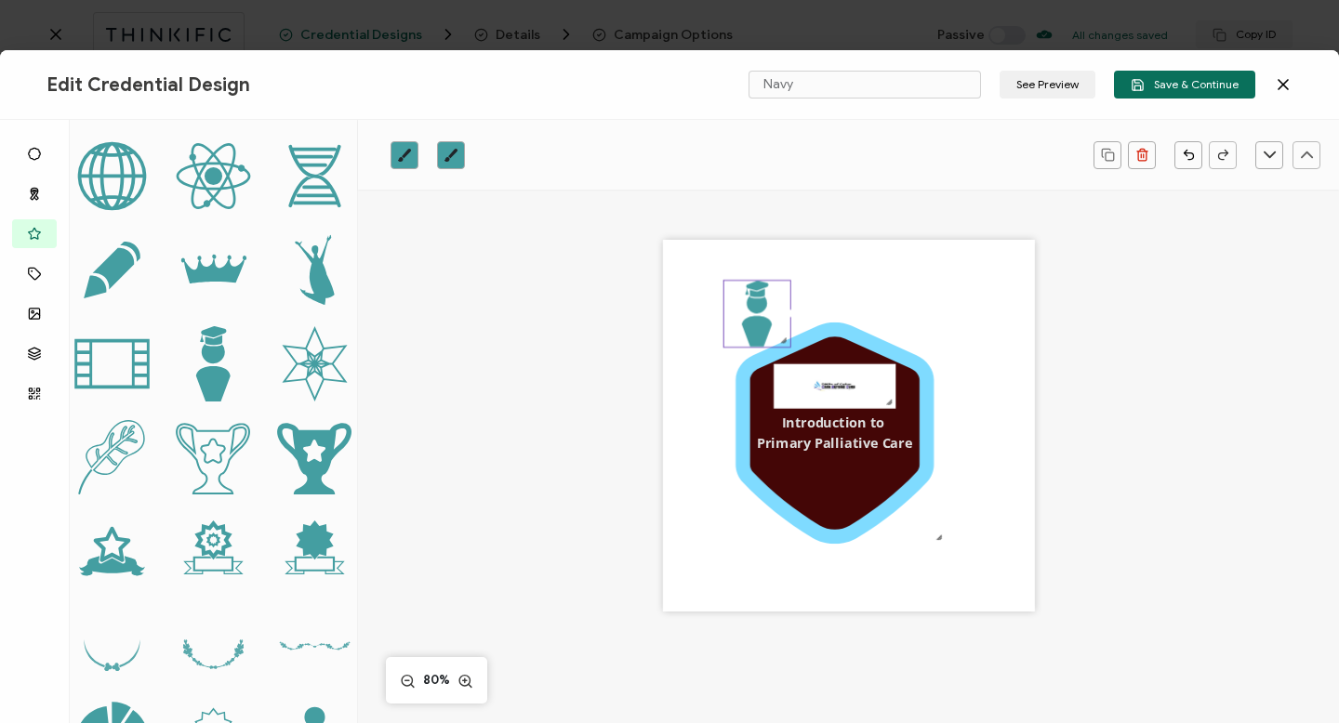
drag, startPoint x: 927, startPoint y: 485, endPoint x: 757, endPoint y: 308, distance: 246.0
click at [757, 308] on div ".preview .bcfacd7d-388f-49a0-a5a7-7c2ea2d80891{}" at bounding box center [757, 314] width 68 height 68
drag, startPoint x: 753, startPoint y: 308, endPoint x: 740, endPoint y: 452, distance: 144.7
click at [739, 452] on div ".uuid-a2266d8d-2533-48ea-8c95-b82d1261961c{}.uuid-e85ab5fe-b955-4eb5-8857-8b3e3…" at bounding box center [849, 426] width 372 height 372
click at [765, 457] on icon at bounding box center [834, 434] width 169 height 192
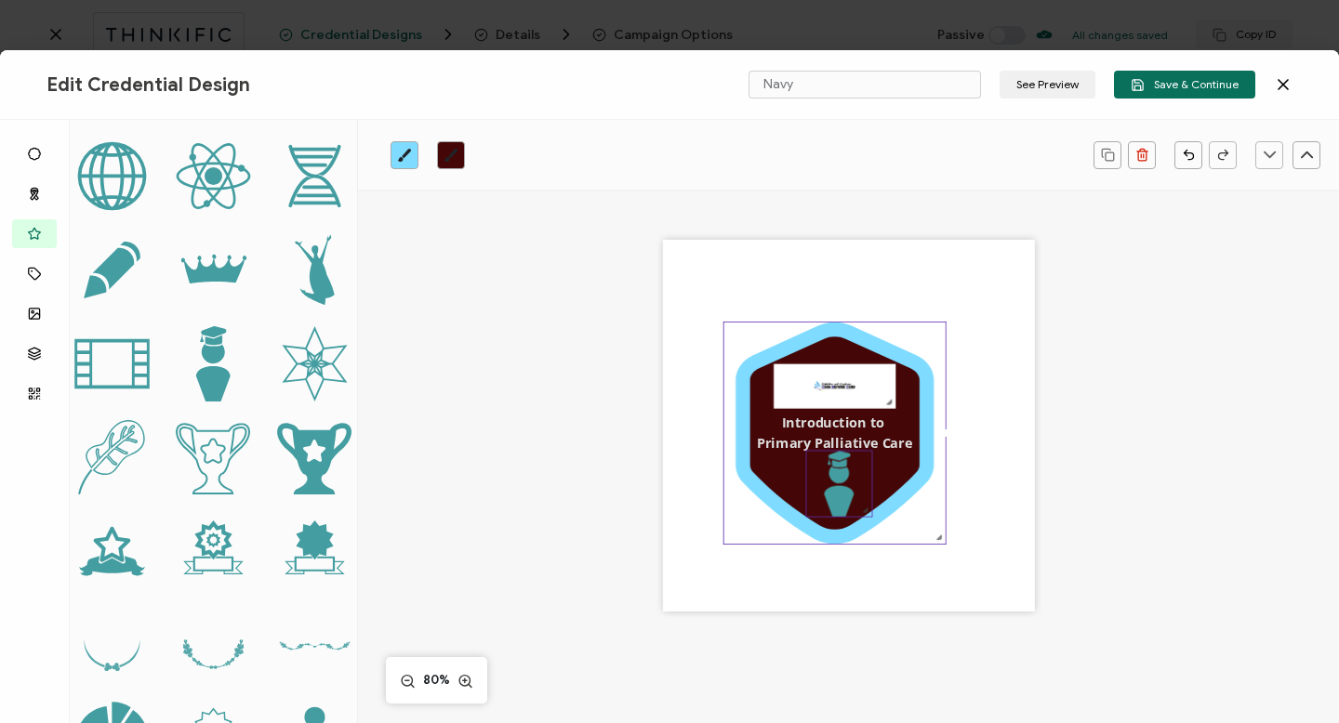
drag, startPoint x: 752, startPoint y: 306, endPoint x: 834, endPoint y: 475, distance: 188.0
click at [835, 475] on icon at bounding box center [840, 491] width 30 height 50
drag, startPoint x: 867, startPoint y: 514, endPoint x: 876, endPoint y: 529, distance: 17.5
click at [876, 526] on div ".preview .bcfacd7d-388f-49a0-a5a7-7c2ea2d80891{}" at bounding box center [844, 487] width 77 height 77
click at [837, 503] on icon at bounding box center [834, 496] width 34 height 59
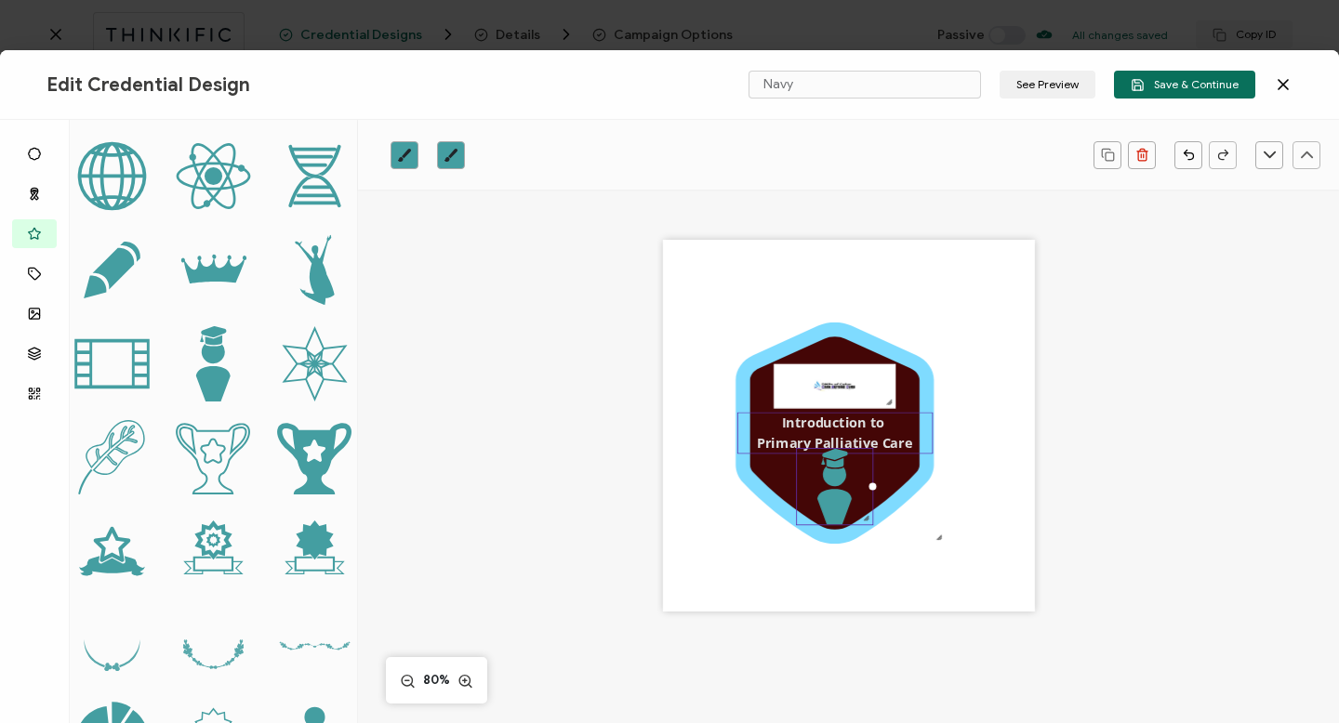
click at [853, 437] on pre "Introduction to Primary Palliative Care" at bounding box center [834, 434] width 155 height 38
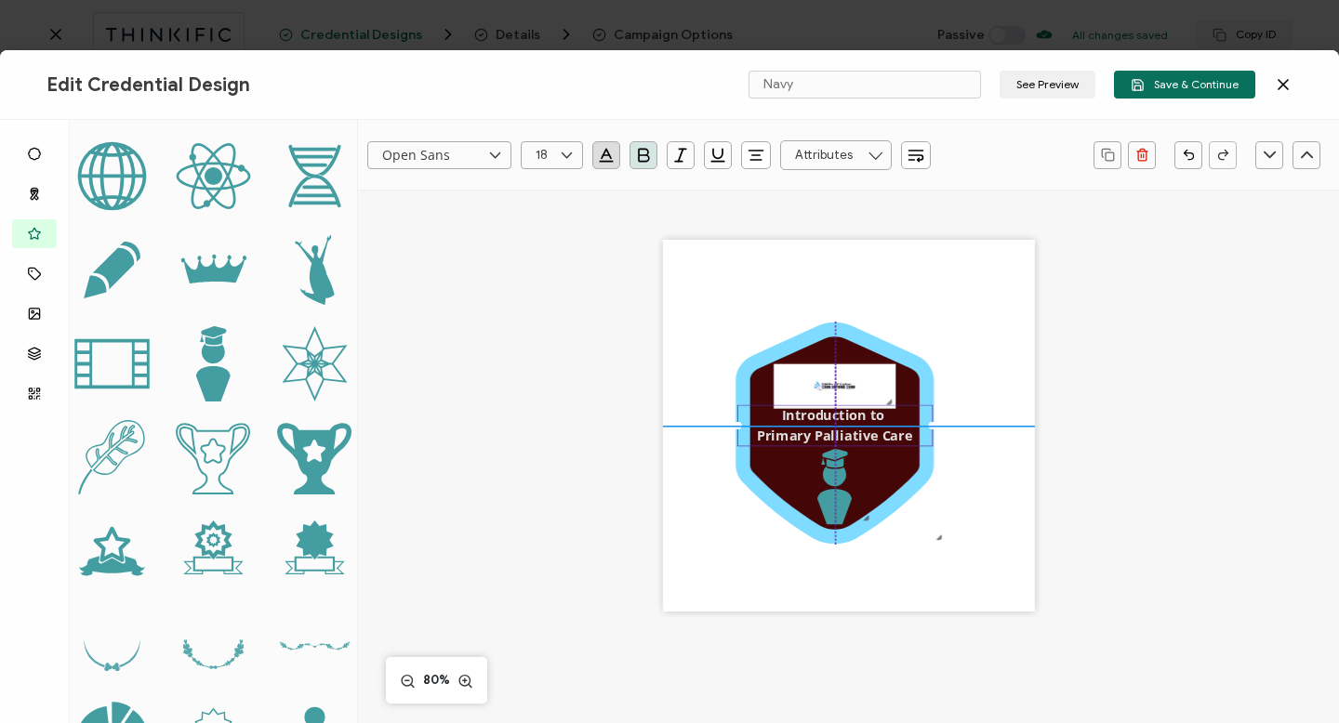
click at [853, 431] on pre "Introduction to Primary Palliative Care" at bounding box center [834, 426] width 155 height 38
click at [998, 413] on div ".uuid-a2266d8d-2533-48ea-8c95-b82d1261961c{}.uuid-e85ab5fe-b955-4eb5-8857-8b3e3…" at bounding box center [849, 426] width 372 height 372
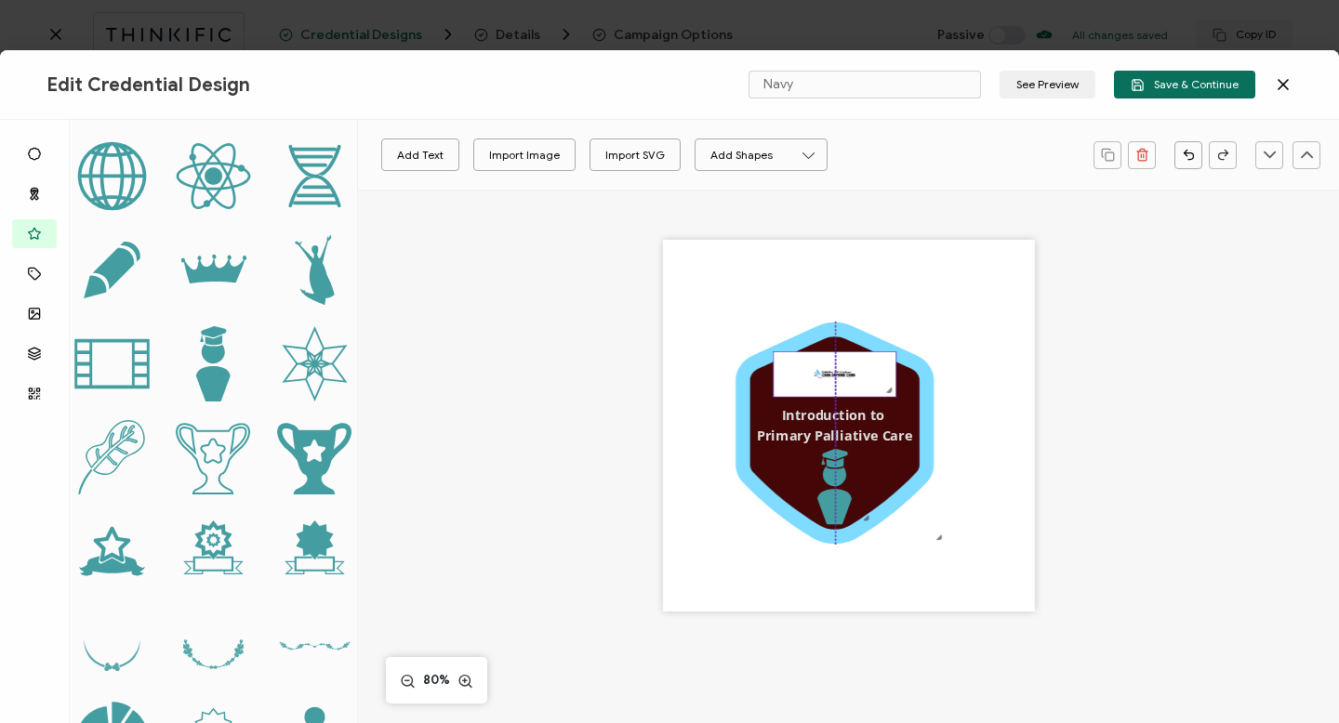
drag, startPoint x: 844, startPoint y: 392, endPoint x: 843, endPoint y: 380, distance: 12.1
click at [843, 380] on img at bounding box center [835, 374] width 122 height 45
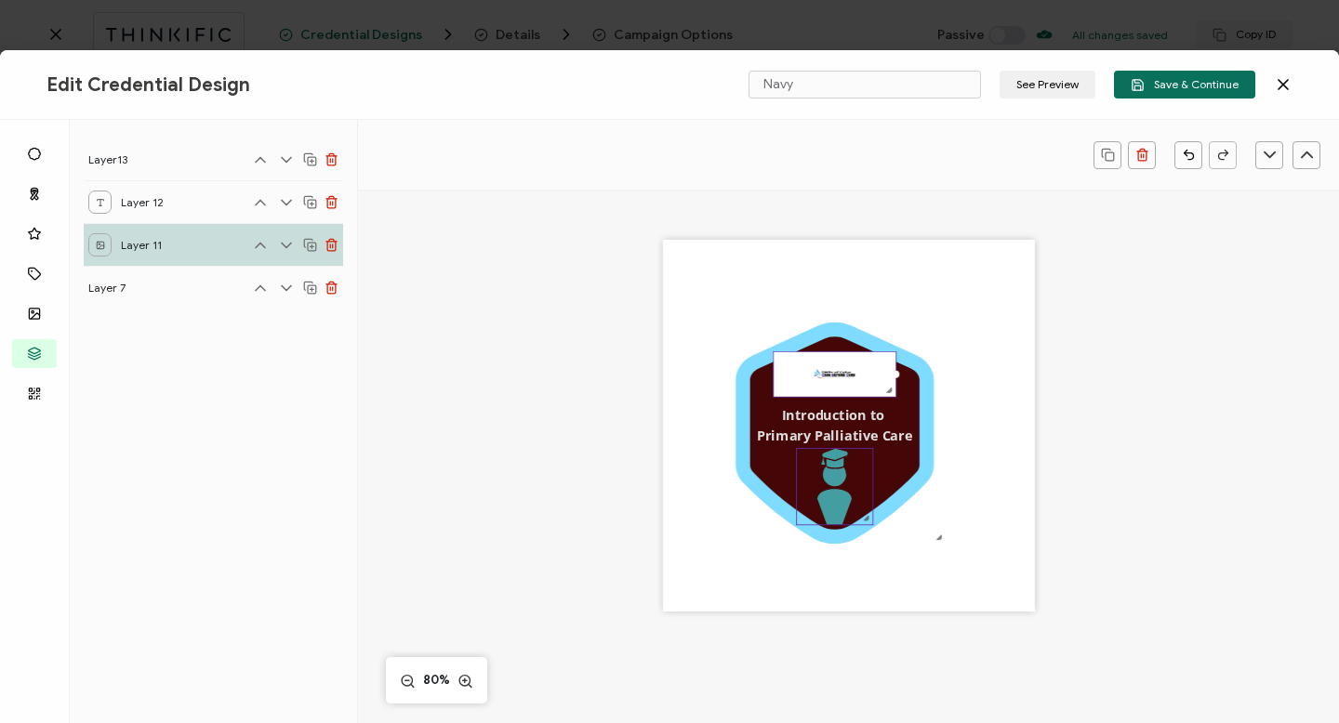
drag, startPoint x: 834, startPoint y: 495, endPoint x: 834, endPoint y: 462, distance: 32.5
click at [834, 462] on icon ".preview .bcfacd7d-388f-49a0-a5a7-7c2ea2d80891{}" at bounding box center [835, 487] width 76 height 76
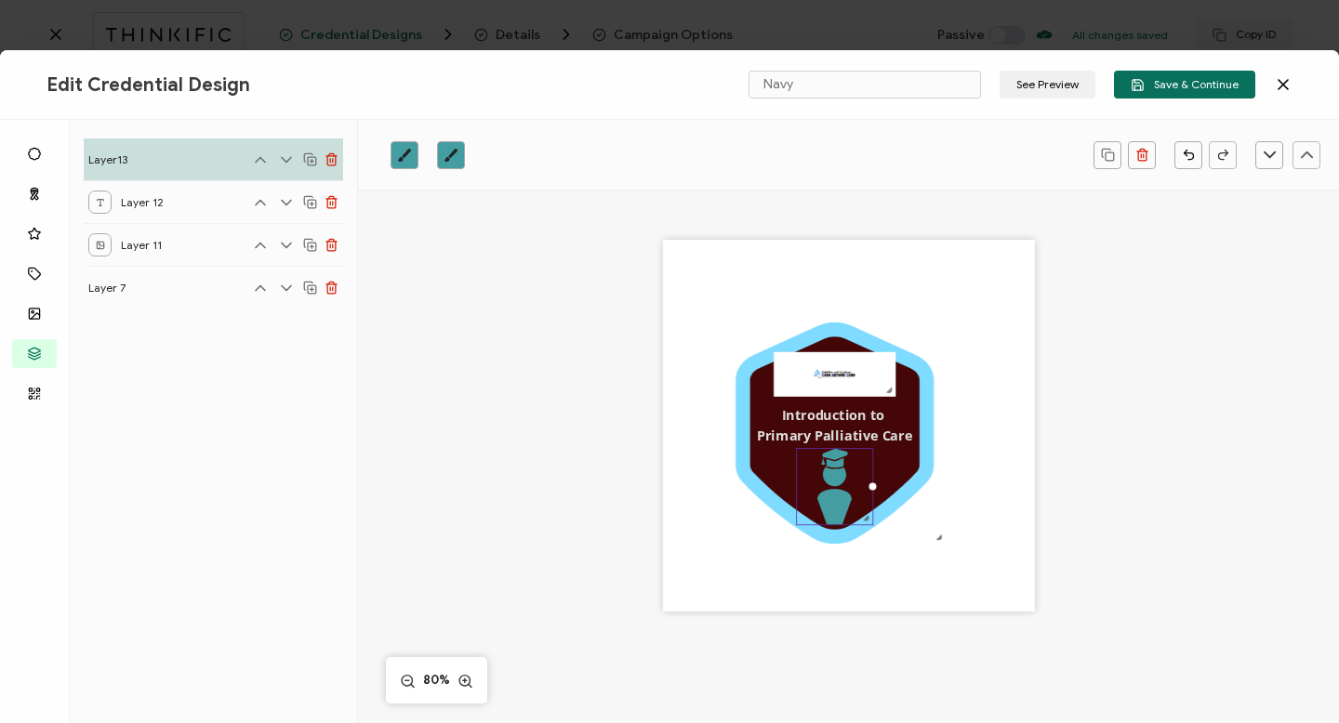
drag, startPoint x: 830, startPoint y: 496, endPoint x: 831, endPoint y: 471, distance: 24.2
click at [831, 471] on icon at bounding box center [834, 496] width 34 height 59
click at [856, 567] on div ".uuid-a2266d8d-2533-48ea-8c95-b82d1261961c{}.uuid-e85ab5fe-b955-4eb5-8857-8b3e3…" at bounding box center [849, 426] width 372 height 372
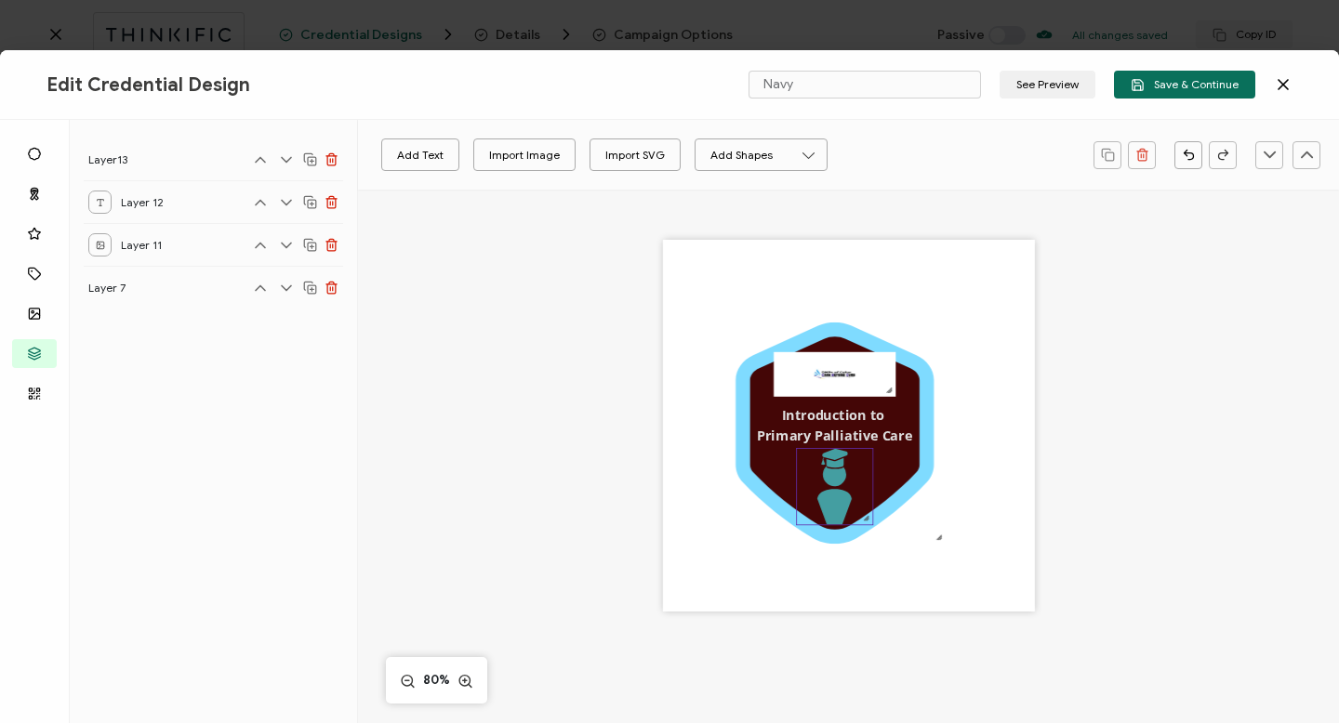
drag, startPoint x: 829, startPoint y: 501, endPoint x: 829, endPoint y: 467, distance: 34.4
click at [829, 467] on icon ".preview .bcfacd7d-388f-49a0-a5a7-7c2ea2d80891{}" at bounding box center [835, 487] width 76 height 76
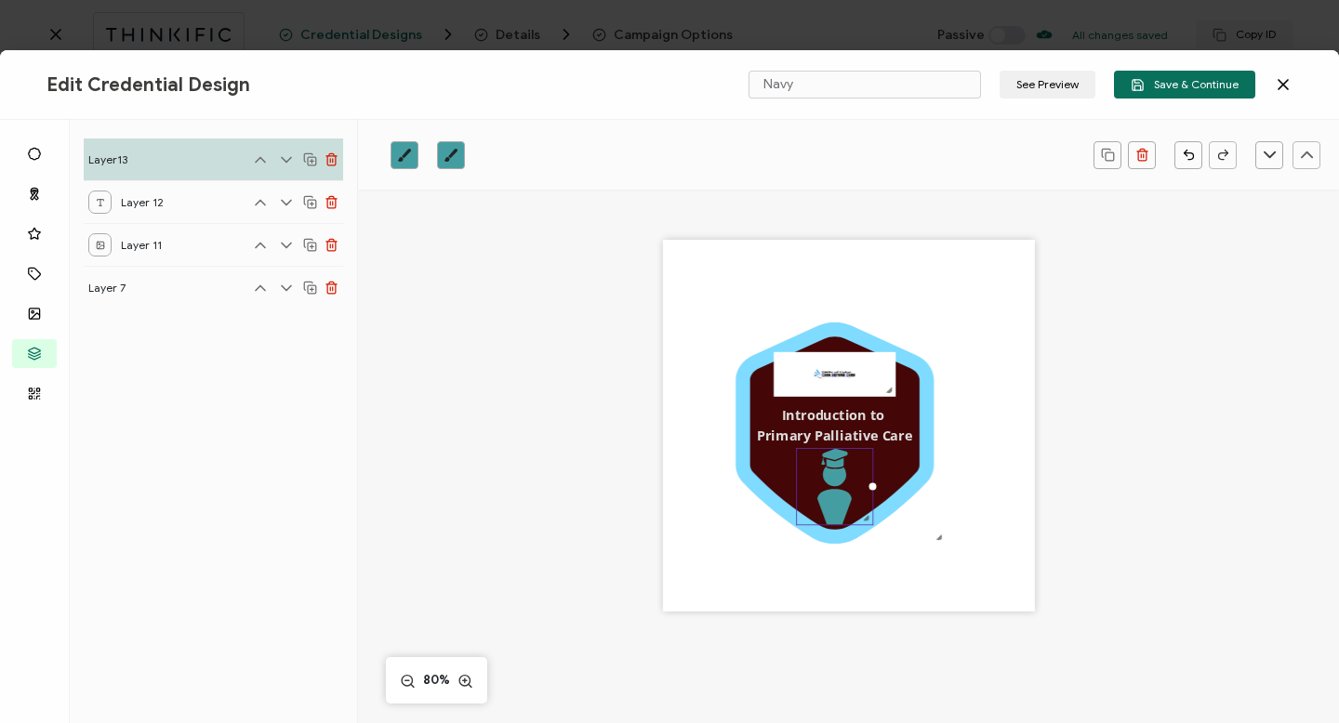
click at [829, 481] on icon at bounding box center [834, 496] width 34 height 59
click at [407, 155] on icon "brush" at bounding box center [404, 155] width 15 height 15
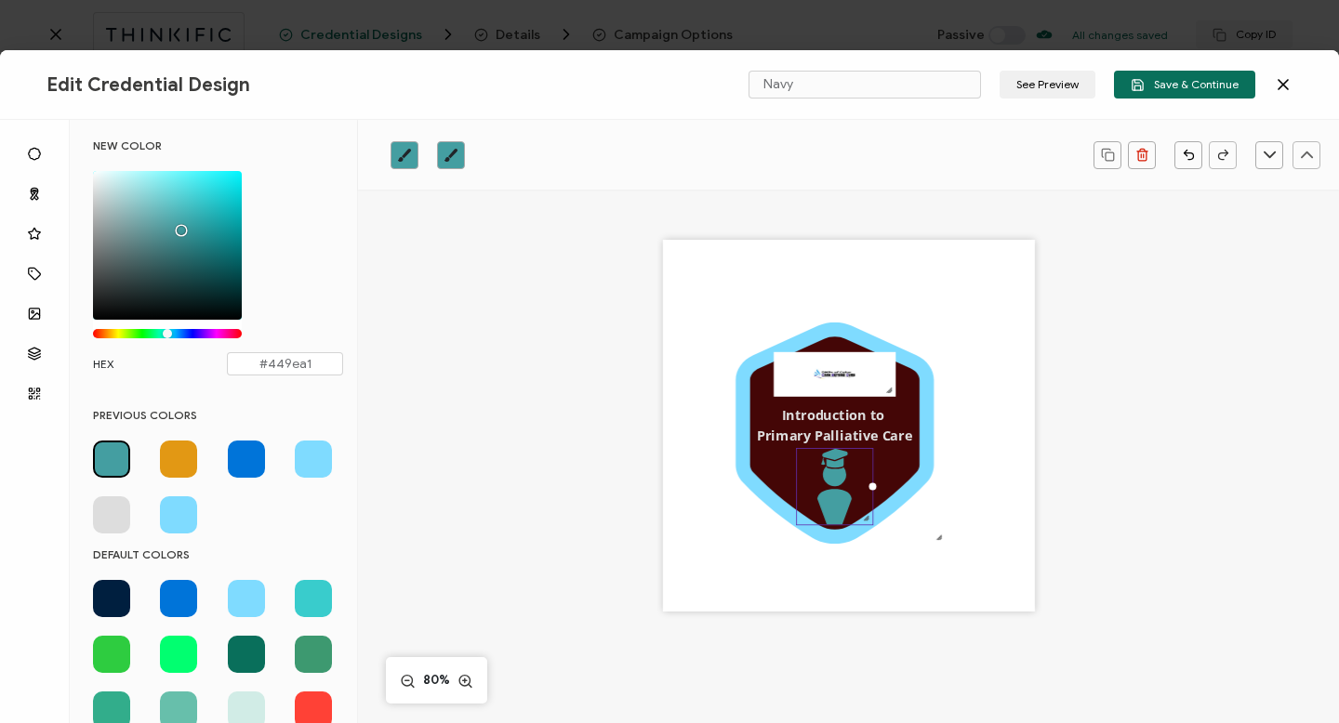
click at [307, 459] on span at bounding box center [313, 459] width 37 height 37
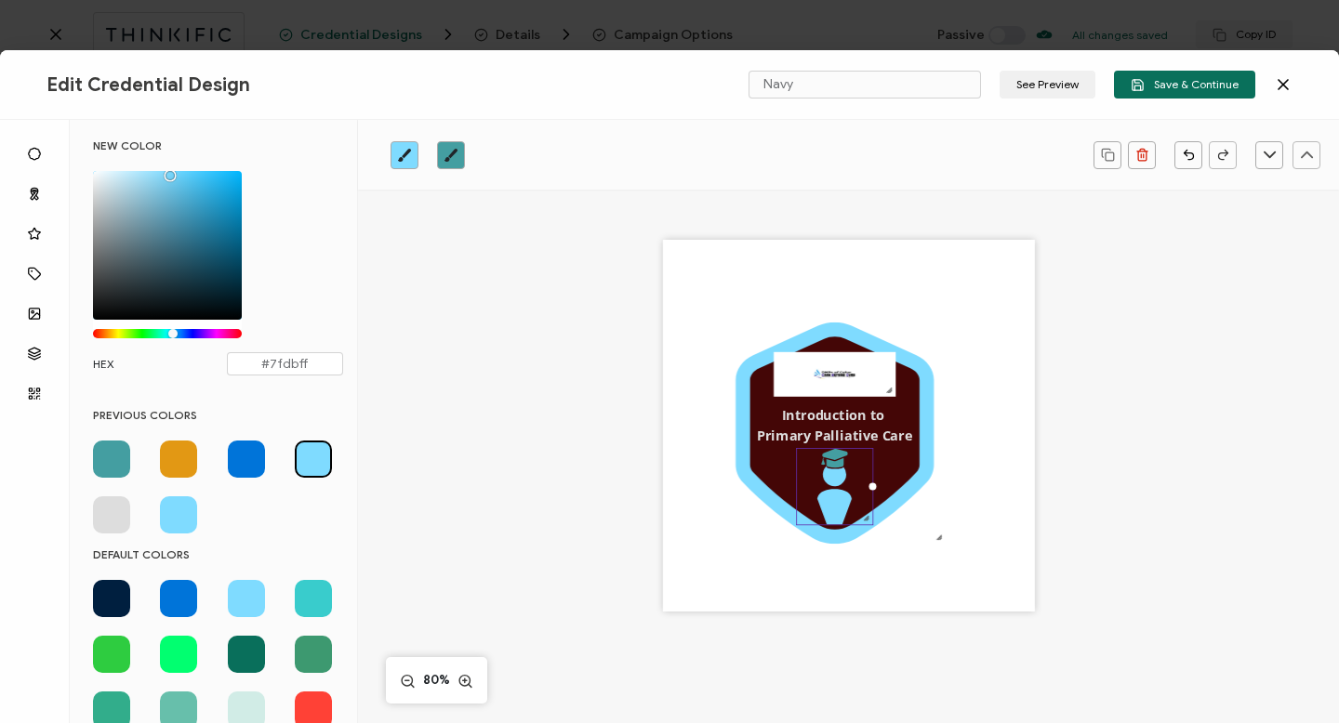
click at [833, 462] on icon at bounding box center [834, 458] width 26 height 19
click at [452, 149] on icon "brush" at bounding box center [451, 155] width 15 height 15
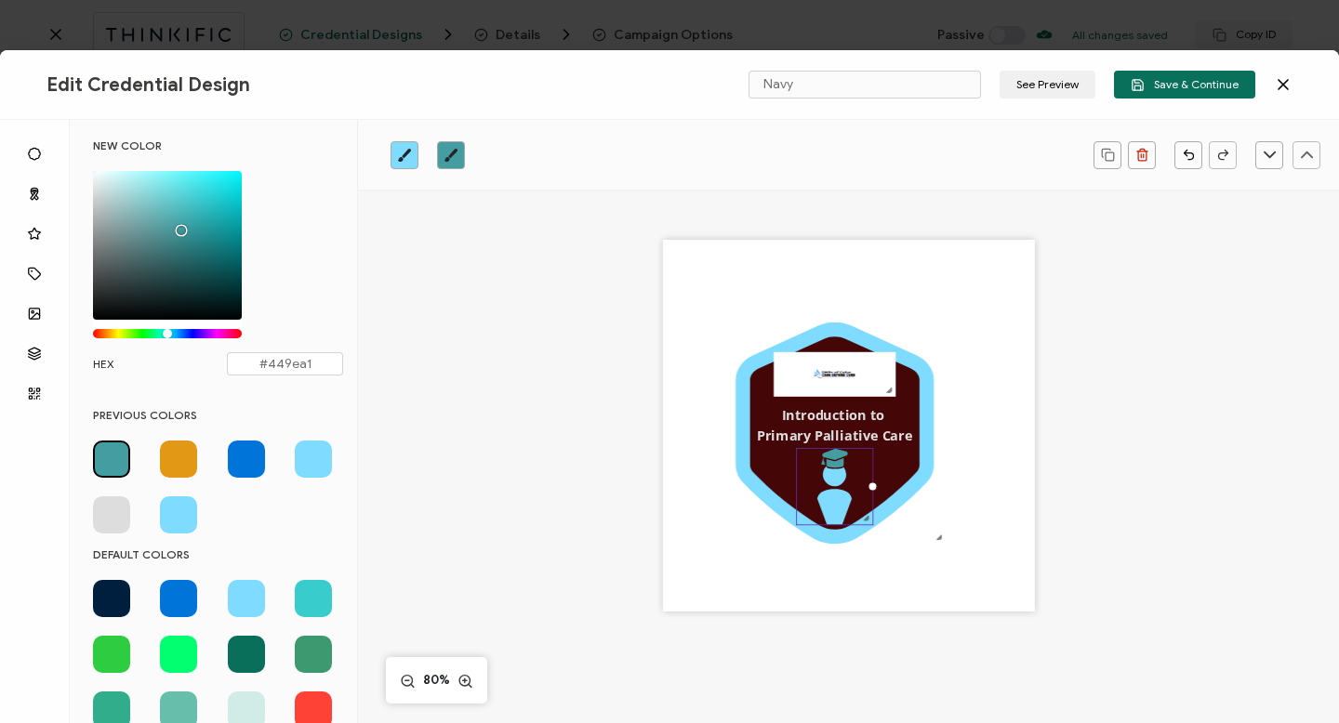
click at [241, 460] on span at bounding box center [246, 459] width 37 height 37
type input "#0074D9"
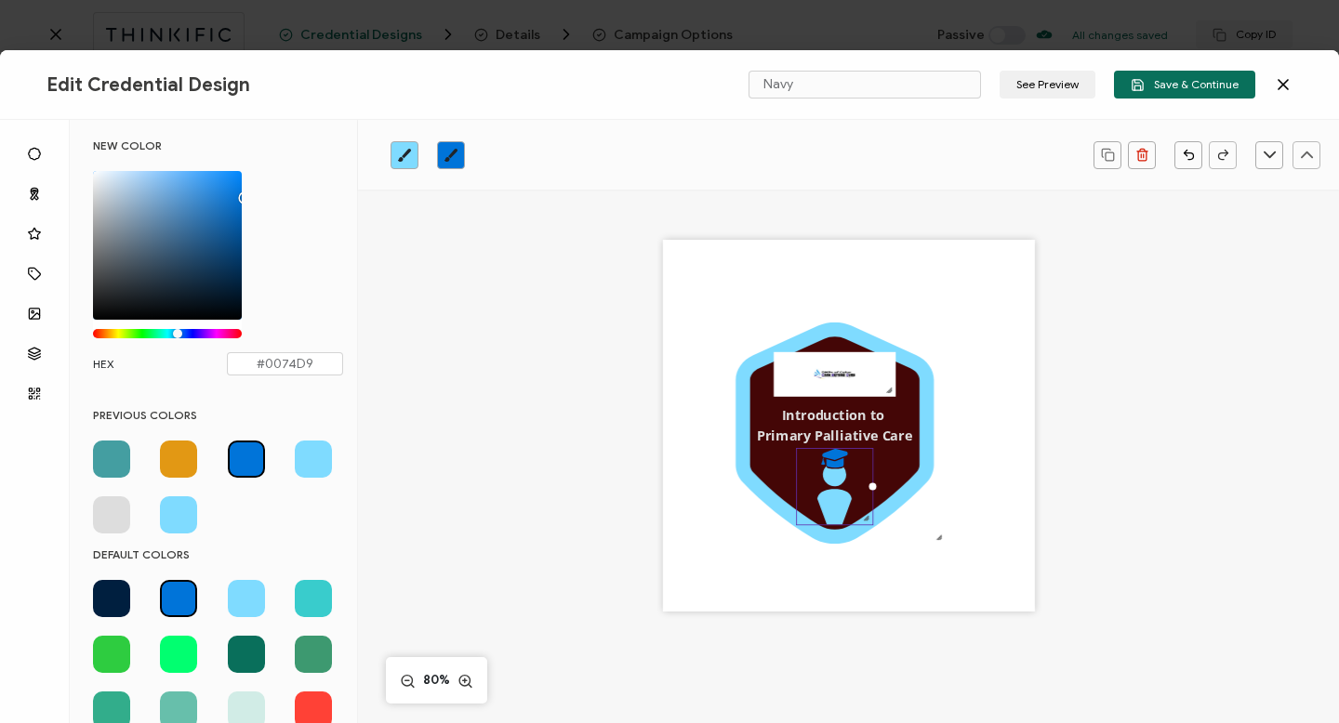
click at [840, 504] on icon at bounding box center [834, 496] width 34 height 59
click at [862, 591] on div ".uuid-a2266d8d-2533-48ea-8c95-b82d1261961c{}.uuid-e85ab5fe-b955-4eb5-8857-8b3e3…" at bounding box center [849, 426] width 372 height 372
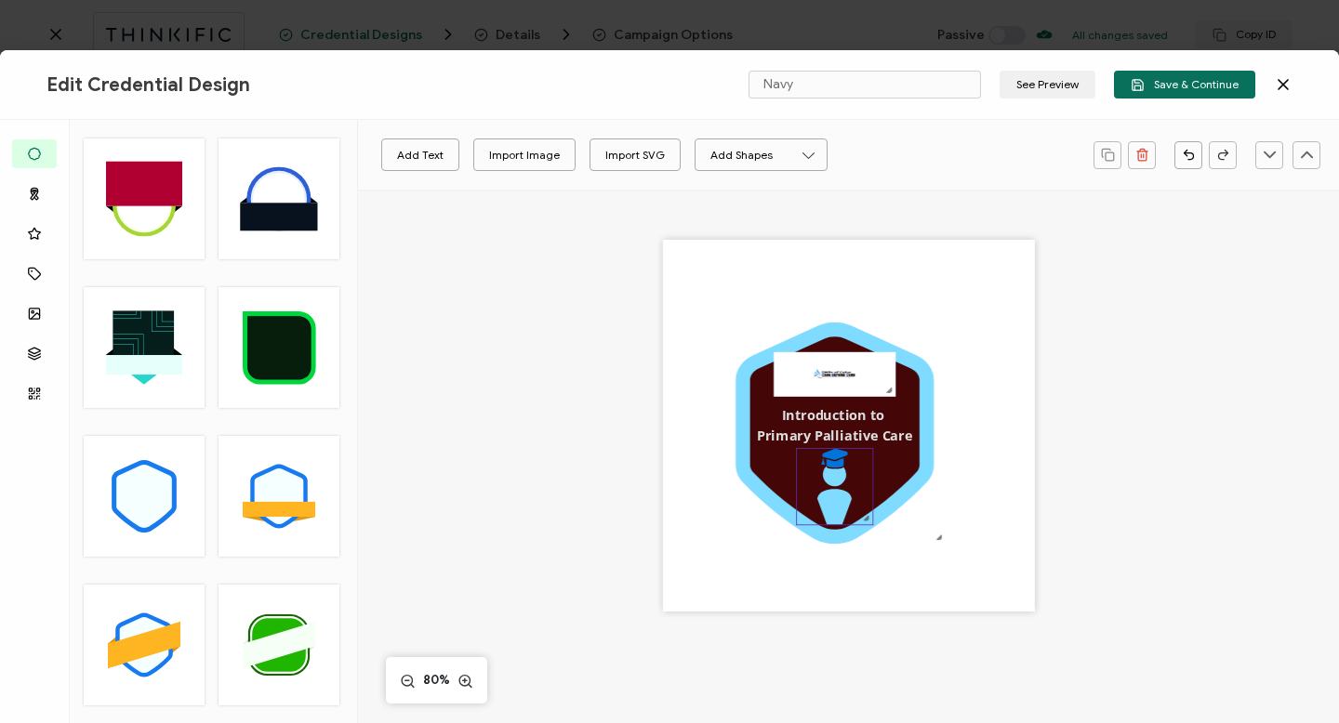
click at [838, 498] on icon at bounding box center [834, 496] width 34 height 59
drag, startPoint x: 837, startPoint y: 498, endPoint x: 841, endPoint y: 474, distance: 24.5
click at [841, 474] on icon at bounding box center [834, 496] width 34 height 59
click at [824, 497] on icon at bounding box center [834, 496] width 34 height 59
click at [878, 486] on div ".uuid-a2266d8d-2533-48ea-8c95-b82d1261961c{}.uuid-e85ab5fe-b955-4eb5-8857-8b3e3…" at bounding box center [849, 426] width 372 height 372
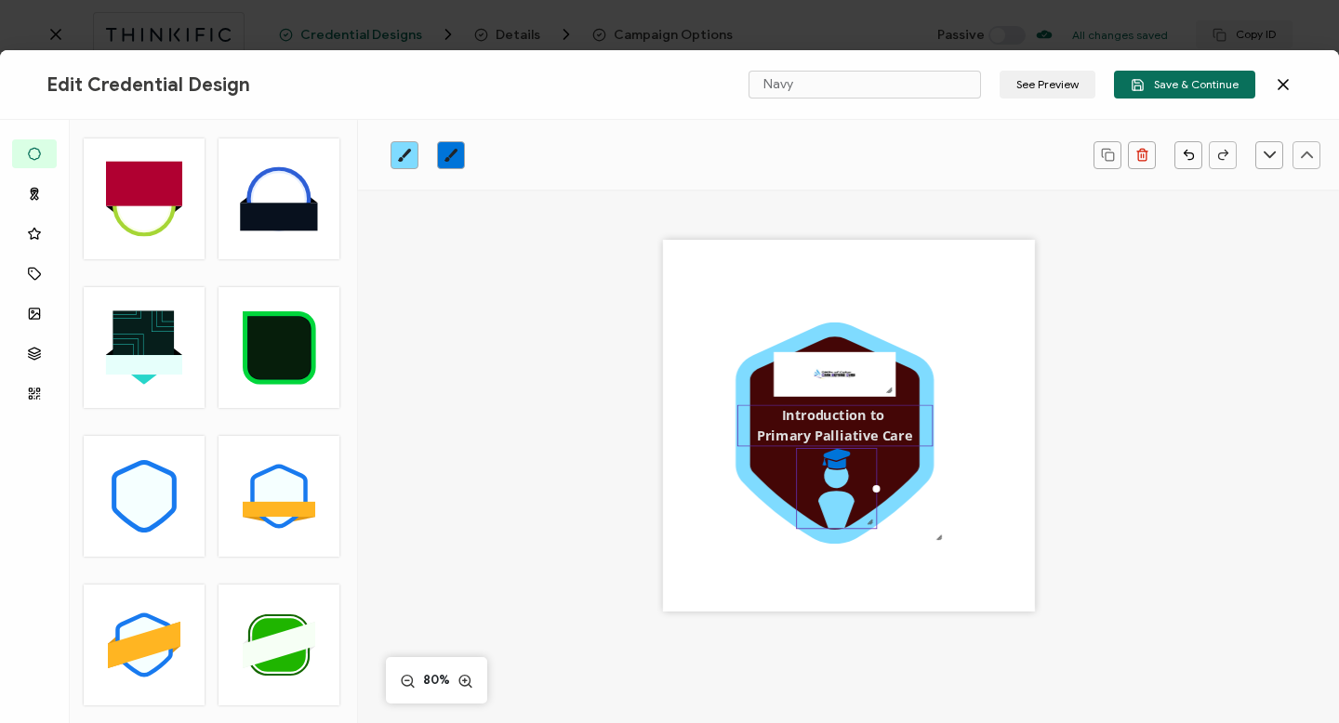
click at [839, 415] on pre "Introduction to Primary Palliative Care" at bounding box center [834, 426] width 155 height 38
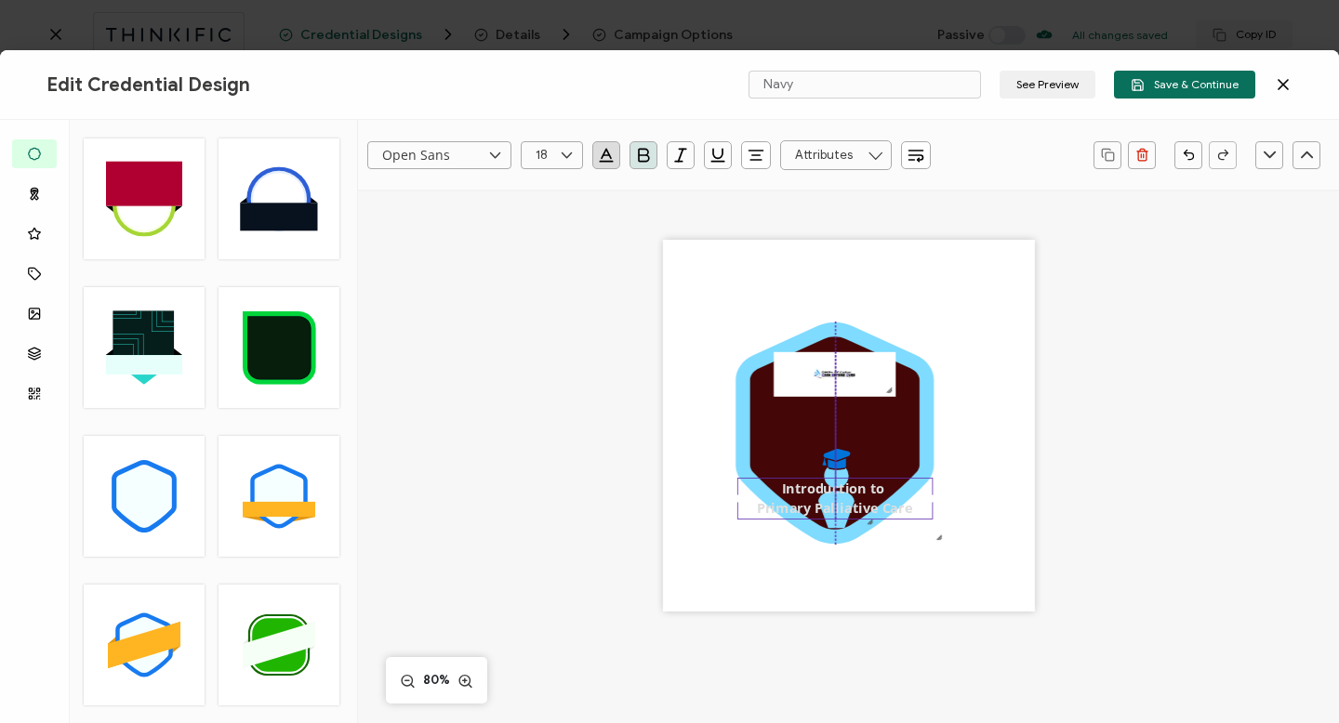
drag, startPoint x: 839, startPoint y: 415, endPoint x: 840, endPoint y: 489, distance: 74.4
click at [841, 490] on pre "Introduction to Primary Palliative Care" at bounding box center [834, 499] width 155 height 38
click at [833, 452] on icon at bounding box center [837, 459] width 28 height 20
drag, startPoint x: 867, startPoint y: 452, endPoint x: 855, endPoint y: 450, distance: 12.2
click at [858, 442] on div ".uuid-a2266d8d-2533-48ea-8c95-b82d1261961c{}.uuid-e85ab5fe-b955-4eb5-8857-8b3e3…" at bounding box center [849, 426] width 372 height 372
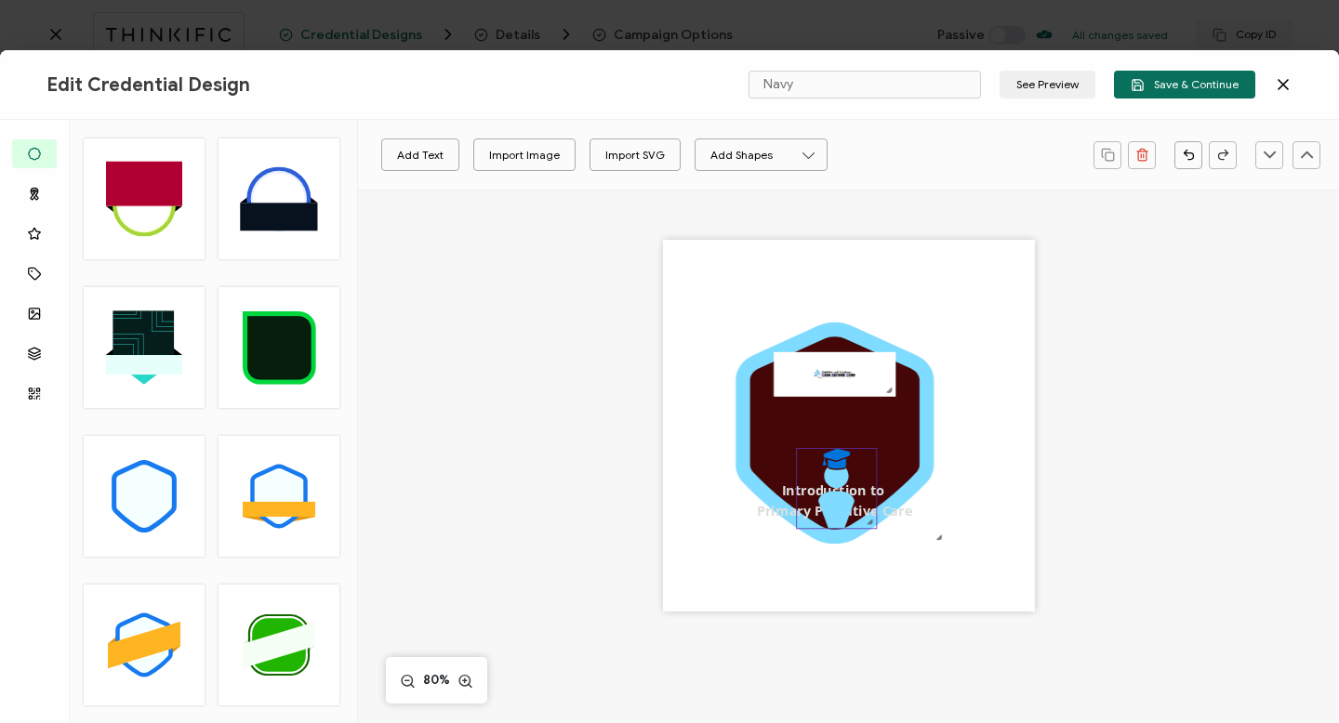
click at [839, 467] on icon at bounding box center [837, 459] width 28 height 20
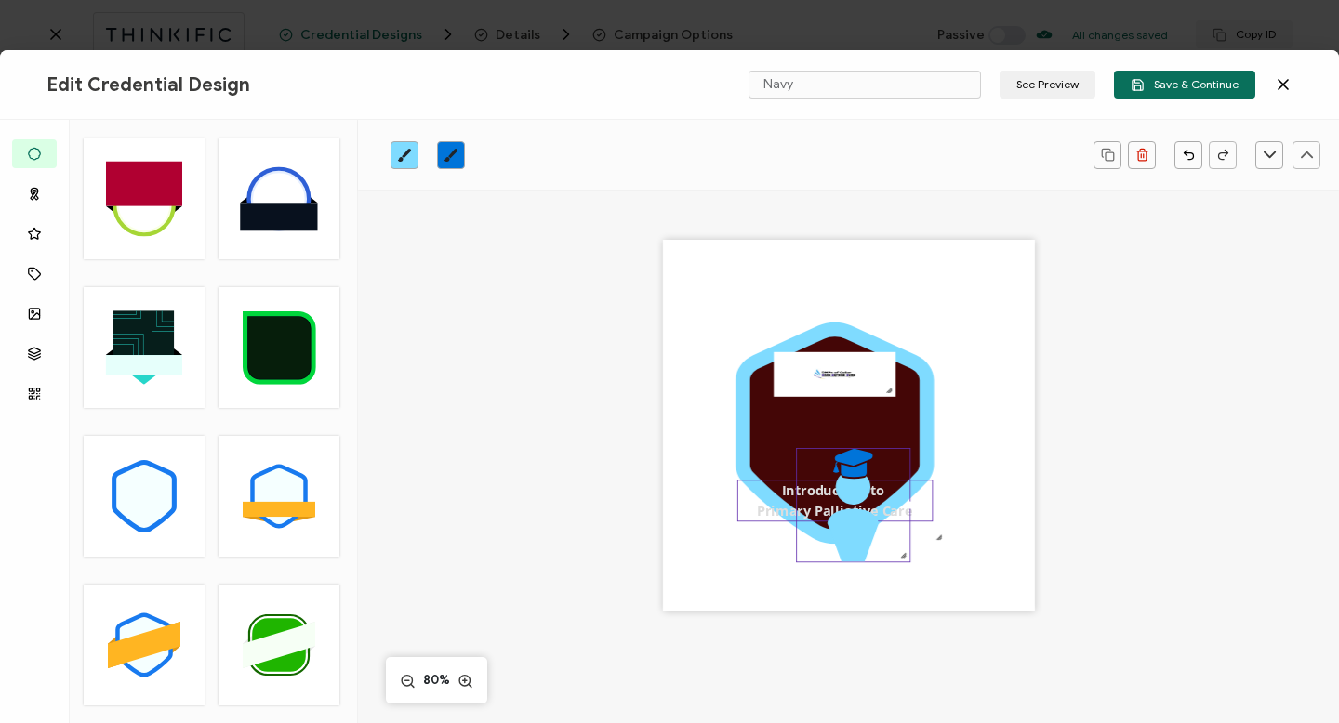
drag, startPoint x: 873, startPoint y: 490, endPoint x: 917, endPoint y: 493, distance: 43.8
click at [917, 493] on div ".uuid-a2266d8d-2533-48ea-8c95-b82d1261961c{}.uuid-e85ab5fe-b955-4eb5-8857-8b3e3…" at bounding box center [849, 426] width 372 height 372
drag, startPoint x: 846, startPoint y: 484, endPoint x: 837, endPoint y: 453, distance: 32.1
click at [837, 453] on icon ".preview .bcfacd7d-388f-49a0-a5a7-7c2ea2d80891{}" at bounding box center [853, 505] width 113 height 113
click at [836, 453] on icon ".preview .bcfacd7d-388f-49a0-a5a7-7c2ea2d80891{}" at bounding box center [853, 505] width 113 height 113
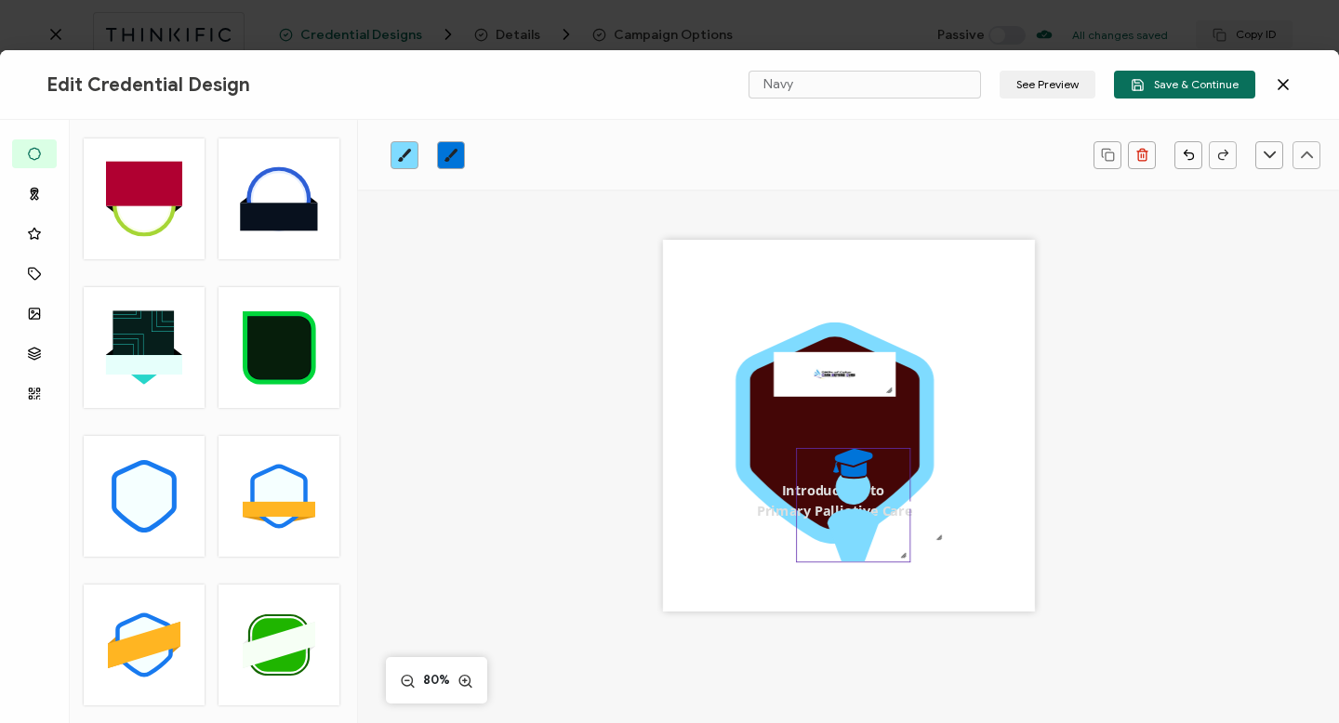
click at [813, 451] on icon ".preview .bcfacd7d-388f-49a0-a5a7-7c2ea2d80891{}" at bounding box center [853, 505] width 113 height 113
drag, startPoint x: 815, startPoint y: 462, endPoint x: 814, endPoint y: 428, distance: 34.5
click at [814, 428] on div ".uuid-a2266d8d-2533-48ea-8c95-b82d1261961c{}.uuid-e85ab5fe-b955-4eb5-8857-8b3e3…" at bounding box center [849, 426] width 372 height 372
drag, startPoint x: 829, startPoint y: 560, endPoint x: 828, endPoint y: 532, distance: 28.0
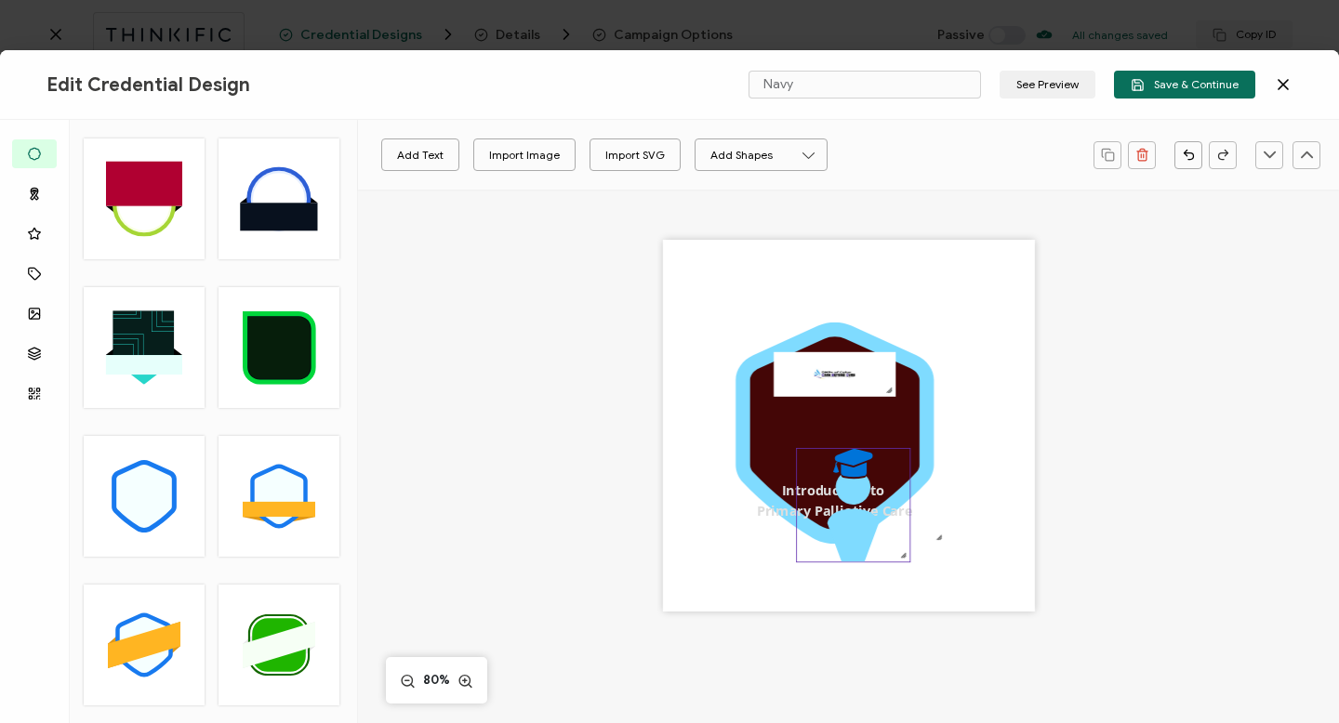
click at [828, 532] on icon ".preview .bcfacd7d-388f-49a0-a5a7-7c2ea2d80891{}" at bounding box center [853, 505] width 113 height 113
click at [836, 585] on div ".uuid-a2266d8d-2533-48ea-8c95-b82d1261961c{}.uuid-e85ab5fe-b955-4eb5-8857-8b3e3…" at bounding box center [849, 426] width 372 height 372
drag, startPoint x: 850, startPoint y: 558, endPoint x: 853, endPoint y: 508, distance: 50.3
click at [853, 508] on icon ".preview .bcfacd7d-388f-49a0-a5a7-7c2ea2d80891{}" at bounding box center [853, 505] width 113 height 113
click at [848, 471] on icon at bounding box center [852, 463] width 39 height 28
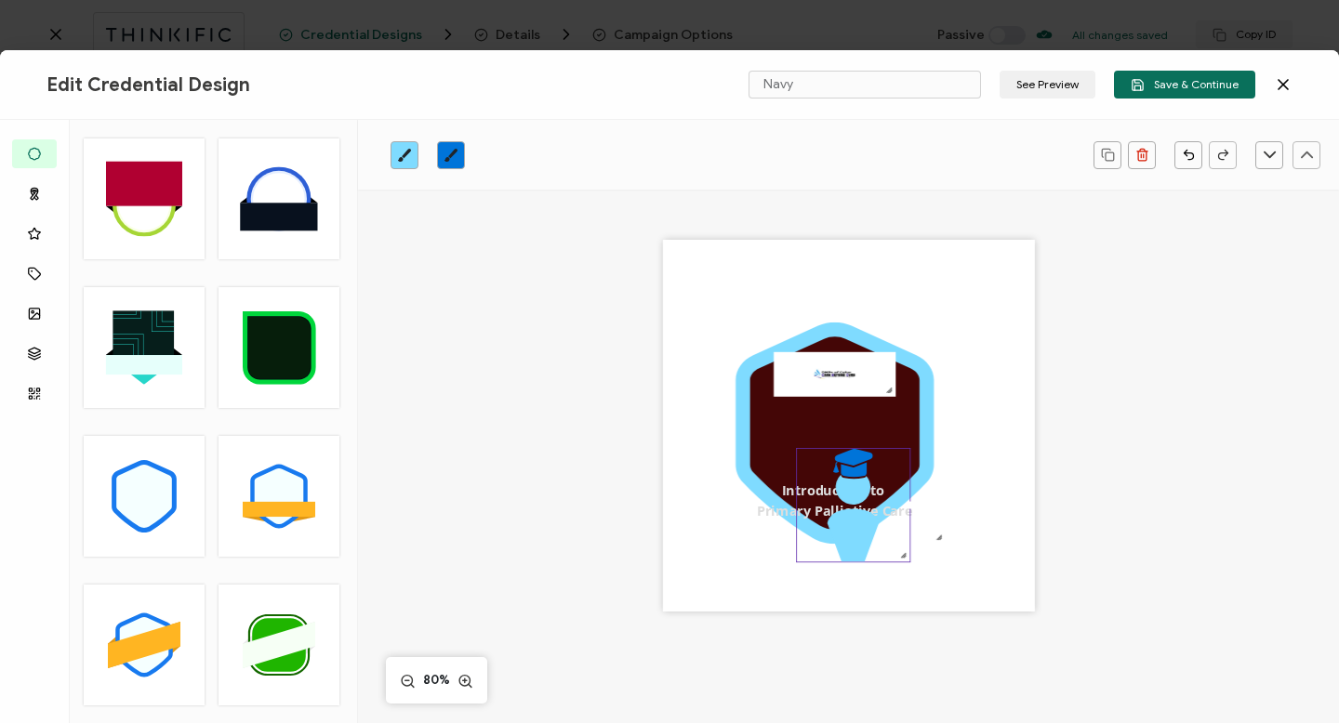
click at [872, 471] on icon ".preview .bcfacd7d-388f-49a0-a5a7-7c2ea2d80891{}" at bounding box center [853, 505] width 113 height 113
click at [849, 470] on icon at bounding box center [852, 463] width 39 height 28
drag, startPoint x: 849, startPoint y: 545, endPoint x: 825, endPoint y: 541, distance: 24.5
click at [825, 541] on icon ".preview .bcfacd7d-388f-49a0-a5a7-7c2ea2d80891{}" at bounding box center [853, 505] width 113 height 113
drag, startPoint x: 868, startPoint y: 500, endPoint x: 868, endPoint y: 456, distance: 44.6
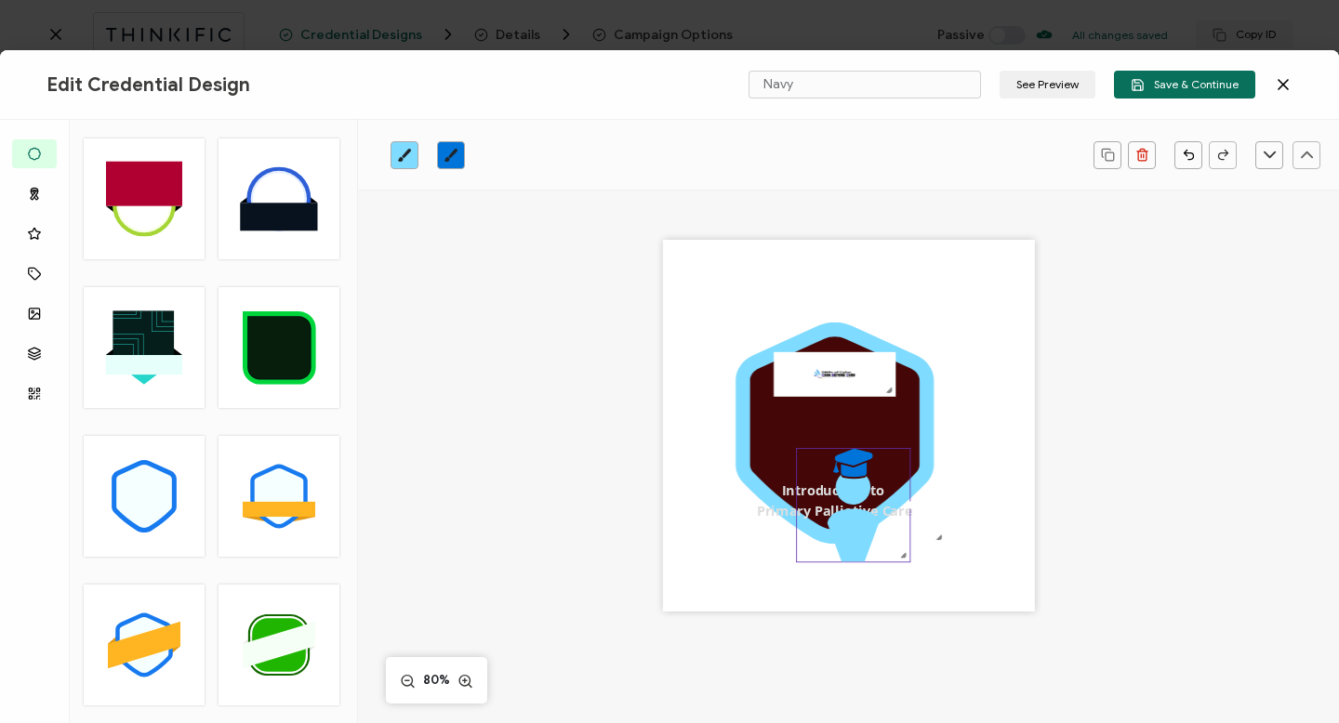
click at [868, 455] on icon ".preview .bcfacd7d-388f-49a0-a5a7-7c2ea2d80891{}" at bounding box center [853, 505] width 113 height 113
drag, startPoint x: 908, startPoint y: 510, endPoint x: 905, endPoint y: 447, distance: 62.4
click at [905, 447] on pre "Introduction to Primary Palliative Care" at bounding box center [834, 439] width 155 height 38
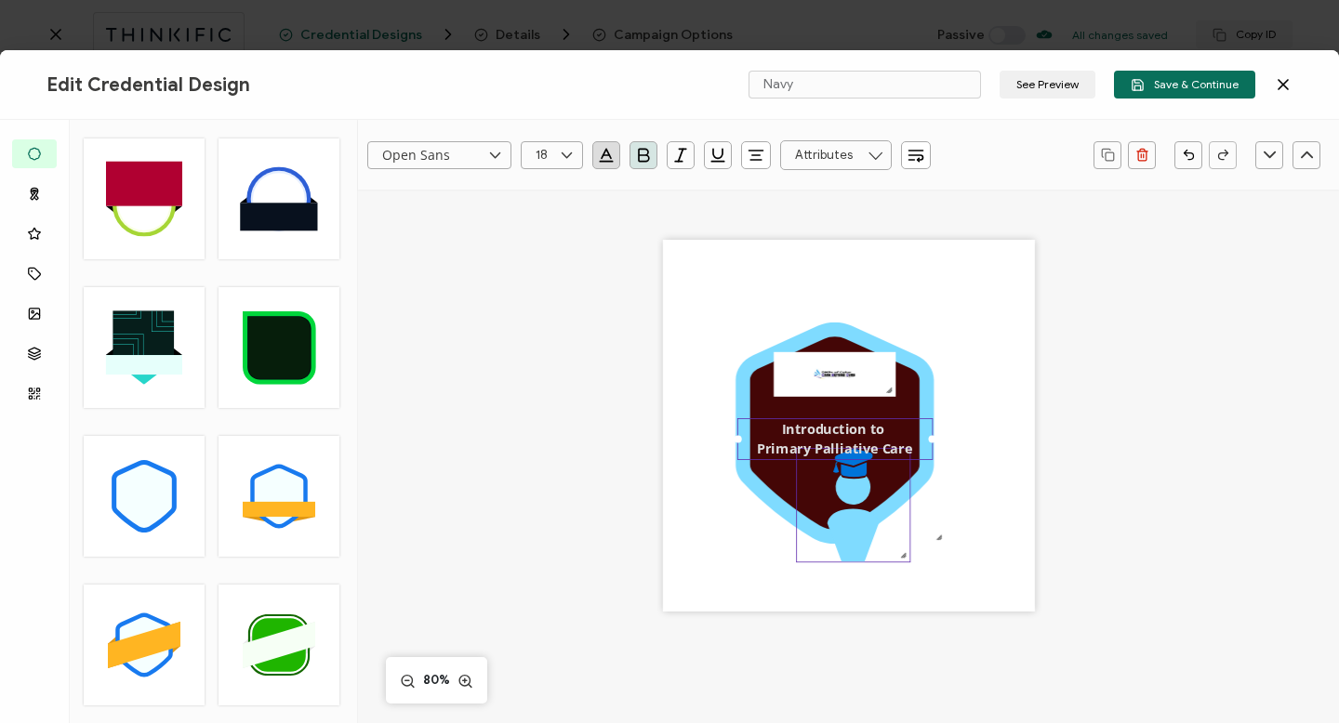
drag, startPoint x: 885, startPoint y: 532, endPoint x: 883, endPoint y: 513, distance: 18.7
click at [883, 513] on icon ".preview .bcfacd7d-388f-49a0-a5a7-7c2ea2d80891{}" at bounding box center [853, 505] width 113 height 113
click at [887, 550] on icon ".preview .bcfacd7d-388f-49a0-a5a7-7c2ea2d80891{}" at bounding box center [853, 505] width 113 height 113
click at [896, 509] on icon ".preview .bcfacd7d-388f-49a0-a5a7-7c2ea2d80891{}" at bounding box center [853, 505] width 113 height 113
click at [870, 558] on icon ".preview .bcfacd7d-388f-49a0-a5a7-7c2ea2d80891{}" at bounding box center [853, 505] width 113 height 113
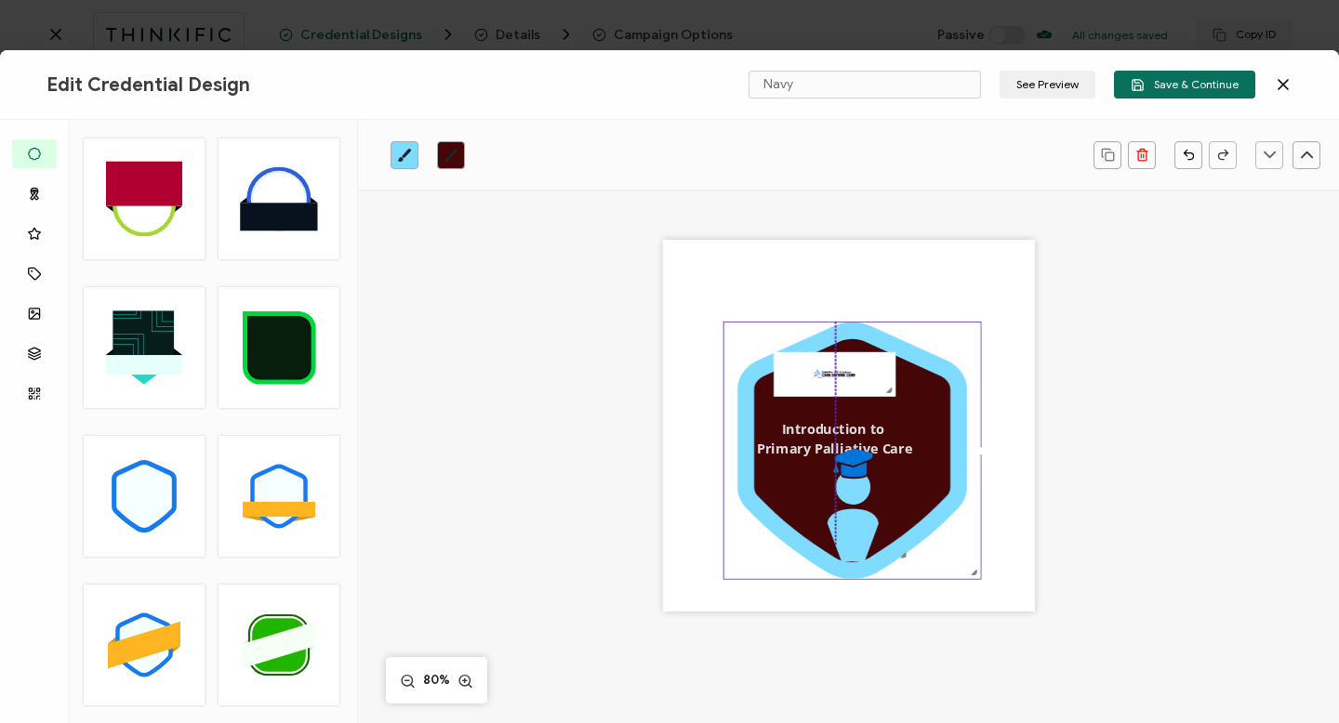
drag, startPoint x: 936, startPoint y: 538, endPoint x: 947, endPoint y: 584, distance: 46.7
click at [947, 584] on div ".uuid-a2266d8d-2533-48ea-8c95-b82d1261961c{}.uuid-e85ab5fe-b955-4eb5-8857-8b3e3…" at bounding box center [849, 426] width 372 height 372
drag, startPoint x: 868, startPoint y: 555, endPoint x: 867, endPoint y: 528, distance: 27.0
click at [867, 528] on icon ".preview .bcfacd7d-388f-49a0-a5a7-7c2ea2d80891{}" at bounding box center [853, 505] width 113 height 113
click at [848, 524] on icon at bounding box center [853, 518] width 51 height 87
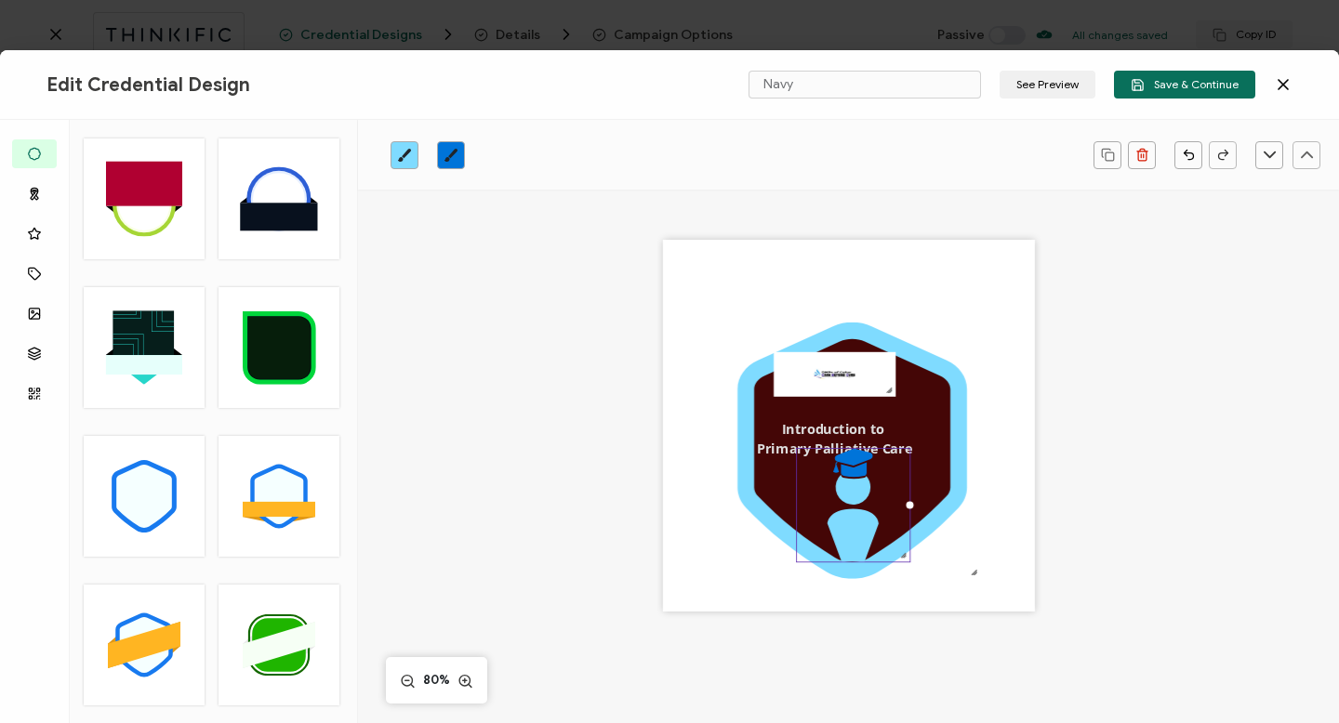
drag, startPoint x: 903, startPoint y: 509, endPoint x: 904, endPoint y: 497, distance: 12.1
click at [904, 497] on icon ".preview .bcfacd7d-388f-49a0-a5a7-7c2ea2d80891{}" at bounding box center [853, 505] width 113 height 113
drag, startPoint x: 905, startPoint y: 505, endPoint x: 915, endPoint y: 497, distance: 12.6
click at [915, 497] on div ".uuid-a2266d8d-2533-48ea-8c95-b82d1261961c{}.uuid-e85ab5fe-b955-4eb5-8857-8b3e3…" at bounding box center [849, 426] width 372 height 372
drag, startPoint x: 855, startPoint y: 508, endPoint x: 855, endPoint y: 484, distance: 24.2
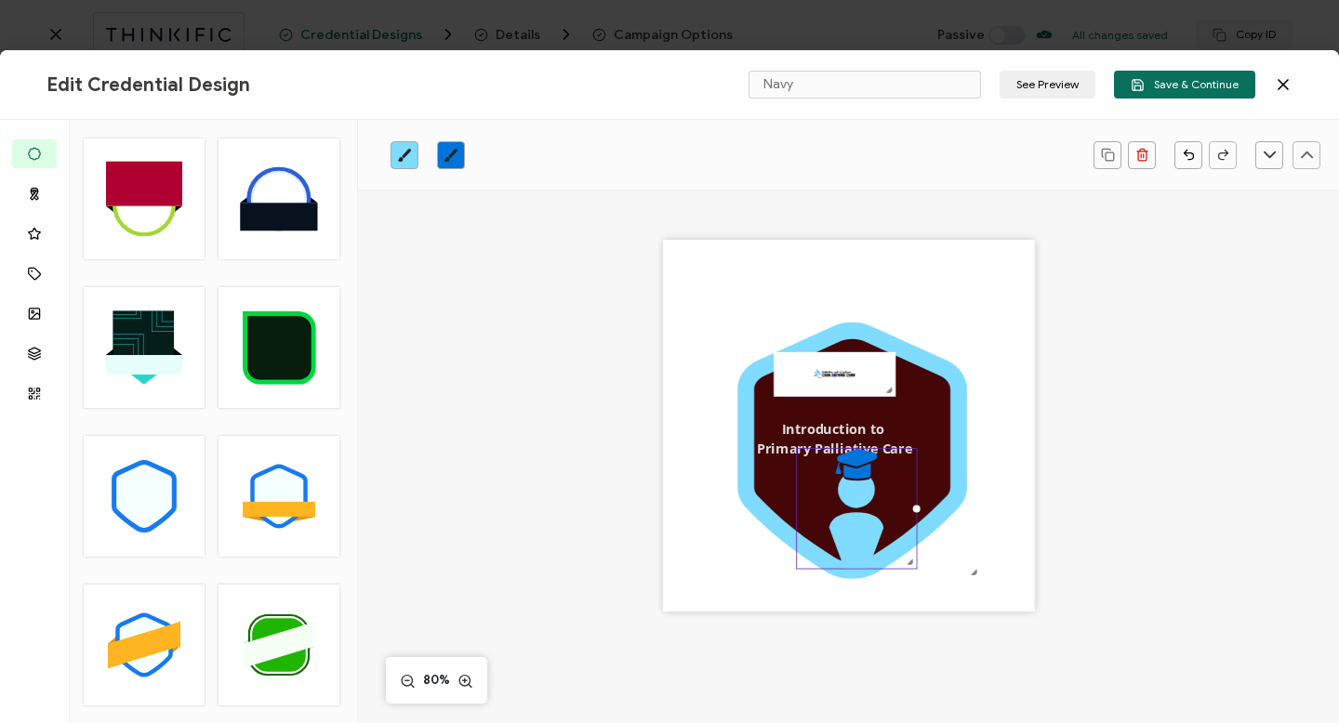
click at [855, 484] on icon at bounding box center [856, 523] width 54 height 92
click at [843, 428] on pre "Introduction to Primary Palliative Care" at bounding box center [834, 439] width 155 height 38
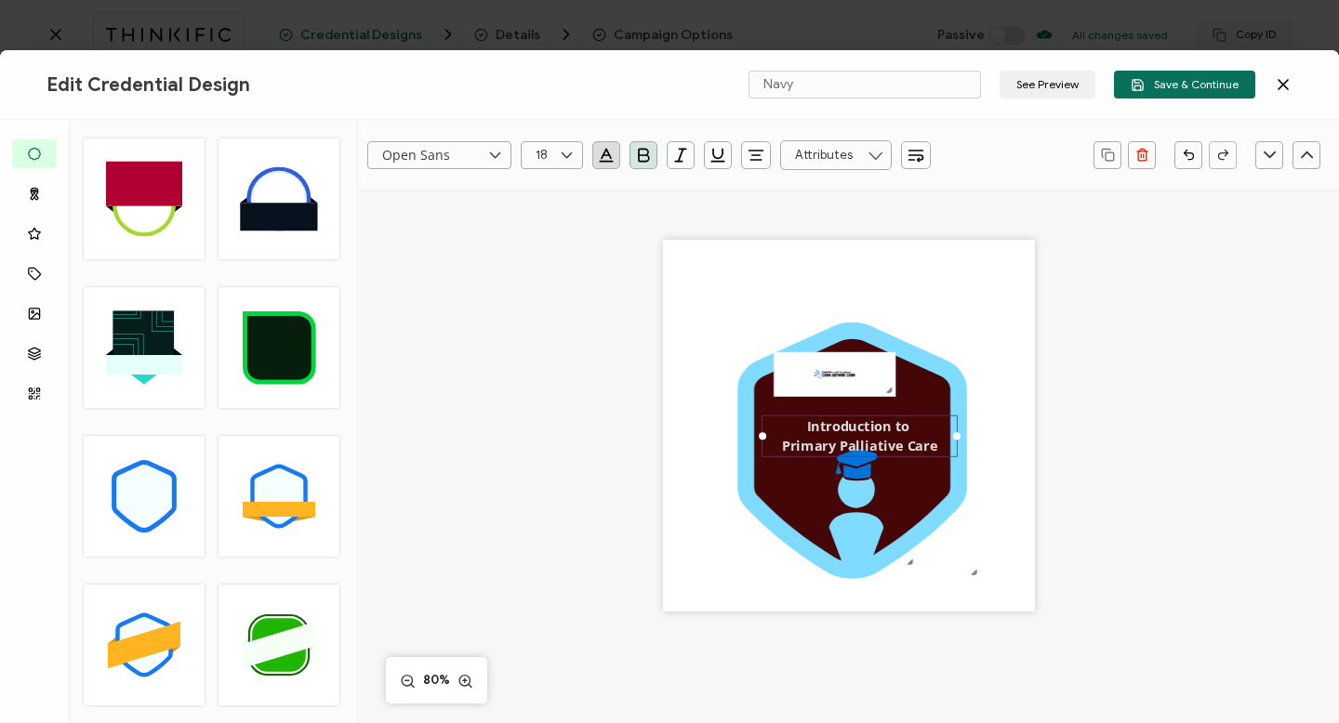
drag, startPoint x: 843, startPoint y: 428, endPoint x: 869, endPoint y: 425, distance: 26.2
click at [869, 425] on pre "Introduction to Primary Palliative Care" at bounding box center [859, 437] width 155 height 38
click at [869, 425] on pre "Introduction to Primary Palliative Care" at bounding box center [860, 437] width 155 height 38
drag, startPoint x: 866, startPoint y: 441, endPoint x: 866, endPoint y: 461, distance: 20.5
click at [866, 462] on div ".uuid-a2266d8d-2533-48ea-8c95-b82d1261961c{}.uuid-e85ab5fe-b955-4eb5-8857-8b3e3…" at bounding box center [849, 426] width 372 height 372
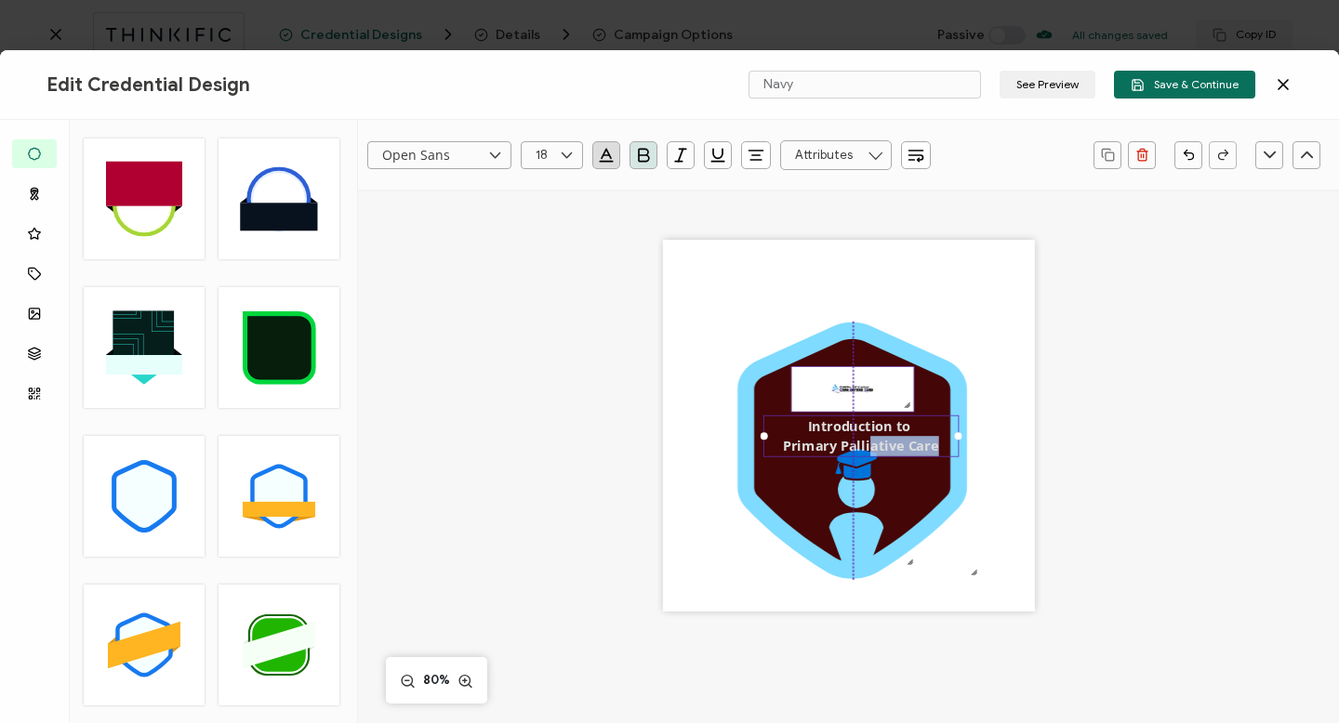
drag, startPoint x: 862, startPoint y: 372, endPoint x: 881, endPoint y: 387, distance: 23.8
click at [881, 387] on img at bounding box center [852, 389] width 122 height 45
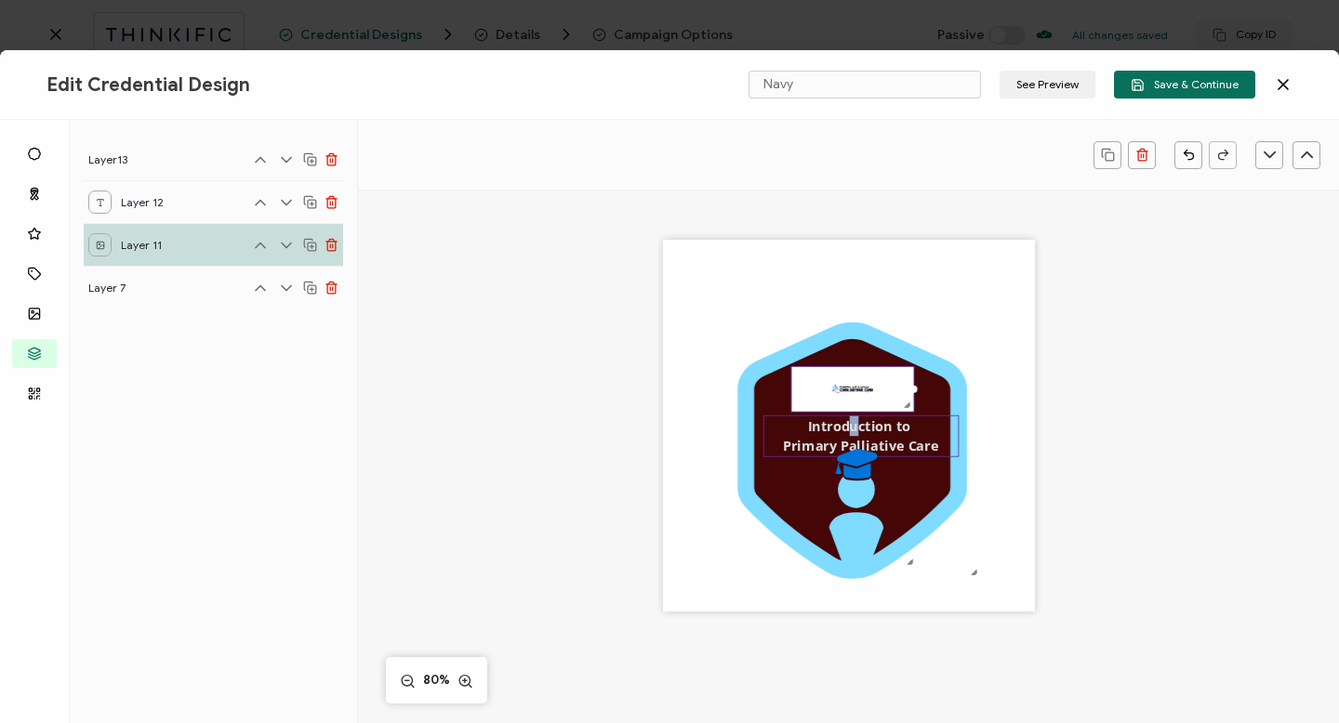
drag, startPoint x: 854, startPoint y: 431, endPoint x: 845, endPoint y: 424, distance: 10.6
click at [845, 424] on pre "Introduction to Primary Palliative Care" at bounding box center [860, 437] width 155 height 38
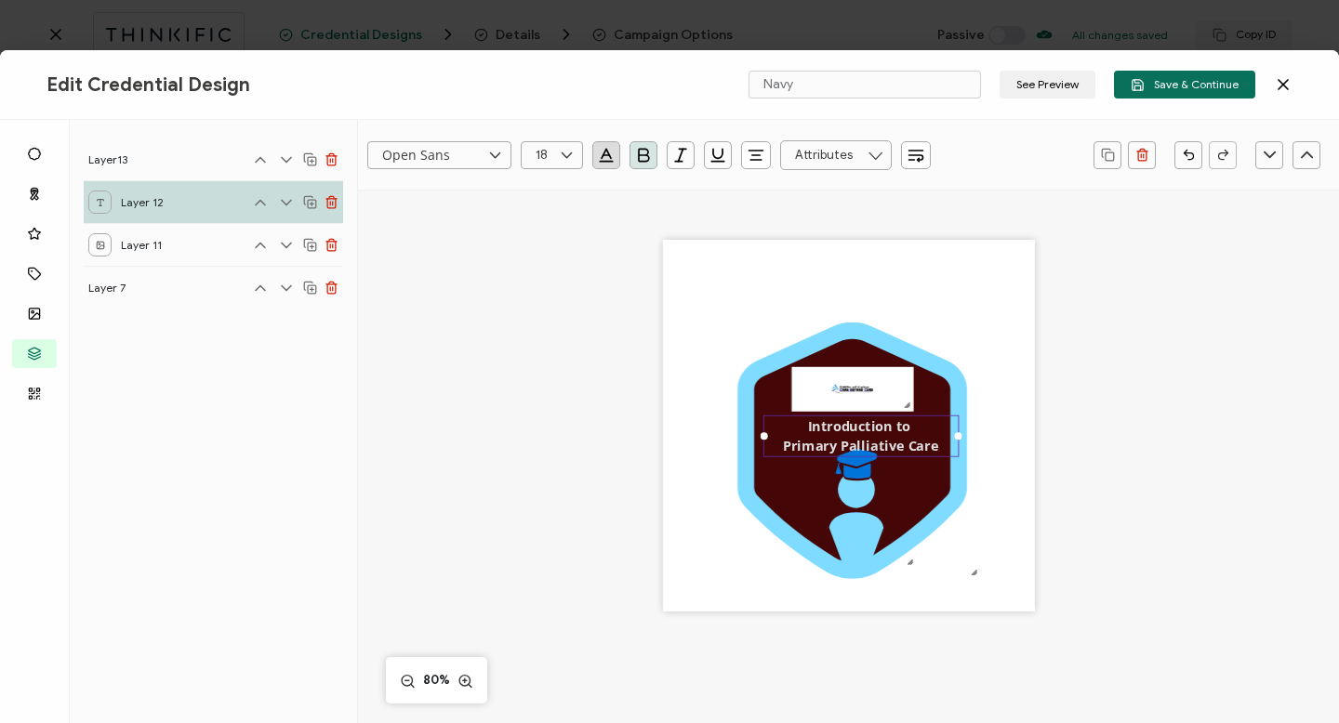
click at [837, 424] on pre "Introduction to Primary Palliative Care" at bounding box center [860, 437] width 155 height 38
drag, startPoint x: 946, startPoint y: 424, endPoint x: 886, endPoint y: 436, distance: 60.7
click at [886, 436] on div "Introduction to Primary Palliative Care" at bounding box center [860, 437] width 195 height 42
drag, startPoint x: 938, startPoint y: 448, endPoint x: 926, endPoint y: 433, distance: 19.2
click at [926, 433] on div "Introduction to Primary Palliative Care" at bounding box center [860, 437] width 195 height 42
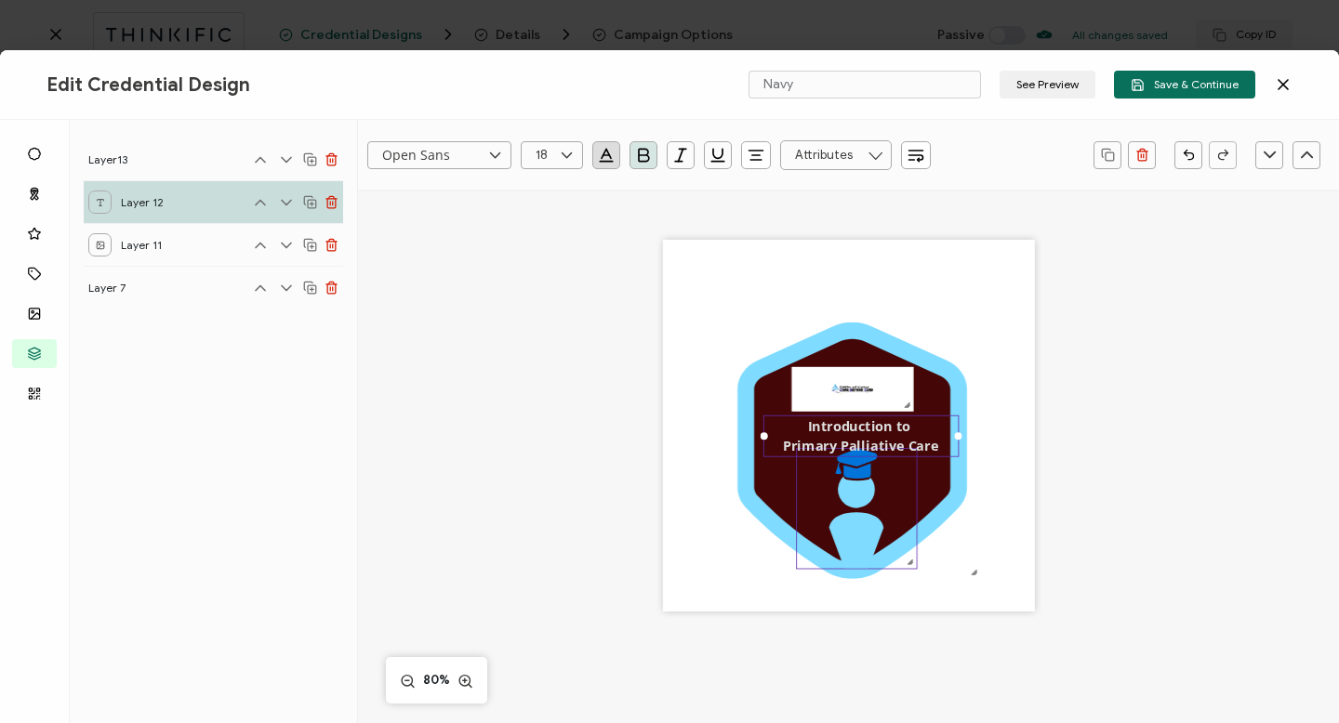
drag, startPoint x: 857, startPoint y: 511, endPoint x: 857, endPoint y: 484, distance: 27.0
click at [857, 484] on icon ".preview .bcfacd7d-388f-49a0-a5a7-7c2ea2d80891{}" at bounding box center [857, 509] width 120 height 120
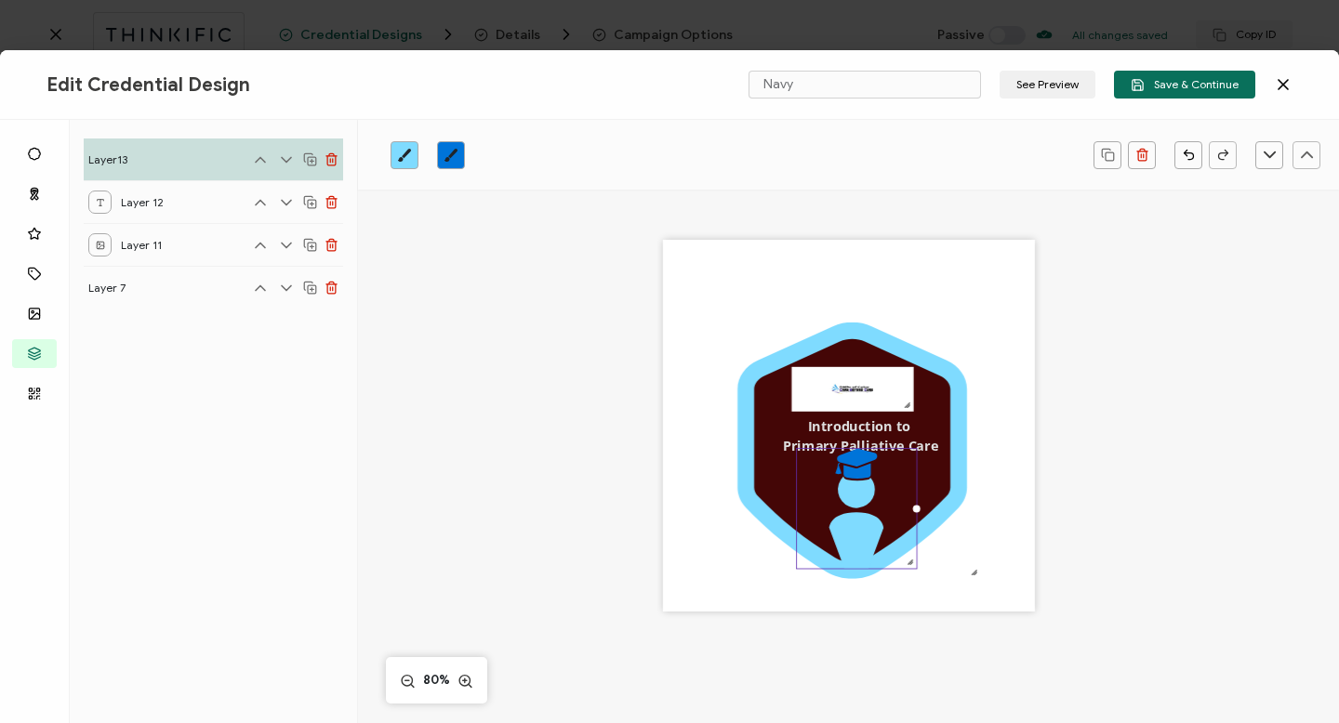
drag, startPoint x: 853, startPoint y: 539, endPoint x: 842, endPoint y: 538, distance: 11.2
click at [842, 538] on icon at bounding box center [856, 523] width 54 height 92
click at [845, 530] on icon at bounding box center [856, 523] width 54 height 92
drag, startPoint x: 913, startPoint y: 508, endPoint x: 904, endPoint y: 507, distance: 9.3
click at [904, 507] on div at bounding box center [907, 504] width 7 height 7
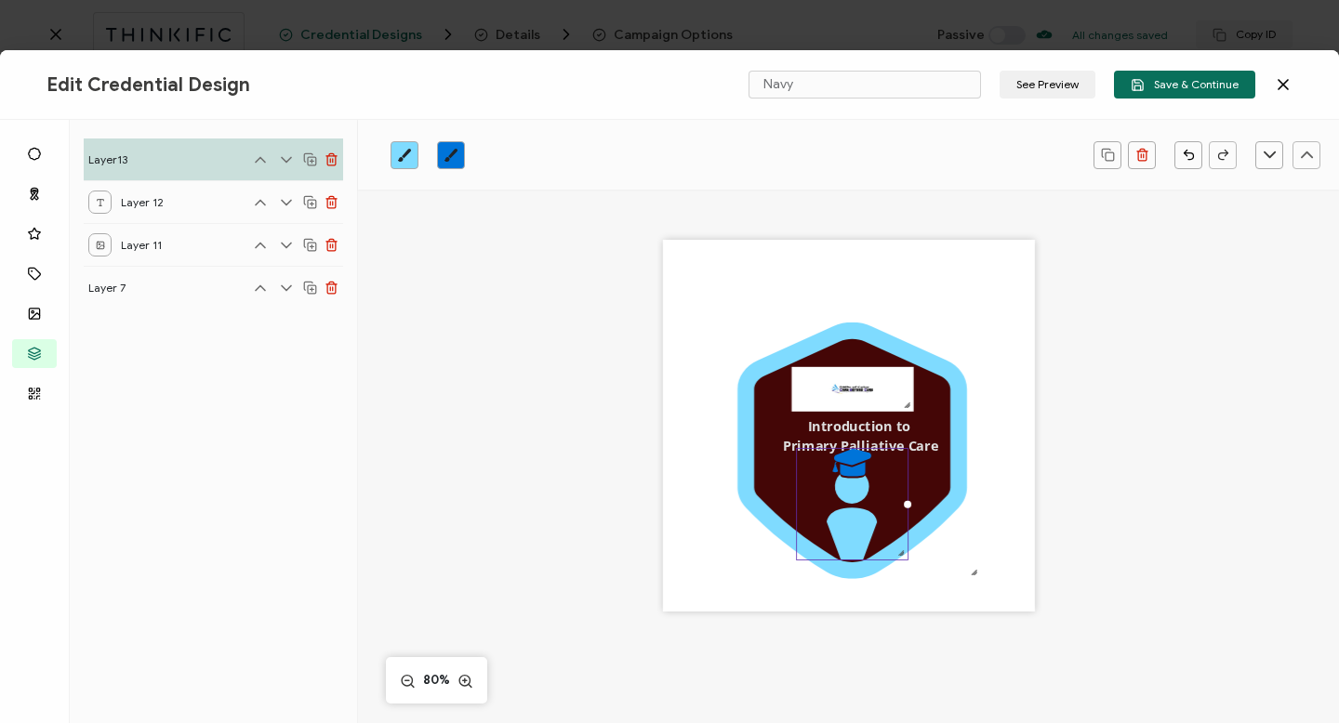
click at [866, 541] on icon at bounding box center [852, 518] width 50 height 86
drag, startPoint x: 899, startPoint y: 554, endPoint x: 928, endPoint y: 562, distance: 29.8
click at [928, 562] on div ".uuid-a2266d8d-2533-48ea-8c95-b82d1261961c{}.uuid-e85ab5fe-b955-4eb5-8857-8b3e3…" at bounding box center [849, 426] width 372 height 372
click at [882, 435] on div "Introduction to Primary Palliative Care" at bounding box center [860, 437] width 195 height 42
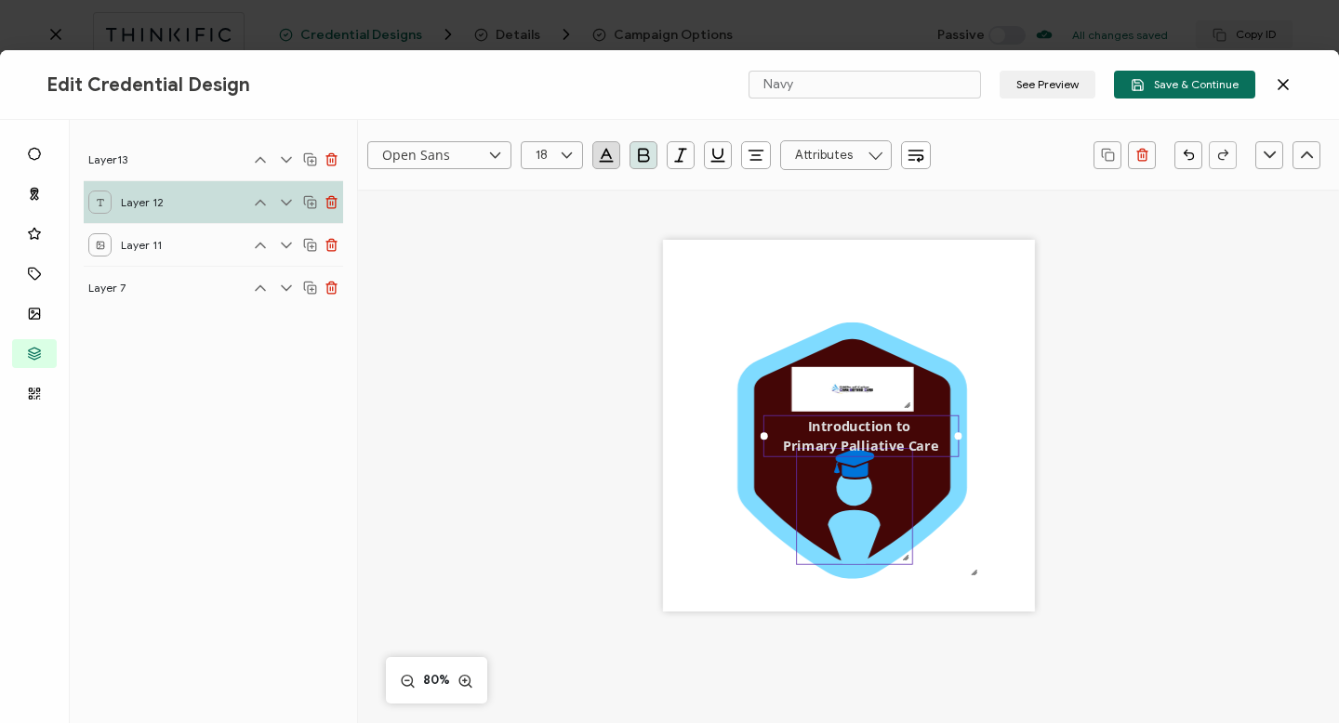
drag, startPoint x: 878, startPoint y: 430, endPoint x: 854, endPoint y: 485, distance: 60.8
click at [854, 485] on div ".uuid-a2266d8d-2533-48ea-8c95-b82d1261961c{}.uuid-e85ab5fe-b955-4eb5-8857-8b3e3…" at bounding box center [849, 426] width 372 height 372
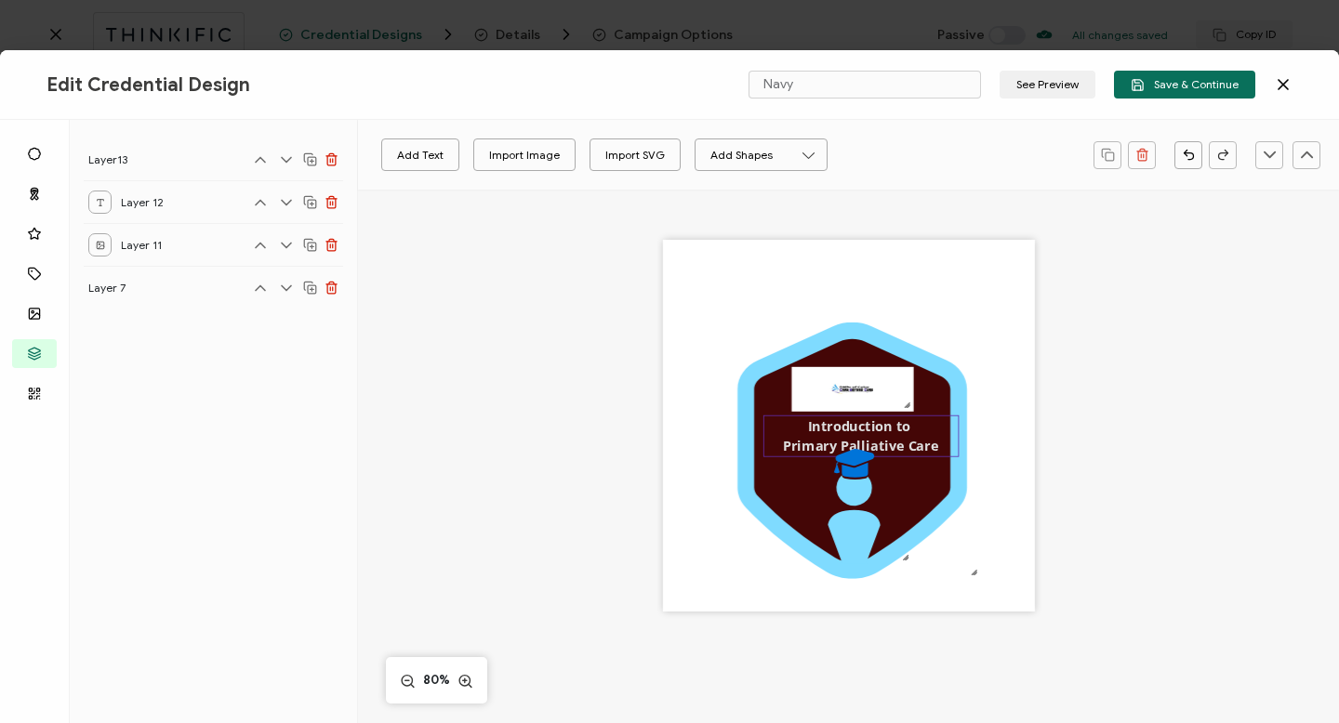
drag, startPoint x: 934, startPoint y: 430, endPoint x: 904, endPoint y: 427, distance: 29.9
click at [904, 427] on div "Introduction to Primary Palliative Care" at bounding box center [860, 437] width 195 height 42
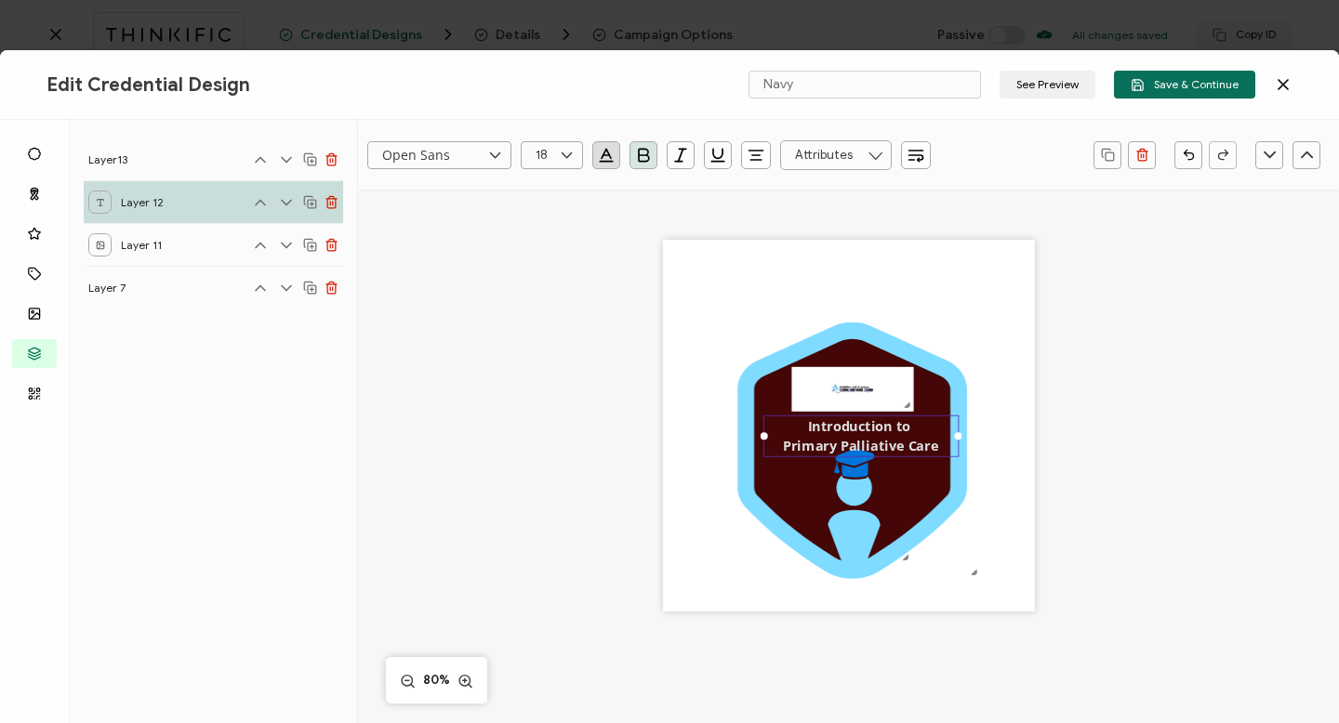
drag, startPoint x: 853, startPoint y: 430, endPoint x: 840, endPoint y: 423, distance: 14.6
click at [840, 423] on pre "Introduction to Primary Palliative Care" at bounding box center [860, 437] width 155 height 38
drag, startPoint x: 796, startPoint y: 429, endPoint x: 782, endPoint y: 437, distance: 16.3
click at [782, 437] on div "Introduction to Primary Palliative Care" at bounding box center [860, 437] width 195 height 42
click at [938, 440] on div "Introduction to Primary Palliative Care" at bounding box center [860, 437] width 195 height 42
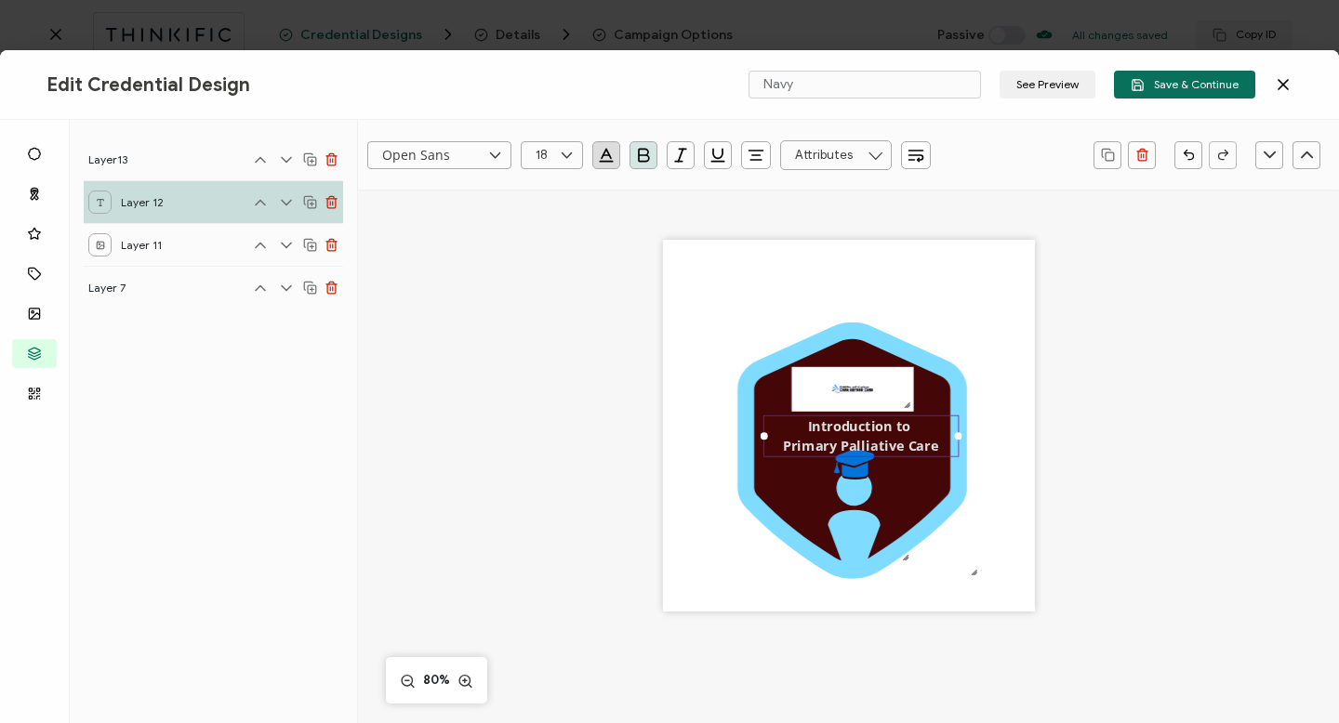
click at [285, 200] on icon at bounding box center [286, 202] width 19 height 19
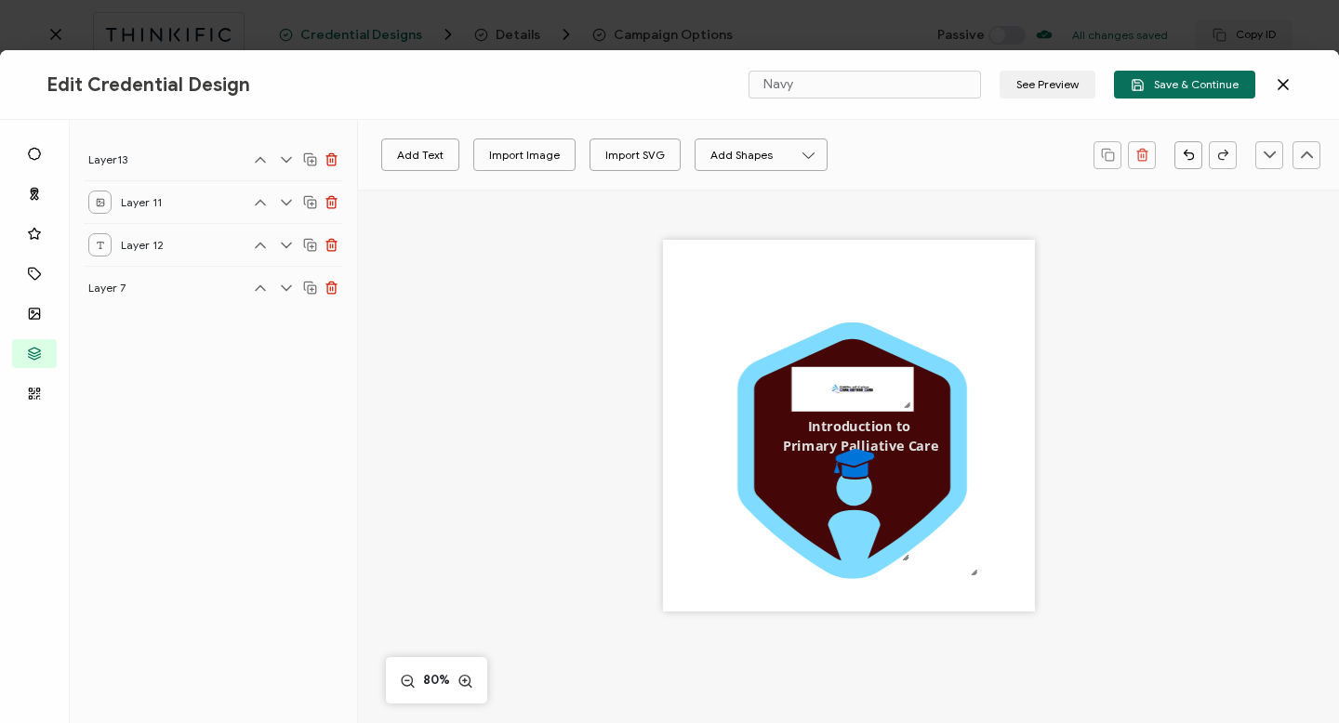
click at [258, 201] on icon at bounding box center [260, 202] width 9 height 5
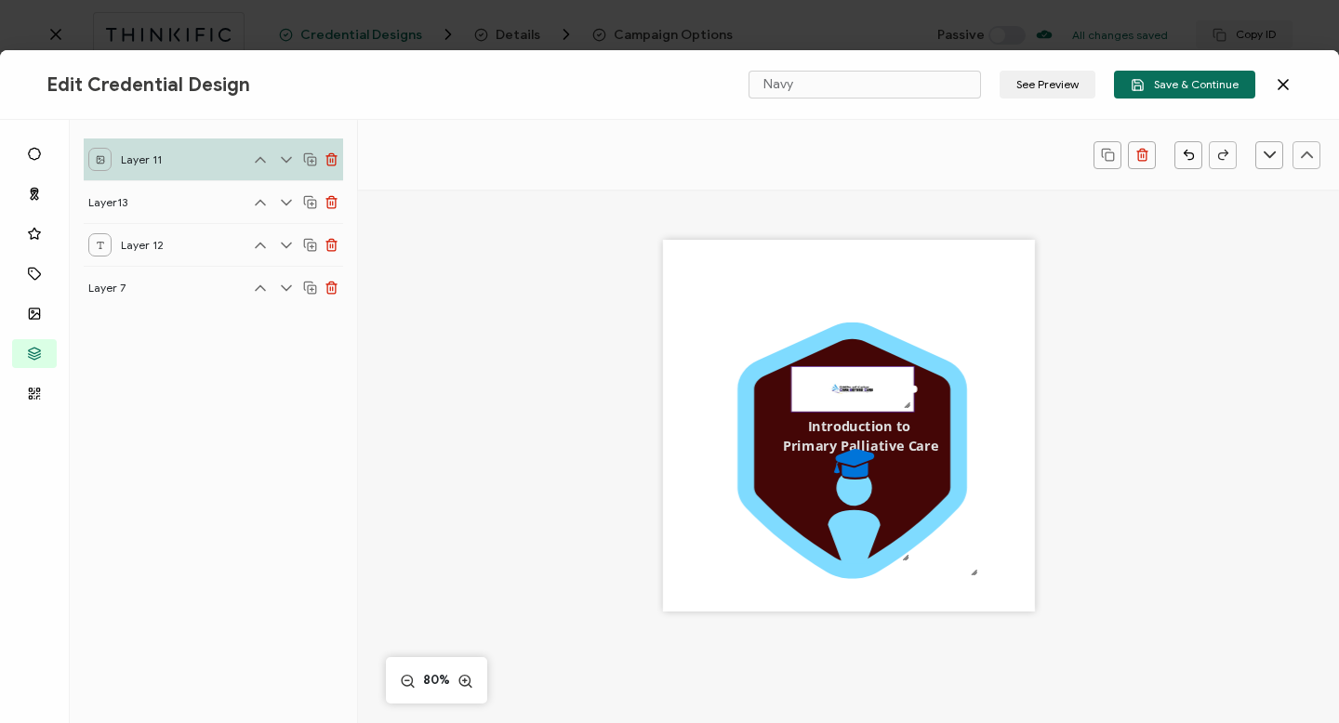
click at [285, 199] on icon at bounding box center [286, 202] width 19 height 19
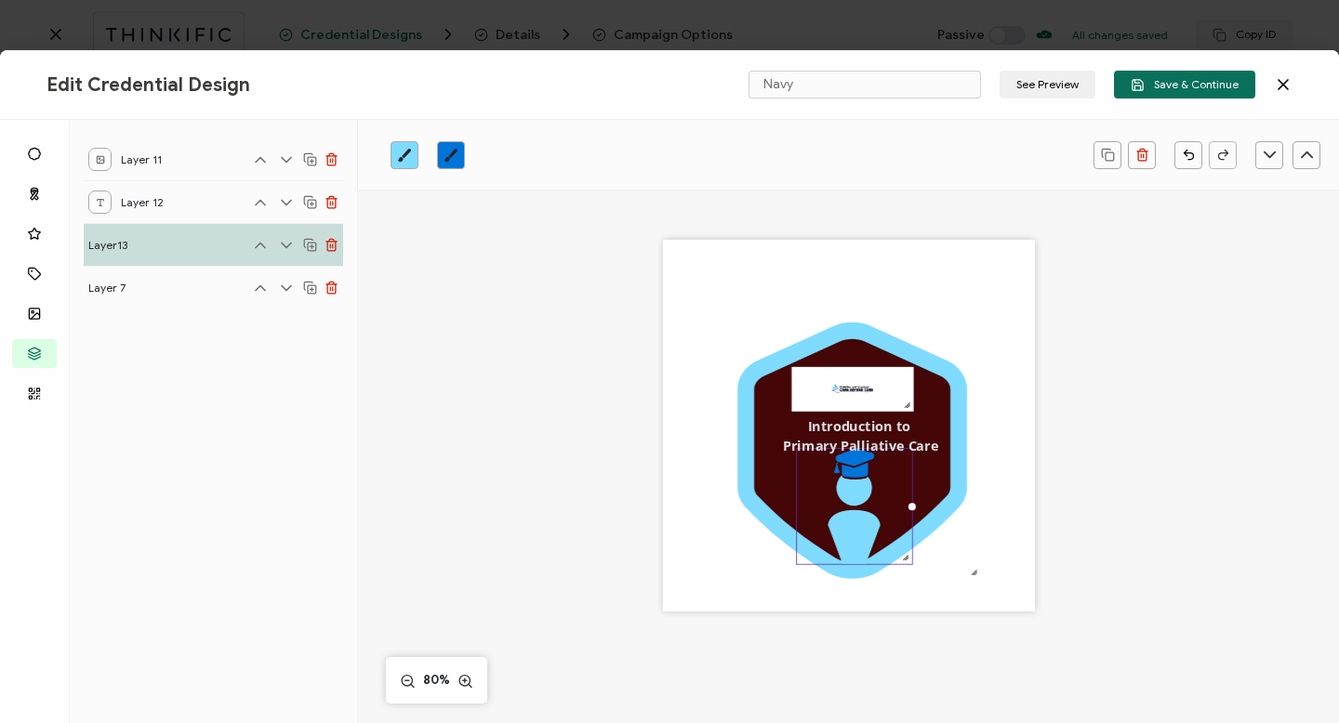
drag, startPoint x: 868, startPoint y: 528, endPoint x: 877, endPoint y: 507, distance: 23.3
click at [877, 506] on icon ".preview .bcfacd7d-388f-49a0-a5a7-7c2ea2d80891{}" at bounding box center [854, 506] width 115 height 115
drag, startPoint x: 904, startPoint y: 506, endPoint x: 897, endPoint y: 490, distance: 17.1
click at [897, 490] on icon ".preview .bcfacd7d-388f-49a0-a5a7-7c2ea2d80891{}" at bounding box center [854, 506] width 115 height 115
drag, startPoint x: 844, startPoint y: 561, endPoint x: 845, endPoint y: 535, distance: 26.1
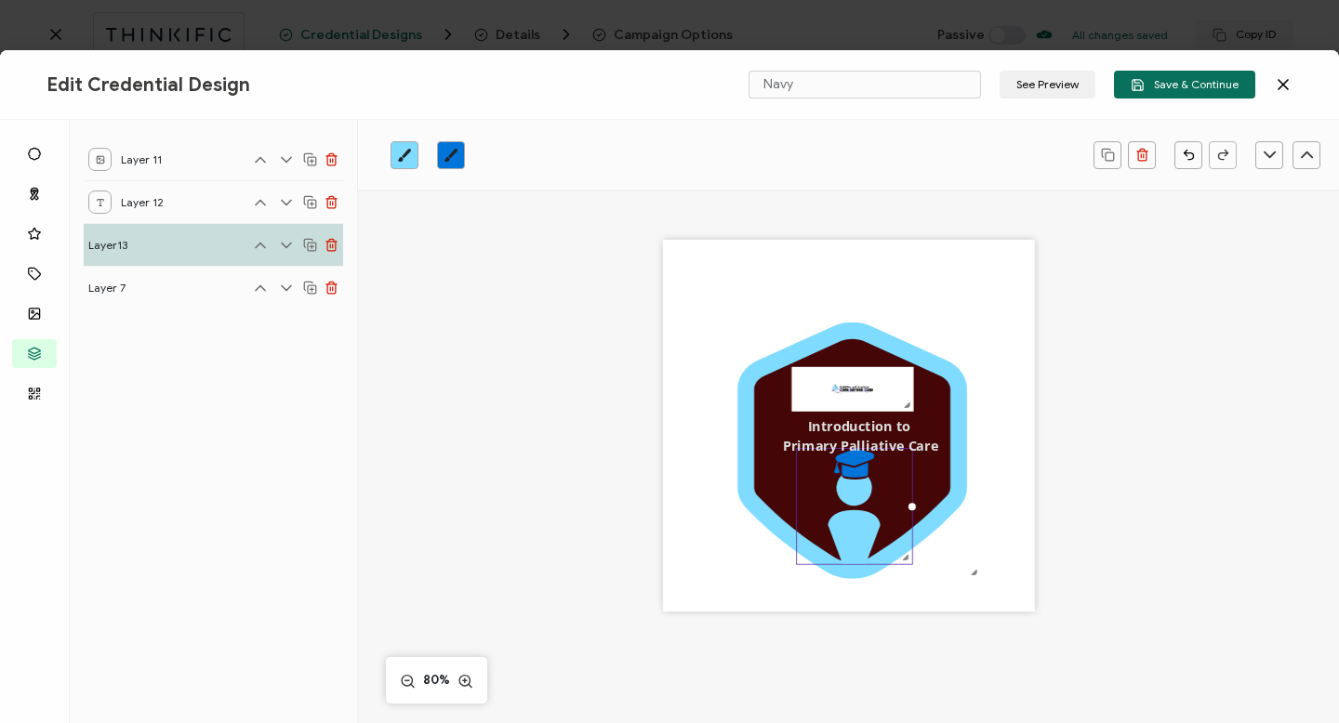
click at [845, 535] on icon at bounding box center [854, 520] width 52 height 88
click at [850, 556] on icon at bounding box center [854, 520] width 52 height 88
click at [919, 442] on pre "Introduction to Primary Palliative Care" at bounding box center [860, 437] width 155 height 38
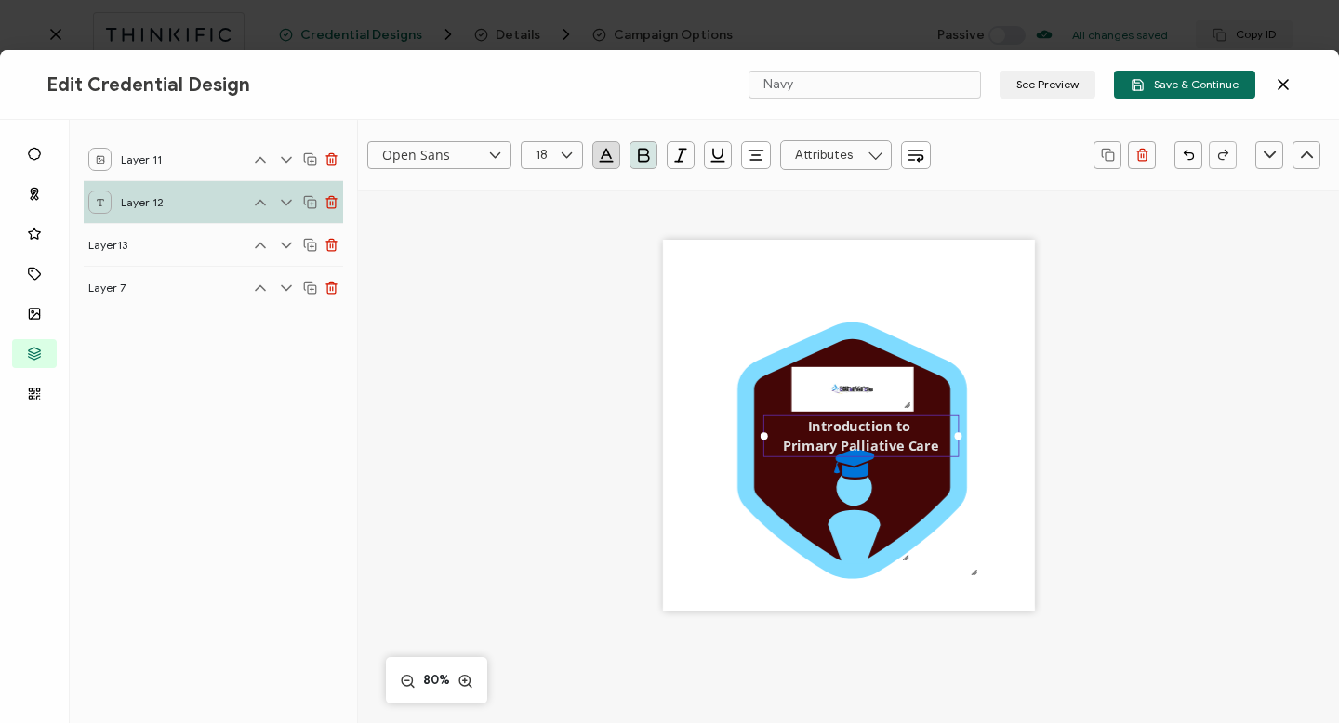
drag, startPoint x: 919, startPoint y: 435, endPoint x: 888, endPoint y: 454, distance: 35.9
click at [887, 455] on div "Introduction to Primary Palliative Care" at bounding box center [860, 437] width 195 height 42
drag, startPoint x: 950, startPoint y: 425, endPoint x: 927, endPoint y: 462, distance: 43.9
click at [927, 463] on div ".uuid-a2266d8d-2533-48ea-8c95-b82d1261961c{}.uuid-e85ab5fe-b955-4eb5-8857-8b3e3…" at bounding box center [849, 426] width 372 height 372
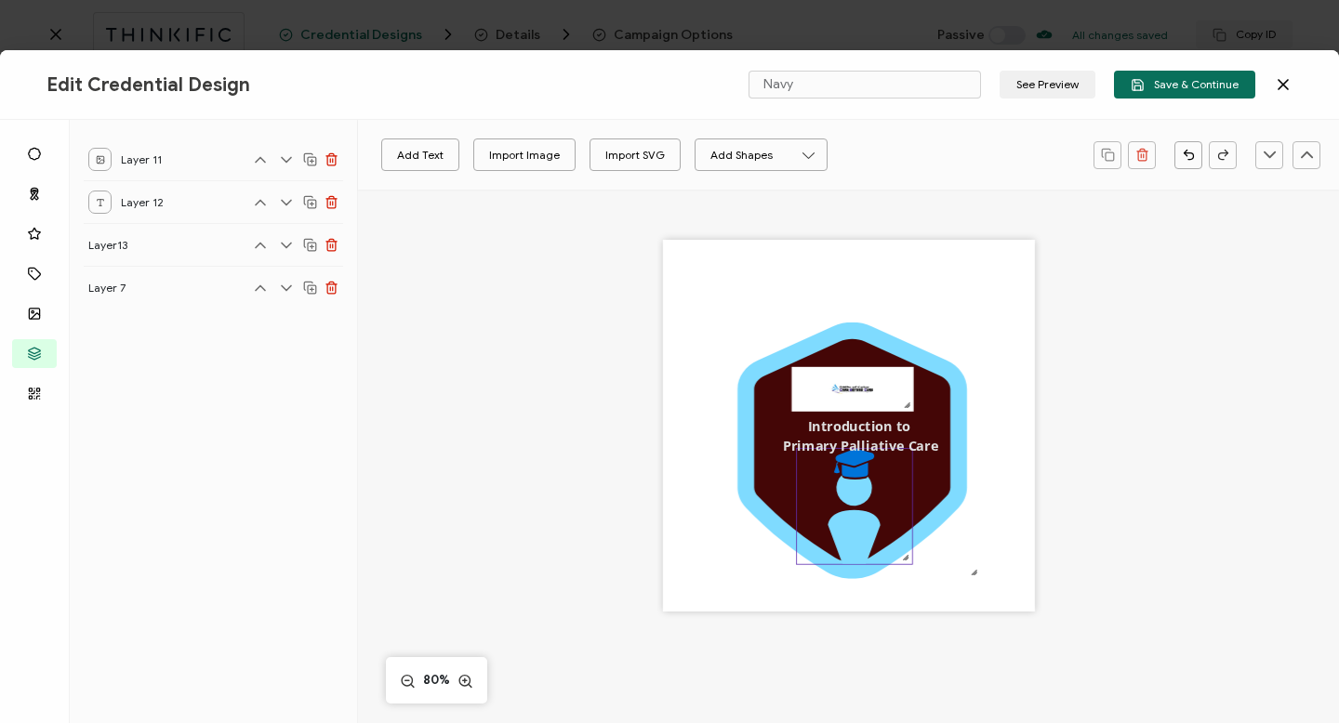
drag, startPoint x: 906, startPoint y: 441, endPoint x: 889, endPoint y: 484, distance: 45.9
click at [889, 484] on div ".uuid-a2266d8d-2533-48ea-8c95-b82d1261961c{}.uuid-e85ab5fe-b955-4eb5-8857-8b3e3…" at bounding box center [849, 426] width 372 height 372
drag, startPoint x: 889, startPoint y: 484, endPoint x: 890, endPoint y: 454, distance: 29.8
click at [890, 454] on div ".uuid-a2266d8d-2533-48ea-8c95-b82d1261961c{}.uuid-e85ab5fe-b955-4eb5-8857-8b3e3…" at bounding box center [849, 426] width 372 height 372
drag, startPoint x: 890, startPoint y: 437, endPoint x: 871, endPoint y: 435, distance: 18.7
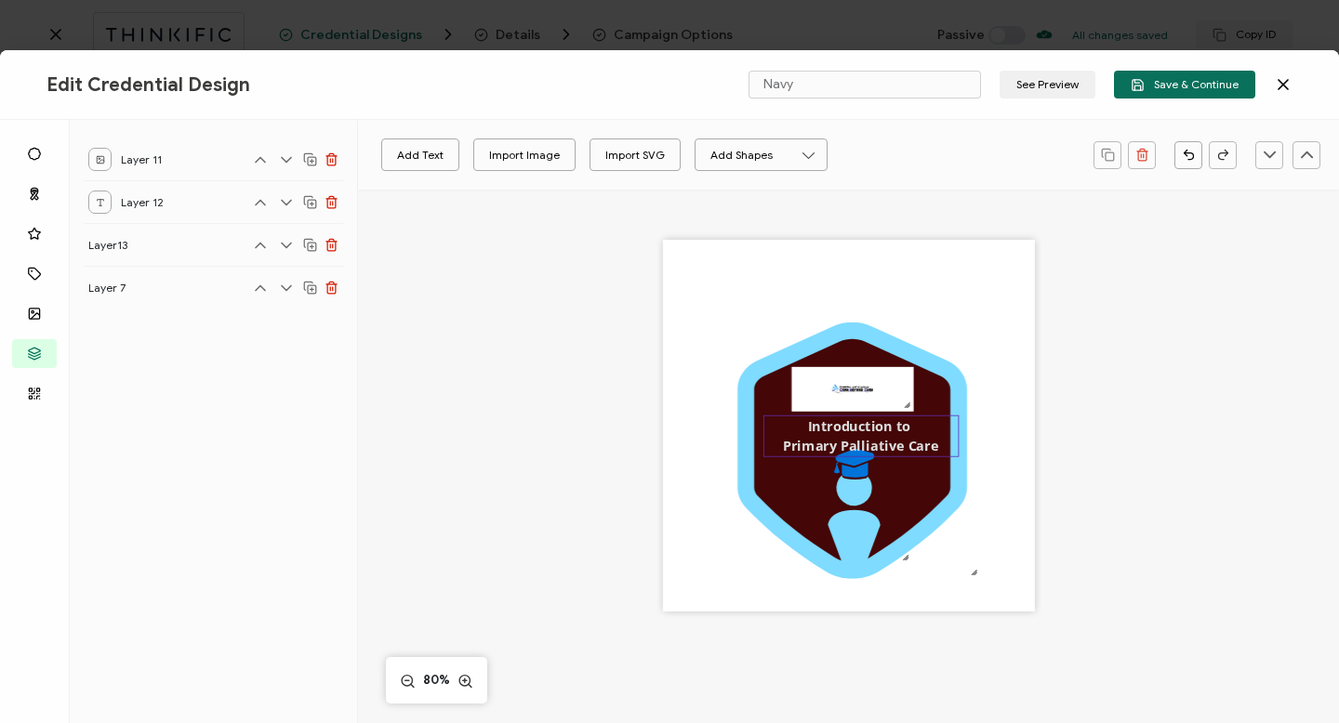
click at [871, 435] on div "Introduction to Primary Palliative Care" at bounding box center [860, 437] width 195 height 42
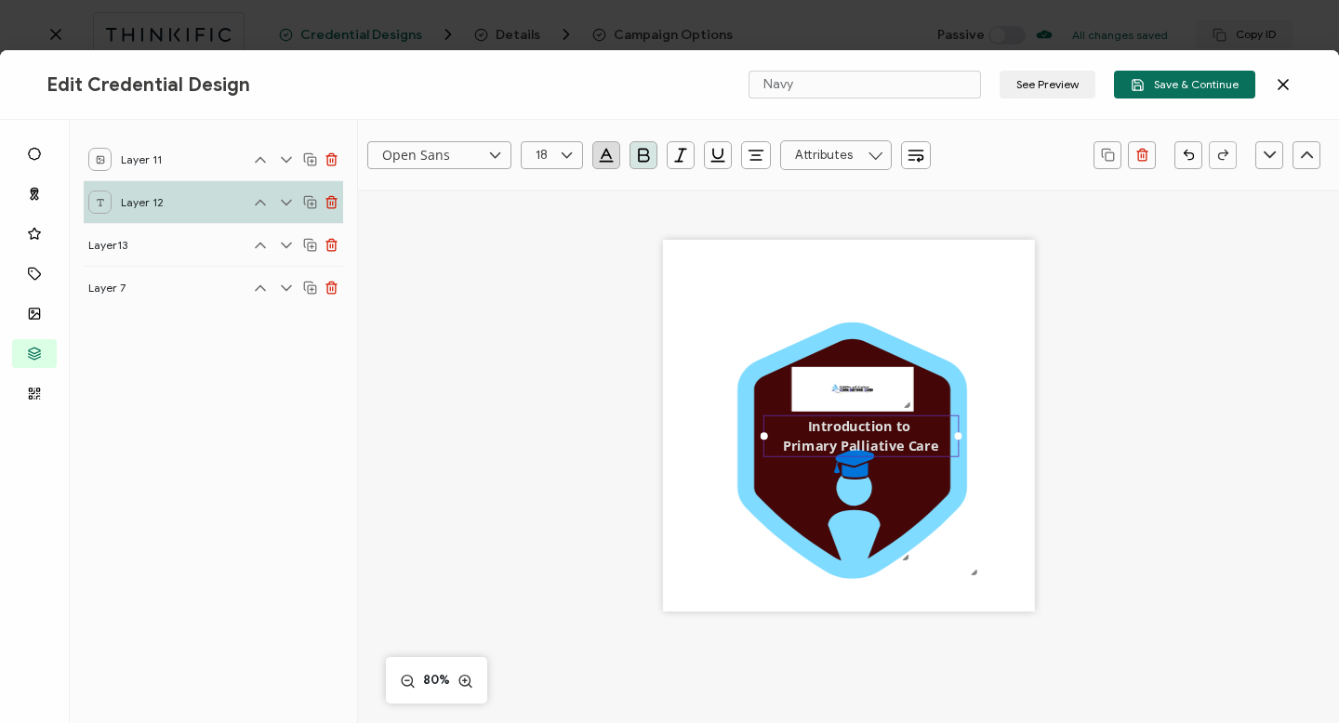
drag, startPoint x: 856, startPoint y: 435, endPoint x: 832, endPoint y: 435, distance: 24.2
click at [832, 435] on div "Introduction to Primary Palliative Care" at bounding box center [860, 437] width 195 height 42
drag, startPoint x: 762, startPoint y: 435, endPoint x: 753, endPoint y: 462, distance: 28.5
click at [753, 462] on div ".uuid-a2266d8d-2533-48ea-8c95-b82d1261961c{}.uuid-e85ab5fe-b955-4eb5-8857-8b3e3…" at bounding box center [849, 426] width 372 height 372
click at [947, 433] on div at bounding box center [948, 435] width 7 height 7
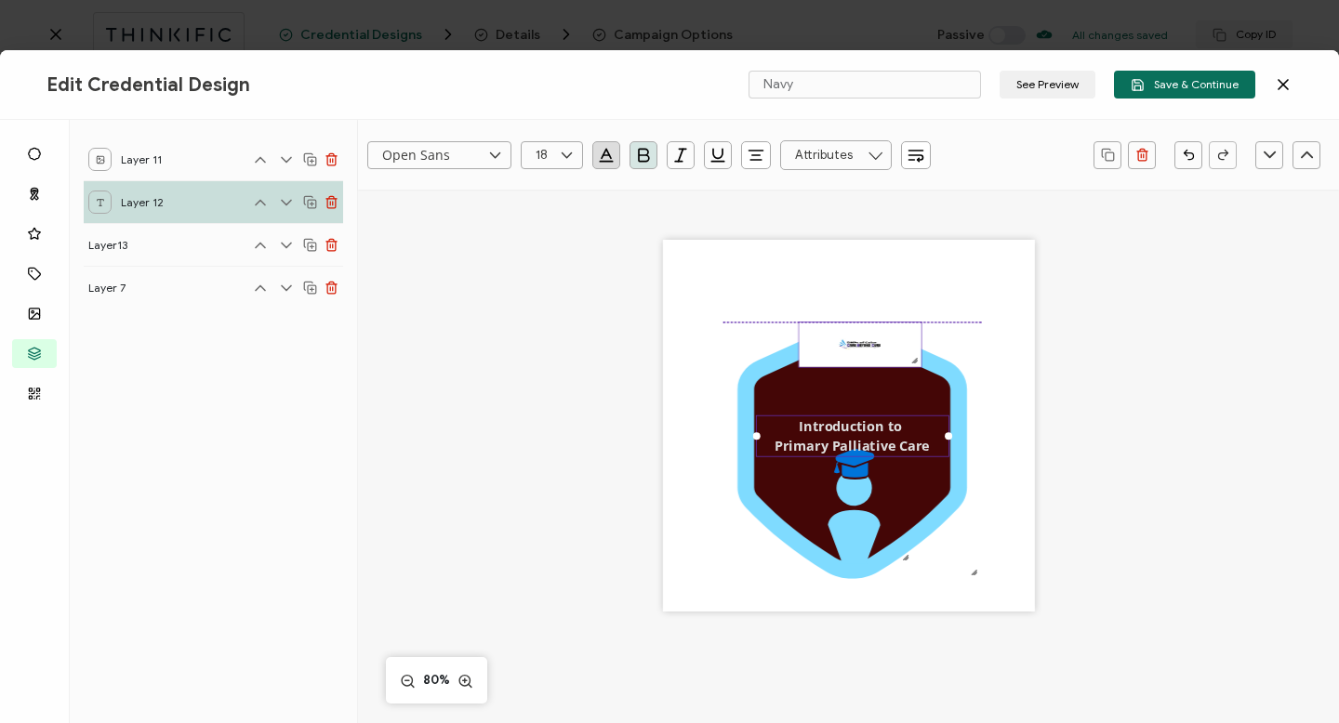
drag, startPoint x: 862, startPoint y: 393, endPoint x: 871, endPoint y: 342, distance: 52.0
click at [871, 342] on img at bounding box center [860, 345] width 122 height 45
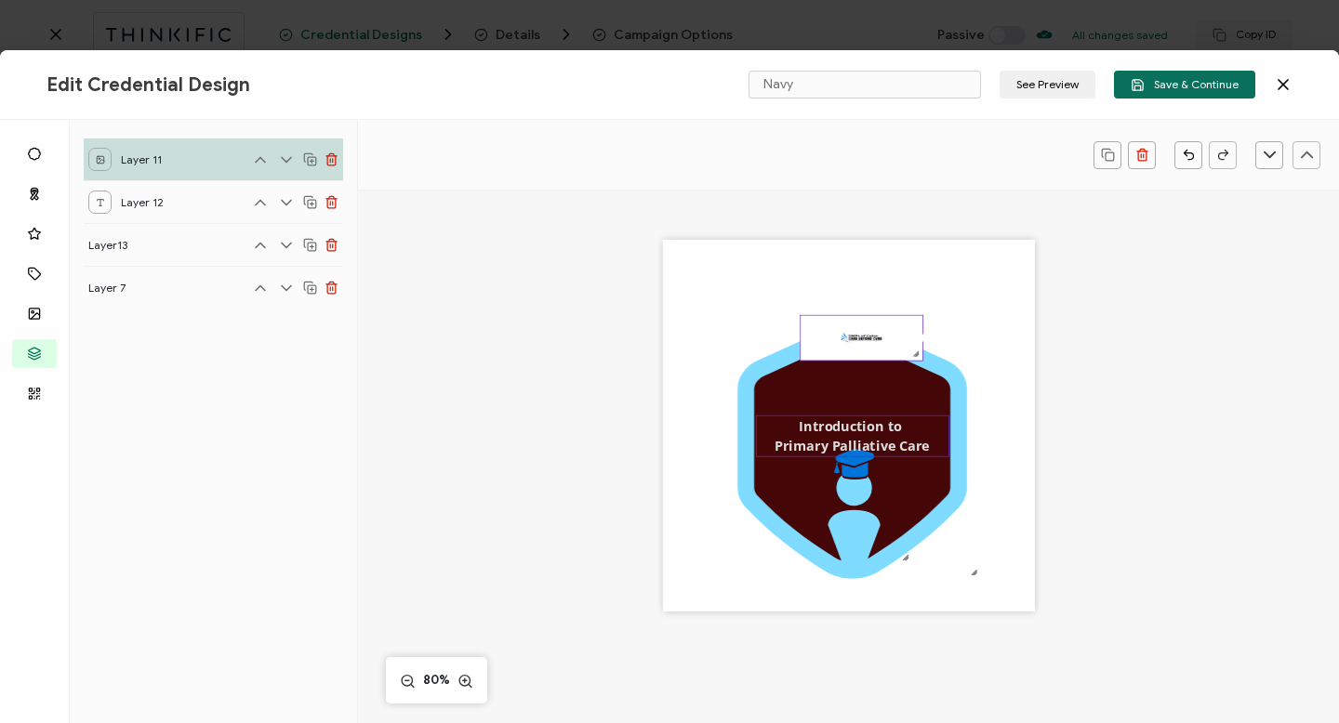
click at [869, 426] on pre "Introduction to Primary Palliative Care" at bounding box center [852, 437] width 155 height 38
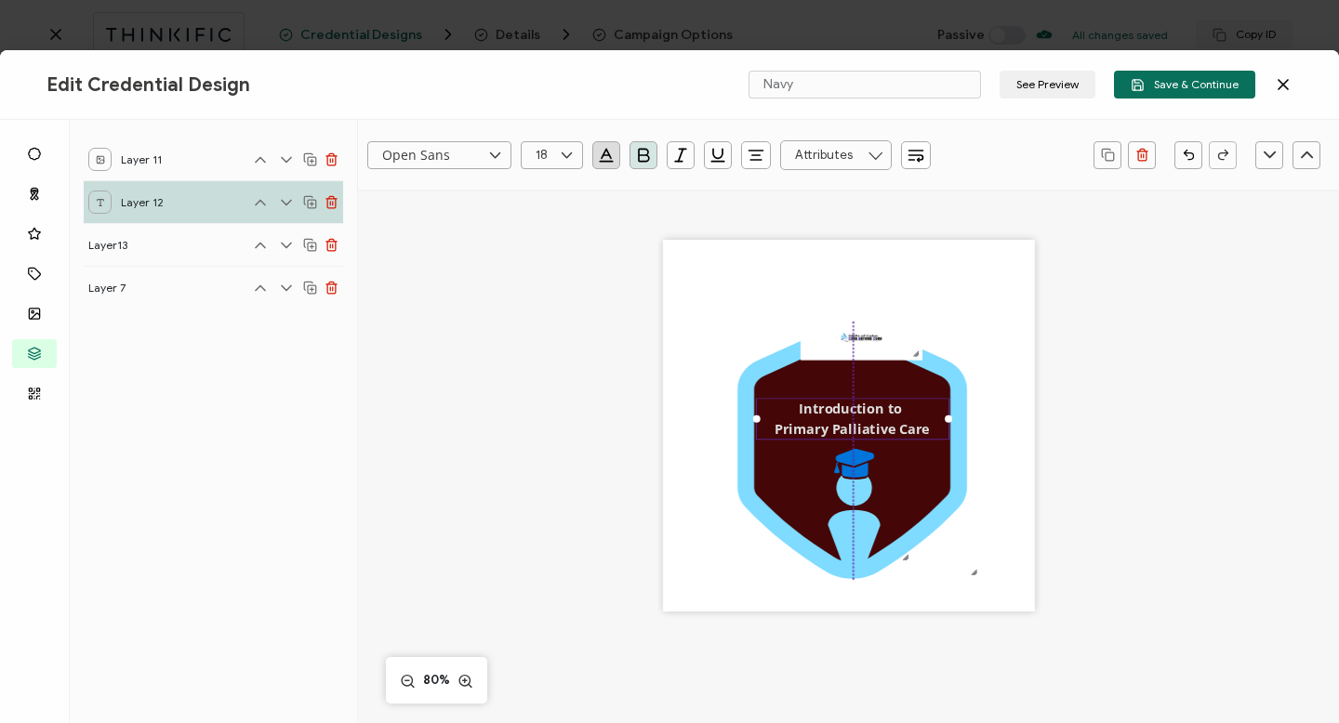
drag, startPoint x: 845, startPoint y: 428, endPoint x: 849, endPoint y: 411, distance: 17.1
click at [849, 411] on pre "Introduction to Primary Palliative Care" at bounding box center [852, 420] width 155 height 38
click at [848, 490] on icon at bounding box center [854, 520] width 52 height 88
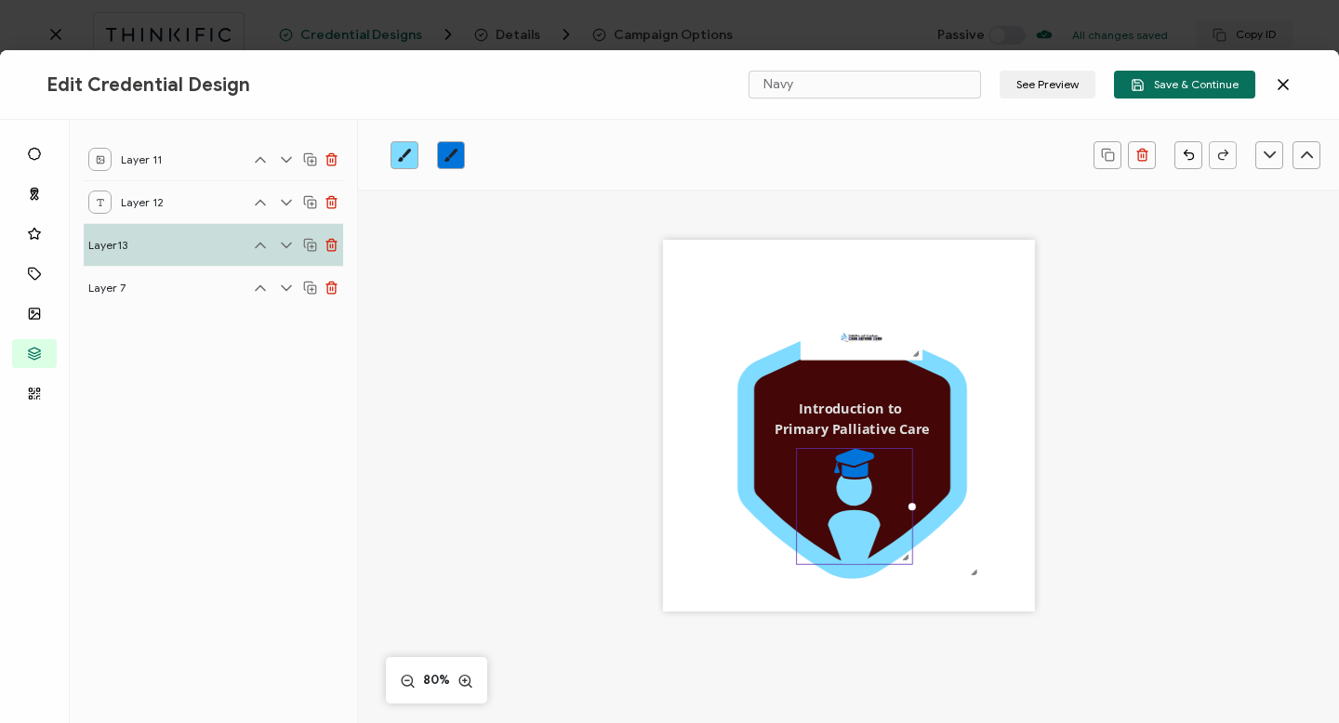
drag, startPoint x: 855, startPoint y: 534, endPoint x: 855, endPoint y: 518, distance: 15.8
click at [855, 518] on icon at bounding box center [854, 520] width 52 height 88
click at [853, 563] on div at bounding box center [852, 561] width 110 height 6
click at [903, 423] on pre "Introduction to Primary Palliative Care" at bounding box center [852, 420] width 155 height 38
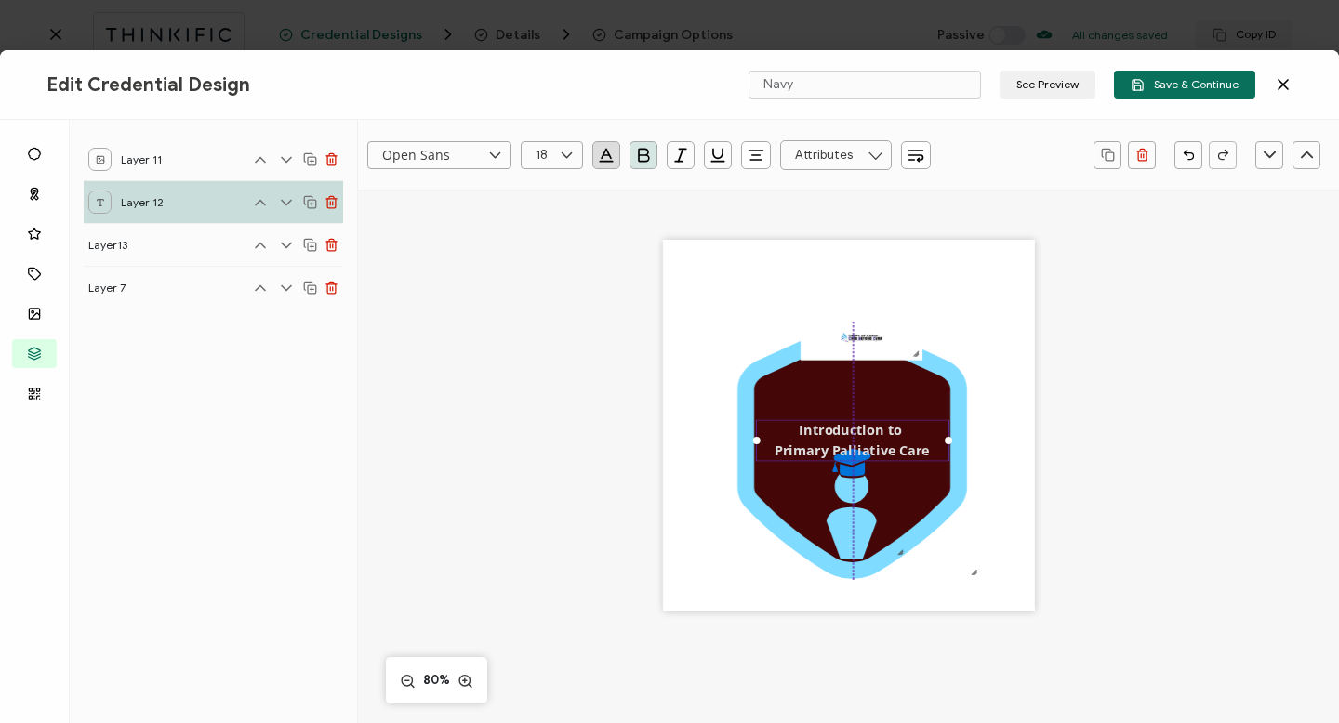
drag, startPoint x: 902, startPoint y: 408, endPoint x: 902, endPoint y: 430, distance: 21.4
click at [903, 430] on div "Introduction to Primary Palliative Care" at bounding box center [852, 441] width 193 height 42
drag, startPoint x: 870, startPoint y: 343, endPoint x: 861, endPoint y: 398, distance: 55.6
click at [861, 398] on img at bounding box center [852, 393] width 122 height 45
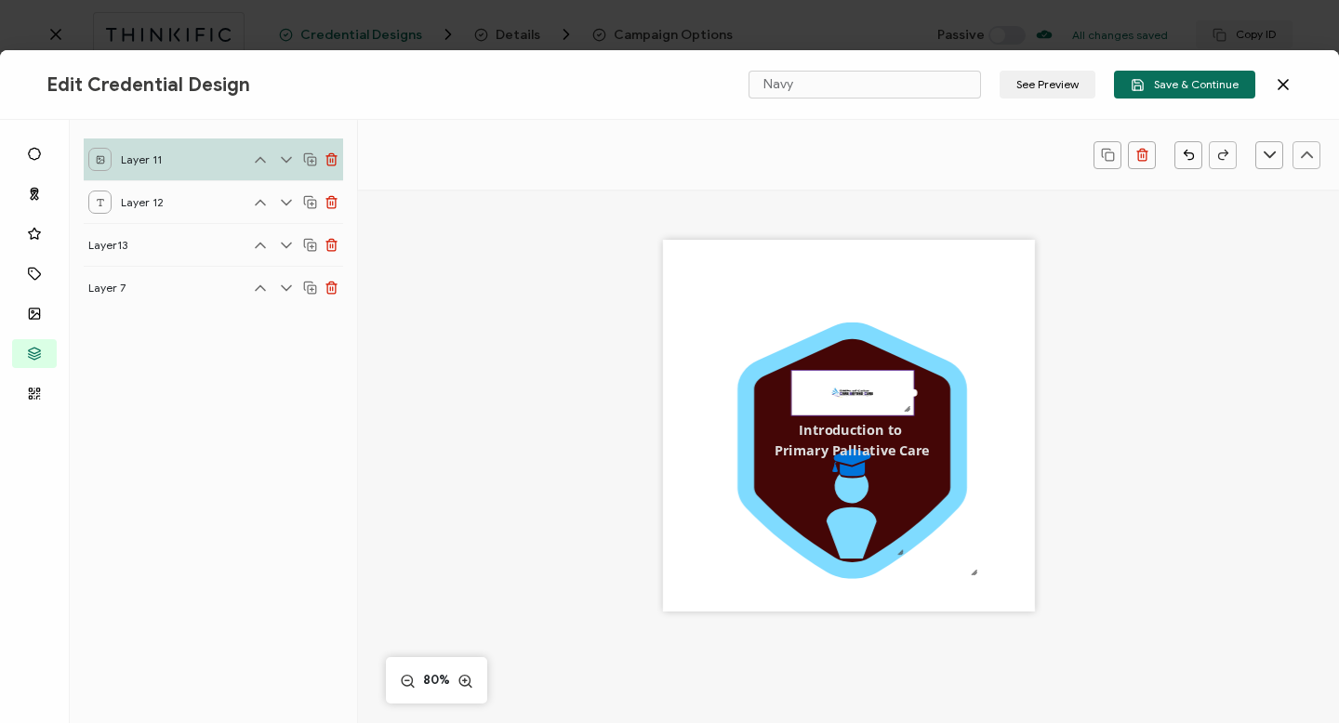
click at [934, 310] on div ".uuid-a2266d8d-2533-48ea-8c95-b82d1261961c{}.uuid-e85ab5fe-b955-4eb5-8857-8b3e3…" at bounding box center [849, 426] width 372 height 372
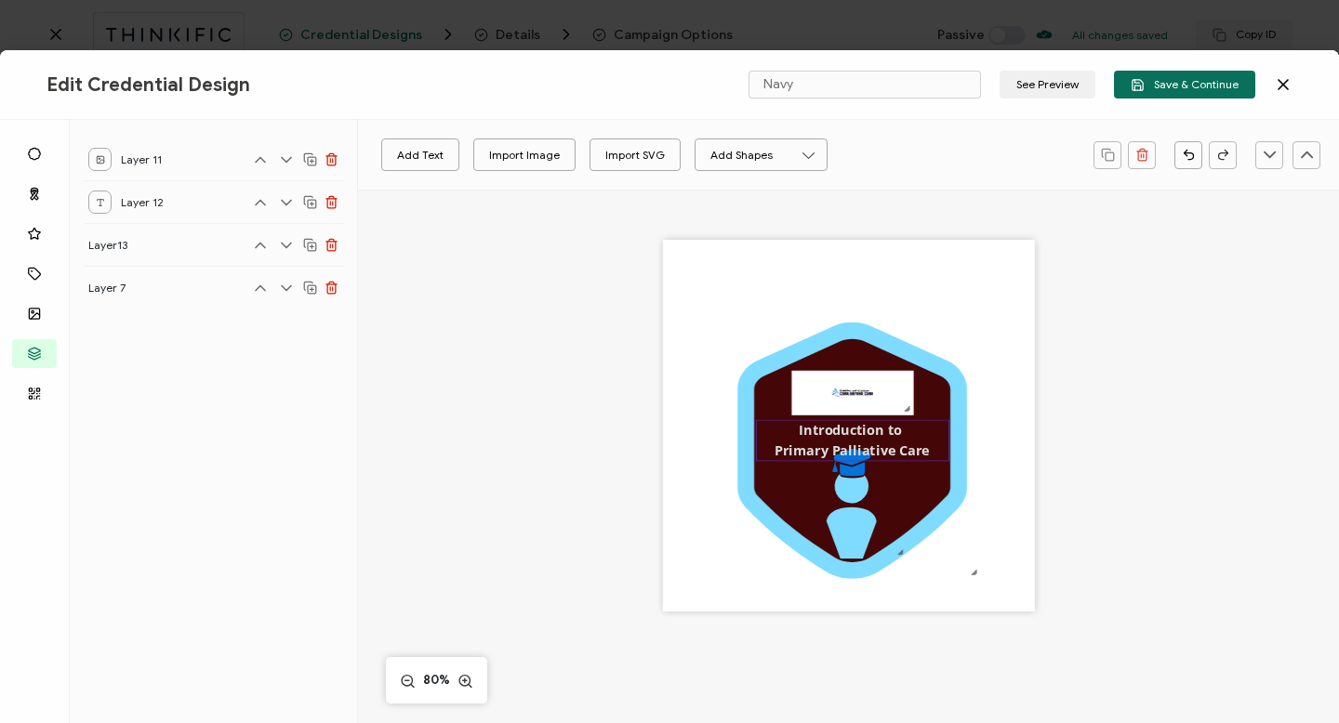
click at [869, 433] on pre "Introduction to Primary Palliative Care" at bounding box center [852, 441] width 155 height 38
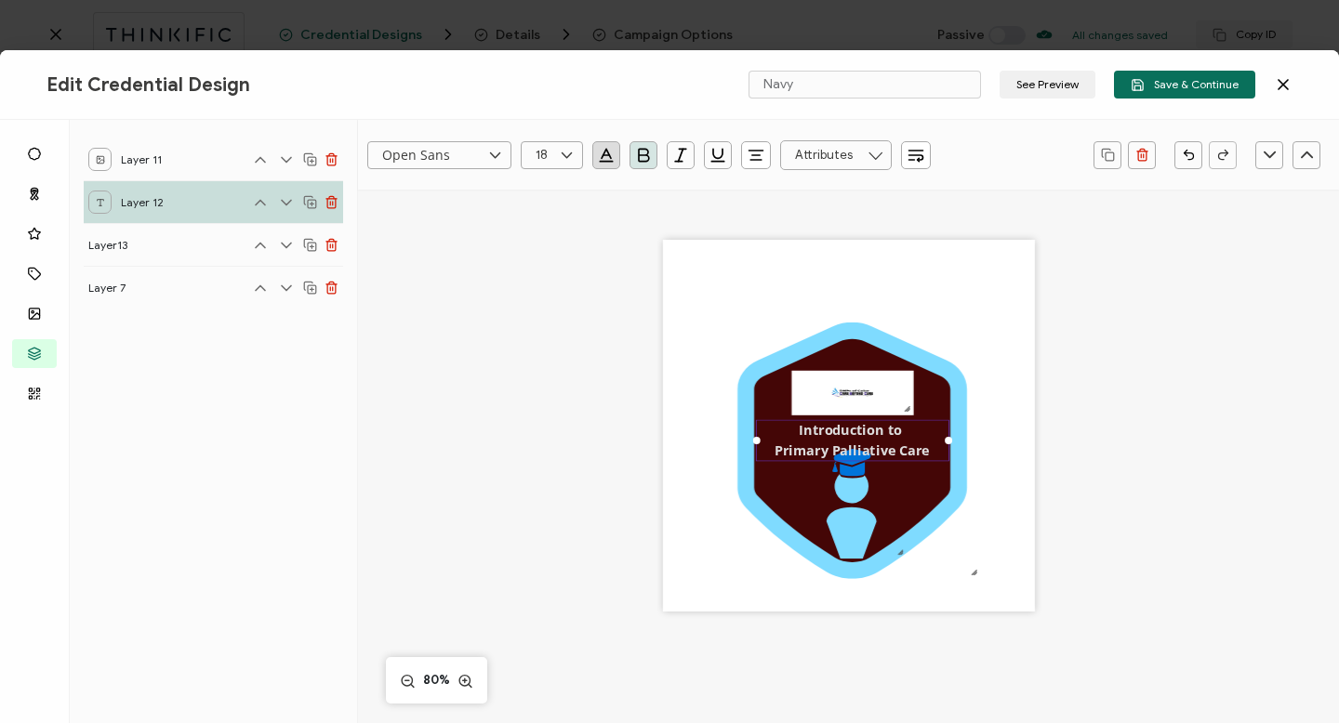
click at [789, 431] on div "Introduction to Primary Palliative Care" at bounding box center [852, 441] width 193 height 42
drag, startPoint x: 798, startPoint y: 428, endPoint x: 820, endPoint y: 457, distance: 37.2
click at [820, 457] on pre "Introduction to Primary Palliative Care" at bounding box center [852, 441] width 155 height 38
click at [793, 427] on div "Introduction to Primary Palliative Care" at bounding box center [852, 441] width 193 height 42
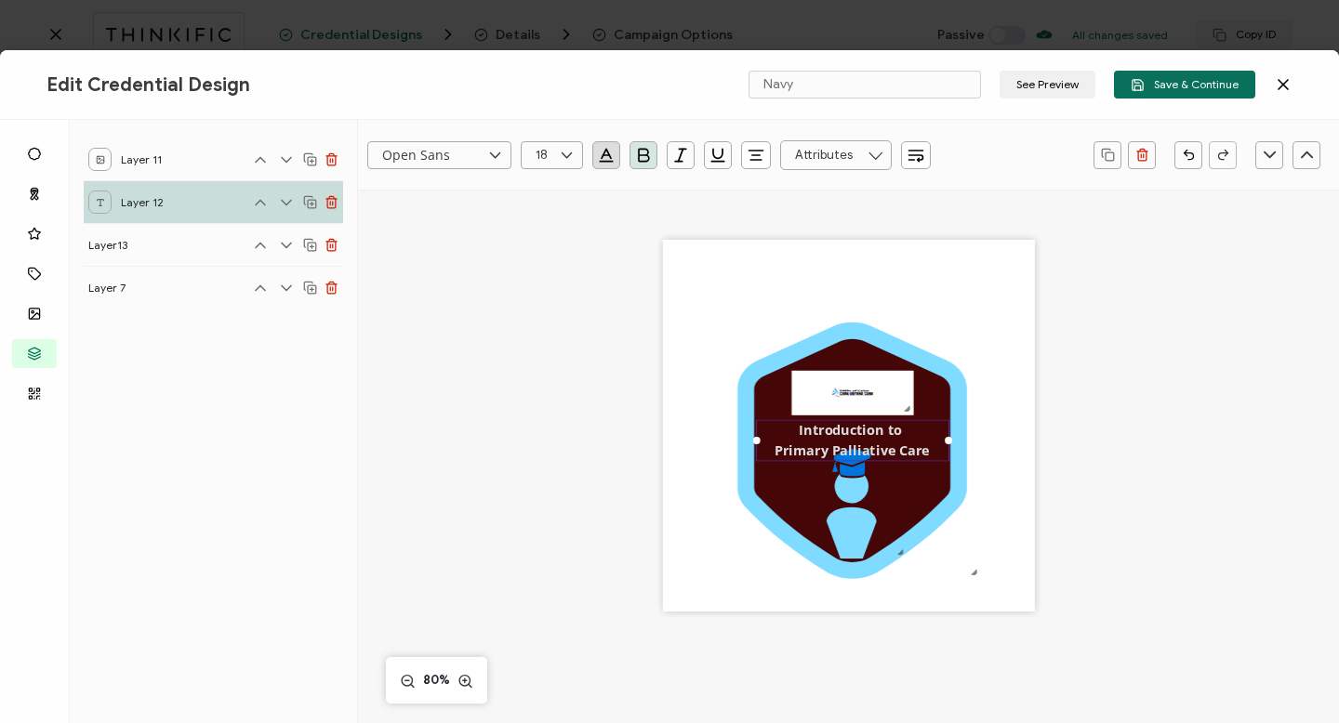
click at [797, 428] on pre "Introduction to Primary Palliative Care" at bounding box center [852, 441] width 155 height 38
drag, startPoint x: 798, startPoint y: 430, endPoint x: 947, endPoint y: 461, distance: 152.1
click at [947, 461] on div ".uuid-a2266d8d-2533-48ea-8c95-b82d1261961c{}.uuid-e85ab5fe-b955-4eb5-8857-8b3e3…" at bounding box center [849, 426] width 372 height 372
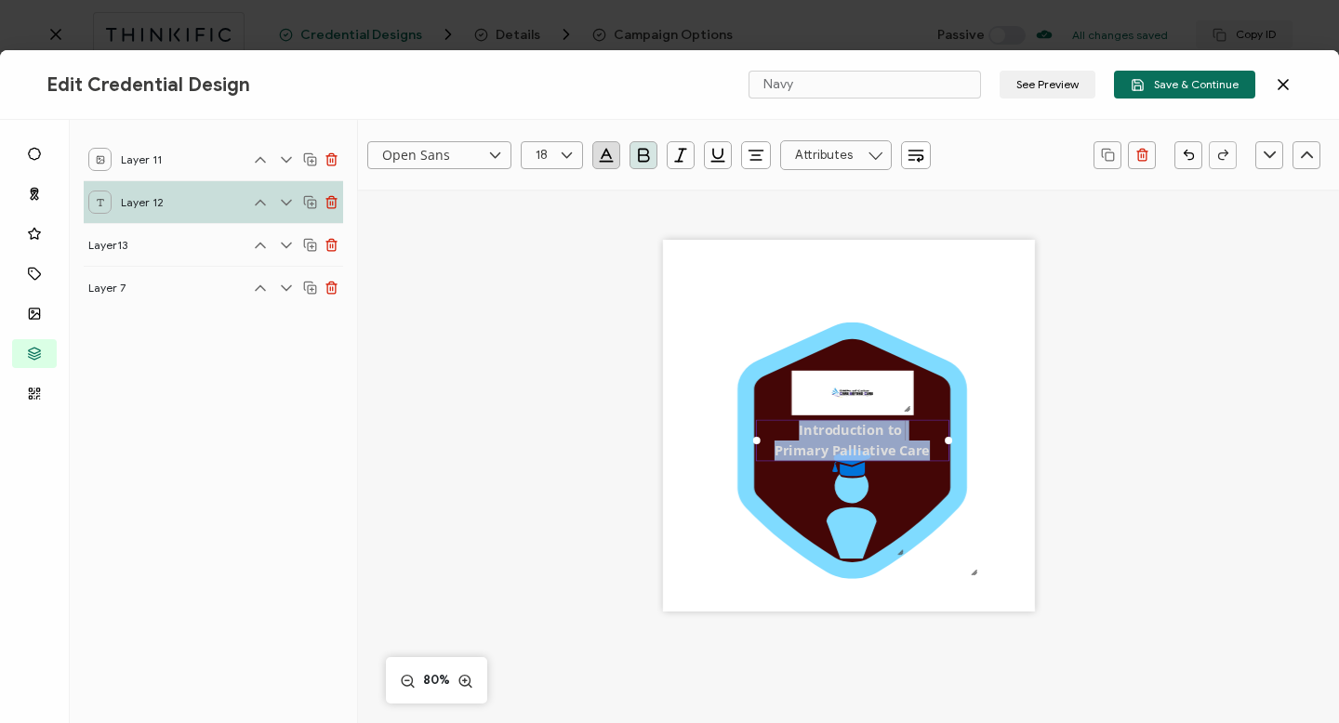
click at [1060, 431] on div ".uuid-a2266d8d-2533-48ea-8c95-b82d1261961c{}.uuid-e85ab5fe-b955-4eb5-8857-8b3e3…" at bounding box center [849, 452] width 785 height 528
click at [566, 151] on icon at bounding box center [566, 155] width 23 height 28
click at [550, 341] on span "16" at bounding box center [545, 346] width 11 height 14
click at [775, 448] on pre "Introduction to Primary Palliative Care" at bounding box center [852, 441] width 155 height 38
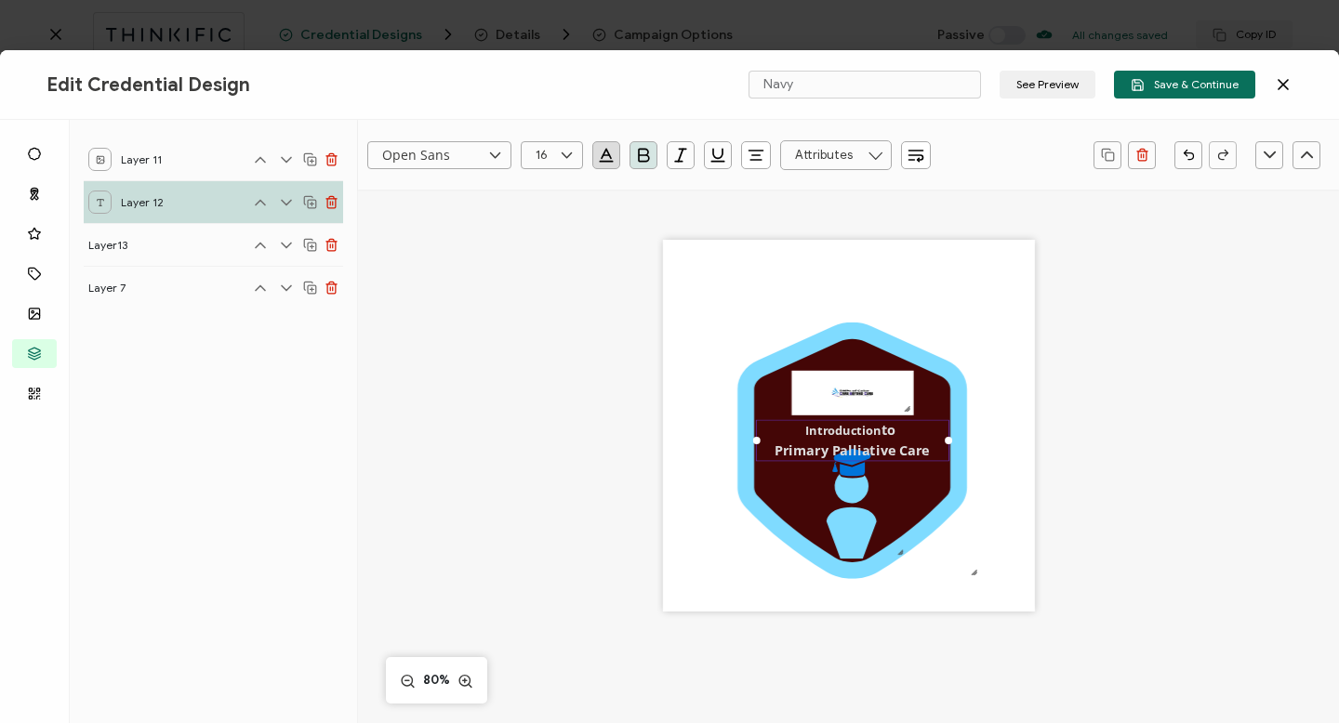
type input "18"
drag, startPoint x: 772, startPoint y: 448, endPoint x: 929, endPoint y: 446, distance: 157.2
click at [929, 446] on div "Introduction to Primary Palliative Care" at bounding box center [852, 441] width 193 height 42
click at [565, 155] on icon at bounding box center [566, 155] width 23 height 28
click at [550, 340] on li "16" at bounding box center [555, 347] width 67 height 32
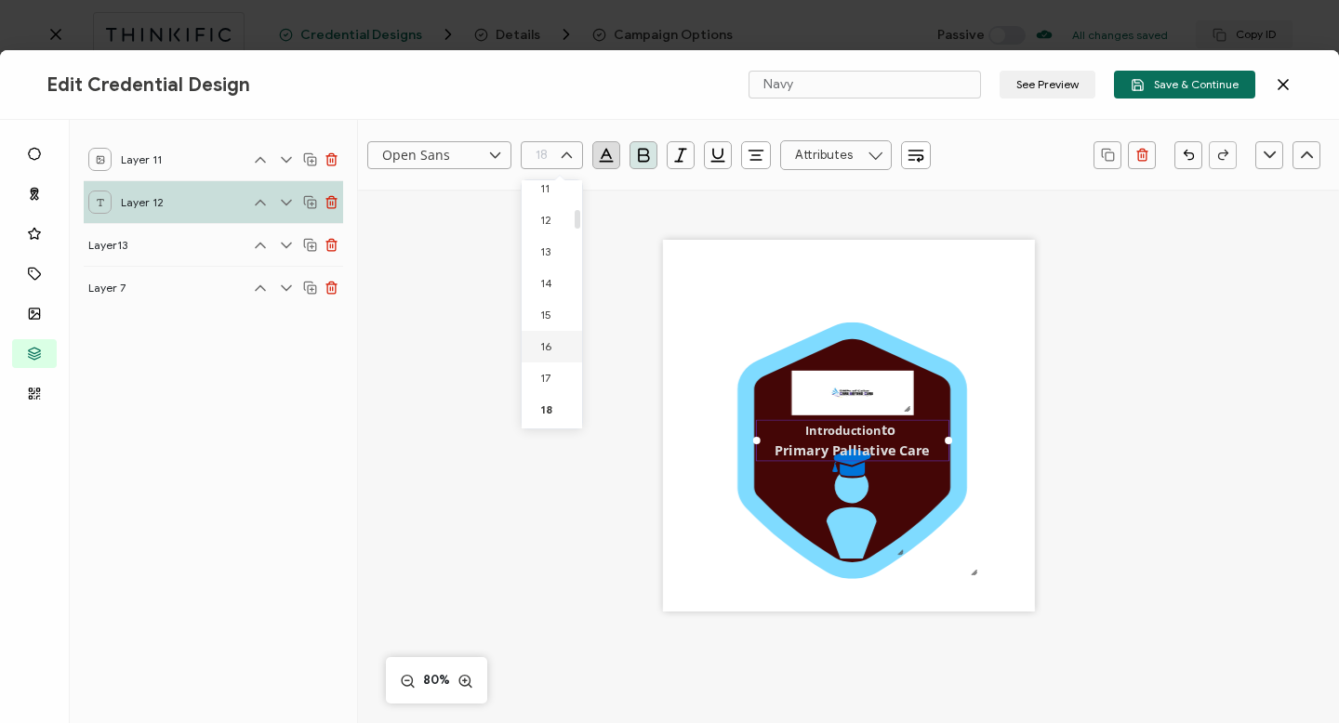
type input "16"
click at [913, 476] on icon at bounding box center [852, 450] width 196 height 223
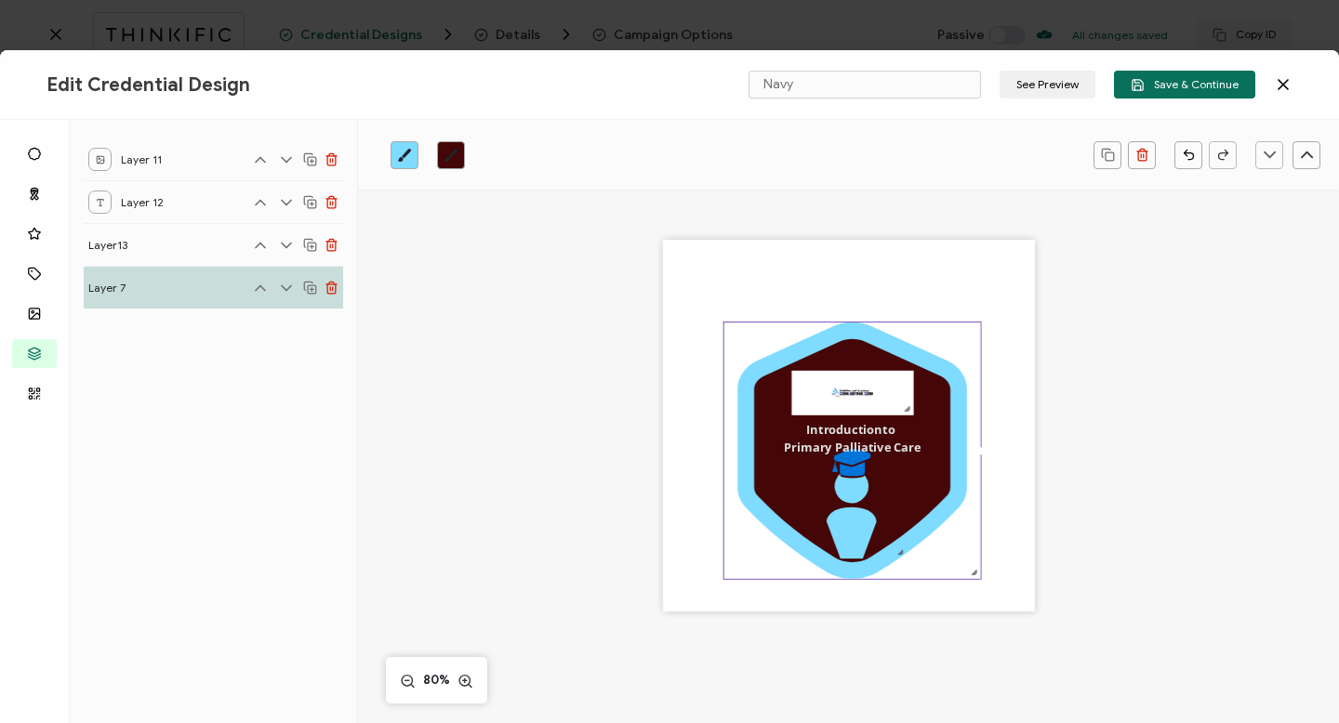
click at [913, 476] on icon at bounding box center [852, 450] width 196 height 223
click at [914, 477] on icon at bounding box center [852, 450] width 196 height 223
click at [450, 155] on icon "brush" at bounding box center [450, 155] width 13 height 13
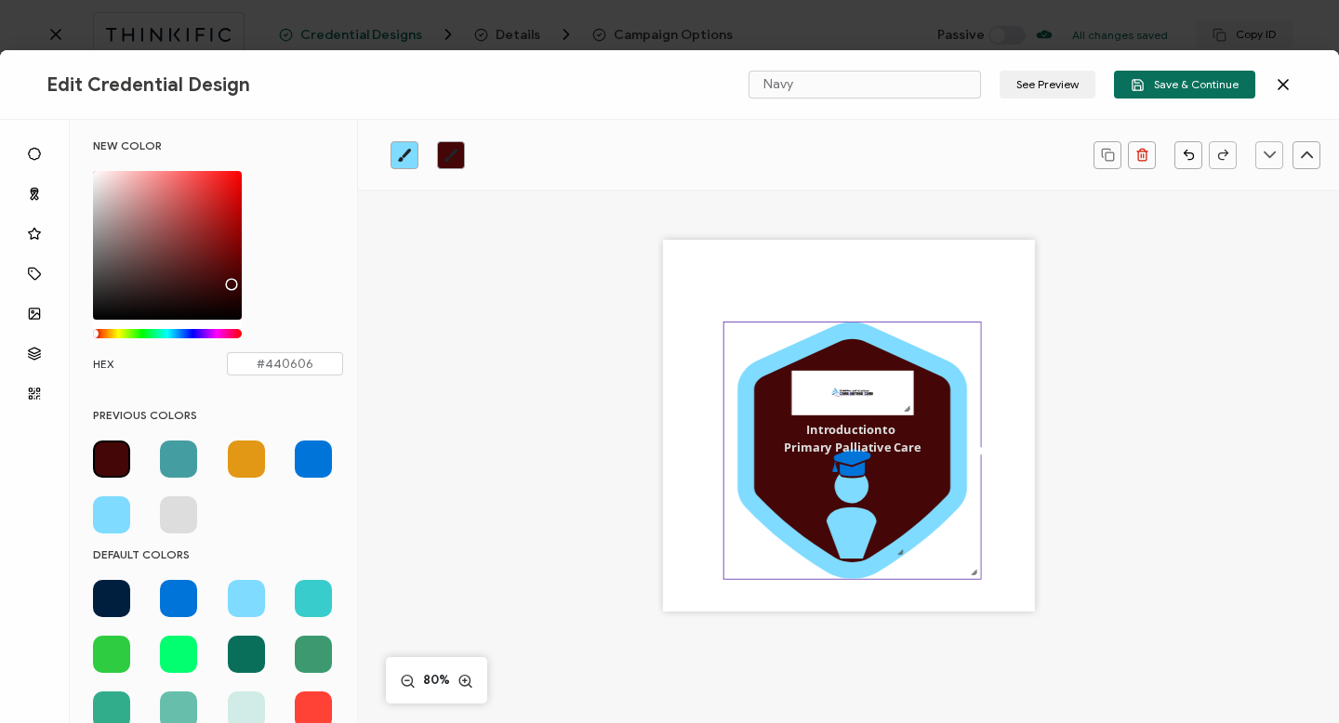
click at [191, 328] on div "#440606 hex 68 r 6 g 6 b 1 a 0 h 84% s 15% l 1 a" at bounding box center [167, 257] width 149 height 172
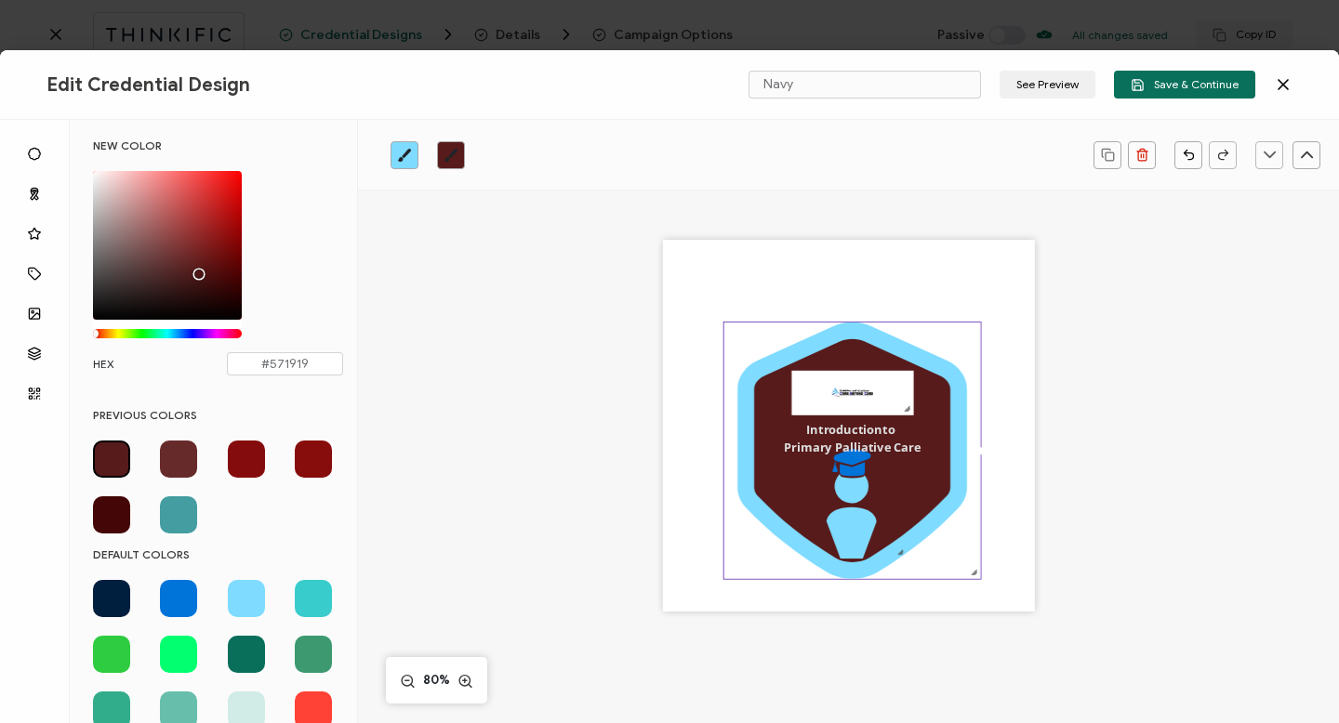
type input "#551818"
drag, startPoint x: 231, startPoint y: 284, endPoint x: 199, endPoint y: 271, distance: 34.2
click at [199, 271] on div "Chrome color picker" at bounding box center [201, 275] width 9 height 9
click at [114, 457] on span at bounding box center [111, 459] width 37 height 37
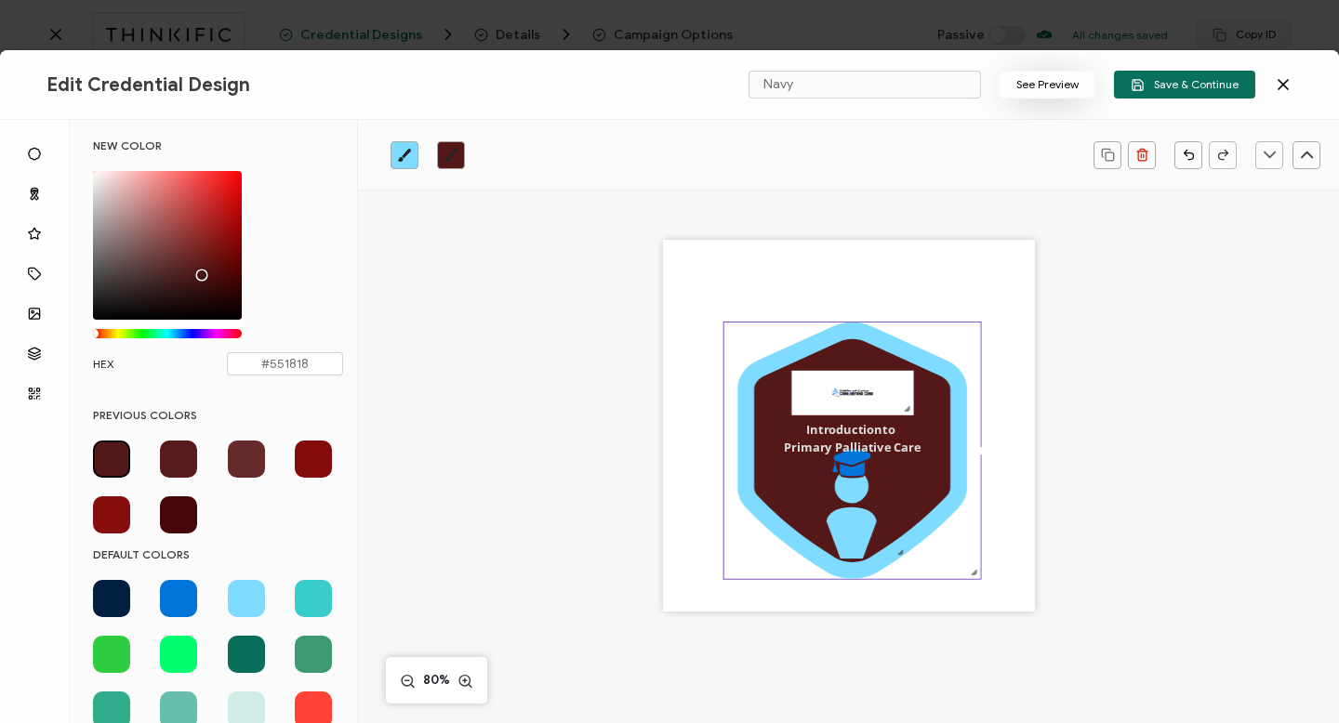
click at [1058, 86] on button "See Preview" at bounding box center [1048, 85] width 96 height 28
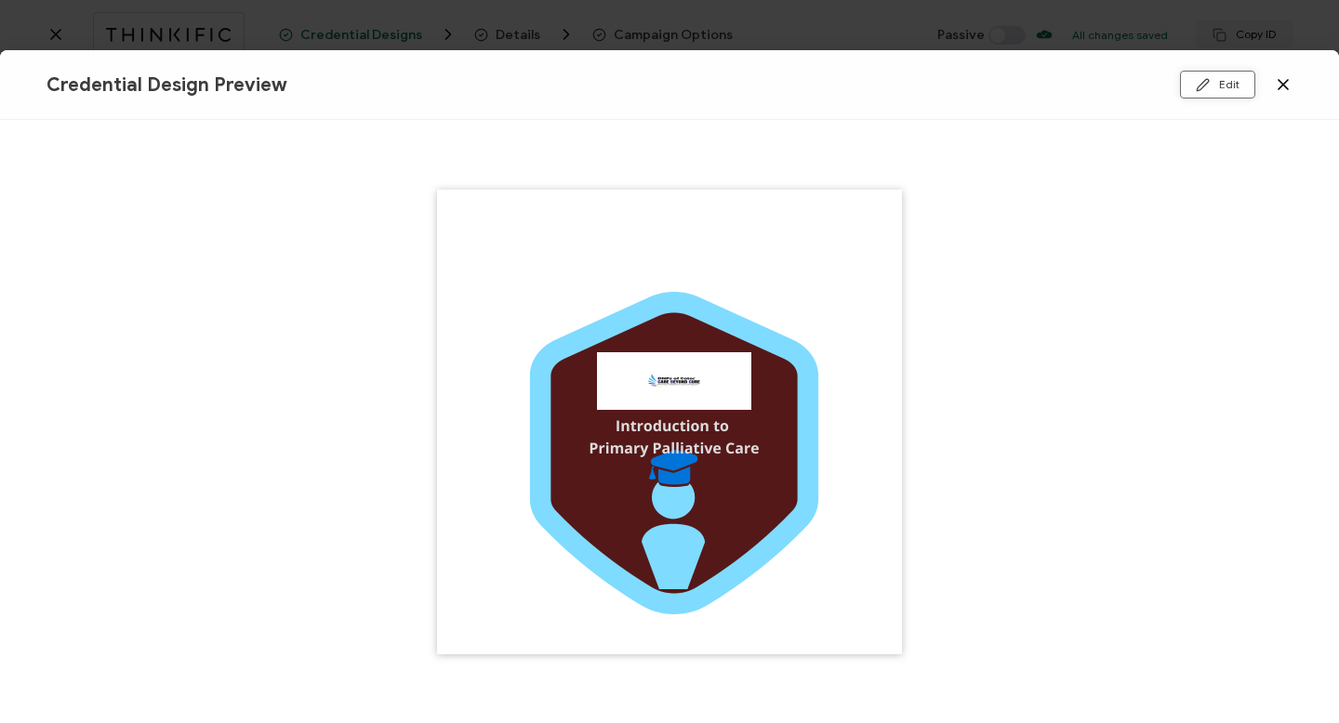
click at [1204, 82] on icon at bounding box center [1203, 85] width 14 height 14
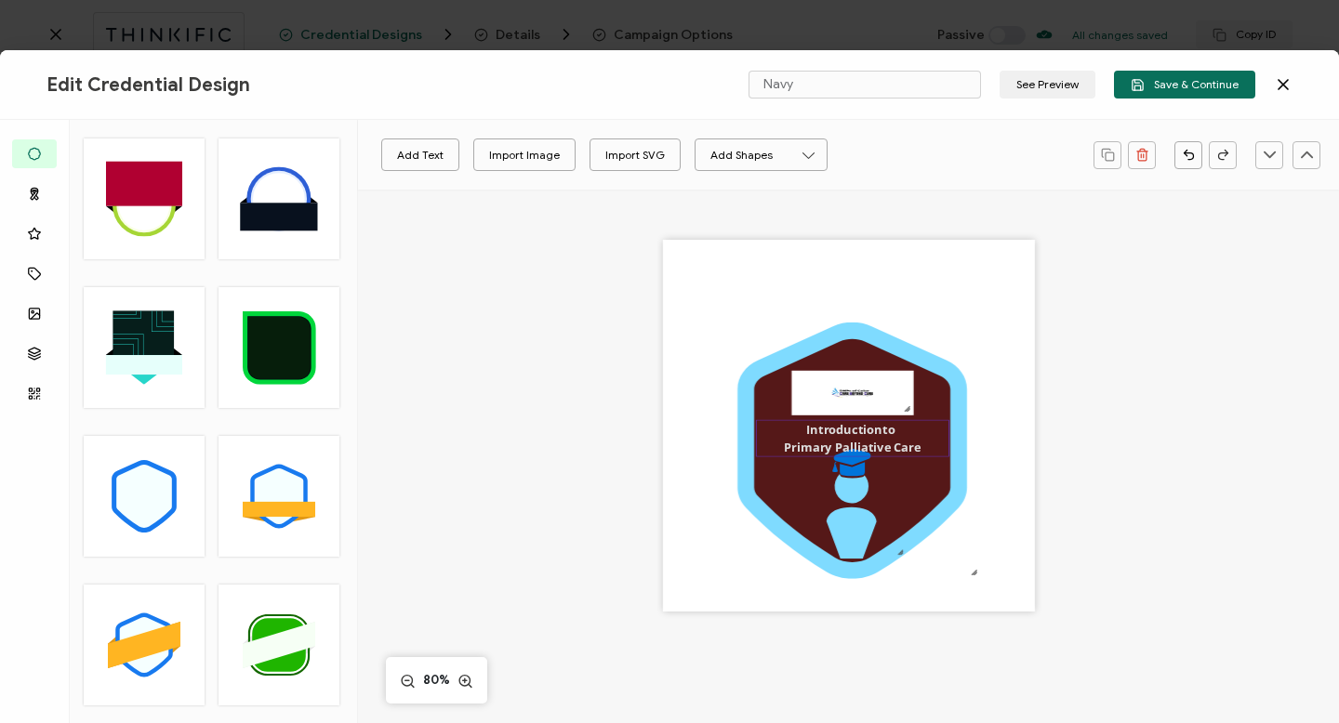
click at [868, 441] on pre "Introduction to Primary Palliative Care" at bounding box center [852, 439] width 136 height 34
click at [868, 437] on pre "Introduction to Primary Palliative Care" at bounding box center [852, 435] width 136 height 34
drag, startPoint x: 856, startPoint y: 471, endPoint x: 855, endPoint y: 480, distance: 9.3
click at [855, 480] on icon ".preview .bcfacd7d-388f-49a0-a5a7-7c2ea2d80891{}" at bounding box center [852, 504] width 110 height 110
drag, startPoint x: 852, startPoint y: 486, endPoint x: 848, endPoint y: 513, distance: 27.2
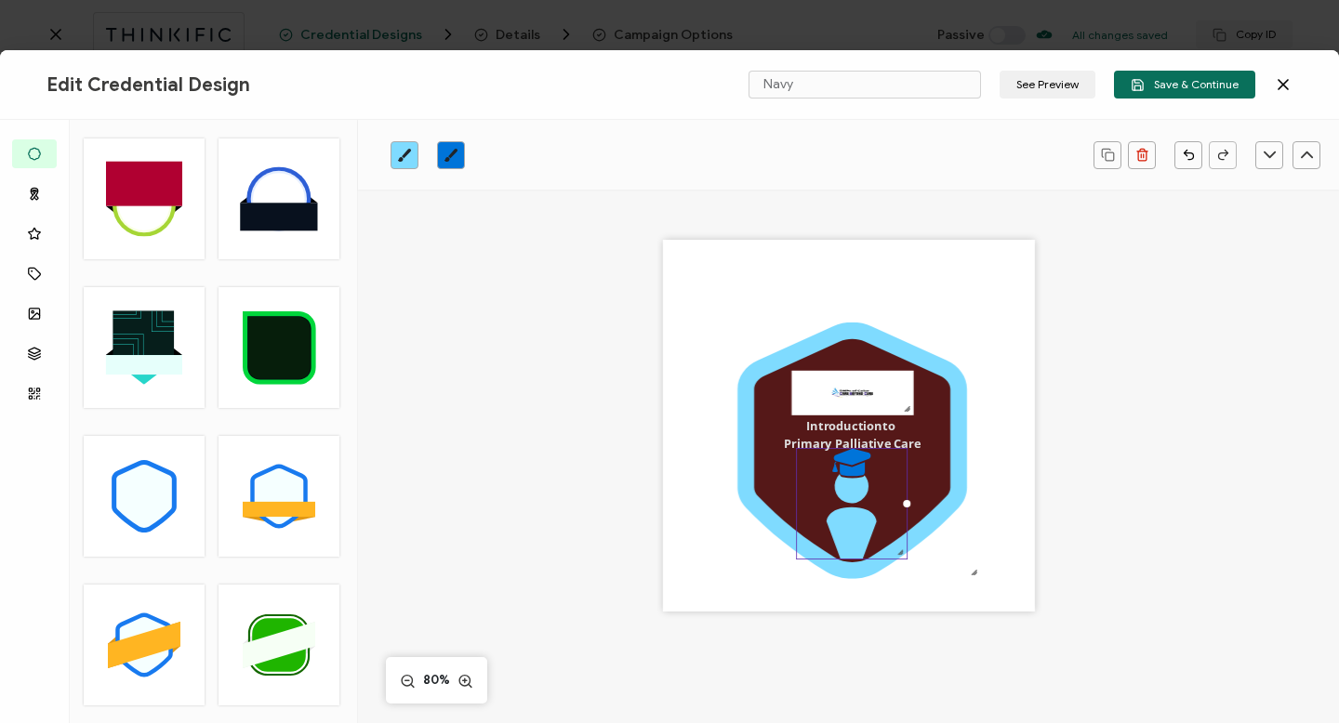
click at [848, 513] on icon at bounding box center [852, 517] width 50 height 85
drag, startPoint x: 847, startPoint y: 524, endPoint x: 851, endPoint y: 550, distance: 27.2
click at [850, 548] on icon at bounding box center [852, 517] width 50 height 85
drag, startPoint x: 899, startPoint y: 555, endPoint x: 888, endPoint y: 559, distance: 11.8
click at [888, 559] on div ".preview .bcfacd7d-388f-49a0-a5a7-7c2ea2d80891{}" at bounding box center [852, 504] width 113 height 113
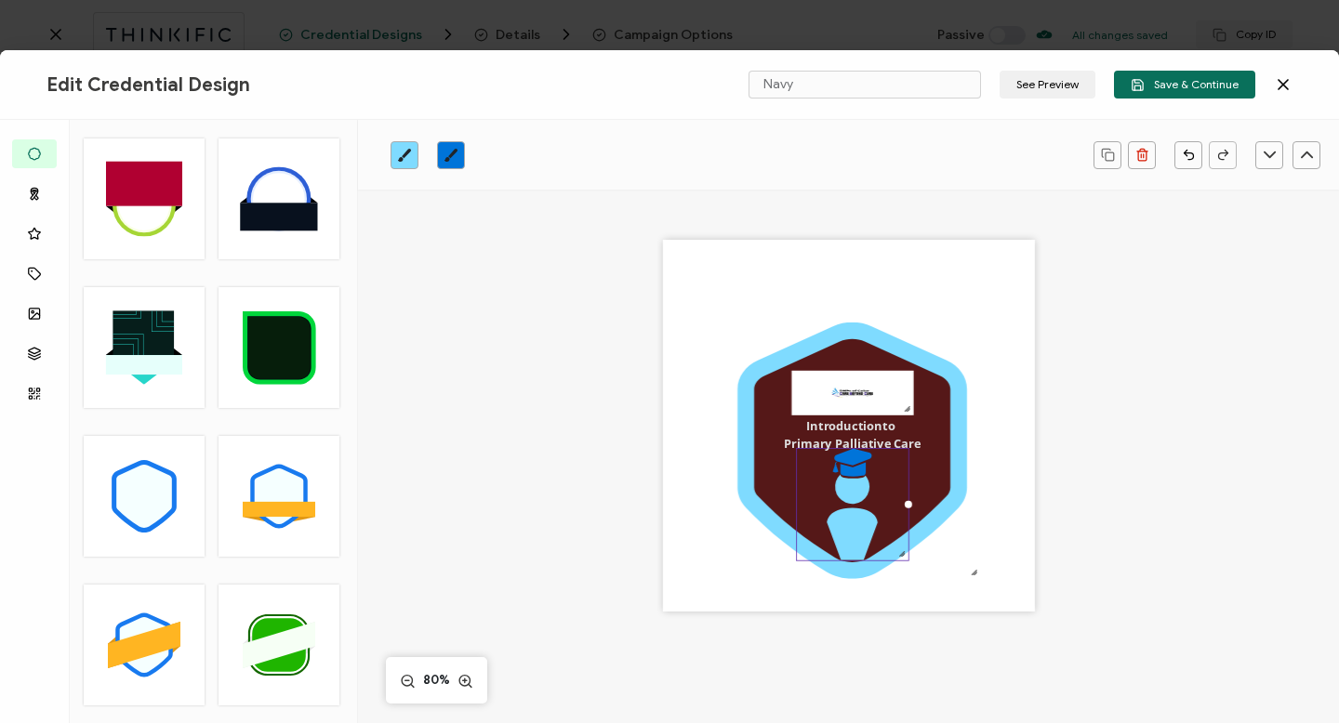
click at [979, 590] on div ".uuid-a2266d8d-2533-48ea-8c95-b82d1261961c{}.uuid-e85ab5fe-b955-4eb5-8857-8b3e3…" at bounding box center [849, 426] width 372 height 372
click at [902, 560] on div at bounding box center [905, 558] width 12 height 12
click at [992, 552] on div ".uuid-a2266d8d-2533-48ea-8c95-b82d1261961c{}.uuid-e85ab5fe-b955-4eb5-8857-8b3e3…" at bounding box center [849, 426] width 372 height 372
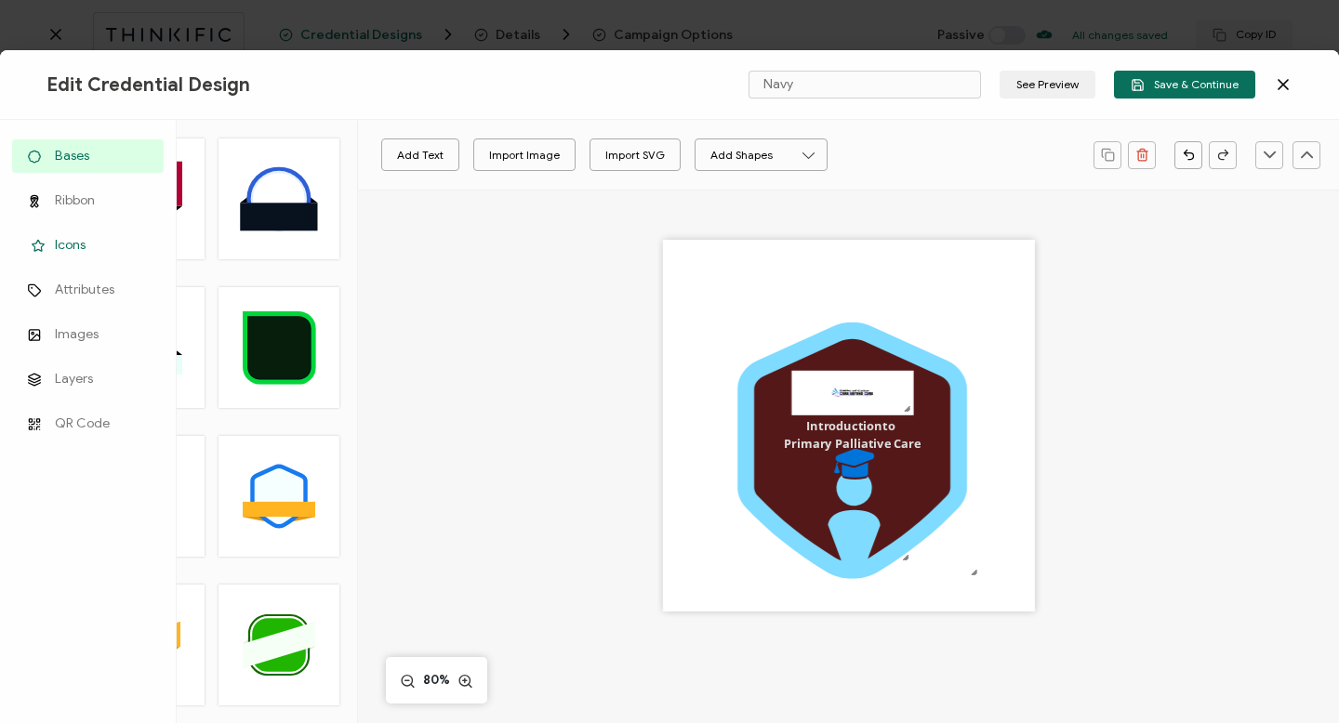
click at [74, 244] on span "Icons" at bounding box center [70, 245] width 31 height 19
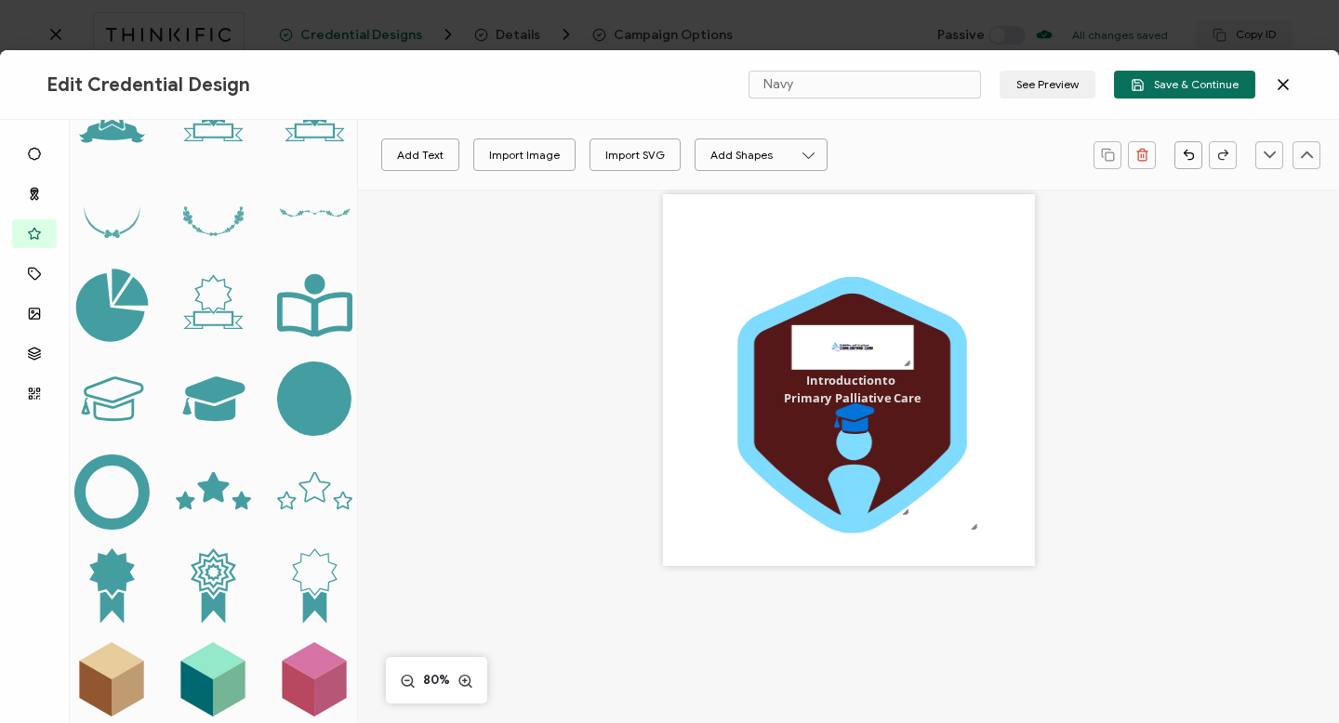
scroll to position [435, 0]
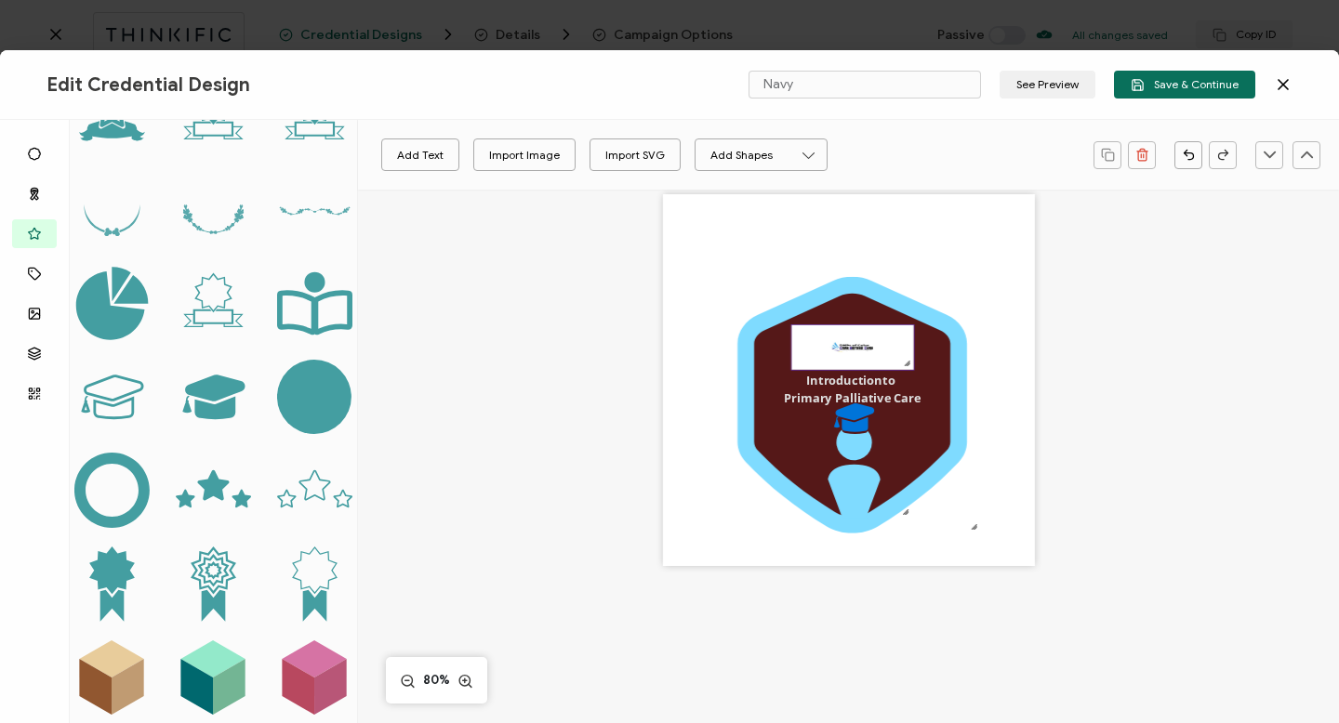
click at [850, 361] on img at bounding box center [852, 347] width 122 height 45
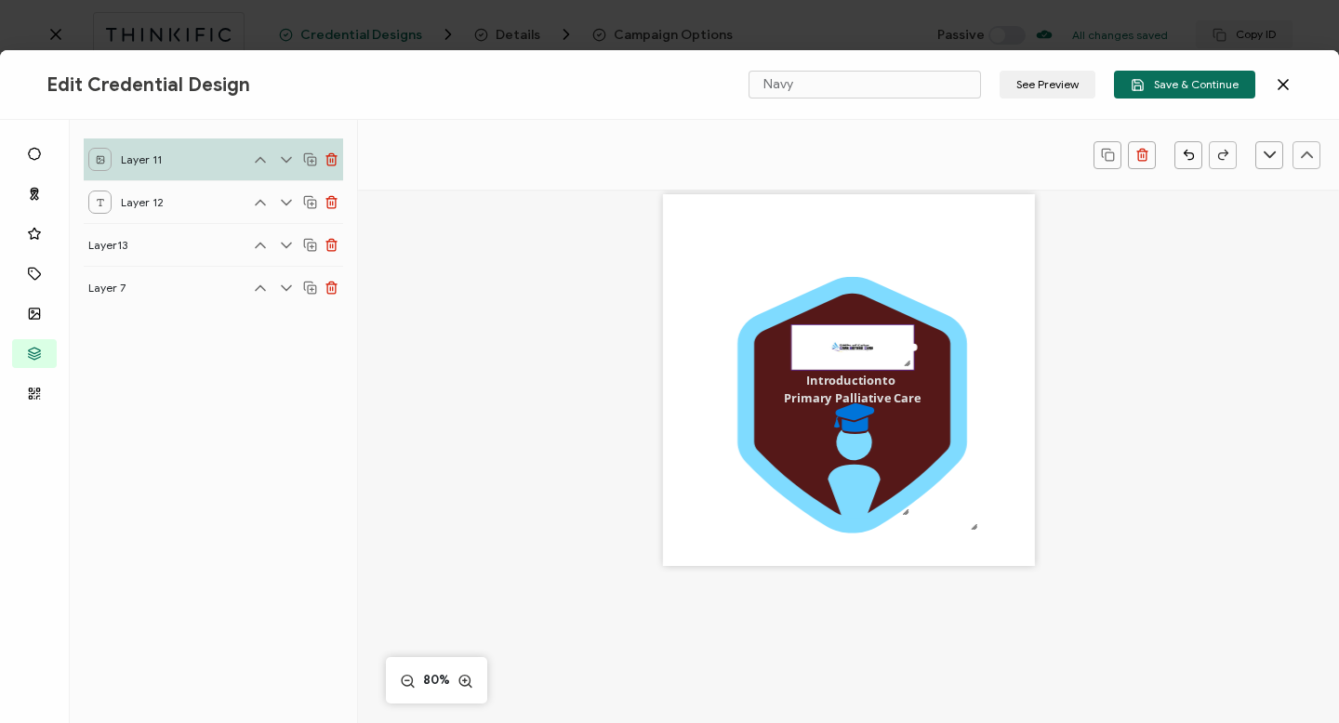
click at [851, 361] on img at bounding box center [852, 347] width 122 height 45
click at [837, 355] on img at bounding box center [852, 347] width 122 height 45
drag, startPoint x: 908, startPoint y: 351, endPoint x: 928, endPoint y: 351, distance: 19.5
click at [928, 351] on div ".uuid-a2266d8d-2533-48ea-8c95-b82d1261961c{}.uuid-e85ab5fe-b955-4eb5-8857-8b3e3…" at bounding box center [849, 380] width 372 height 372
click at [787, 348] on img at bounding box center [855, 346] width 136 height 43
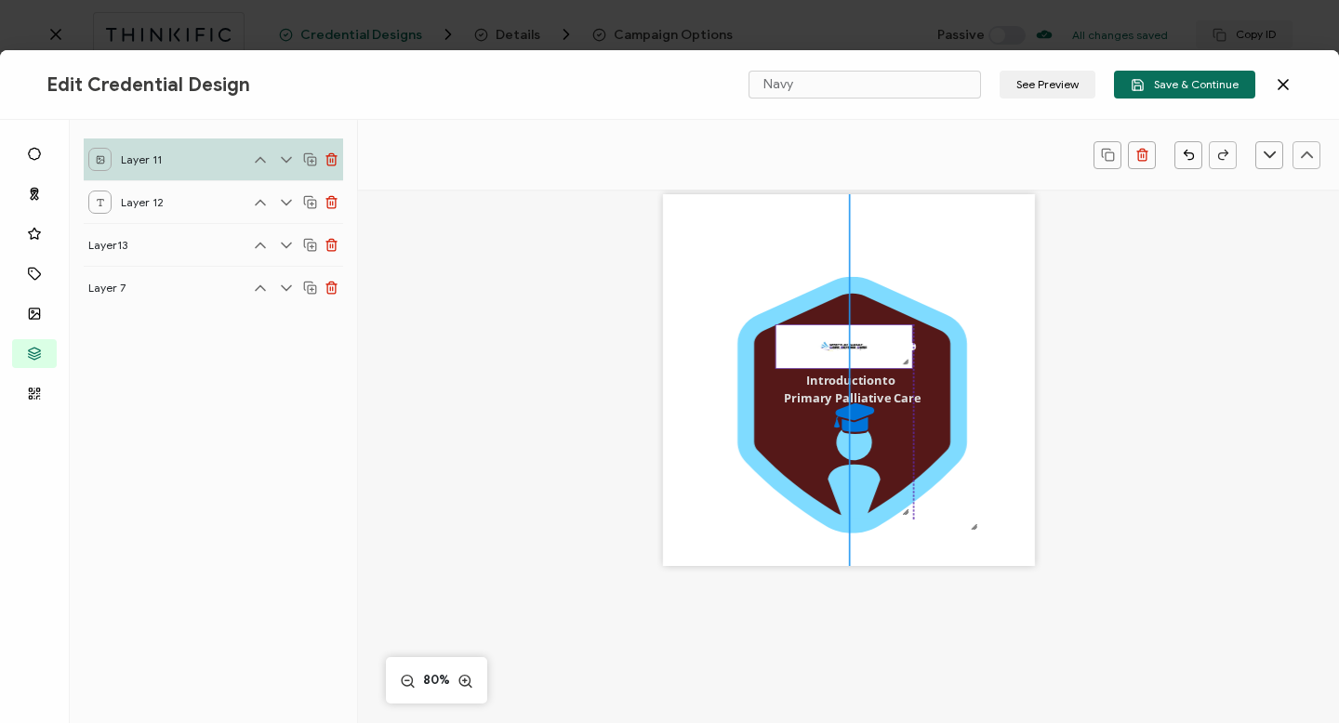
click at [833, 359] on img at bounding box center [844, 346] width 136 height 43
click at [840, 358] on img at bounding box center [852, 346] width 136 height 43
click at [1043, 444] on div ".uuid-a2266d8d-2533-48ea-8c95-b82d1261961c{}.uuid-e85ab5fe-b955-4eb5-8857-8b3e3…" at bounding box center [849, 406] width 785 height 528
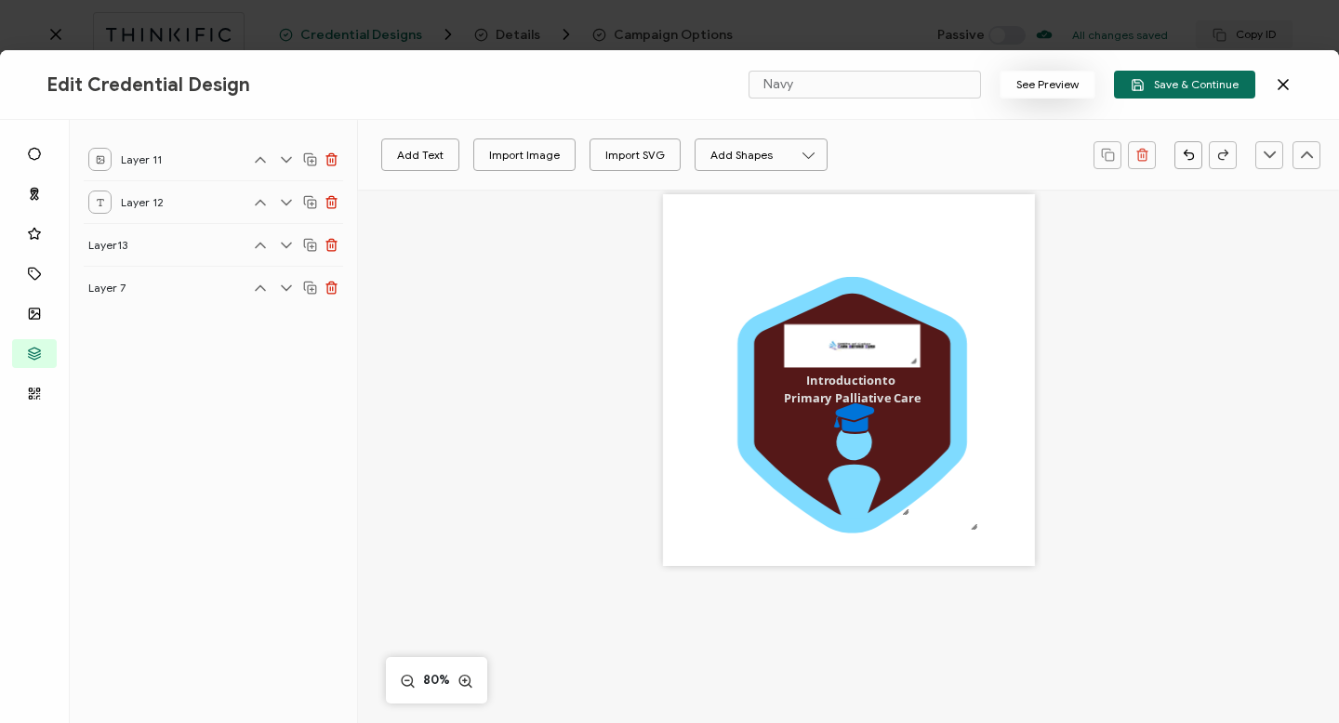
click at [1039, 95] on button "See Preview" at bounding box center [1048, 85] width 96 height 28
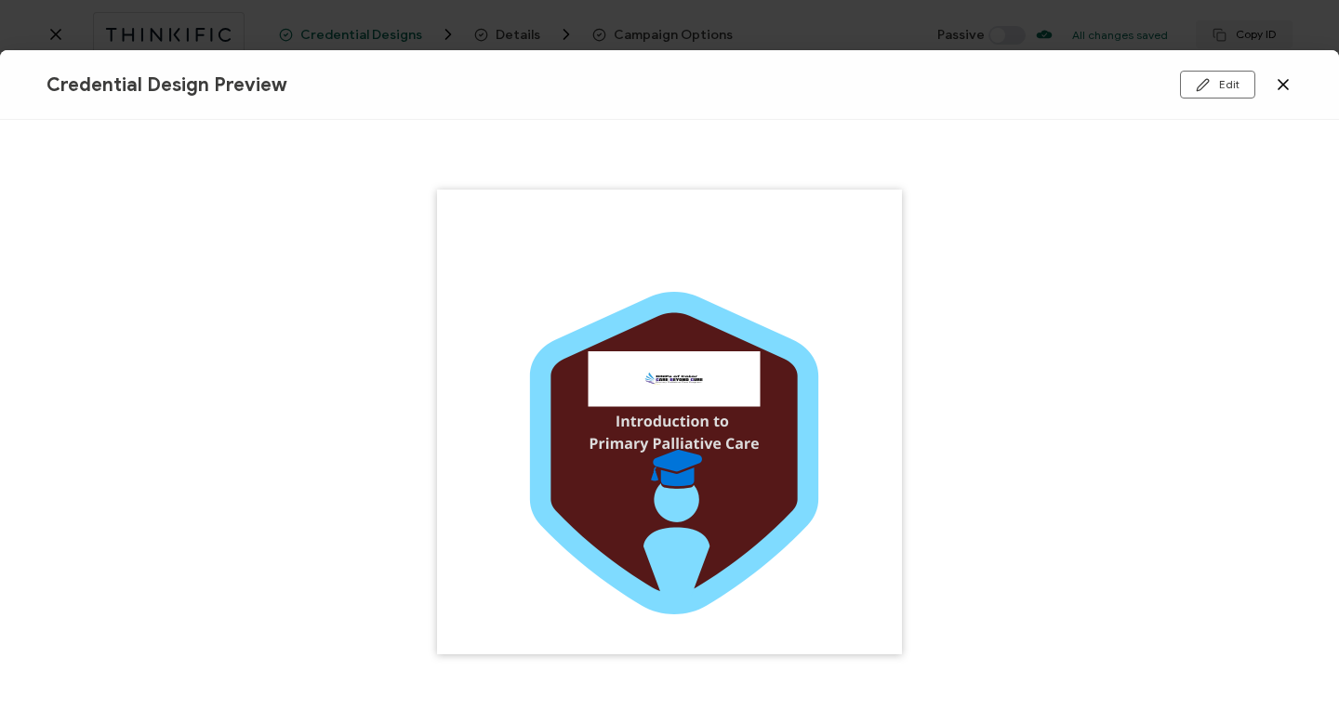
click at [1289, 83] on icon at bounding box center [1283, 84] width 19 height 19
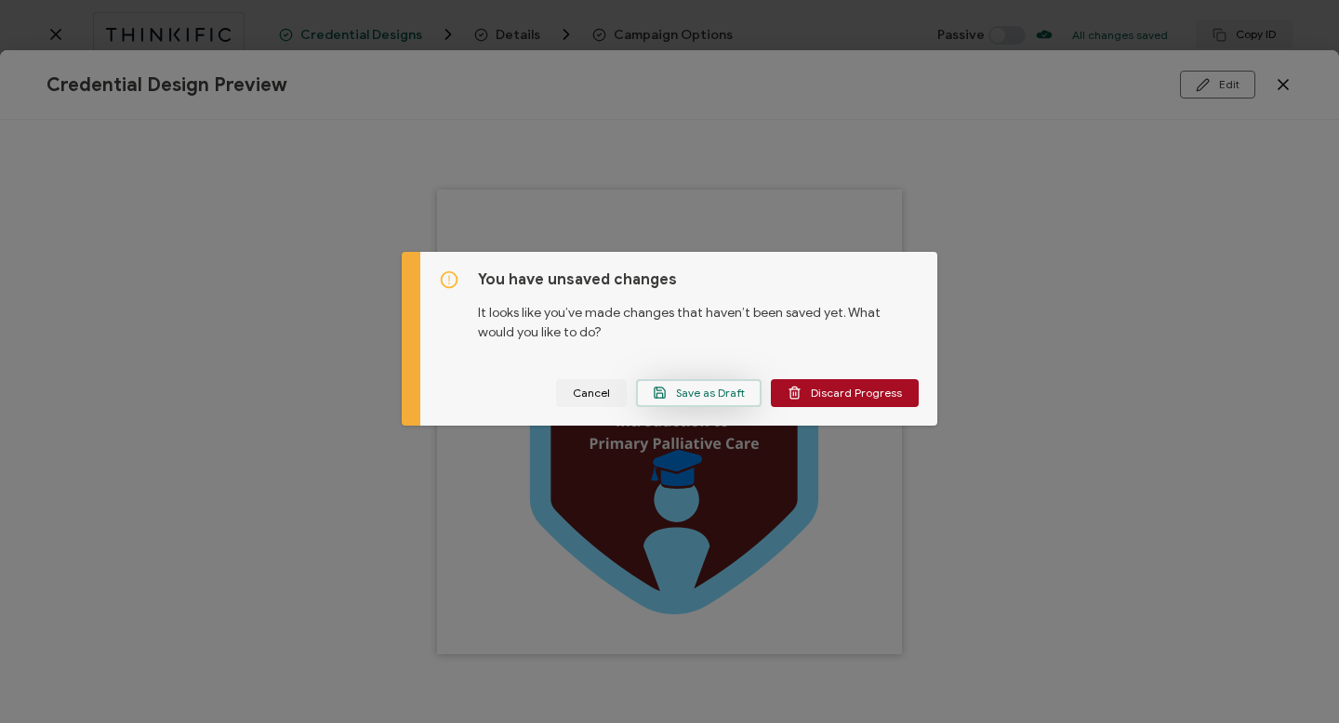
click at [689, 394] on span "Save as Draft" at bounding box center [699, 393] width 92 height 14
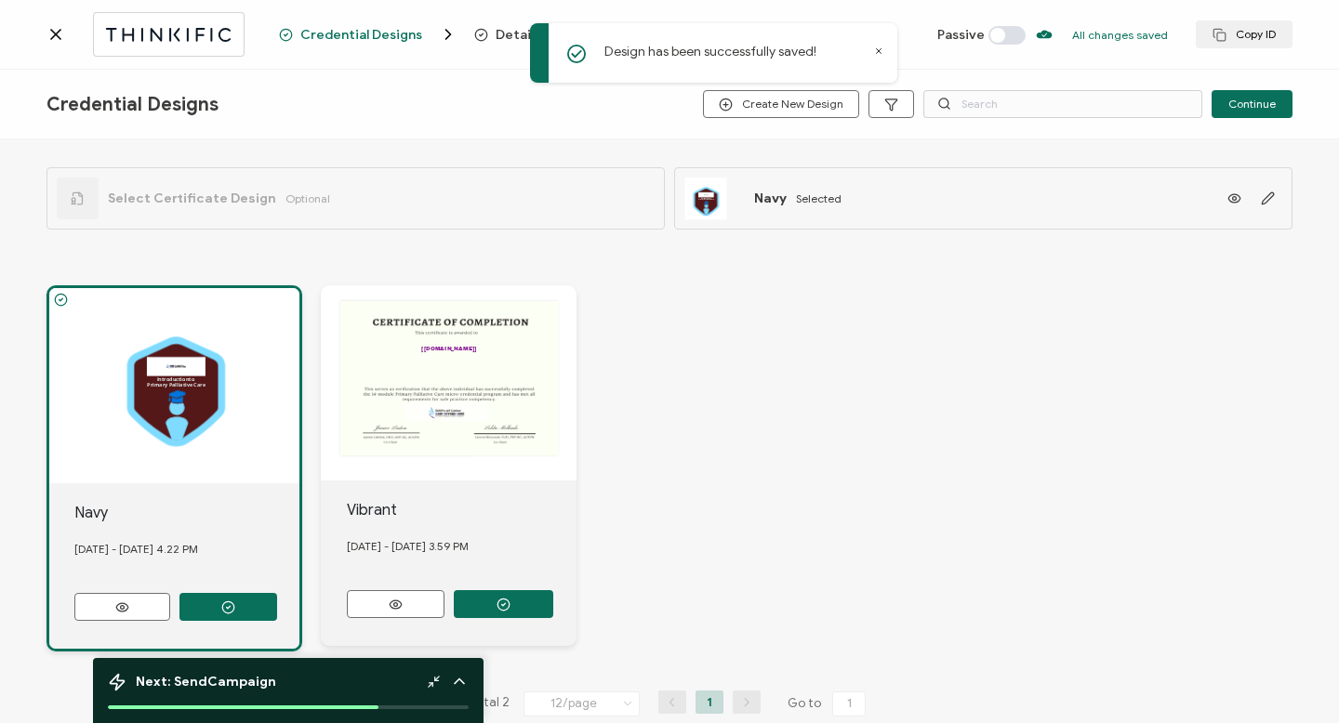
click at [193, 412] on div ".uuid-a2266d8d-2533-48ea-8c95-b82d1261961c{}.uuid-e85ab5fe-b955-4eb5-8857-8b3e3…" at bounding box center [174, 385] width 250 height 195
click at [1226, 193] on icon at bounding box center [1234, 199] width 23 height 14
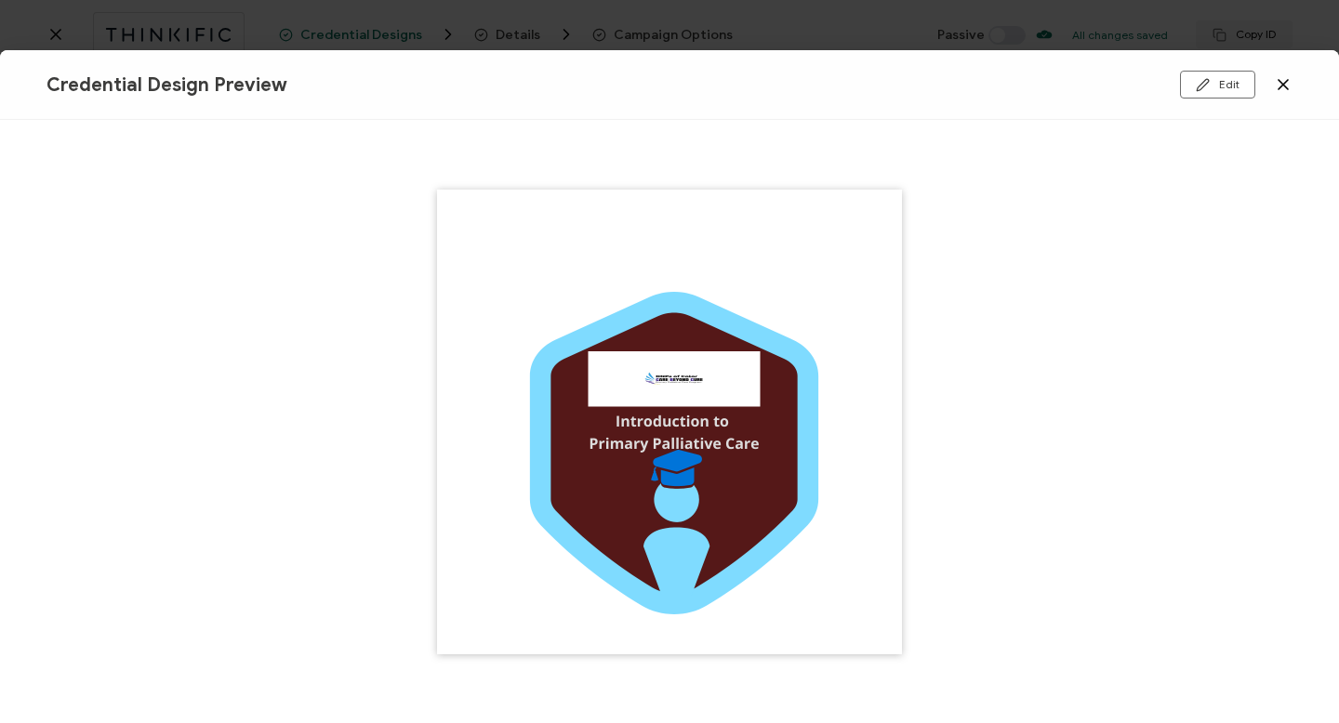
click at [607, 498] on img at bounding box center [669, 422] width 465 height 465
click at [1231, 79] on button "Edit" at bounding box center [1217, 85] width 75 height 28
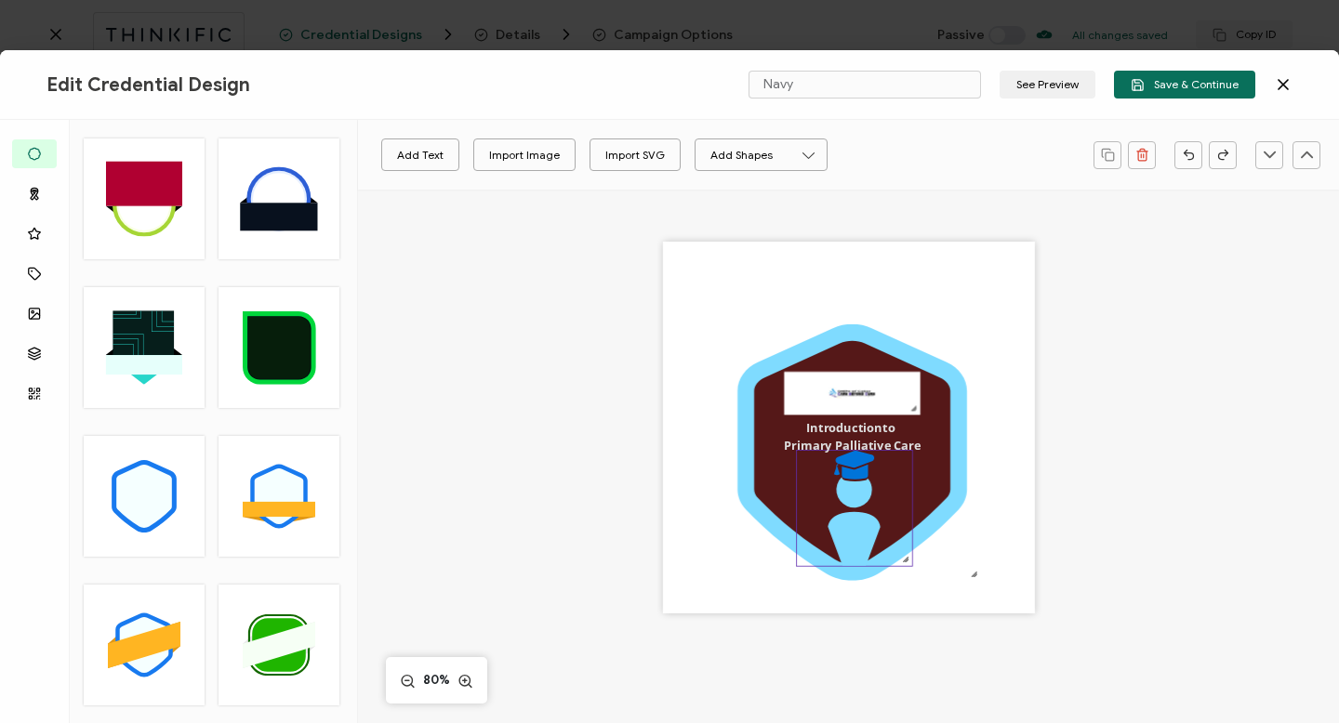
click at [796, 472] on div ".preview .bcfacd7d-388f-49a0-a5a7-7c2ea2d80891{}" at bounding box center [854, 508] width 117 height 117
click at [768, 465] on icon at bounding box center [852, 452] width 196 height 223
click at [448, 159] on icon "brush" at bounding box center [450, 155] width 13 height 13
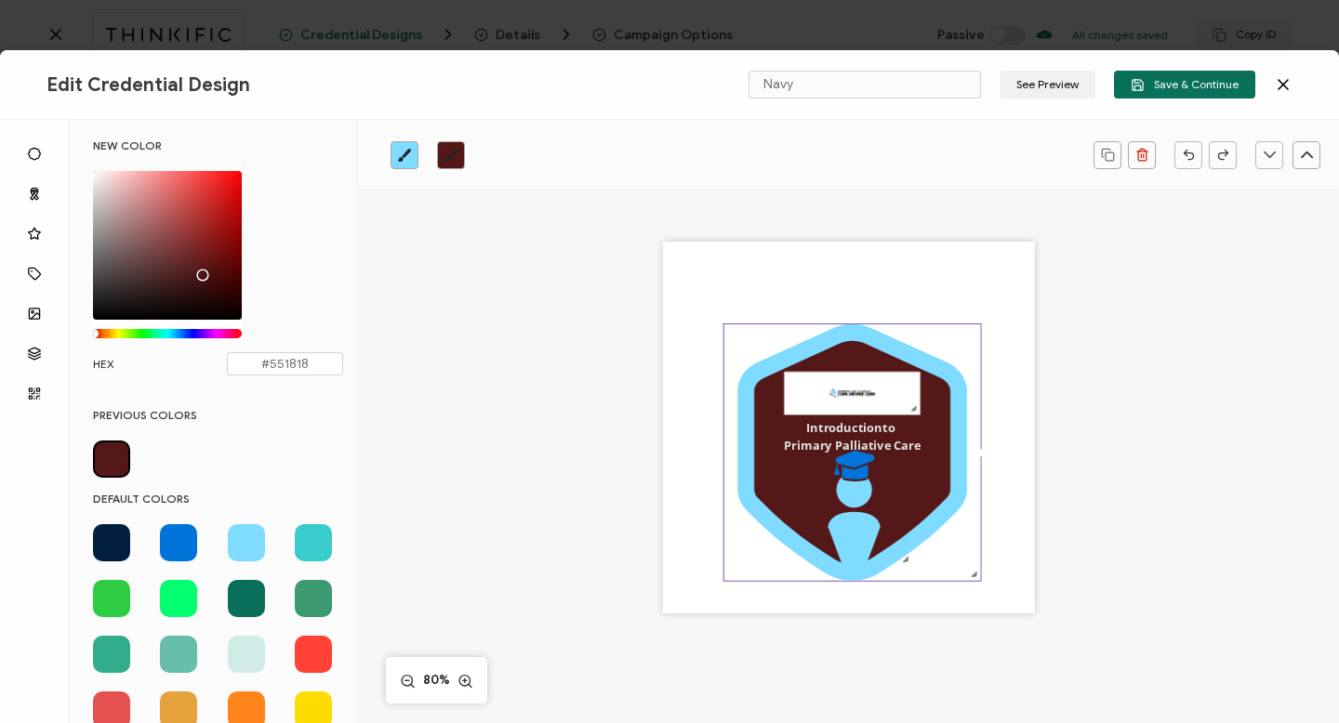
click at [178, 547] on span at bounding box center [178, 542] width 37 height 37
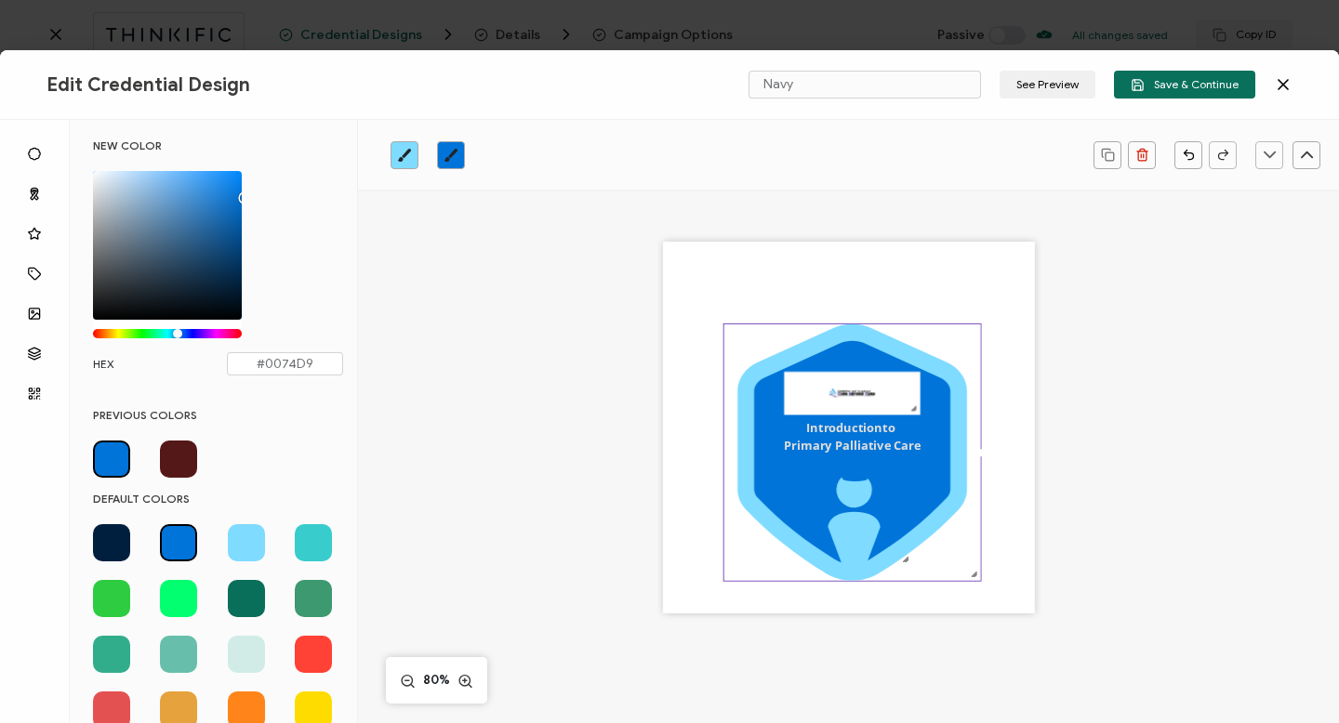
click at [244, 593] on span at bounding box center [246, 598] width 37 height 37
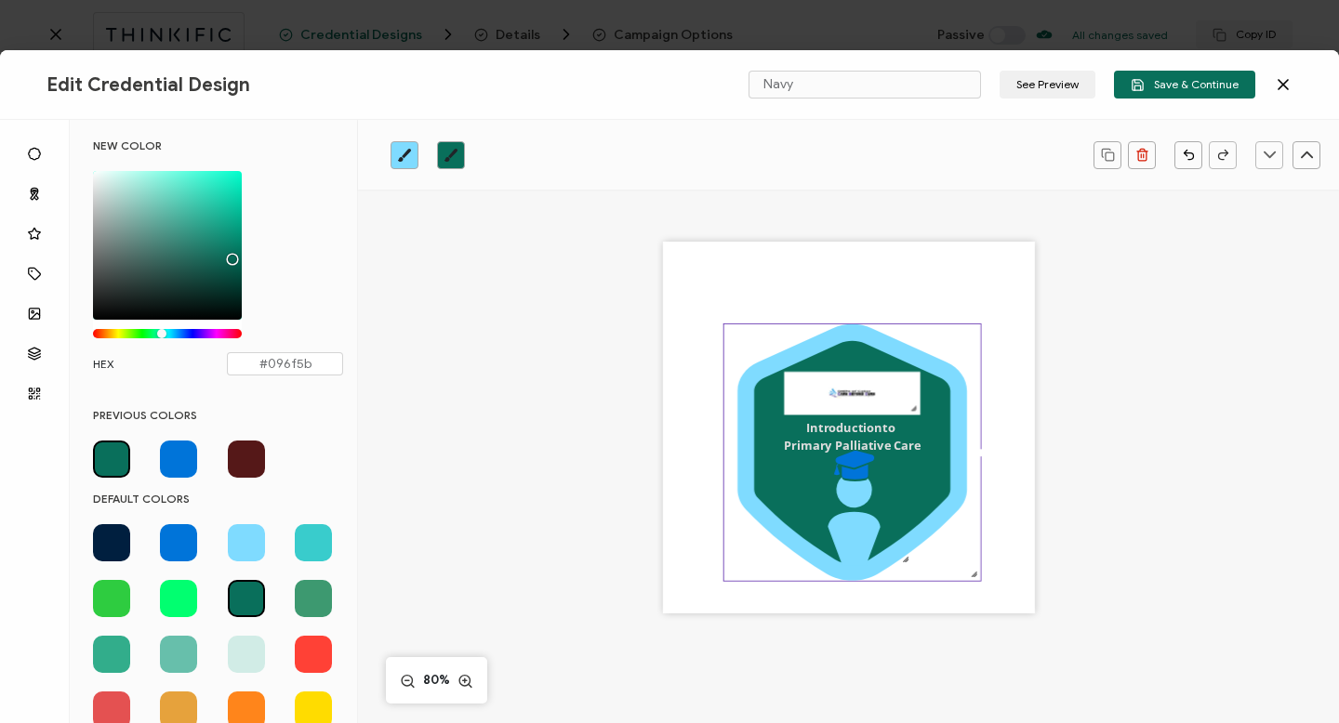
click at [312, 544] on span at bounding box center [313, 542] width 37 height 37
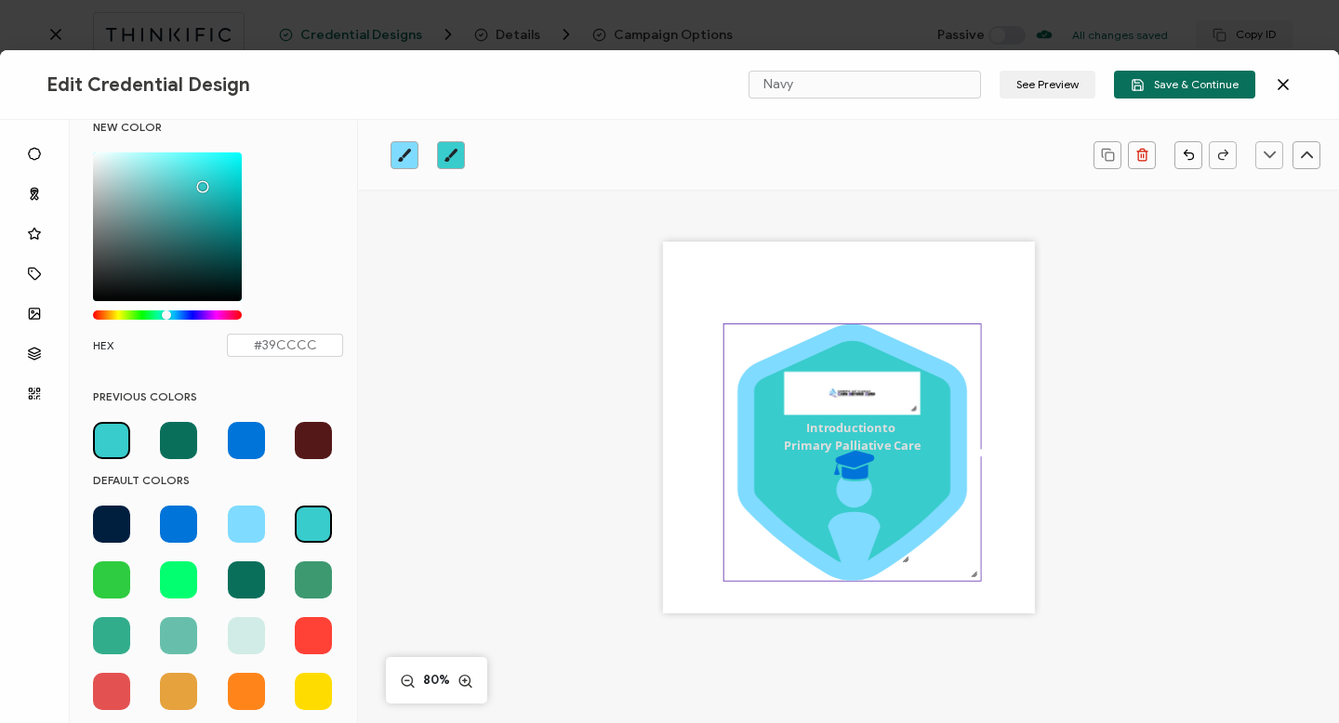
scroll to position [7, 0]
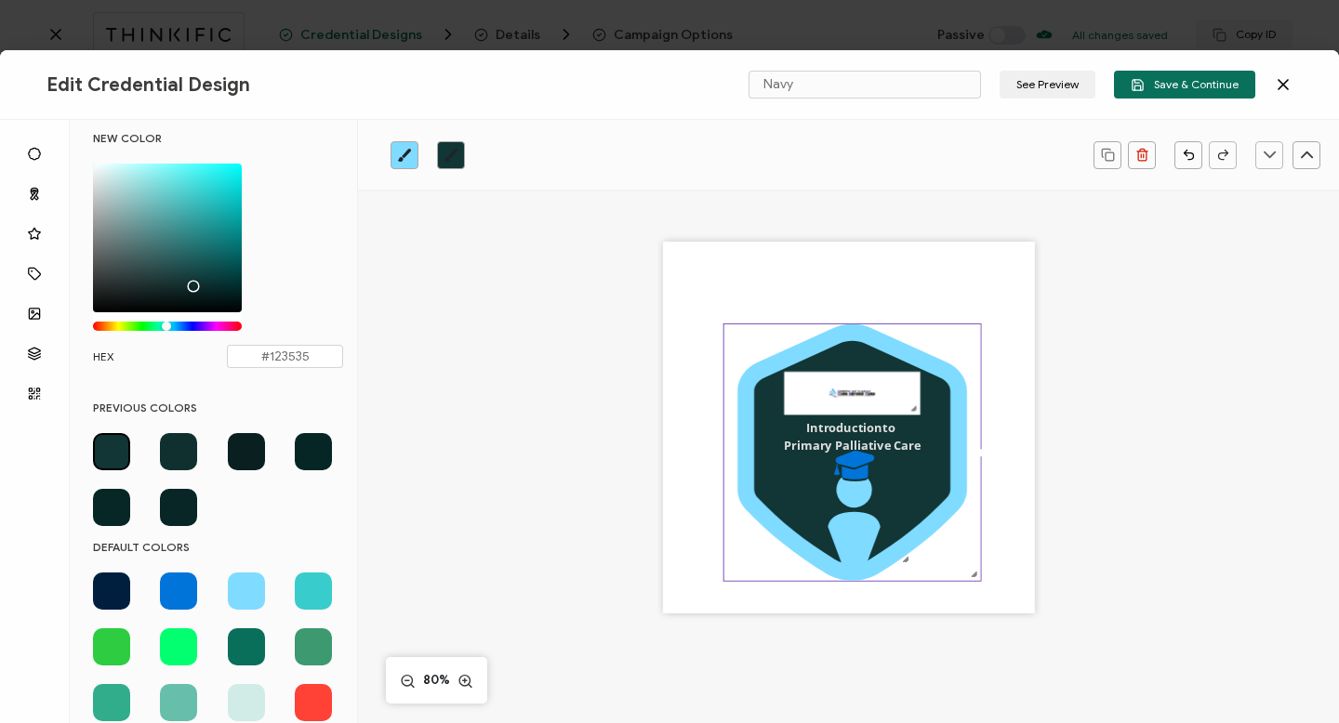
drag, startPoint x: 203, startPoint y: 191, endPoint x: 191, endPoint y: 282, distance: 91.9
click at [191, 282] on div "Chrome color picker" at bounding box center [167, 238] width 149 height 149
click at [115, 444] on span at bounding box center [111, 451] width 37 height 37
click at [403, 154] on icon "brush" at bounding box center [404, 155] width 15 height 15
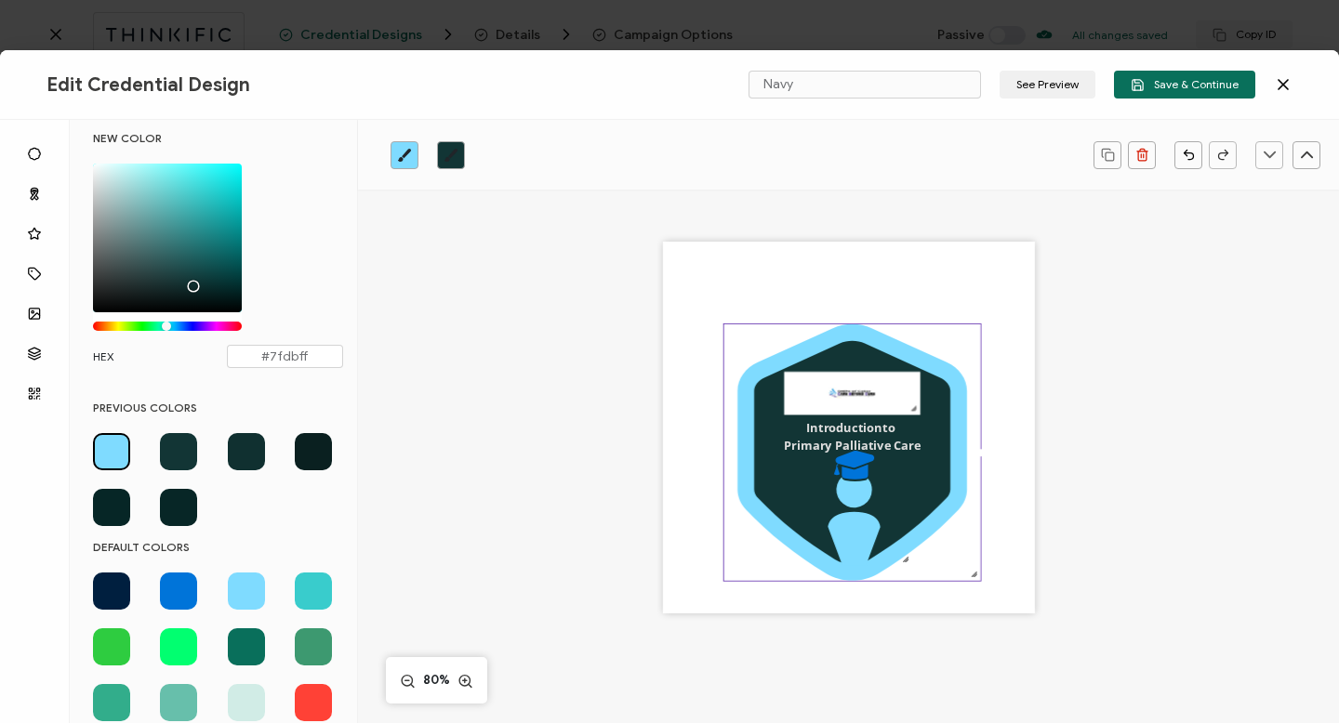
click at [175, 591] on span at bounding box center [178, 591] width 37 height 37
type input "#0074D9"
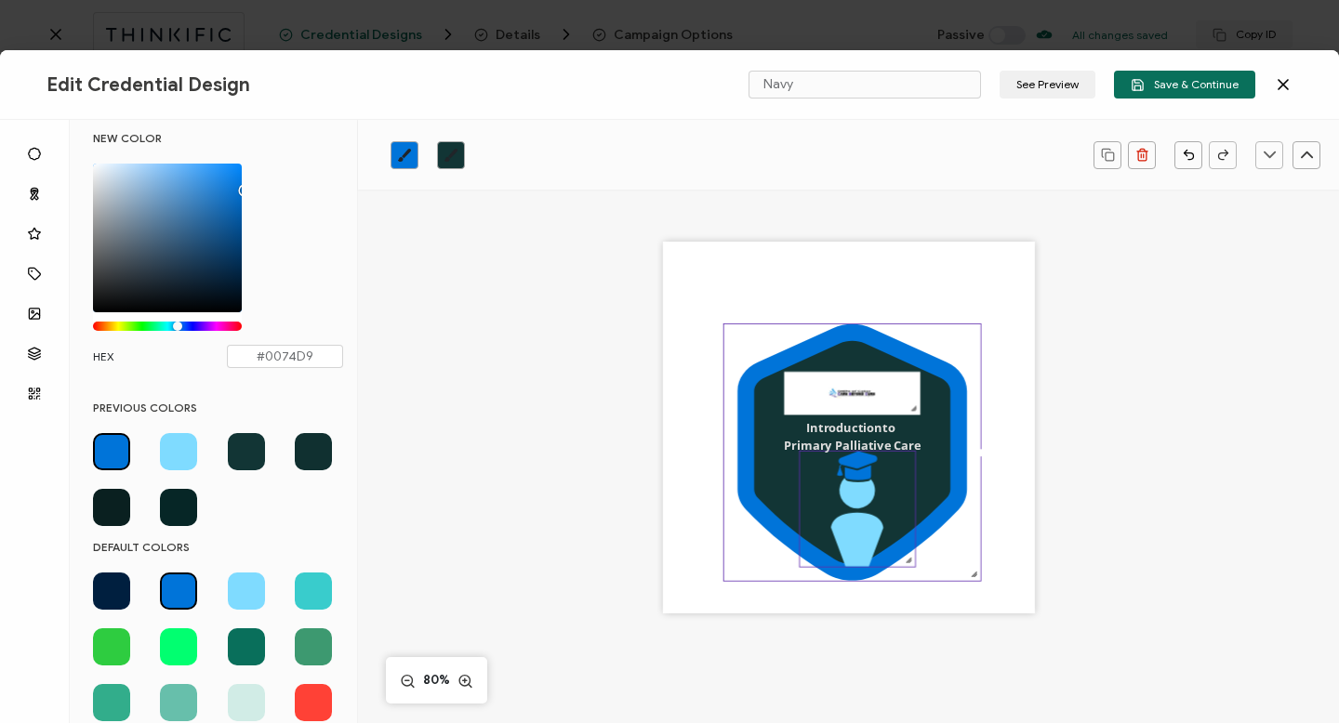
click at [857, 517] on icon at bounding box center [856, 523] width 52 height 88
click at [910, 559] on div ".uuid-a2266d8d-2533-48ea-8c95-b82d1261961c{}.uuid-e85ab5fe-b955-4eb5-8857-8b3e3…" at bounding box center [849, 428] width 372 height 372
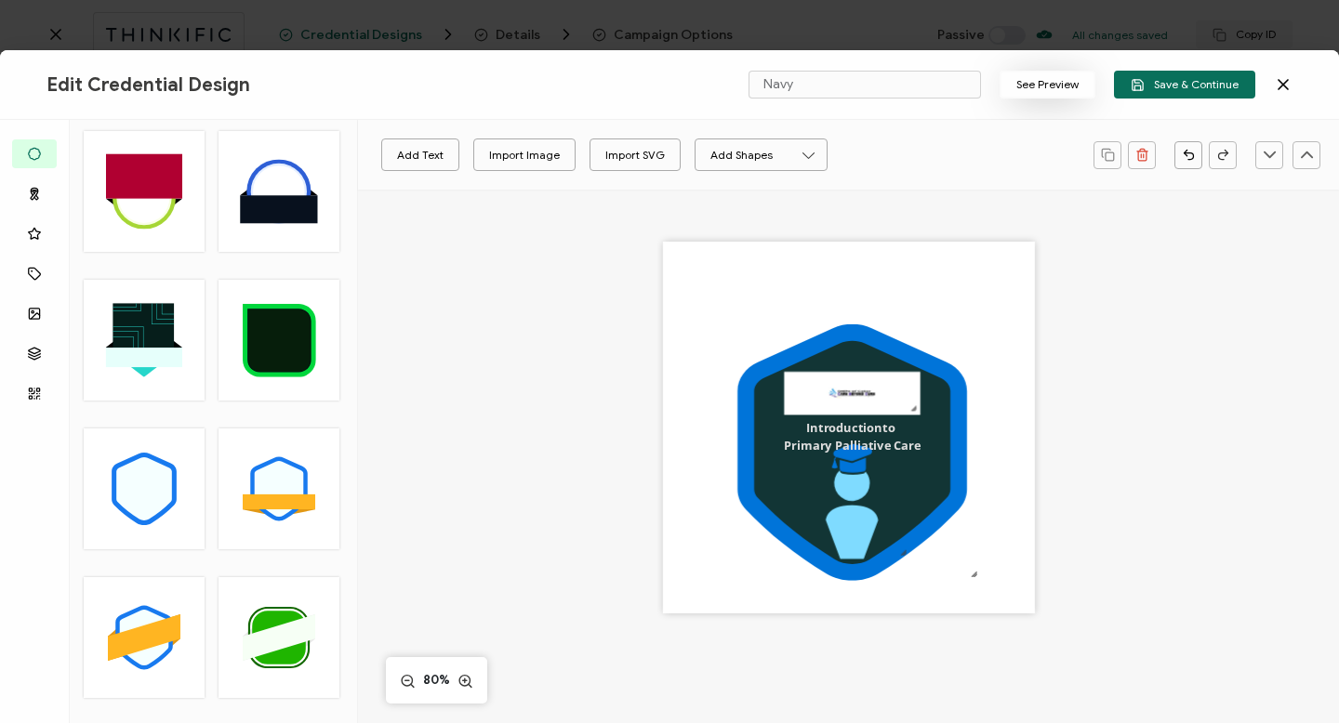
click at [1058, 89] on button "See Preview" at bounding box center [1048, 85] width 96 height 28
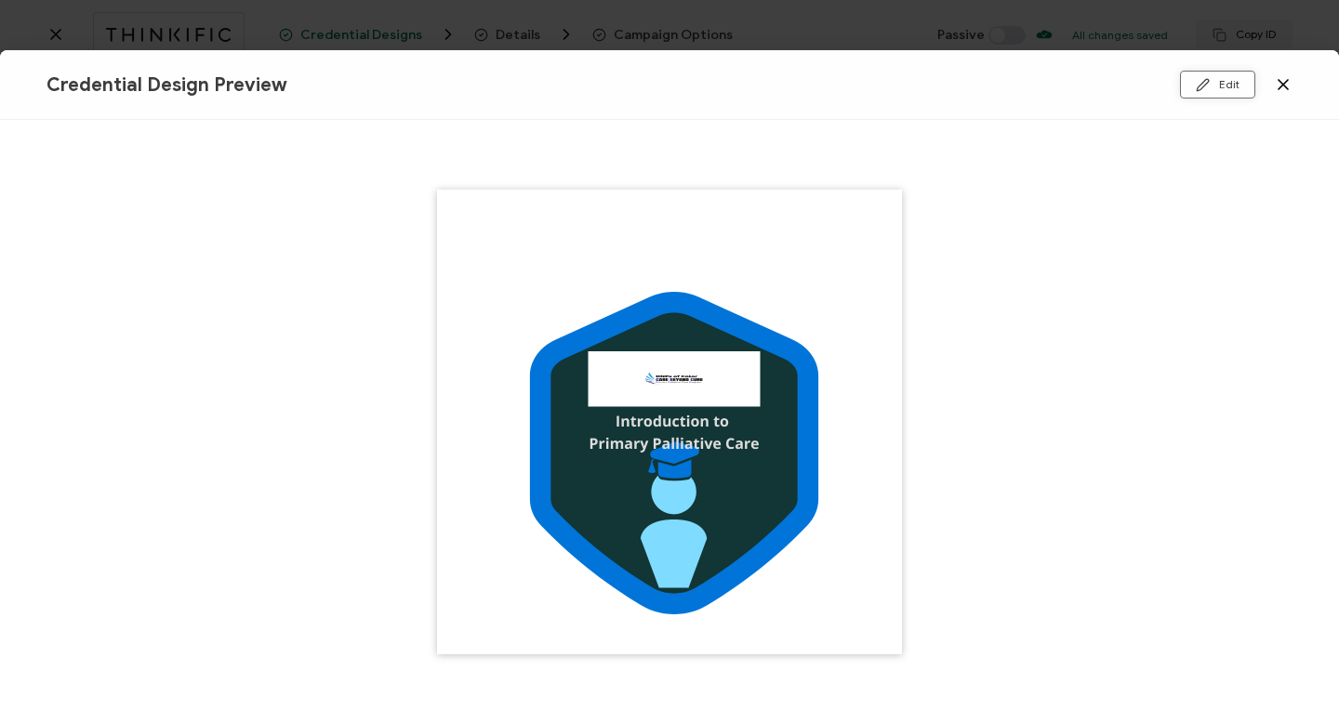
click at [1226, 86] on button "Edit" at bounding box center [1217, 85] width 75 height 28
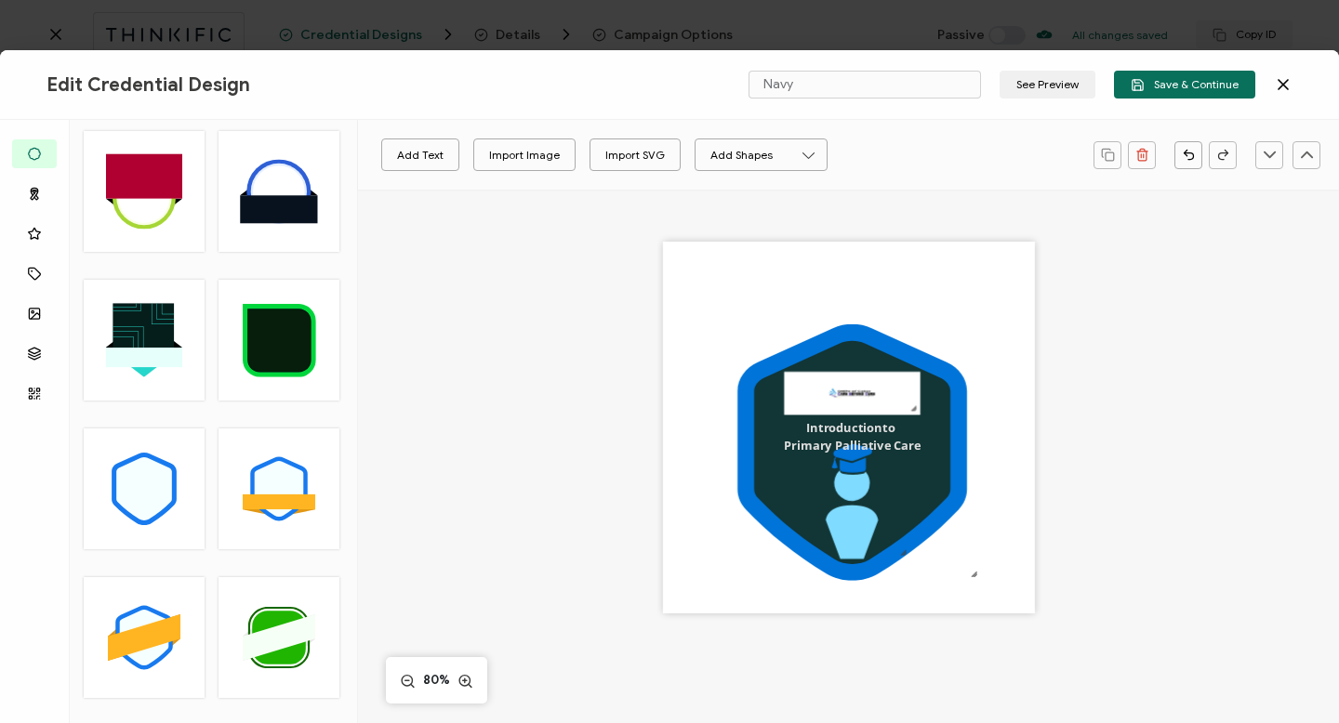
click at [567, 477] on div ".uuid-a2266d8d-2533-48ea-8c95-b82d1261961c{}.uuid-e85ab5fe-b955-4eb5-8857-8b3e3…" at bounding box center [849, 454] width 785 height 528
click at [1171, 84] on span "Save & Continue" at bounding box center [1185, 85] width 108 height 14
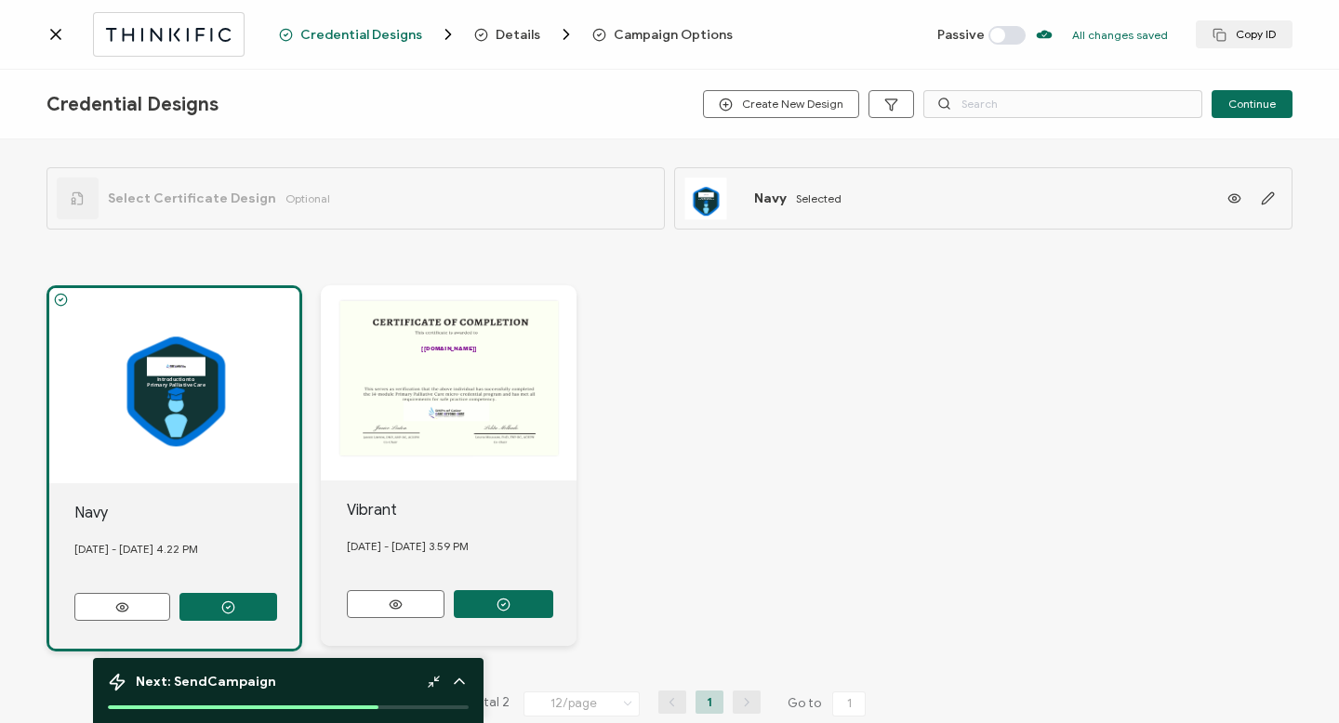
click at [507, 36] on span "Details" at bounding box center [518, 35] width 45 height 14
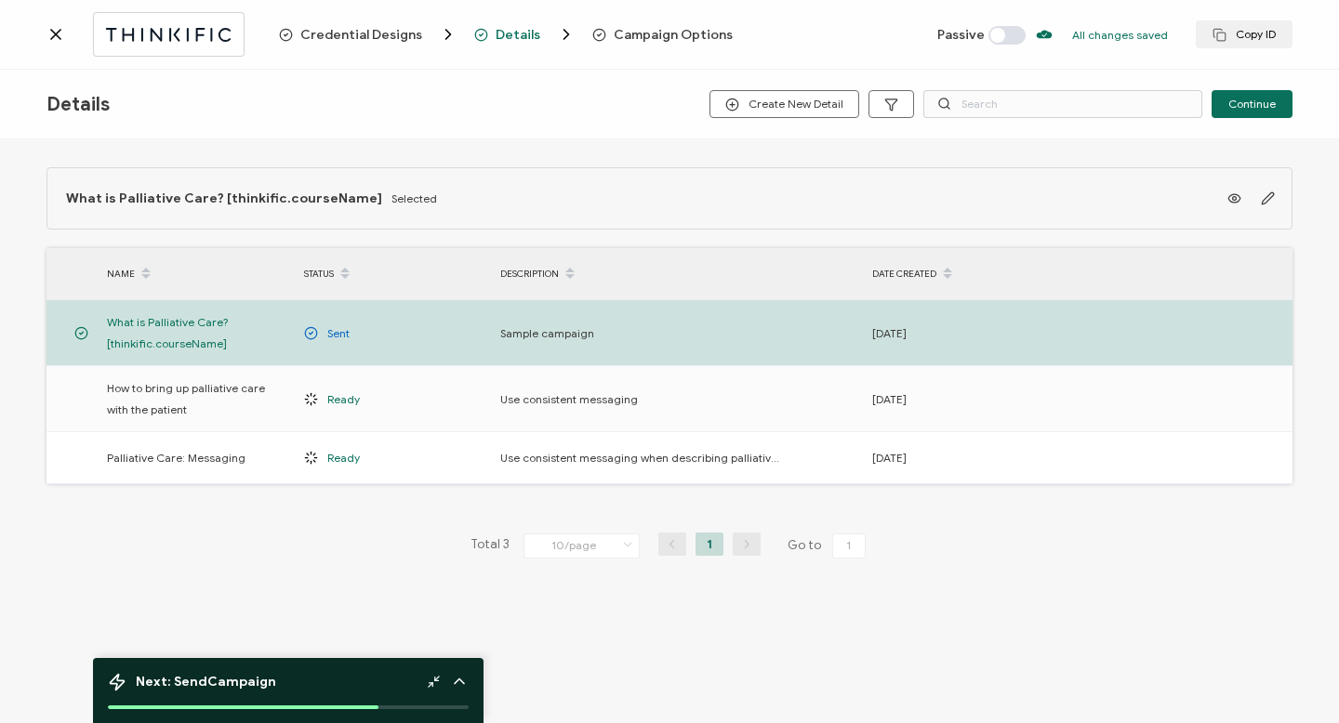
click at [616, 33] on span "Campaign Options" at bounding box center [673, 35] width 119 height 14
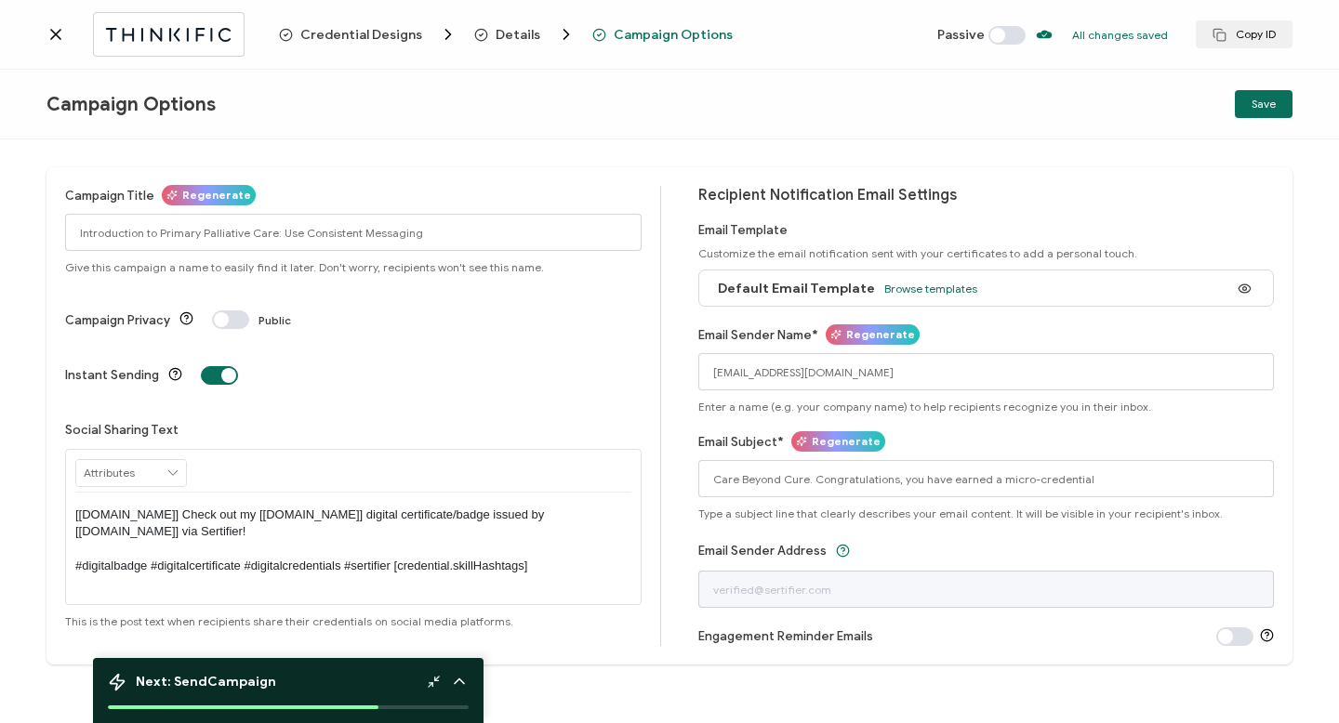
drag, startPoint x: 220, startPoint y: 298, endPoint x: 246, endPoint y: 294, distance: 26.3
click at [246, 311] on div "Campaign Privacy Public" at bounding box center [353, 320] width 577 height 19
click at [219, 311] on span at bounding box center [230, 320] width 37 height 19
click at [230, 311] on span at bounding box center [230, 320] width 37 height 19
click at [221, 311] on span at bounding box center [230, 320] width 37 height 19
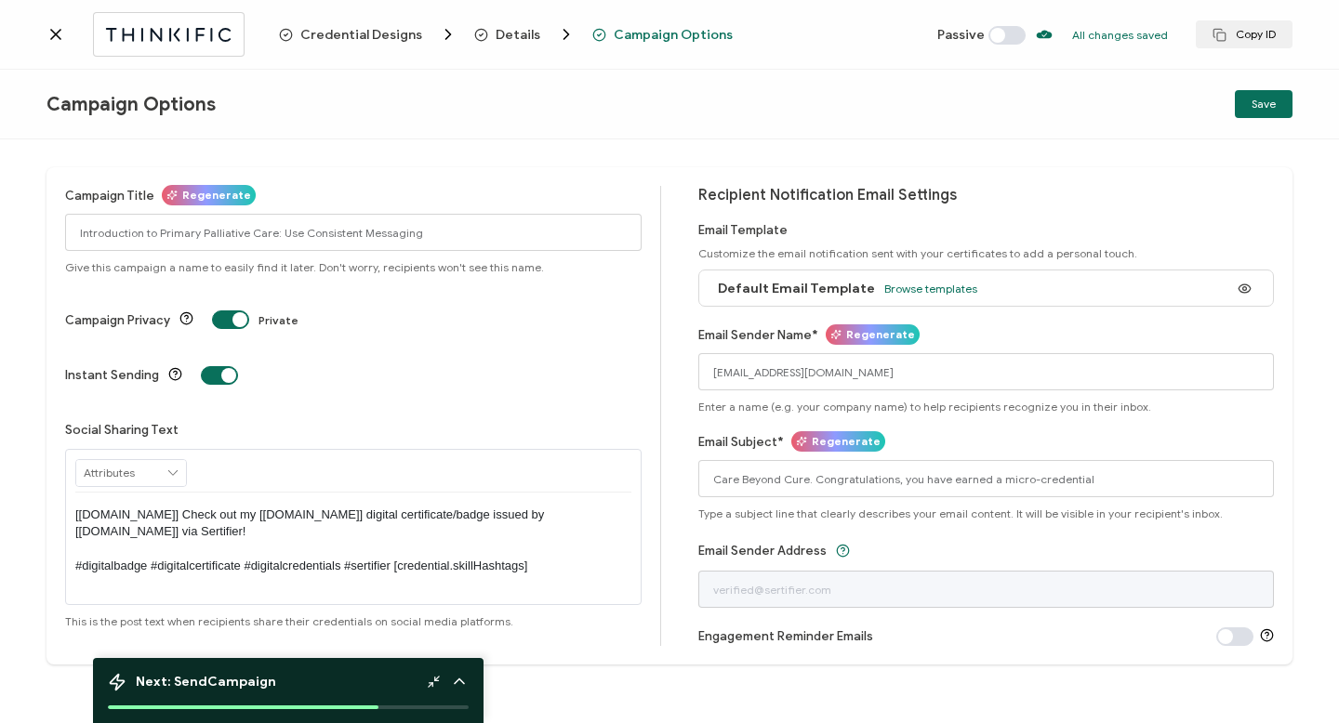
click at [234, 311] on span at bounding box center [230, 320] width 37 height 19
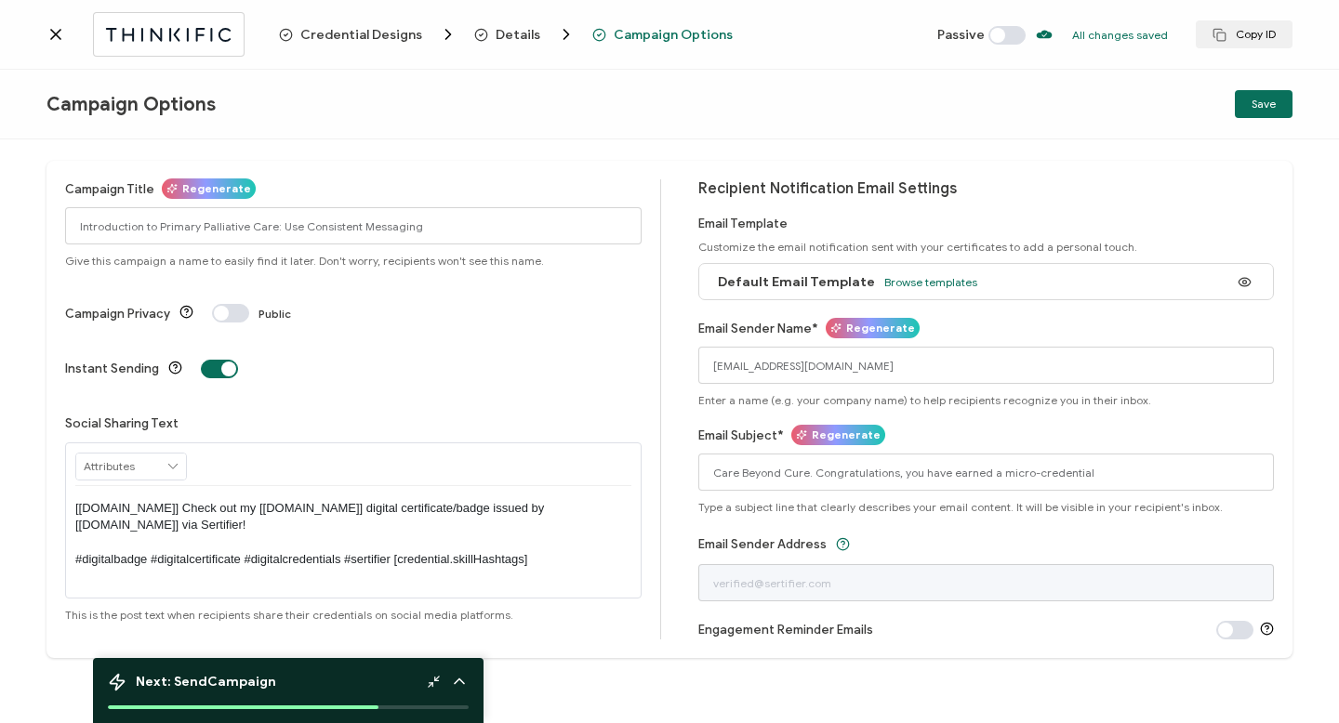
drag, startPoint x: 1003, startPoint y: 35, endPoint x: 1023, endPoint y: 37, distance: 19.6
click at [1023, 37] on span at bounding box center [1006, 35] width 37 height 19
click at [1275, 103] on span "Save" at bounding box center [1264, 104] width 24 height 11
click at [331, 33] on span "Credential Designs" at bounding box center [361, 35] width 122 height 14
